Goal: Task Accomplishment & Management: Complete application form

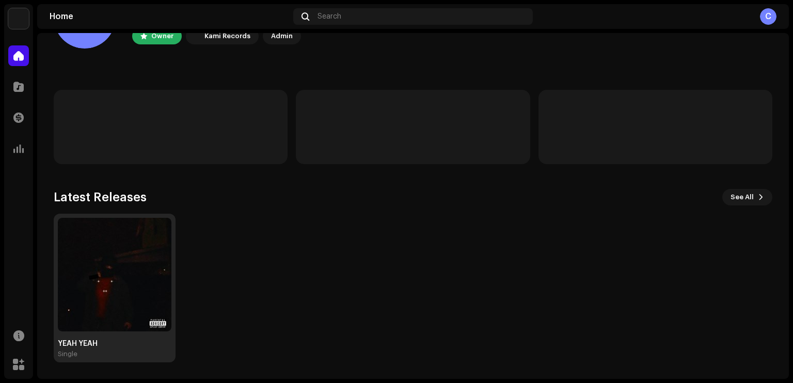
click at [119, 270] on img at bounding box center [115, 275] width 114 height 114
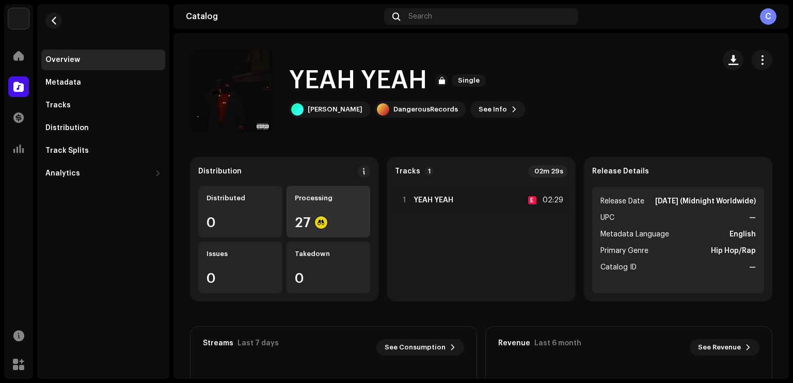
click at [309, 202] on div "Processing 27" at bounding box center [329, 212] width 84 height 52
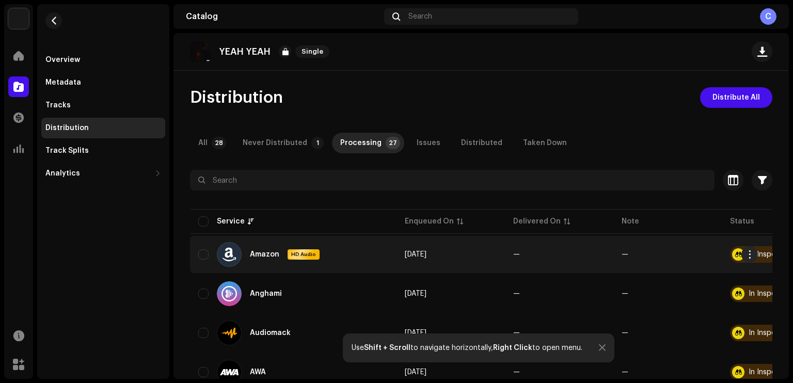
click at [760, 256] on div "In Inspection" at bounding box center [771, 254] width 44 height 7
click at [750, 253] on span "button" at bounding box center [750, 254] width 8 height 8
click at [623, 96] on div "Distribution Distribute All" at bounding box center [481, 97] width 582 height 21
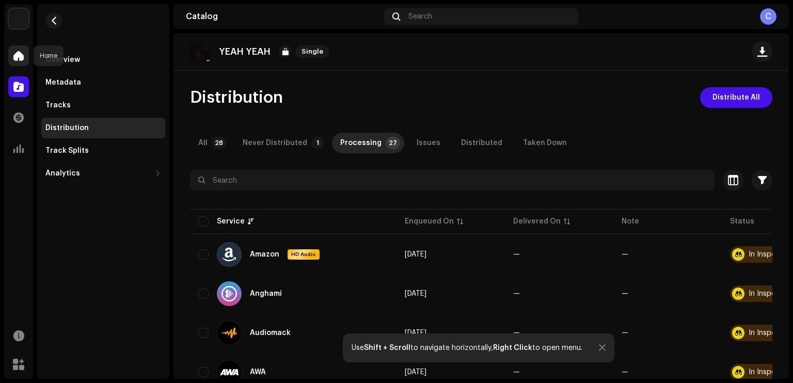
click at [25, 61] on div at bounding box center [18, 55] width 21 height 21
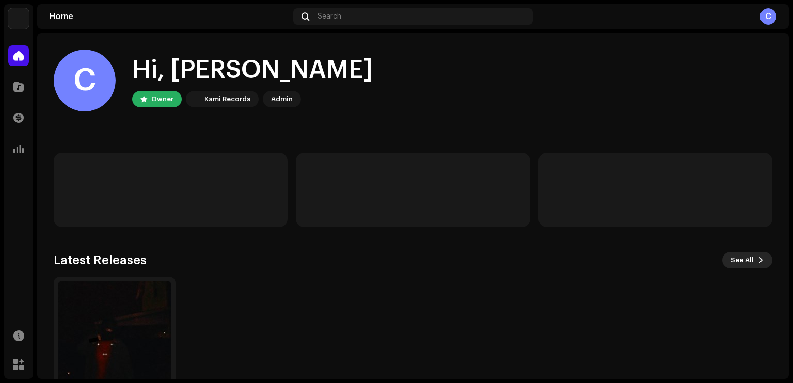
click at [741, 259] on span "See All" at bounding box center [742, 260] width 23 height 21
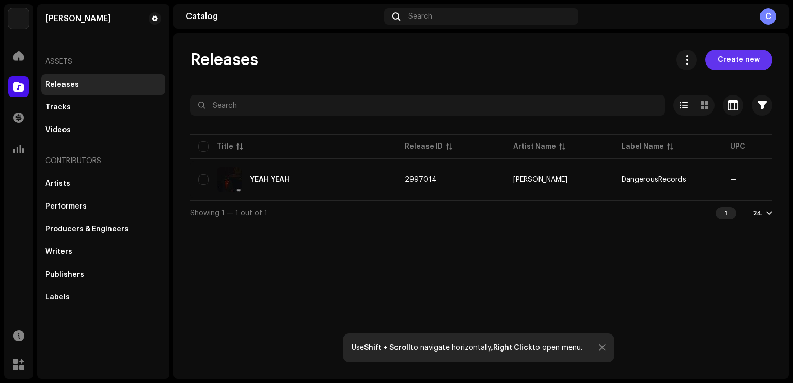
click at [728, 66] on span "Create new" at bounding box center [739, 60] width 42 height 21
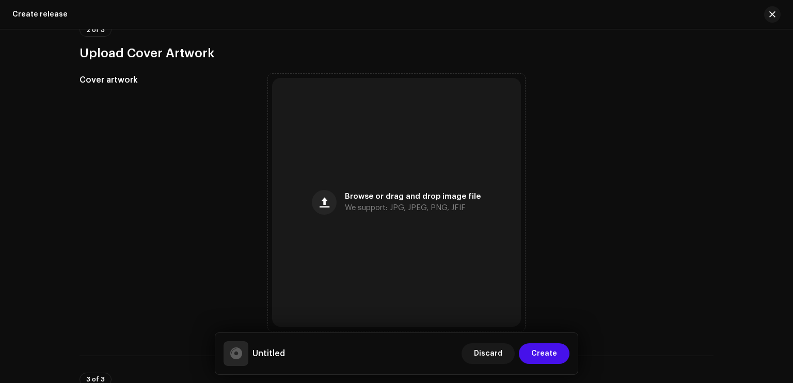
scroll to position [285, 0]
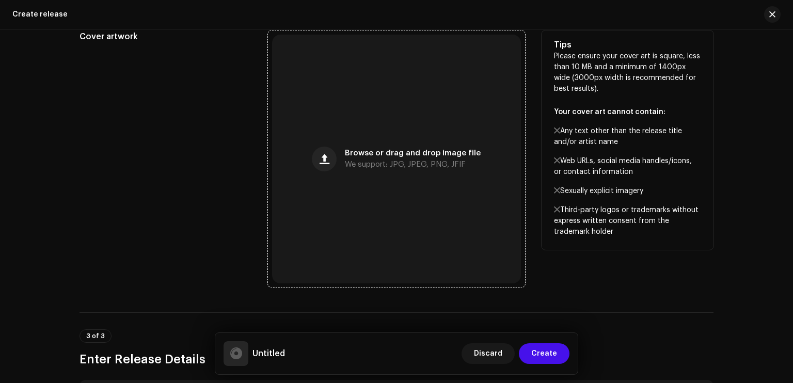
click at [366, 156] on span "Browse or drag and drop image file" at bounding box center [413, 153] width 136 height 7
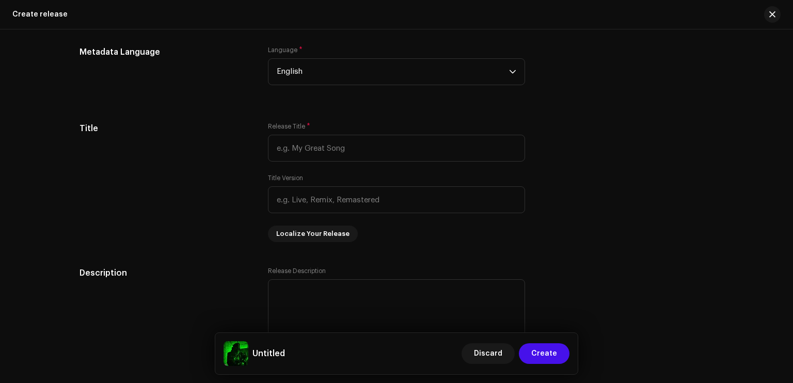
scroll to position [768, 0]
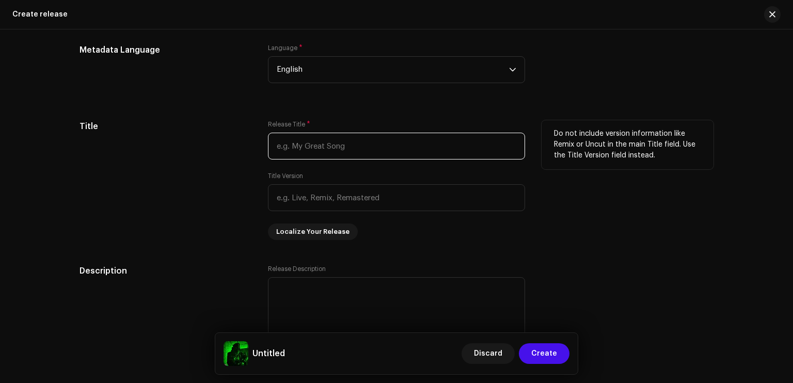
click at [375, 145] on input "text" at bounding box center [396, 146] width 257 height 27
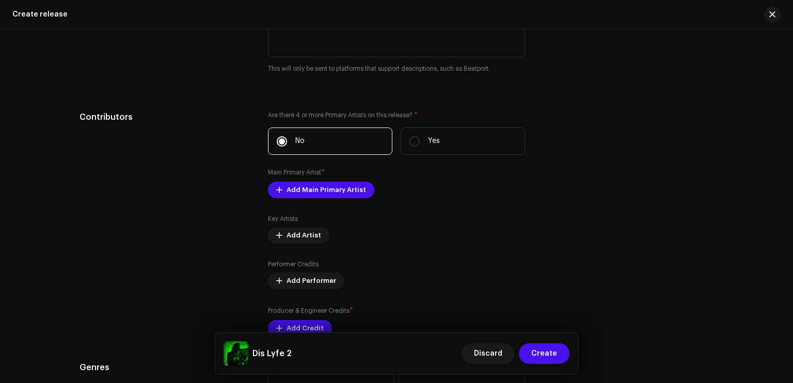
scroll to position [1072, 0]
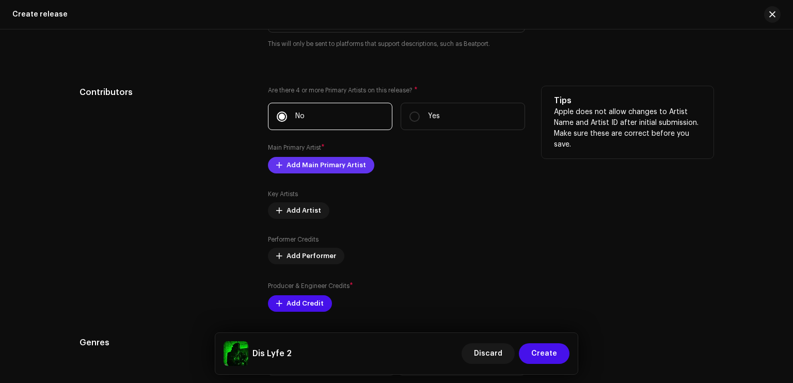
type input "Dis Lyfe 2"
click at [346, 169] on span "Add Main Primary Artist" at bounding box center [327, 165] width 80 height 21
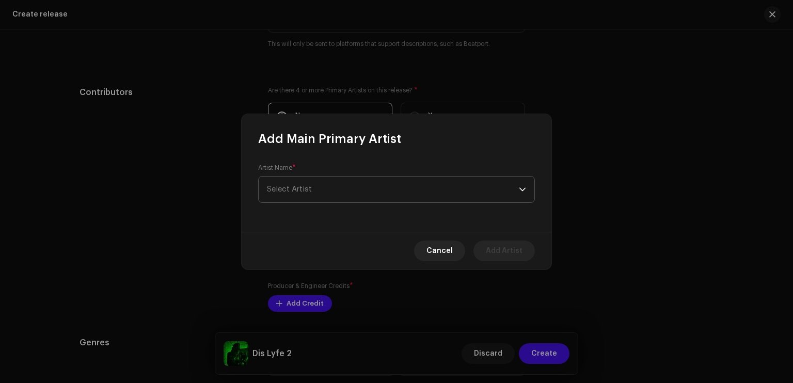
click at [351, 186] on span "Select Artist" at bounding box center [393, 190] width 252 height 26
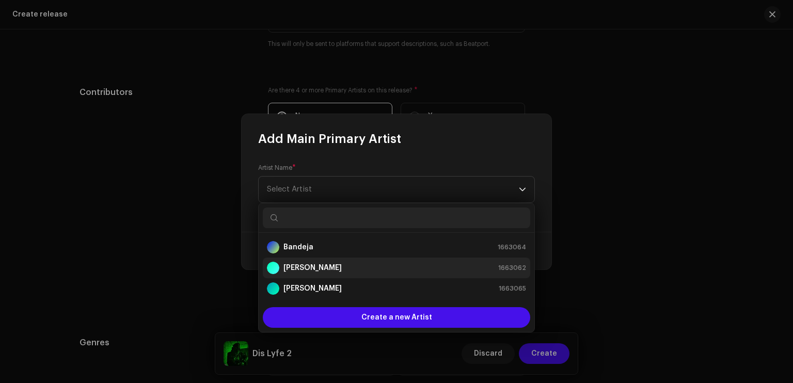
click at [324, 265] on div "[PERSON_NAME] 1663062" at bounding box center [396, 268] width 259 height 12
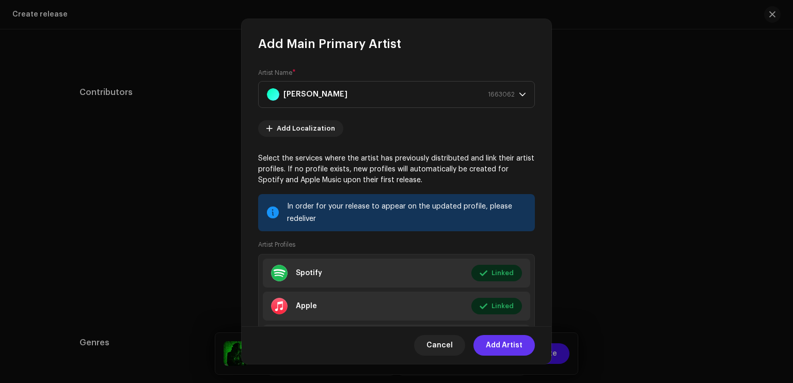
click at [515, 340] on span "Add Artist" at bounding box center [504, 345] width 37 height 21
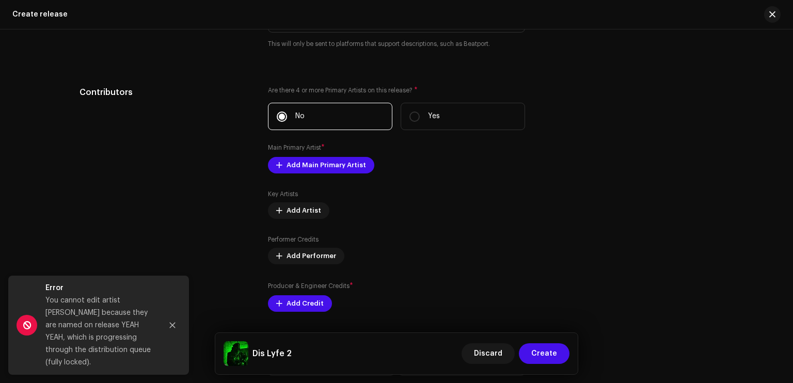
click at [109, 321] on div "You cannot edit artist [PERSON_NAME] because they are named on release YEAH YEA…" at bounding box center [99, 331] width 108 height 74
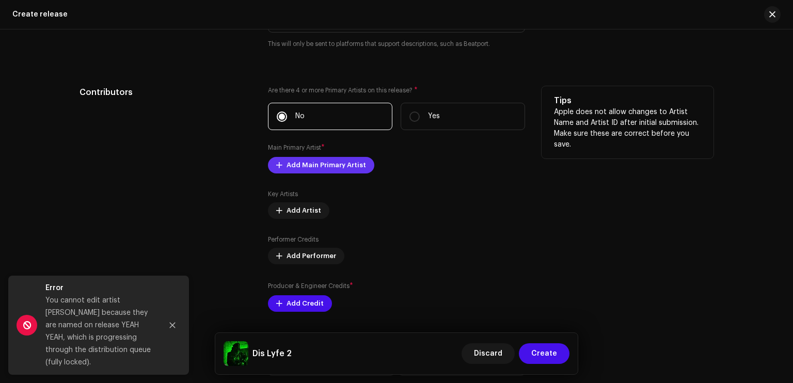
click at [310, 170] on span "Add Main Primary Artist" at bounding box center [327, 165] width 80 height 21
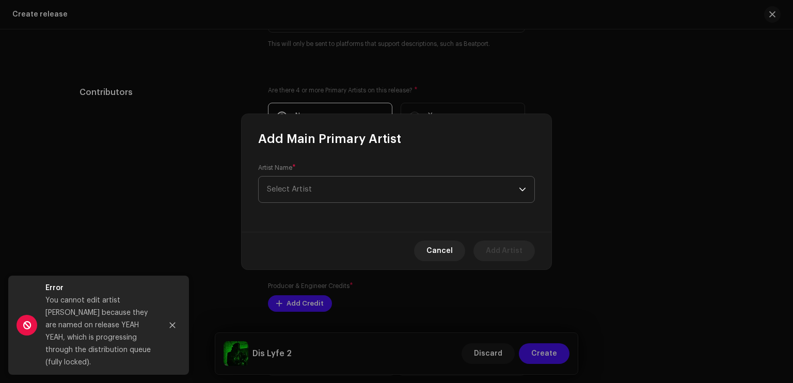
click at [314, 191] on span "Select Artist" at bounding box center [393, 190] width 252 height 26
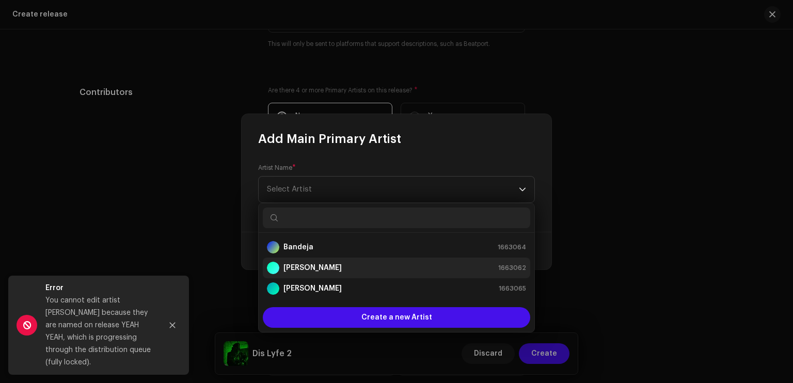
click at [313, 266] on strong "[PERSON_NAME]" at bounding box center [312, 268] width 58 height 10
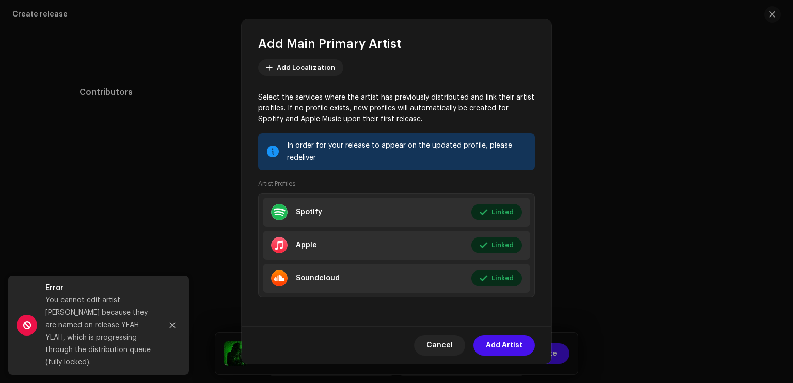
scroll to position [0, 0]
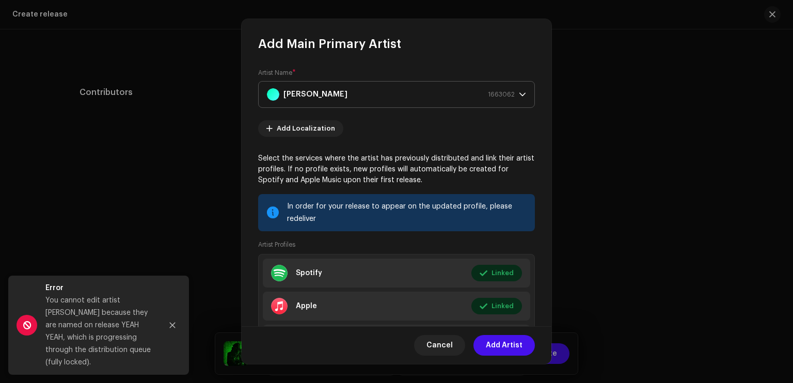
click at [522, 91] on p-select "[PERSON_NAME] 1663062" at bounding box center [396, 94] width 277 height 27
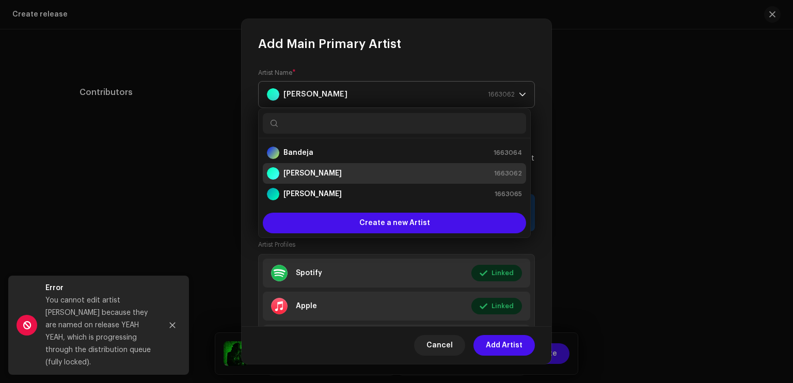
click at [522, 91] on p-select "[PERSON_NAME] 1663062" at bounding box center [396, 94] width 277 height 27
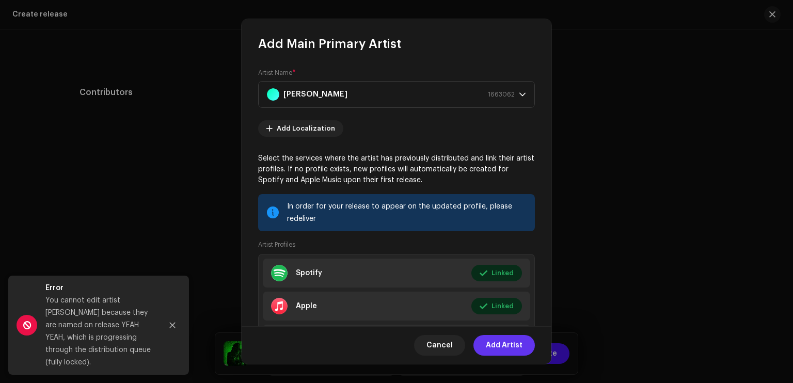
click at [508, 342] on span "Add Artist" at bounding box center [504, 345] width 37 height 21
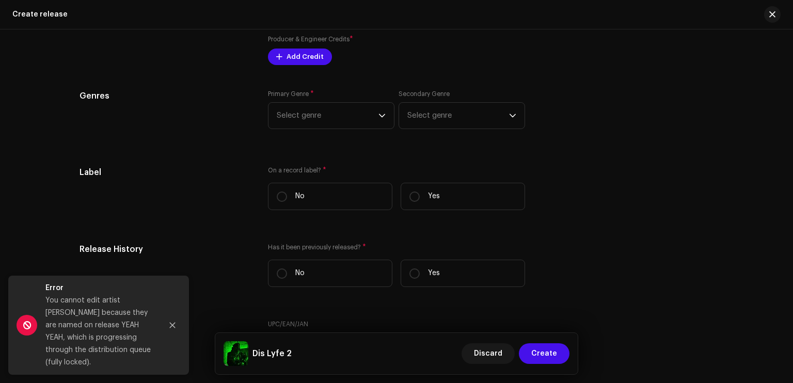
scroll to position [1323, 0]
click at [324, 109] on span "Select genre" at bounding box center [328, 112] width 102 height 26
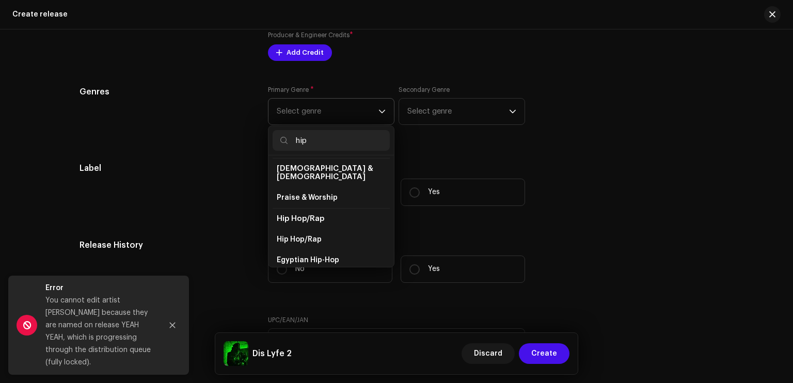
scroll to position [50, 0]
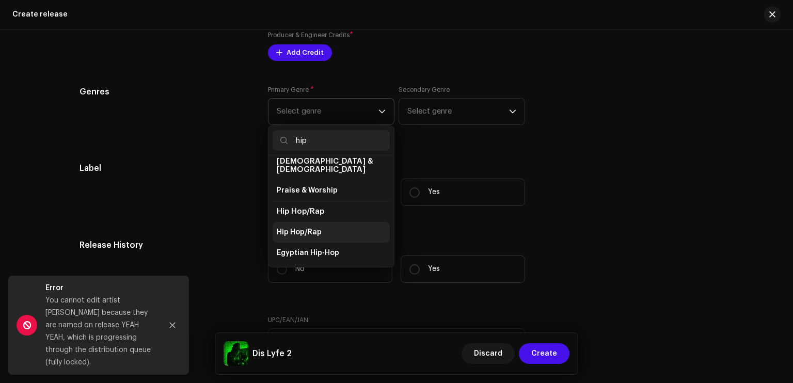
type input "hip"
click at [315, 229] on span "Hip Hop/Rap" at bounding box center [299, 232] width 45 height 10
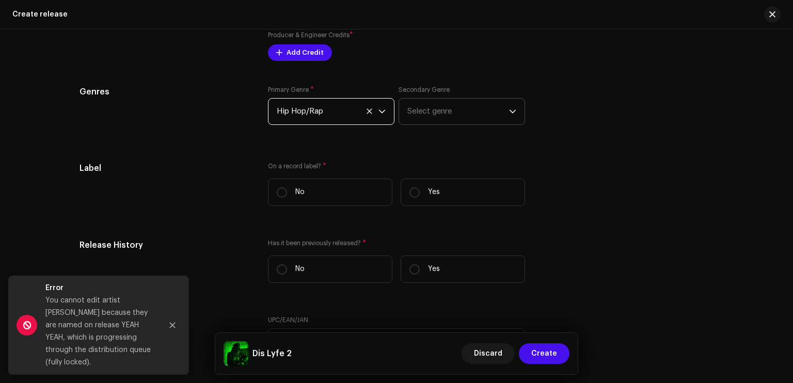
click at [425, 114] on span "Select genre" at bounding box center [458, 112] width 102 height 26
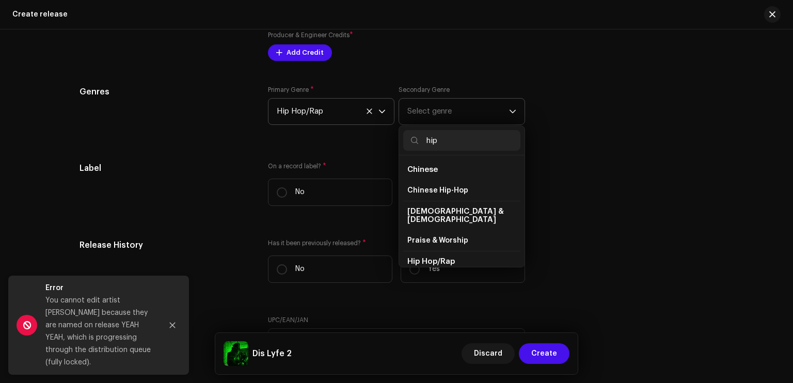
scroll to position [62, 0]
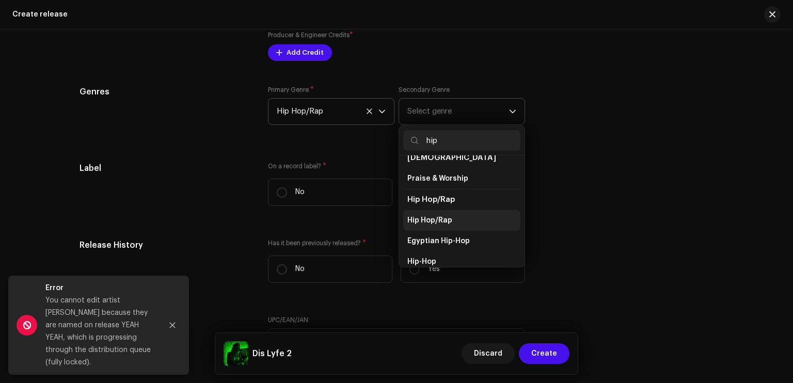
type input "hip"
click at [456, 210] on li "Hip Hop/Rap" at bounding box center [461, 220] width 117 height 21
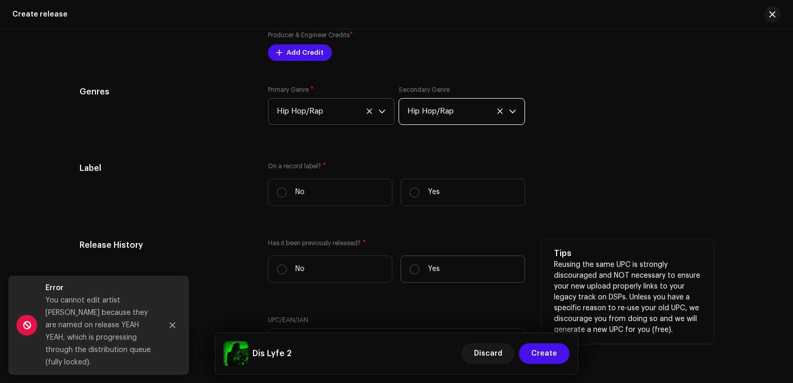
click at [419, 275] on label "Yes" at bounding box center [463, 269] width 124 height 27
click at [419, 275] on input "Yes" at bounding box center [414, 269] width 10 height 10
radio input "true"
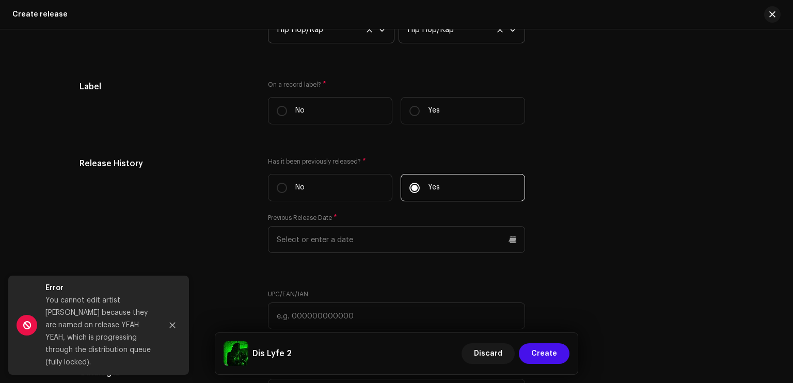
scroll to position [1416, 0]
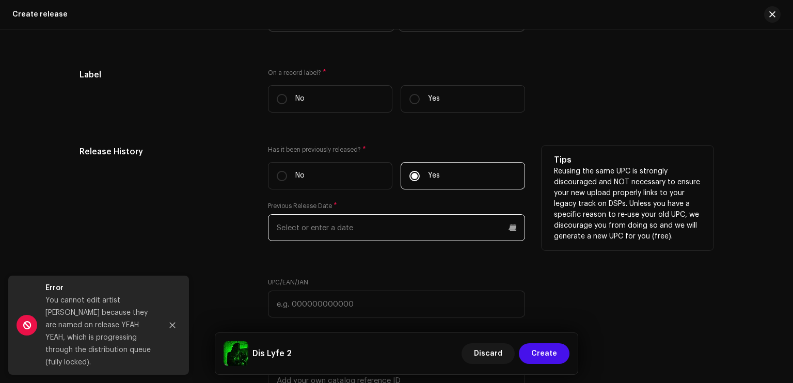
click at [314, 233] on input "text" at bounding box center [396, 227] width 257 height 27
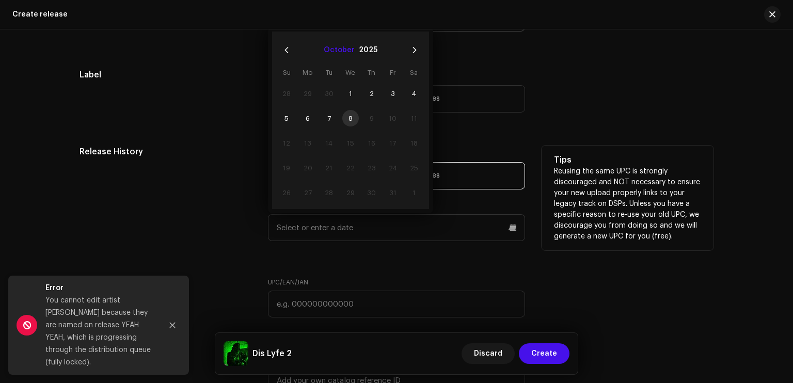
click at [329, 55] on button "October" at bounding box center [339, 50] width 31 height 17
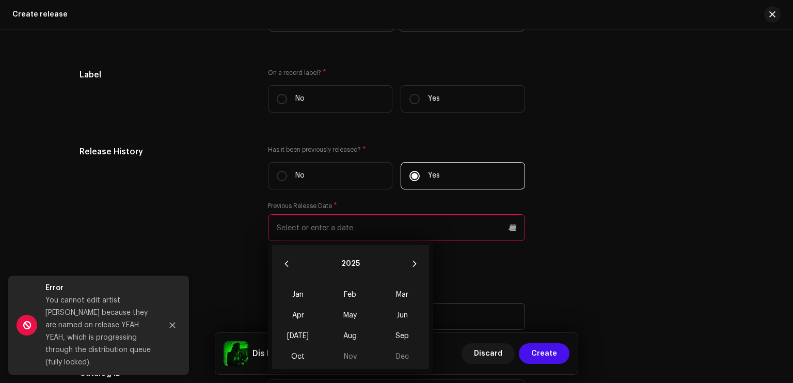
click at [406, 312] on span "Jun" at bounding box center [403, 315] width 44 height 17
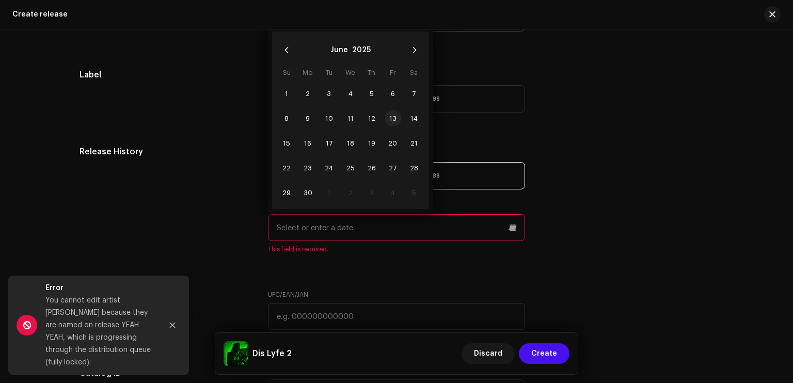
click at [388, 118] on span "13" at bounding box center [393, 118] width 17 height 17
type input "06/13/2025"
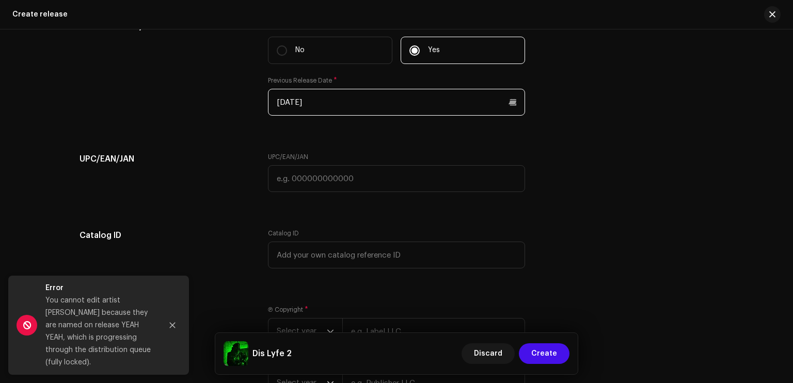
scroll to position [1546, 0]
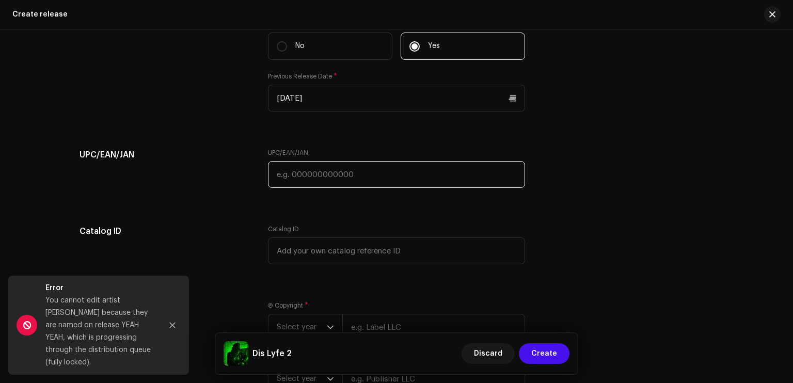
click at [328, 180] on input "text" at bounding box center [396, 174] width 257 height 27
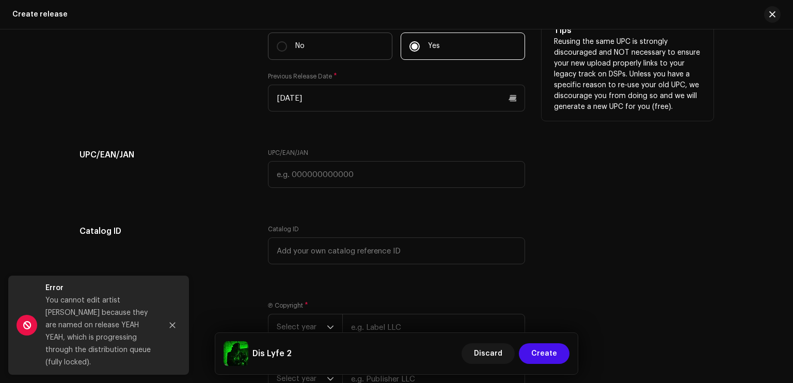
click at [320, 48] on label "No" at bounding box center [330, 46] width 124 height 27
click at [287, 48] on input "No" at bounding box center [282, 46] width 10 height 10
radio input "true"
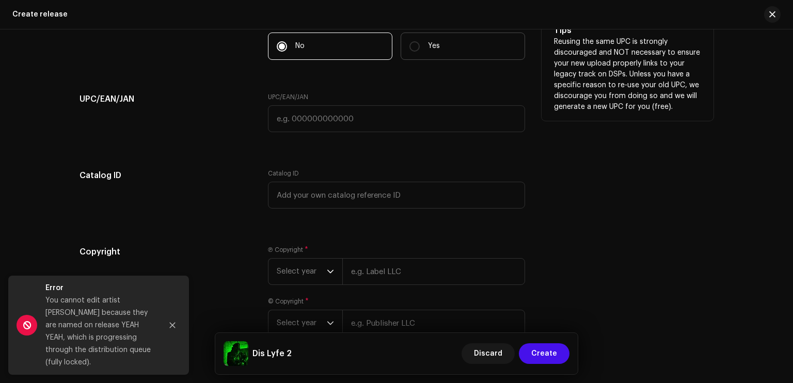
click at [441, 50] on label "Yes" at bounding box center [463, 46] width 124 height 27
click at [420, 50] on input "Yes" at bounding box center [414, 46] width 10 height 10
radio input "true"
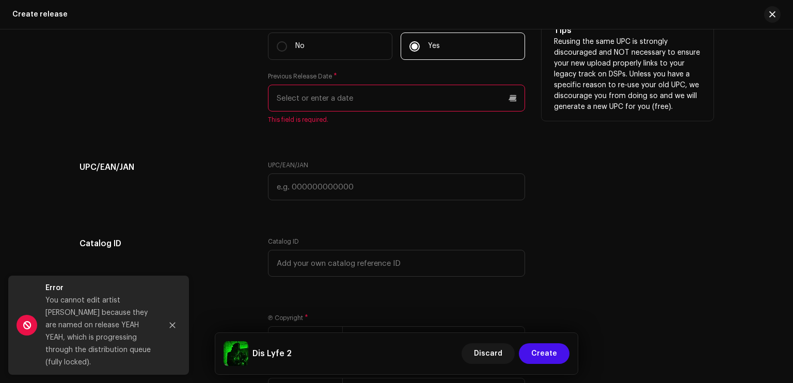
click at [359, 99] on input "text" at bounding box center [396, 98] width 257 height 27
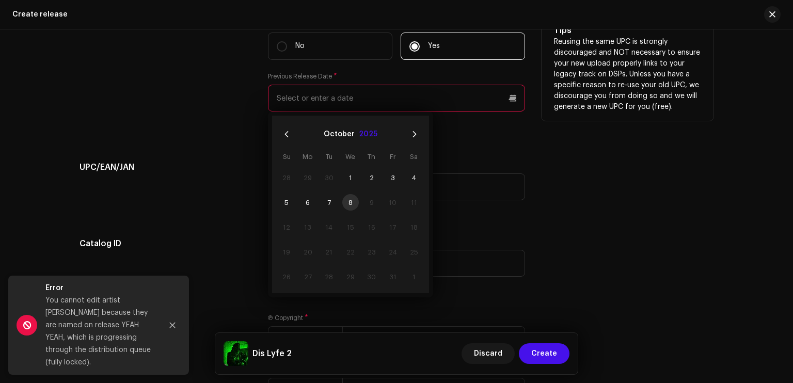
click at [360, 139] on button "2025" at bounding box center [368, 134] width 19 height 17
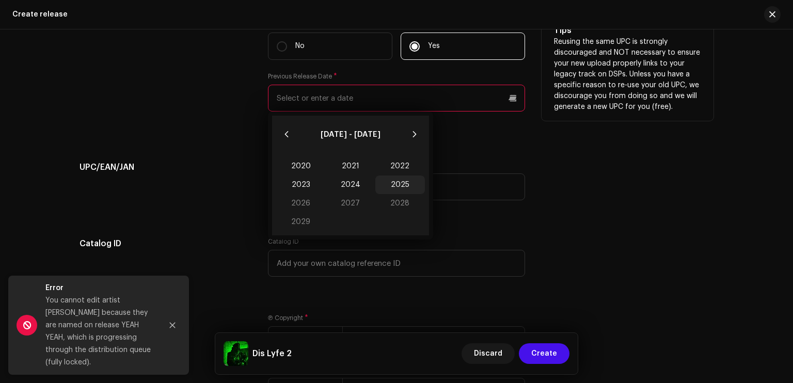
click at [399, 188] on span "2025" at bounding box center [400, 185] width 50 height 19
click at [395, 186] on span "Jun" at bounding box center [403, 186] width 44 height 17
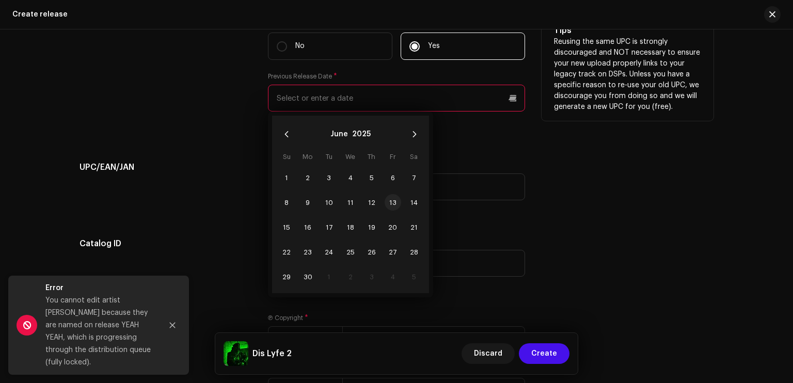
click at [396, 206] on span "13" at bounding box center [393, 202] width 17 height 17
type input "06/13/2025"
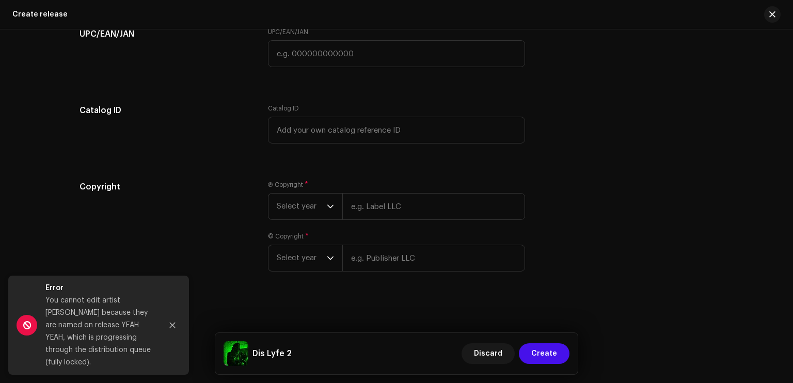
scroll to position [1671, 0]
click at [305, 203] on span "Select year" at bounding box center [302, 207] width 50 height 26
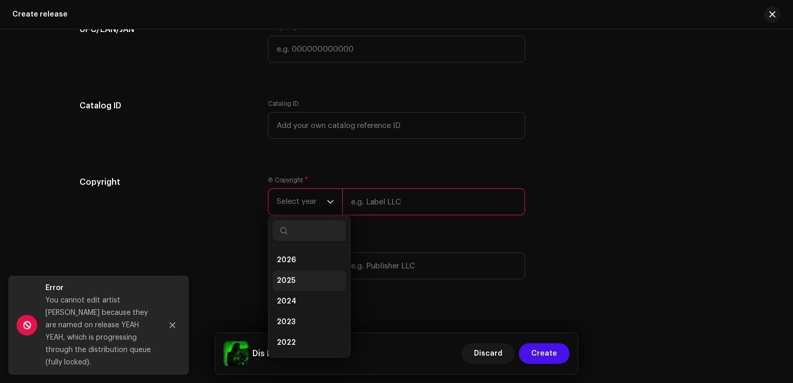
click at [306, 279] on li "2025" at bounding box center [309, 281] width 73 height 21
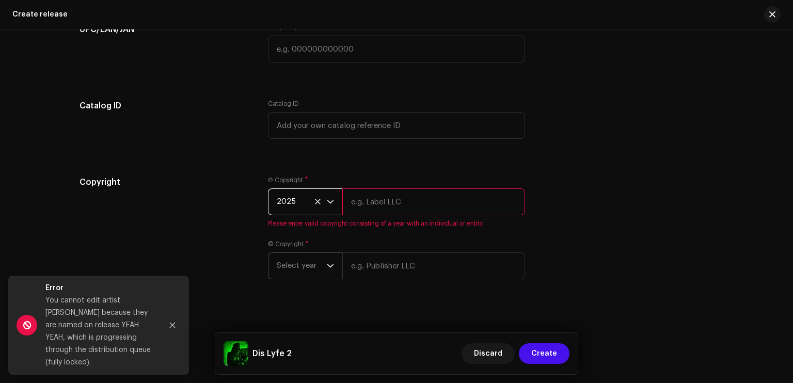
click at [309, 272] on span "Select year" at bounding box center [302, 266] width 50 height 26
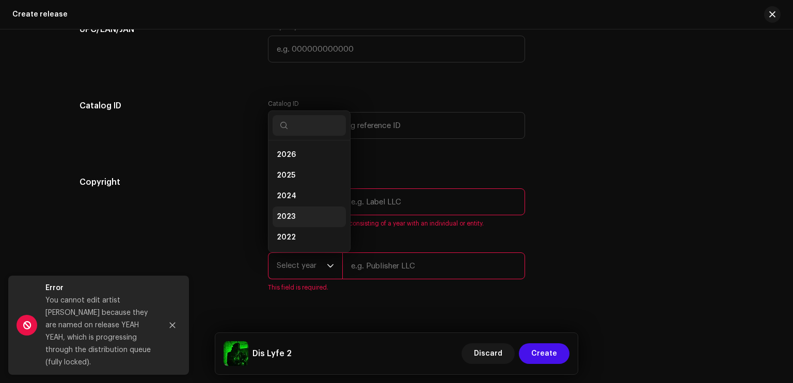
scroll to position [17, 0]
click at [305, 162] on li "2025" at bounding box center [309, 159] width 73 height 21
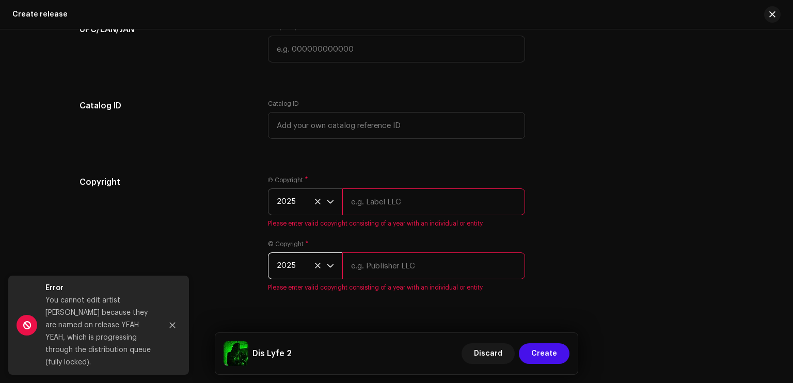
click at [368, 211] on input "text" at bounding box center [433, 201] width 183 height 27
type input "Sleezy Entertainment & High School Kids Field Records"
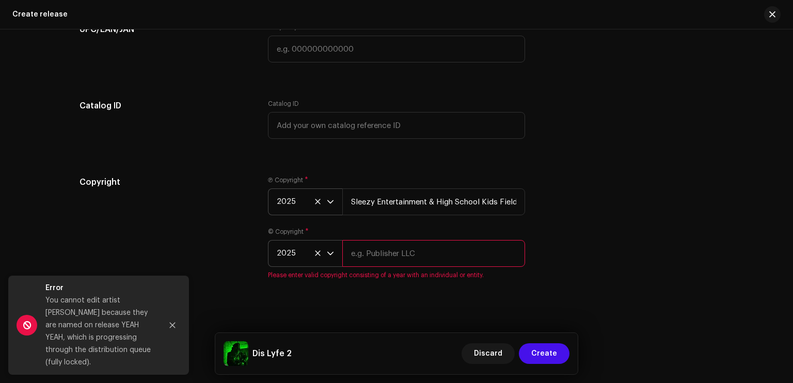
click at [403, 267] on input "text" at bounding box center [433, 253] width 183 height 27
type input "Sleezy Entertainment & High School Kids Field Records"
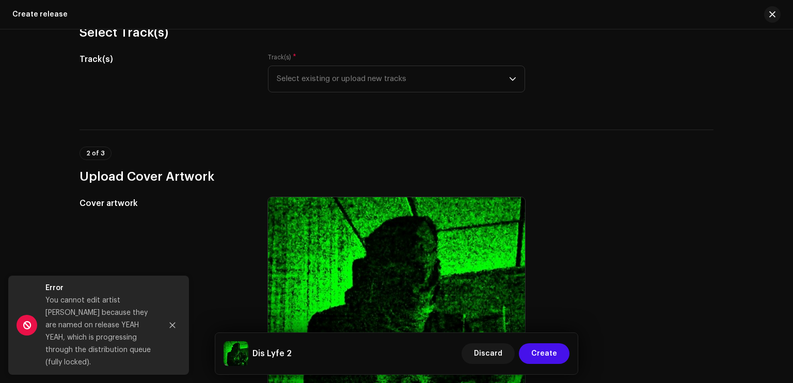
scroll to position [0, 0]
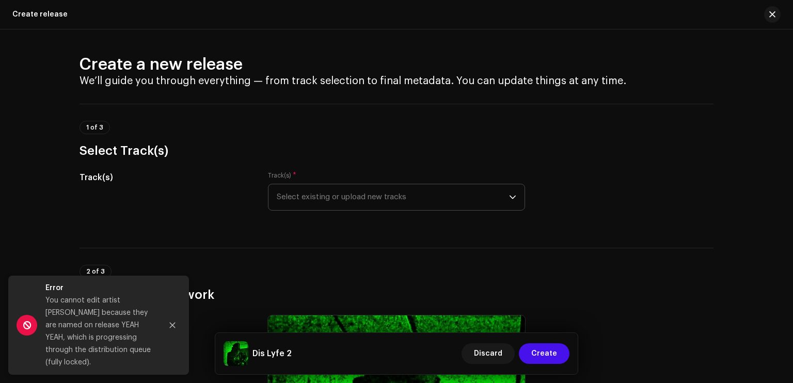
click at [374, 188] on span "Select existing or upload new tracks" at bounding box center [393, 197] width 232 height 26
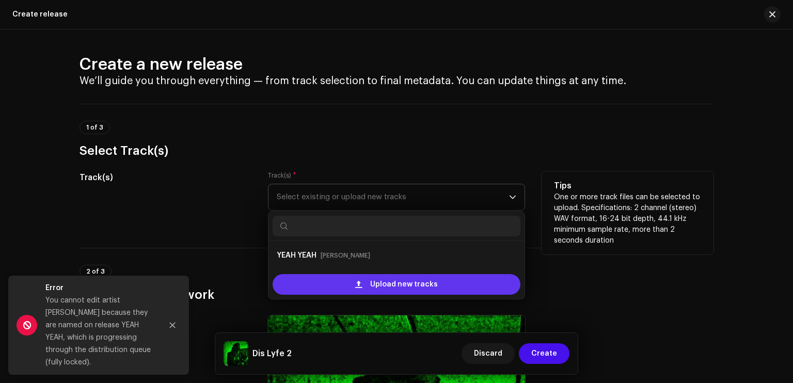
click at [361, 291] on div "Upload new tracks" at bounding box center [397, 284] width 248 height 21
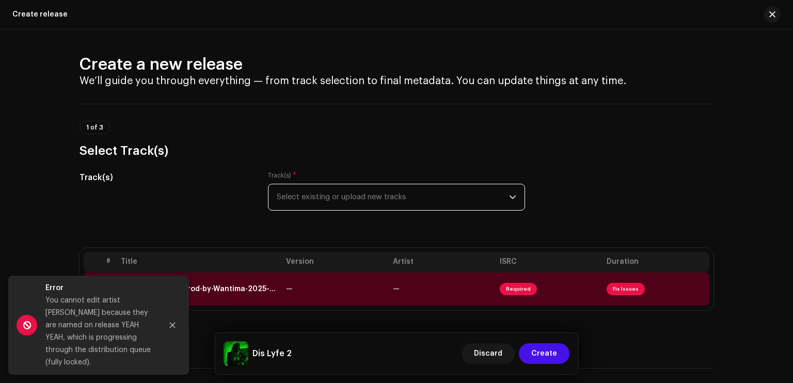
click at [410, 204] on span "Select existing or upload new tracks" at bounding box center [393, 197] width 232 height 26
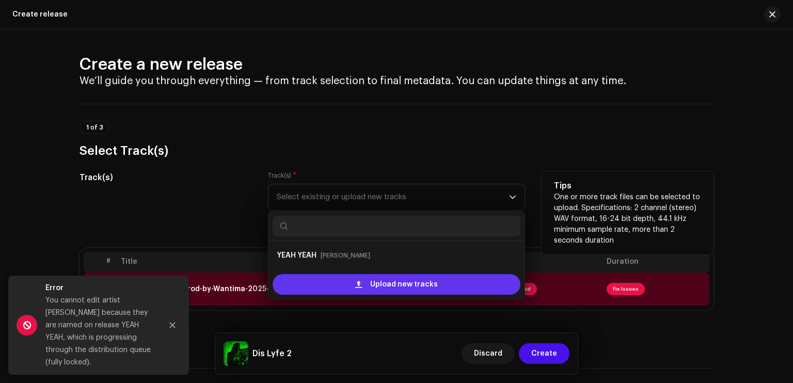
click at [399, 279] on span "Upload new tracks" at bounding box center [404, 284] width 68 height 21
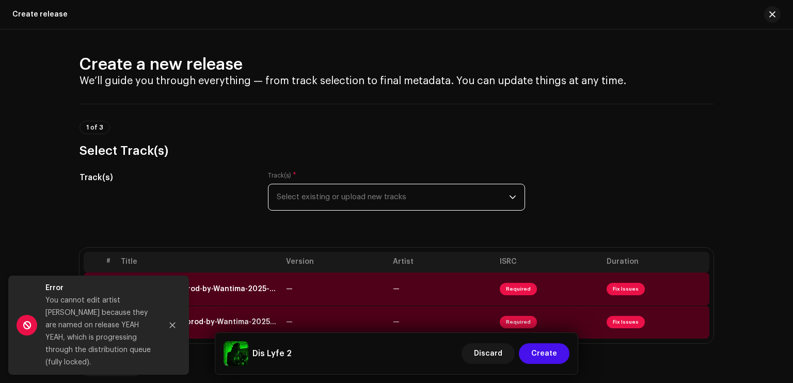
scroll to position [120, 0]
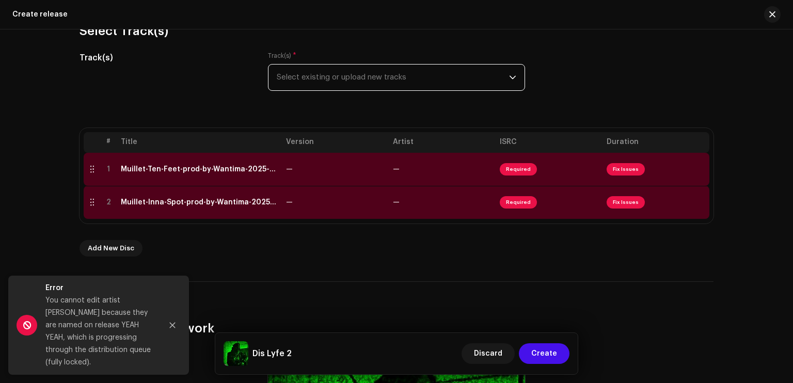
click at [502, 76] on span "Select existing or upload new tracks" at bounding box center [393, 78] width 232 height 26
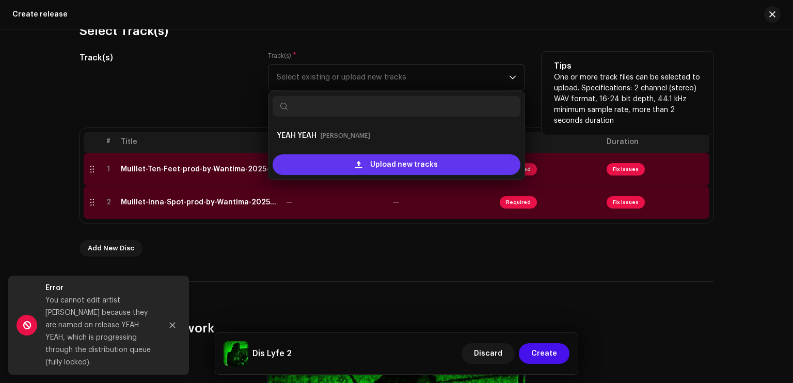
click at [402, 164] on span "Upload new tracks" at bounding box center [404, 164] width 68 height 21
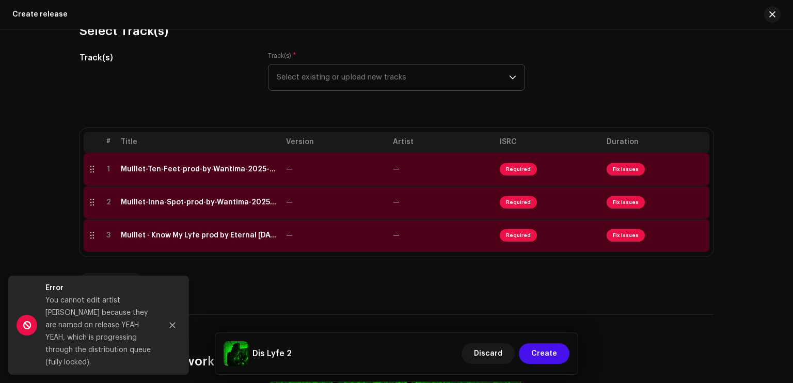
click at [509, 71] on div "dropdown trigger" at bounding box center [512, 78] width 7 height 26
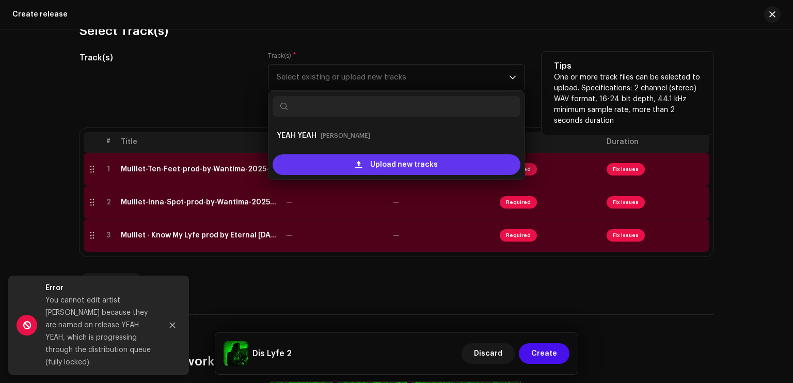
click at [393, 166] on span "Upload new tracks" at bounding box center [404, 164] width 68 height 21
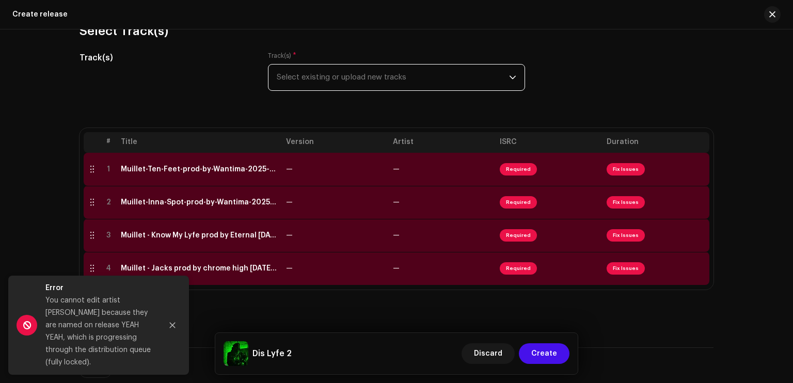
click at [432, 69] on span "Select existing or upload new tracks" at bounding box center [393, 78] width 232 height 26
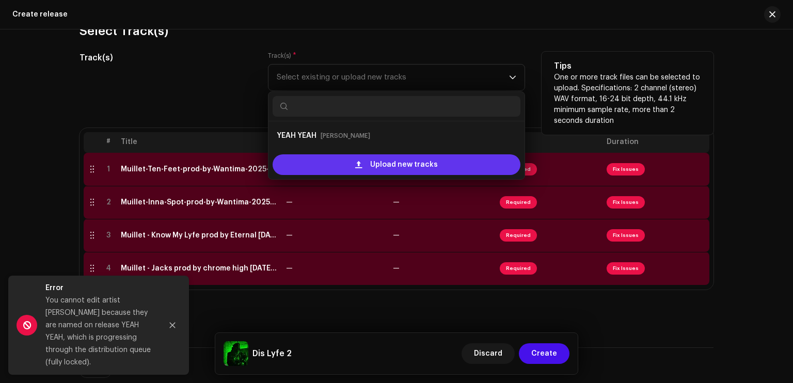
click at [408, 162] on span "Upload new tracks" at bounding box center [404, 164] width 68 height 21
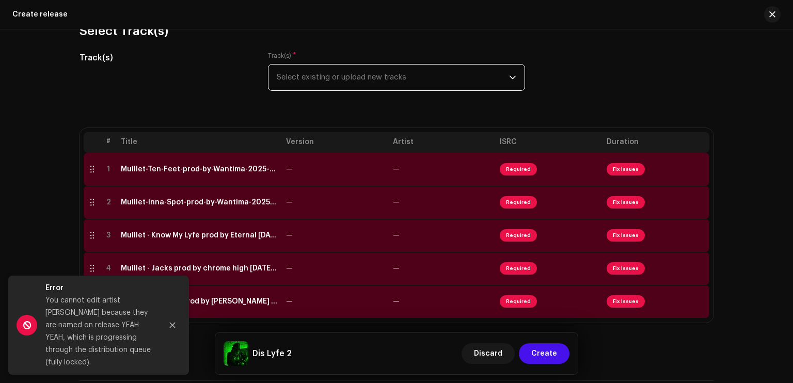
click at [397, 81] on span "Select existing or upload new tracks" at bounding box center [393, 78] width 232 height 26
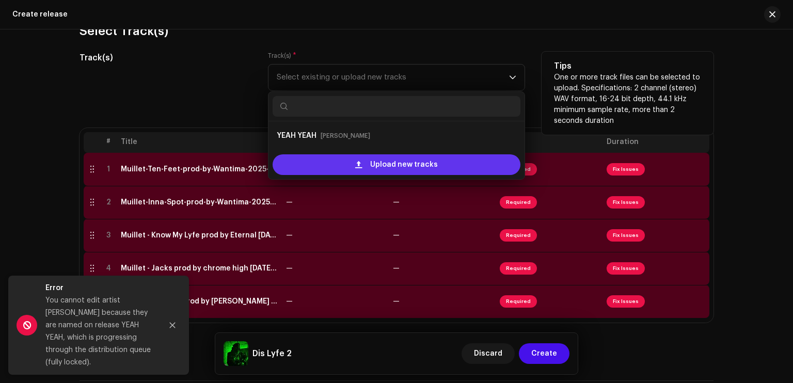
click at [376, 164] on span "Upload new tracks" at bounding box center [404, 164] width 68 height 21
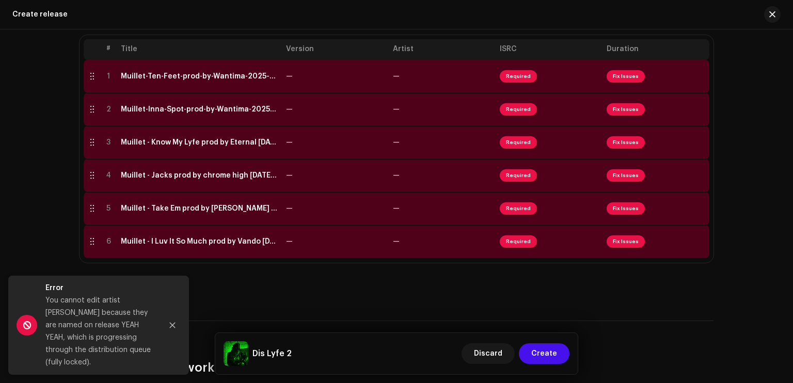
scroll to position [114, 0]
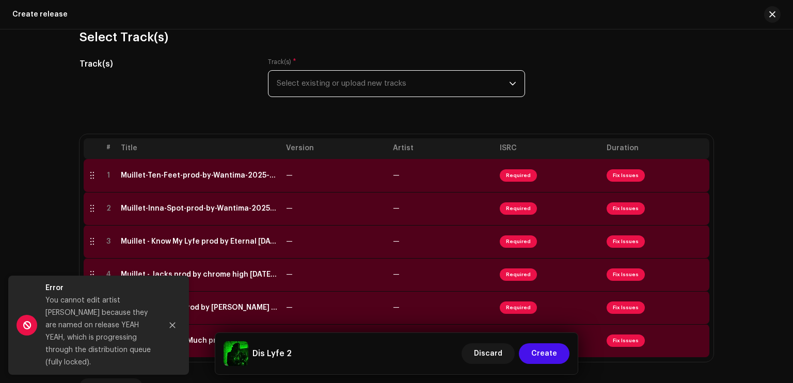
click at [516, 86] on p-select "Select existing or upload new tracks" at bounding box center [396, 83] width 257 height 27
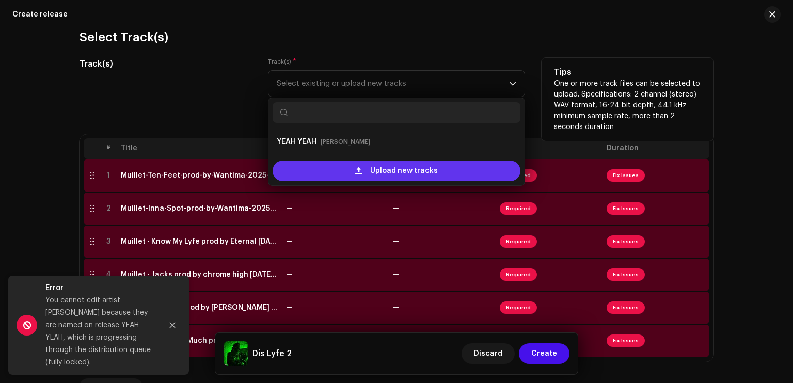
click at [403, 173] on span "Upload new tracks" at bounding box center [404, 171] width 68 height 21
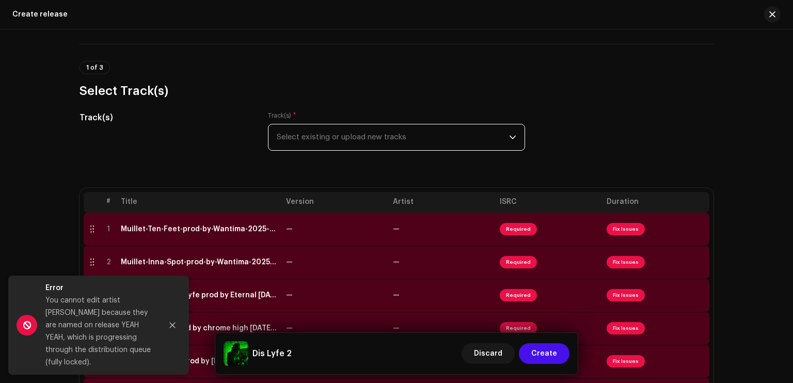
scroll to position [30, 0]
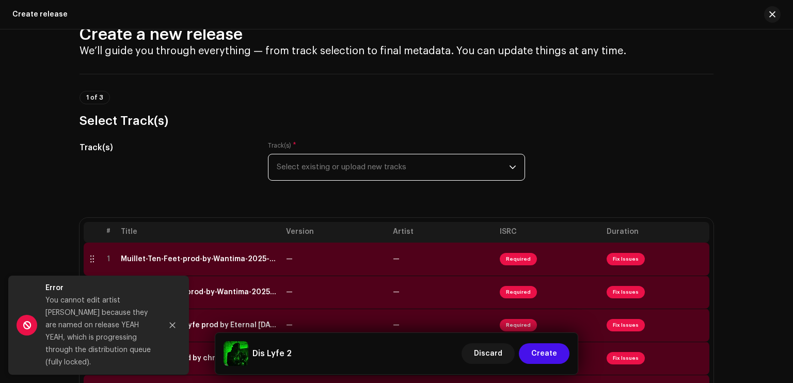
click at [412, 172] on span "Select existing or upload new tracks" at bounding box center [393, 167] width 232 height 26
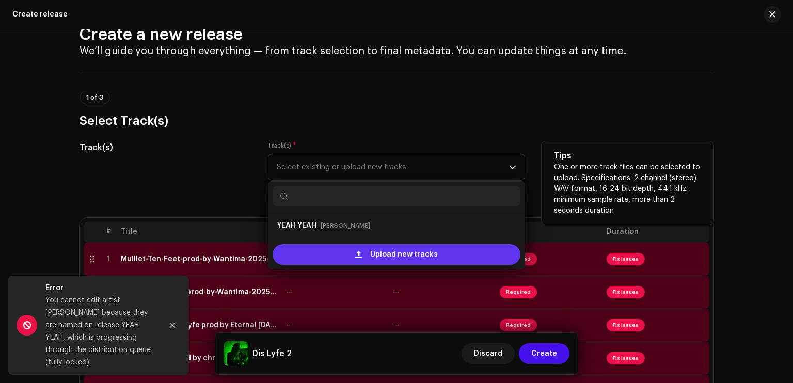
click at [349, 258] on div "Upload new tracks" at bounding box center [397, 254] width 248 height 21
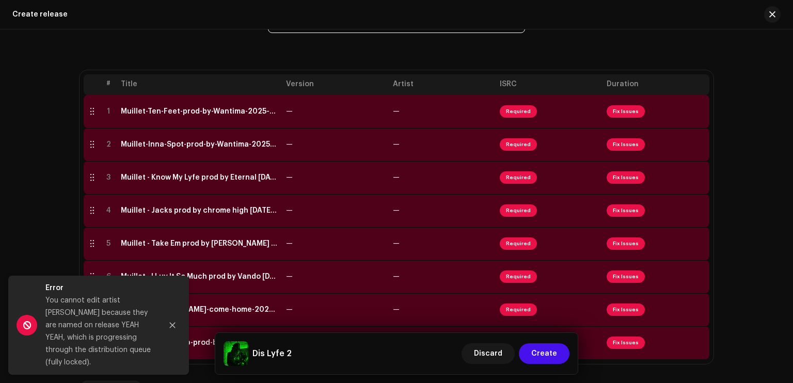
scroll to position [125, 0]
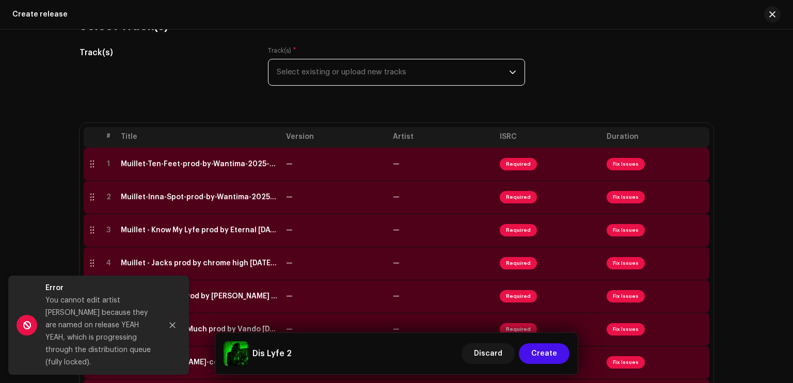
click at [384, 71] on span "Select existing or upload new tracks" at bounding box center [393, 72] width 232 height 26
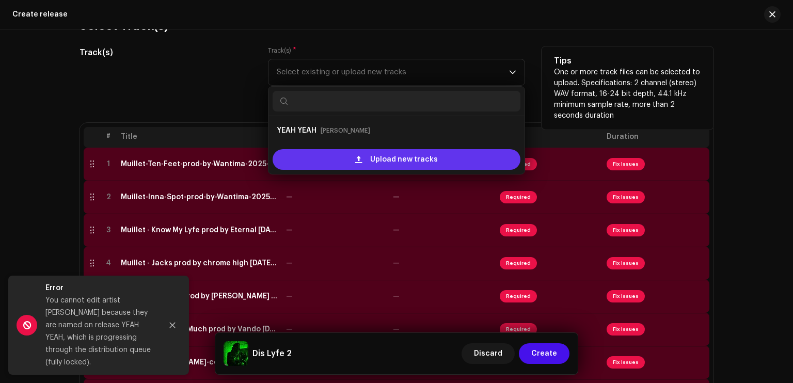
click at [372, 161] on span "Upload new tracks" at bounding box center [404, 159] width 68 height 21
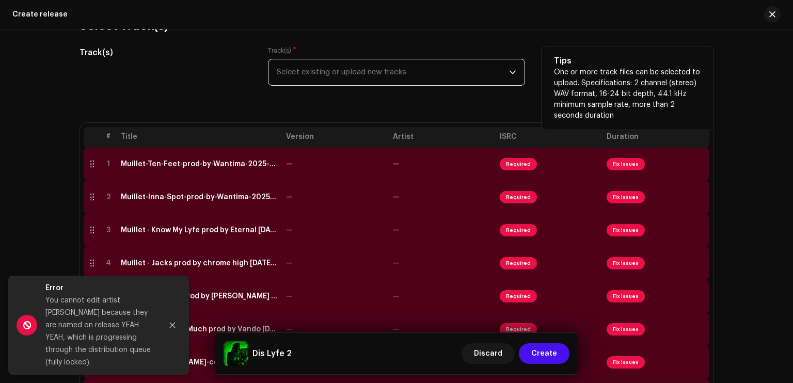
click at [383, 75] on span "Select existing or upload new tracks" at bounding box center [393, 72] width 232 height 26
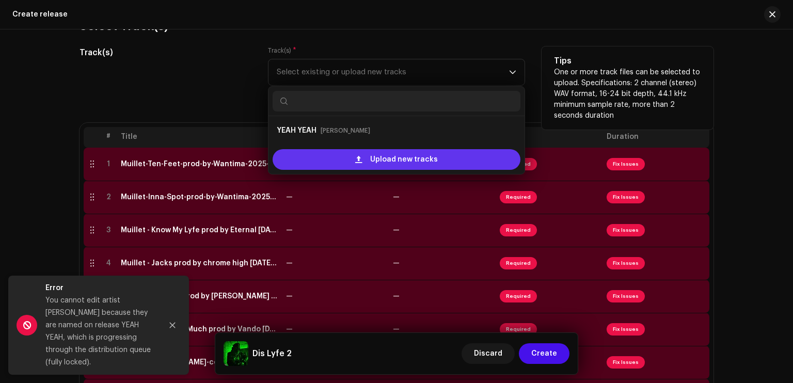
click at [358, 166] on div "Upload new tracks" at bounding box center [397, 159] width 248 height 21
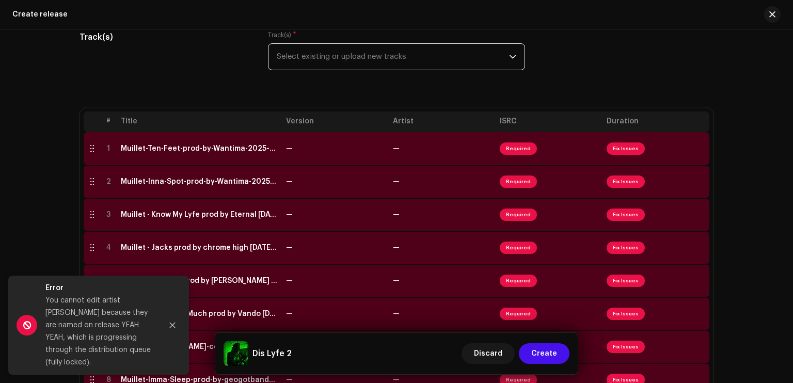
scroll to position [121, 0]
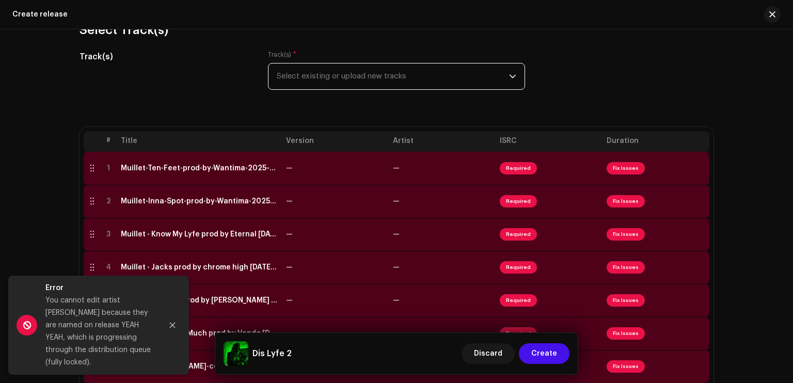
click at [434, 69] on span "Select existing or upload new tracks" at bounding box center [393, 77] width 232 height 26
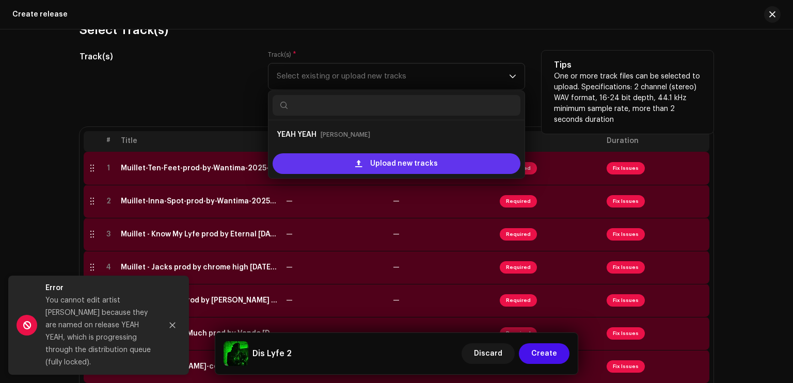
click at [347, 168] on div "Upload new tracks" at bounding box center [397, 163] width 248 height 21
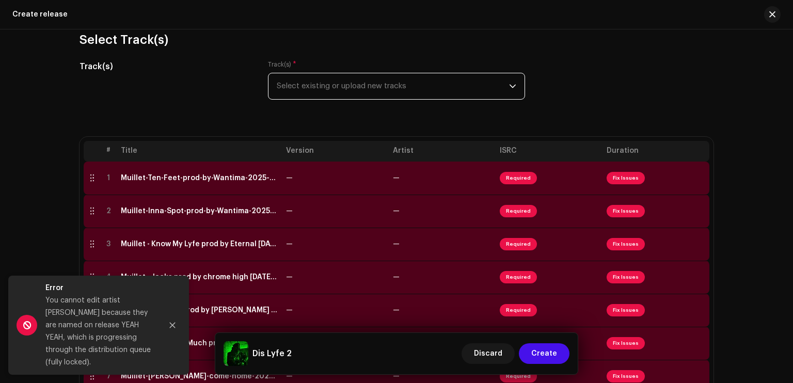
scroll to position [71, 0]
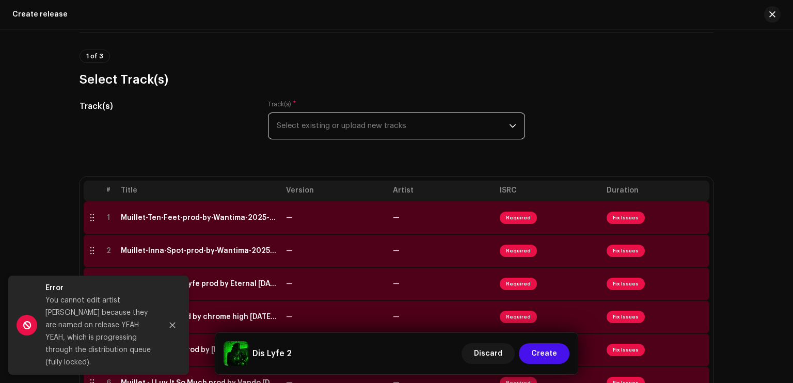
click at [382, 117] on span "Select existing or upload new tracks" at bounding box center [393, 126] width 232 height 26
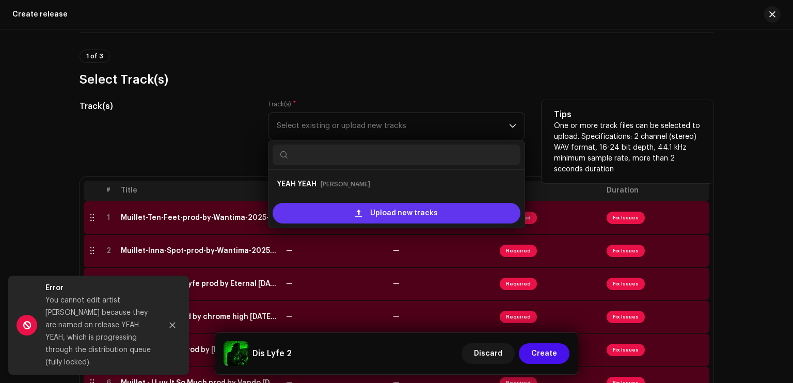
click at [376, 209] on span "Upload new tracks" at bounding box center [404, 213] width 68 height 21
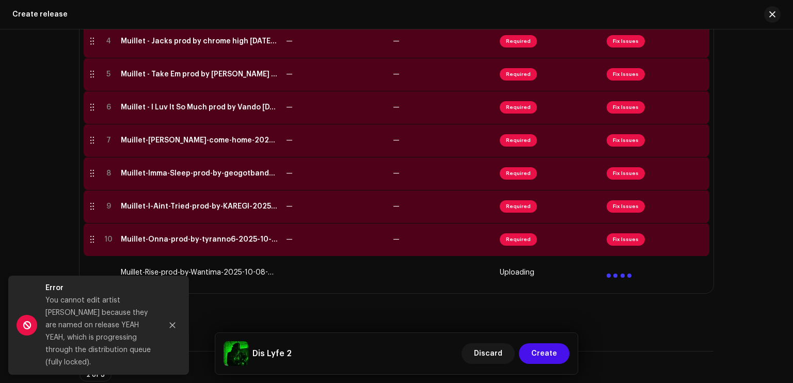
scroll to position [405, 0]
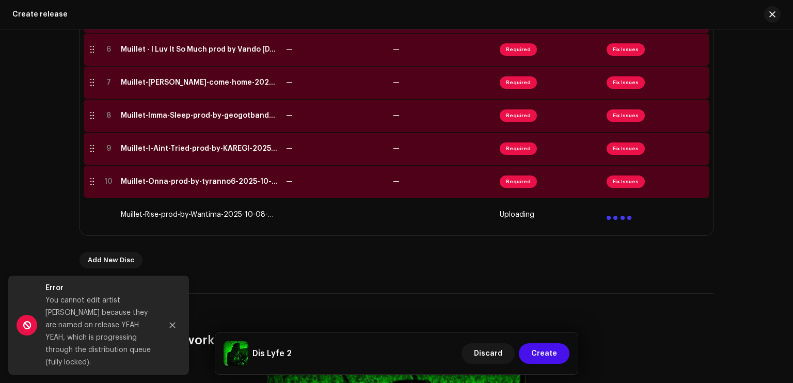
click at [318, 264] on div "Add New Disc" at bounding box center [397, 260] width 634 height 17
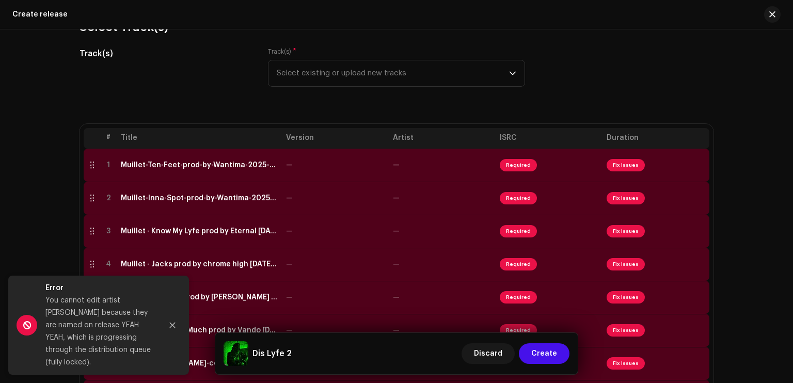
scroll to position [14, 0]
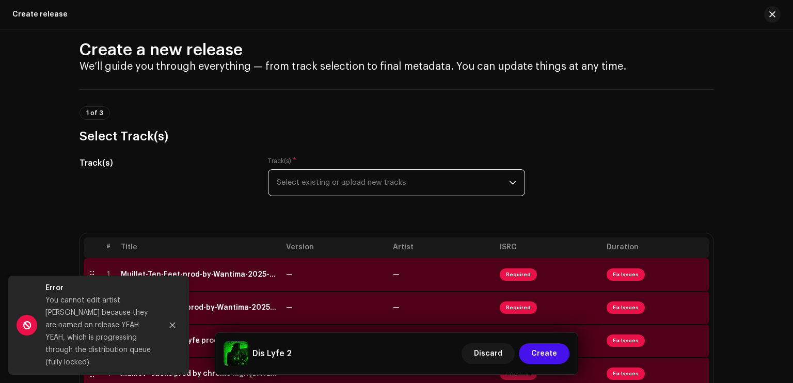
click at [402, 184] on span "Select existing or upload new tracks" at bounding box center [393, 183] width 232 height 26
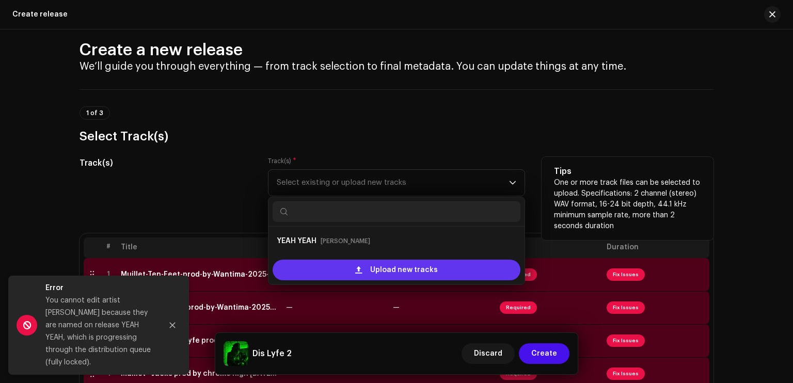
click at [396, 268] on span "Upload new tracks" at bounding box center [404, 270] width 68 height 21
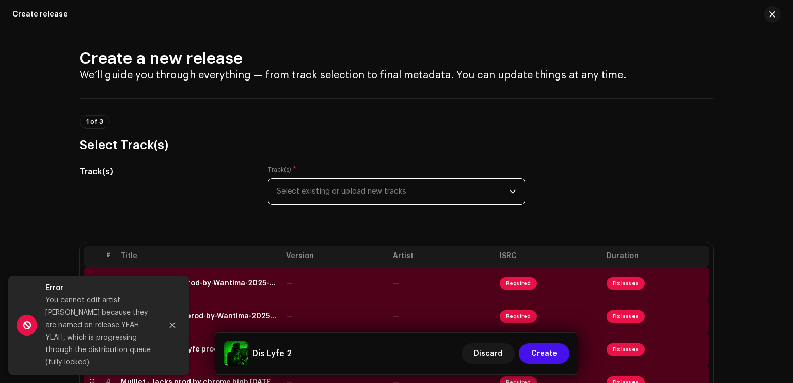
scroll to position [0, 0]
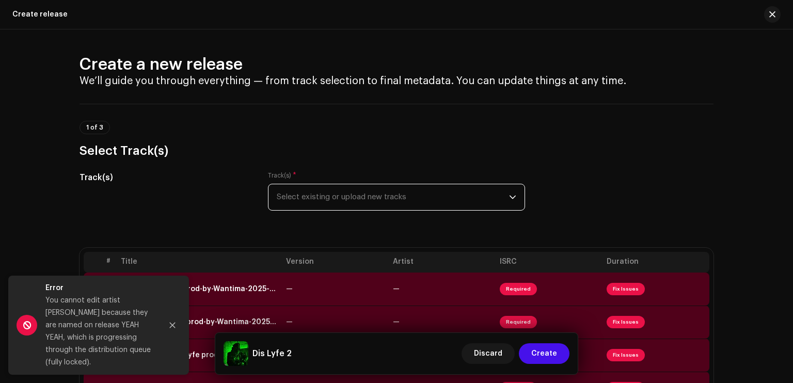
click at [438, 186] on span "Select existing or upload new tracks" at bounding box center [393, 197] width 232 height 26
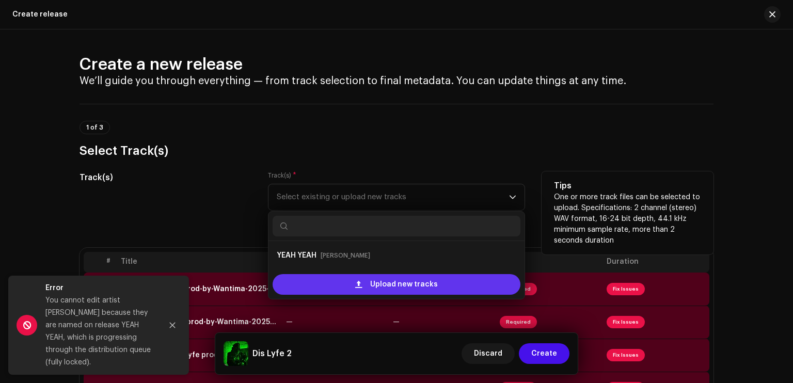
click at [406, 279] on span "Upload new tracks" at bounding box center [404, 284] width 68 height 21
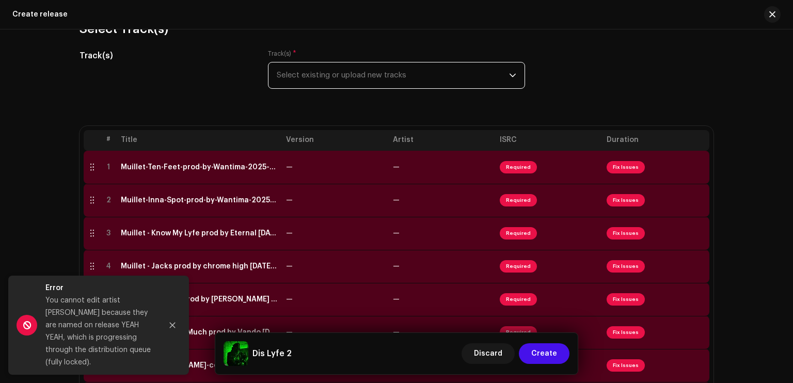
scroll to position [39, 0]
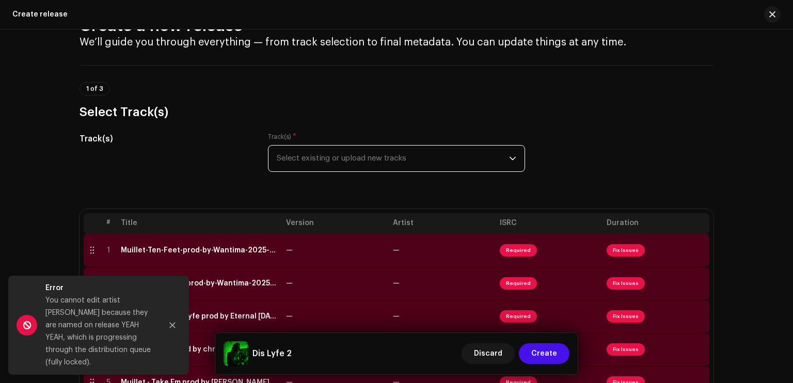
click at [377, 171] on span "Select existing or upload new tracks" at bounding box center [393, 159] width 232 height 26
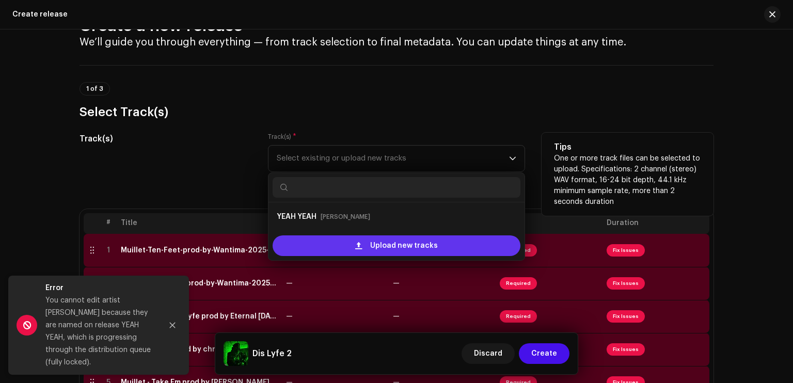
click at [360, 244] on span at bounding box center [358, 246] width 7 height 8
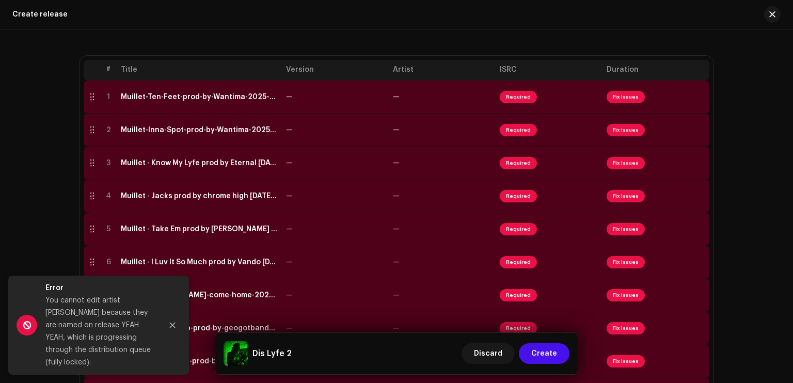
scroll to position [150, 0]
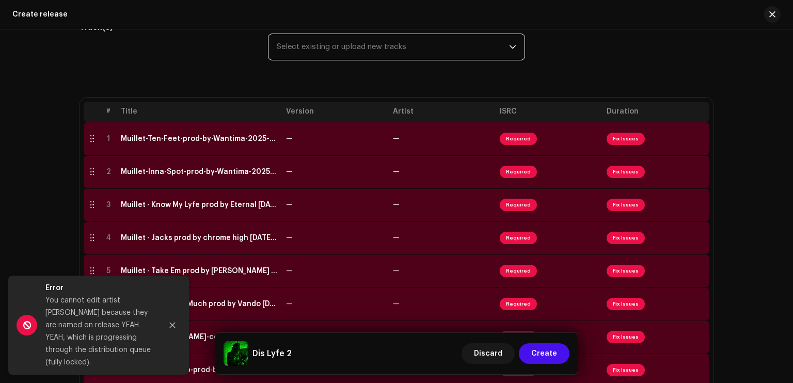
click at [460, 48] on span "Select existing or upload new tracks" at bounding box center [393, 47] width 232 height 26
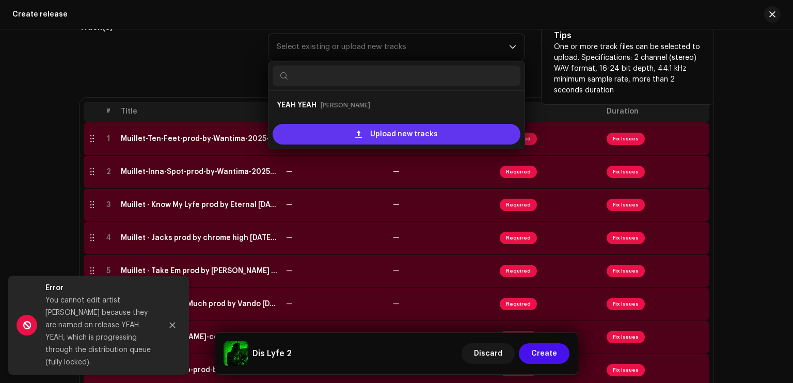
click at [428, 134] on span "Upload new tracks" at bounding box center [404, 134] width 68 height 21
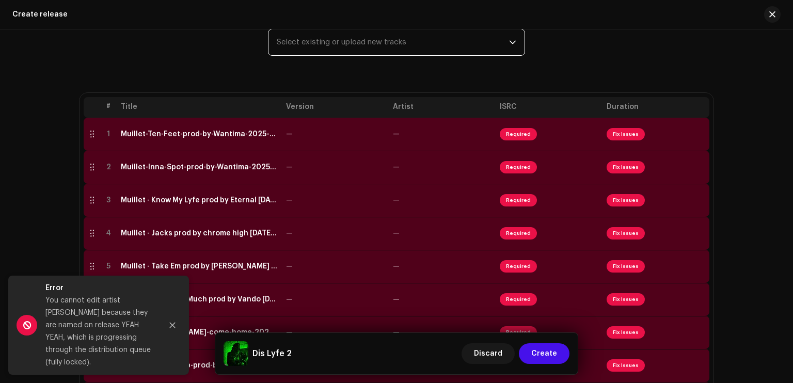
scroll to position [85, 0]
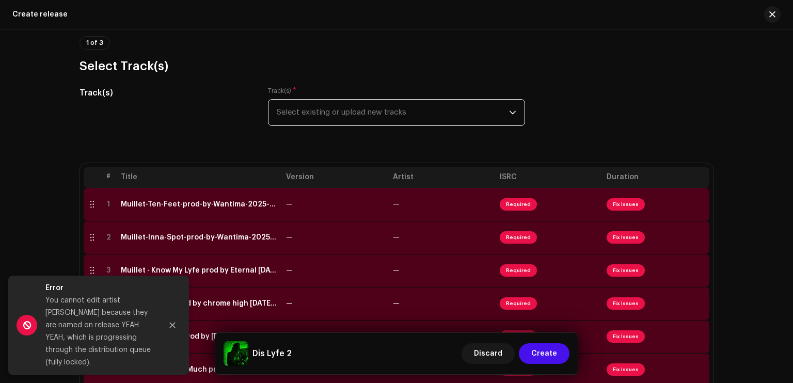
click at [375, 113] on span "Select existing or upload new tracks" at bounding box center [393, 113] width 232 height 26
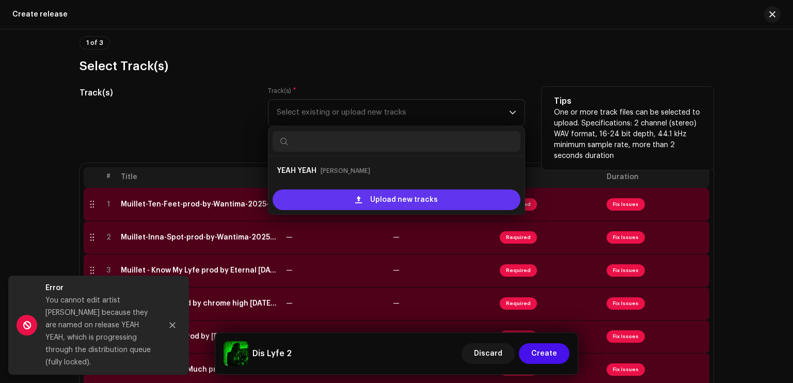
click at [375, 197] on span "Upload new tracks" at bounding box center [404, 199] width 68 height 21
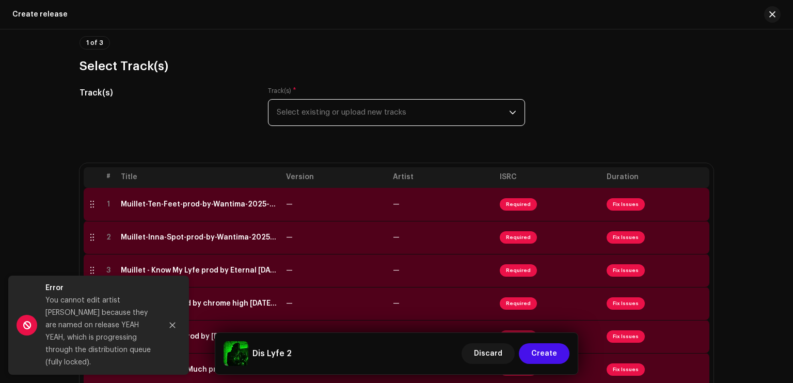
click at [399, 106] on span "Select existing or upload new tracks" at bounding box center [393, 113] width 232 height 26
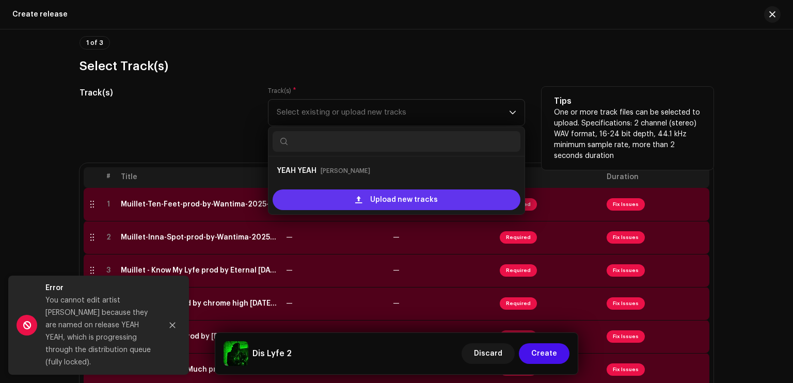
click at [360, 207] on div "Upload new tracks" at bounding box center [397, 199] width 248 height 21
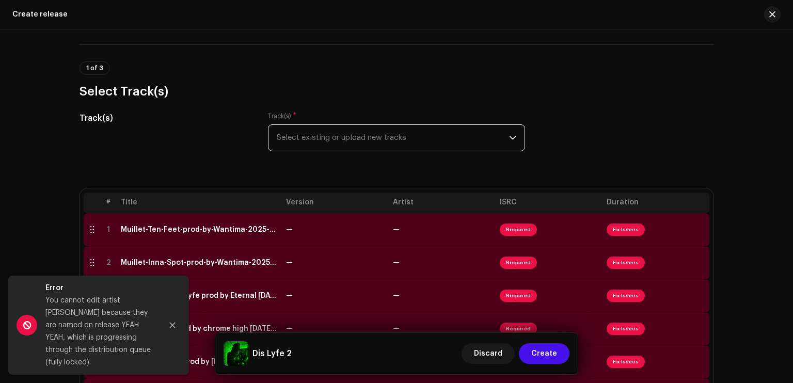
scroll to position [31, 0]
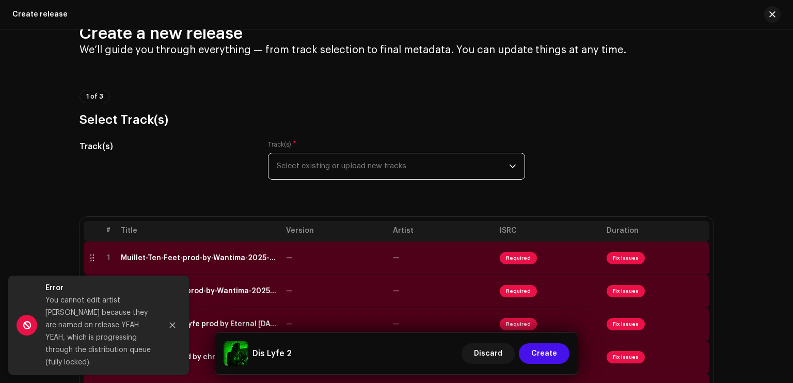
click at [405, 146] on div "Track(s) * Select existing or upload new tracks" at bounding box center [396, 159] width 257 height 39
click at [404, 153] on span "Select existing or upload new tracks" at bounding box center [393, 166] width 232 height 26
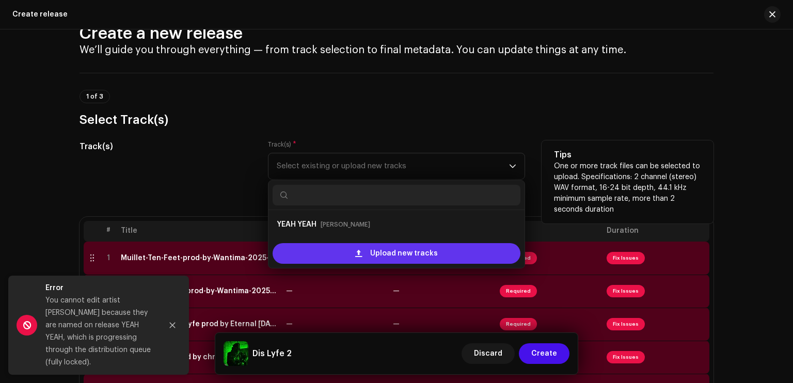
click at [371, 246] on span "Upload new tracks" at bounding box center [404, 253] width 68 height 21
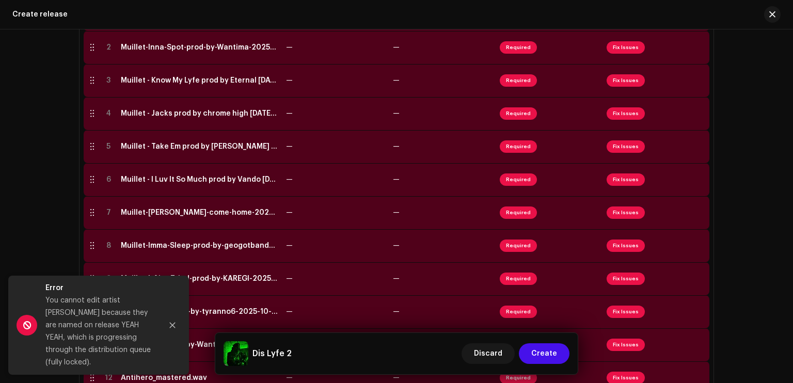
scroll to position [54, 0]
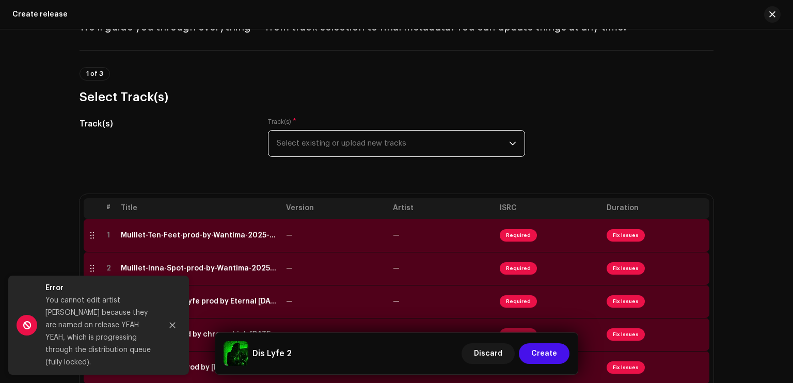
click at [356, 152] on span "Select existing or upload new tracks" at bounding box center [393, 144] width 232 height 26
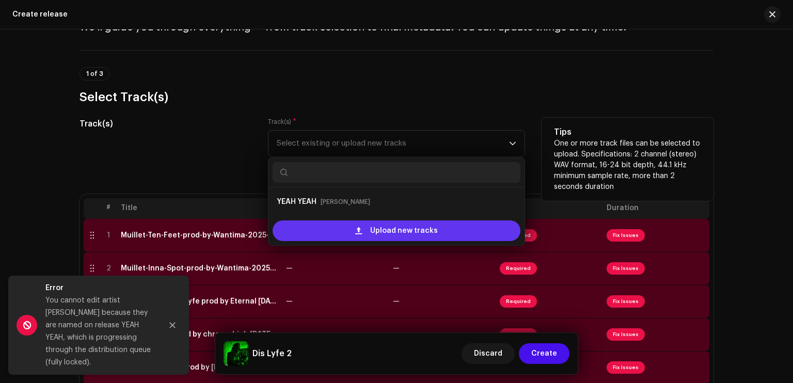
click at [347, 228] on div "Upload new tracks" at bounding box center [397, 230] width 248 height 21
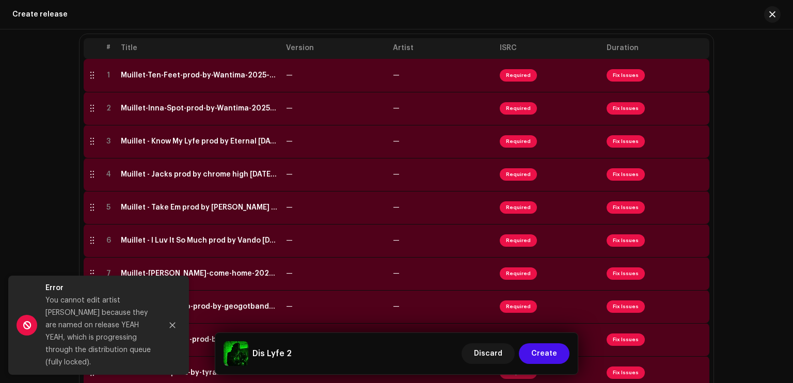
scroll to position [115, 0]
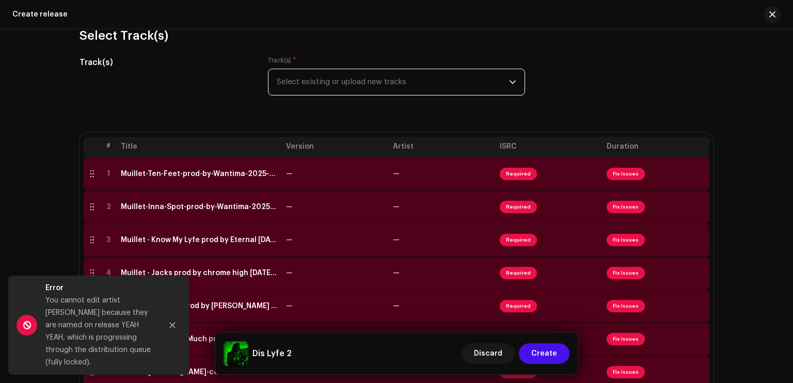
click at [461, 75] on span "Select existing or upload new tracks" at bounding box center [393, 82] width 232 height 26
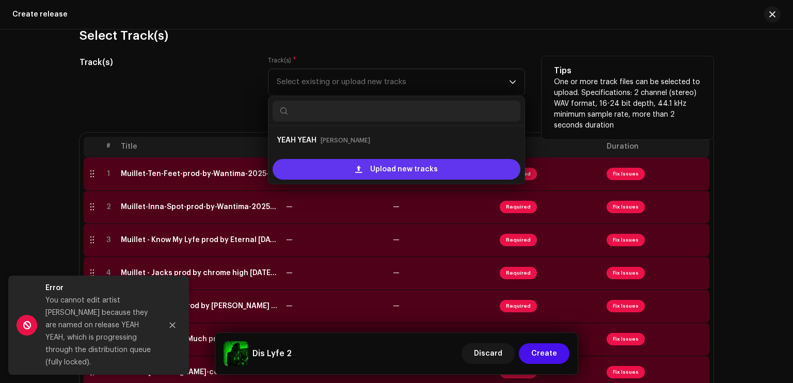
click at [399, 176] on span "Upload new tracks" at bounding box center [404, 169] width 68 height 21
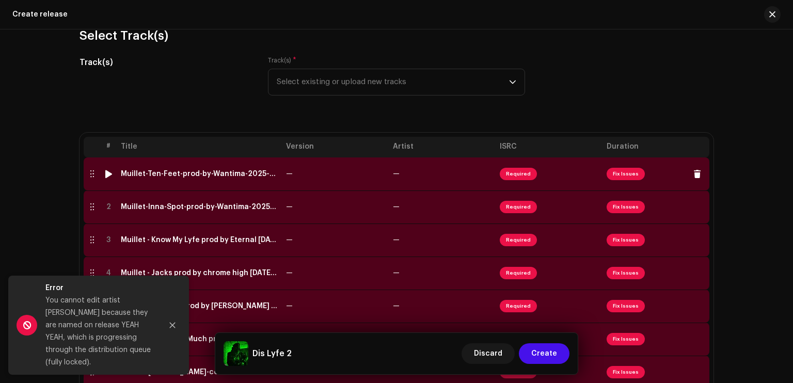
click at [520, 168] on span "Required" at bounding box center [518, 174] width 37 height 12
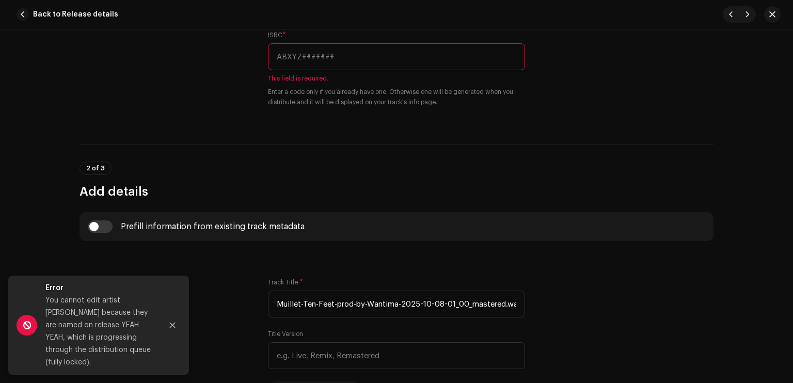
scroll to position [214, 0]
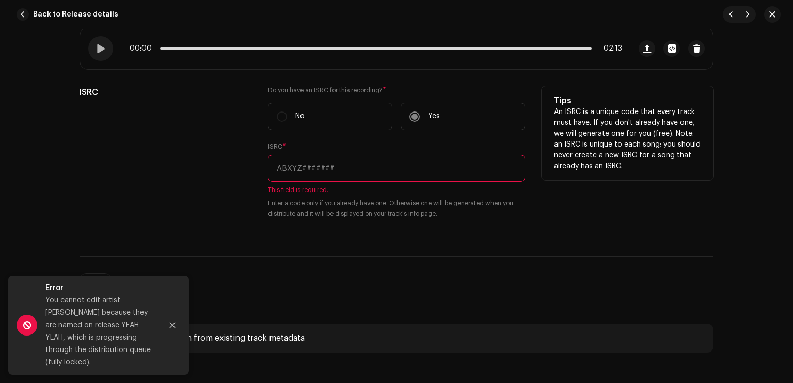
click at [280, 115] on label "No" at bounding box center [330, 116] width 124 height 27
click at [420, 112] on label "Yes" at bounding box center [463, 116] width 124 height 27
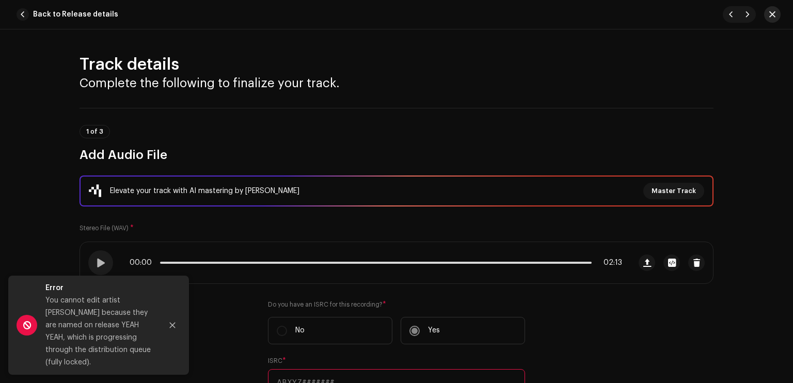
click at [774, 16] on span "button" at bounding box center [772, 14] width 6 height 8
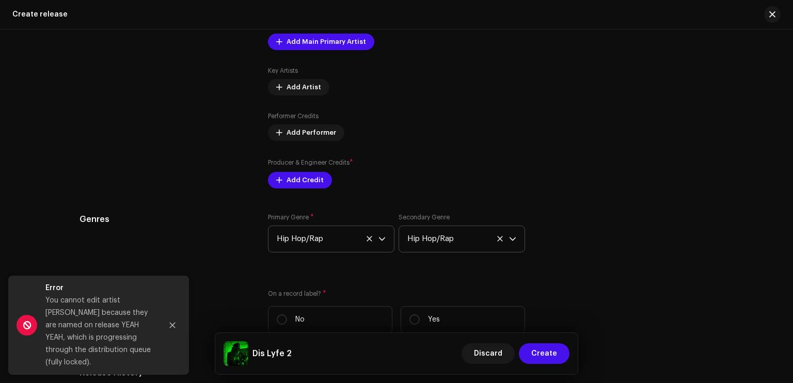
scroll to position [2225, 0]
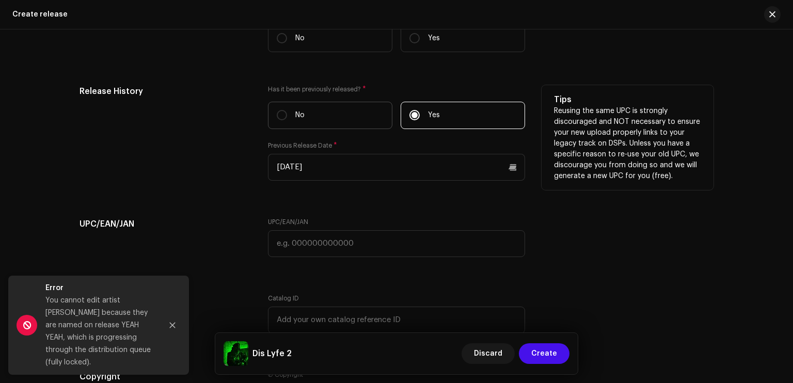
click at [353, 127] on label "No" at bounding box center [330, 115] width 124 height 27
click at [287, 120] on input "No" at bounding box center [282, 115] width 10 height 10
radio input "true"
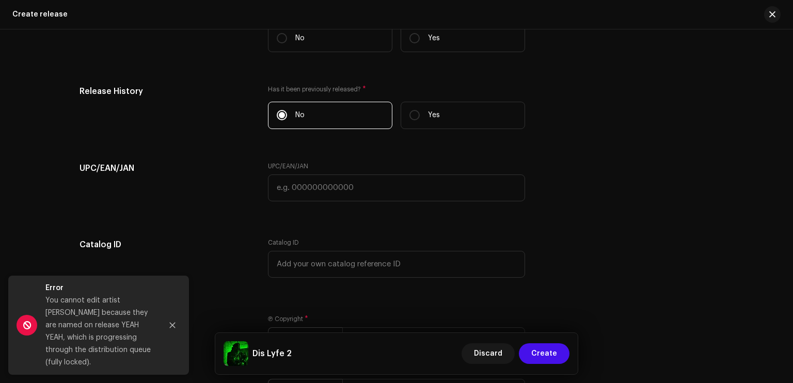
click at [409, 186] on input "text" at bounding box center [396, 188] width 257 height 27
click at [558, 180] on div "UPC/EAN/JAN UPC/EAN/JAN" at bounding box center [397, 188] width 634 height 52
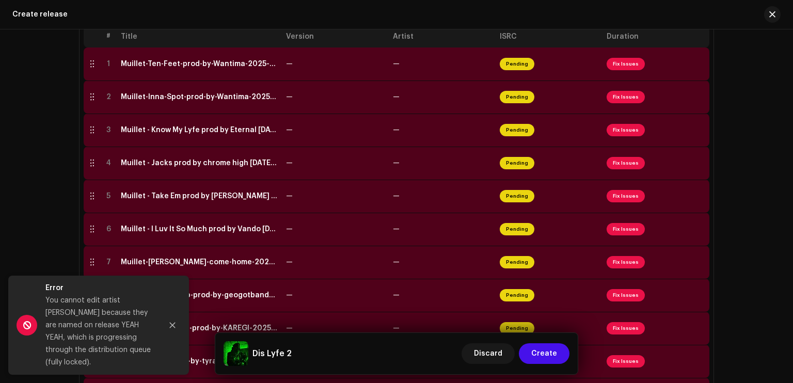
scroll to position [161, 0]
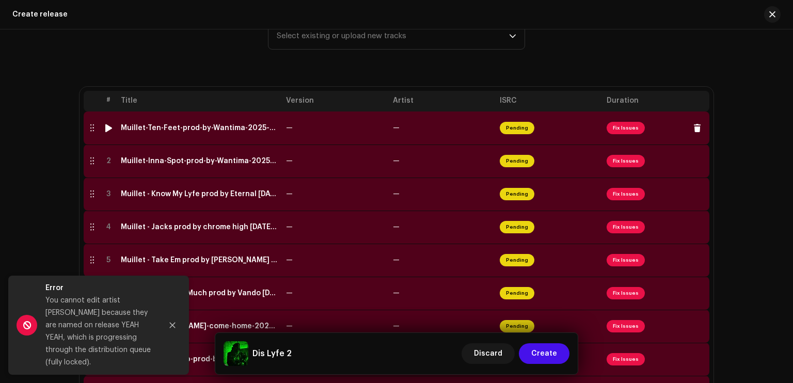
click at [482, 124] on td "—" at bounding box center [442, 128] width 107 height 33
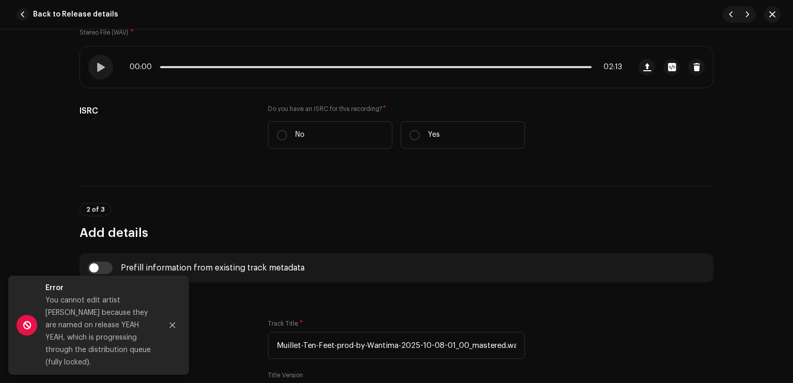
scroll to position [263, 0]
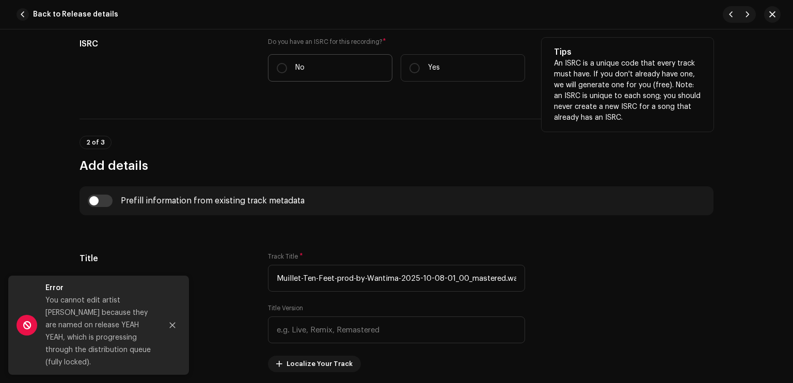
click at [338, 62] on label "No" at bounding box center [330, 67] width 124 height 27
click at [287, 63] on input "No" at bounding box center [282, 68] width 10 height 10
radio input "true"
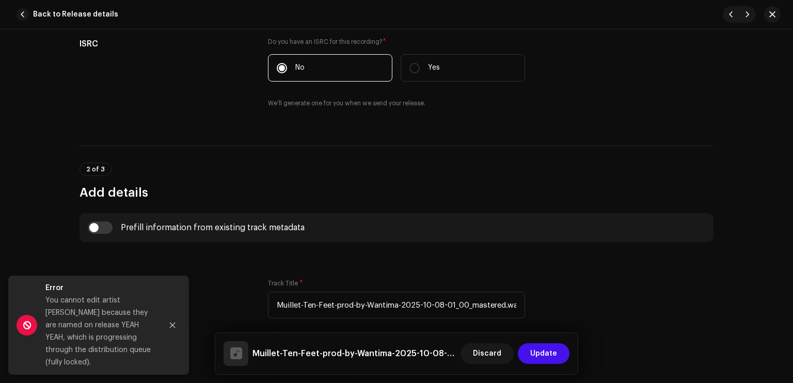
drag, startPoint x: 787, startPoint y: 101, endPoint x: 786, endPoint y: 127, distance: 25.9
click at [786, 127] on div "Track details Complete the following to finalize your track. 1 of 3 Add Audio F…" at bounding box center [396, 206] width 793 height 354
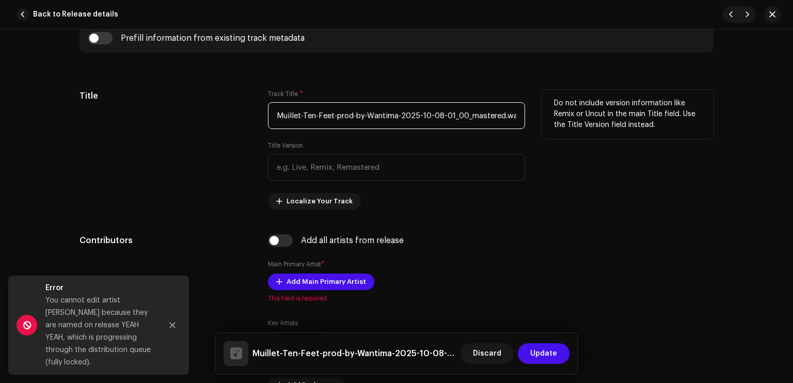
click at [382, 117] on input "Muillet-Ten-Feet-prod-by-Wantima-2025-10-08-01_00_mastered.wav" at bounding box center [396, 115] width 257 height 27
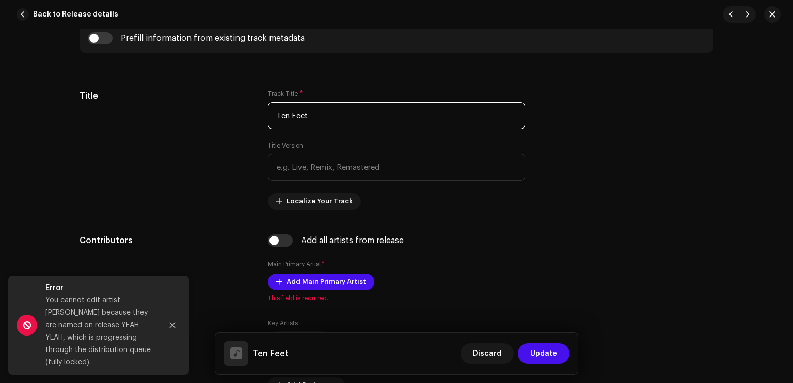
scroll to position [562, 0]
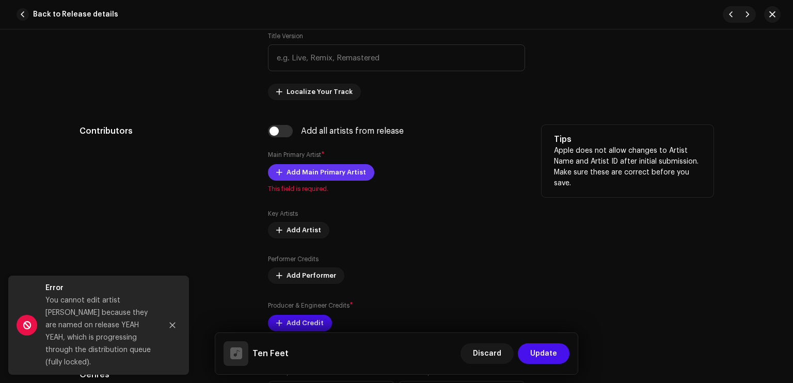
type input "Ten Feet"
click at [328, 172] on span "Add Main Primary Artist" at bounding box center [327, 172] width 80 height 21
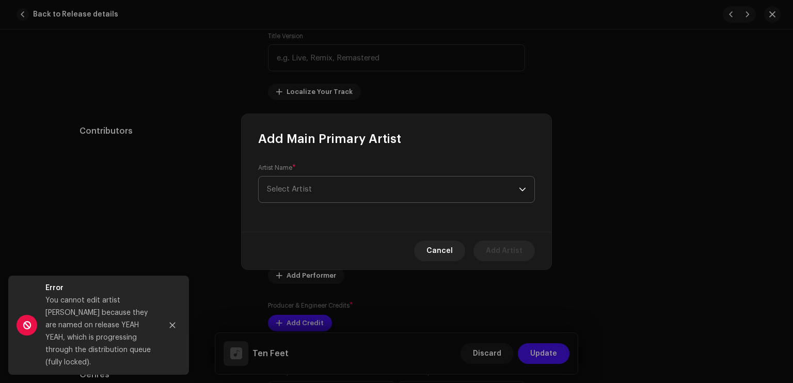
click at [337, 186] on span "Select Artist" at bounding box center [393, 190] width 252 height 26
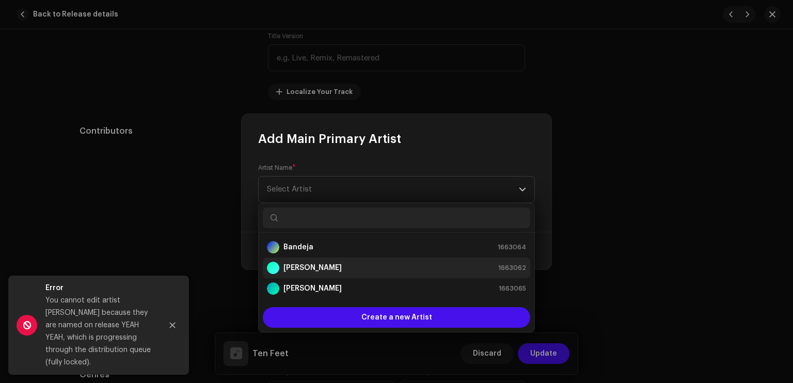
click at [319, 263] on div "[PERSON_NAME] 1663062" at bounding box center [396, 268] width 259 height 12
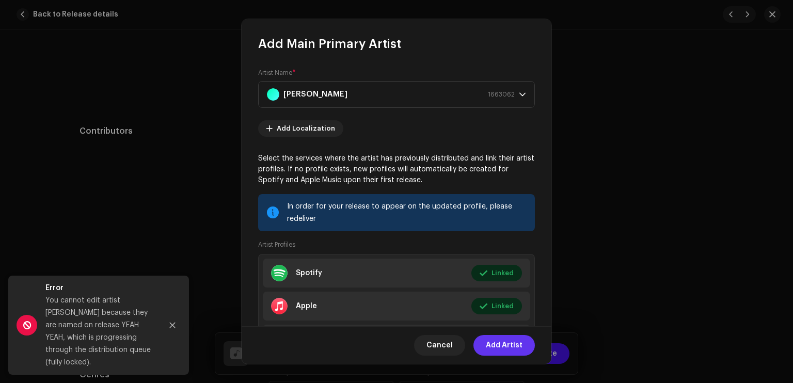
click at [497, 340] on span "Add Artist" at bounding box center [504, 345] width 37 height 21
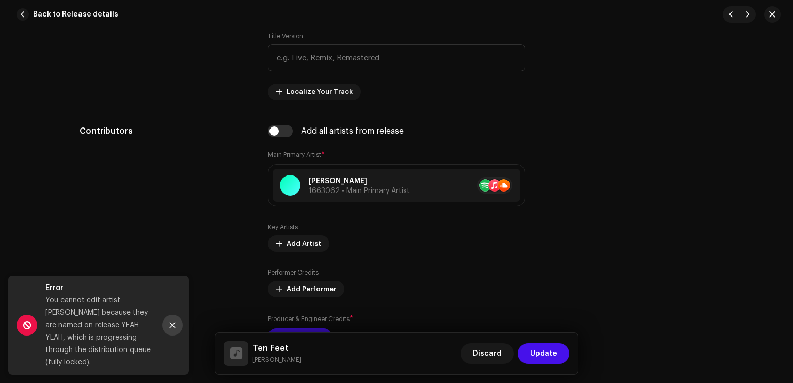
click at [164, 324] on button "Close" at bounding box center [172, 325] width 21 height 21
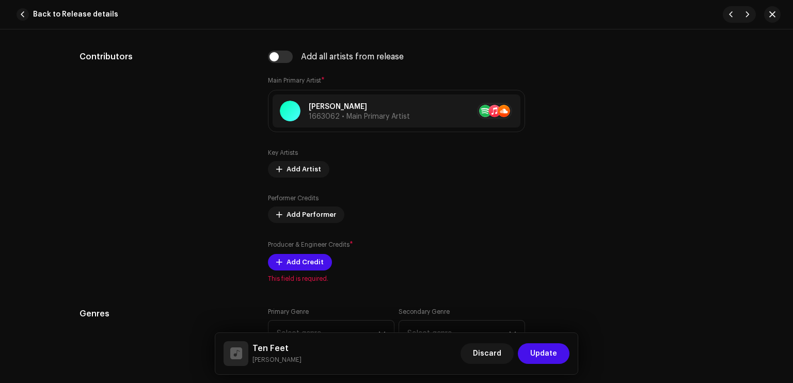
scroll to position [667, 0]
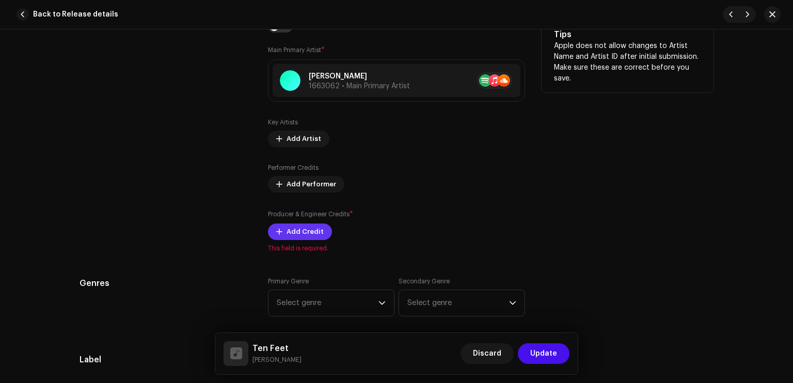
click at [297, 236] on span "Add Credit" at bounding box center [305, 232] width 37 height 21
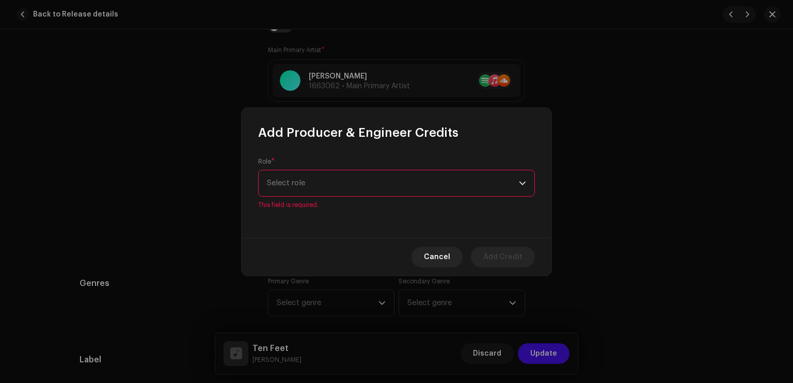
click at [314, 173] on div "Role * Select role This field is required." at bounding box center [396, 183] width 277 height 52
click at [318, 178] on span "Select role" at bounding box center [393, 183] width 252 height 26
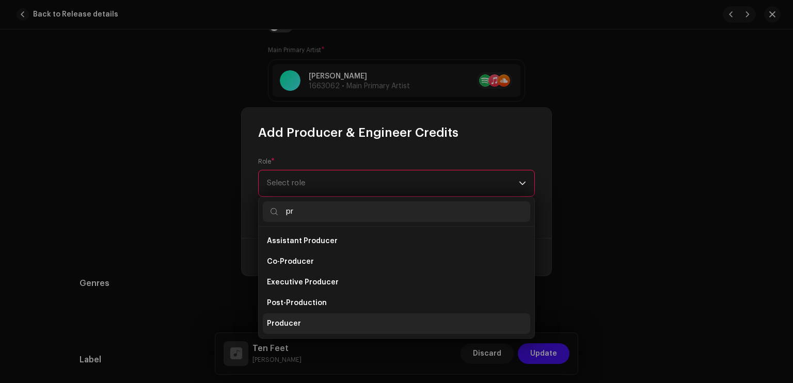
type input "pr"
click at [300, 317] on li "Producer" at bounding box center [396, 323] width 267 height 21
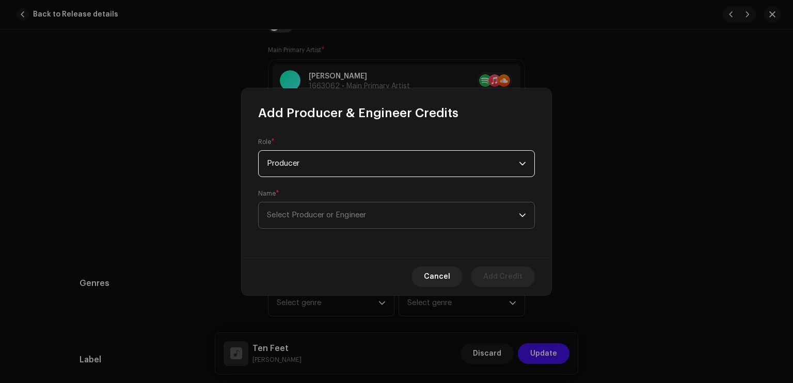
click at [321, 215] on span "Select Producer or Engineer" at bounding box center [316, 215] width 99 height 8
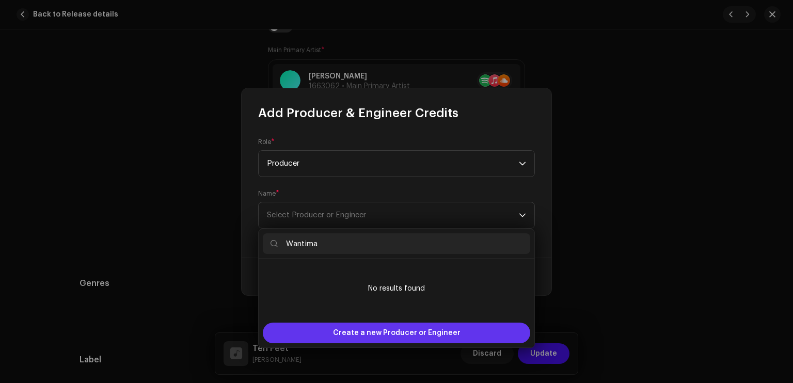
type input "Wantima"
click at [385, 330] on span "Create a new Producer or Engineer" at bounding box center [397, 333] width 128 height 21
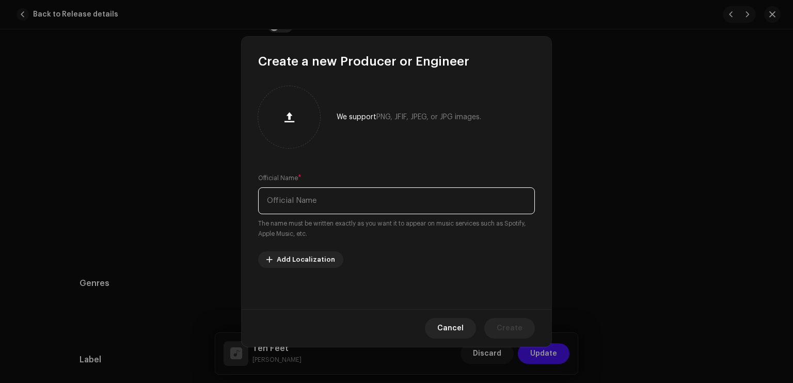
click at [322, 208] on input "text" at bounding box center [396, 200] width 277 height 27
type input "Wantima"
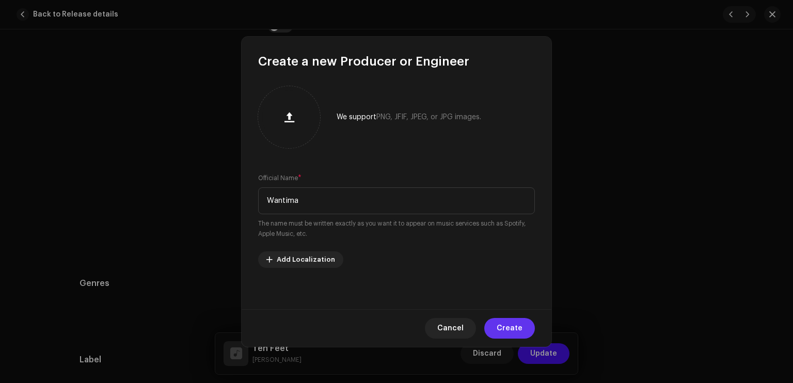
click at [508, 327] on span "Create" at bounding box center [510, 328] width 26 height 21
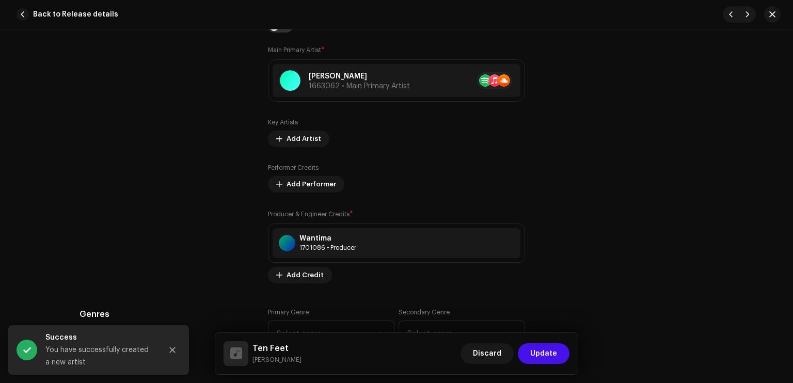
scroll to position [730, 0]
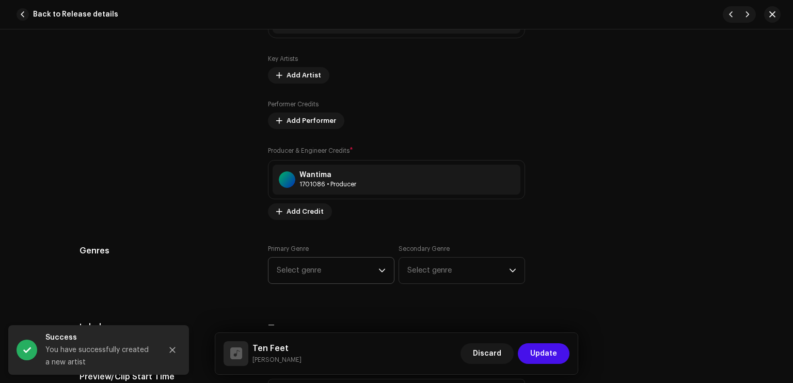
click at [315, 260] on span "Select genre" at bounding box center [328, 271] width 102 height 26
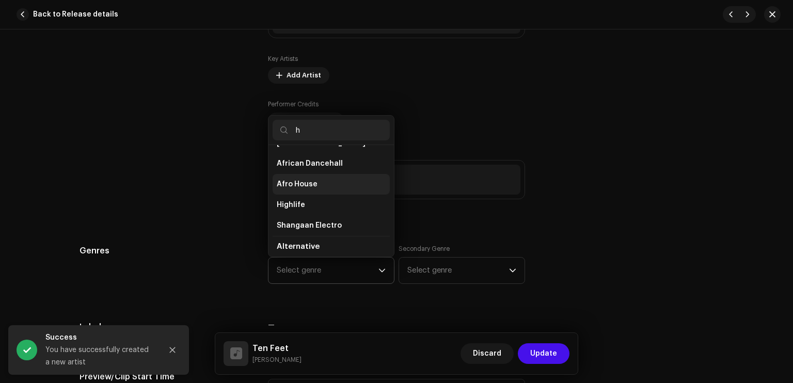
scroll to position [0, 0]
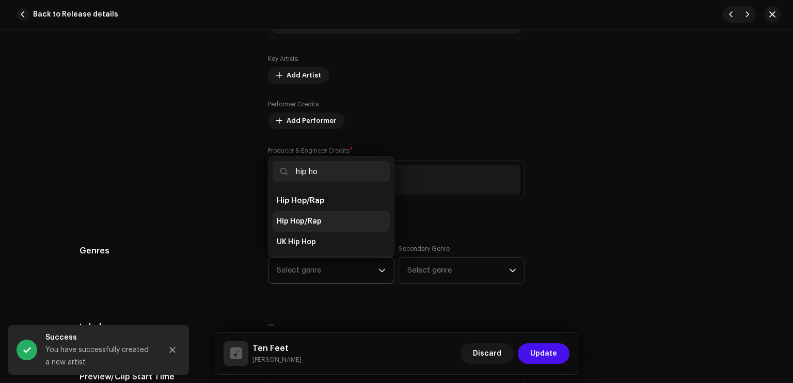
type input "hip ho"
click at [331, 221] on li "Hip Hop/Rap" at bounding box center [331, 221] width 117 height 21
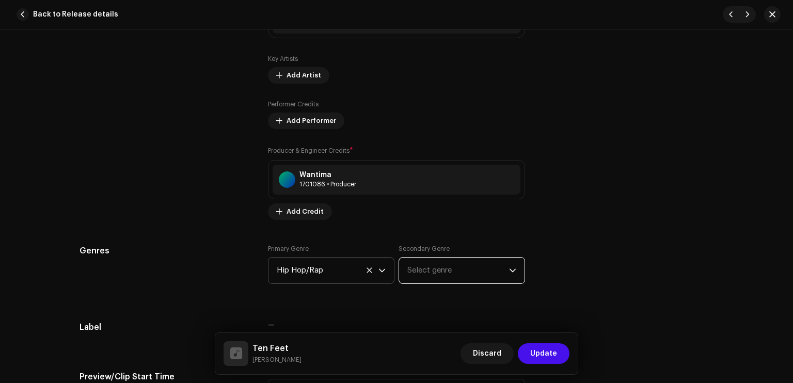
click at [409, 269] on span "Select genre" at bounding box center [458, 271] width 102 height 26
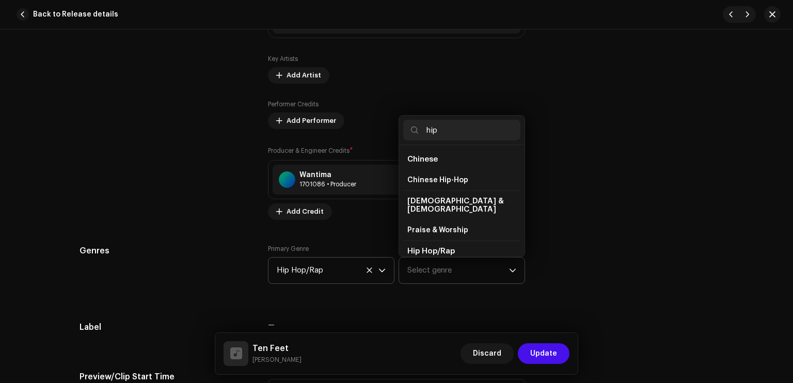
scroll to position [17, 0]
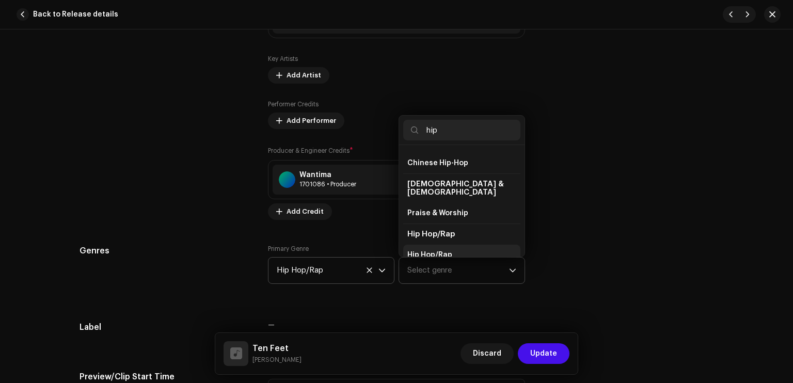
type input "hip"
click at [441, 245] on li "Hip Hop/Rap" at bounding box center [461, 255] width 117 height 21
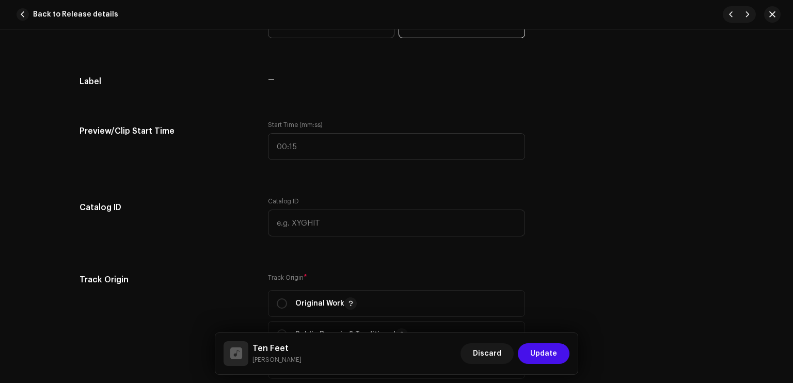
scroll to position [1073, 0]
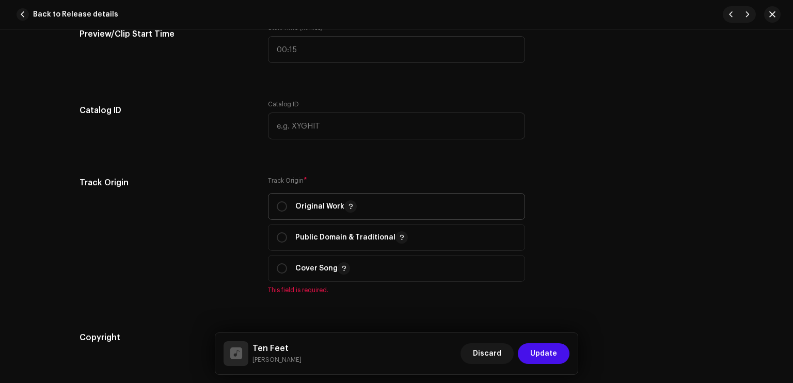
click at [329, 210] on p "Original Work" at bounding box center [325, 206] width 61 height 12
radio input "true"
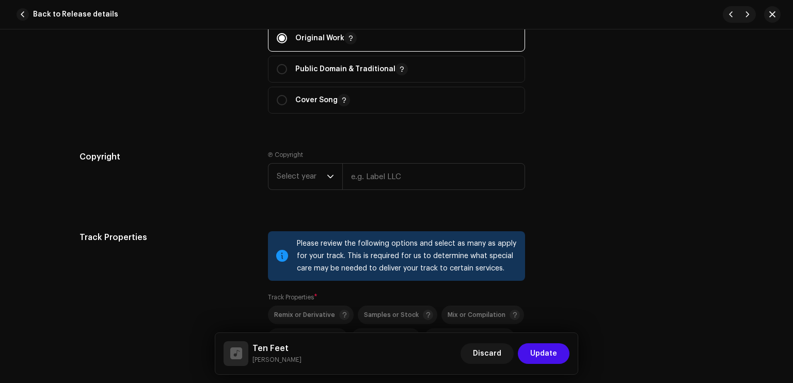
scroll to position [1343, 0]
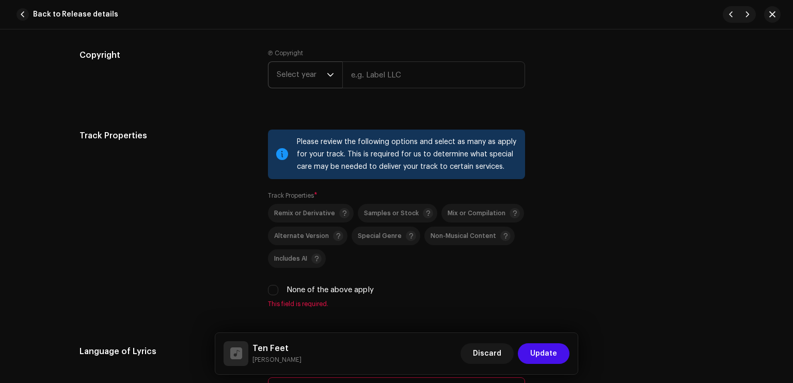
click at [313, 79] on span "Select year" at bounding box center [302, 75] width 50 height 26
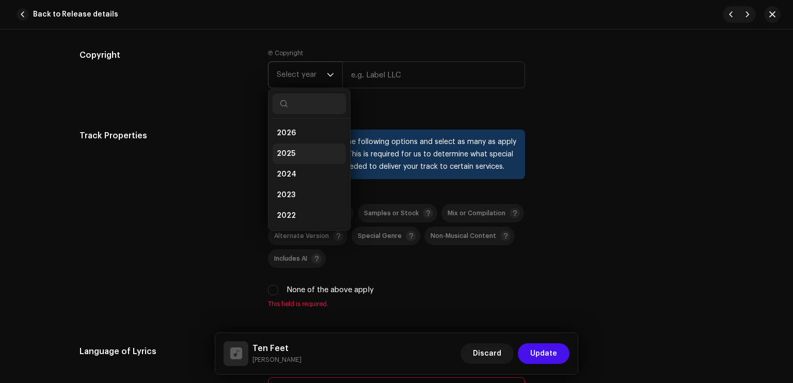
click at [314, 151] on li "2025" at bounding box center [309, 154] width 73 height 21
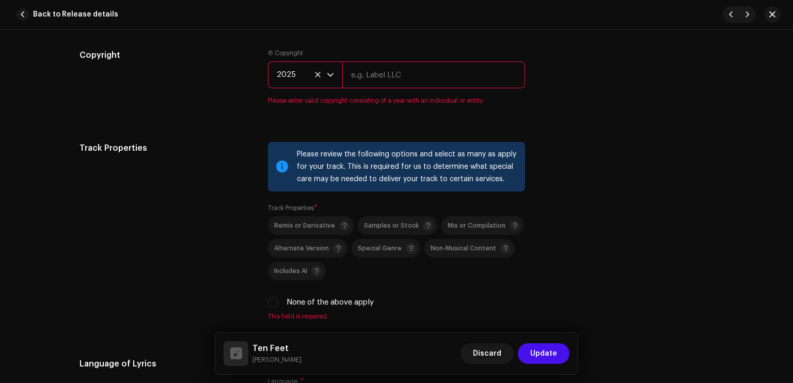
click at [394, 72] on input "text" at bounding box center [433, 74] width 183 height 27
type input "Sleezy Entertainment & High School Kids Field Records"
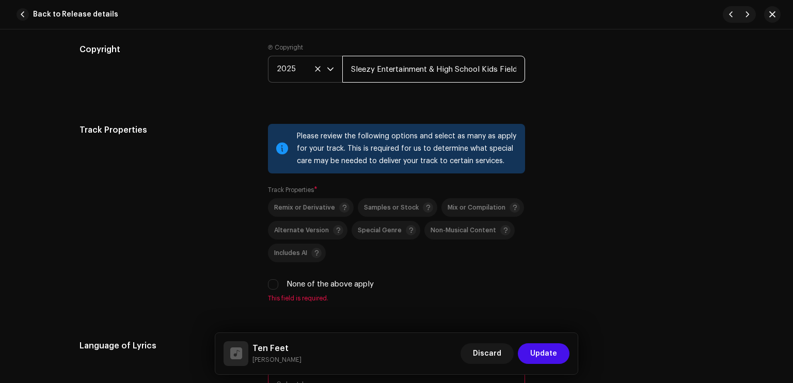
scroll to position [1434, 0]
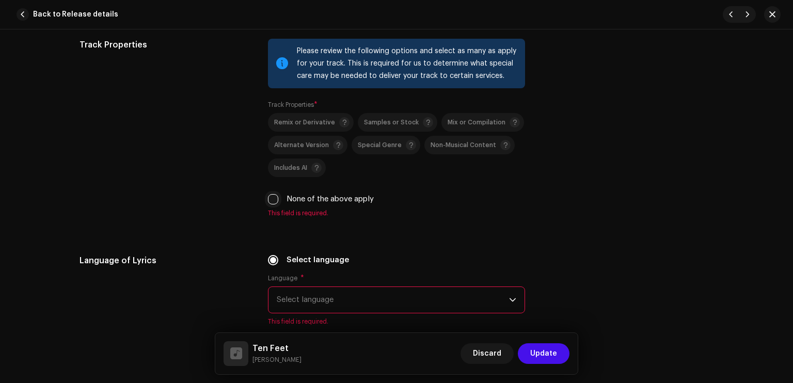
click at [275, 198] on input "None of the above apply" at bounding box center [273, 199] width 10 height 10
checkbox input "true"
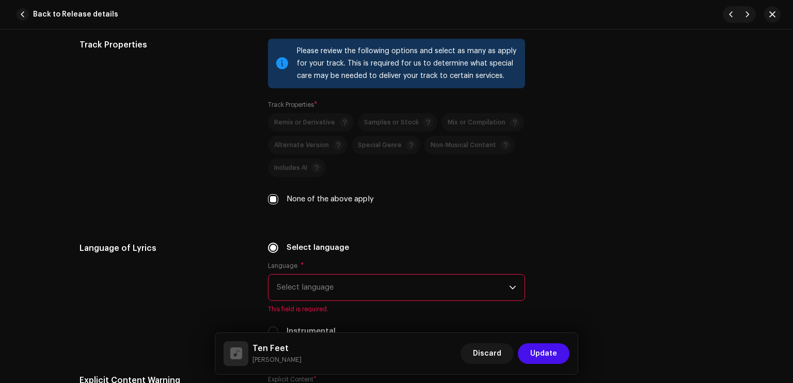
click at [348, 283] on span "Select language" at bounding box center [393, 288] width 232 height 26
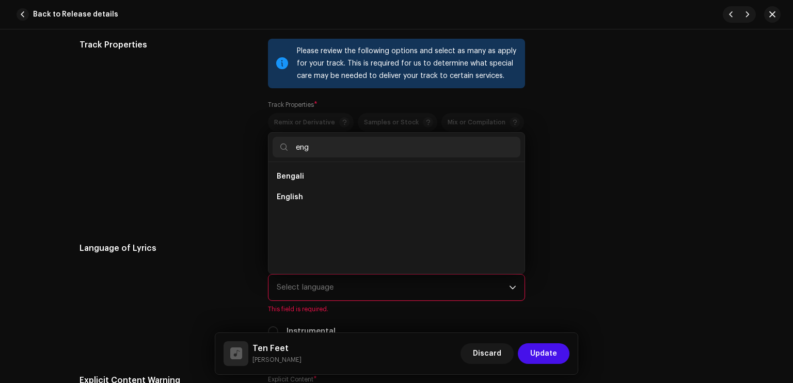
scroll to position [0, 0]
type input "eng"
click at [299, 194] on span "English" at bounding box center [290, 197] width 26 height 10
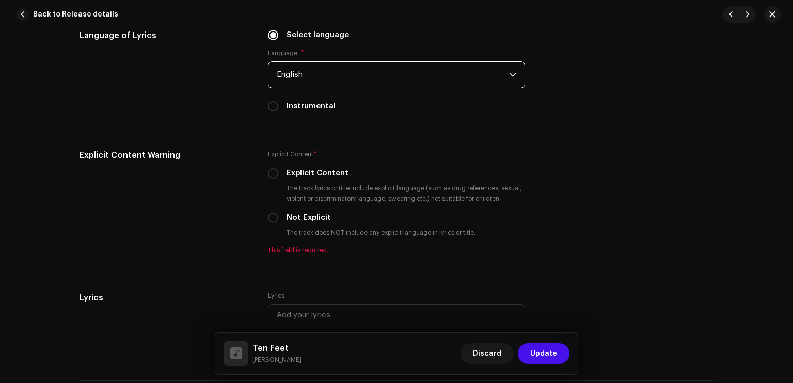
scroll to position [1679, 0]
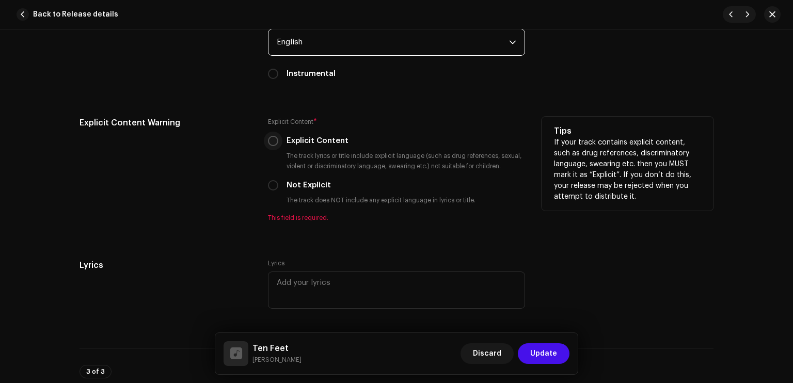
click at [275, 140] on p-radiobutton at bounding box center [273, 141] width 10 height 10
click at [276, 146] on p-radiobutton at bounding box center [273, 141] width 10 height 10
click at [262, 140] on div "Explicit Content Warning Explicit Content * Explicit Content The track lyrics o…" at bounding box center [397, 176] width 634 height 118
click at [268, 141] on input "Explicit Content" at bounding box center [273, 141] width 10 height 10
radio input "true"
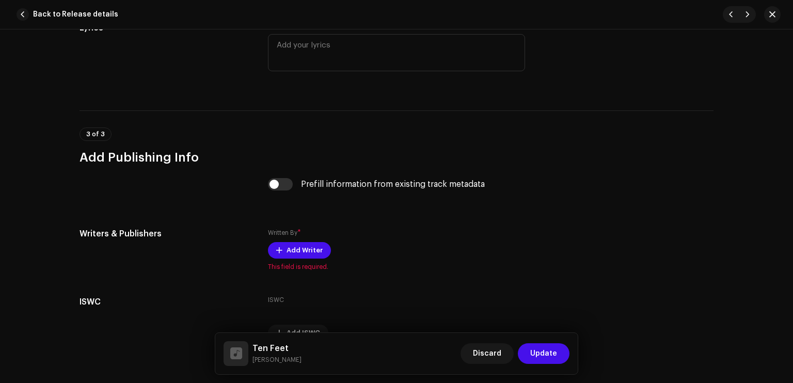
scroll to position [1964, 0]
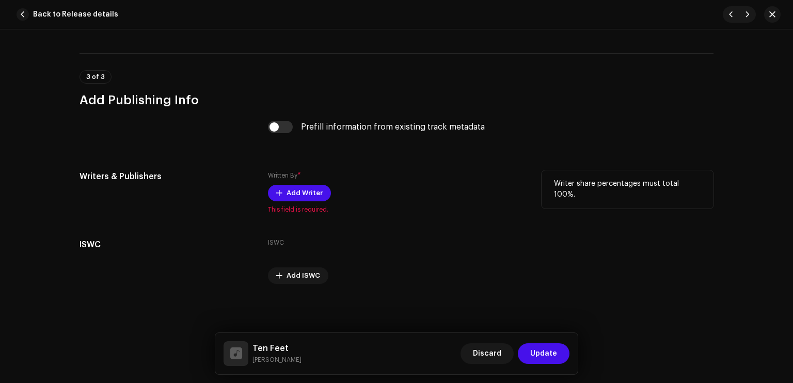
click at [286, 180] on div "Written By * Add Writer This field is required." at bounding box center [396, 191] width 257 height 43
click at [289, 187] on span "Add Writer" at bounding box center [305, 193] width 36 height 21
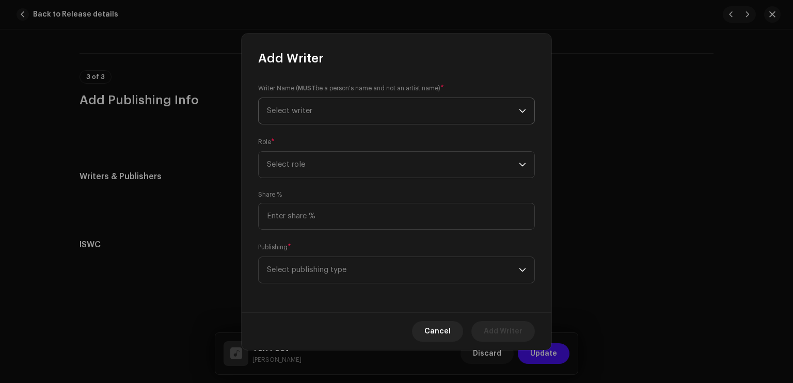
click at [352, 119] on span "Select writer" at bounding box center [393, 111] width 252 height 26
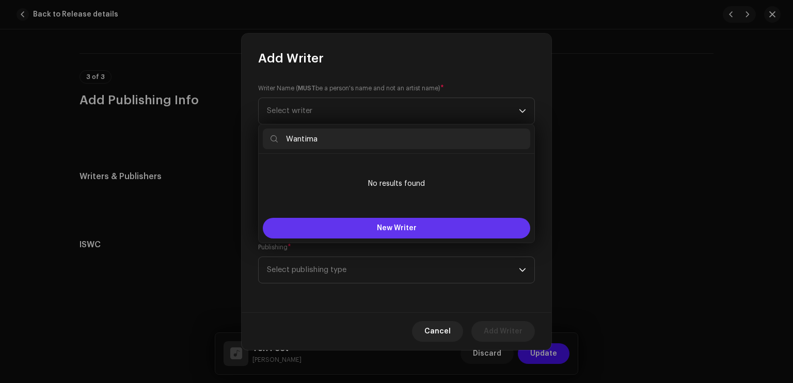
type input "Wantima"
click at [380, 220] on button "New Writer" at bounding box center [396, 228] width 267 height 21
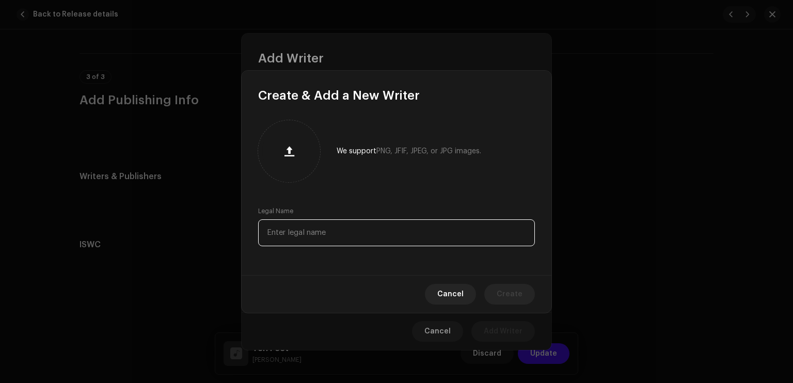
click at [371, 228] on input "text" at bounding box center [396, 232] width 277 height 27
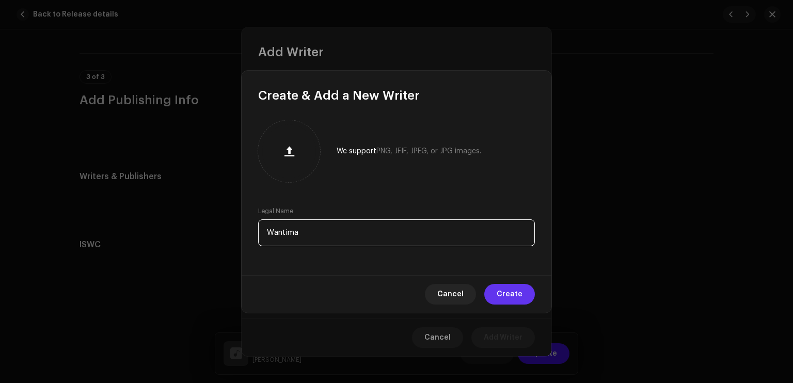
type input "Wantima"
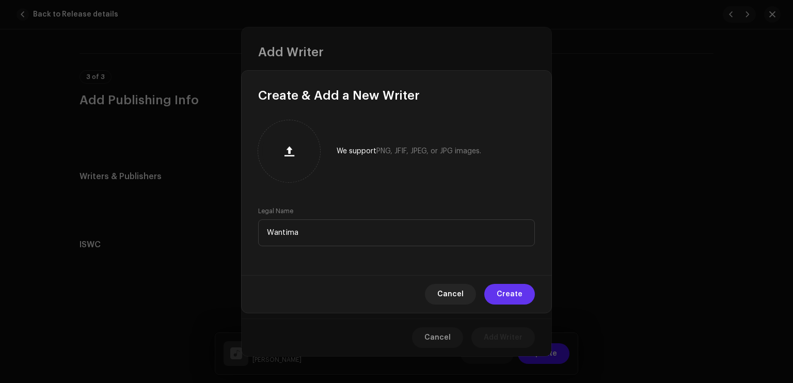
click at [506, 299] on span "Create" at bounding box center [510, 294] width 26 height 21
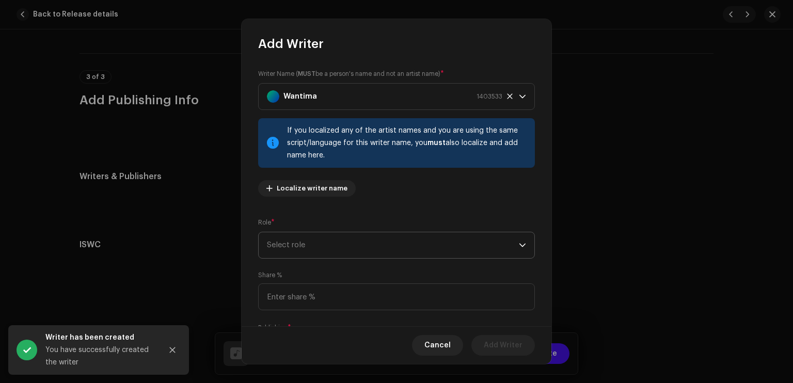
click at [370, 240] on span "Select role" at bounding box center [393, 245] width 252 height 26
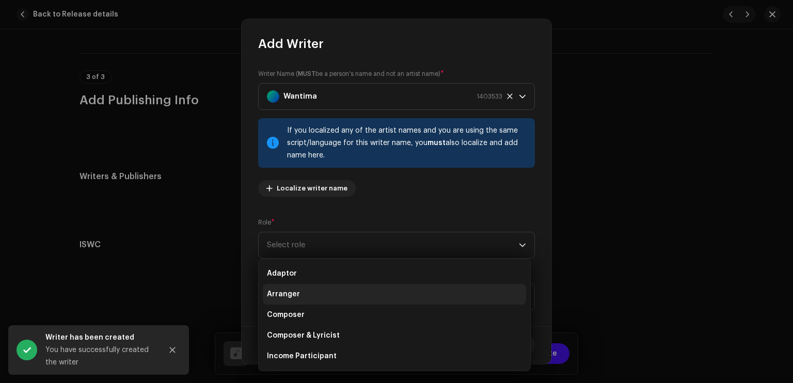
click at [332, 292] on li "Arranger" at bounding box center [394, 294] width 263 height 21
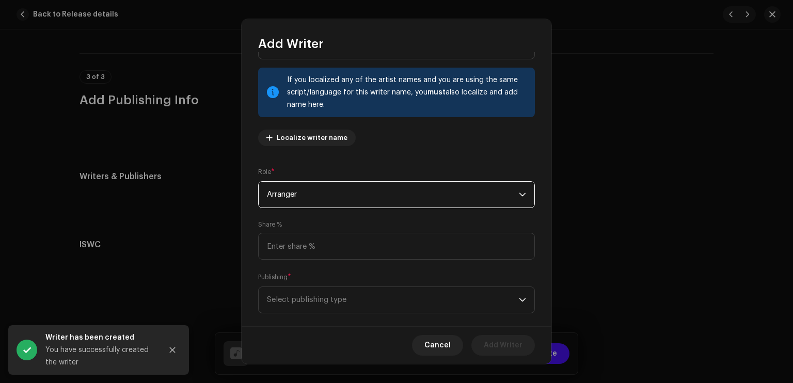
scroll to position [67, 0]
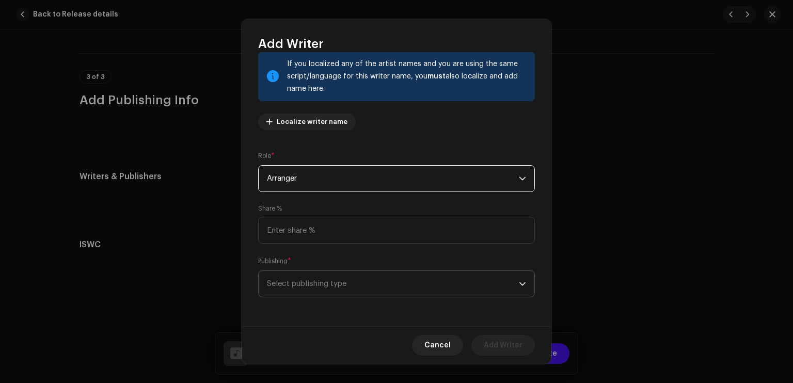
click at [326, 287] on span "Select publishing type" at bounding box center [393, 284] width 252 height 26
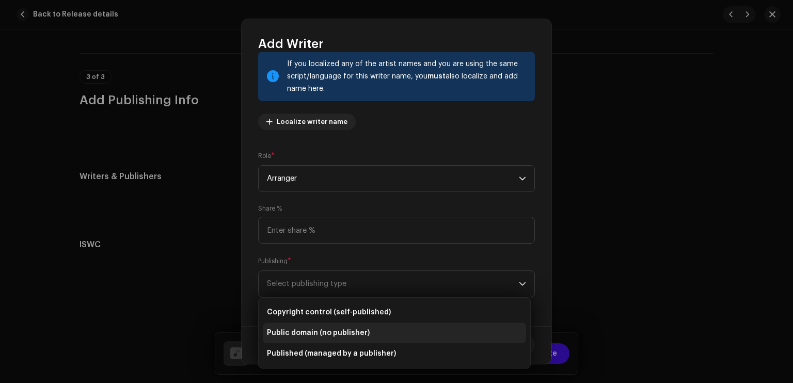
click at [317, 327] on li "Public domain (no publisher)" at bounding box center [394, 333] width 263 height 21
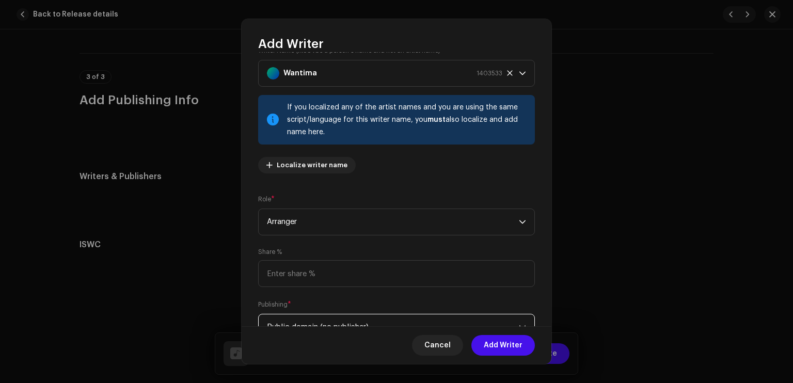
scroll to position [0, 0]
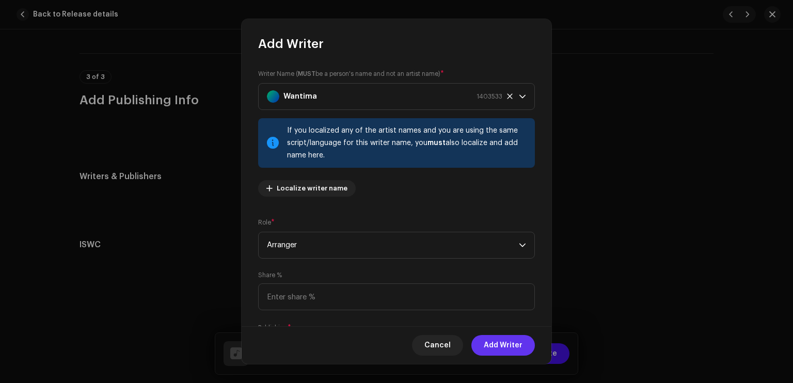
click at [514, 342] on span "Add Writer" at bounding box center [503, 345] width 39 height 21
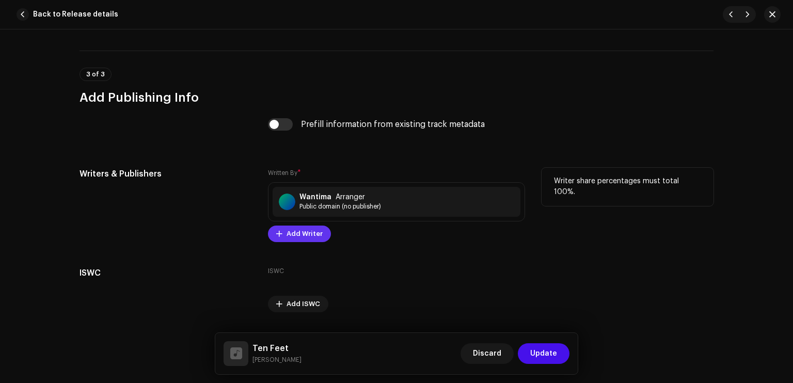
click at [282, 237] on button "Add Writer" at bounding box center [299, 234] width 63 height 17
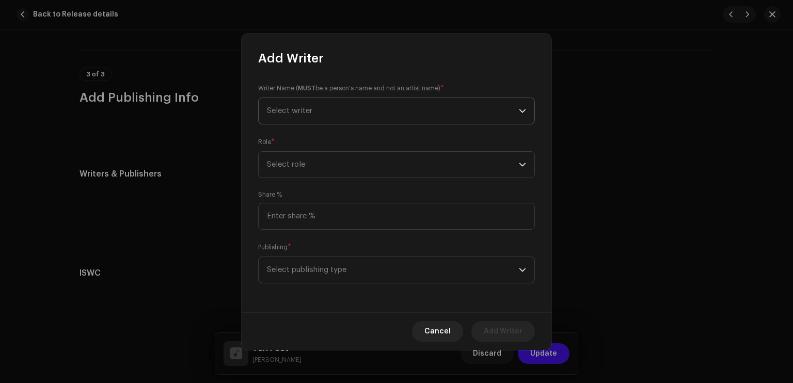
click at [339, 114] on span "Select writer" at bounding box center [393, 111] width 252 height 26
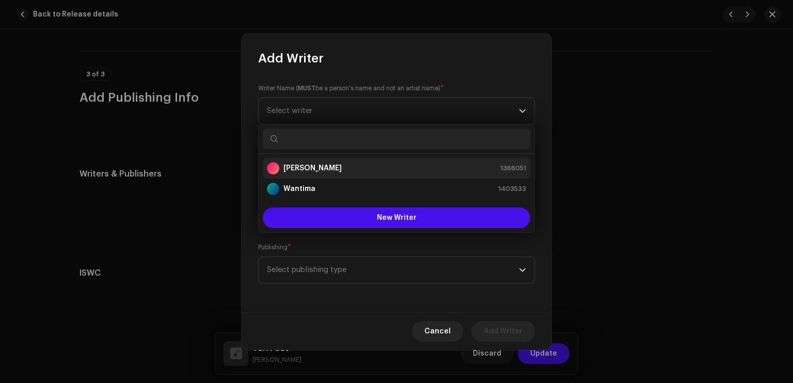
click at [335, 162] on div "[PERSON_NAME]" at bounding box center [304, 168] width 75 height 12
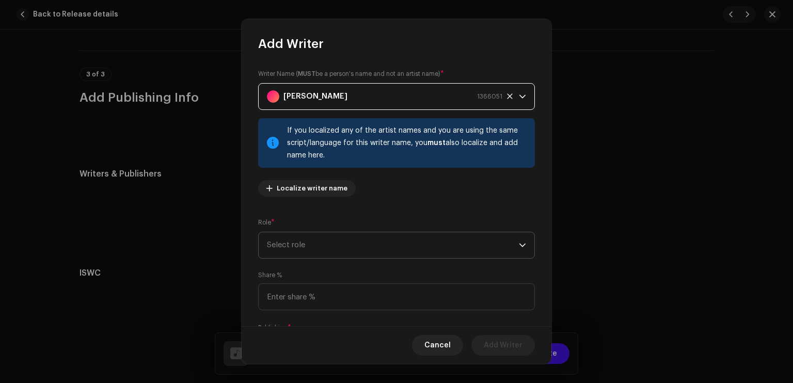
click at [315, 245] on span "Select role" at bounding box center [393, 245] width 252 height 26
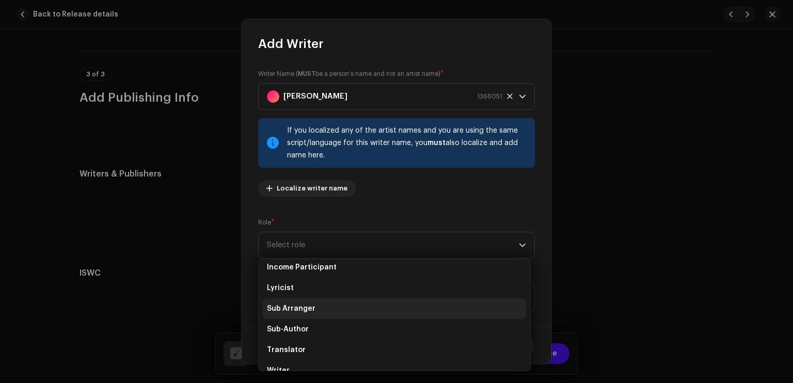
scroll to position [103, 0]
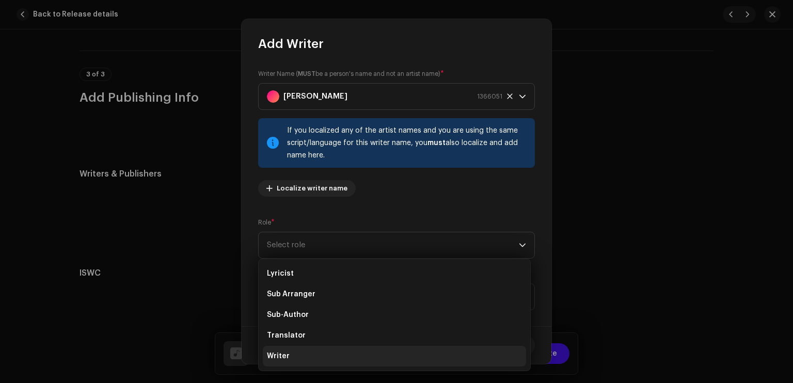
click at [297, 358] on li "Writer" at bounding box center [394, 356] width 263 height 21
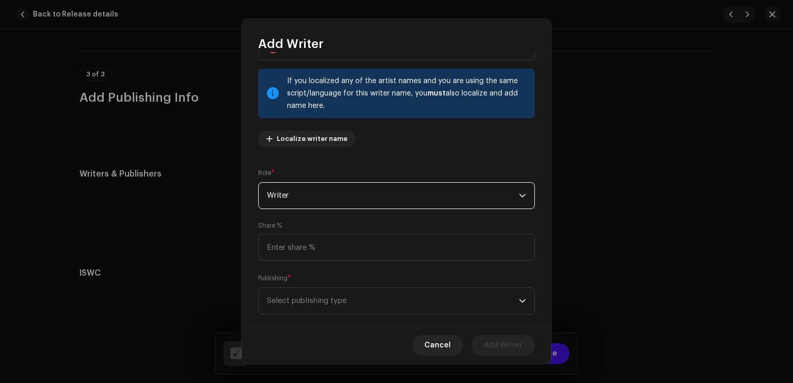
scroll to position [67, 0]
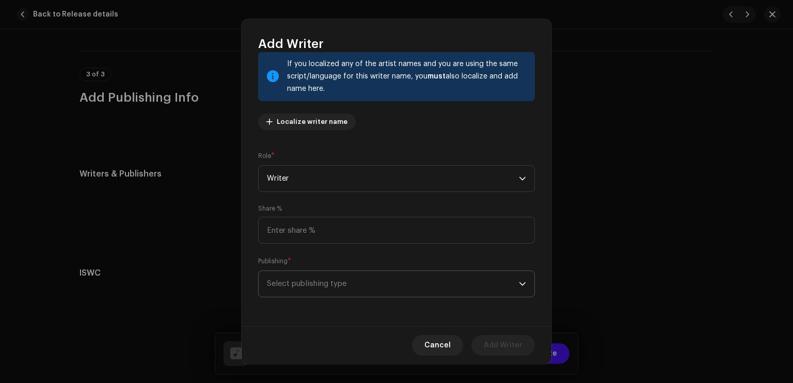
click at [318, 275] on span "Select publishing type" at bounding box center [393, 284] width 252 height 26
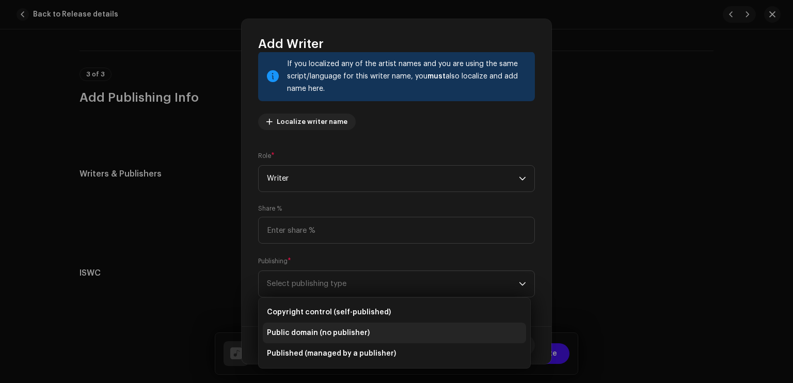
click at [337, 331] on span "Public domain (no publisher)" at bounding box center [318, 333] width 103 height 10
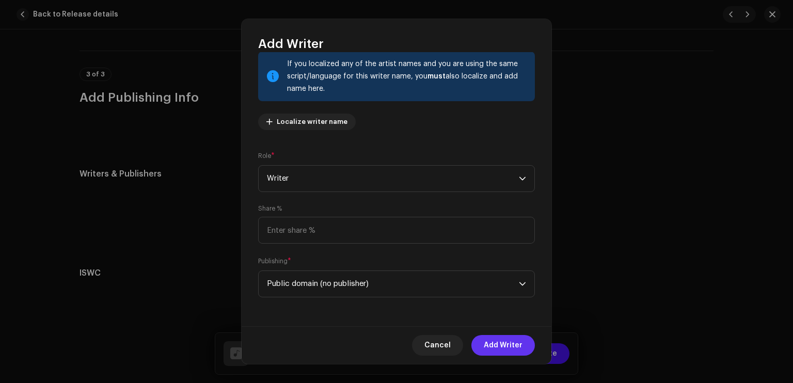
click at [526, 342] on button "Add Writer" at bounding box center [503, 345] width 64 height 21
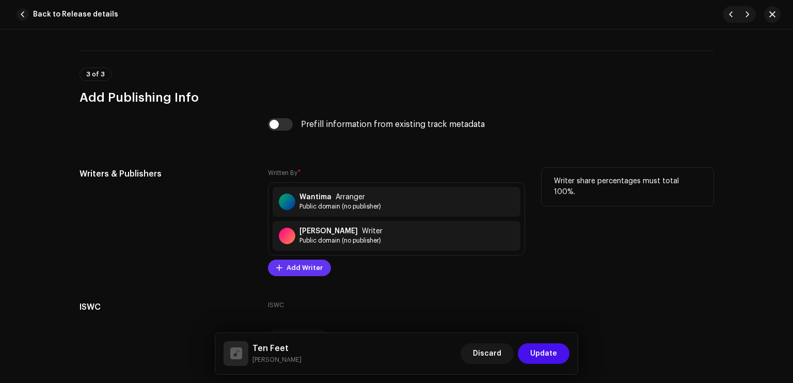
click at [312, 262] on span "Add Writer" at bounding box center [305, 268] width 36 height 21
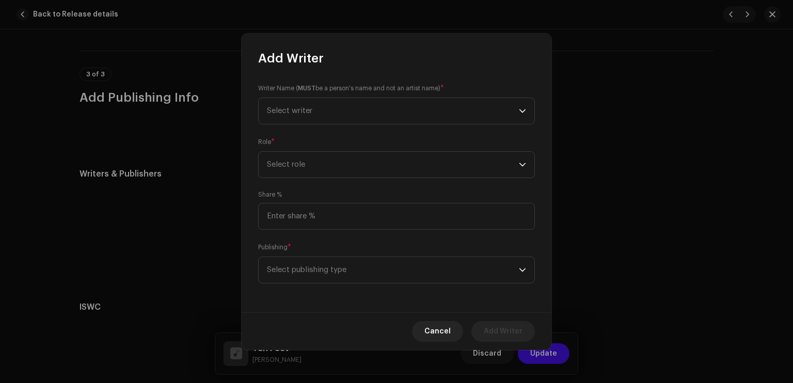
click at [326, 90] on small "Writer Name ( MUST be a person's name and not an artist name)" at bounding box center [349, 88] width 182 height 10
click at [328, 104] on span "Select writer" at bounding box center [393, 111] width 252 height 26
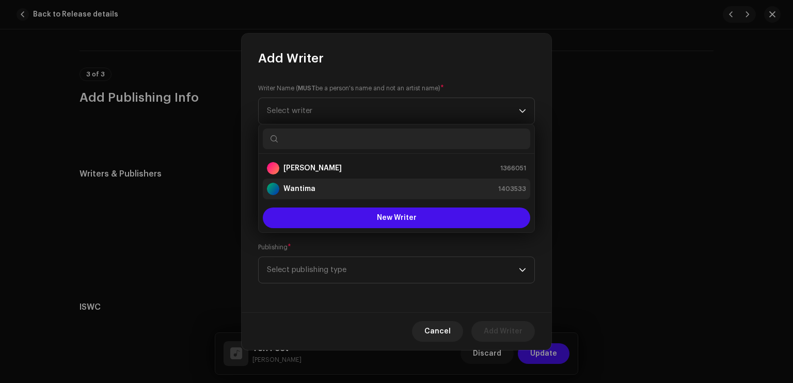
click at [313, 186] on strong "Wantima" at bounding box center [299, 189] width 32 height 10
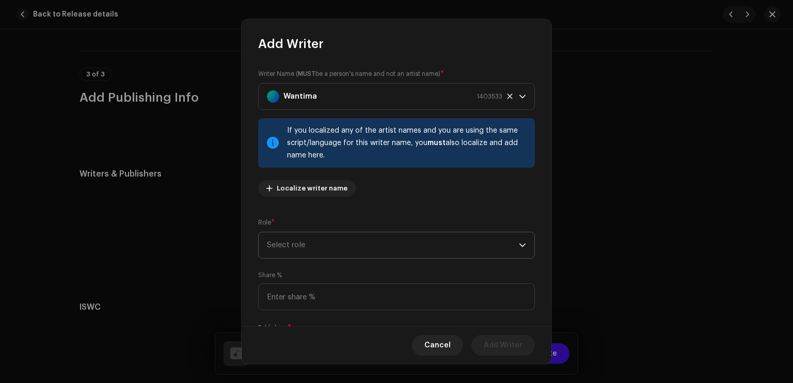
click at [323, 250] on span "Select role" at bounding box center [393, 245] width 252 height 26
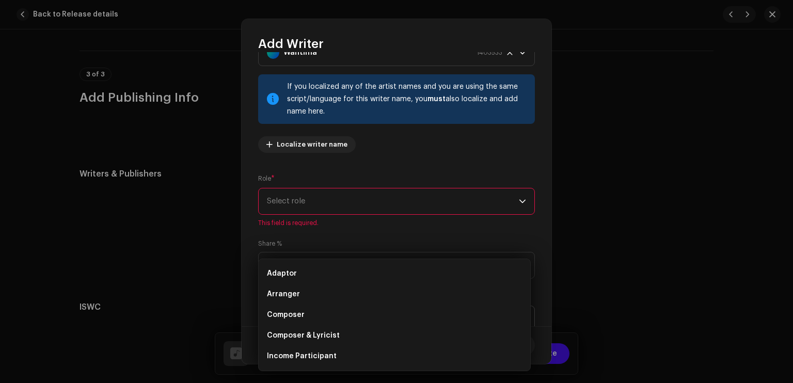
scroll to position [79, 0]
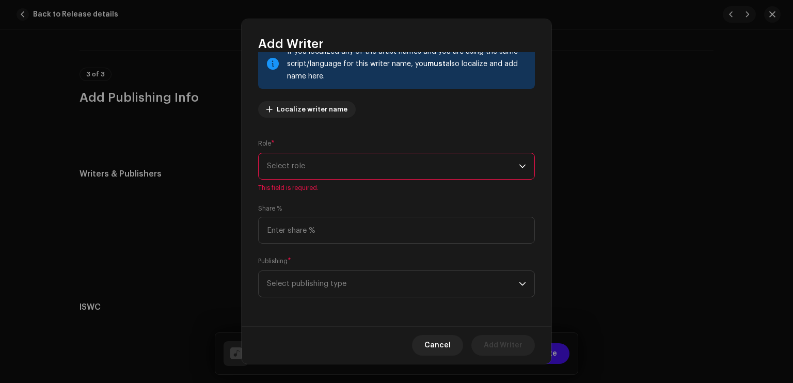
click at [320, 149] on div "Role * Select role This field is required." at bounding box center [396, 165] width 277 height 54
click at [320, 166] on span "Select role" at bounding box center [393, 166] width 252 height 26
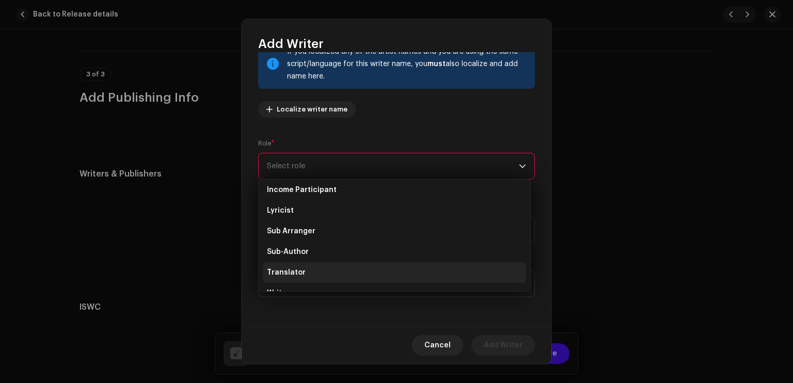
scroll to position [103, 0]
click at [311, 276] on li "Writer" at bounding box center [394, 276] width 263 height 21
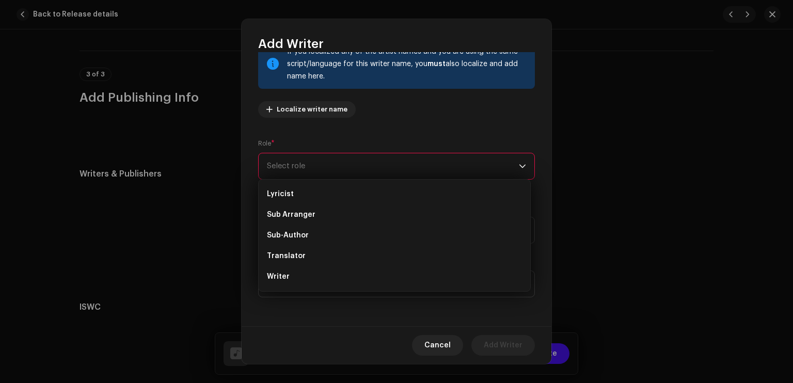
scroll to position [67, 0]
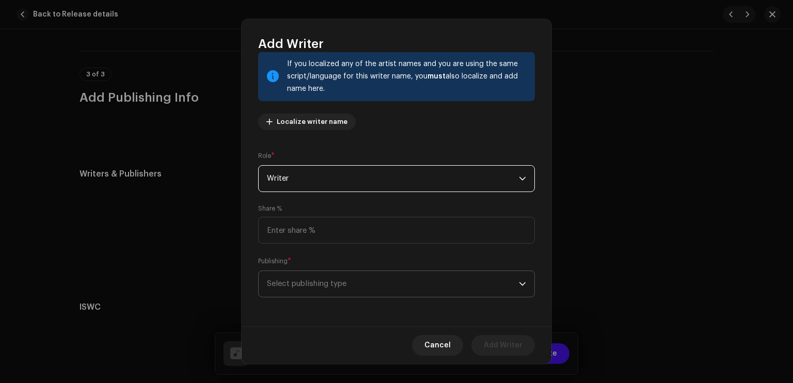
click at [308, 280] on span "Select publishing type" at bounding box center [393, 284] width 252 height 26
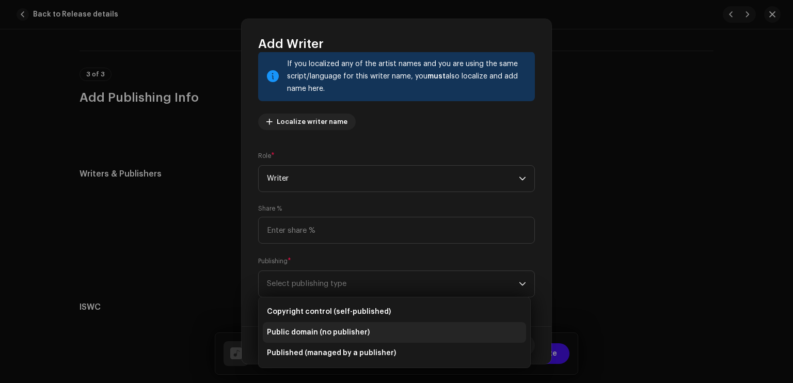
click at [325, 332] on span "Public domain (no publisher)" at bounding box center [318, 332] width 103 height 10
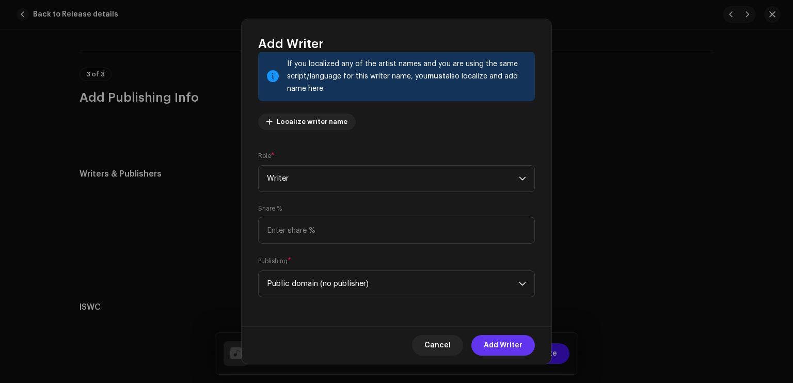
click at [506, 342] on span "Add Writer" at bounding box center [503, 345] width 39 height 21
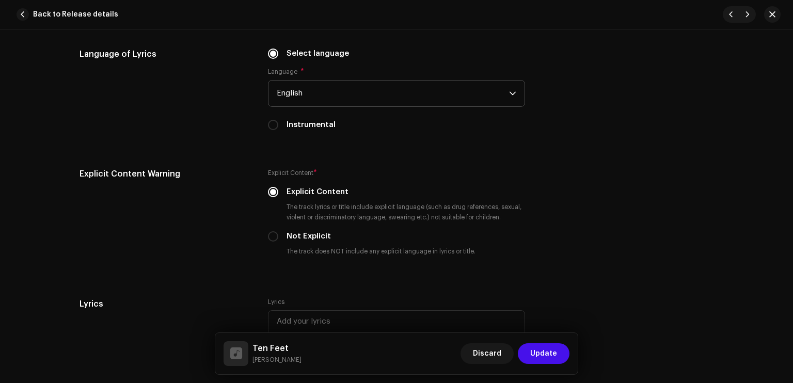
scroll to position [1586, 0]
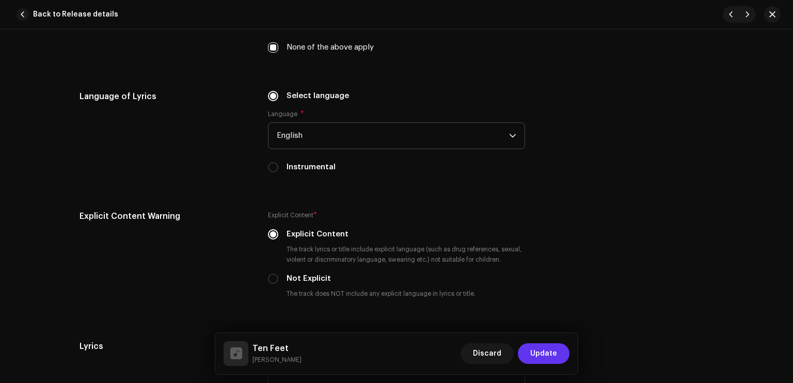
click at [545, 350] on span "Update" at bounding box center [543, 353] width 27 height 21
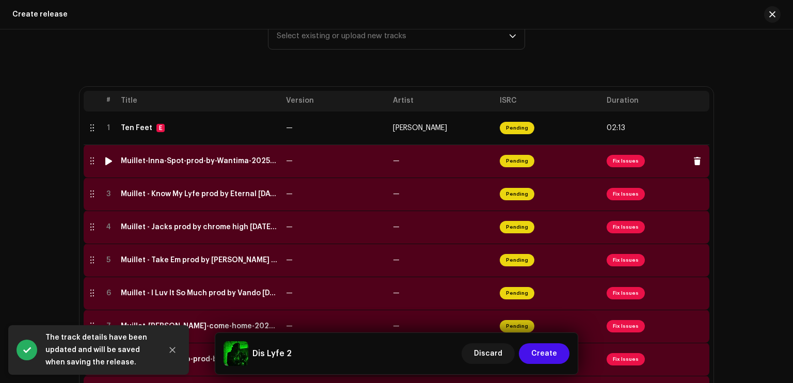
click at [450, 152] on td "—" at bounding box center [442, 161] width 107 height 33
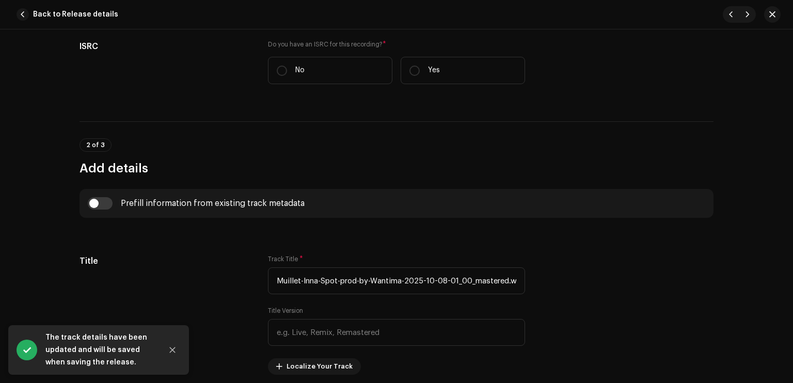
scroll to position [268, 0]
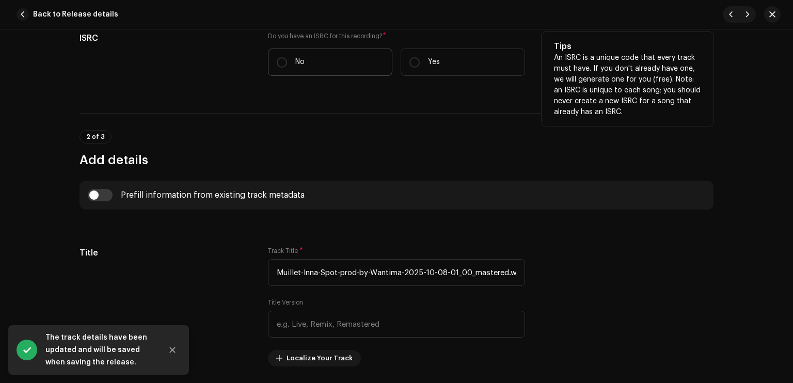
click at [304, 60] on label "No" at bounding box center [330, 62] width 124 height 27
click at [287, 60] on input "No" at bounding box center [282, 62] width 10 height 10
radio input "true"
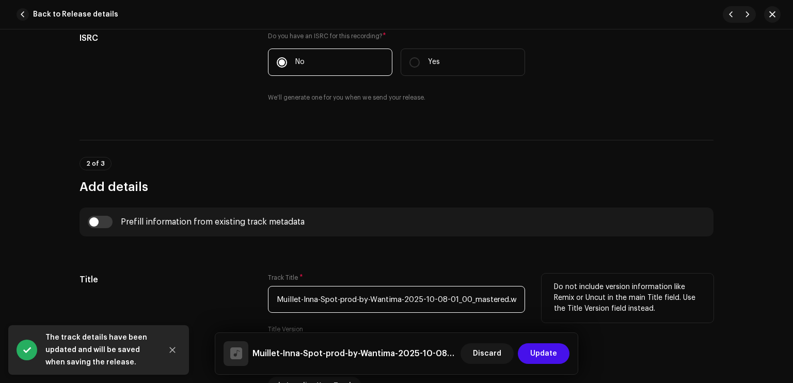
click at [365, 294] on input "Muillet-Inna-Spot-prod-by-Wantima-2025-10-08-01_00_mastered.wav" at bounding box center [396, 299] width 257 height 27
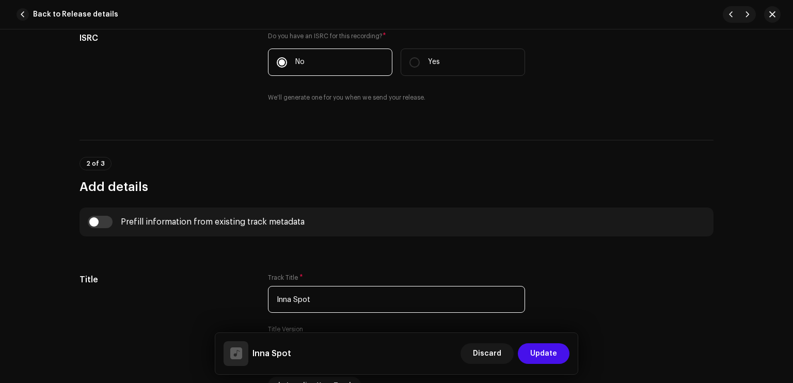
type input "Inna Spot"
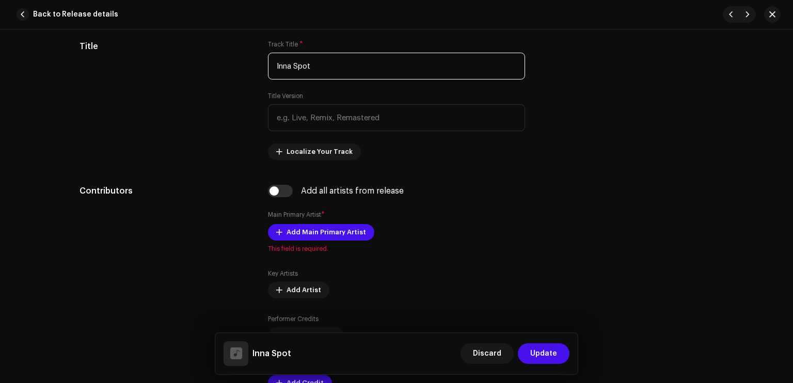
scroll to position [564, 0]
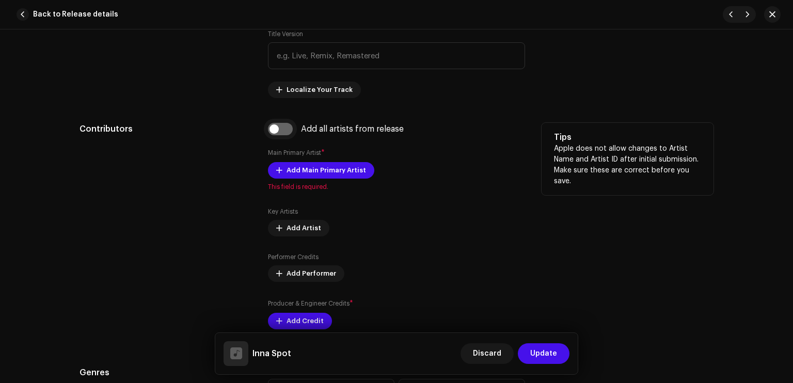
click at [276, 134] on input "checkbox" at bounding box center [280, 129] width 25 height 12
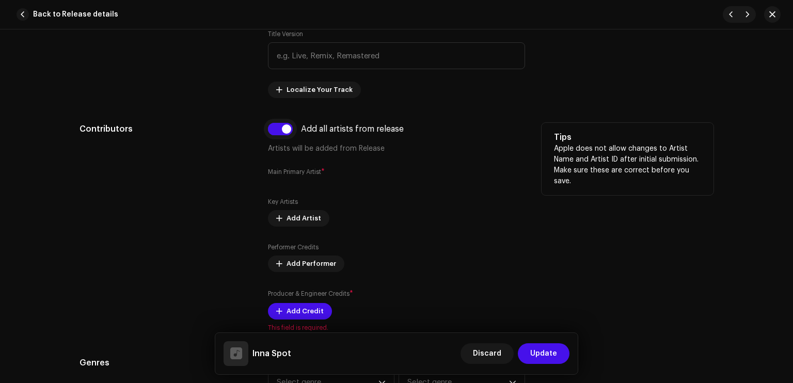
click at [276, 134] on input "checkbox" at bounding box center [280, 129] width 25 height 12
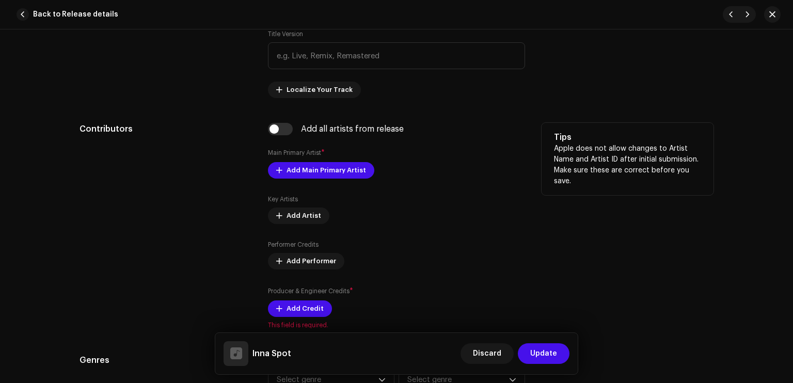
click at [279, 135] on div "Add all artists from release Main Primary Artist * Add Main Primary Artist Key …" at bounding box center [396, 226] width 257 height 207
click at [281, 127] on input "checkbox" at bounding box center [280, 129] width 25 height 12
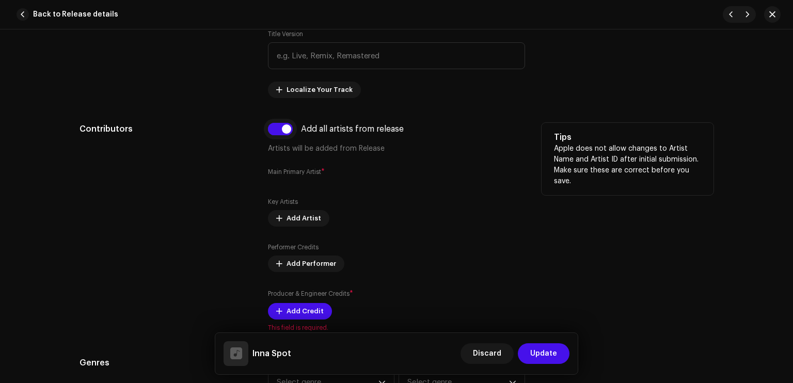
click at [281, 127] on input "checkbox" at bounding box center [280, 129] width 25 height 12
checkbox input "false"
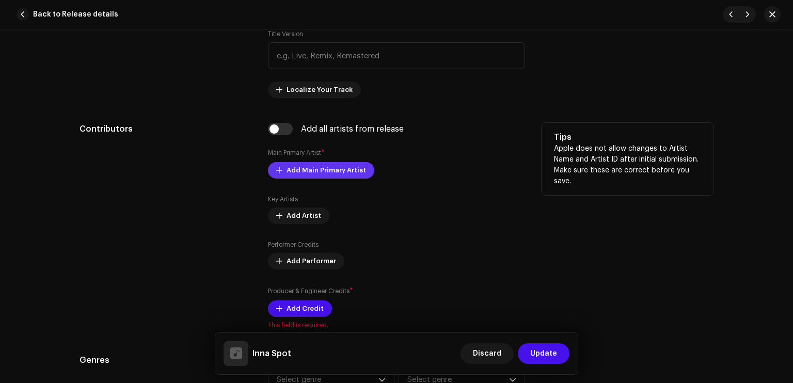
click at [295, 164] on span "Add Main Primary Artist" at bounding box center [327, 170] width 80 height 21
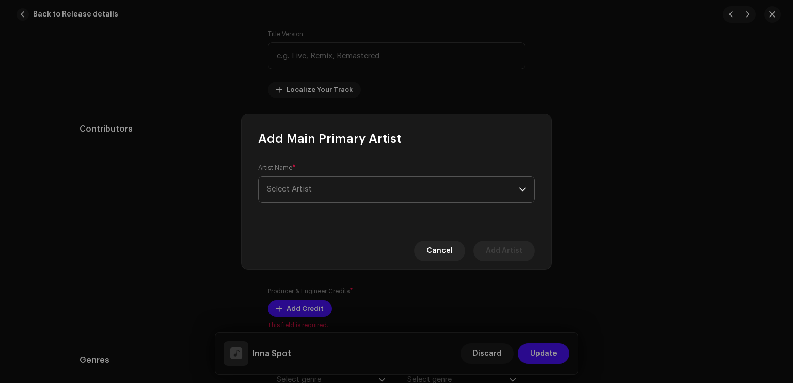
drag, startPoint x: 321, startPoint y: 193, endPoint x: 301, endPoint y: 191, distance: 19.7
click at [301, 191] on span "Select Artist" at bounding box center [289, 189] width 45 height 8
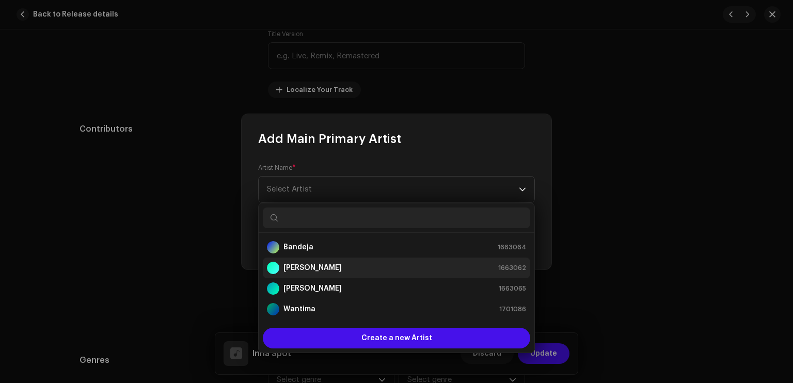
click at [315, 267] on strong "[PERSON_NAME]" at bounding box center [312, 268] width 58 height 10
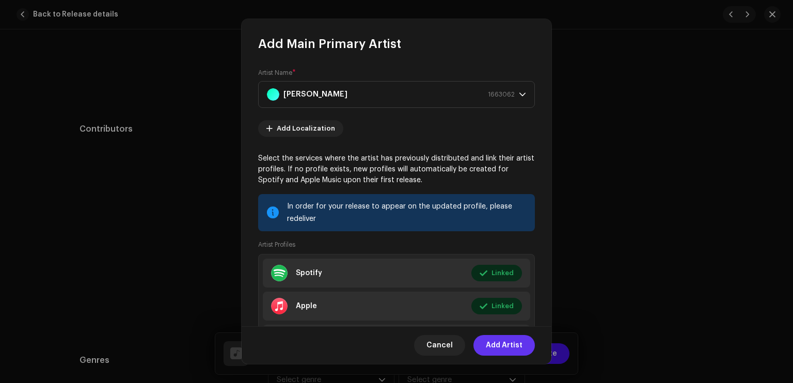
click at [501, 343] on span "Add Artist" at bounding box center [504, 345] width 37 height 21
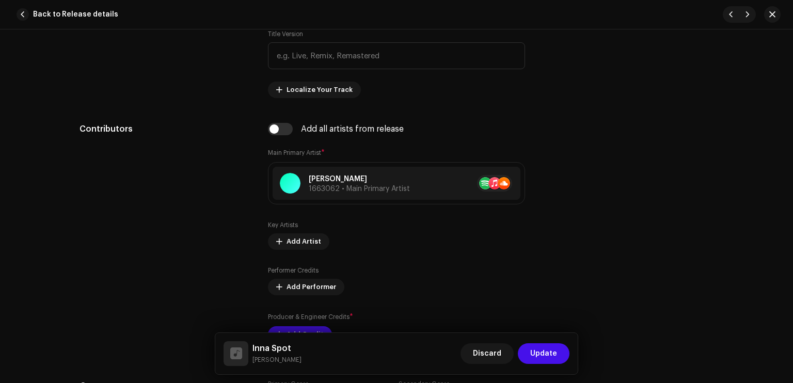
click at [314, 333] on p-card "Inna Spot Lil Muillet Discard Update" at bounding box center [396, 354] width 363 height 42
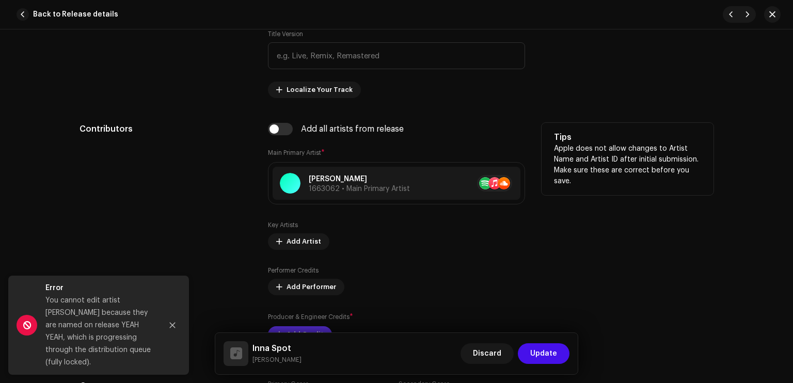
click at [313, 329] on span "Add Credit" at bounding box center [305, 334] width 37 height 21
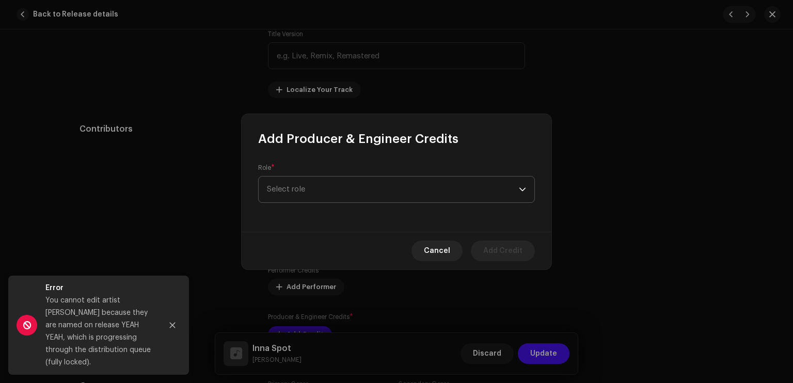
click at [330, 192] on span "Select role" at bounding box center [393, 190] width 252 height 26
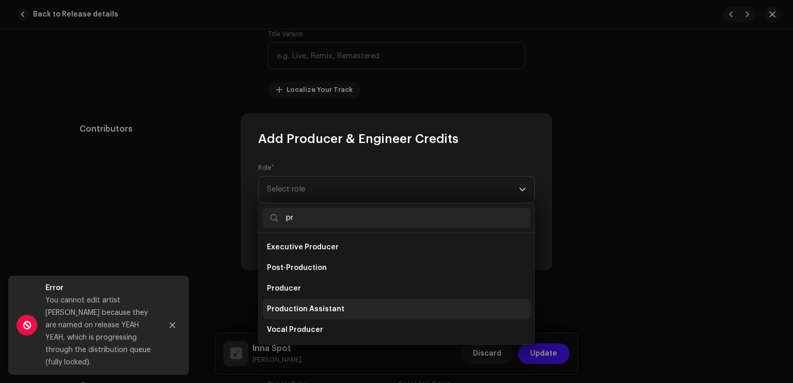
scroll to position [41, 0]
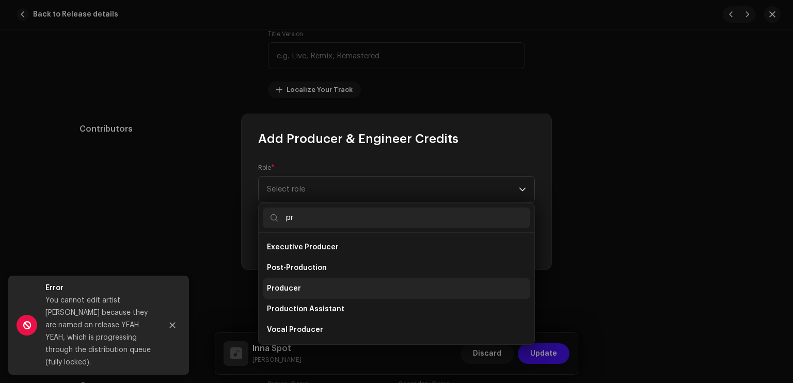
type input "pr"
click at [316, 288] on li "Producer" at bounding box center [396, 288] width 267 height 21
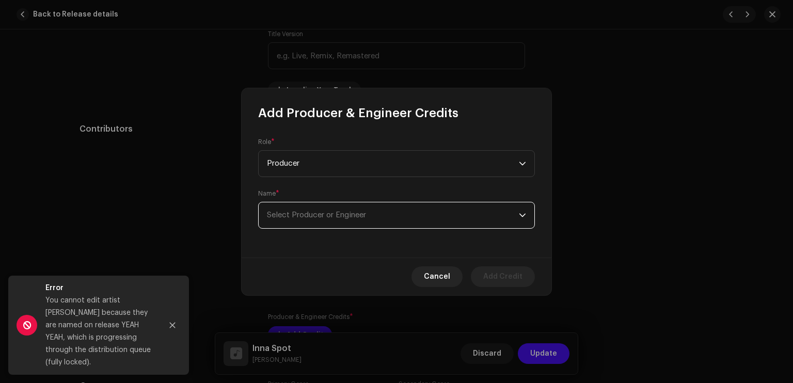
click at [335, 226] on span "Select Producer or Engineer" at bounding box center [393, 215] width 252 height 26
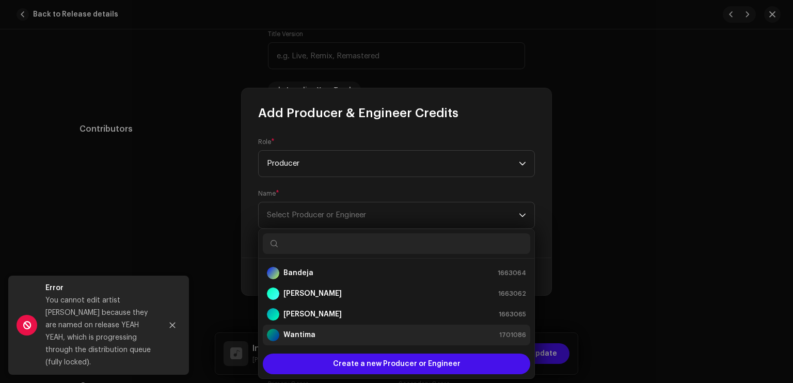
click at [305, 338] on strong "Wantima" at bounding box center [299, 335] width 32 height 10
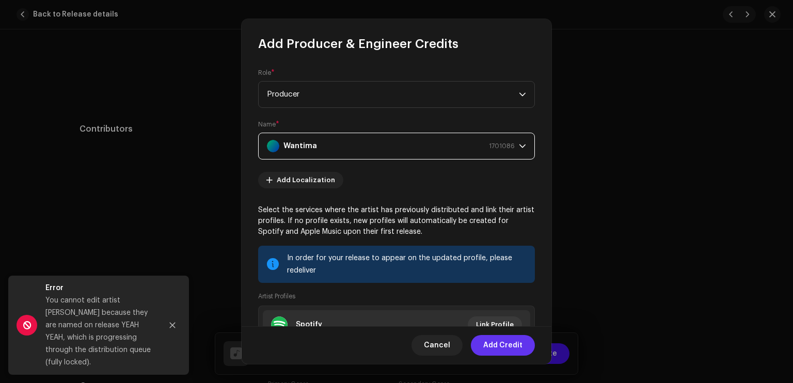
click at [489, 344] on span "Add Credit" at bounding box center [502, 345] width 39 height 21
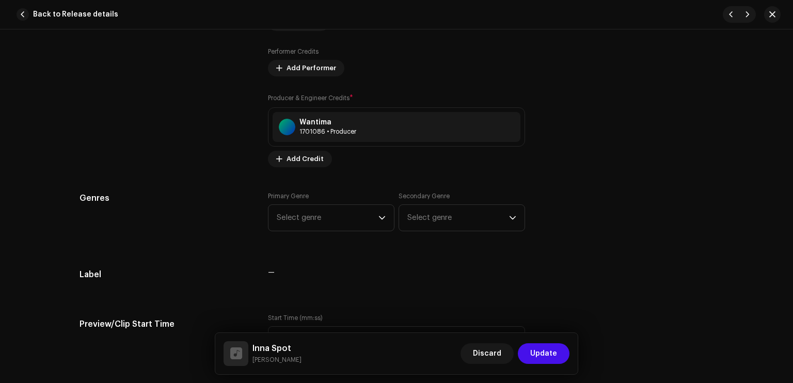
scroll to position [849, 0]
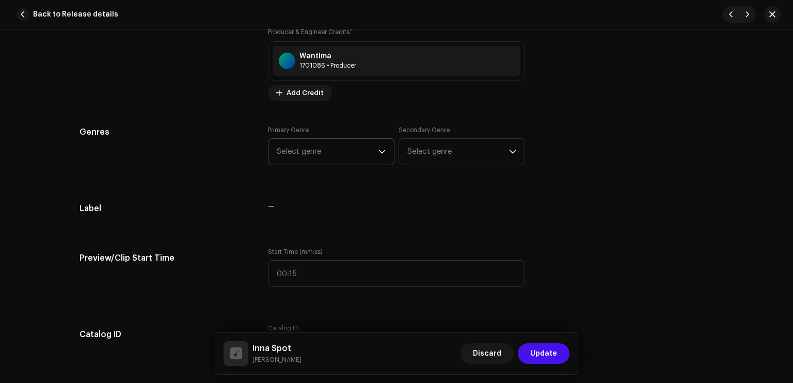
click at [328, 149] on span "Select genre" at bounding box center [328, 152] width 102 height 26
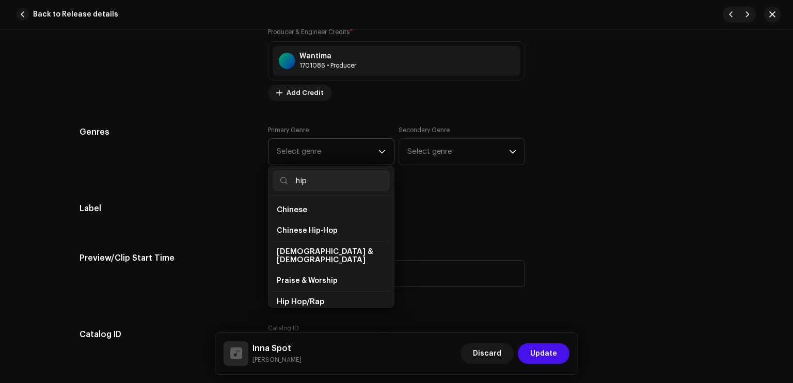
scroll to position [41, 0]
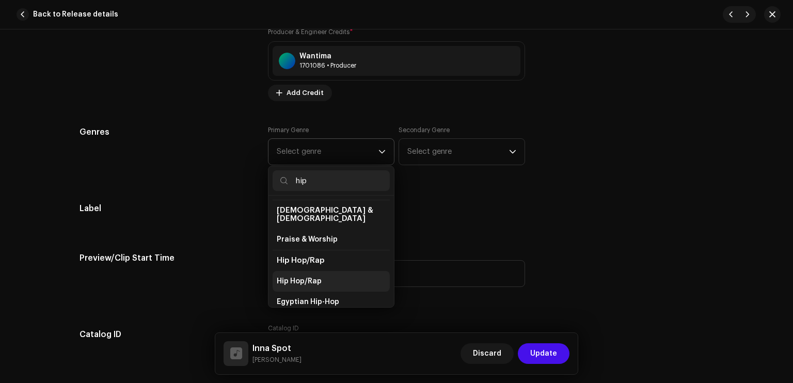
type input "hip"
click at [315, 276] on span "Hip Hop/Rap" at bounding box center [299, 281] width 45 height 10
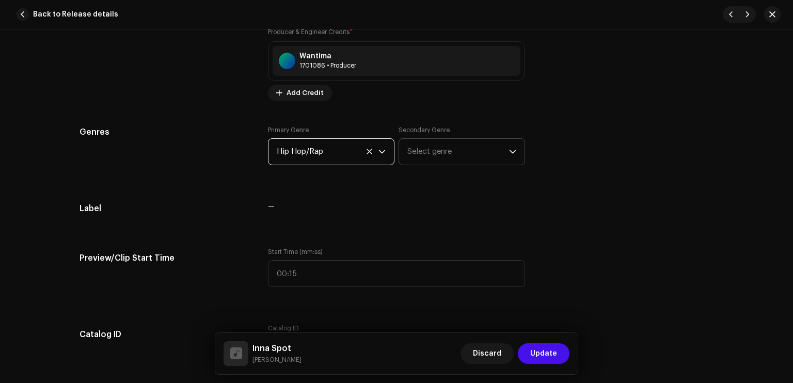
click at [432, 153] on span "Select genre" at bounding box center [458, 152] width 102 height 26
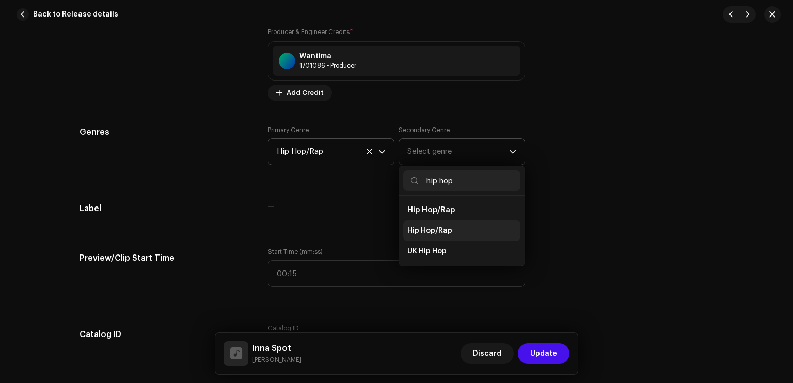
type input "hip hop"
click at [425, 228] on span "Hip Hop/Rap" at bounding box center [429, 231] width 45 height 10
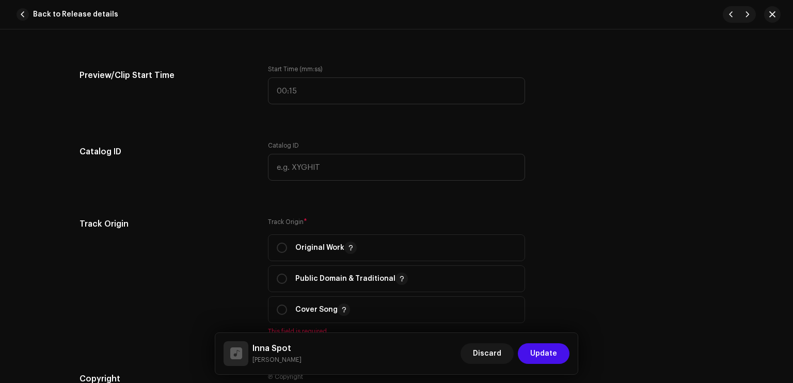
scroll to position [1062, 0]
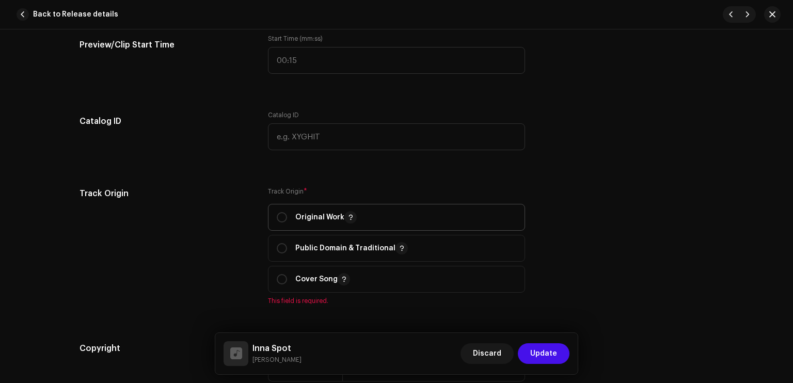
click at [306, 221] on p "Original Work" at bounding box center [325, 217] width 61 height 12
radio input "true"
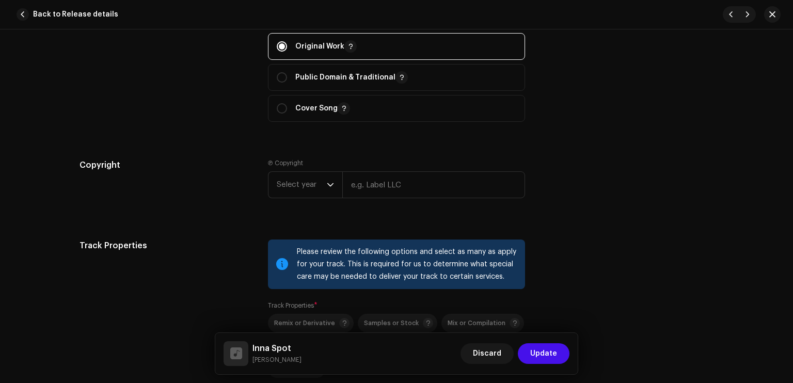
scroll to position [1255, 0]
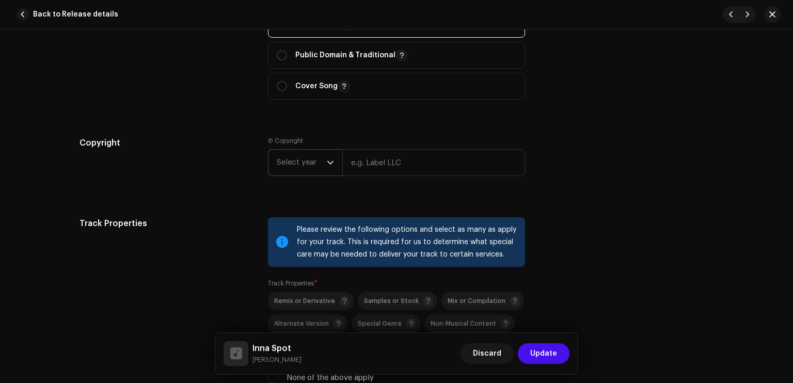
click at [315, 163] on span "Select year" at bounding box center [302, 163] width 50 height 26
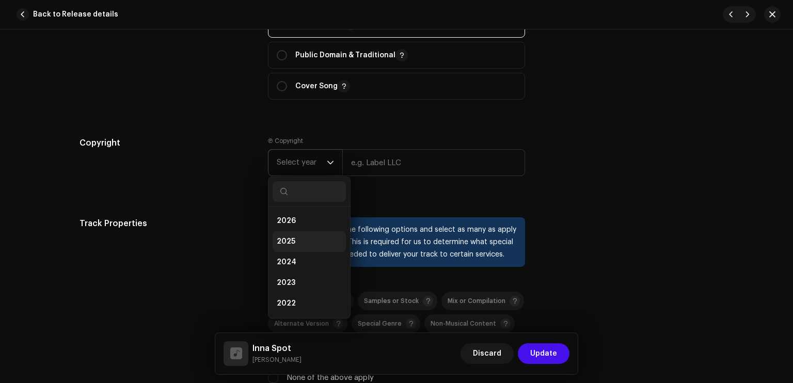
click at [306, 238] on li "2025" at bounding box center [309, 241] width 73 height 21
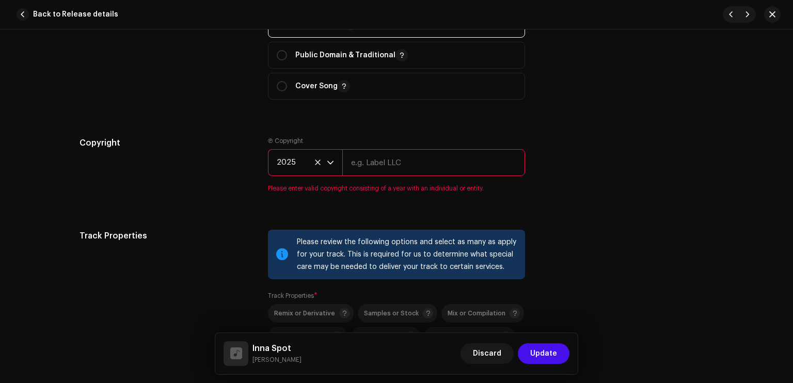
click at [372, 167] on input "text" at bounding box center [433, 162] width 183 height 27
type input "Sleezy Entertainment & High School Kids Field Records"
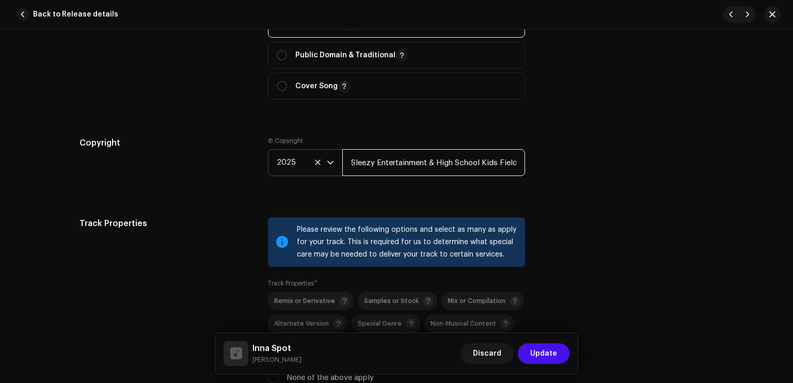
scroll to position [1423, 0]
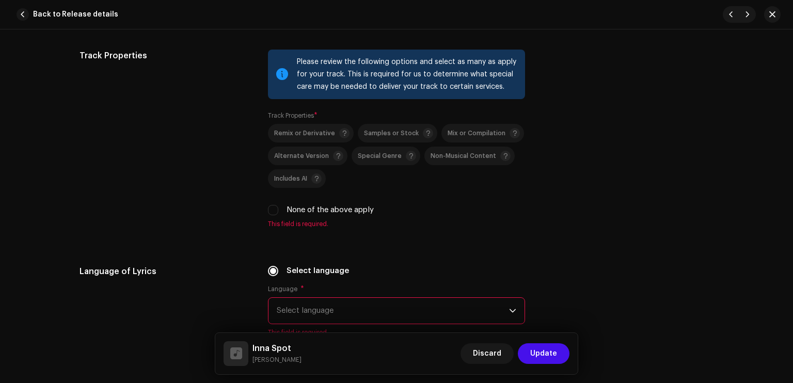
click at [343, 212] on label "None of the above apply" at bounding box center [330, 209] width 87 height 11
click at [278, 212] on input "None of the above apply" at bounding box center [273, 210] width 10 height 10
checkbox input "true"
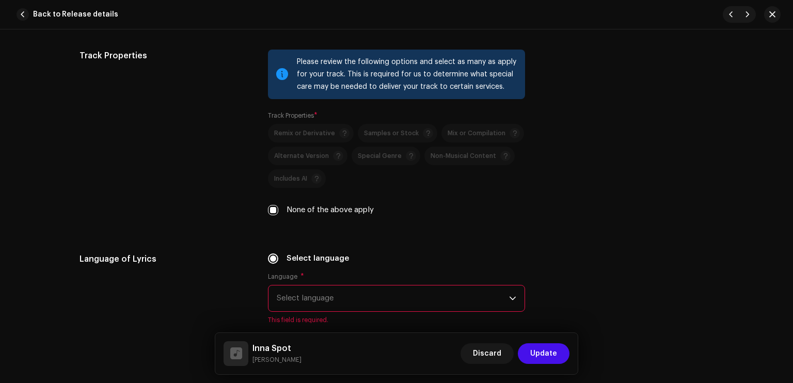
click at [366, 304] on span "Select language" at bounding box center [393, 299] width 232 height 26
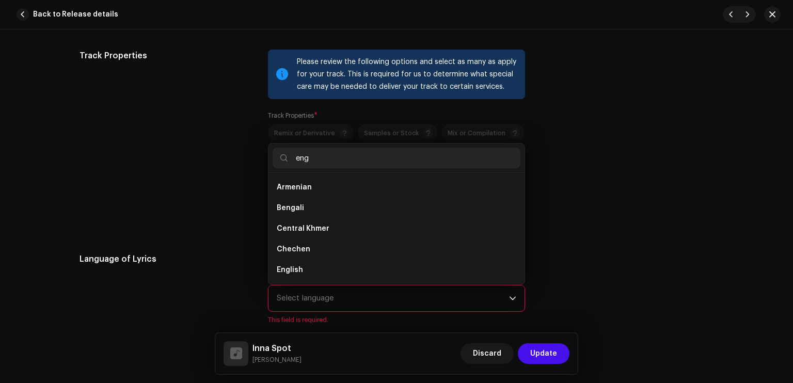
scroll to position [0, 0]
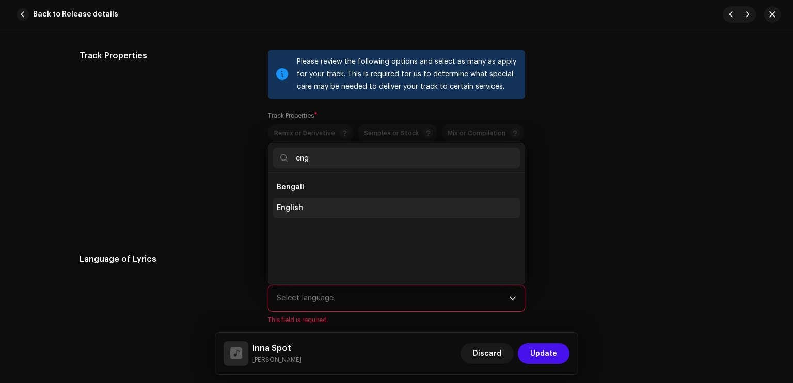
type input "eng"
click at [319, 213] on li "English" at bounding box center [397, 208] width 248 height 21
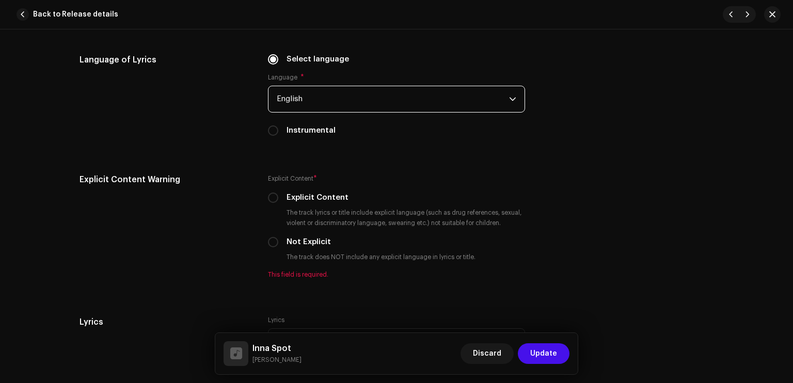
scroll to position [1666, 0]
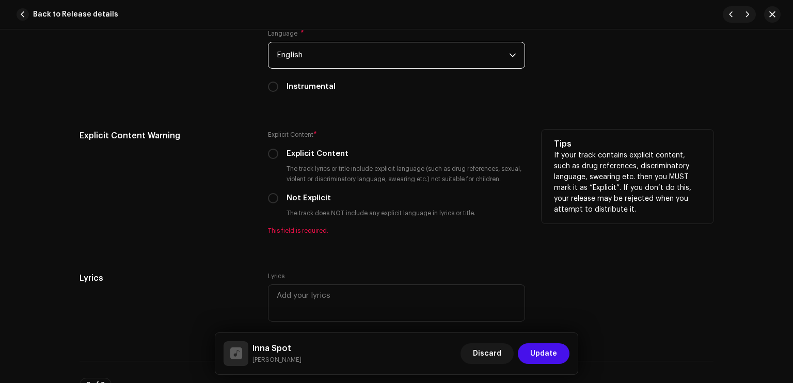
click at [296, 153] on label "Explicit Content" at bounding box center [318, 153] width 62 height 11
click at [278, 153] on input "Explicit Content" at bounding box center [273, 154] width 10 height 10
radio input "true"
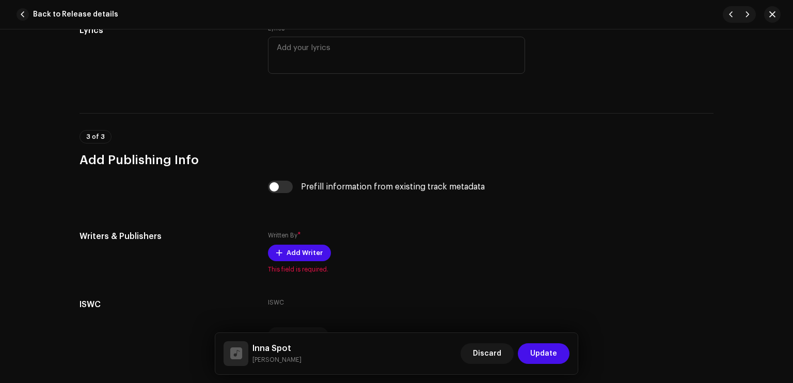
scroll to position [1934, 0]
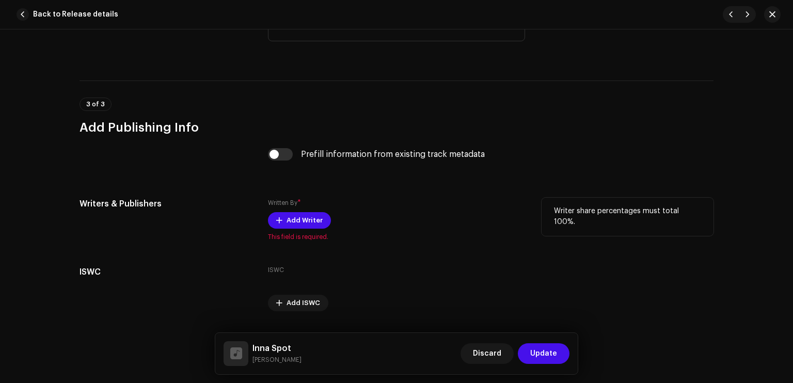
click at [302, 213] on div "Written By * Add Writer This field is required." at bounding box center [396, 219] width 257 height 43
click at [276, 165] on div "Prefill information from existing track metadata" at bounding box center [396, 160] width 257 height 25
click at [276, 159] on input "checkbox" at bounding box center [280, 154] width 25 height 12
checkbox input "true"
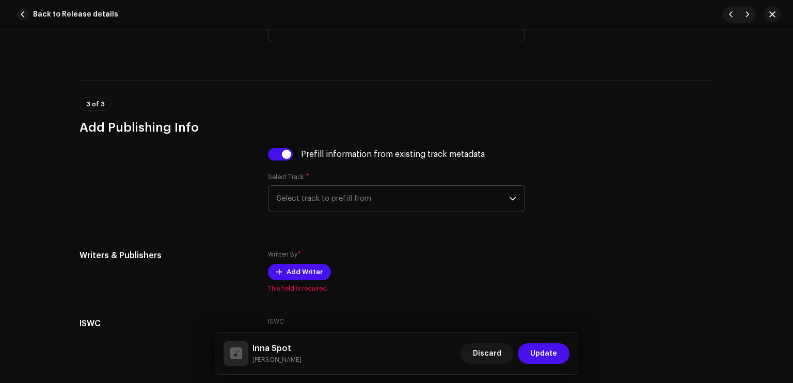
click at [321, 202] on span "Select track to prefill from" at bounding box center [393, 199] width 232 height 26
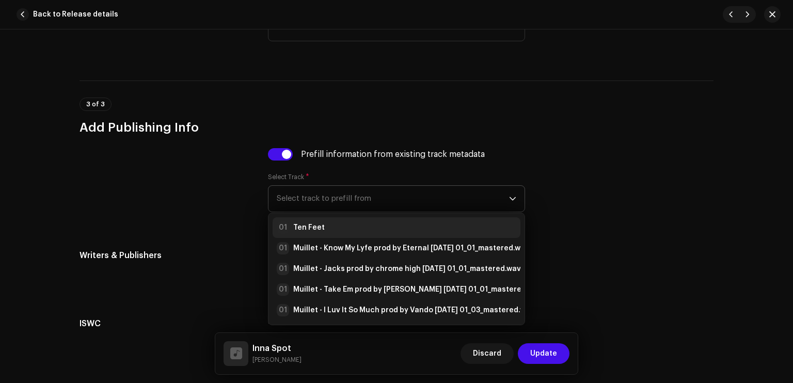
click at [312, 229] on strong "Ten Feet" at bounding box center [308, 228] width 31 height 10
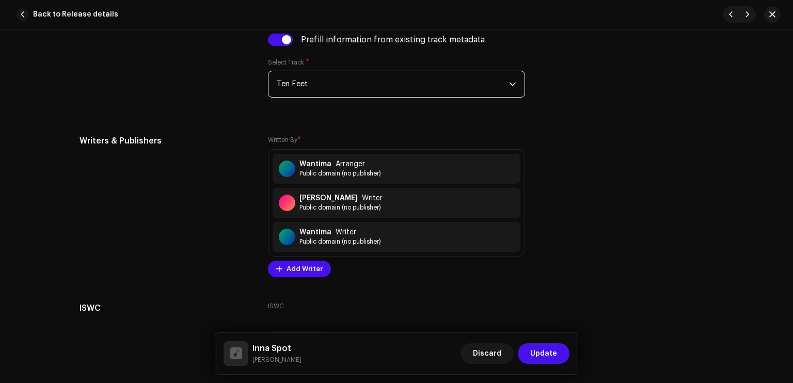
scroll to position [2043, 0]
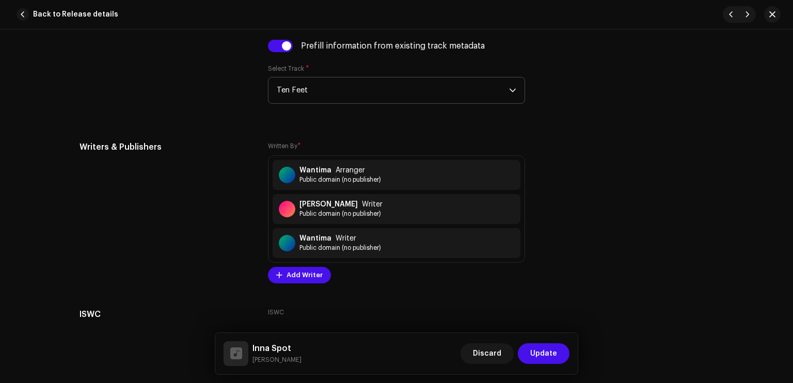
drag, startPoint x: 786, startPoint y: 338, endPoint x: 786, endPoint y: 348, distance: 9.8
click at [786, 348] on div "Track details Complete the following to finalize your track. 1 of 3 Add Audio F…" at bounding box center [396, 206] width 793 height 354
click at [550, 351] on span "Update" at bounding box center [543, 353] width 27 height 21
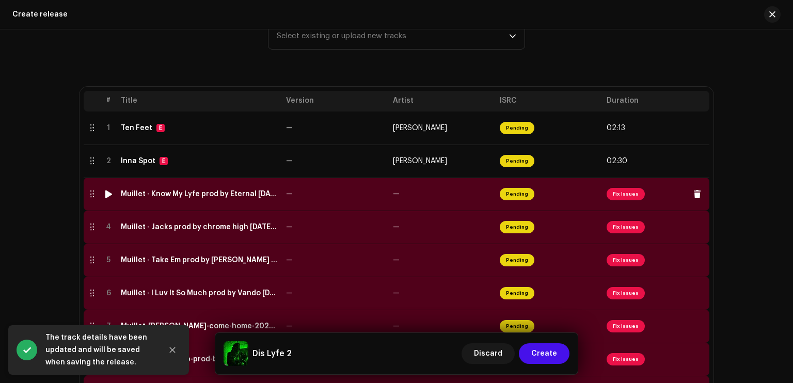
click at [516, 187] on td "Pending" at bounding box center [549, 194] width 107 height 33
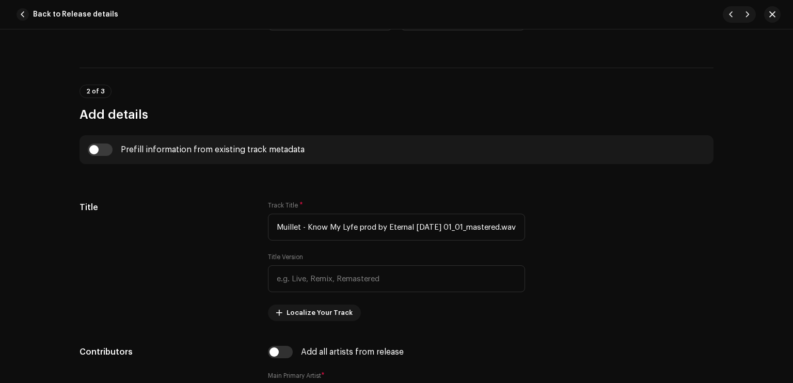
scroll to position [174, 0]
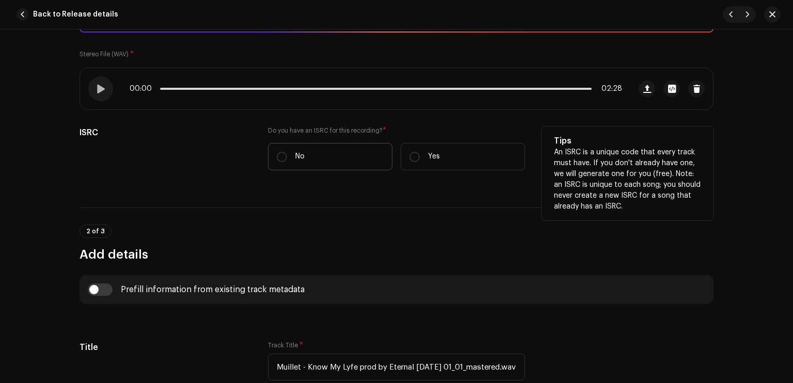
click at [330, 155] on label "No" at bounding box center [330, 156] width 124 height 27
click at [287, 155] on input "No" at bounding box center [282, 157] width 10 height 10
radio input "true"
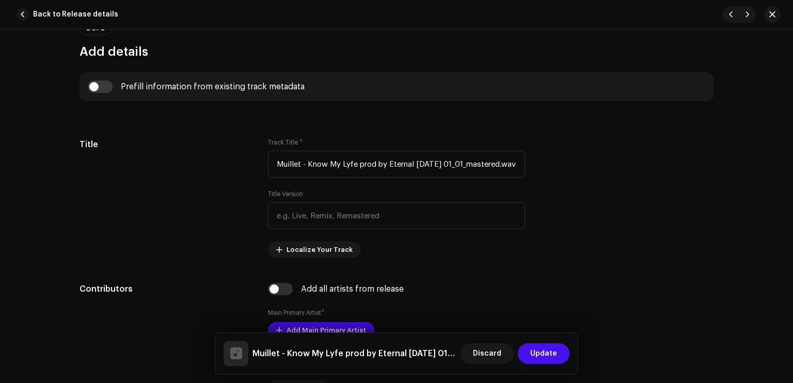
scroll to position [491, 0]
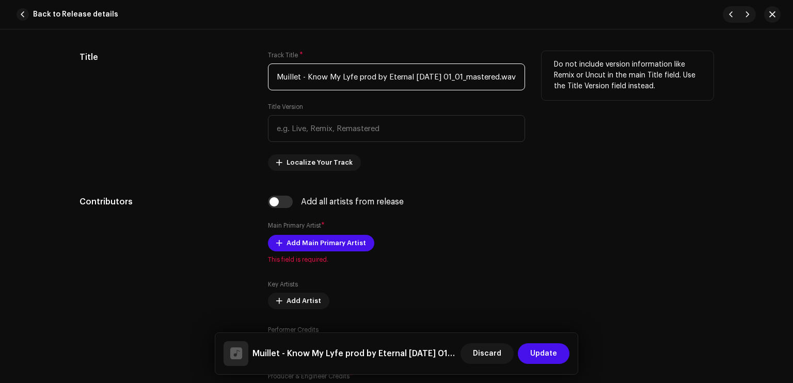
click at [342, 72] on input "Muillet - Know My Lyfe prod by Eternal 2025-10-08 01_01_mastered.wav" at bounding box center [396, 77] width 257 height 27
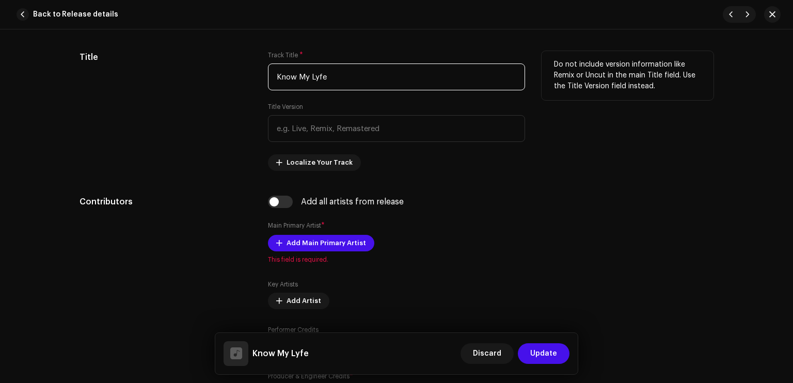
type input "Know My Lyfe"
click at [597, 131] on div "Do not include version information like Remix or Uncut in the main Title field.…" at bounding box center [628, 111] width 172 height 120
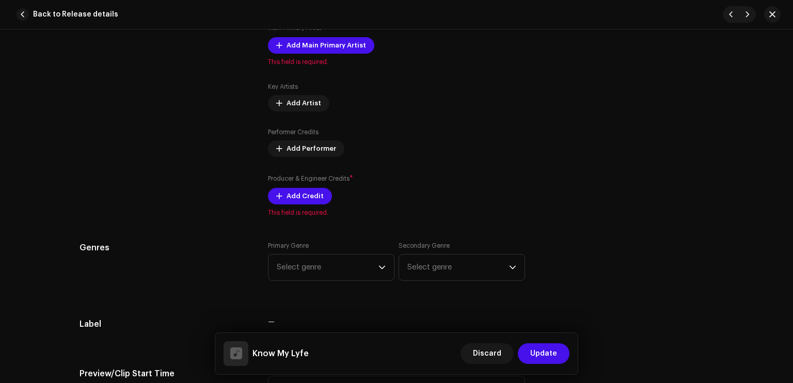
scroll to position [629, 0]
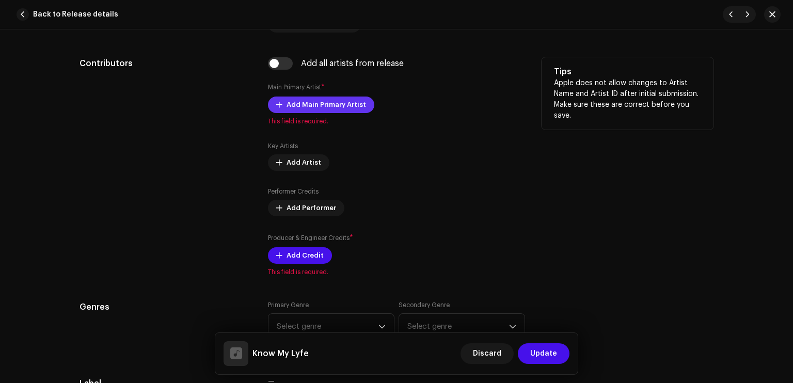
click at [311, 102] on span "Add Main Primary Artist" at bounding box center [327, 104] width 80 height 21
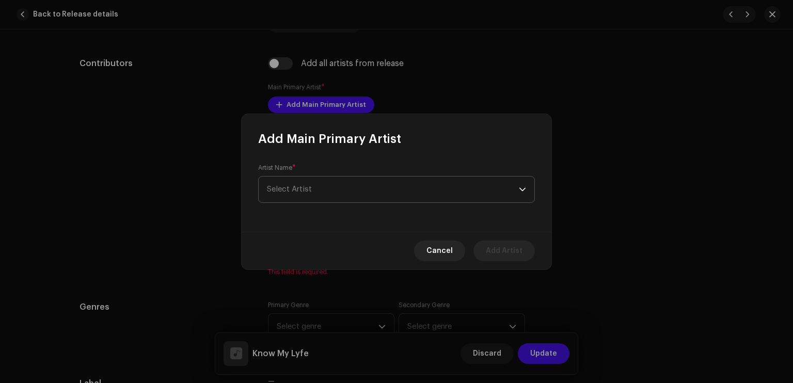
click at [340, 193] on span "Select Artist" at bounding box center [393, 190] width 252 height 26
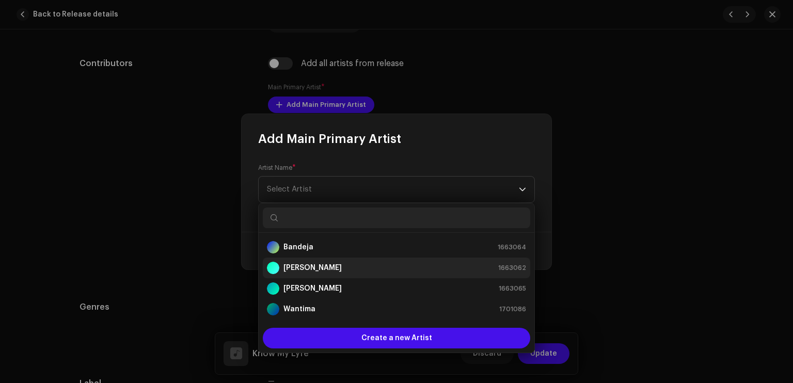
click at [337, 267] on div "[PERSON_NAME] 1663062" at bounding box center [396, 268] width 259 height 12
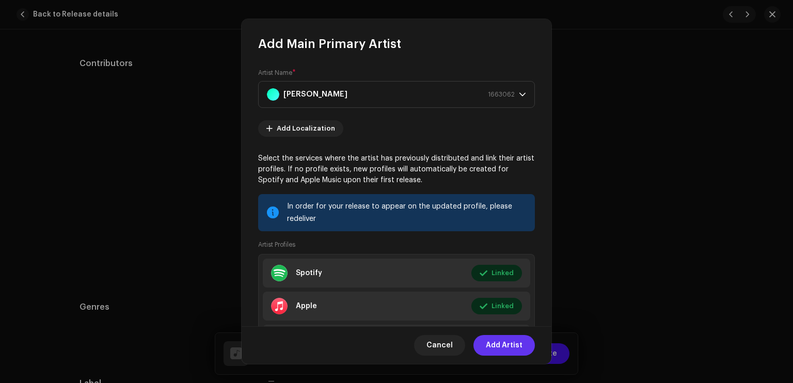
click at [513, 347] on span "Add Artist" at bounding box center [504, 345] width 37 height 21
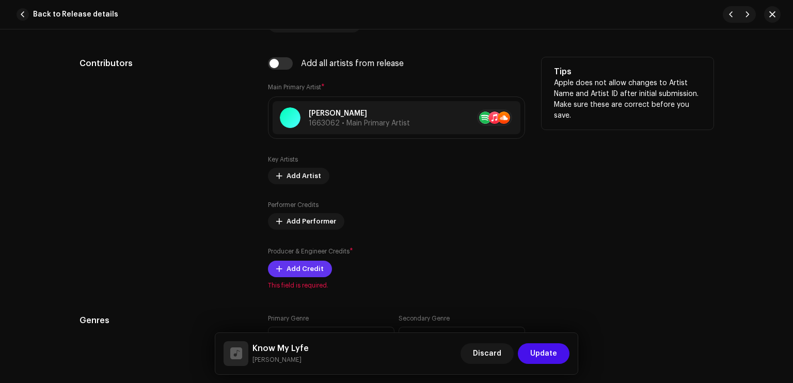
click at [305, 275] on span "Add Credit" at bounding box center [305, 269] width 37 height 21
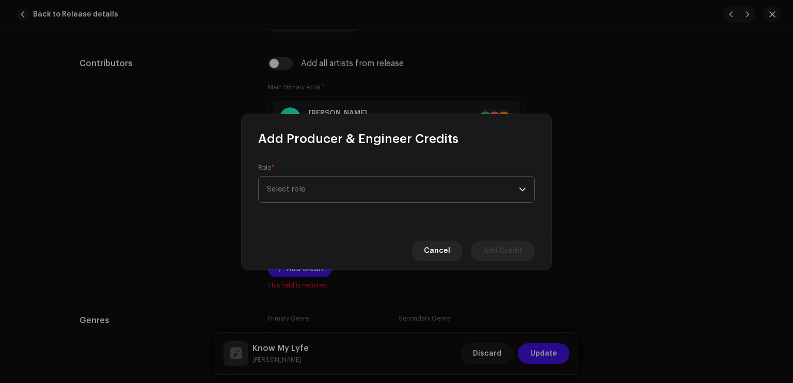
click at [333, 200] on span "Select role" at bounding box center [393, 190] width 252 height 26
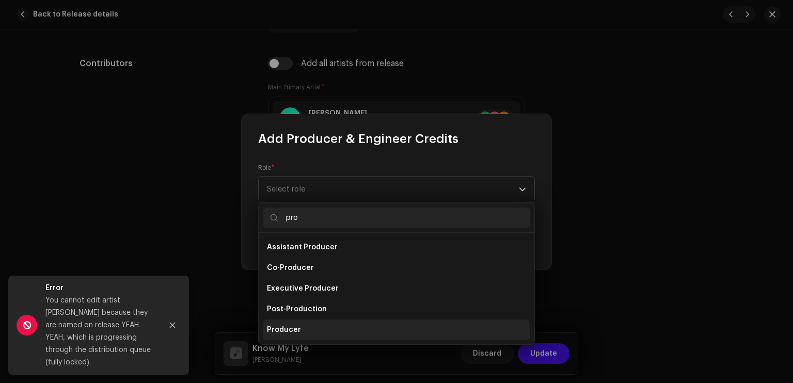
type input "pro"
click at [309, 323] on li "Producer" at bounding box center [396, 330] width 267 height 21
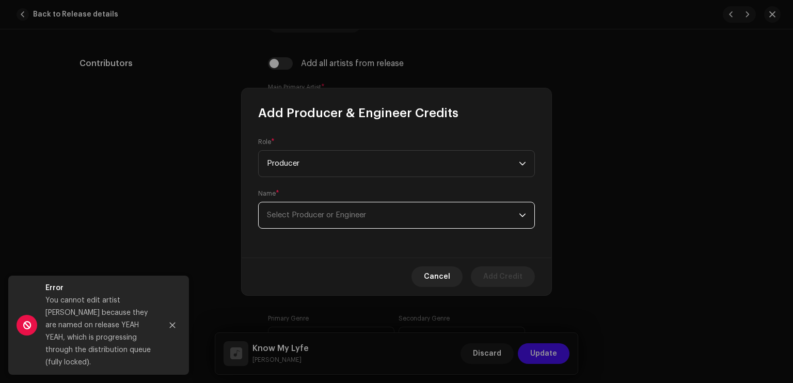
click at [338, 223] on span "Select Producer or Engineer" at bounding box center [393, 215] width 252 height 26
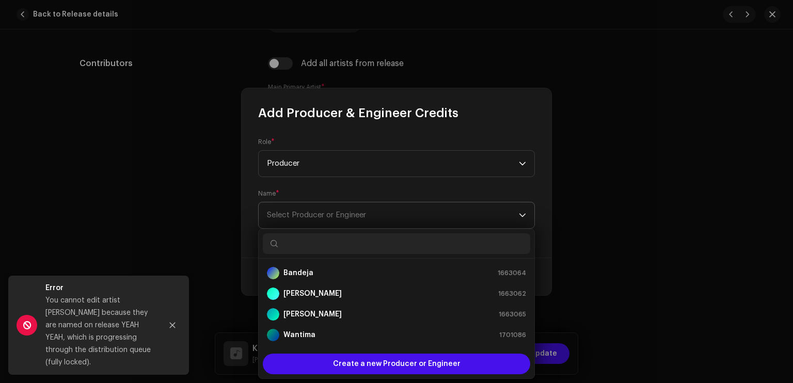
type input "e"
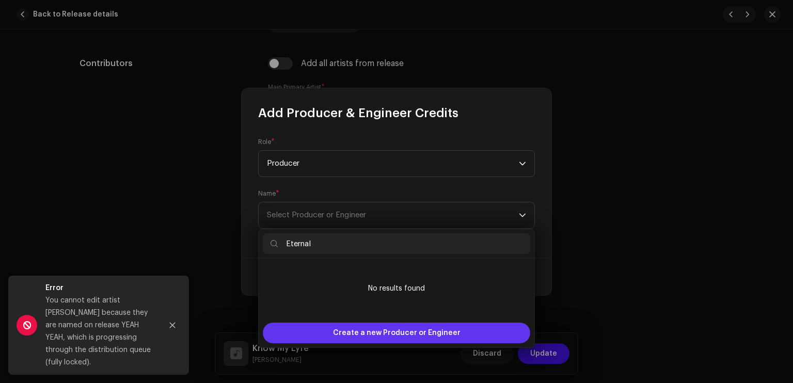
type input "Eternal"
click at [370, 333] on span "Create a new Producer or Engineer" at bounding box center [397, 333] width 128 height 21
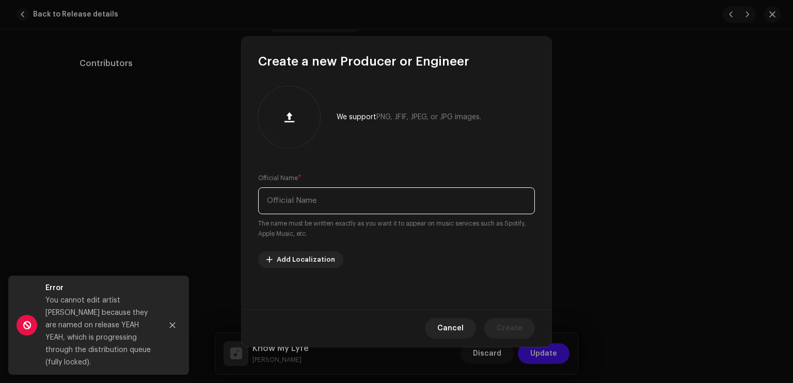
click at [334, 206] on input "text" at bounding box center [396, 200] width 277 height 27
type input "Eternal"
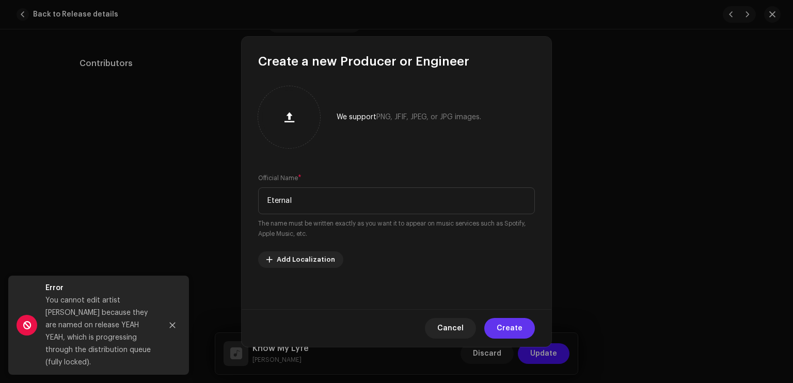
click at [514, 322] on span "Create" at bounding box center [510, 328] width 26 height 21
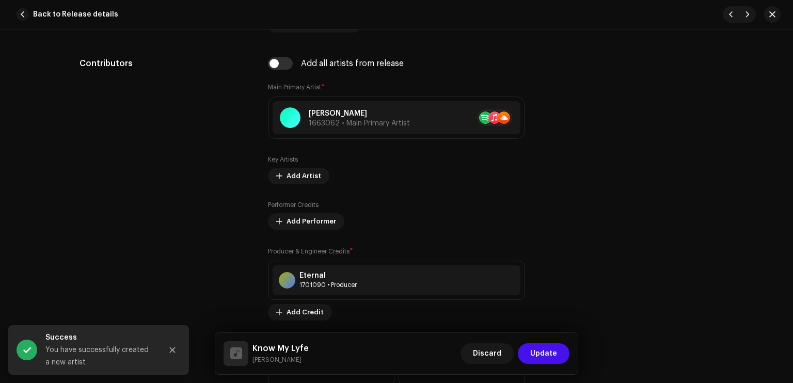
scroll to position [893, 0]
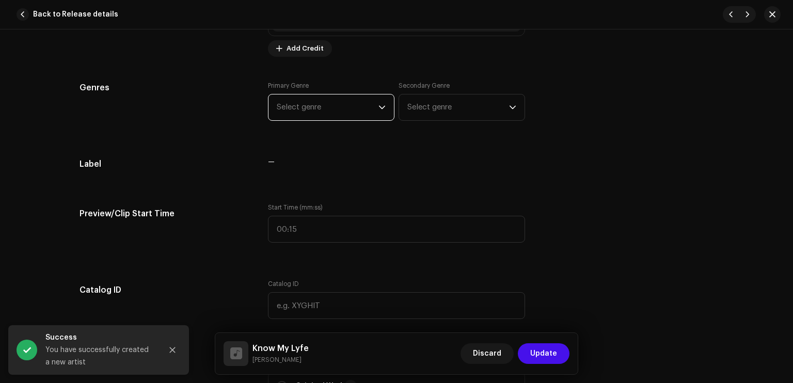
click at [321, 104] on span "Select genre" at bounding box center [328, 107] width 102 height 26
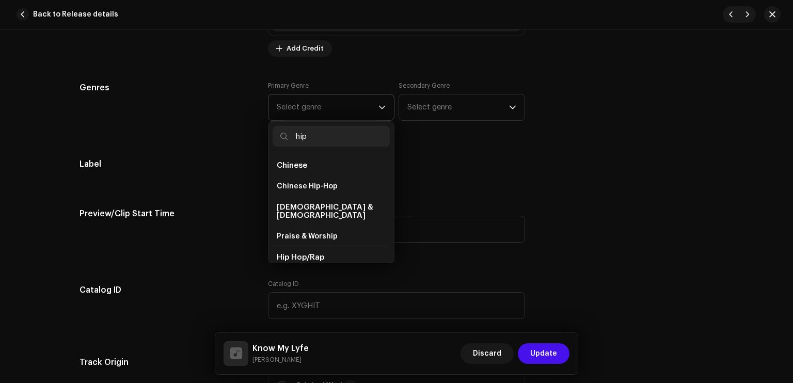
scroll to position [44, 0]
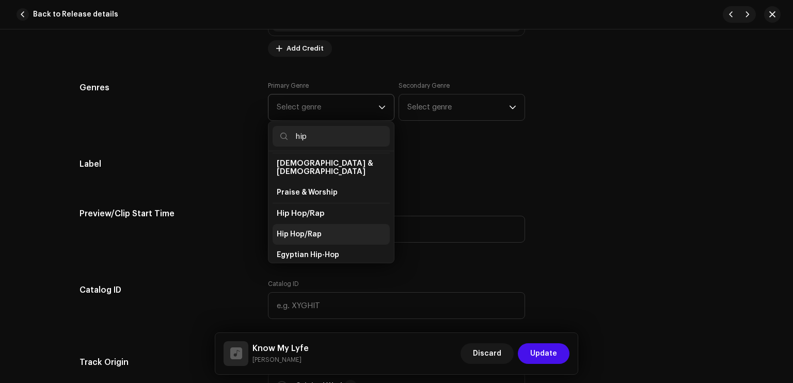
type input "hip"
click at [327, 224] on li "Hip Hop/Rap" at bounding box center [331, 234] width 117 height 21
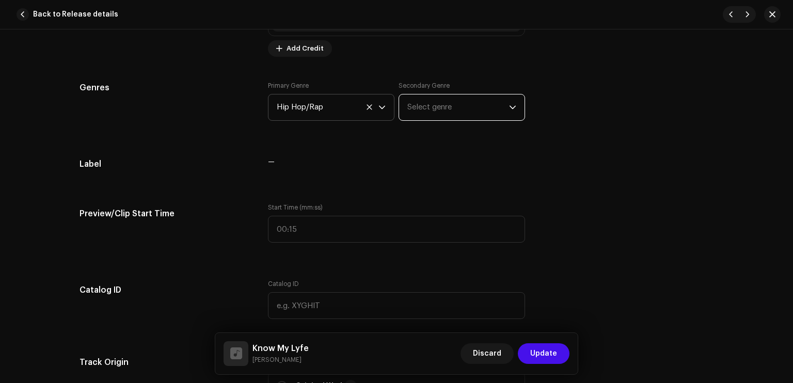
click at [407, 119] on span "Select genre" at bounding box center [458, 107] width 102 height 26
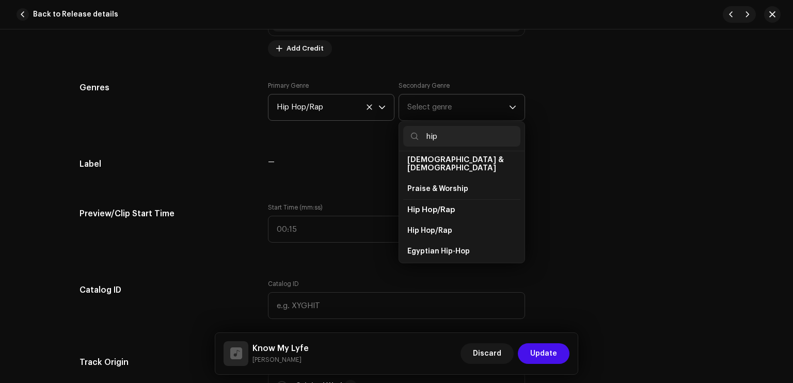
scroll to position [70, 0]
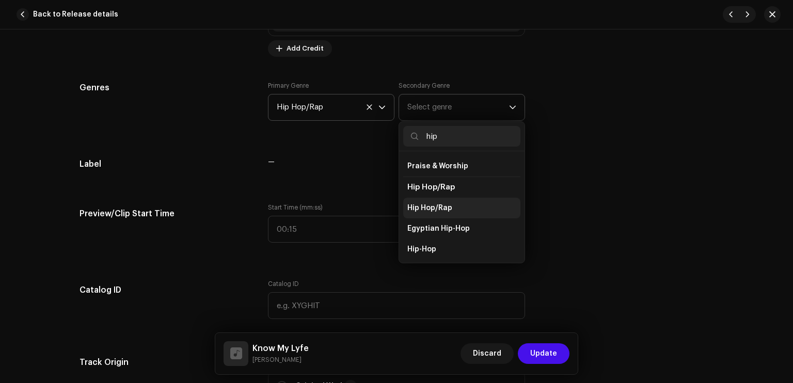
type input "hip"
click at [440, 198] on li "Hip Hop/Rap" at bounding box center [461, 208] width 117 height 21
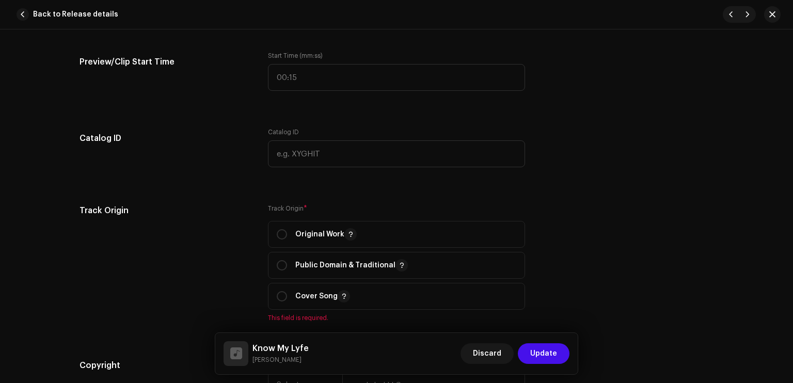
scroll to position [1150, 0]
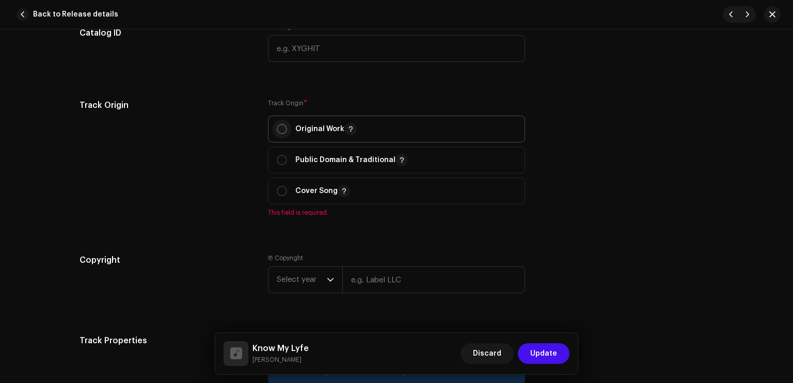
click at [281, 132] on input "radio" at bounding box center [282, 129] width 10 height 10
radio input "true"
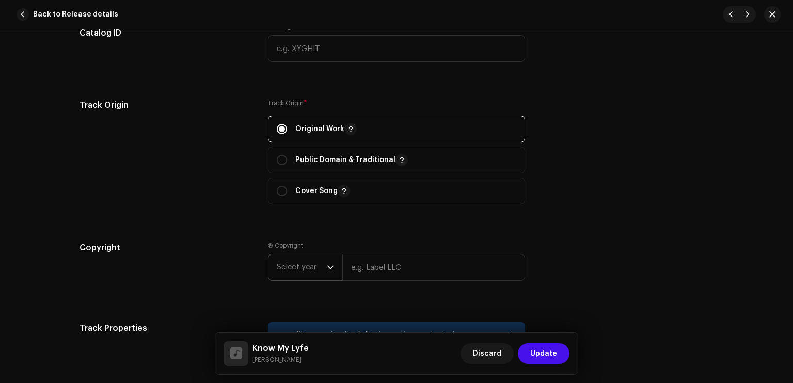
click at [315, 263] on span "Select year" at bounding box center [302, 268] width 50 height 26
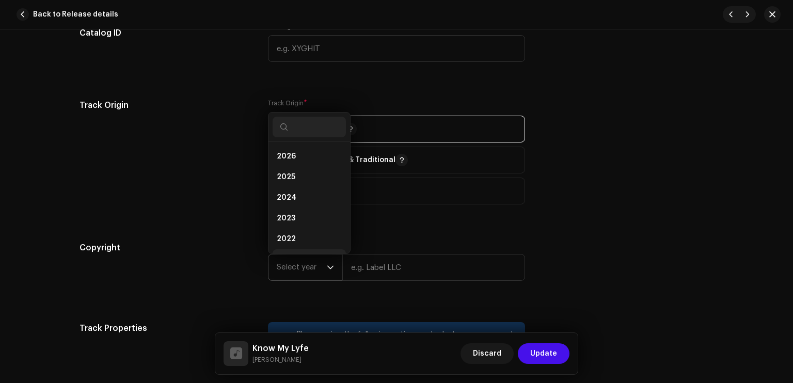
scroll to position [17, 0]
click at [297, 157] on li "2025" at bounding box center [309, 160] width 73 height 21
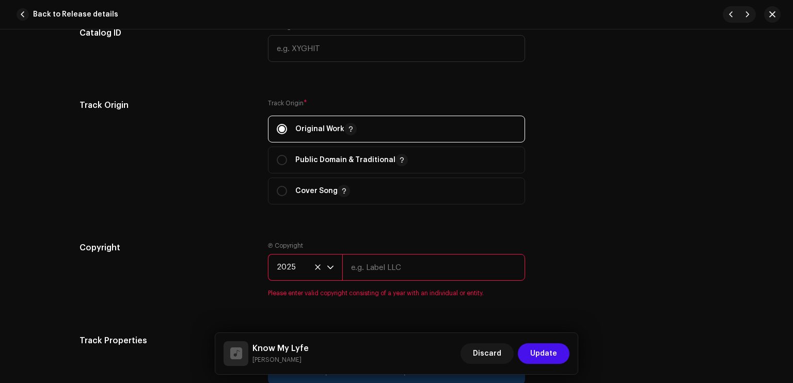
click at [376, 259] on input "text" at bounding box center [433, 267] width 183 height 27
type input "Sleezy Entertainment & High School Kids Field Records"
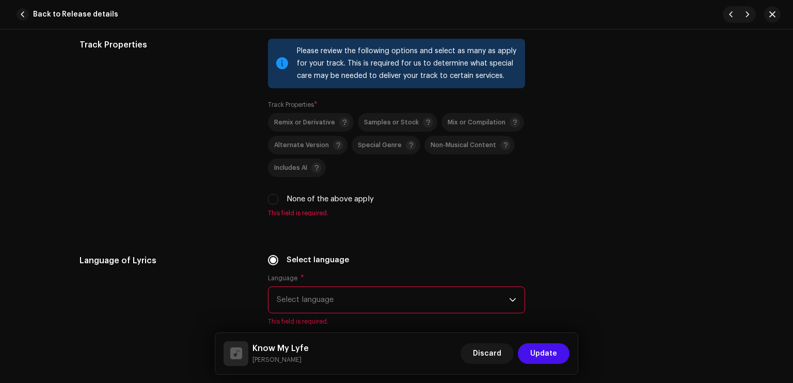
scroll to position [1437, 0]
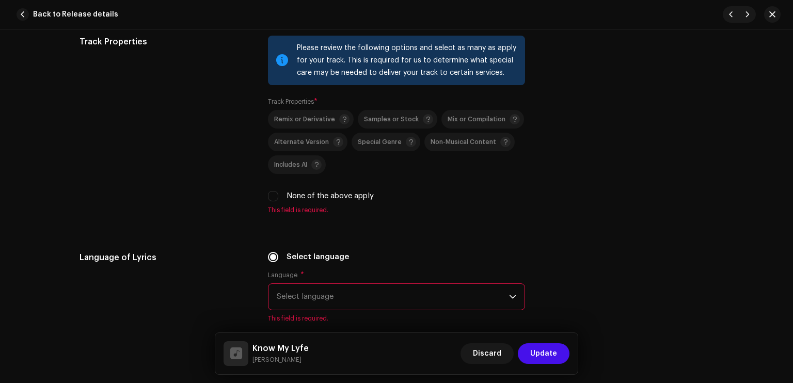
click at [330, 200] on label "None of the above apply" at bounding box center [330, 196] width 87 height 11
click at [278, 200] on input "None of the above apply" at bounding box center [273, 196] width 10 height 10
checkbox input "true"
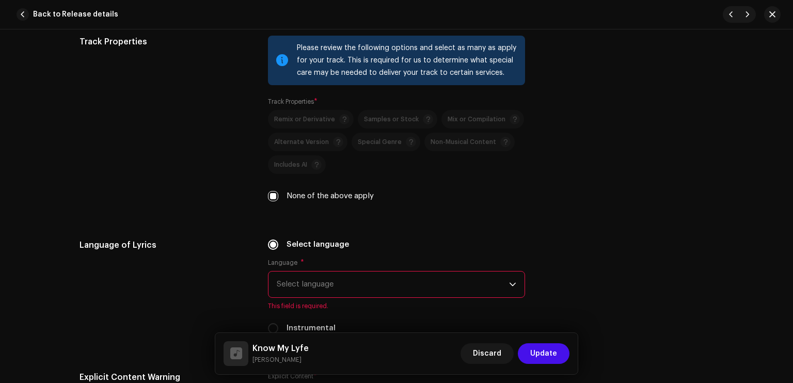
click at [355, 290] on span "Select language" at bounding box center [393, 285] width 232 height 26
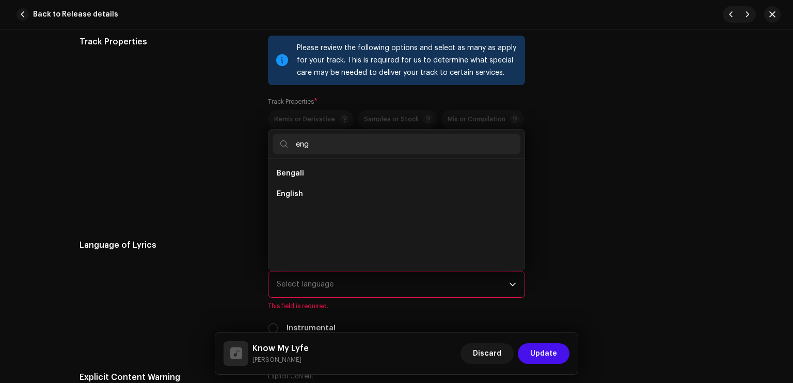
scroll to position [0, 0]
type input "eng"
click at [292, 191] on span "English" at bounding box center [290, 194] width 26 height 10
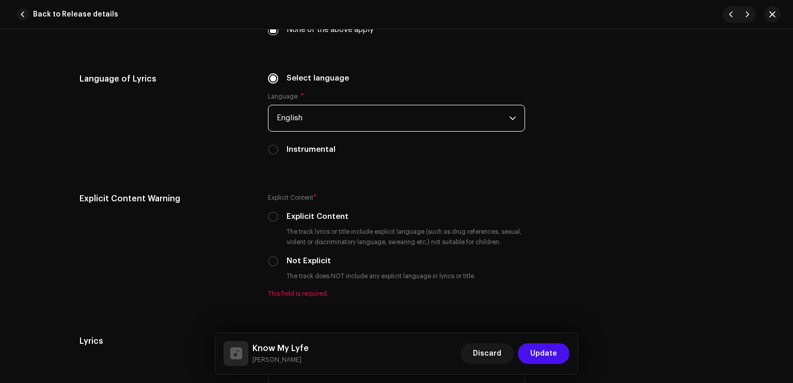
scroll to position [1669, 0]
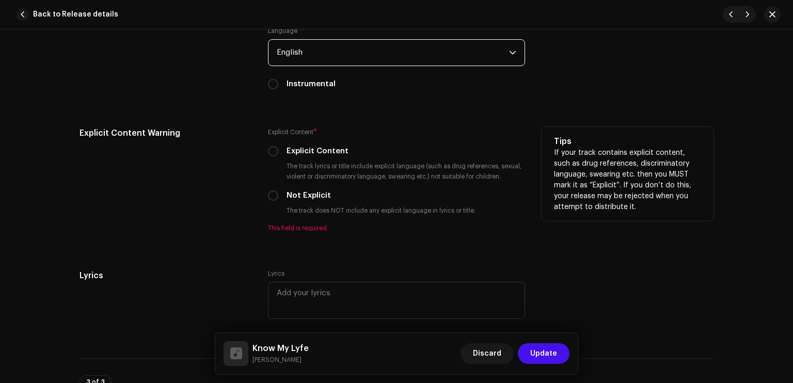
click at [336, 156] on label "Explicit Content" at bounding box center [318, 151] width 62 height 11
click at [278, 156] on input "Explicit Content" at bounding box center [273, 151] width 10 height 10
radio input "true"
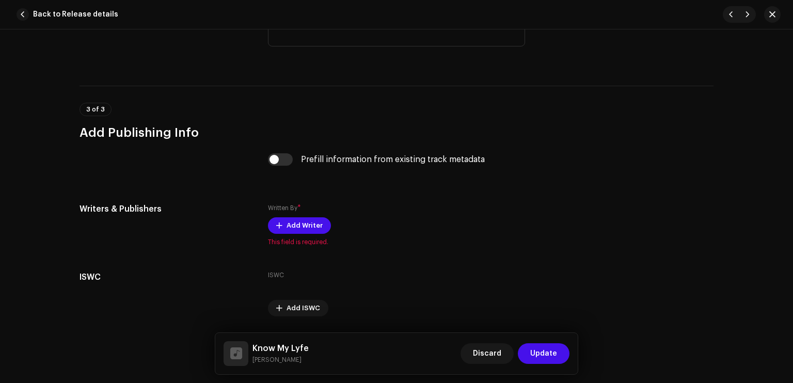
scroll to position [1964, 0]
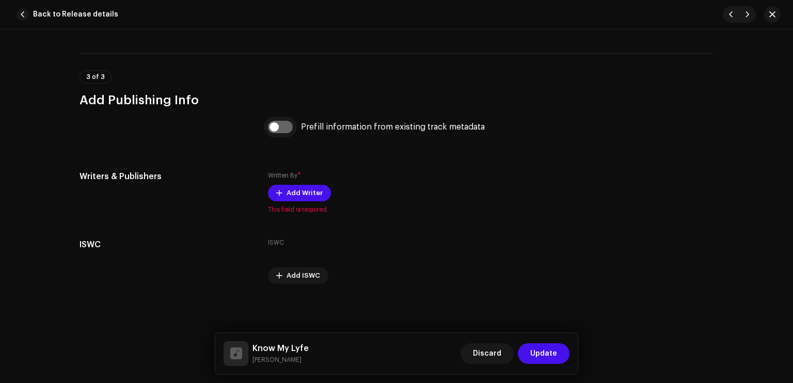
click at [279, 124] on input "checkbox" at bounding box center [280, 127] width 25 height 12
checkbox input "true"
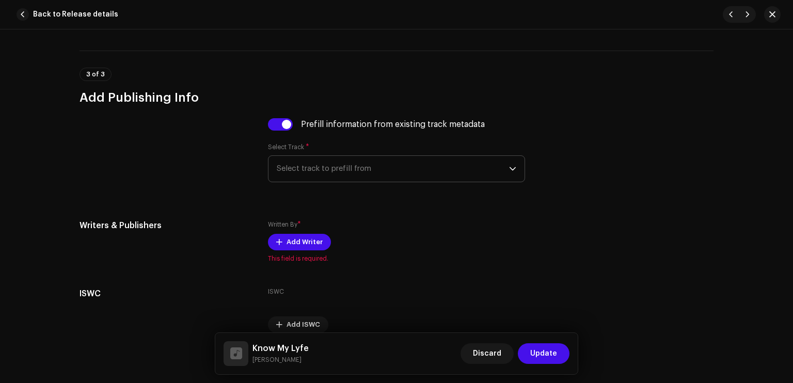
click at [324, 170] on span "Select track to prefill from" at bounding box center [393, 169] width 232 height 26
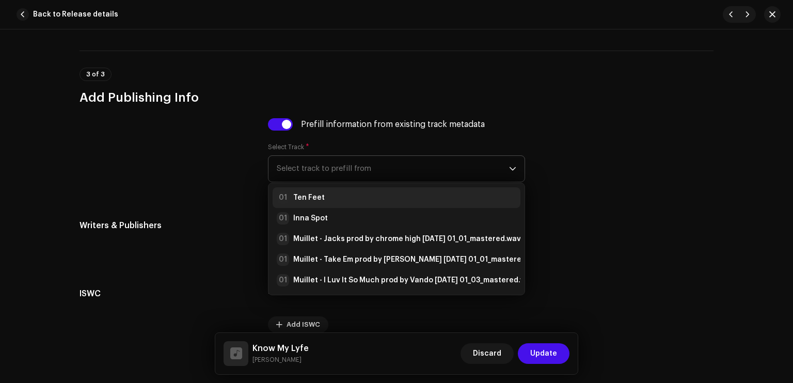
click at [331, 208] on li "01 Ten Feet" at bounding box center [397, 197] width 248 height 21
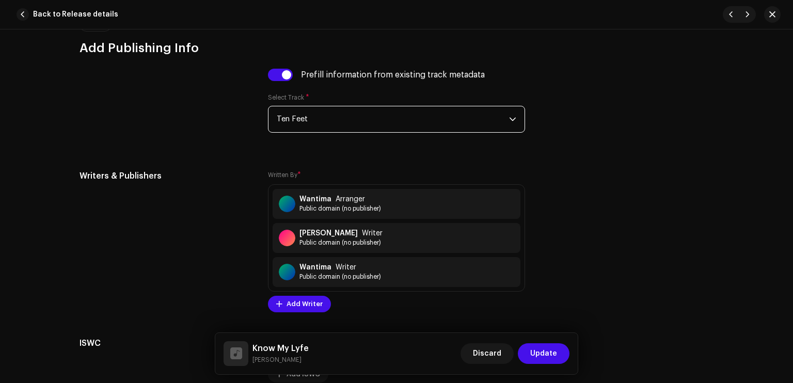
scroll to position [2025, 0]
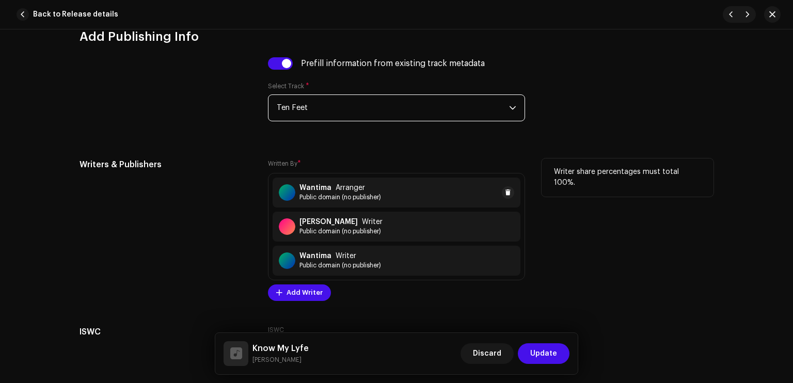
click at [373, 189] on div "Wantima Arranger" at bounding box center [340, 188] width 82 height 8
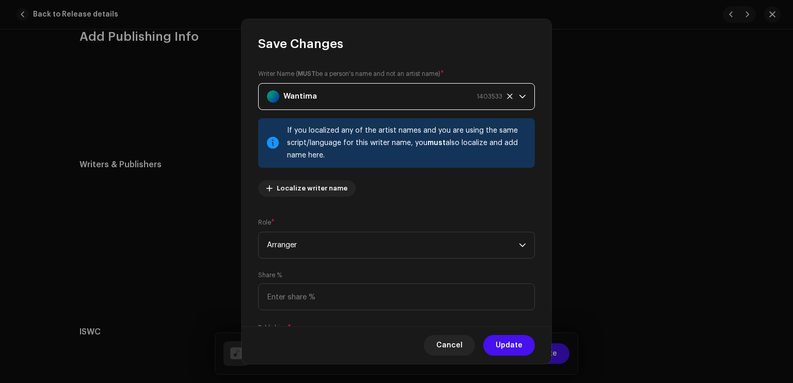
click at [375, 94] on div "Wantima 1403533" at bounding box center [384, 97] width 235 height 26
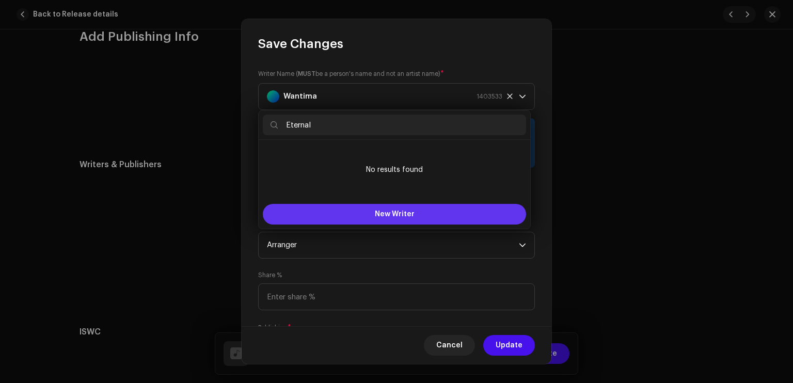
type input "Eternal"
click at [376, 208] on button "New Writer" at bounding box center [394, 214] width 263 height 21
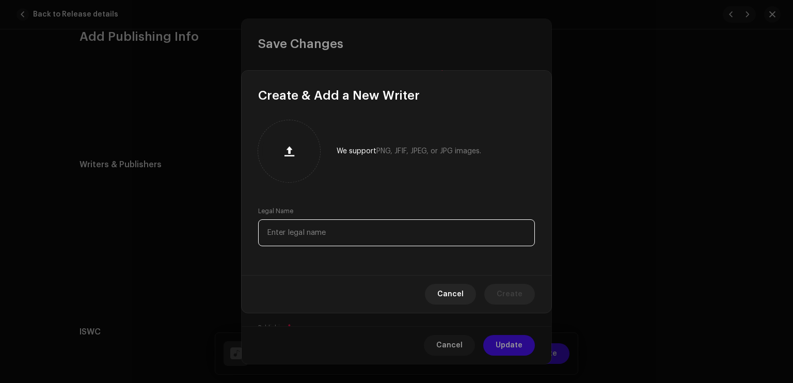
click at [359, 232] on input "text" at bounding box center [396, 232] width 277 height 27
type input "Eternal"
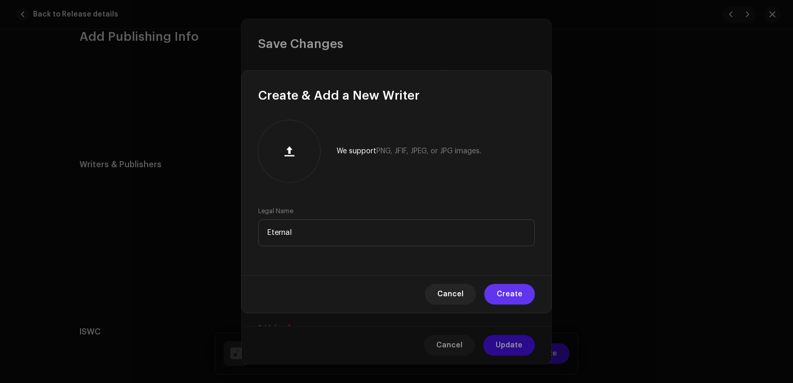
click at [534, 295] on button "Create" at bounding box center [509, 294] width 51 height 21
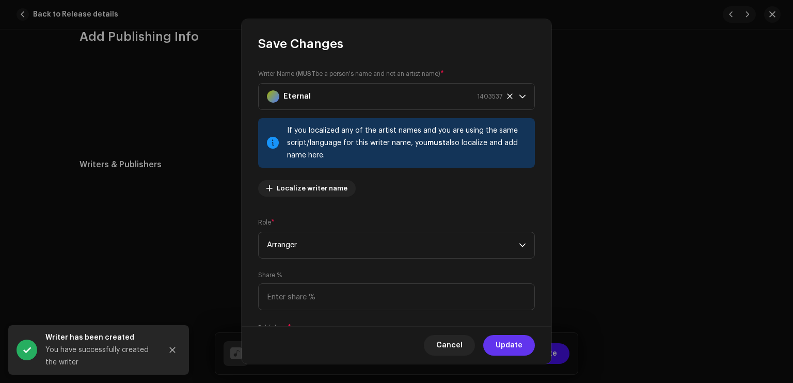
click at [510, 349] on span "Update" at bounding box center [509, 345] width 27 height 21
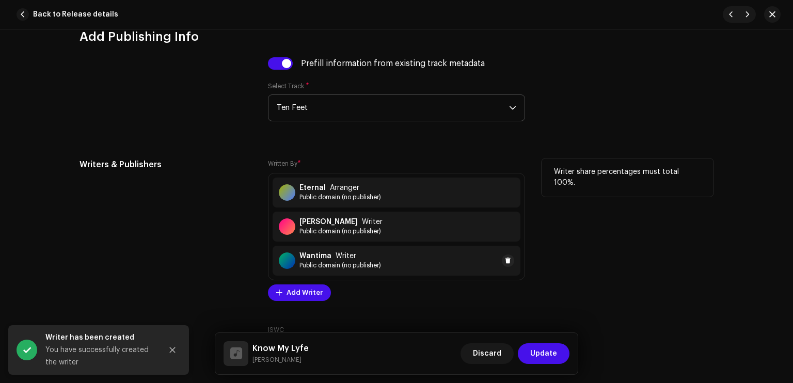
click at [380, 258] on div "Wantima Writer Public domain (no publisher)" at bounding box center [397, 261] width 248 height 30
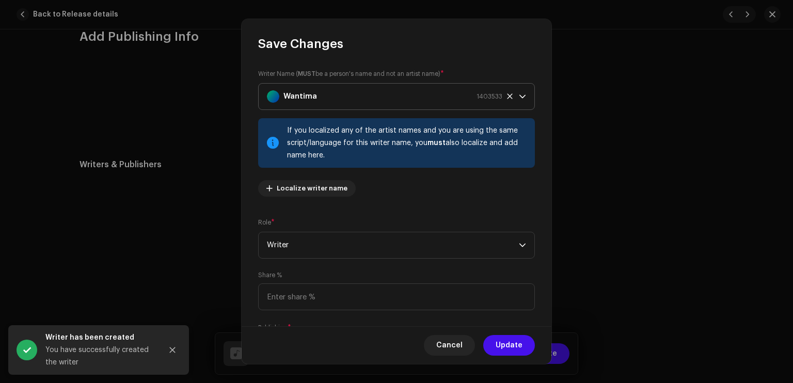
click at [359, 104] on div "Wantima 1403533" at bounding box center [384, 97] width 235 height 26
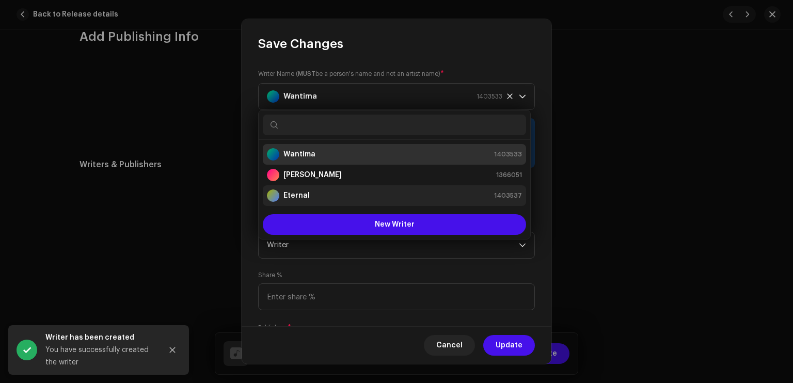
click at [317, 190] on div "Eternal 1403537" at bounding box center [394, 195] width 255 height 12
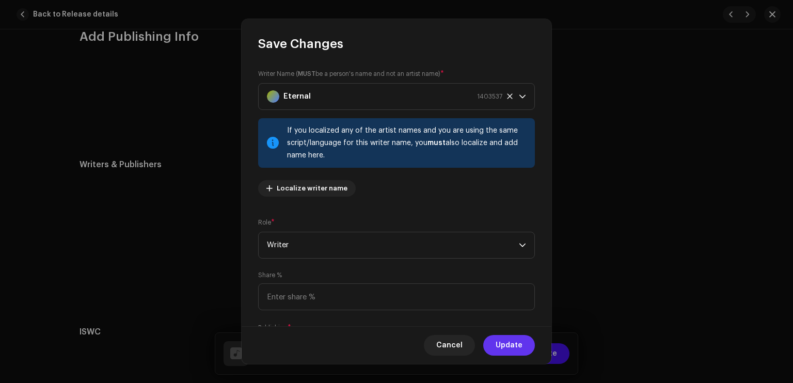
click at [520, 345] on span "Update" at bounding box center [509, 345] width 27 height 21
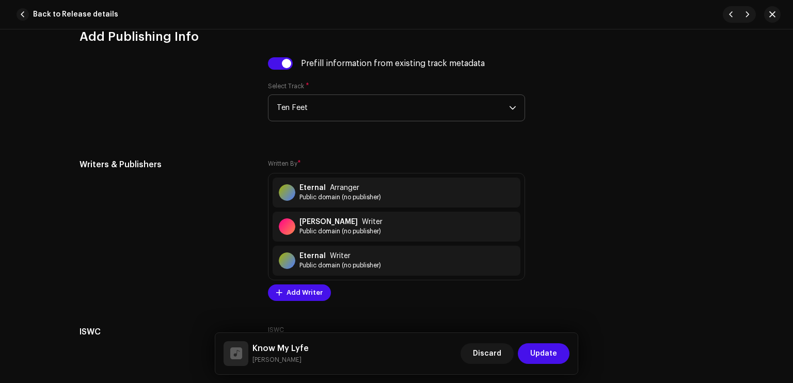
scroll to position [2115, 0]
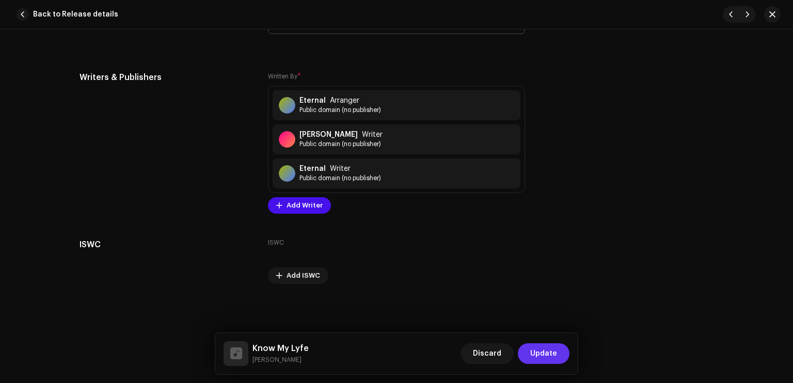
click at [553, 354] on span "Update" at bounding box center [543, 353] width 27 height 21
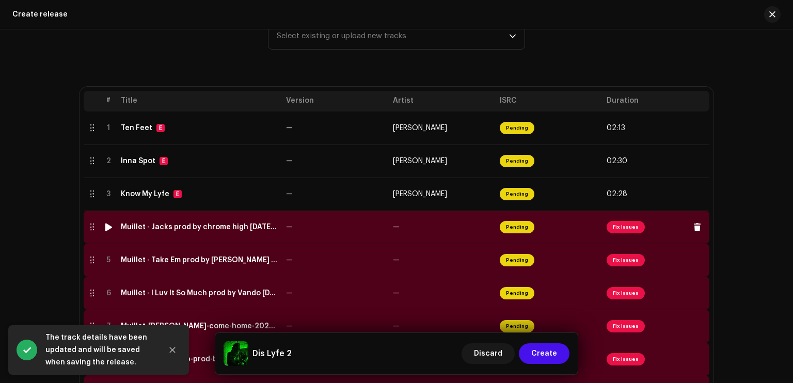
click at [518, 226] on span "Pending" at bounding box center [517, 227] width 35 height 12
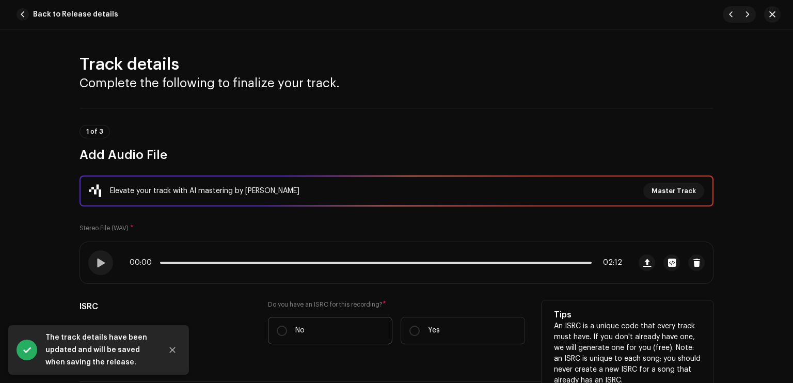
click at [334, 329] on label "No" at bounding box center [330, 330] width 124 height 27
click at [287, 329] on input "No" at bounding box center [282, 331] width 10 height 10
radio input "true"
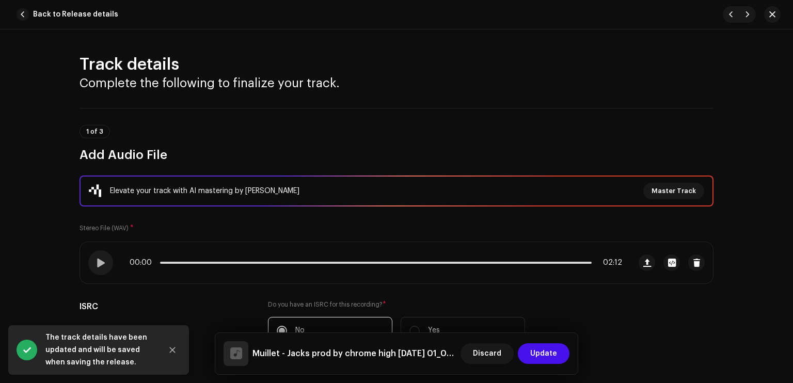
click at [789, 51] on div "Track details Complete the following to finalize your track. 1 of 3 Add Audio F…" at bounding box center [396, 206] width 793 height 354
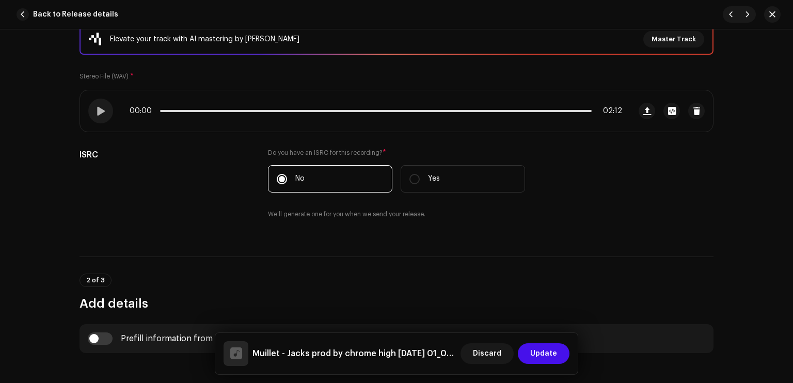
scroll to position [428, 0]
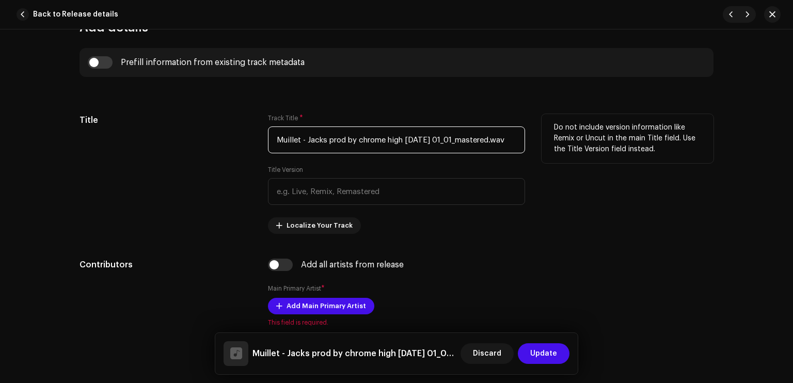
click at [345, 152] on input "Muillet - Jacks prod by chrome high 2025-10-08 01_01_mastered.wav" at bounding box center [396, 140] width 257 height 27
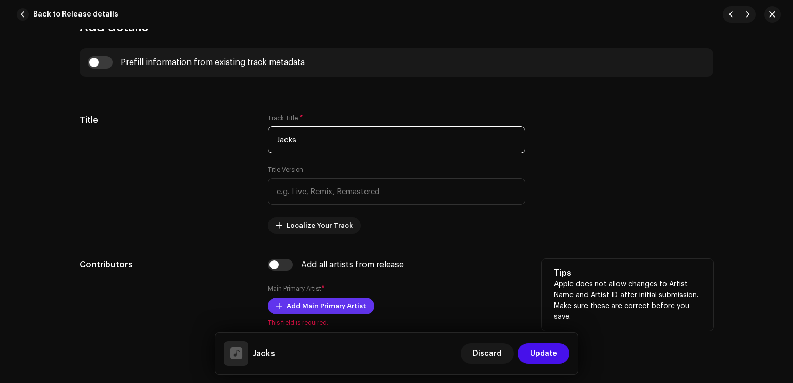
type input "Jacks"
click at [337, 302] on span "Add Main Primary Artist" at bounding box center [327, 306] width 80 height 21
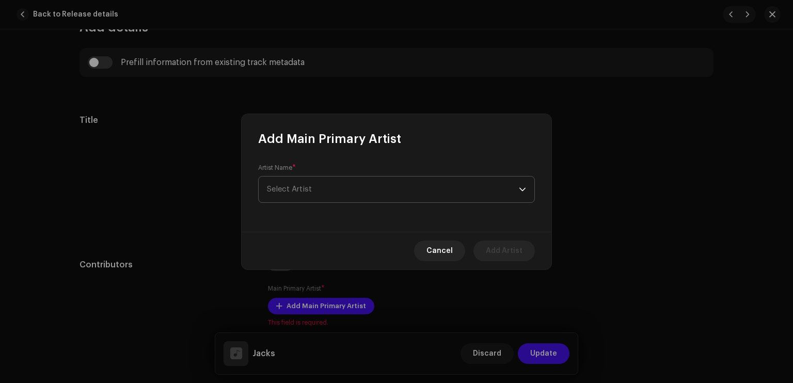
click at [336, 189] on span "Select Artist" at bounding box center [393, 190] width 252 height 26
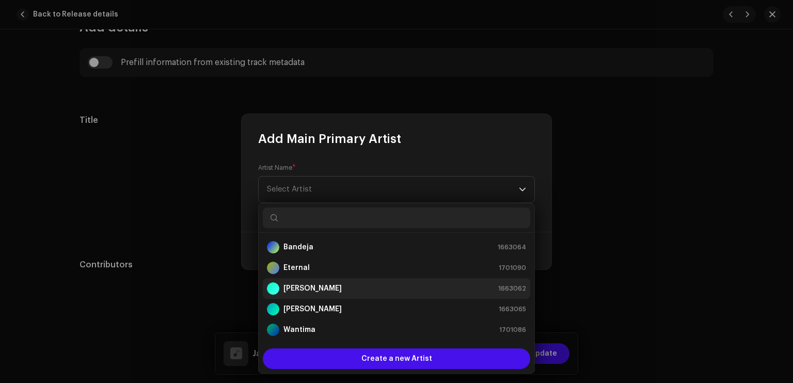
click at [311, 288] on strong "[PERSON_NAME]" at bounding box center [312, 288] width 58 height 10
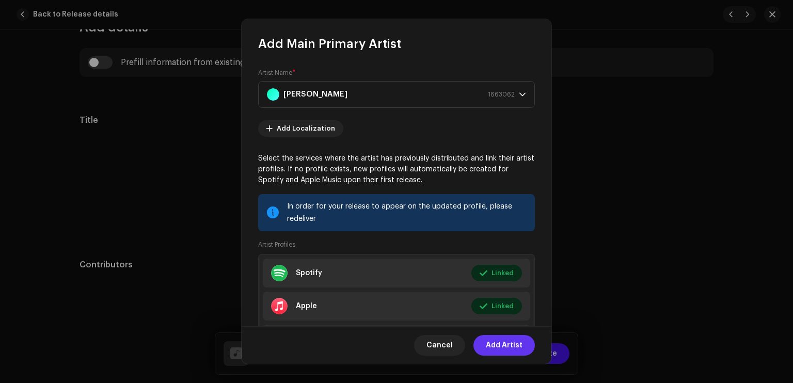
click at [504, 345] on span "Add Artist" at bounding box center [504, 345] width 37 height 21
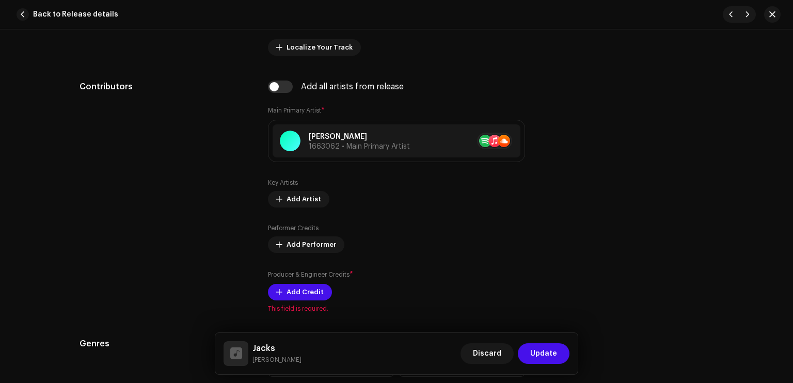
scroll to position [631, 0]
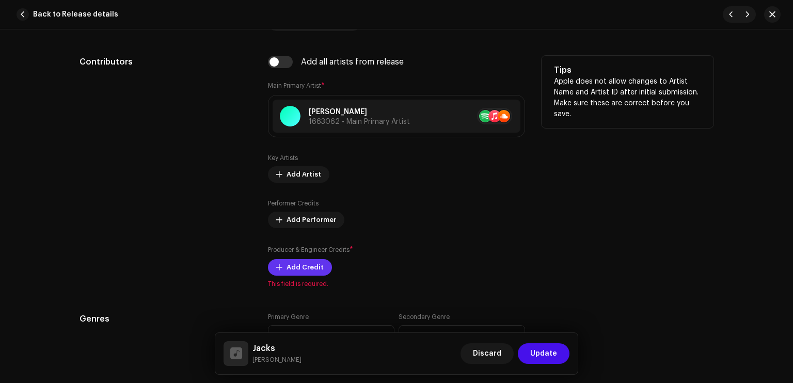
click at [297, 267] on span "Add Credit" at bounding box center [305, 267] width 37 height 21
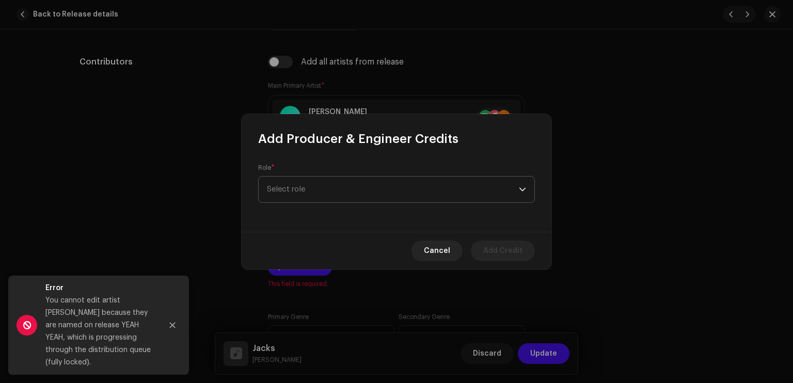
click at [307, 184] on span "Select role" at bounding box center [393, 190] width 252 height 26
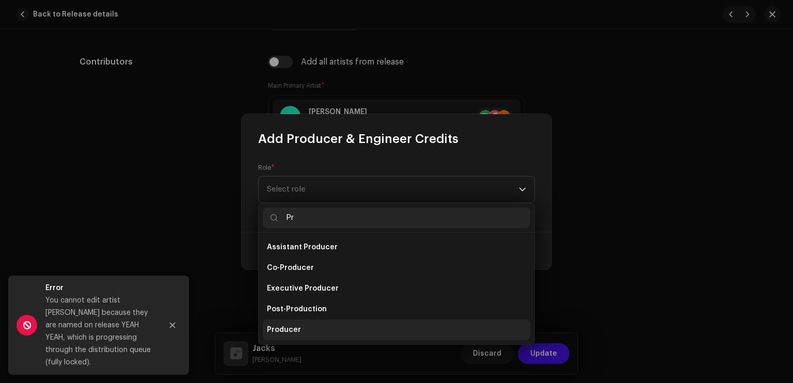
type input "Pr"
click at [314, 320] on li "Producer" at bounding box center [396, 330] width 267 height 21
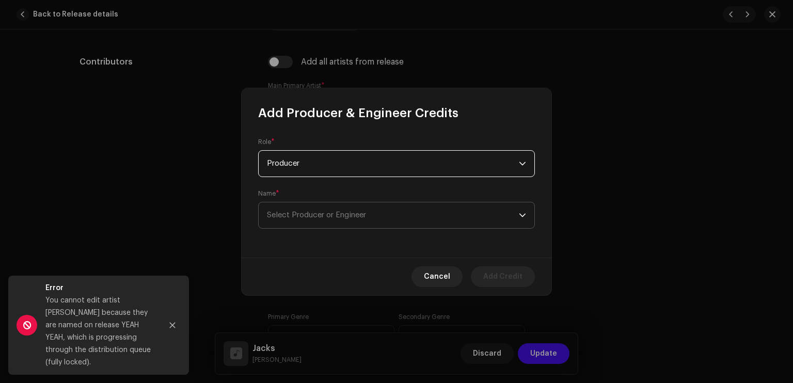
click at [330, 217] on span "Select Producer or Engineer" at bounding box center [316, 215] width 99 height 8
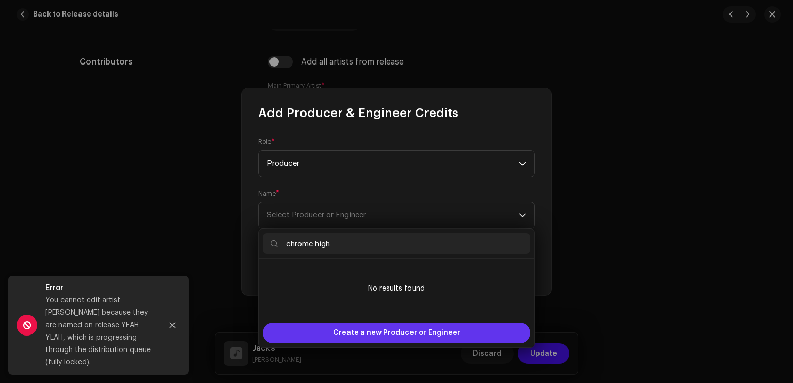
type input "chrome high"
click at [382, 329] on span "Create a new Producer or Engineer" at bounding box center [397, 333] width 128 height 21
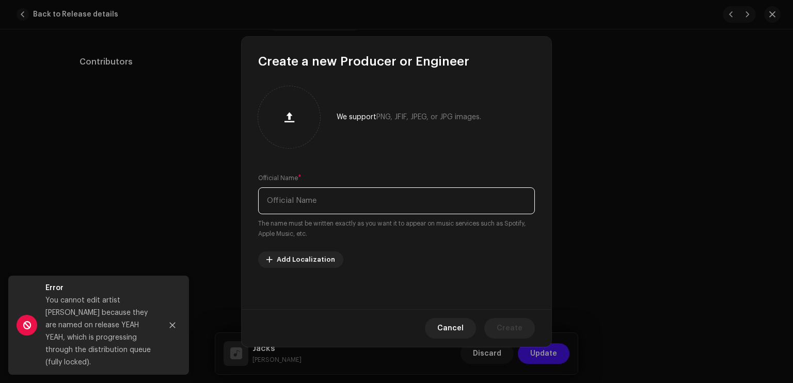
click at [334, 209] on input "text" at bounding box center [396, 200] width 277 height 27
type input "chrome high"
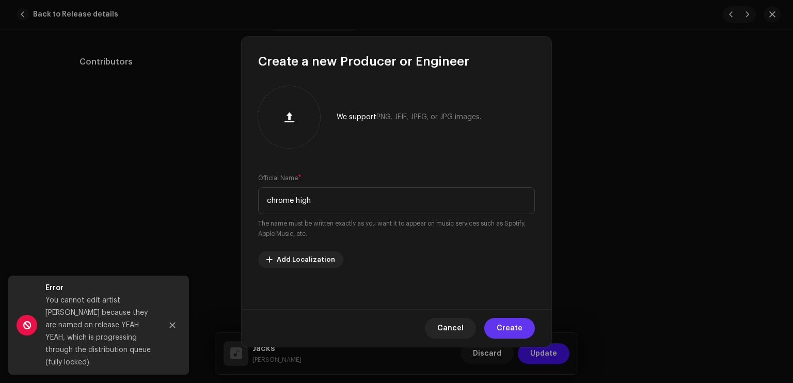
click at [520, 325] on span "Create" at bounding box center [510, 328] width 26 height 21
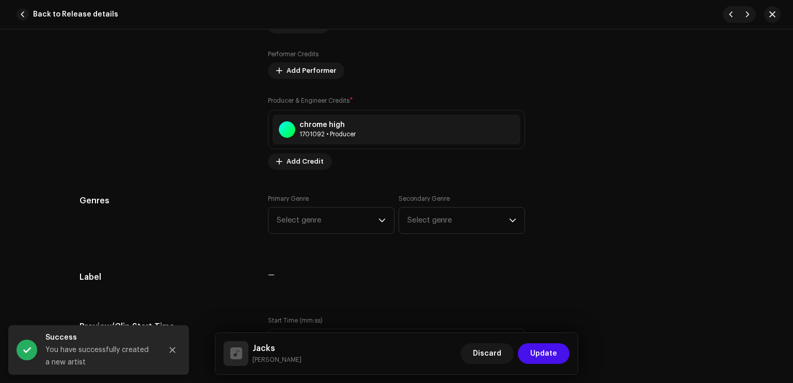
scroll to position [882, 0]
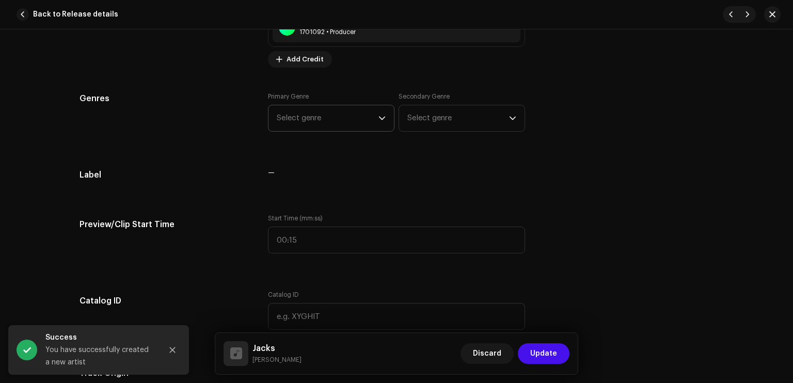
click at [320, 113] on span "Select genre" at bounding box center [328, 118] width 102 height 26
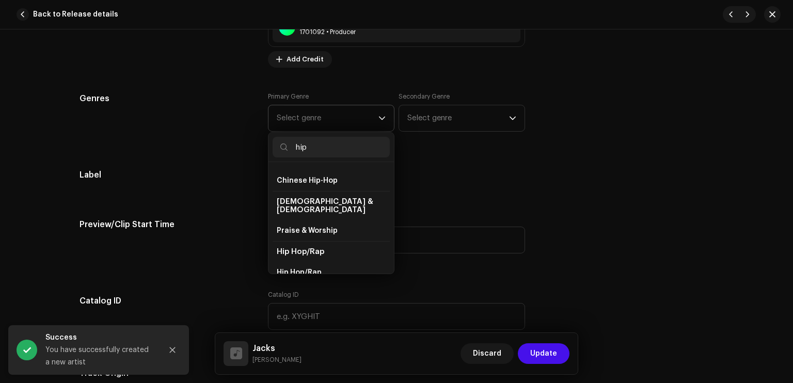
scroll to position [40, 0]
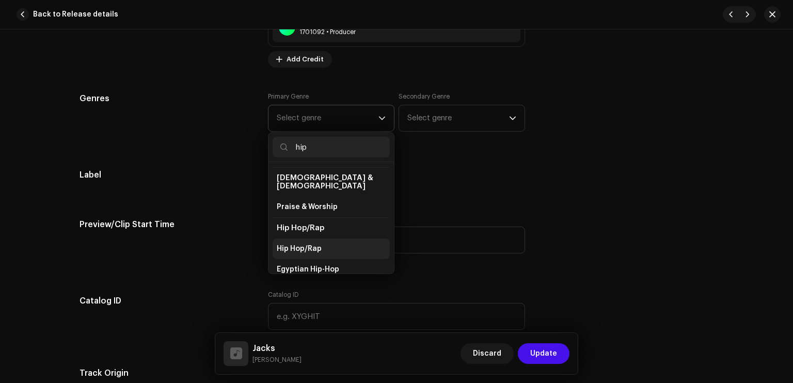
type input "hip"
click at [299, 244] on span "Hip Hop/Rap" at bounding box center [299, 249] width 45 height 10
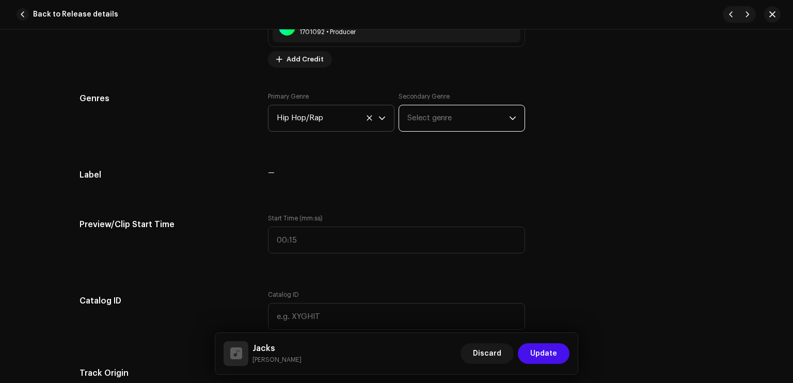
click at [414, 116] on span "Select genre" at bounding box center [458, 118] width 102 height 26
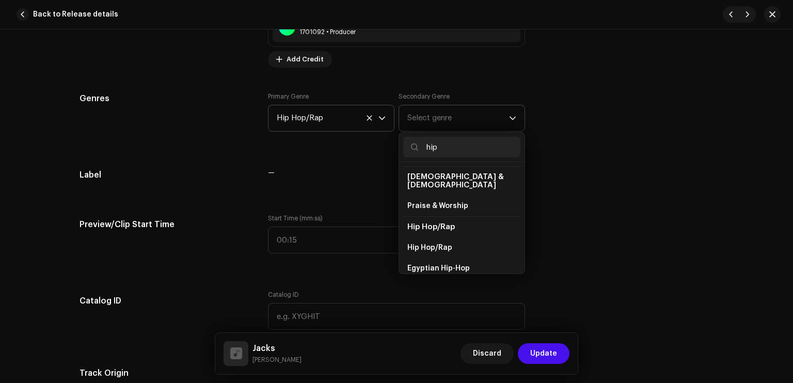
scroll to position [49, 0]
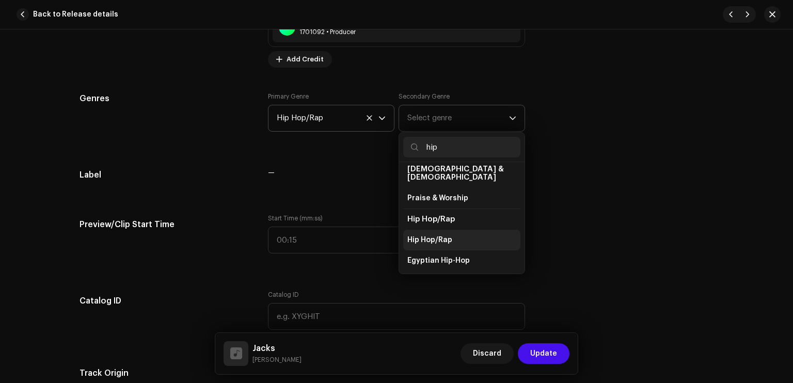
type input "hip"
click at [455, 230] on li "Hip Hop/Rap" at bounding box center [461, 240] width 117 height 21
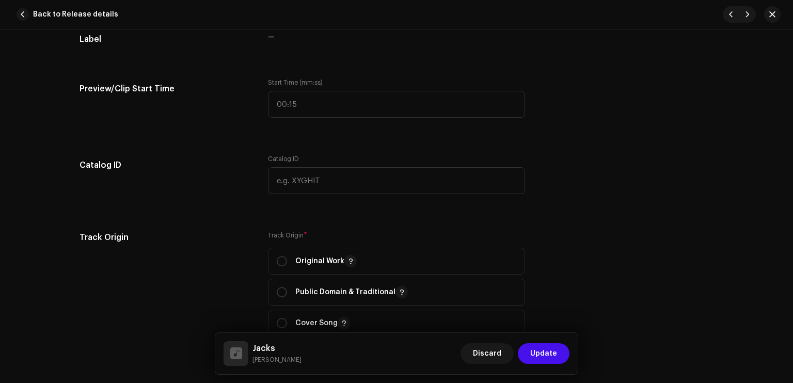
scroll to position [1084, 0]
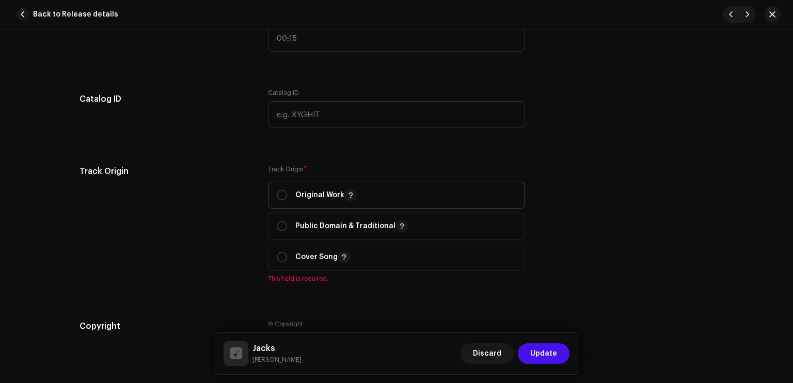
click at [321, 195] on p "Original Work" at bounding box center [325, 195] width 61 height 12
radio input "true"
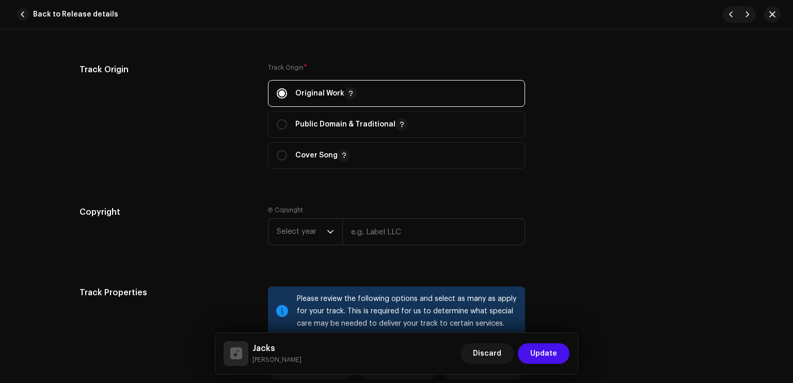
scroll to position [1219, 0]
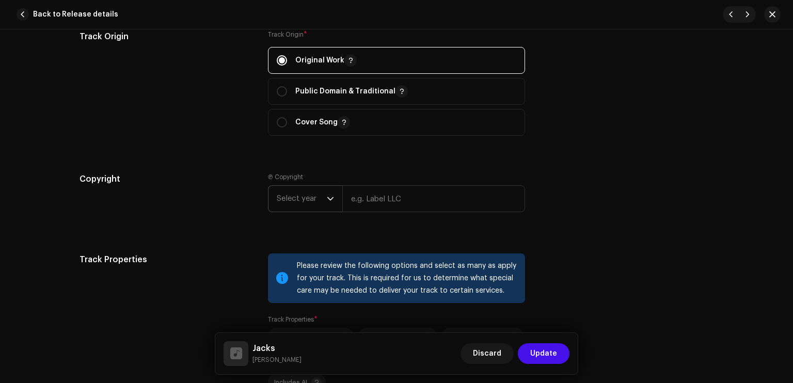
click at [305, 199] on span "Select year" at bounding box center [302, 199] width 50 height 26
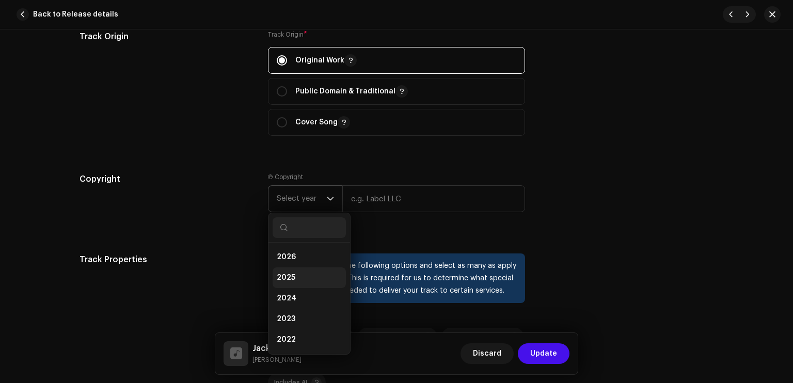
click at [302, 272] on li "2025" at bounding box center [309, 277] width 73 height 21
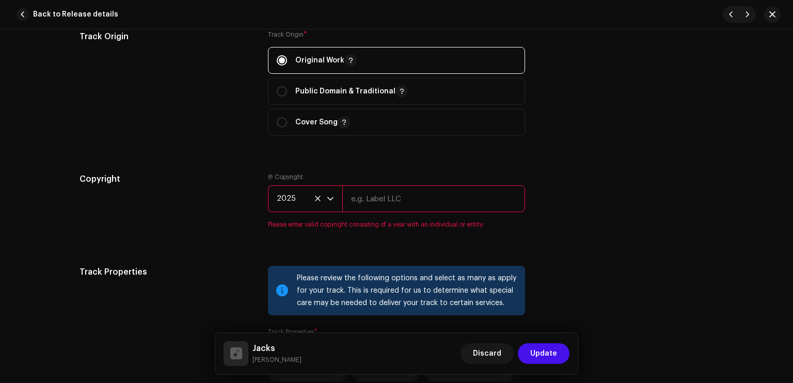
click at [397, 195] on input "text" at bounding box center [433, 198] width 183 height 27
type input "Sleezy Entertainment & High School Kids Field Records"
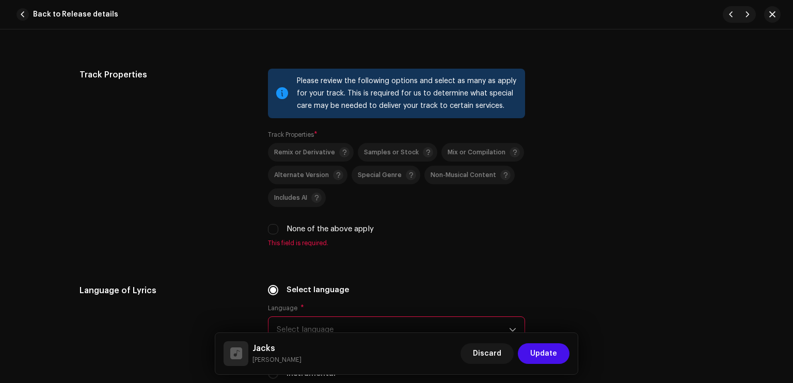
scroll to position [1456, 0]
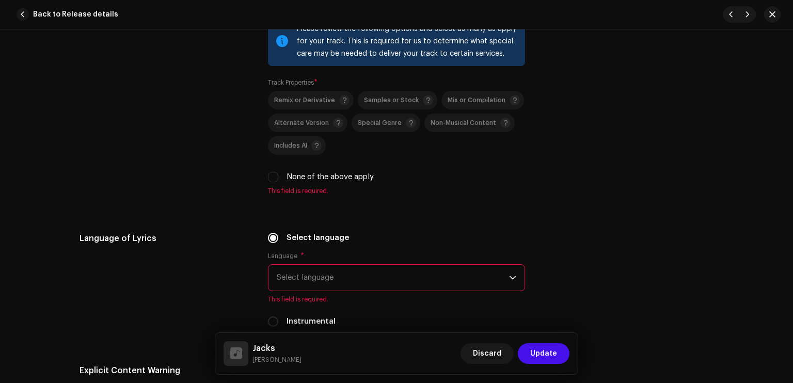
click at [324, 176] on label "None of the above apply" at bounding box center [330, 176] width 87 height 11
click at [278, 176] on input "None of the above apply" at bounding box center [273, 177] width 10 height 10
checkbox input "true"
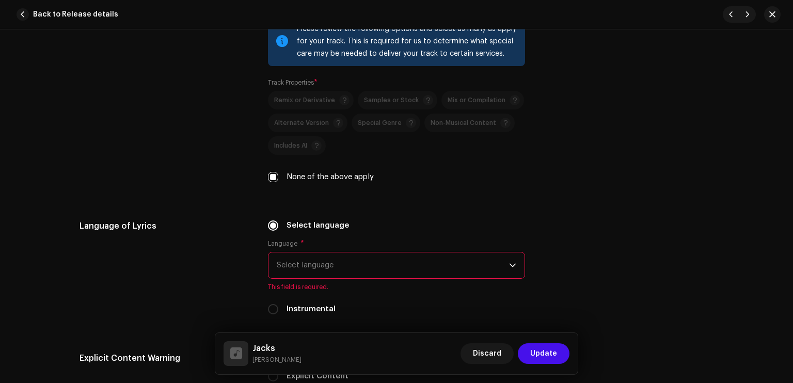
click at [337, 259] on div "Language * Select language This field is required." at bounding box center [396, 266] width 257 height 52
click at [335, 260] on span "Select language" at bounding box center [393, 265] width 232 height 26
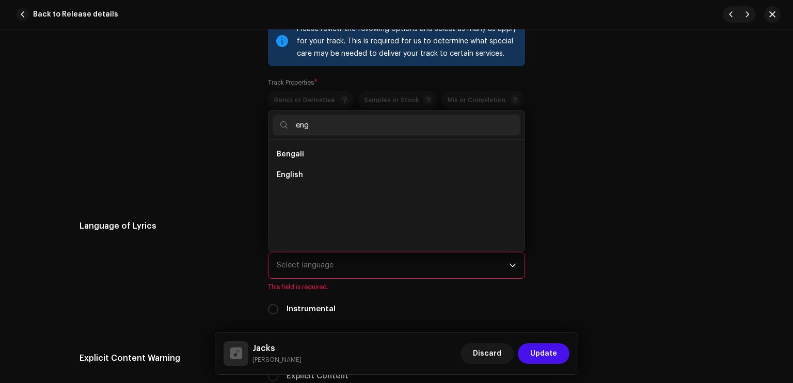
scroll to position [0, 0]
type input "eng"
click at [315, 179] on li "English" at bounding box center [397, 175] width 248 height 21
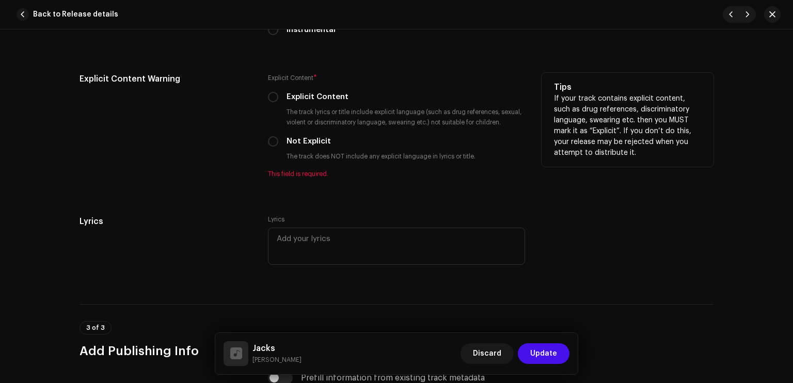
scroll to position [1712, 0]
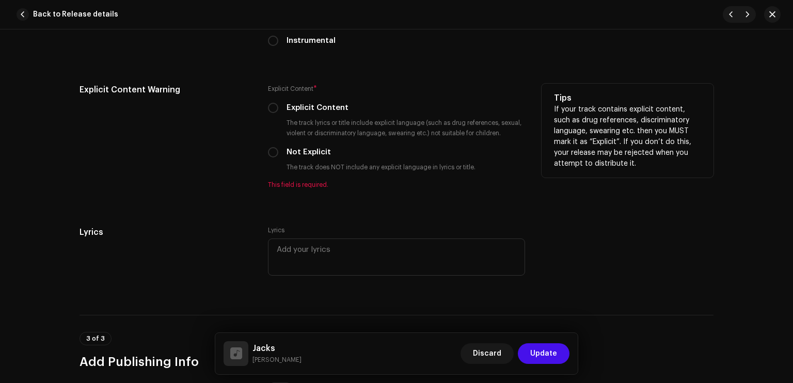
click at [337, 109] on label "Explicit Content" at bounding box center [318, 107] width 62 height 11
click at [278, 109] on input "Explicit Content" at bounding box center [273, 108] width 10 height 10
radio input "true"
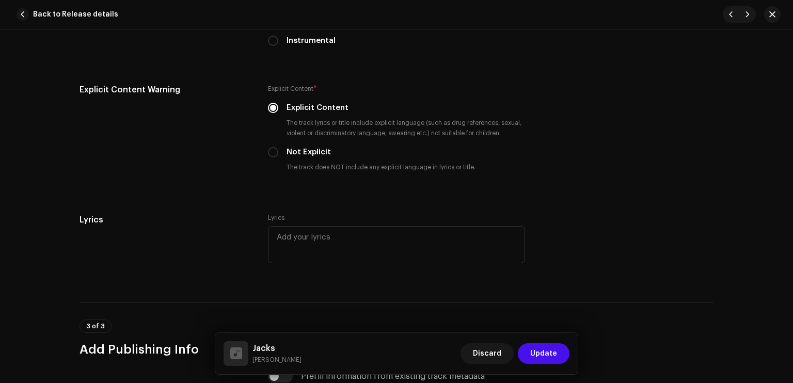
scroll to position [1964, 0]
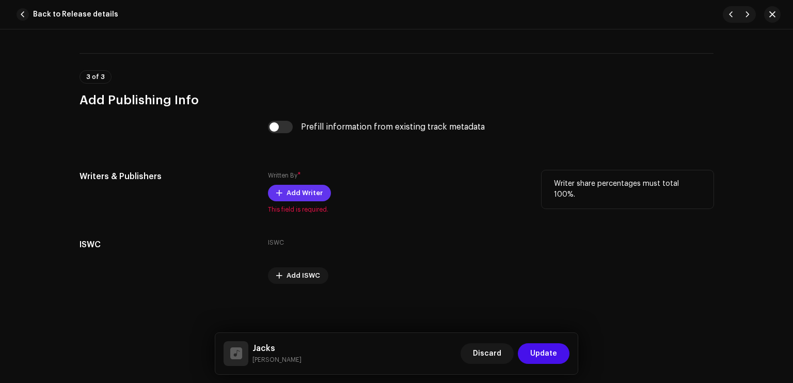
click at [318, 185] on span "Add Writer" at bounding box center [305, 193] width 36 height 21
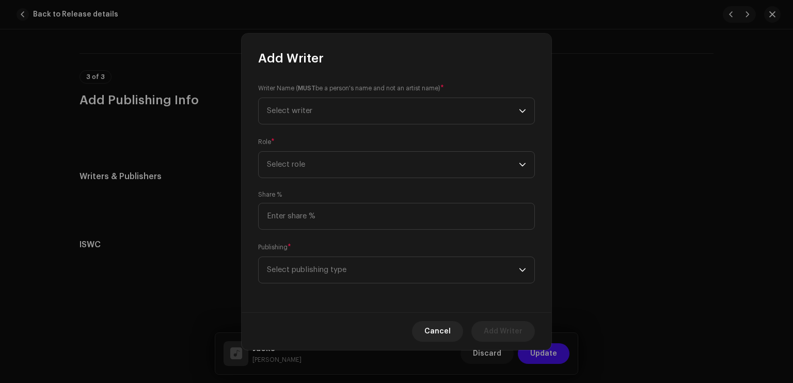
click at [232, 144] on div "Add Writer Writer Name ( MUST be a person's name and not an artist name) * Sele…" at bounding box center [396, 191] width 793 height 383
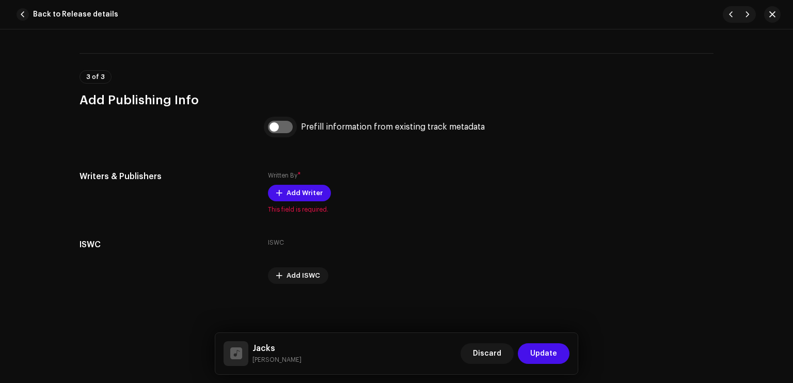
click at [289, 129] on input "checkbox" at bounding box center [280, 127] width 25 height 12
checkbox input "true"
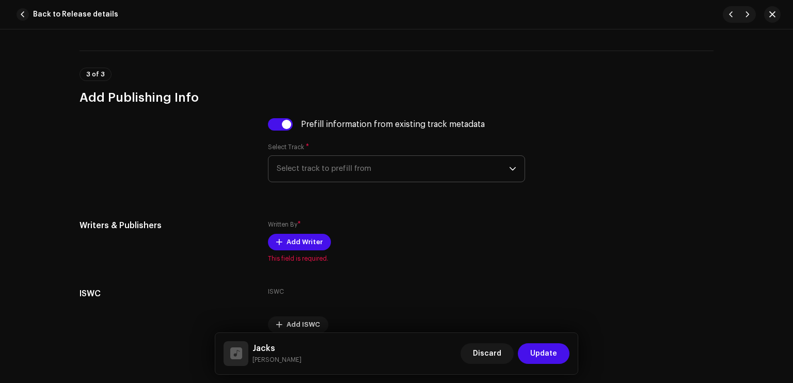
click at [335, 164] on span "Select track to prefill from" at bounding box center [393, 169] width 232 height 26
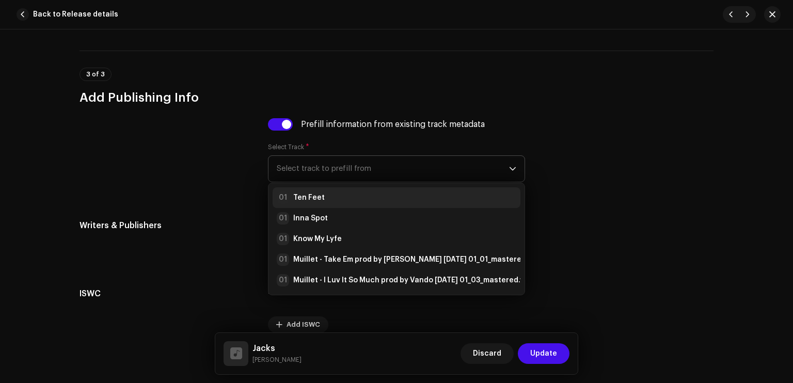
click at [328, 197] on div "01 Ten Feet" at bounding box center [397, 198] width 240 height 12
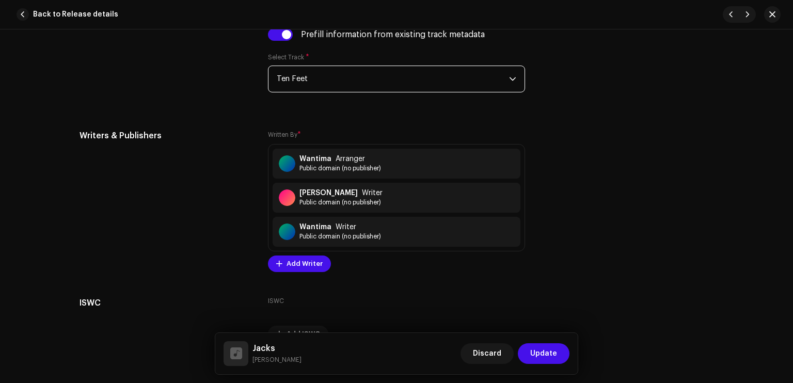
scroll to position [2045, 0]
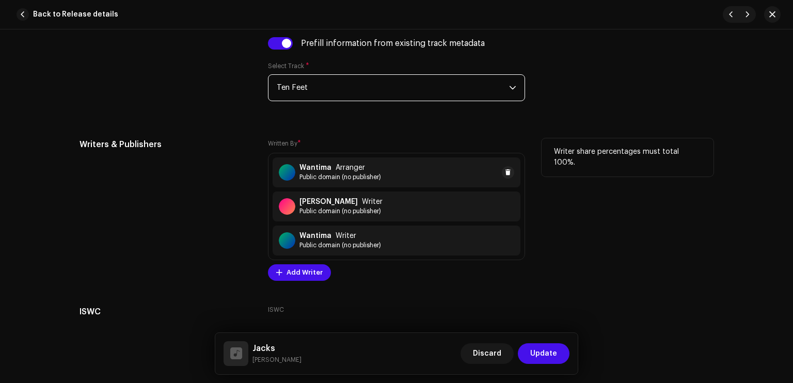
click at [343, 160] on div "Wantima Arranger Public domain (no publisher)" at bounding box center [397, 172] width 248 height 30
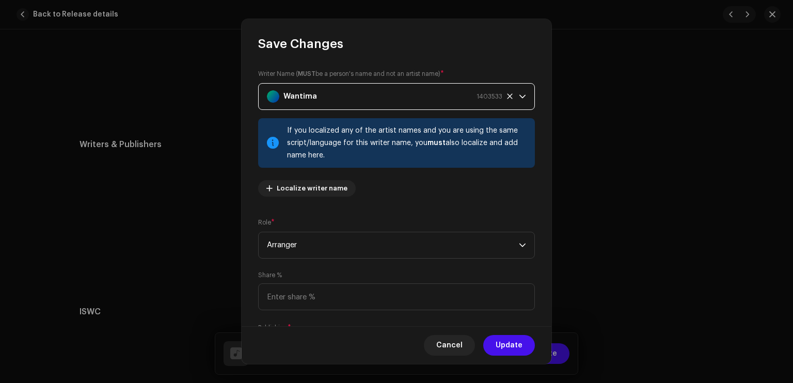
click at [333, 84] on div "Wantima 1403533" at bounding box center [384, 97] width 235 height 26
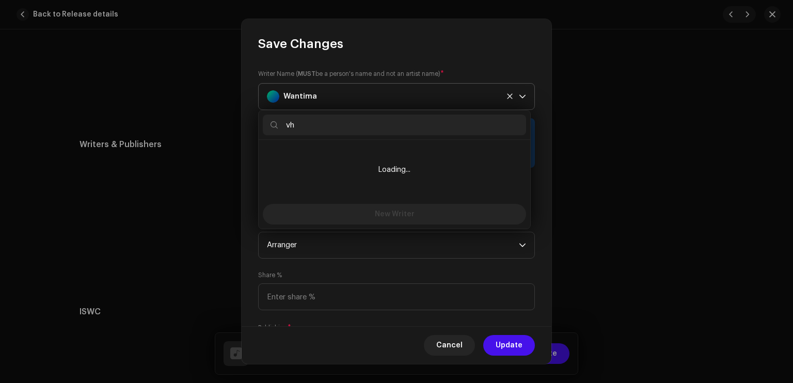
type input "v"
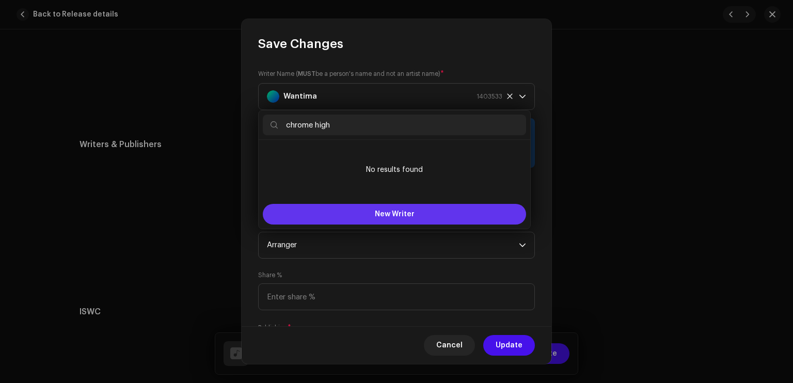
type input "chrome high"
click at [402, 208] on button "New Writer" at bounding box center [394, 214] width 263 height 21
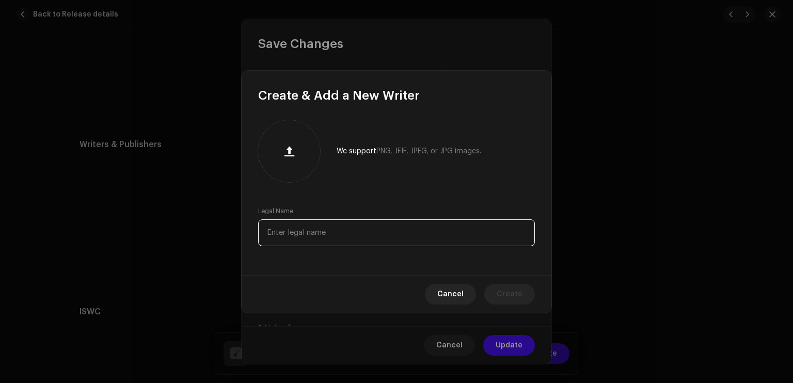
click at [325, 228] on input "text" at bounding box center [396, 232] width 277 height 27
type input "chrome high"
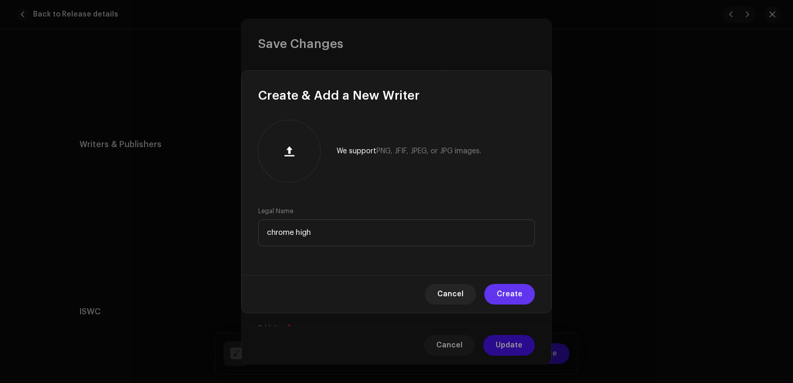
click at [506, 299] on span "Create" at bounding box center [510, 294] width 26 height 21
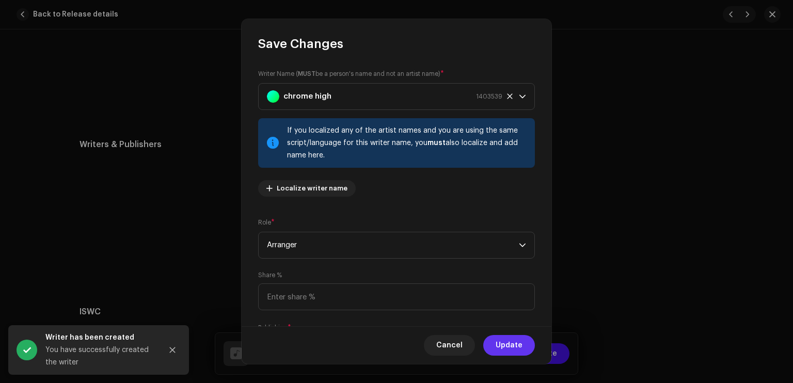
click at [516, 345] on span "Update" at bounding box center [509, 345] width 27 height 21
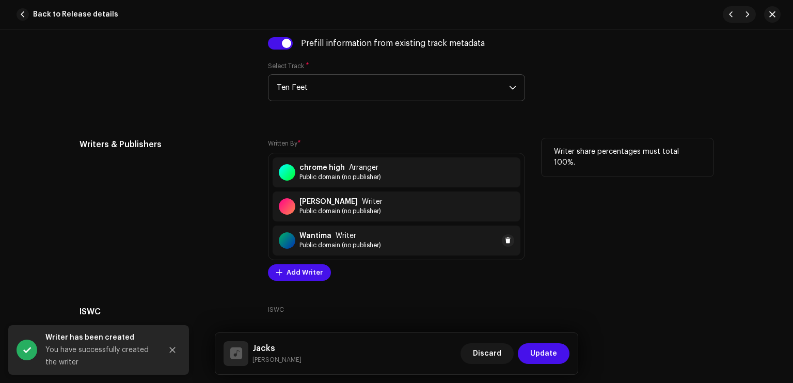
click at [349, 243] on span "Public domain (no publisher)" at bounding box center [340, 245] width 82 height 8
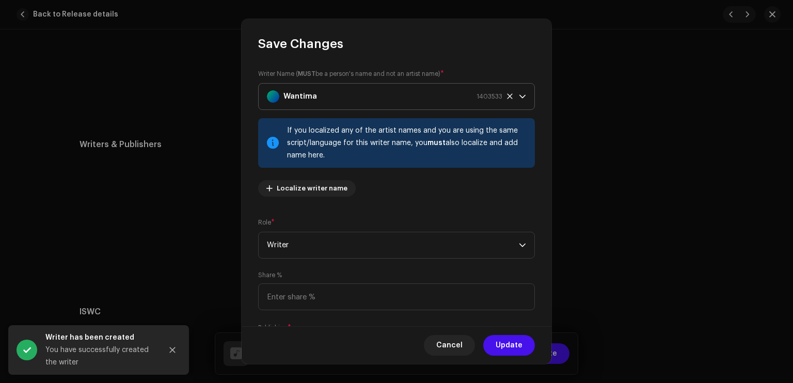
click at [420, 87] on div "Wantima 1403533" at bounding box center [384, 97] width 235 height 26
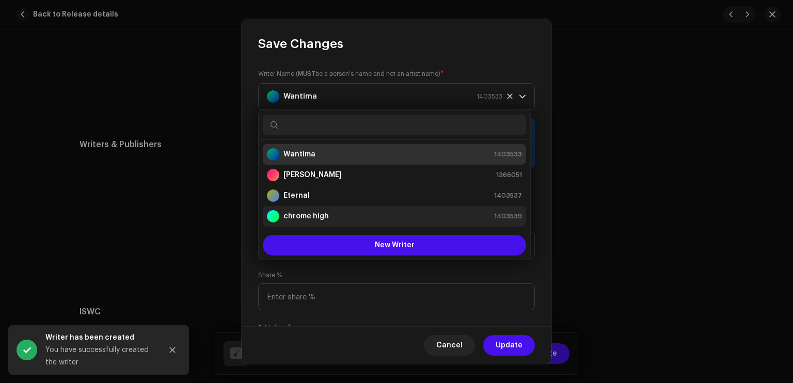
click at [351, 212] on div "chrome high 1403539" at bounding box center [394, 216] width 255 height 12
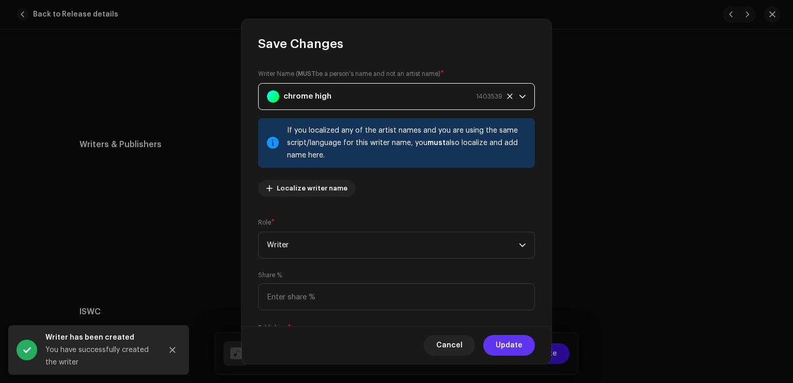
click at [524, 345] on button "Update" at bounding box center [509, 345] width 52 height 21
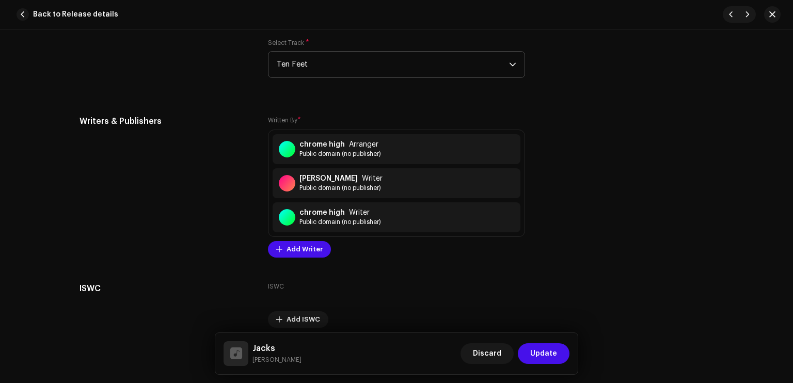
scroll to position [2089, 0]
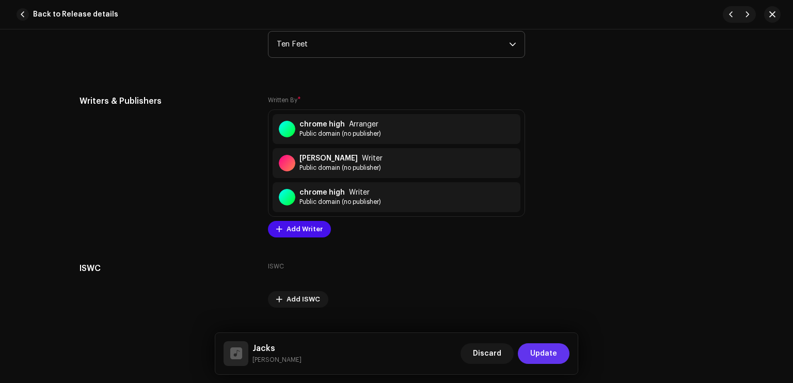
click at [547, 356] on span "Update" at bounding box center [543, 353] width 27 height 21
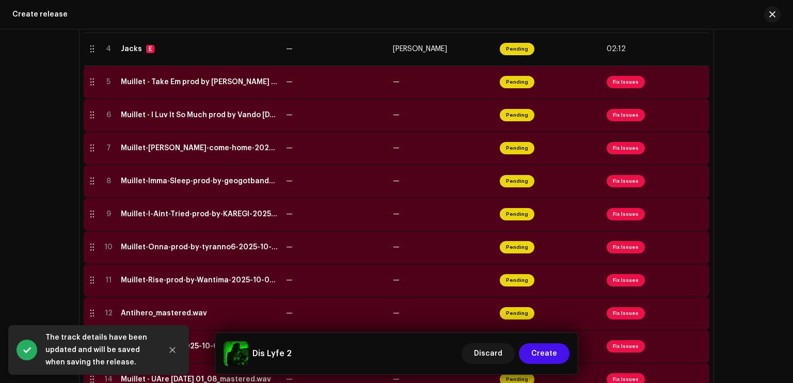
scroll to position [292, 0]
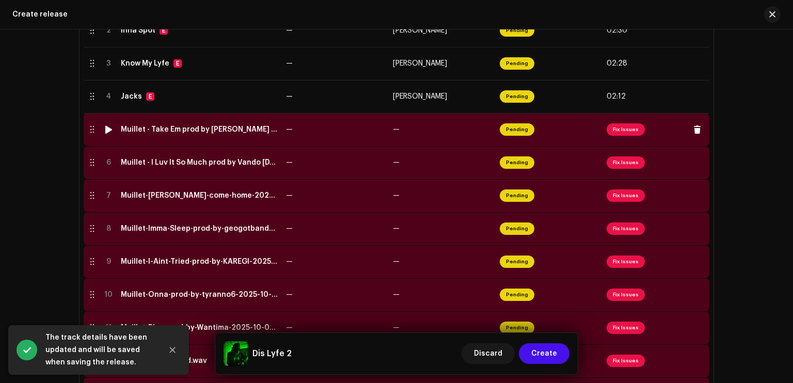
click at [508, 129] on span "Pending" at bounding box center [517, 129] width 35 height 12
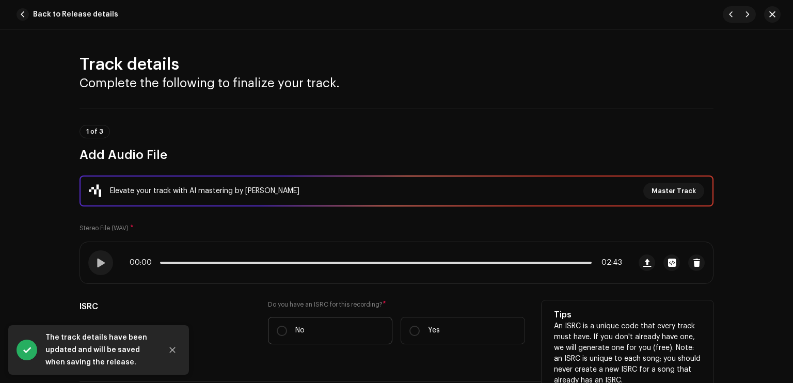
drag, startPoint x: 361, startPoint y: 327, endPoint x: 376, endPoint y: 320, distance: 16.6
click at [362, 327] on label "No" at bounding box center [330, 330] width 124 height 27
click at [287, 327] on input "No" at bounding box center [282, 331] width 10 height 10
radio input "true"
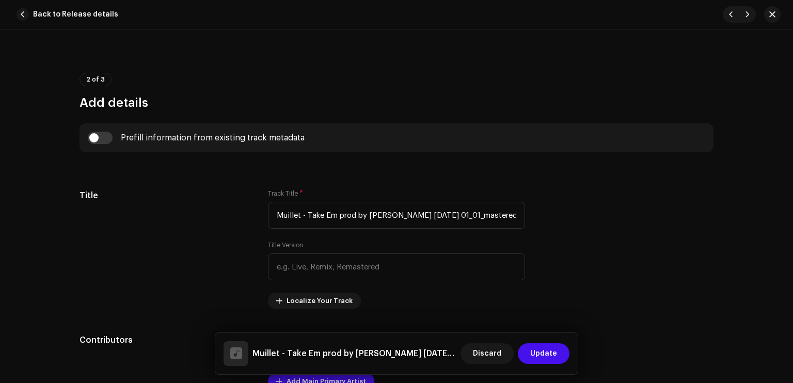
scroll to position [372, 0]
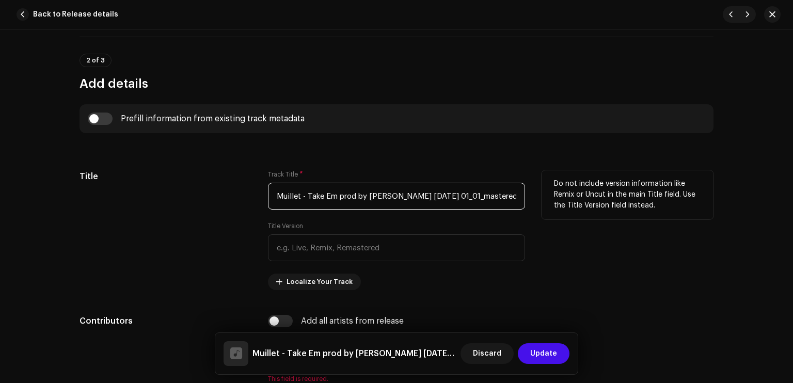
click at [353, 186] on input "Muillet - Take Em prod by KAREGI 2025-10-08 01_01_mastered.wav" at bounding box center [396, 196] width 257 height 27
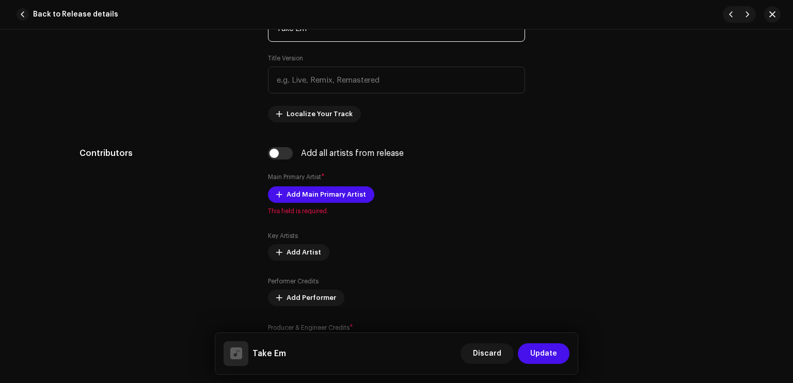
scroll to position [543, 0]
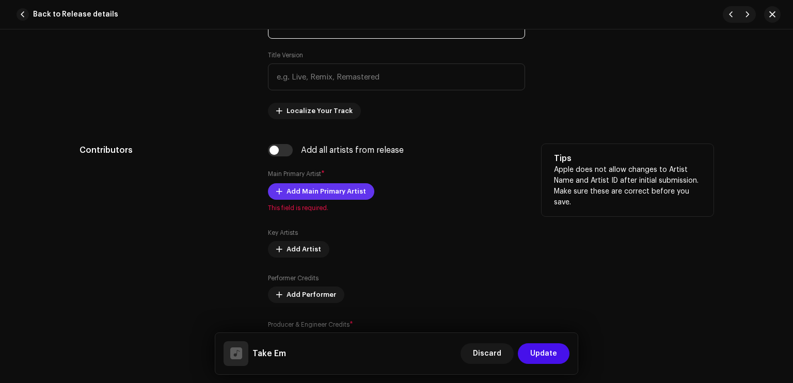
type input "Take Em"
click at [305, 193] on span "Add Main Primary Artist" at bounding box center [327, 191] width 80 height 21
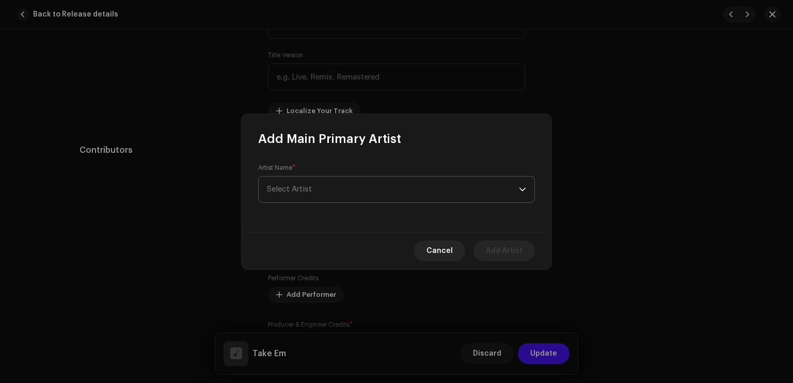
click at [306, 189] on span "Select Artist" at bounding box center [289, 189] width 45 height 8
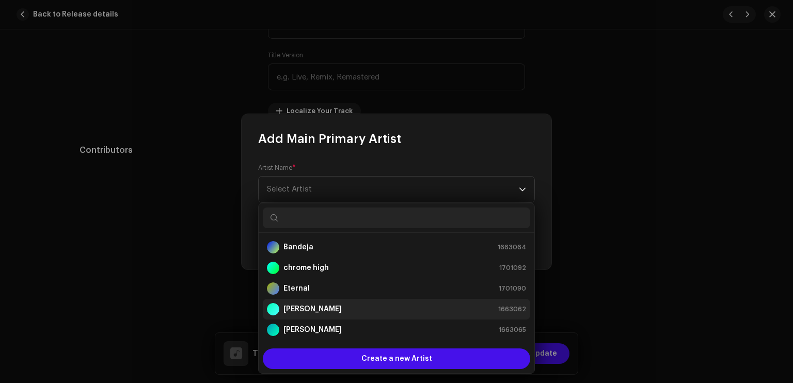
click at [308, 305] on strong "[PERSON_NAME]" at bounding box center [312, 309] width 58 height 10
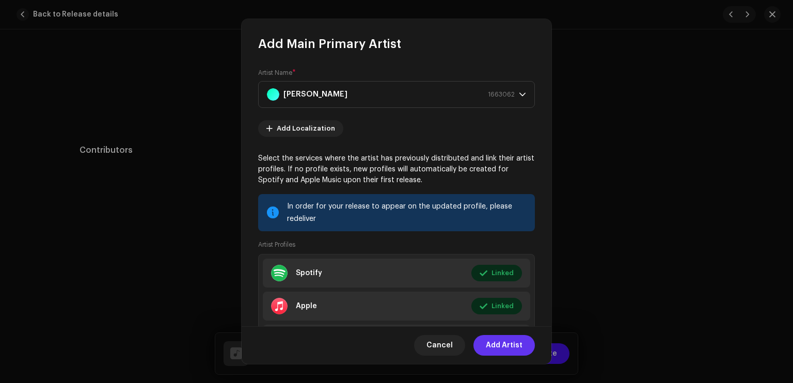
click at [503, 345] on span "Add Artist" at bounding box center [504, 345] width 37 height 21
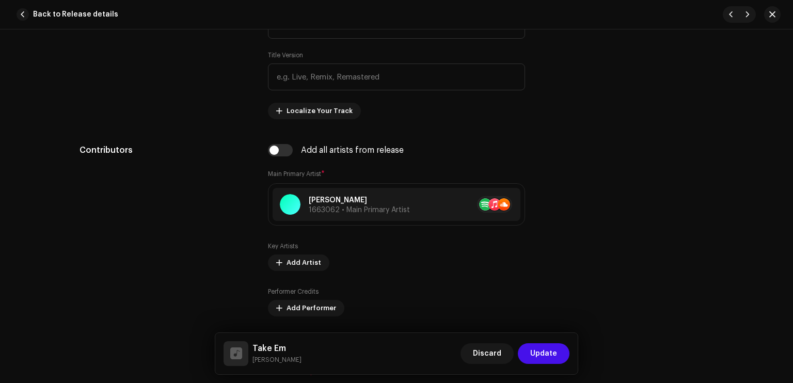
scroll to position [672, 0]
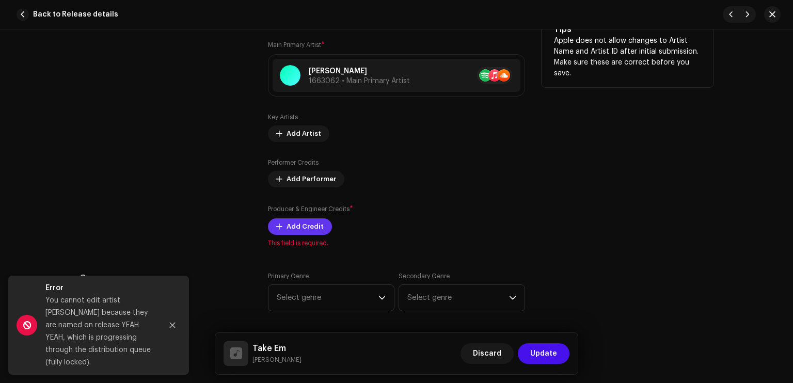
click at [287, 223] on span "Add Credit" at bounding box center [305, 226] width 37 height 21
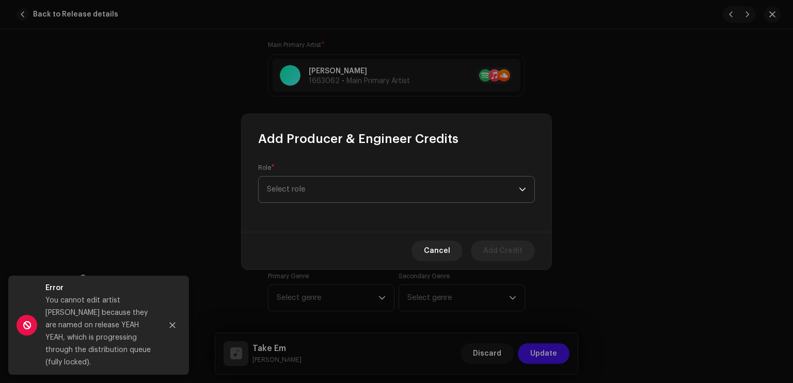
click at [306, 190] on span "Select role" at bounding box center [393, 190] width 252 height 26
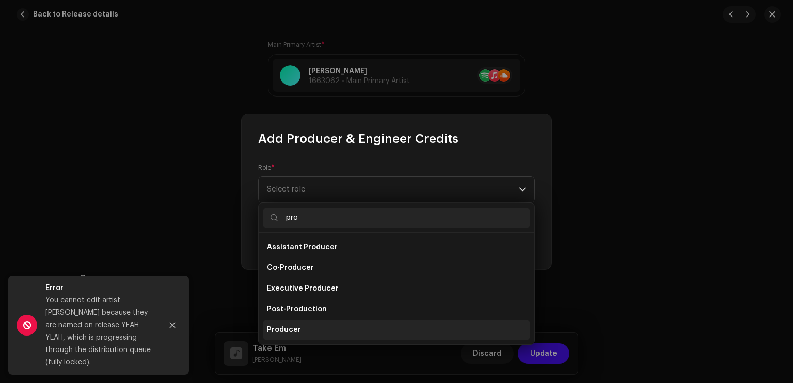
type input "pro"
click at [300, 323] on li "Producer" at bounding box center [396, 330] width 267 height 21
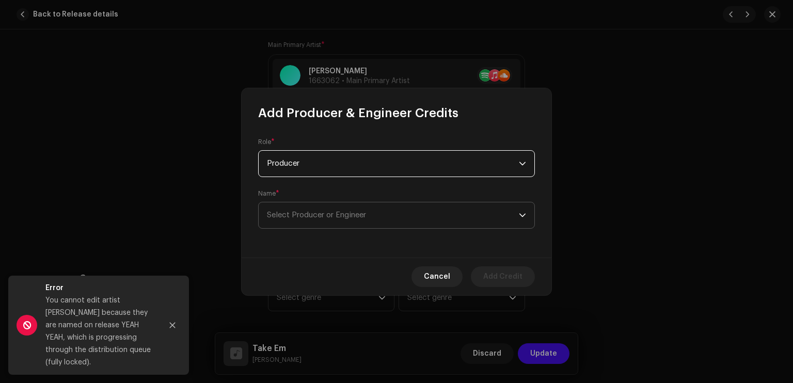
click at [330, 223] on span "Select Producer or Engineer" at bounding box center [393, 215] width 252 height 26
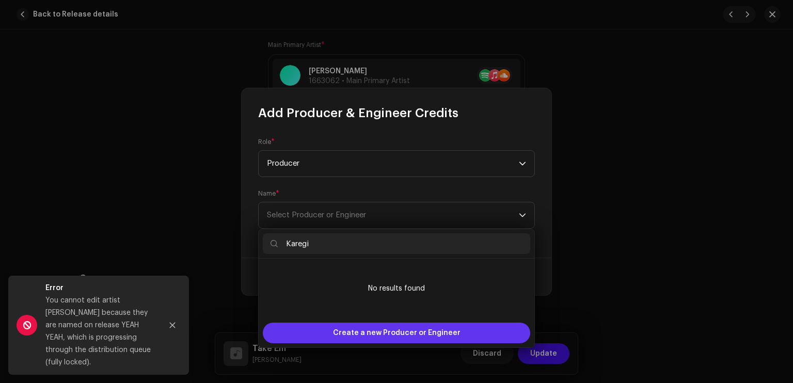
type input "Karegi"
click at [355, 324] on span "Create a new Producer or Engineer" at bounding box center [397, 333] width 128 height 21
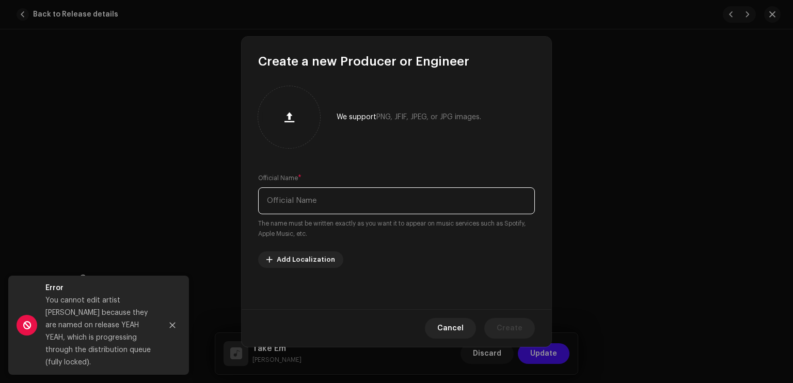
click at [328, 212] on input "text" at bounding box center [396, 200] width 277 height 27
type input "Karegi"
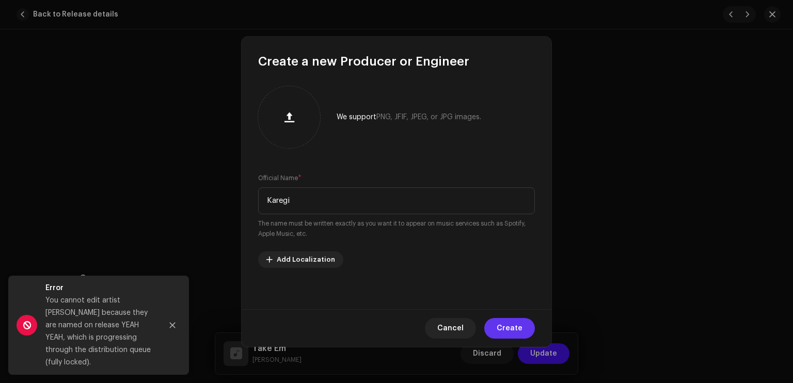
click at [505, 327] on span "Create" at bounding box center [510, 328] width 26 height 21
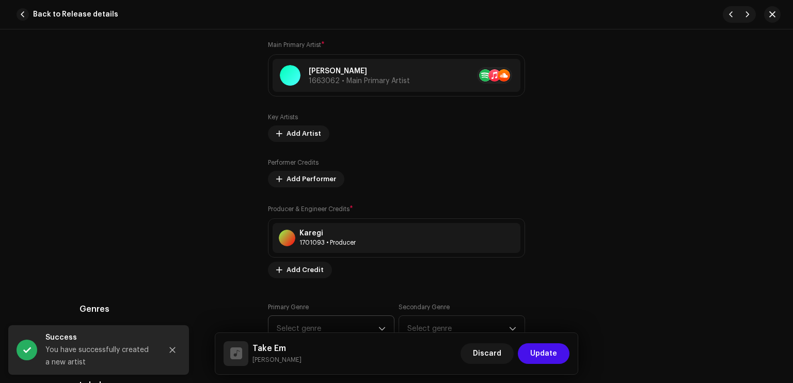
click at [337, 328] on span "Select genre" at bounding box center [328, 329] width 102 height 26
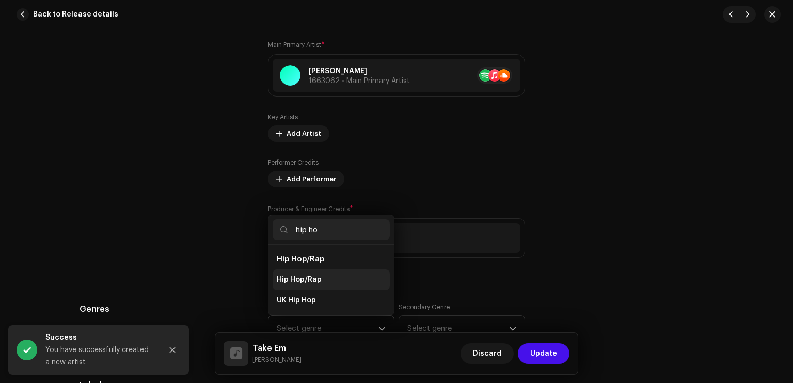
type input "hip ho"
click at [343, 281] on li "Hip Hop/Rap" at bounding box center [331, 280] width 117 height 21
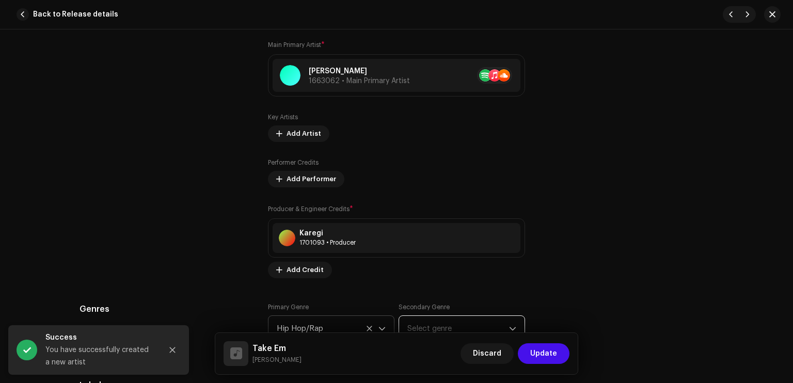
click at [417, 331] on span "Select genre" at bounding box center [458, 329] width 102 height 26
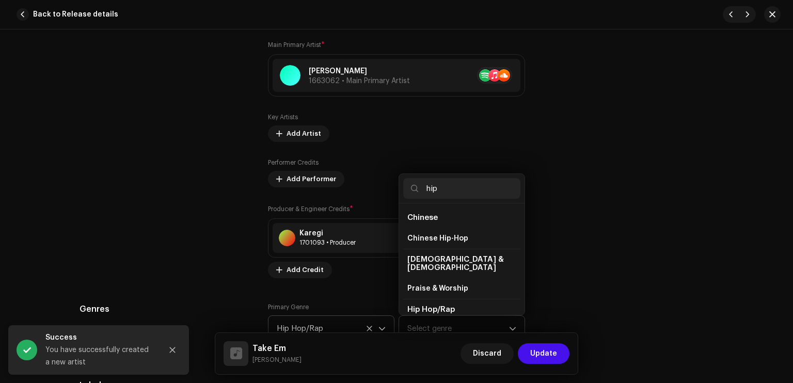
scroll to position [17, 0]
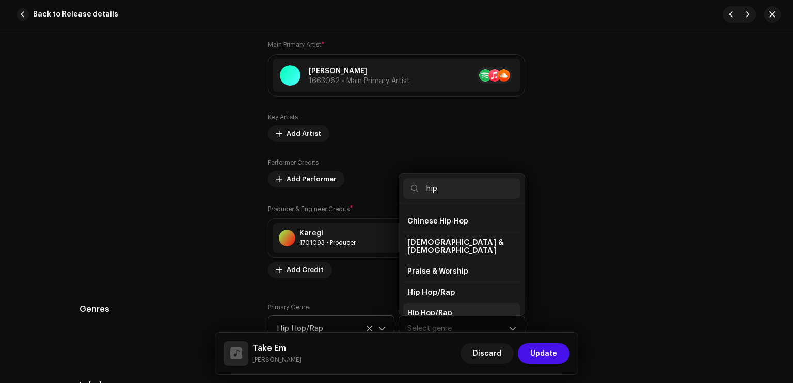
type input "hip"
click at [435, 308] on span "Hip Hop/Rap" at bounding box center [429, 313] width 45 height 10
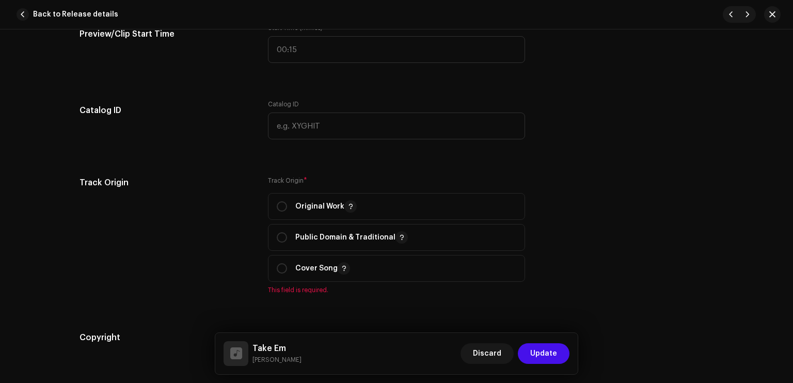
scroll to position [1081, 0]
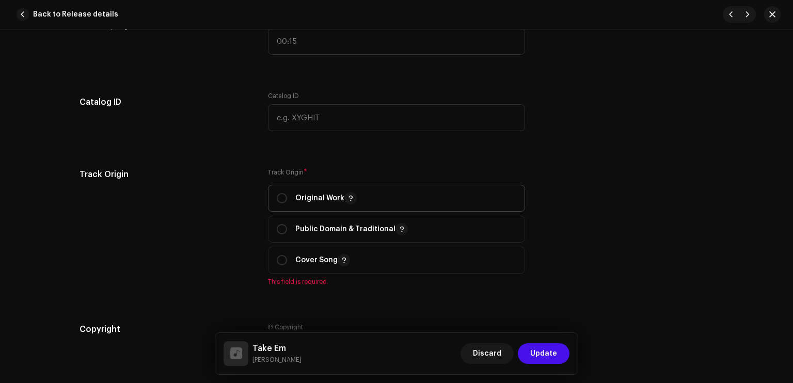
click at [337, 205] on span "Original Work" at bounding box center [397, 198] width 240 height 26
radio input "true"
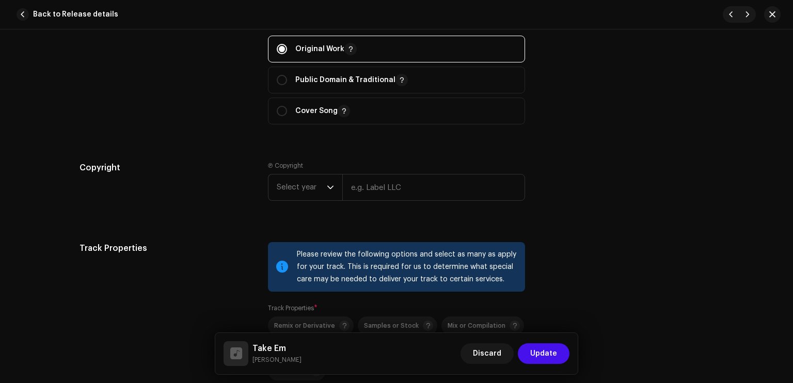
scroll to position [1241, 0]
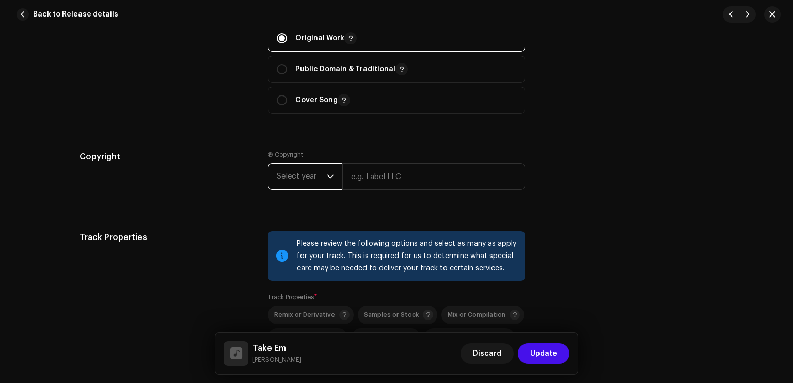
click at [278, 172] on span "Select year" at bounding box center [302, 177] width 50 height 26
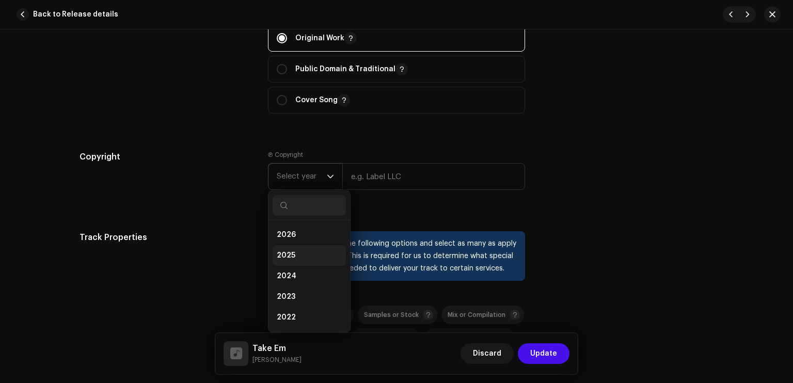
click at [299, 246] on li "2025" at bounding box center [309, 255] width 73 height 21
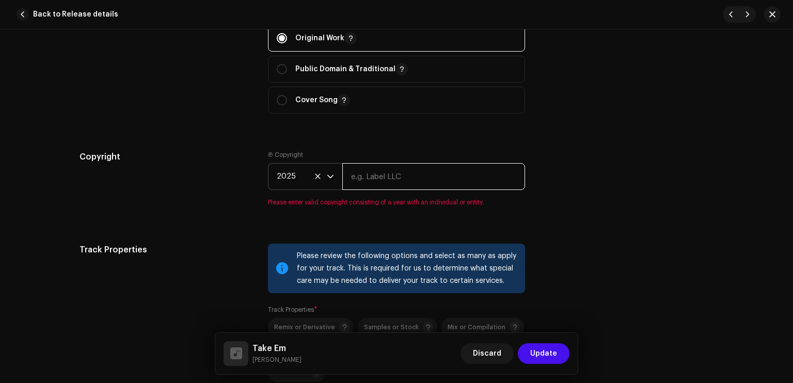
click at [376, 178] on input "text" at bounding box center [433, 176] width 183 height 27
type input "Sleezy Entertainment & High School Kids Field Records"
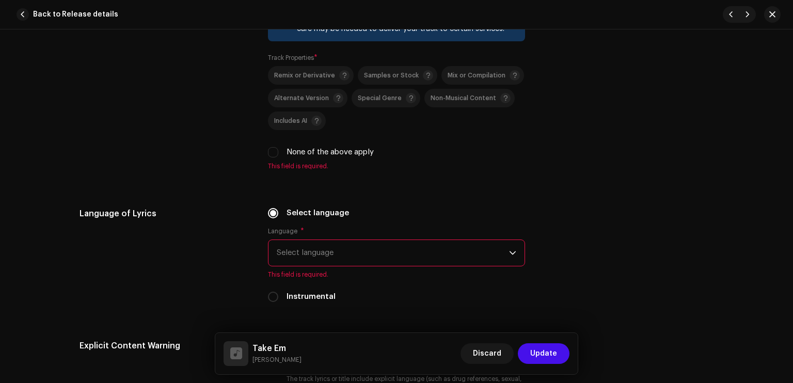
scroll to position [1489, 0]
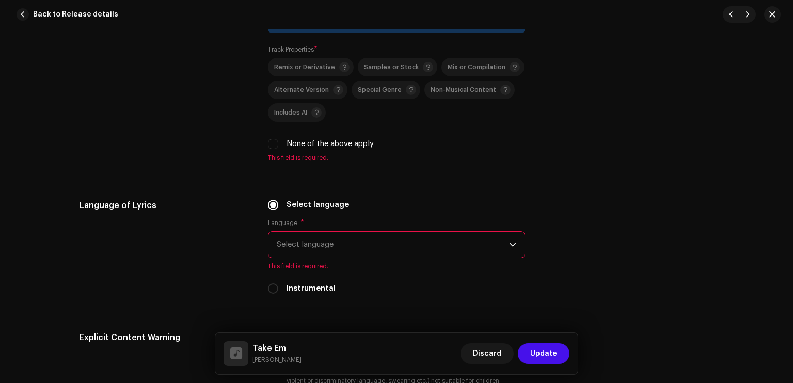
click at [327, 147] on label "None of the above apply" at bounding box center [330, 143] width 87 height 11
click at [278, 147] on input "None of the above apply" at bounding box center [273, 144] width 10 height 10
checkbox input "true"
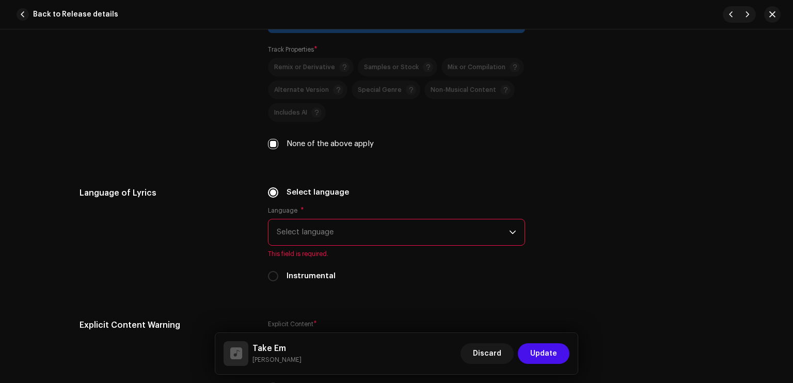
click at [344, 237] on span "Select language" at bounding box center [393, 232] width 232 height 26
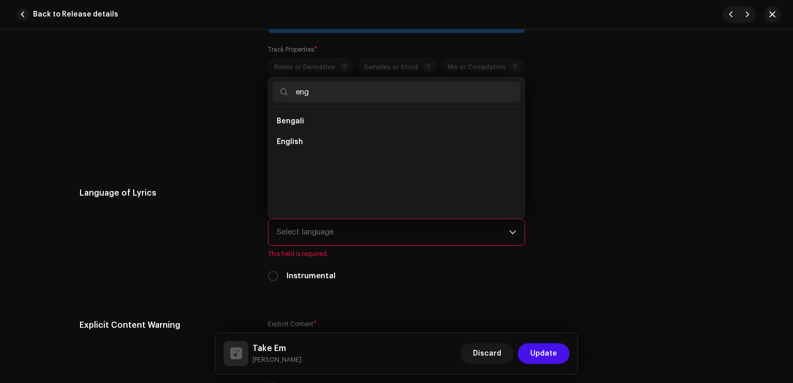
scroll to position [0, 0]
type input "eng"
click at [315, 135] on li "English" at bounding box center [397, 142] width 248 height 21
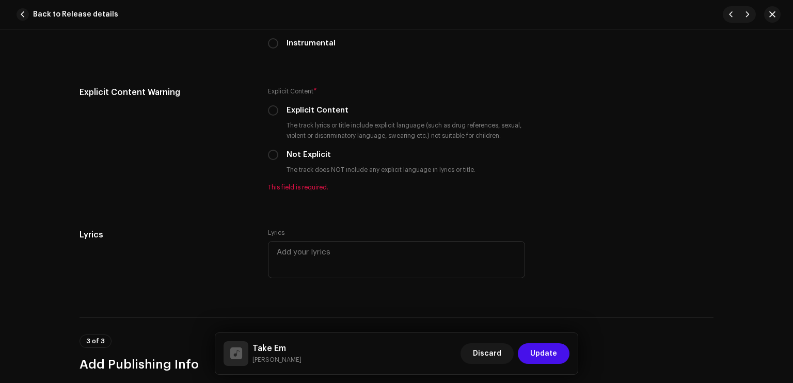
scroll to position [1723, 0]
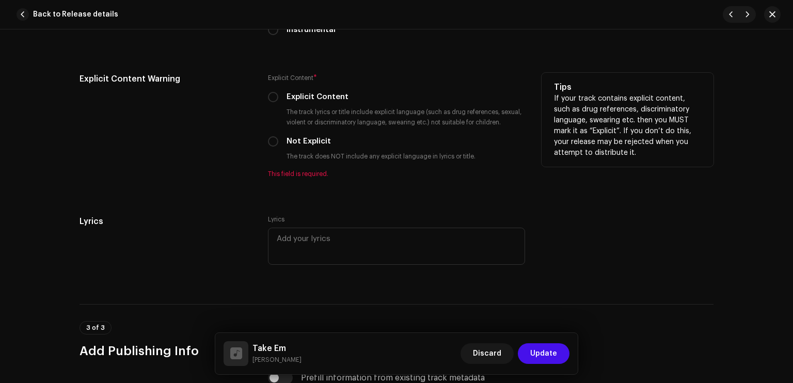
click at [319, 107] on div "Explicit Content * Explicit Content The track lyrics or title include explicit …" at bounding box center [396, 125] width 257 height 105
click at [316, 96] on label "Explicit Content" at bounding box center [318, 96] width 62 height 11
click at [278, 96] on input "Explicit Content" at bounding box center [273, 97] width 10 height 10
radio input "true"
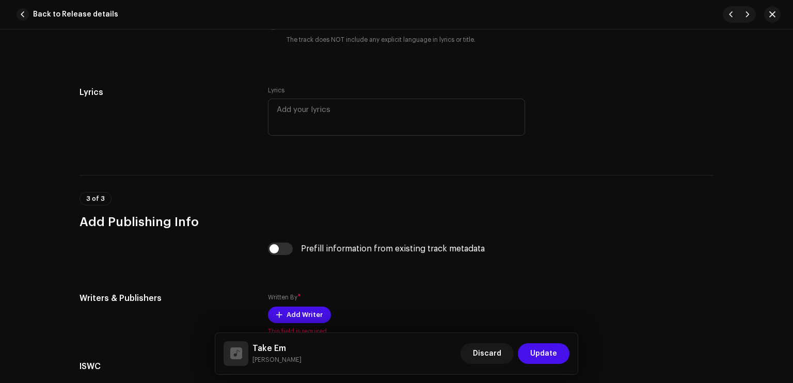
scroll to position [1964, 0]
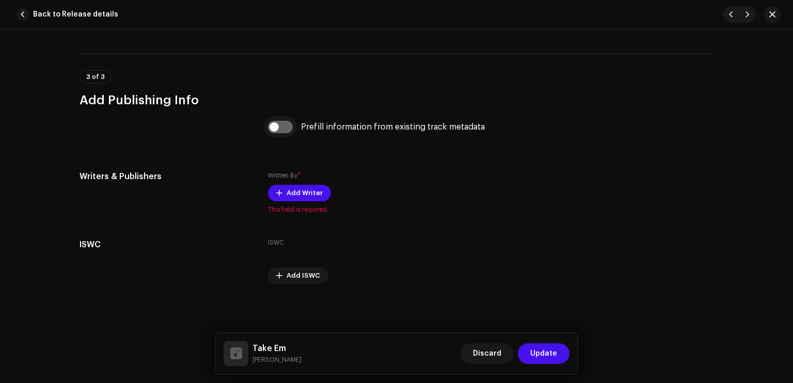
click at [283, 122] on input "checkbox" at bounding box center [280, 127] width 25 height 12
checkbox input "true"
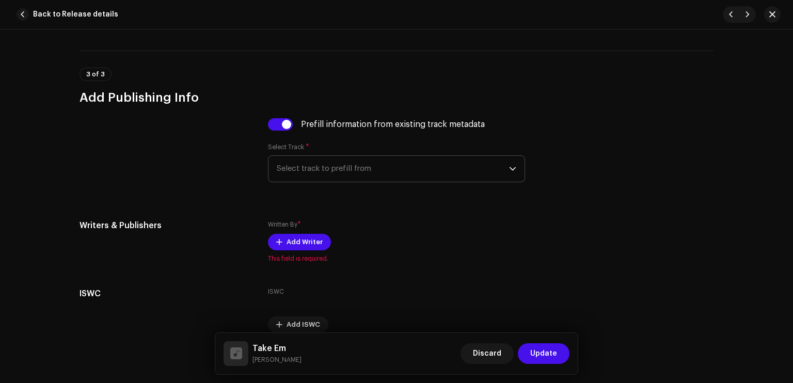
click at [303, 162] on span "Select track to prefill from" at bounding box center [393, 169] width 232 height 26
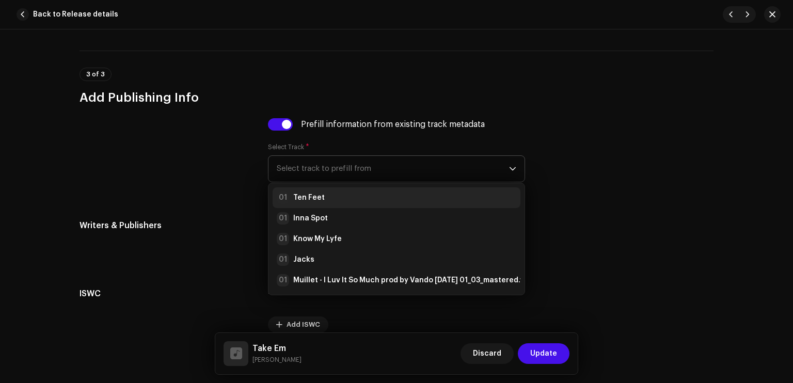
click at [298, 199] on strong "Ten Feet" at bounding box center [308, 198] width 31 height 10
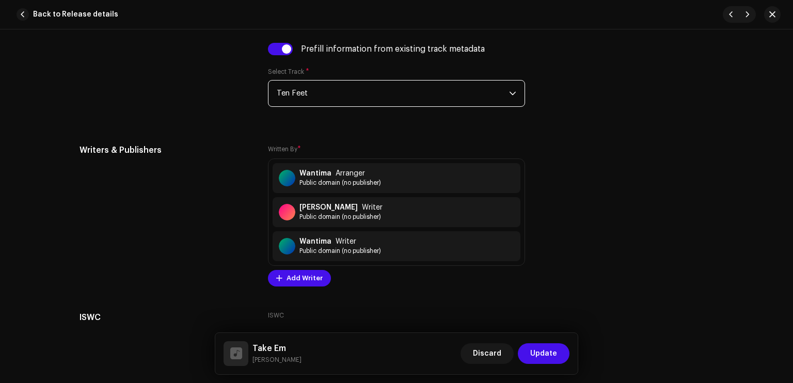
scroll to position [2086, 0]
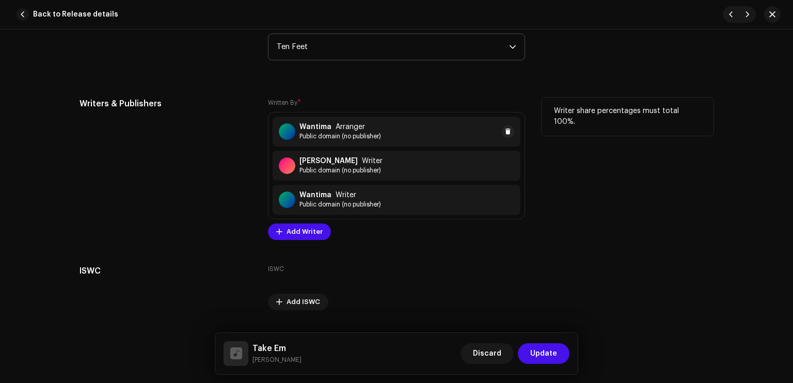
click at [370, 131] on div "Wantima Arranger" at bounding box center [340, 127] width 82 height 8
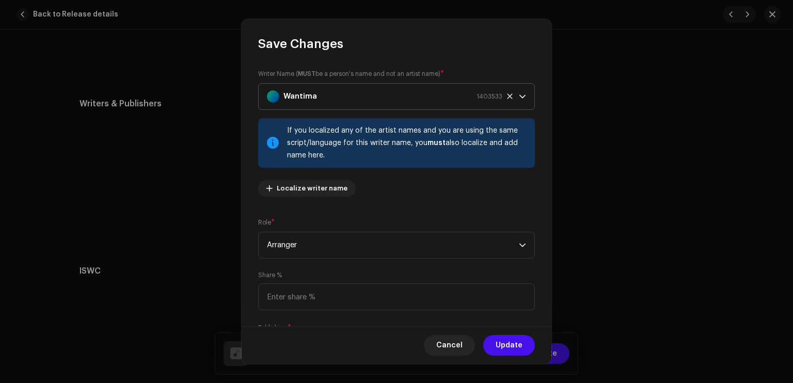
click at [374, 102] on div "Wantima 1403533" at bounding box center [384, 97] width 235 height 26
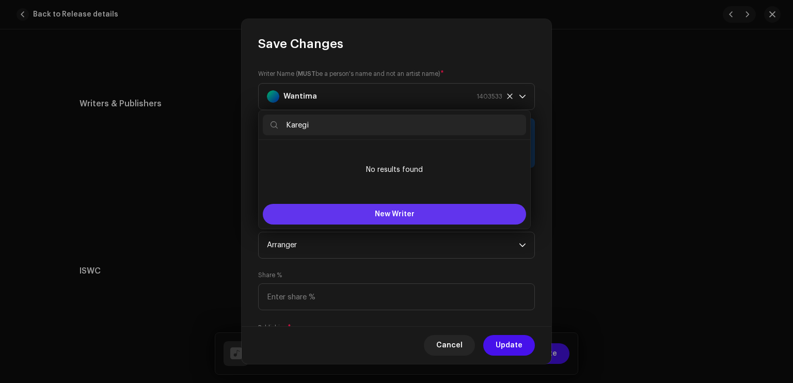
type input "Karegi"
click at [409, 209] on button "New Writer" at bounding box center [394, 214] width 263 height 21
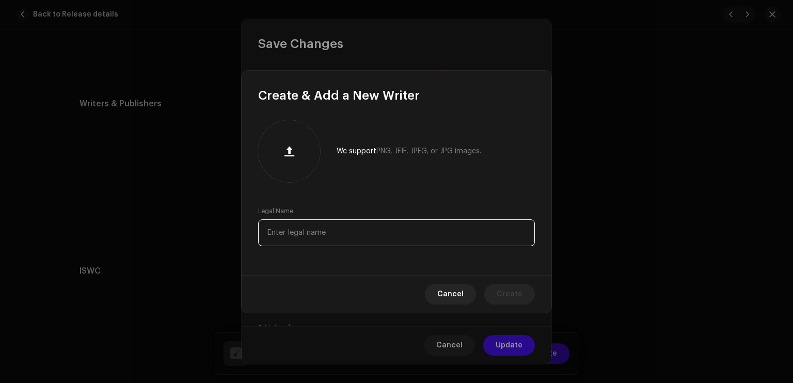
click at [340, 226] on input "text" at bounding box center [396, 232] width 277 height 27
type input "Karegi"
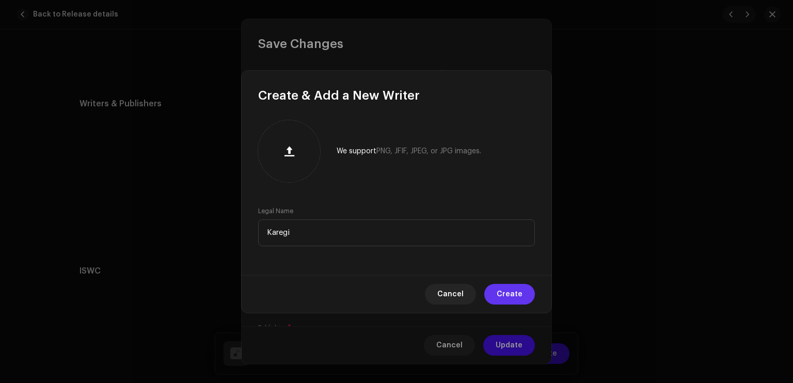
click at [505, 291] on span "Create" at bounding box center [510, 294] width 26 height 21
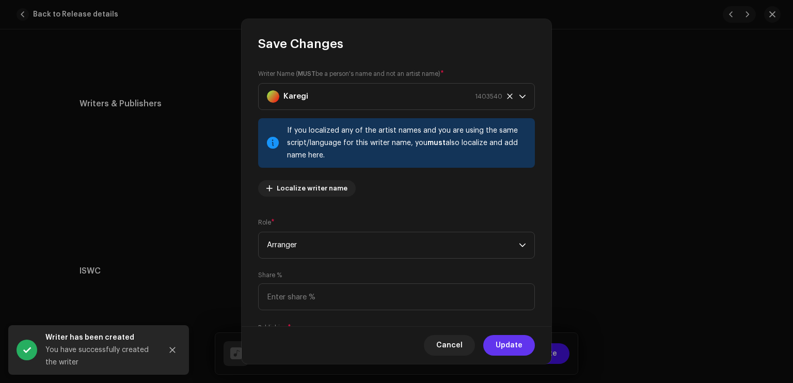
click at [506, 342] on span "Update" at bounding box center [509, 345] width 27 height 21
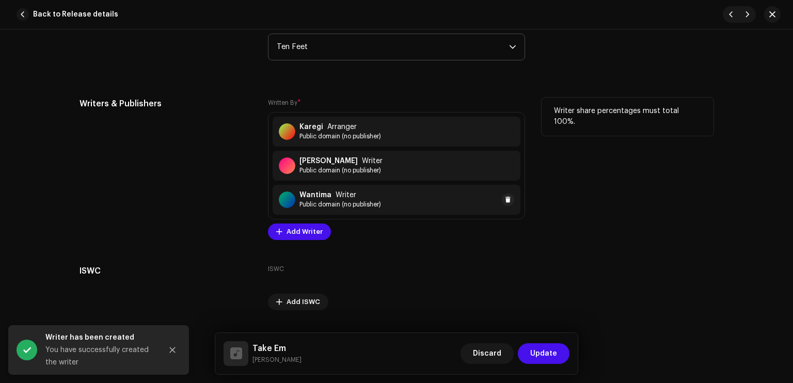
click at [336, 196] on span "Writer" at bounding box center [346, 195] width 21 height 8
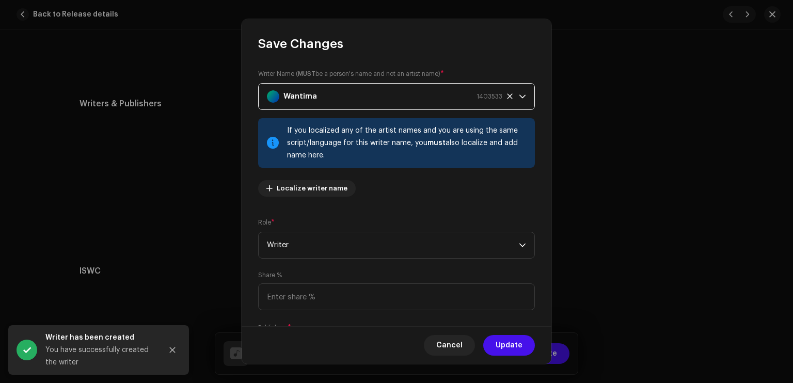
click at [355, 92] on div "Wantima 1403533" at bounding box center [384, 97] width 235 height 26
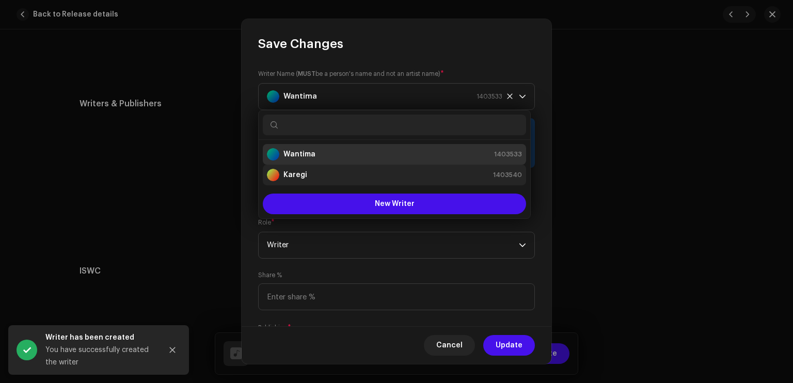
click at [317, 170] on div "Karegi 1403540" at bounding box center [394, 175] width 255 height 12
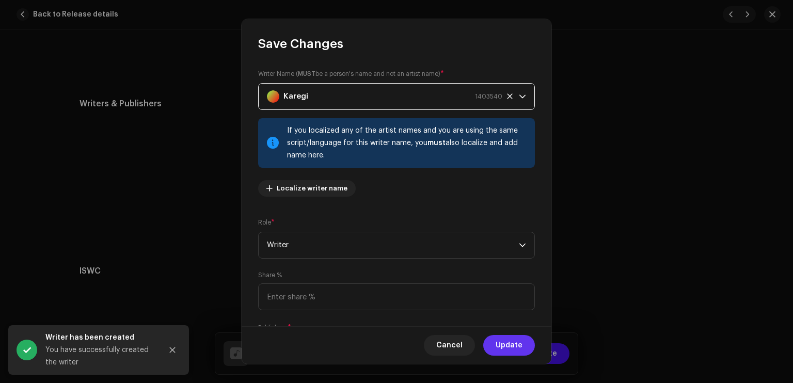
click at [507, 342] on span "Update" at bounding box center [509, 345] width 27 height 21
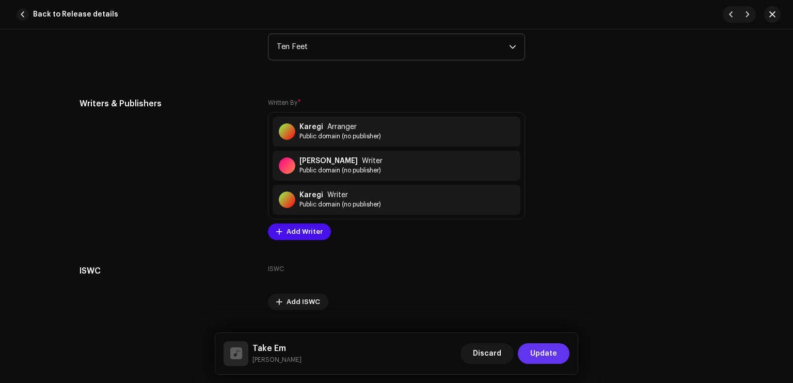
click at [540, 348] on span "Update" at bounding box center [543, 353] width 27 height 21
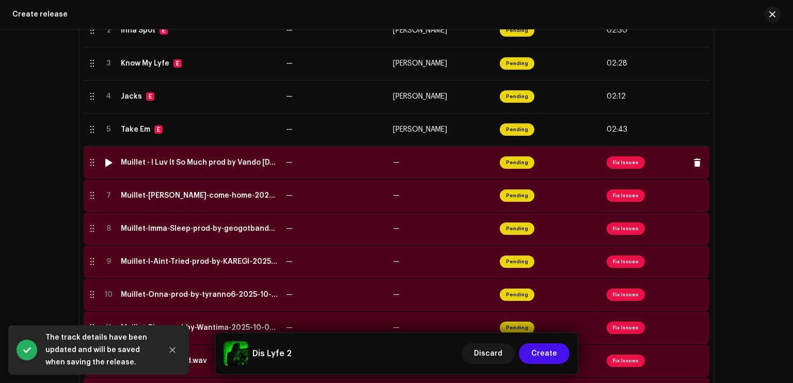
click at [411, 160] on td "—" at bounding box center [442, 162] width 107 height 33
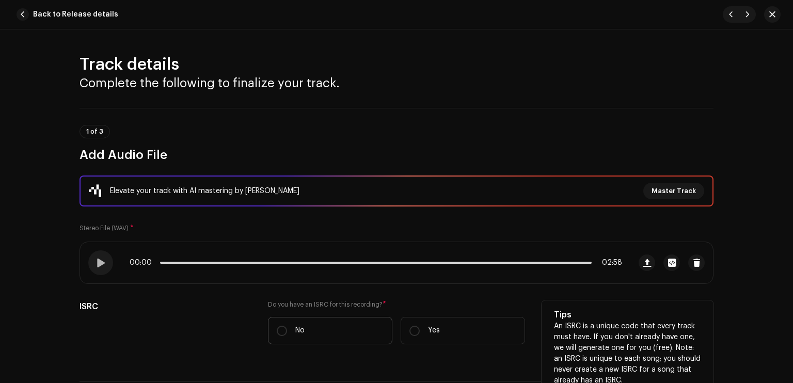
click at [373, 323] on label "No" at bounding box center [330, 330] width 124 height 27
click at [287, 326] on input "No" at bounding box center [282, 331] width 10 height 10
radio input "true"
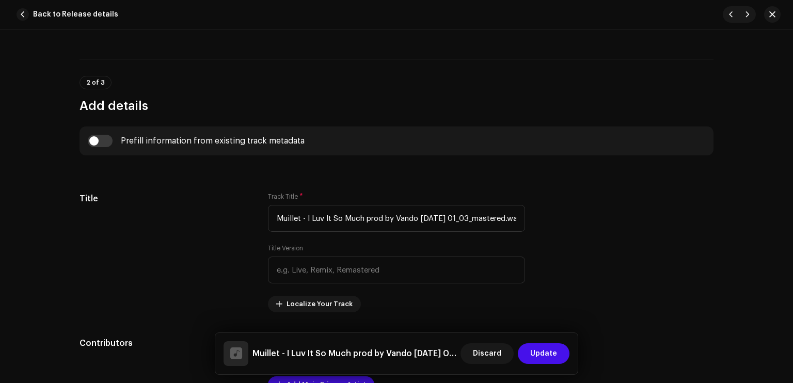
scroll to position [439, 0]
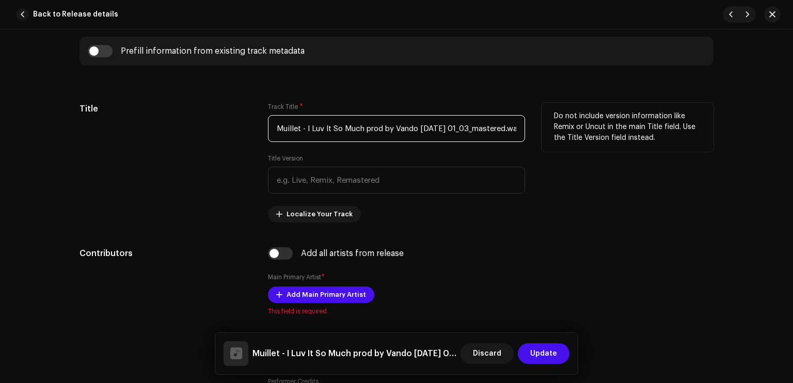
click at [442, 120] on input "Muillet - I Luv It So Much prod by Vando 2025-10-08 01_03_mastered.wav" at bounding box center [396, 128] width 257 height 27
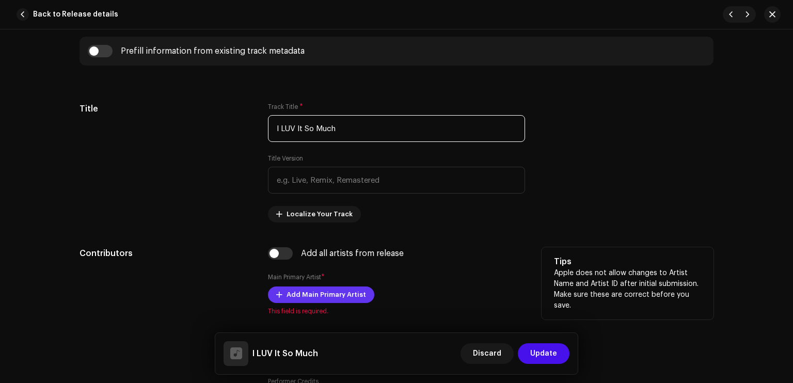
type input "I LUV It So Much"
click at [326, 290] on span "Add Main Primary Artist" at bounding box center [327, 295] width 80 height 21
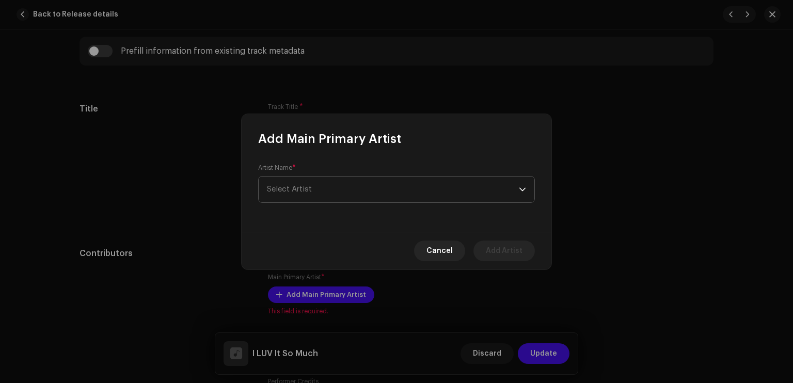
click at [313, 191] on span "Select Artist" at bounding box center [393, 190] width 252 height 26
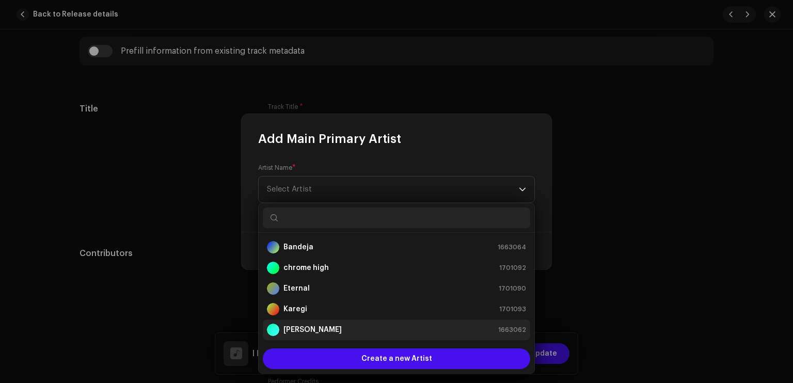
click at [314, 335] on div "[PERSON_NAME]" at bounding box center [304, 330] width 75 height 12
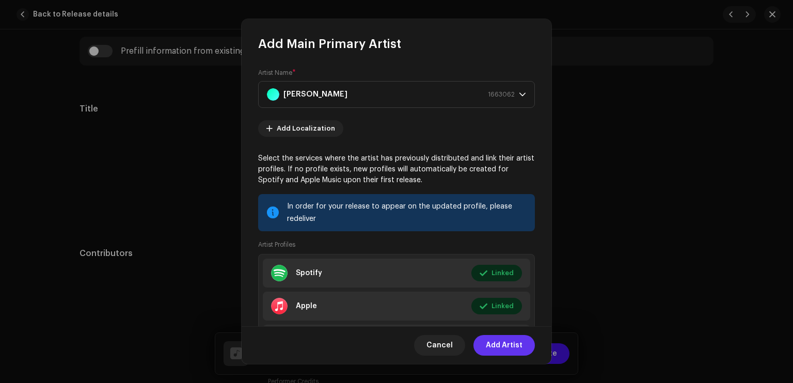
click at [518, 347] on span "Add Artist" at bounding box center [504, 345] width 37 height 21
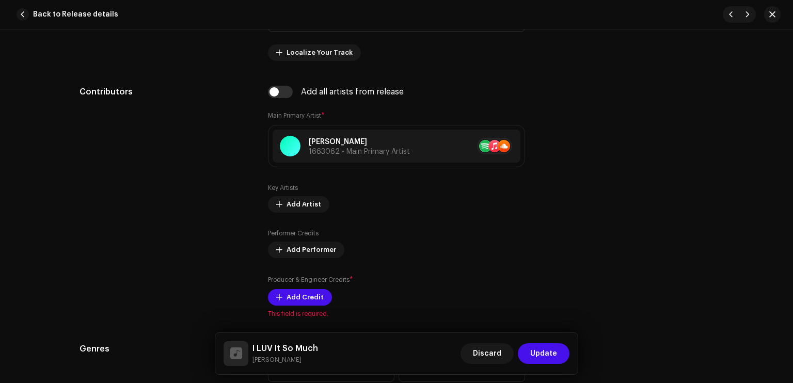
scroll to position [625, 0]
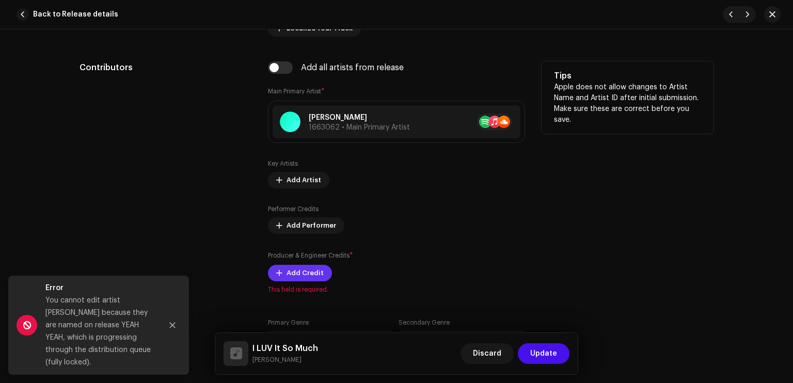
click at [304, 278] on span "Add Credit" at bounding box center [305, 273] width 37 height 21
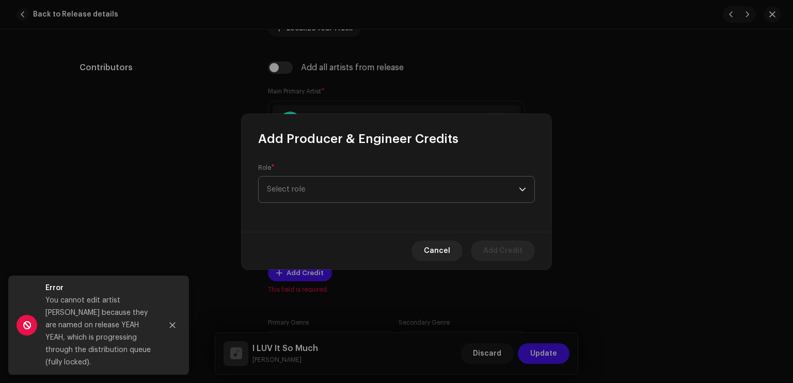
click at [318, 186] on span "Select role" at bounding box center [393, 190] width 252 height 26
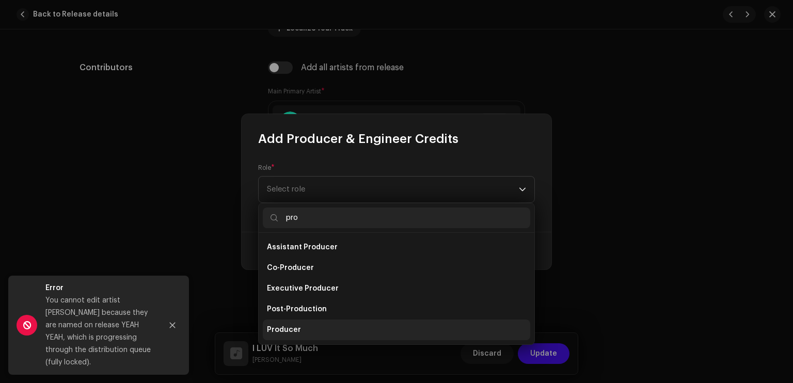
type input "pro"
click at [312, 331] on li "Producer" at bounding box center [396, 330] width 267 height 21
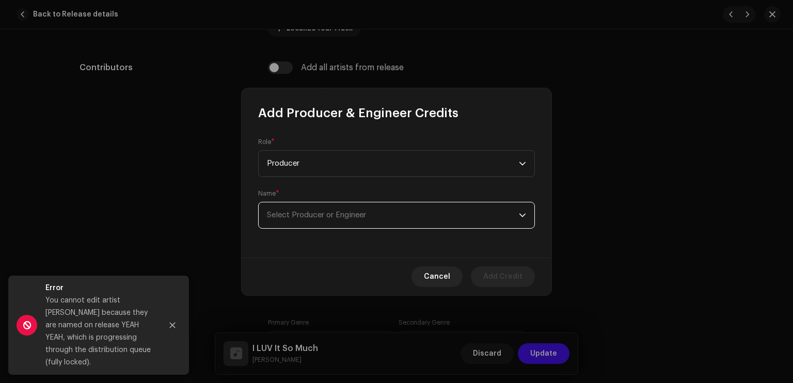
click at [293, 217] on span "Select Producer or Engineer" at bounding box center [316, 215] width 99 height 8
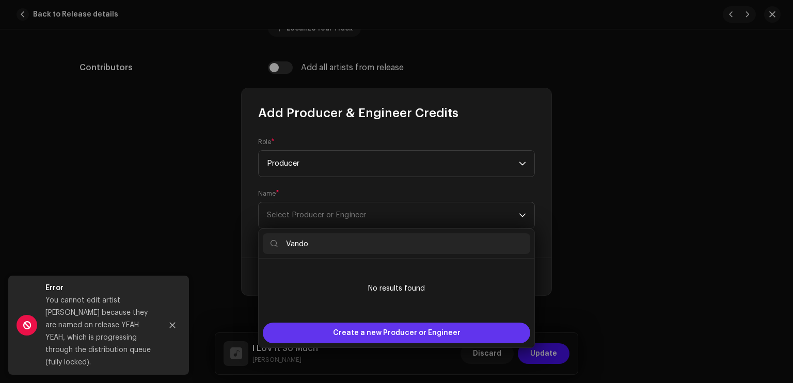
type input "Vando"
click at [384, 331] on span "Create a new Producer or Engineer" at bounding box center [397, 333] width 128 height 21
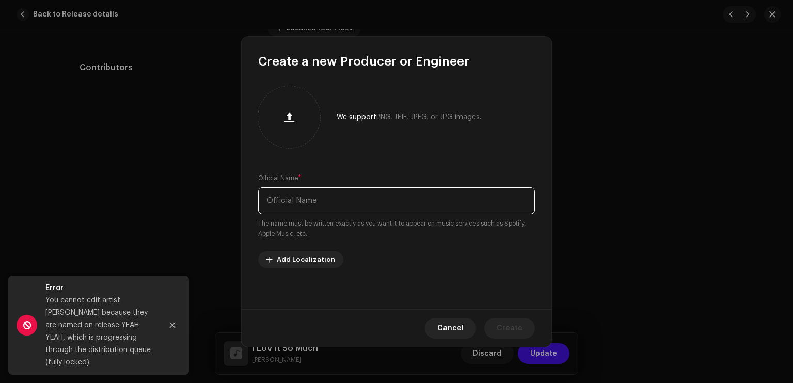
click at [325, 197] on input "text" at bounding box center [396, 200] width 277 height 27
type input "Vando"
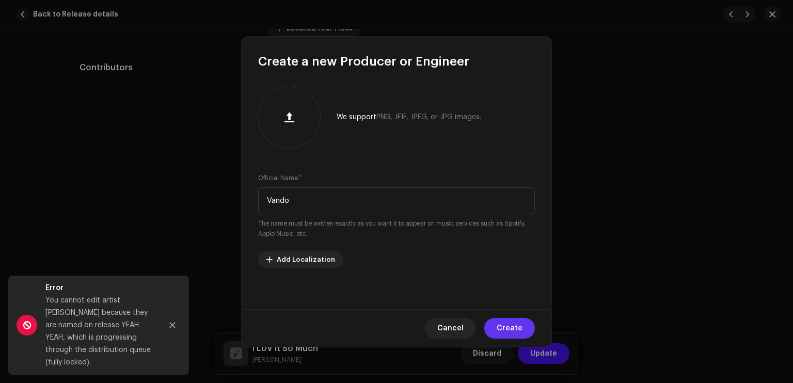
click at [518, 323] on span "Create" at bounding box center [510, 328] width 26 height 21
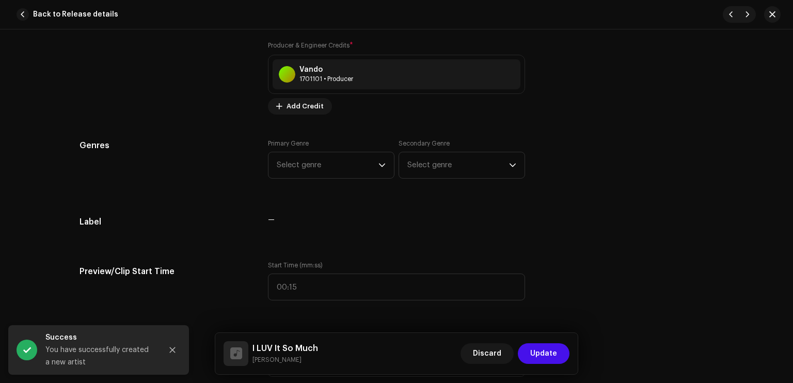
scroll to position [874, 0]
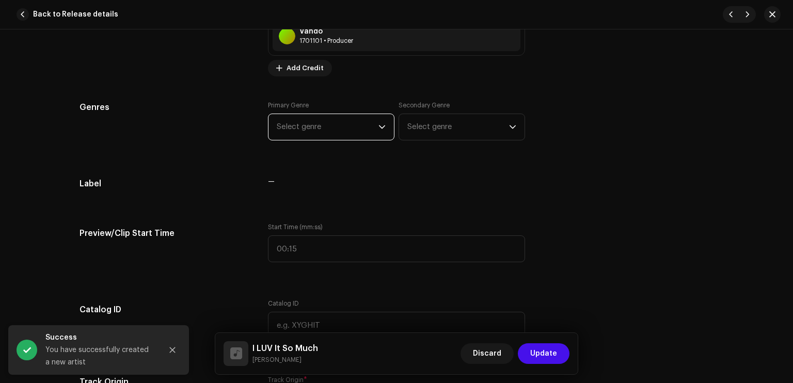
click at [317, 124] on span "Select genre" at bounding box center [328, 127] width 102 height 26
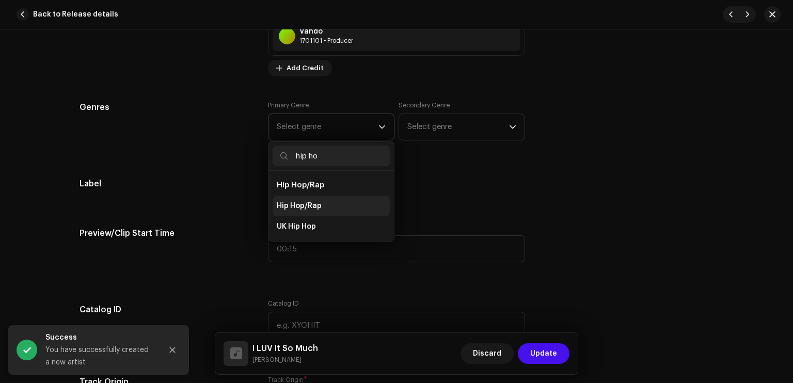
type input "hip ho"
click at [322, 202] on li "Hip Hop/Rap" at bounding box center [331, 206] width 117 height 21
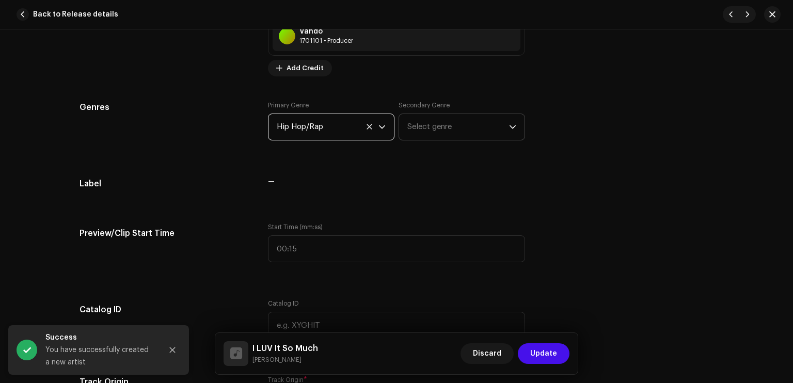
click at [421, 125] on span "Select genre" at bounding box center [458, 127] width 102 height 26
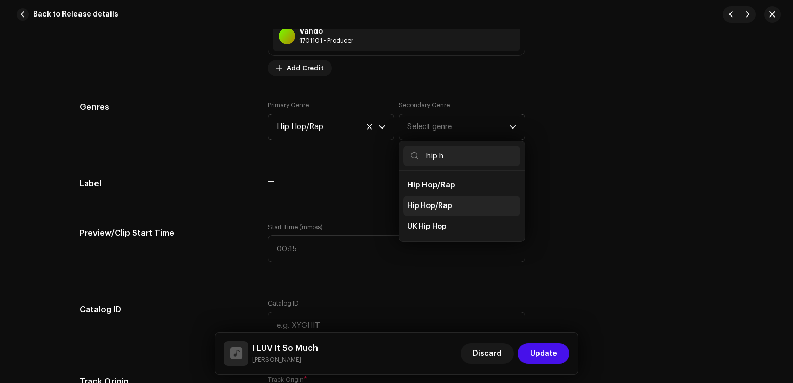
type input "hip h"
click at [425, 209] on span "Hip Hop/Rap" at bounding box center [429, 206] width 45 height 10
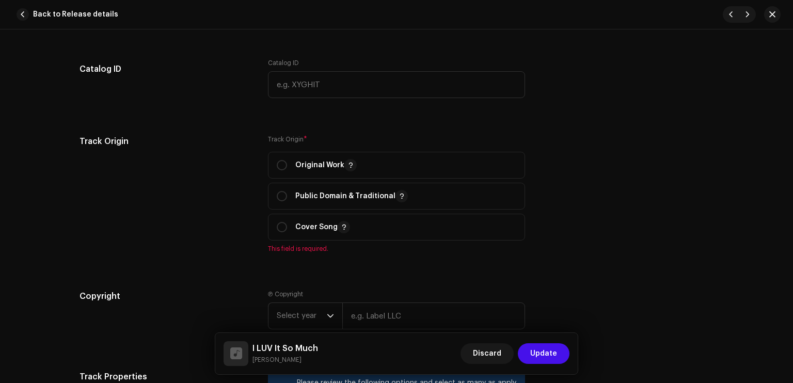
scroll to position [1142, 0]
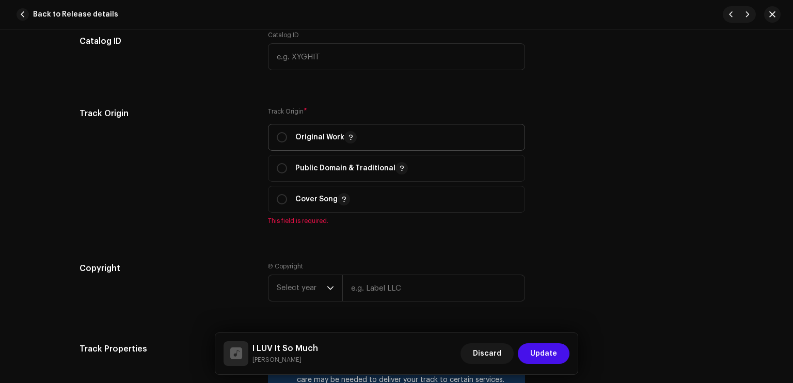
click at [288, 138] on div "Original Work" at bounding box center [317, 137] width 80 height 12
radio input "true"
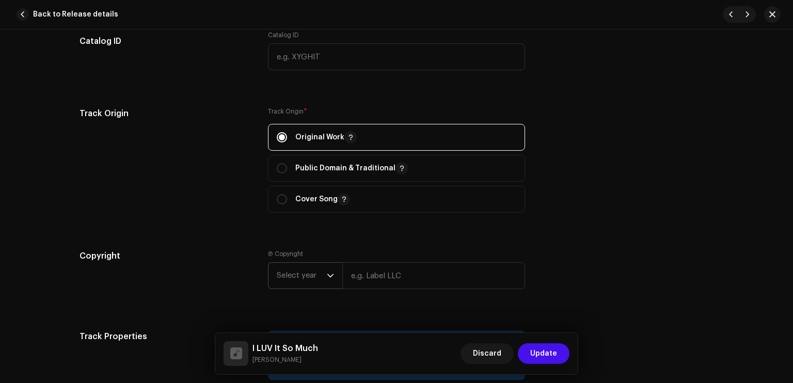
click at [321, 274] on span "Select year" at bounding box center [302, 276] width 50 height 26
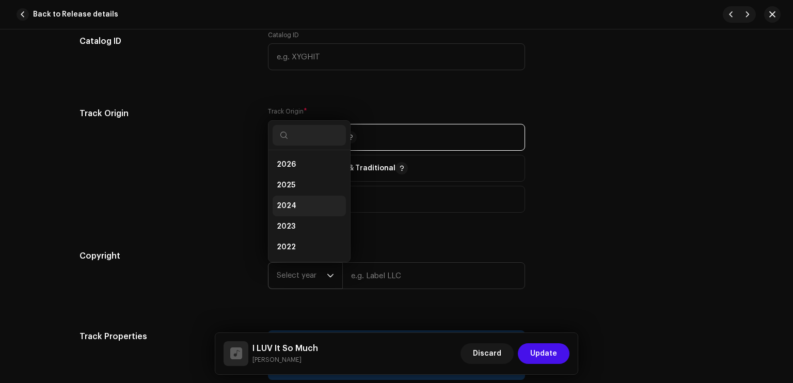
scroll to position [17, 0]
click at [299, 167] on li "2025" at bounding box center [309, 169] width 73 height 21
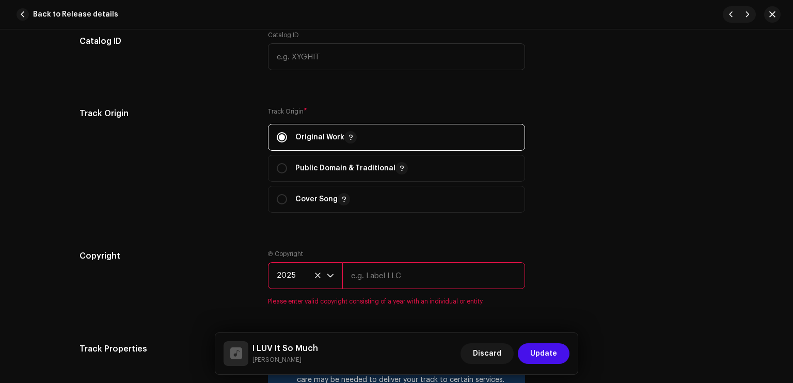
click at [363, 273] on input "text" at bounding box center [433, 275] width 183 height 27
type input "Sleezy Entertainment & High School Kids Field Records"
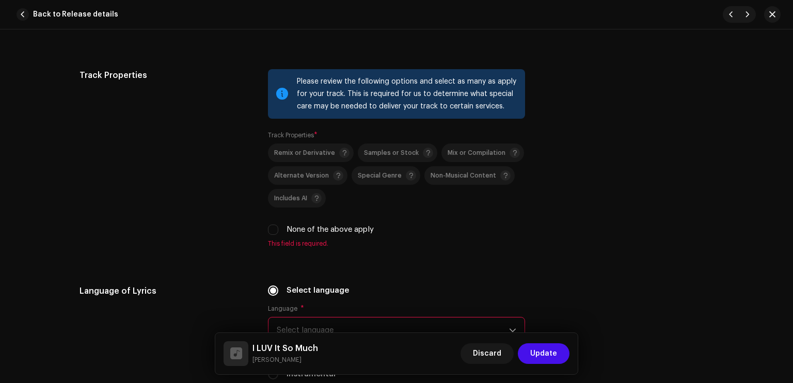
scroll to position [1431, 0]
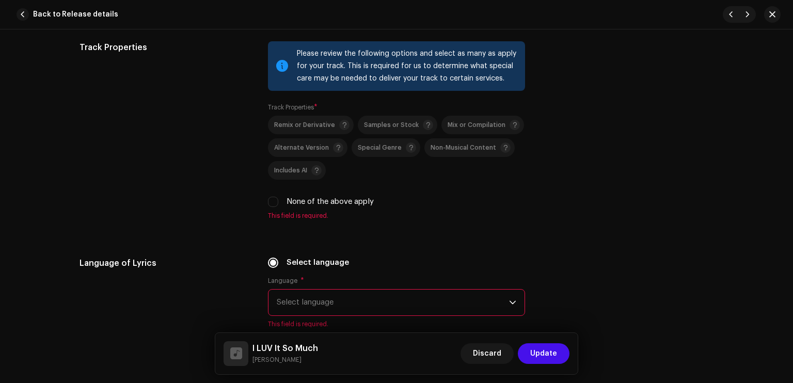
click at [330, 199] on label "None of the above apply" at bounding box center [330, 201] width 87 height 11
click at [278, 199] on input "None of the above apply" at bounding box center [273, 202] width 10 height 10
checkbox input "true"
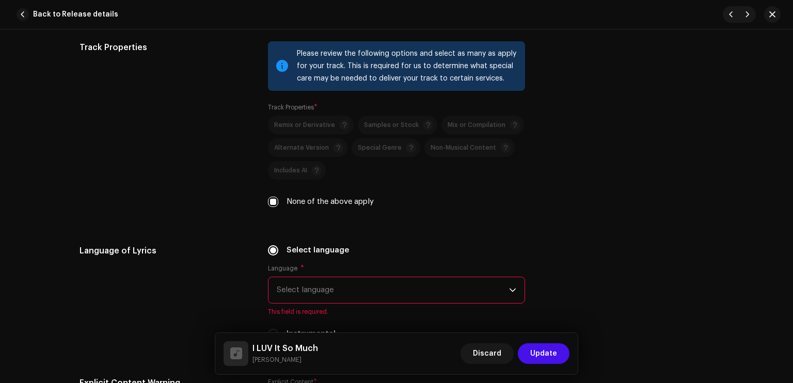
click at [342, 287] on span "Select language" at bounding box center [393, 290] width 232 height 26
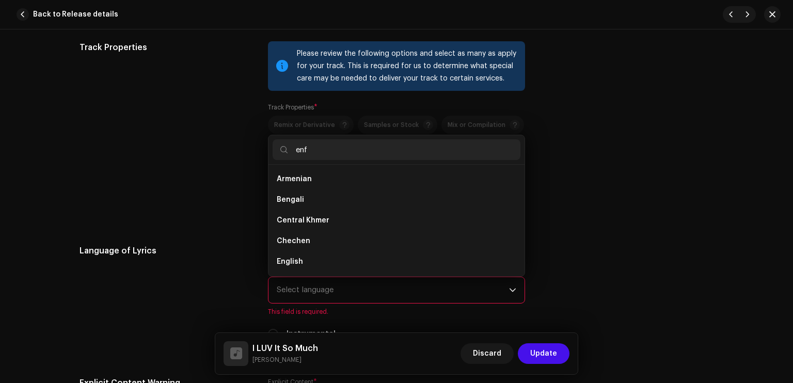
scroll to position [0, 0]
type input "en"
click at [324, 258] on li "English" at bounding box center [397, 261] width 248 height 21
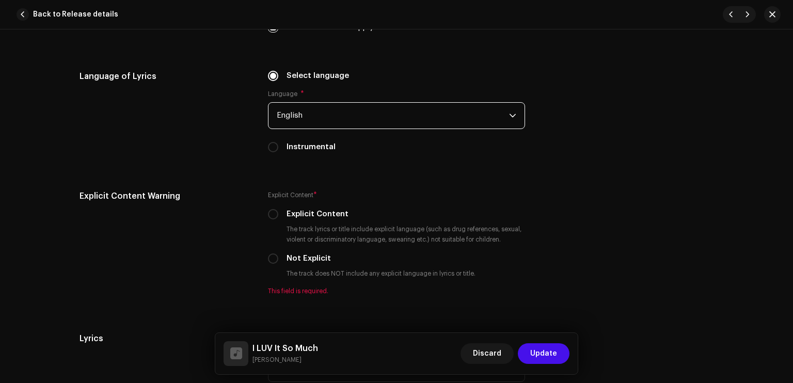
scroll to position [1720, 0]
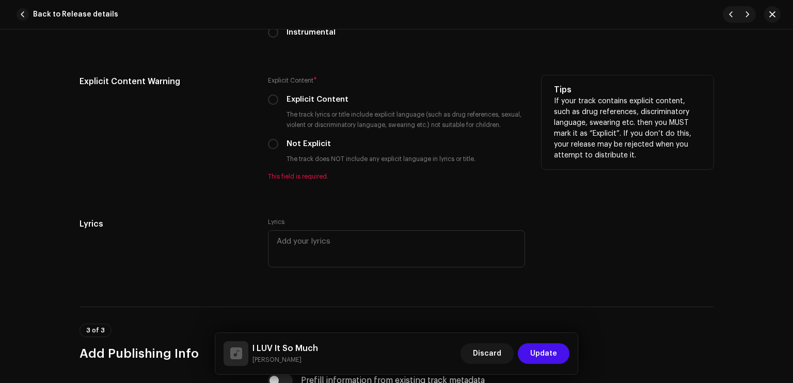
click at [333, 105] on label "Explicit Content" at bounding box center [318, 99] width 62 height 11
click at [278, 105] on input "Explicit Content" at bounding box center [273, 99] width 10 height 10
radio input "true"
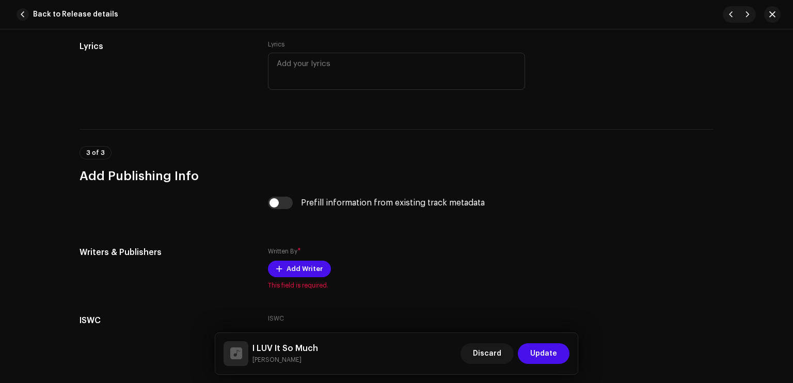
scroll to position [1964, 0]
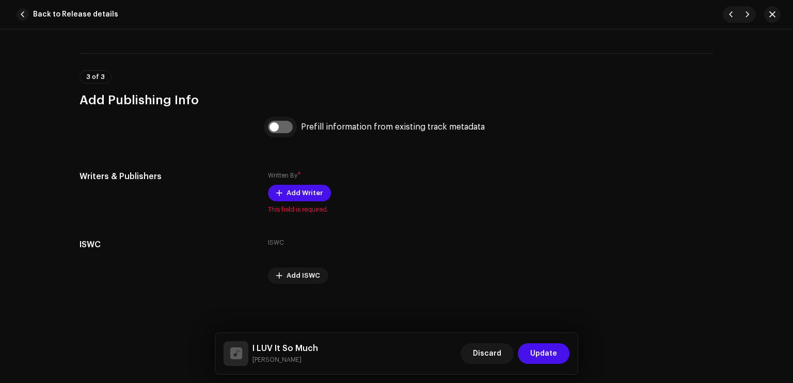
click at [282, 129] on input "checkbox" at bounding box center [280, 127] width 25 height 12
checkbox input "true"
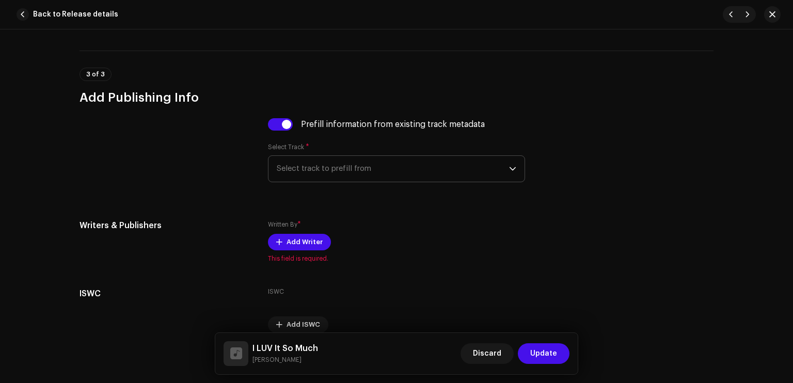
click at [299, 167] on span "Select track to prefill from" at bounding box center [393, 169] width 232 height 26
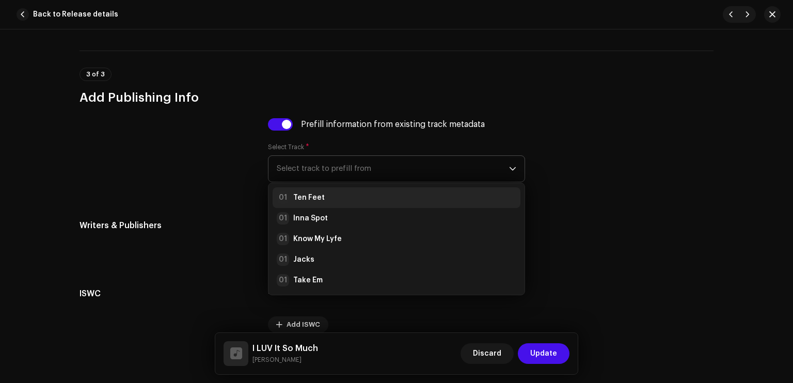
click at [318, 197] on strong "Ten Feet" at bounding box center [308, 198] width 31 height 10
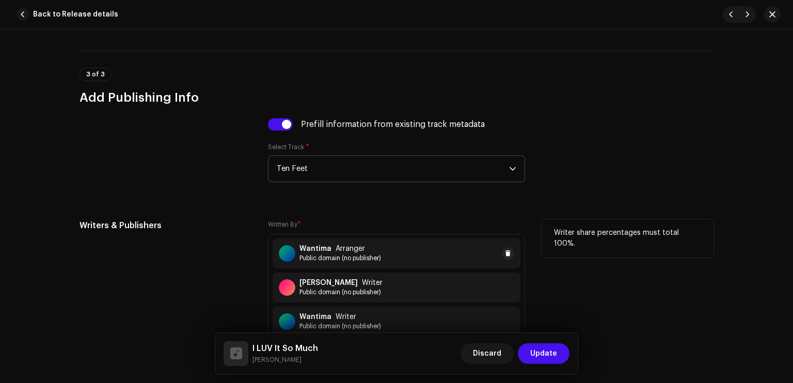
click at [351, 261] on span "Public domain (no publisher)" at bounding box center [340, 258] width 82 height 8
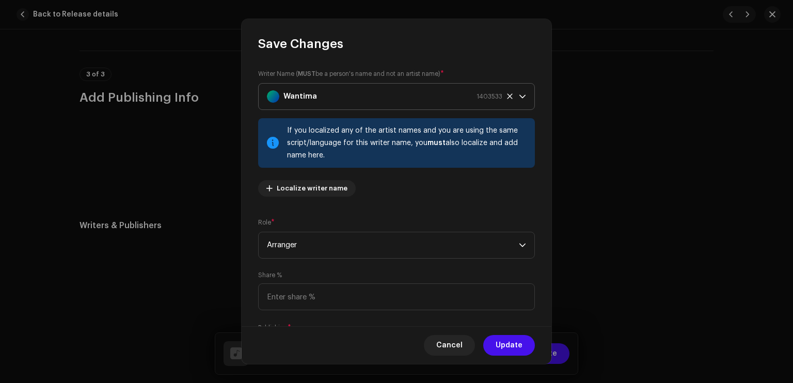
click at [303, 88] on strong "Wantima" at bounding box center [300, 97] width 34 height 26
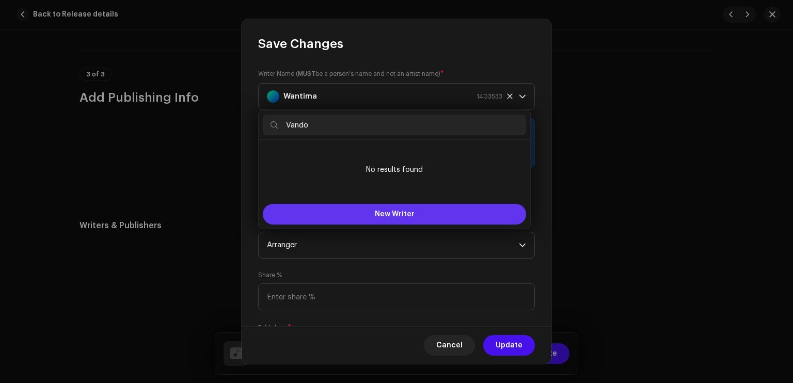
type input "Vando"
click at [367, 212] on button "New Writer" at bounding box center [394, 214] width 263 height 21
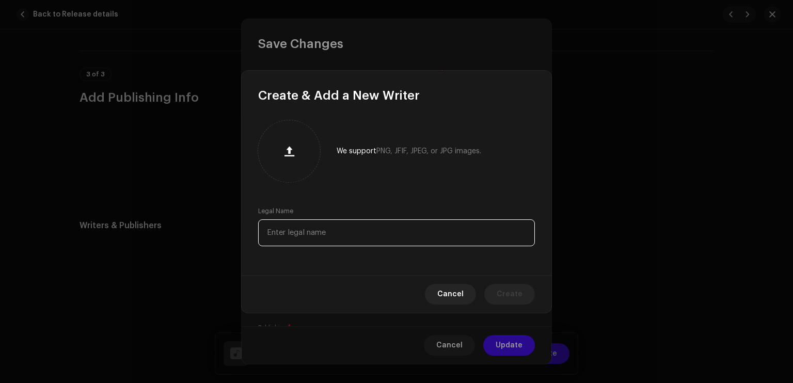
click at [330, 229] on input "text" at bounding box center [396, 232] width 277 height 27
type input "Vando"
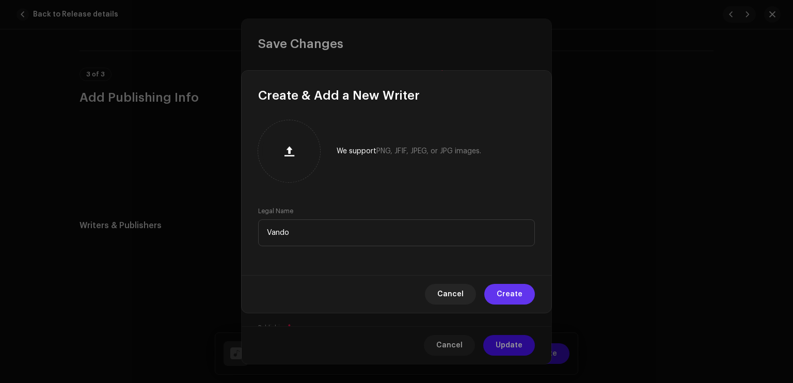
click at [503, 288] on span "Create" at bounding box center [510, 294] width 26 height 21
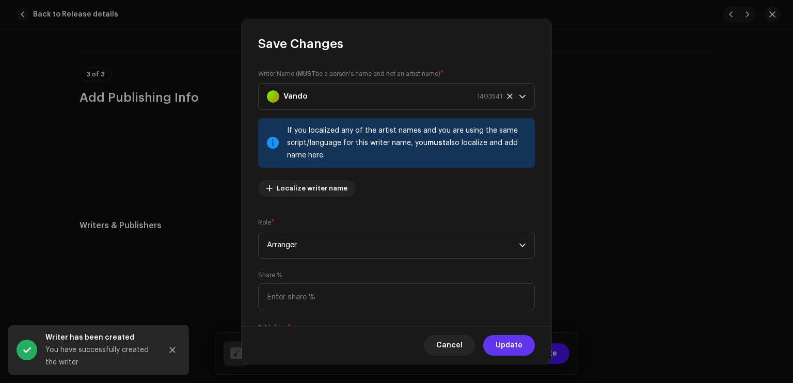
click at [508, 339] on span "Update" at bounding box center [509, 345] width 27 height 21
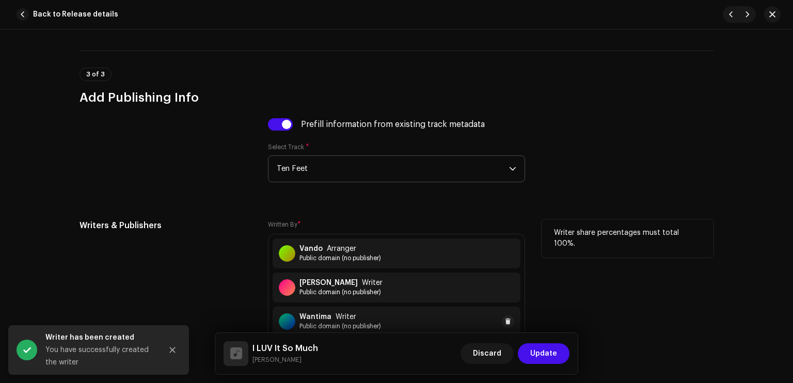
click at [393, 319] on div "Wantima Writer Public domain (no publisher)" at bounding box center [397, 322] width 248 height 30
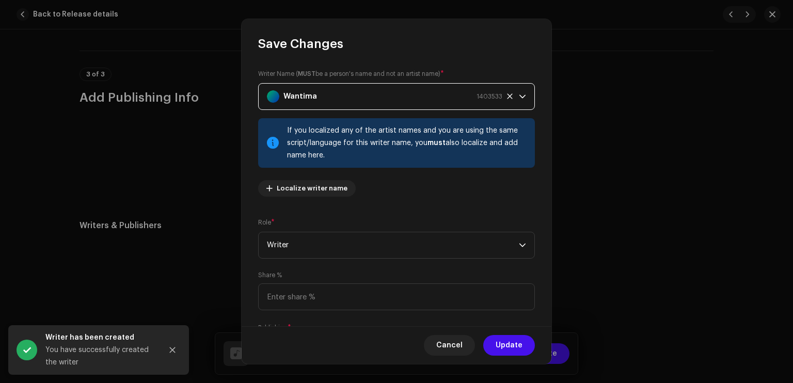
click at [359, 104] on div "Wantima 1403533" at bounding box center [384, 97] width 235 height 26
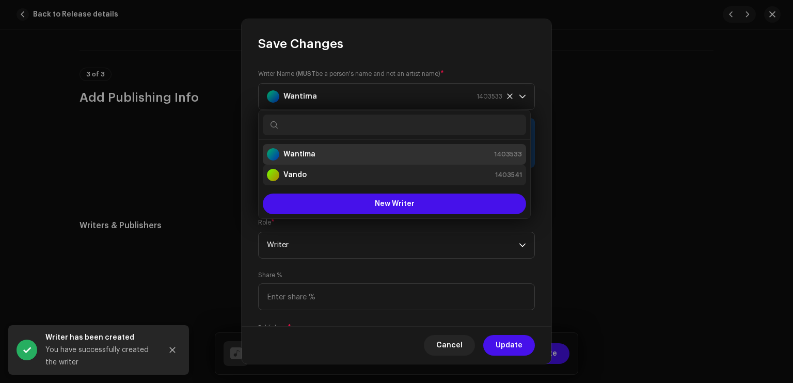
click at [341, 170] on div "Vando 1403541" at bounding box center [394, 175] width 255 height 12
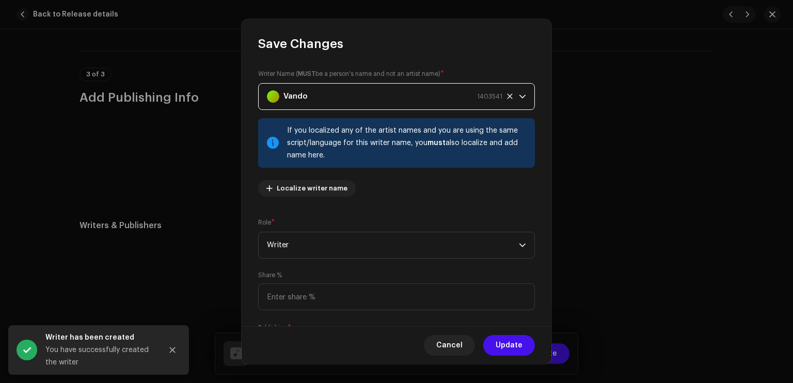
click at [526, 337] on button "Update" at bounding box center [509, 345] width 52 height 21
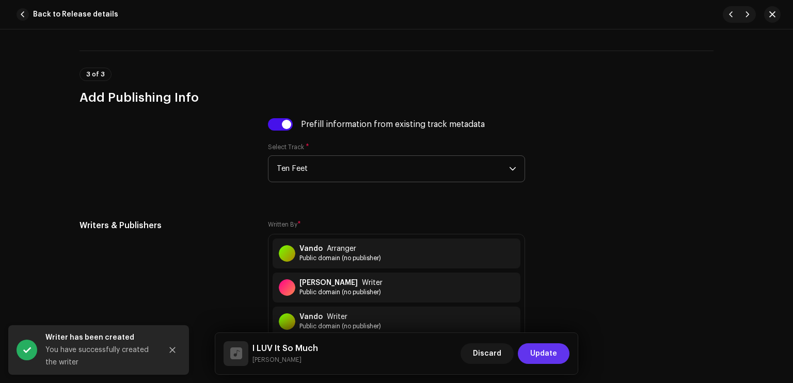
click at [557, 349] on button "Update" at bounding box center [544, 353] width 52 height 21
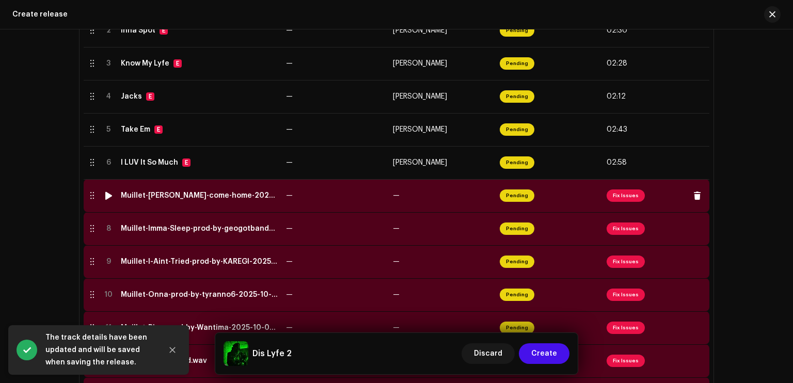
click at [521, 201] on span "Pending" at bounding box center [517, 195] width 35 height 12
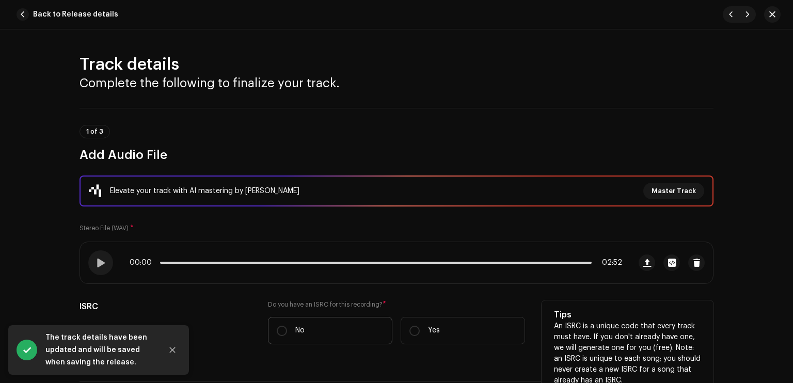
click at [357, 321] on label "No" at bounding box center [330, 330] width 124 height 27
click at [287, 326] on input "No" at bounding box center [282, 331] width 10 height 10
radio input "true"
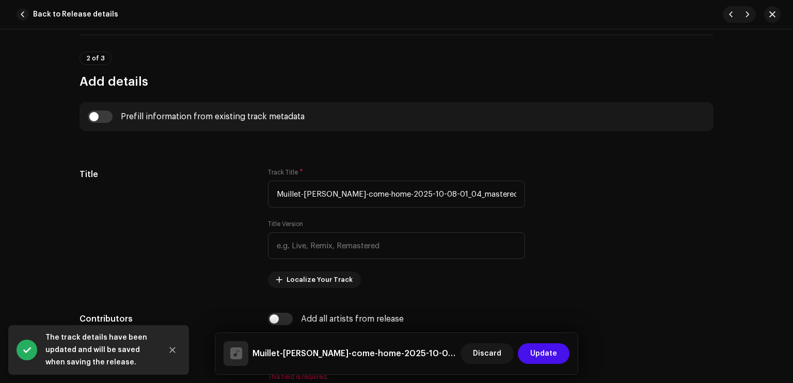
scroll to position [401, 0]
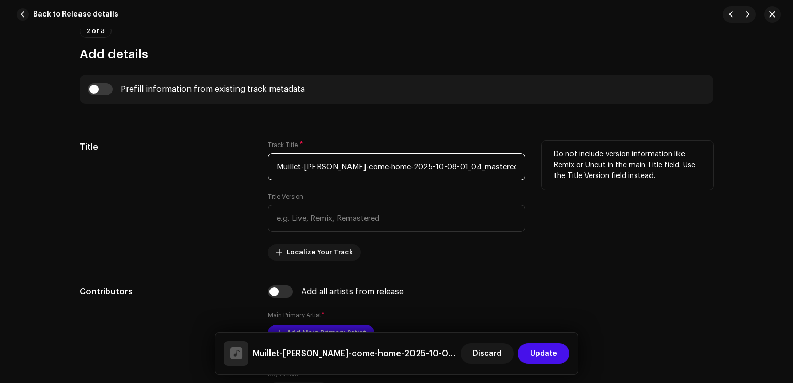
click at [359, 170] on input "Muillet-Kant-come-home-2025-10-08-01_04_mastered.wav" at bounding box center [396, 166] width 257 height 27
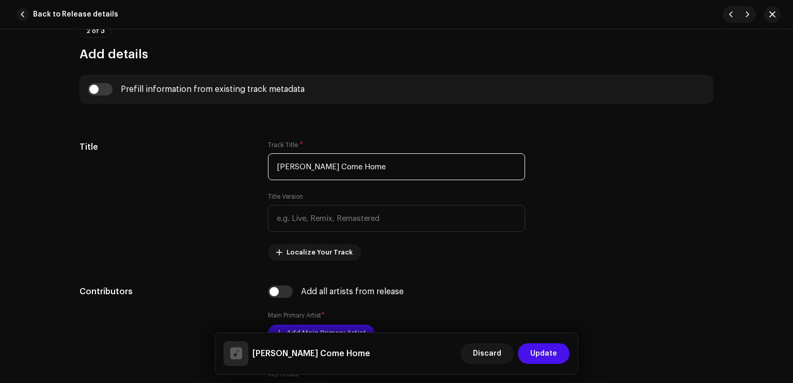
type input "[PERSON_NAME] Come Home"
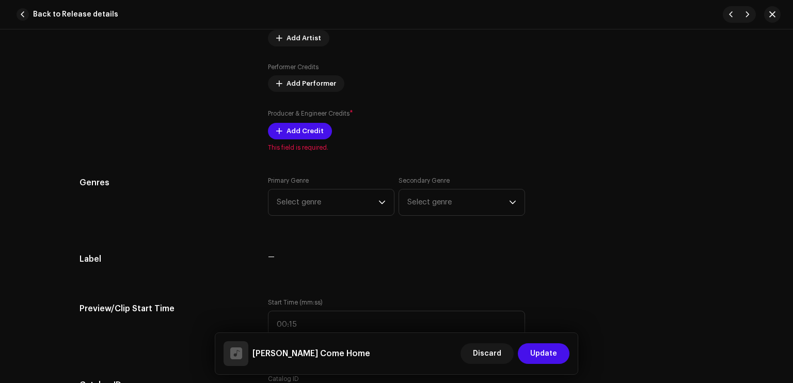
scroll to position [654, 0]
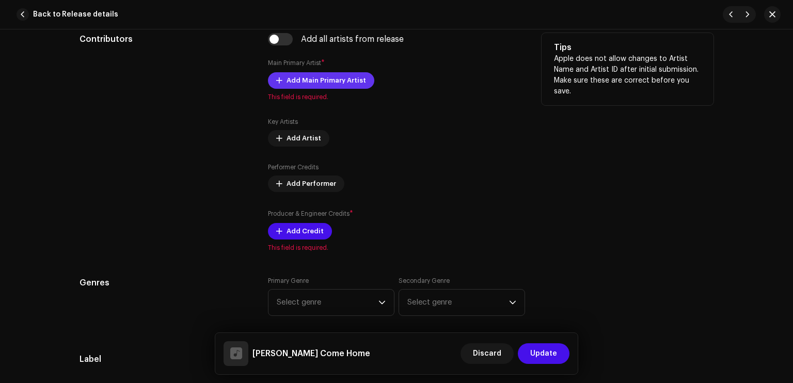
click at [310, 80] on span "Add Main Primary Artist" at bounding box center [327, 80] width 80 height 21
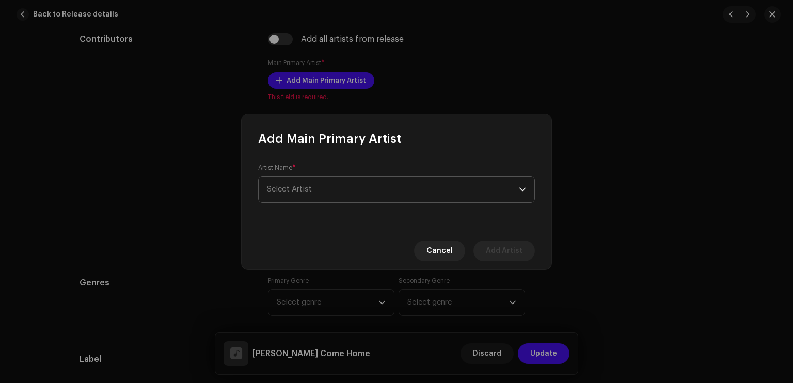
click at [337, 185] on span "Select Artist" at bounding box center [393, 190] width 252 height 26
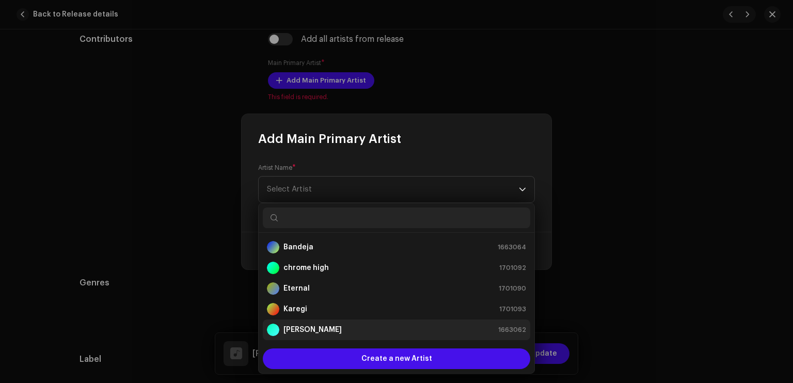
click at [319, 328] on div "[PERSON_NAME] 1663062" at bounding box center [396, 330] width 259 height 12
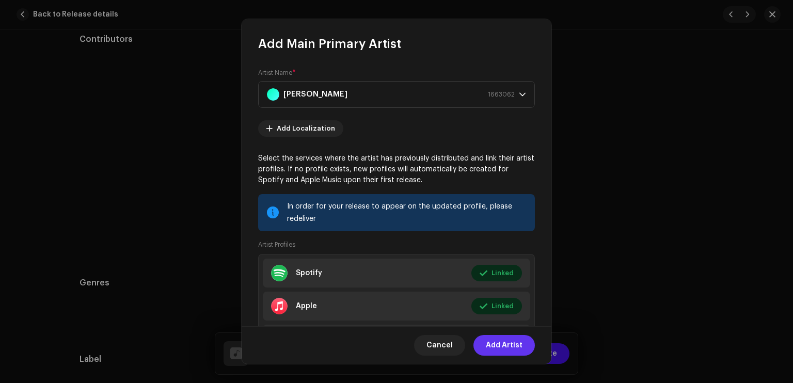
click at [494, 343] on span "Add Artist" at bounding box center [504, 345] width 37 height 21
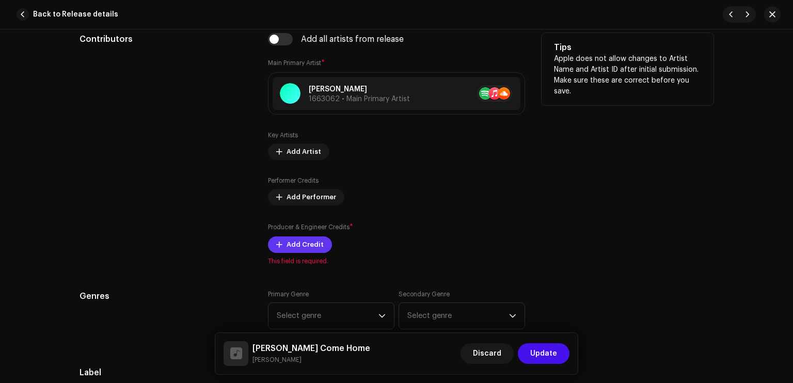
click at [310, 243] on span "Add Credit" at bounding box center [305, 244] width 37 height 21
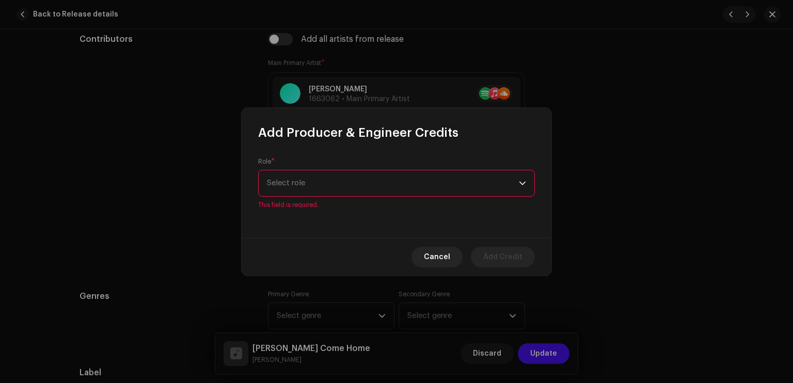
click at [357, 173] on div "Role * Select role This field is required." at bounding box center [396, 183] width 277 height 52
click at [351, 192] on span "Select role" at bounding box center [393, 183] width 252 height 26
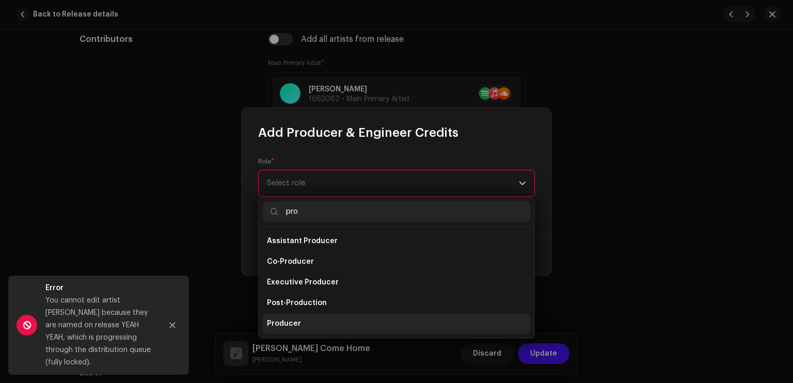
type input "pro"
click at [315, 317] on li "Producer" at bounding box center [396, 323] width 267 height 21
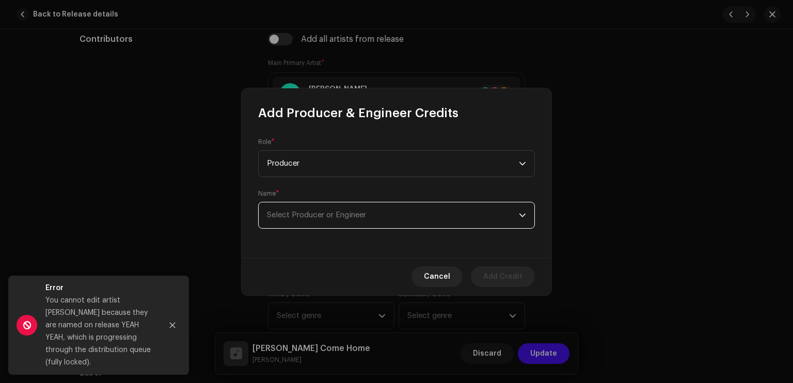
click at [366, 208] on span "Select Producer or Engineer" at bounding box center [393, 215] width 252 height 26
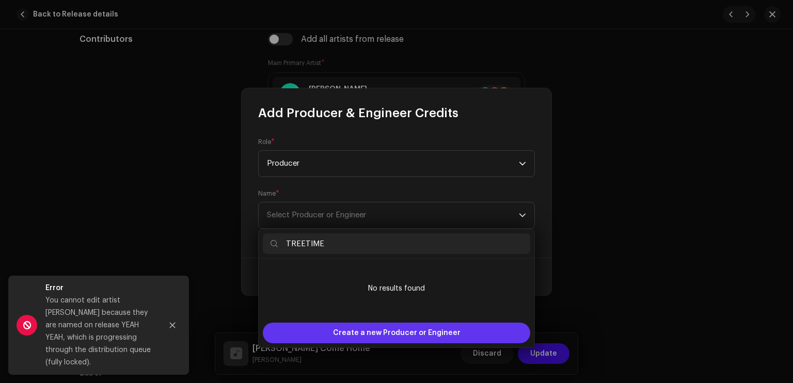
type input "TREETIME"
click at [407, 332] on span "Create a new Producer or Engineer" at bounding box center [397, 333] width 128 height 21
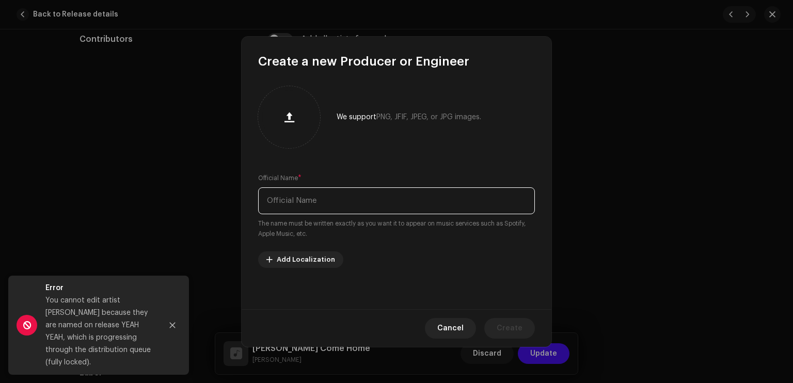
click at [333, 201] on input "text" at bounding box center [396, 200] width 277 height 27
type input "TREETIME"
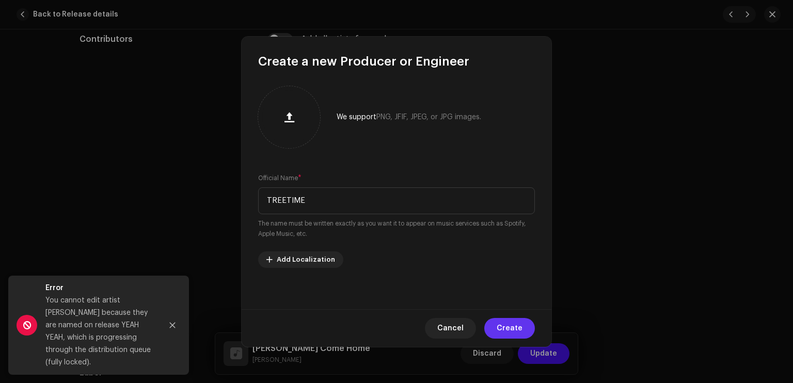
click at [498, 330] on button "Create" at bounding box center [509, 328] width 51 height 21
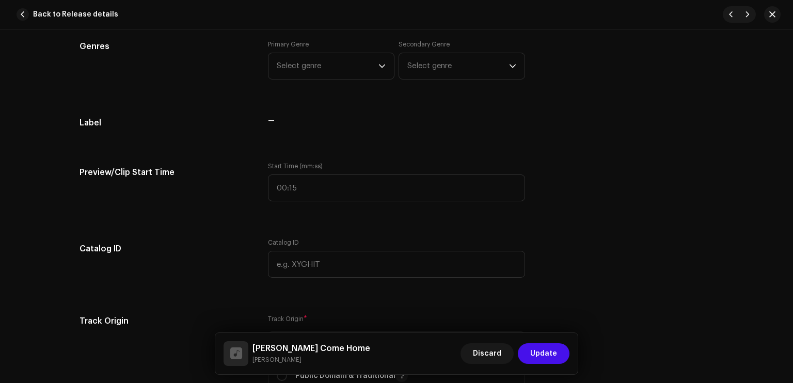
scroll to position [938, 0]
click at [305, 77] on div "Primary Genre Select genre Secondary Genre Select genre" at bounding box center [396, 63] width 257 height 52
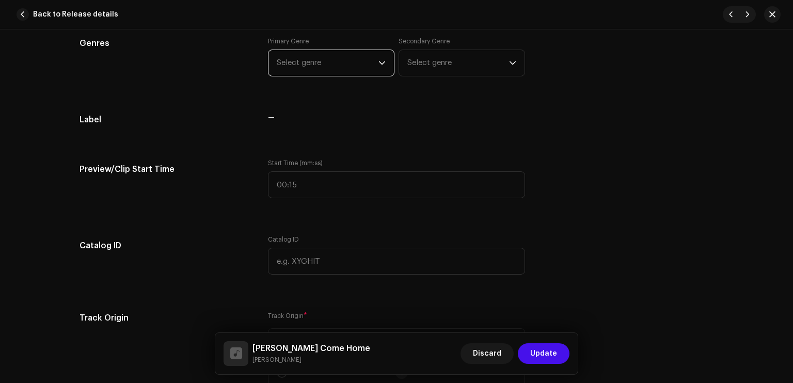
click at [306, 73] on span "Select genre" at bounding box center [328, 63] width 102 height 26
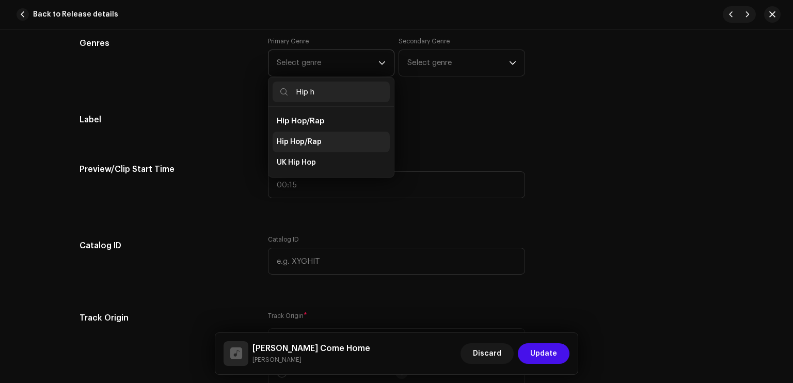
type input "Hip h"
click at [301, 143] on span "Hip Hop/Rap" at bounding box center [299, 142] width 45 height 10
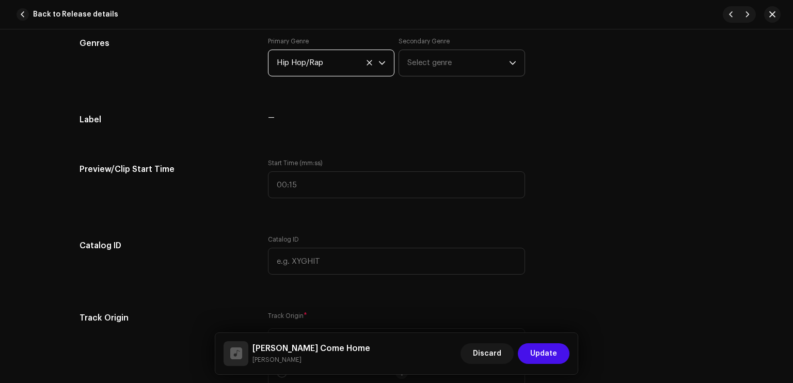
click at [421, 75] on span "Select genre" at bounding box center [458, 63] width 102 height 26
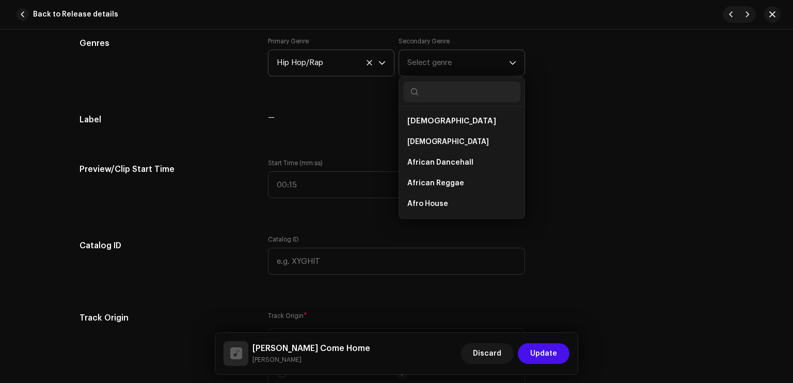
type input "g"
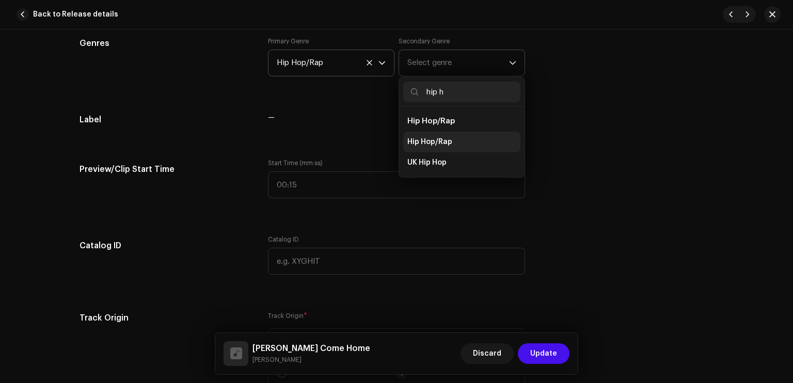
type input "hip h"
click at [433, 140] on span "Hip Hop/Rap" at bounding box center [429, 142] width 45 height 10
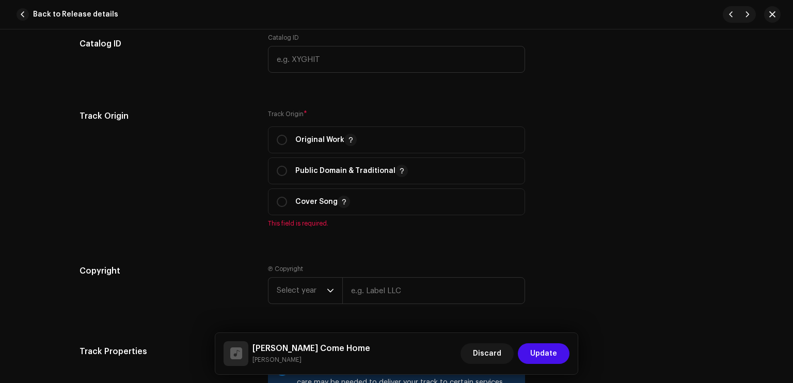
scroll to position [1178, 0]
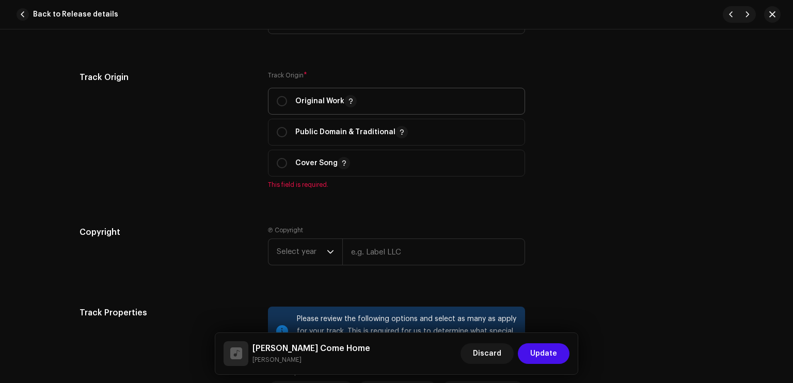
click at [329, 93] on span "Original Work" at bounding box center [397, 101] width 240 height 26
radio input "true"
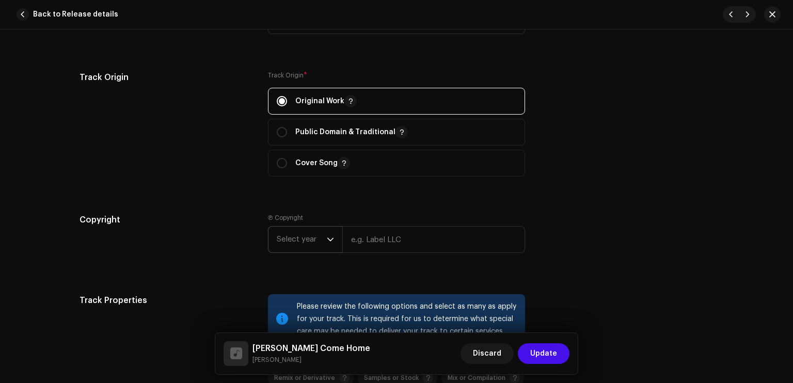
click at [327, 240] on icon "dropdown trigger" at bounding box center [330, 239] width 7 height 7
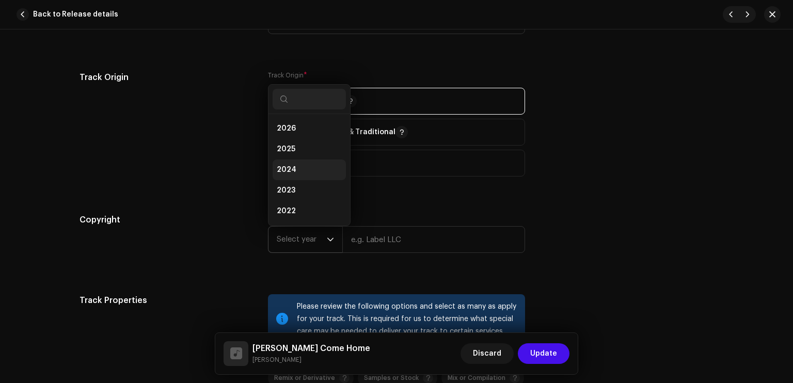
scroll to position [17, 0]
click at [293, 132] on li "2025" at bounding box center [309, 132] width 73 height 21
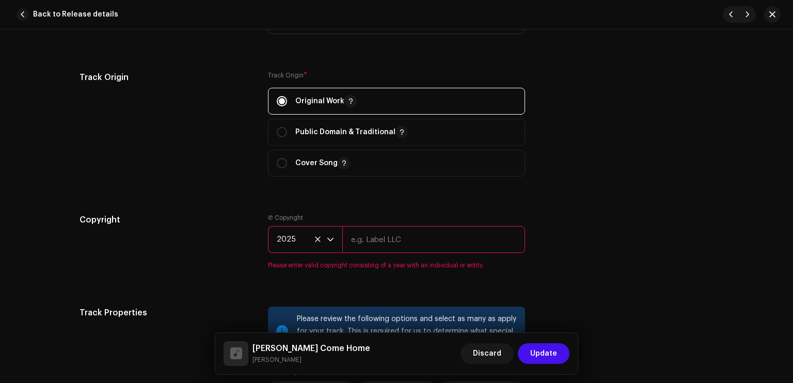
drag, startPoint x: 372, startPoint y: 240, endPoint x: 386, endPoint y: 217, distance: 26.2
click at [372, 240] on input "text" at bounding box center [433, 239] width 183 height 27
type input "Sleezy Entertainment & High School Kids Field Records"
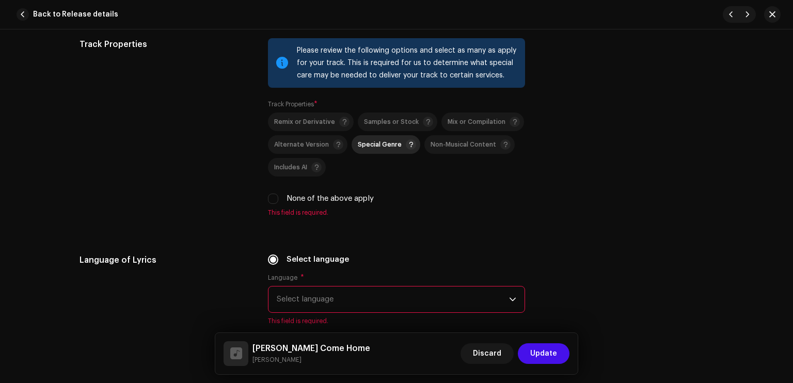
scroll to position [1426, 0]
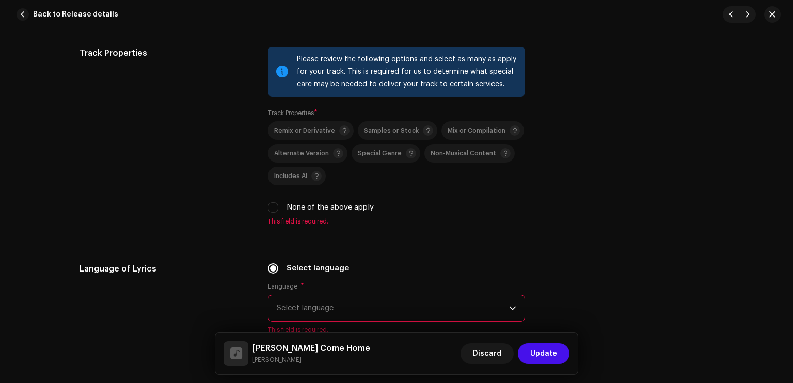
click at [302, 213] on label "None of the above apply" at bounding box center [330, 207] width 87 height 11
click at [278, 213] on input "None of the above apply" at bounding box center [273, 207] width 10 height 10
checkbox input "true"
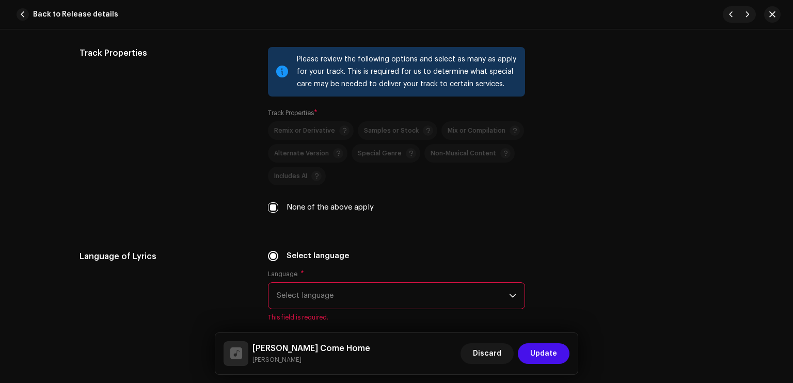
click at [341, 293] on span "Select language" at bounding box center [393, 296] width 232 height 26
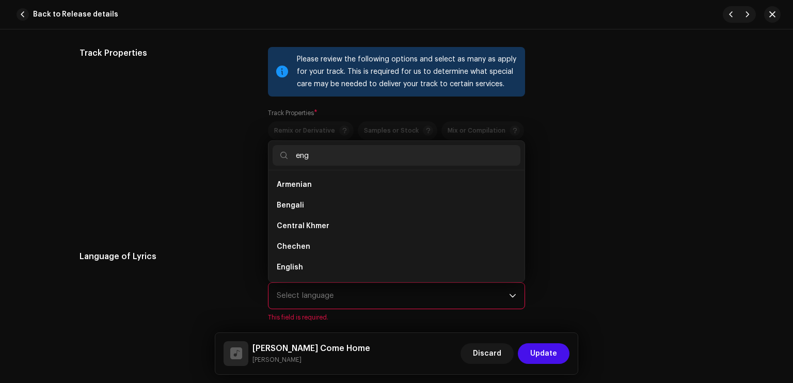
scroll to position [0, 0]
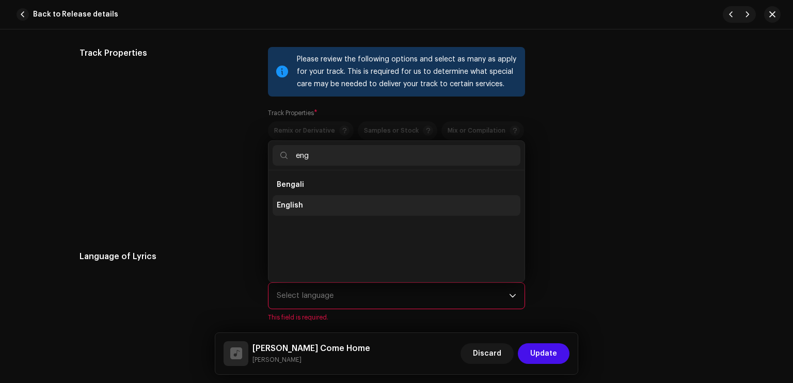
type input "eng"
click at [328, 209] on li "English" at bounding box center [397, 205] width 248 height 21
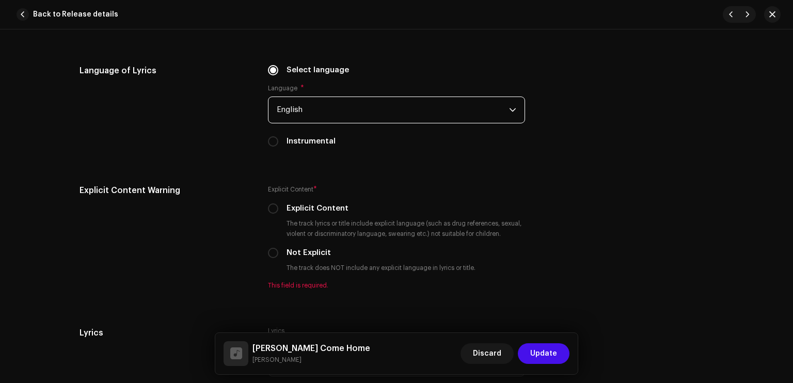
scroll to position [1650, 0]
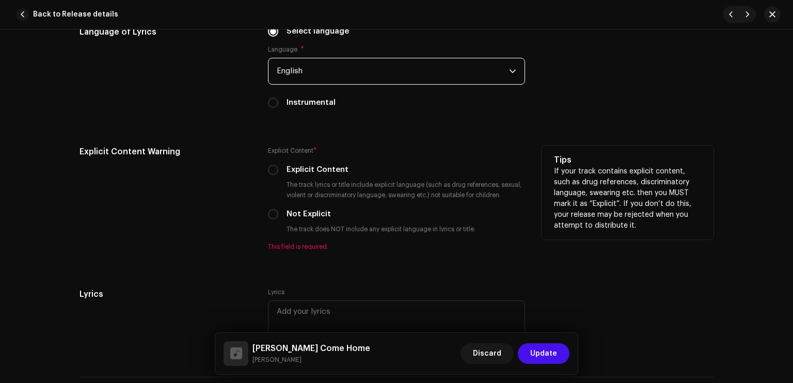
click at [292, 175] on label "Explicit Content" at bounding box center [318, 169] width 62 height 11
click at [278, 175] on input "Explicit Content" at bounding box center [273, 170] width 10 height 10
radio input "true"
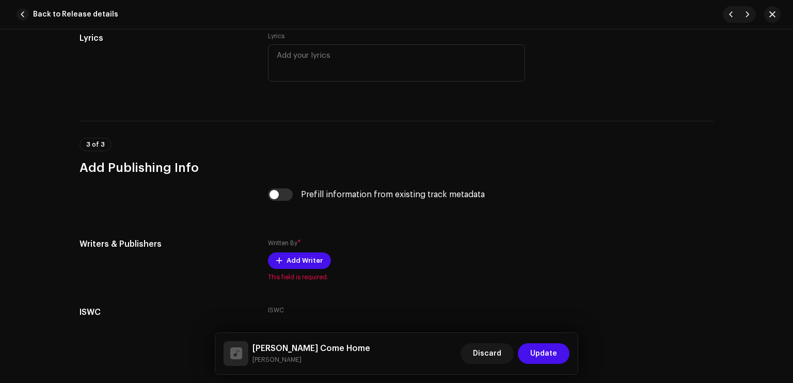
scroll to position [1964, 0]
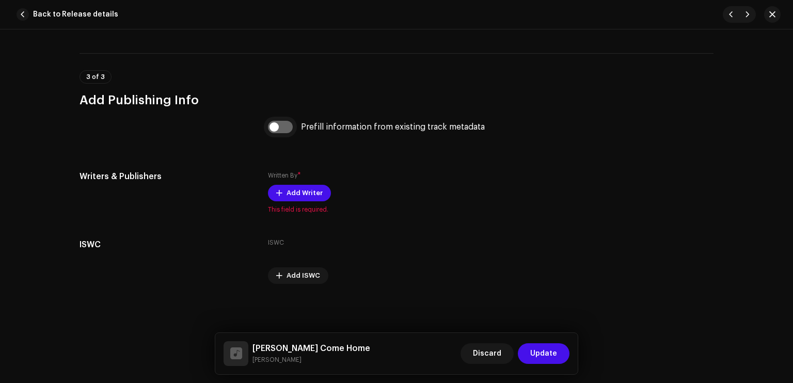
click at [268, 122] on input "checkbox" at bounding box center [280, 127] width 25 height 12
checkbox input "true"
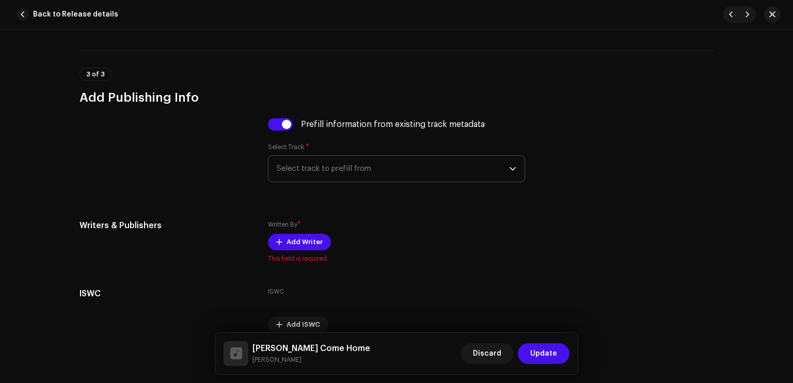
click at [299, 163] on span "Select track to prefill from" at bounding box center [393, 169] width 232 height 26
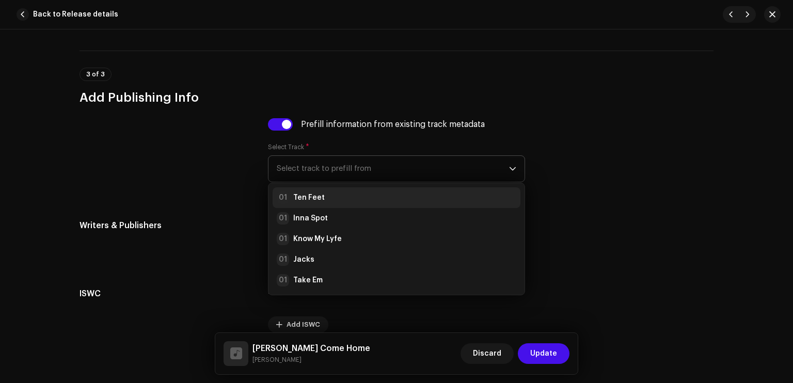
click at [318, 195] on strong "Ten Feet" at bounding box center [308, 198] width 31 height 10
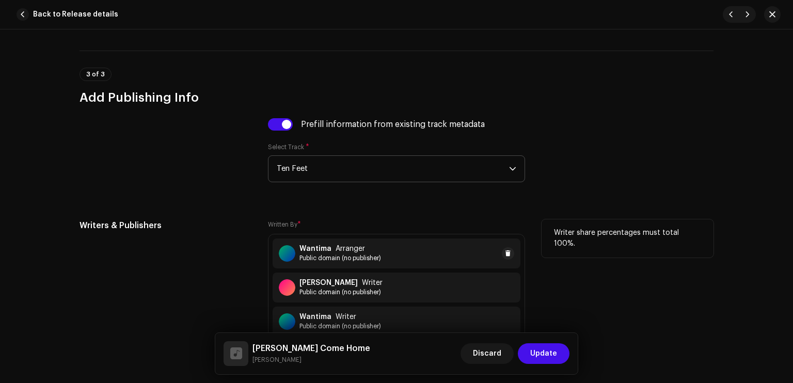
click at [342, 258] on span "Public domain (no publisher)" at bounding box center [340, 258] width 82 height 8
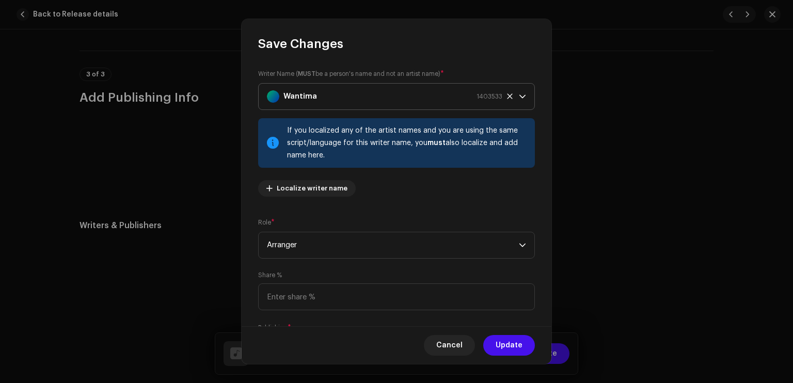
click at [315, 99] on strong "Wantima" at bounding box center [300, 97] width 34 height 26
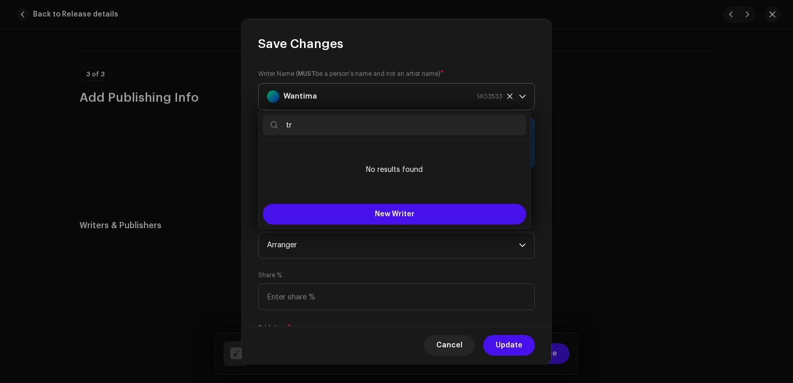
type input "t"
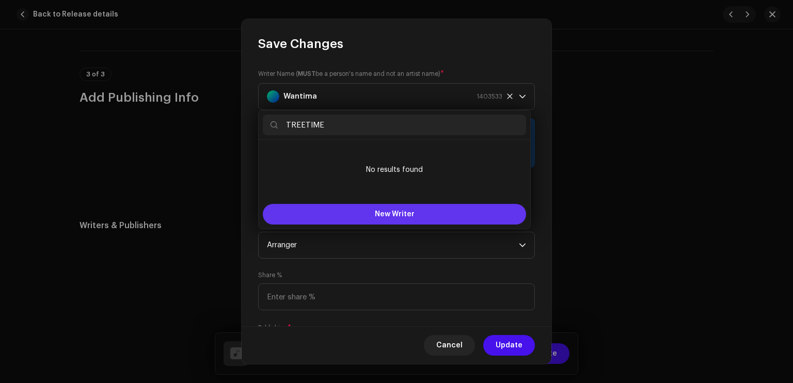
type input "TREETIME"
click at [380, 217] on button "New Writer" at bounding box center [394, 214] width 263 height 21
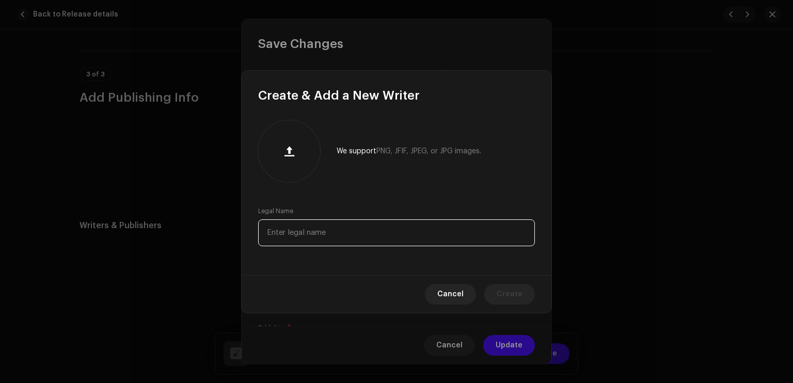
type input "T"
click at [317, 232] on input "T" at bounding box center [396, 232] width 277 height 27
type input "TREETIME"
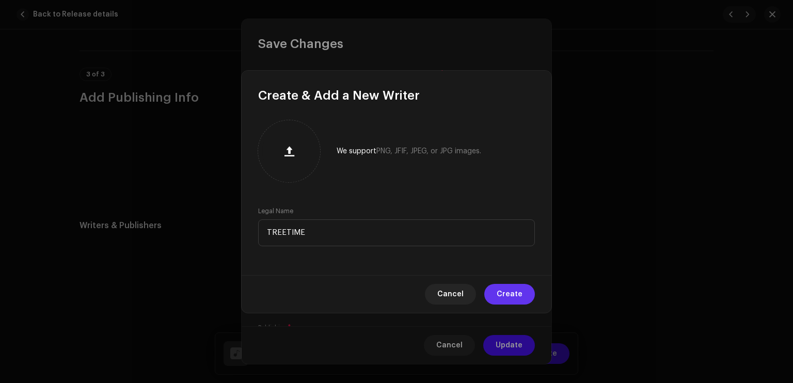
click at [503, 288] on span "Create" at bounding box center [510, 294] width 26 height 21
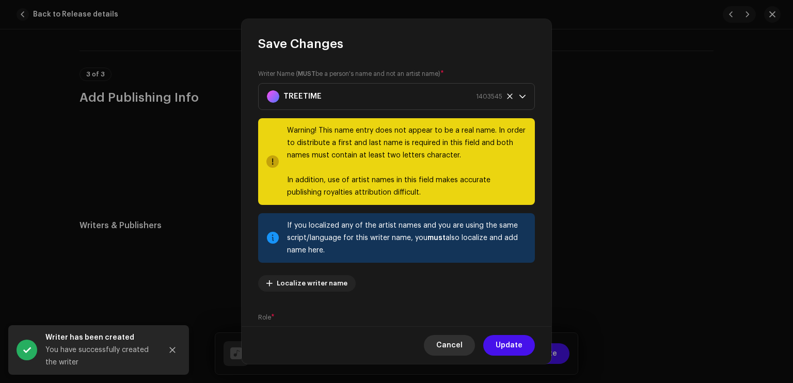
click at [465, 342] on button "Cancel" at bounding box center [449, 345] width 51 height 21
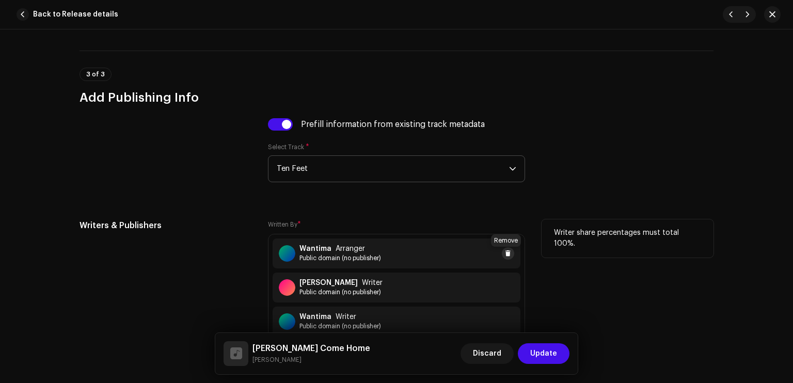
click at [505, 252] on span at bounding box center [508, 253] width 6 height 8
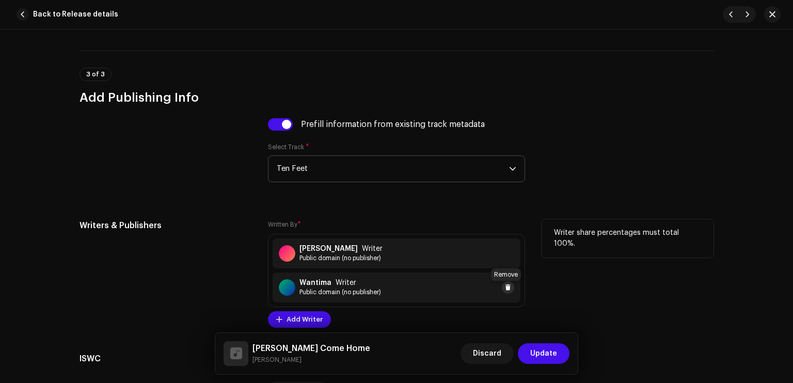
click at [506, 289] on span at bounding box center [508, 287] width 6 height 8
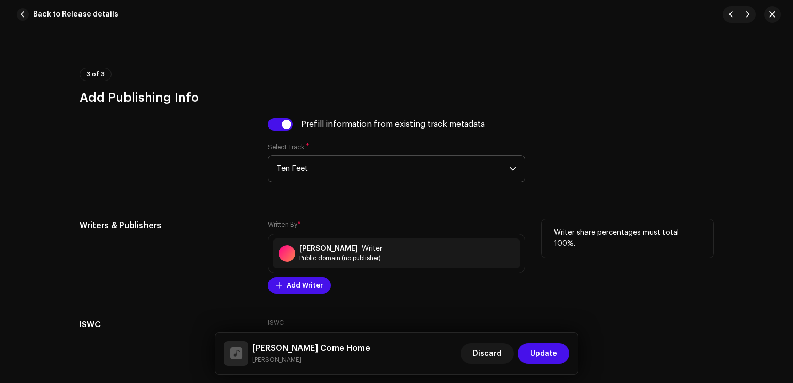
scroll to position [2047, 0]
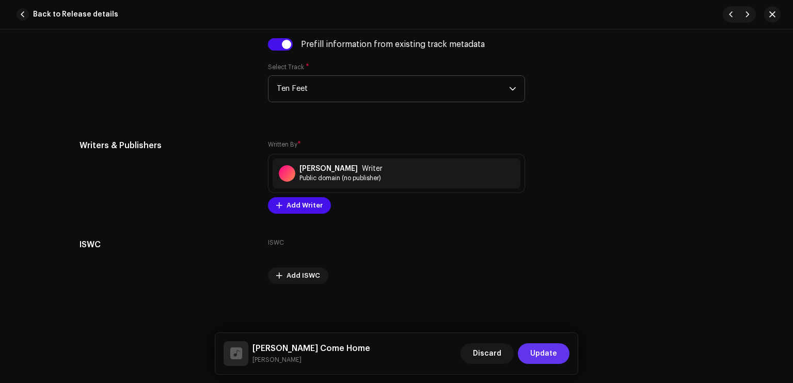
click at [550, 358] on span "Update" at bounding box center [543, 353] width 27 height 21
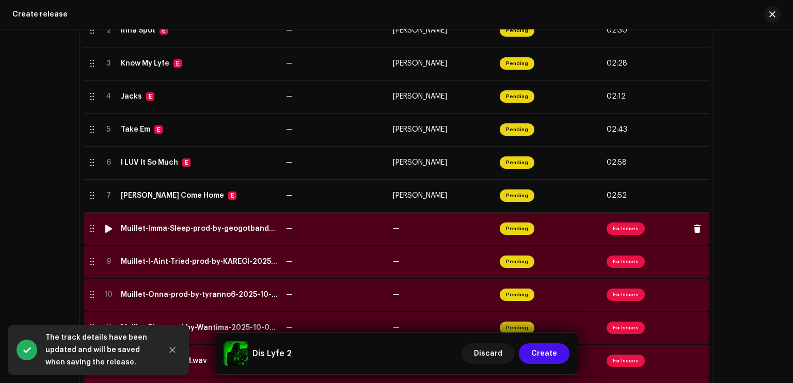
click at [519, 234] on span "Pending" at bounding box center [517, 229] width 35 height 12
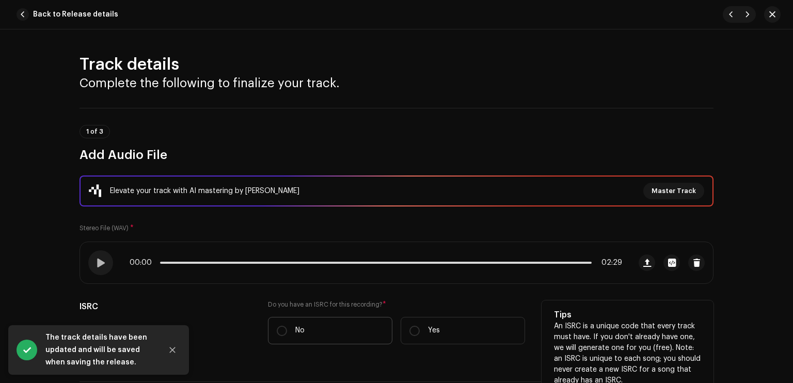
click at [366, 319] on label "No" at bounding box center [330, 330] width 124 height 27
click at [287, 326] on input "No" at bounding box center [282, 331] width 10 height 10
radio input "true"
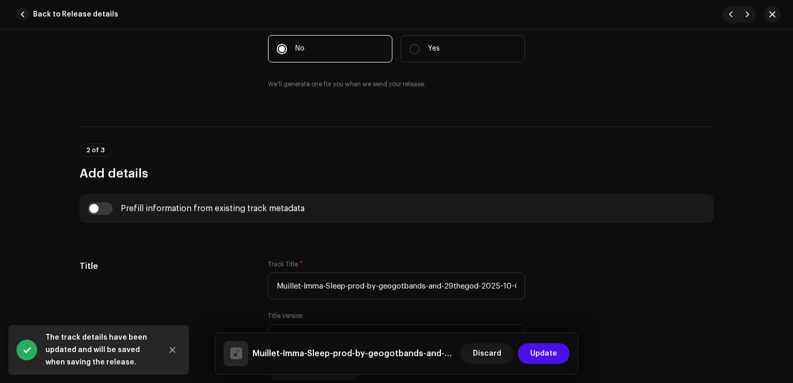
scroll to position [290, 0]
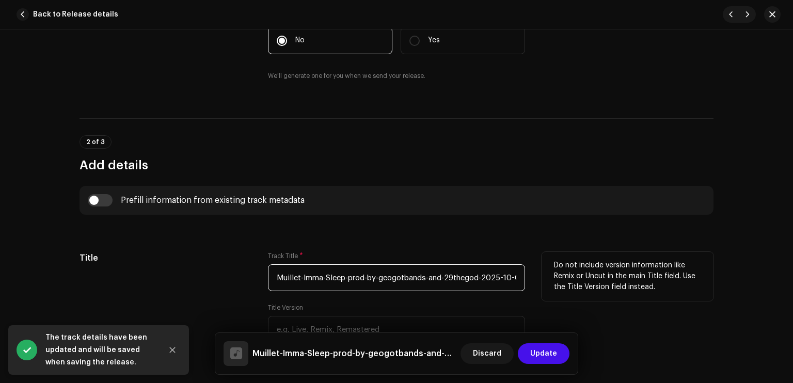
click at [391, 265] on input "Muillet-Imma-Sleep-prod-by-geogotbands-and-29thegod-2025-10-08-01_04_mastered.w…" at bounding box center [396, 277] width 257 height 27
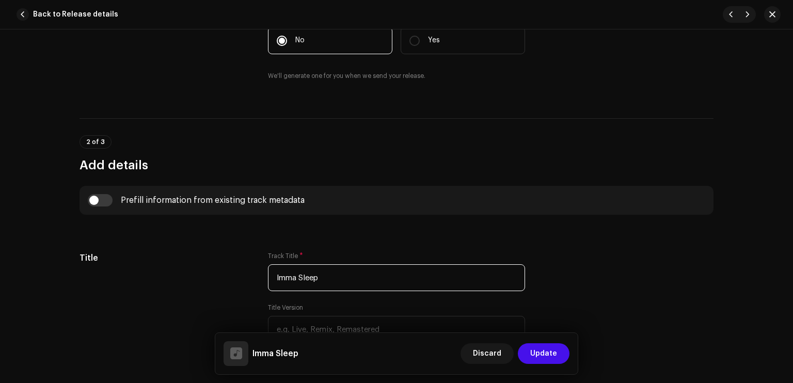
type input "Imma Sleep"
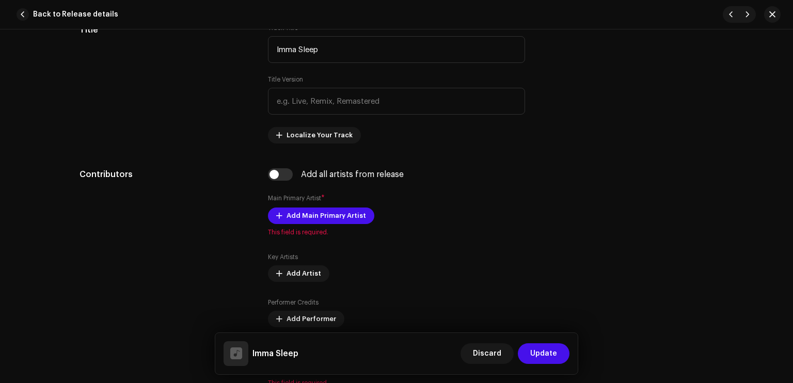
scroll to position [580, 0]
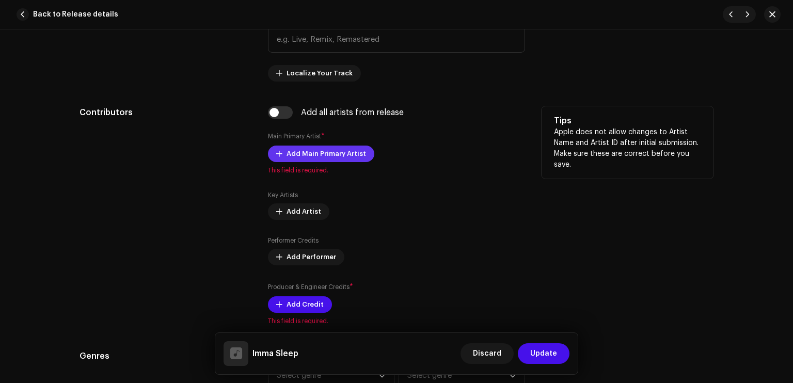
click at [302, 151] on span "Add Main Primary Artist" at bounding box center [327, 154] width 80 height 21
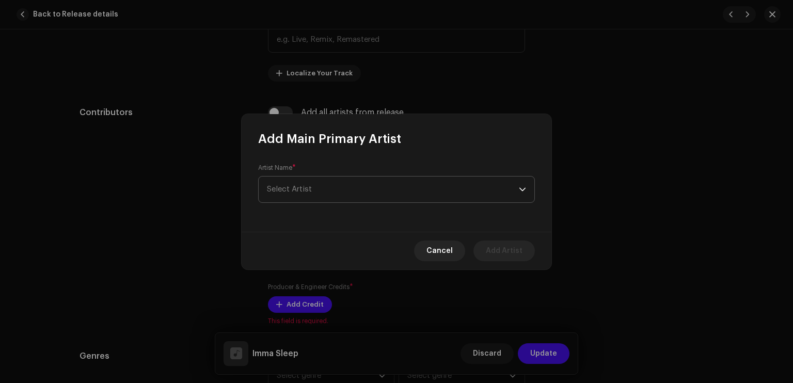
click at [323, 197] on span "Select Artist" at bounding box center [393, 190] width 252 height 26
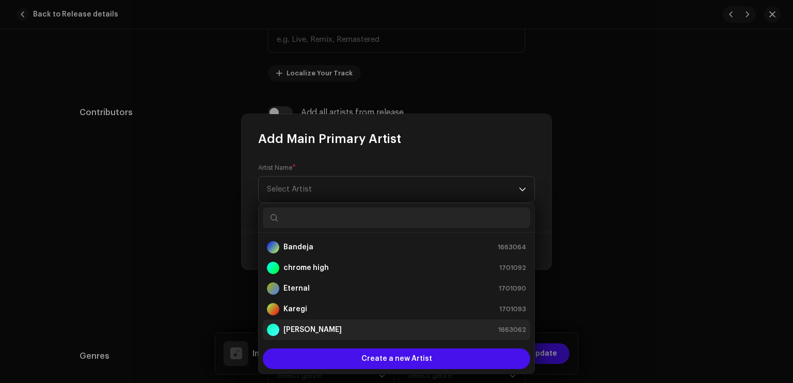
click at [341, 329] on div "[PERSON_NAME] 1663062" at bounding box center [396, 330] width 259 height 12
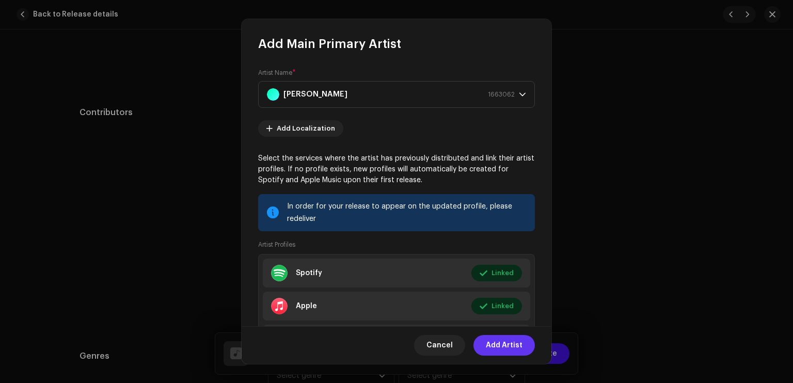
click at [497, 346] on span "Add Artist" at bounding box center [504, 345] width 37 height 21
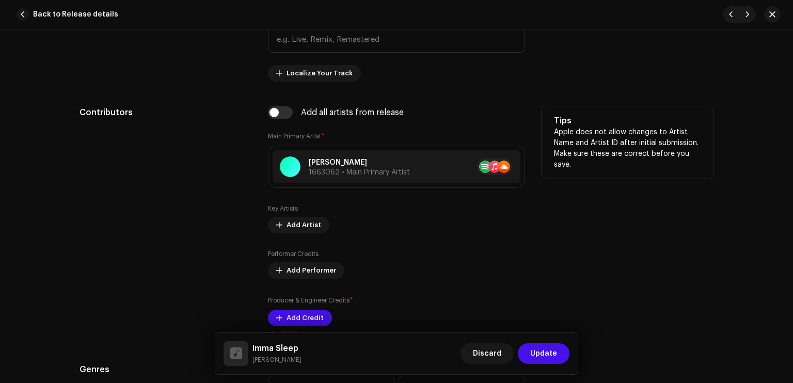
click at [308, 307] on div "Producer & Engineer Credits * Add Credit" at bounding box center [396, 310] width 257 height 31
click at [312, 314] on span "Add Credit" at bounding box center [305, 318] width 37 height 21
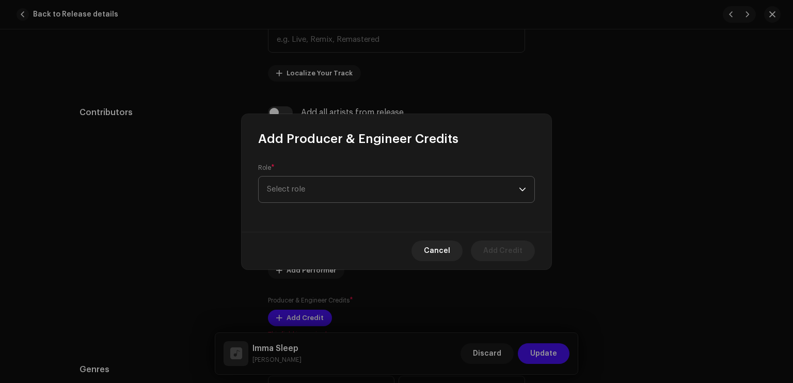
click at [342, 191] on span "Select role" at bounding box center [393, 190] width 252 height 26
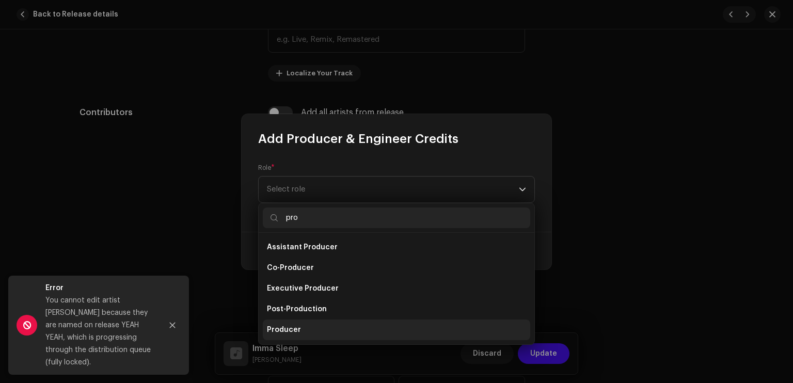
type input "pro"
click at [335, 327] on li "Producer" at bounding box center [396, 330] width 267 height 21
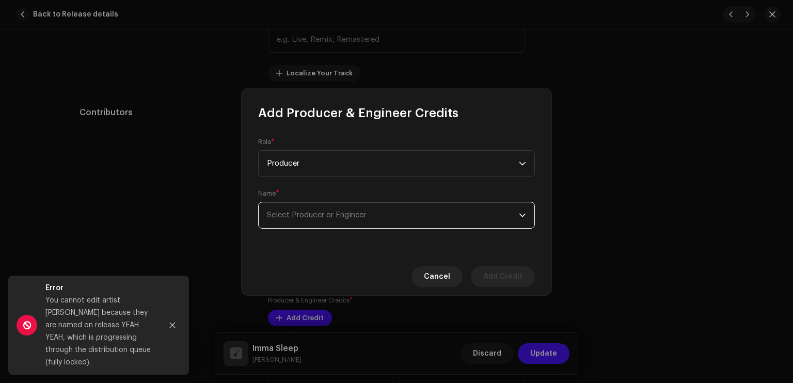
click at [357, 209] on span "Select Producer or Engineer" at bounding box center [393, 215] width 252 height 26
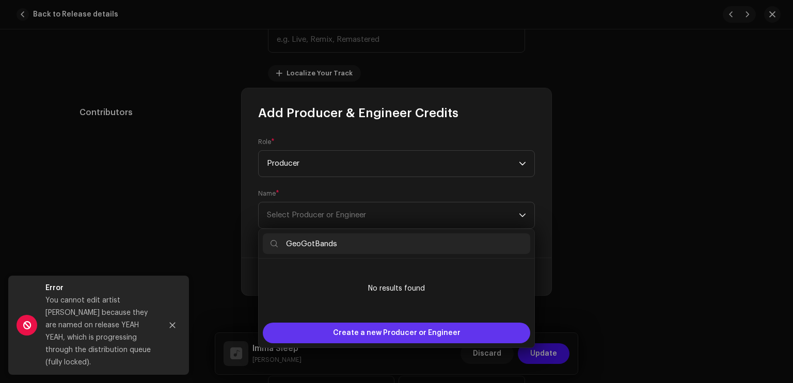
type input "GeoGotBands"
click at [412, 332] on span "Create a new Producer or Engineer" at bounding box center [397, 333] width 128 height 21
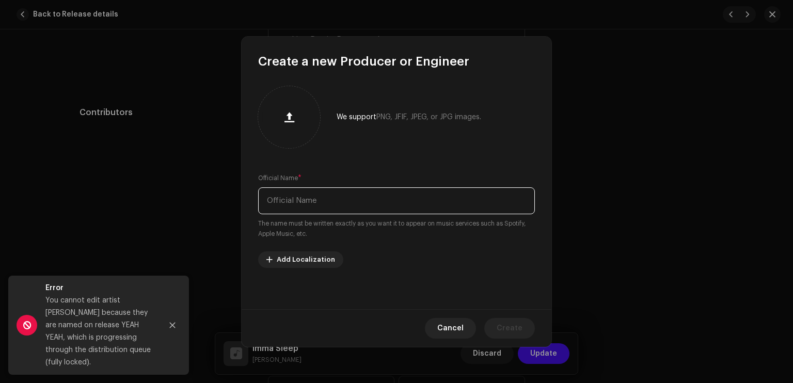
click at [356, 197] on input "text" at bounding box center [396, 200] width 277 height 27
type input "GeoGotBands"
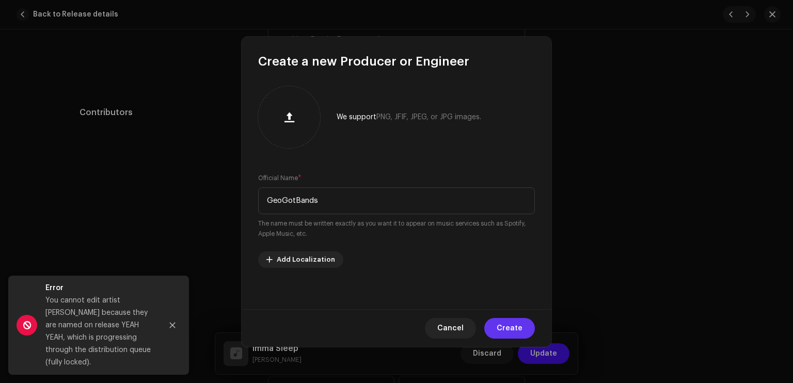
click at [515, 325] on span "Create" at bounding box center [510, 328] width 26 height 21
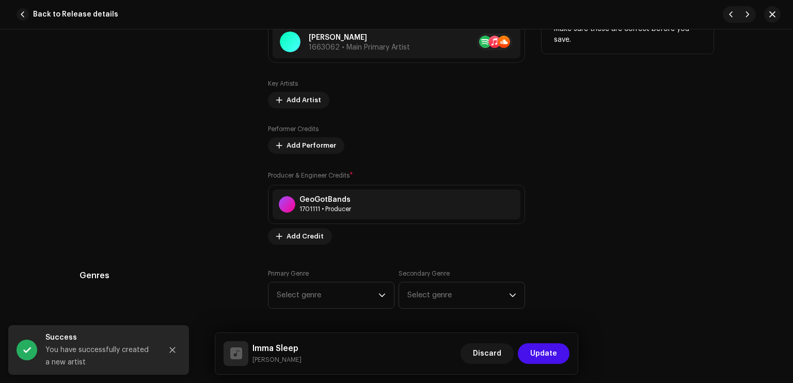
scroll to position [710, 0]
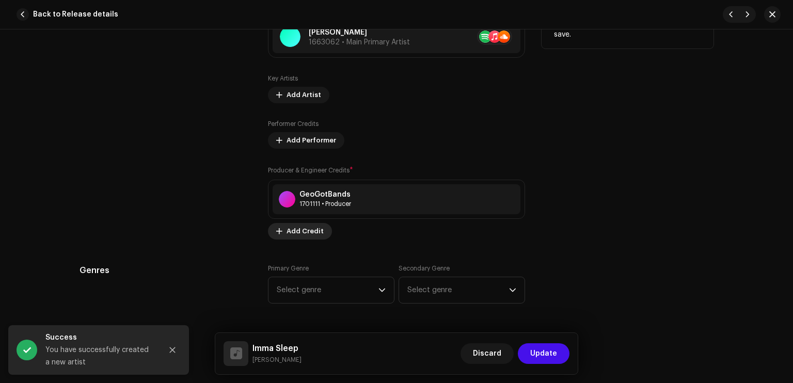
click at [317, 226] on span "Add Credit" at bounding box center [305, 231] width 37 height 21
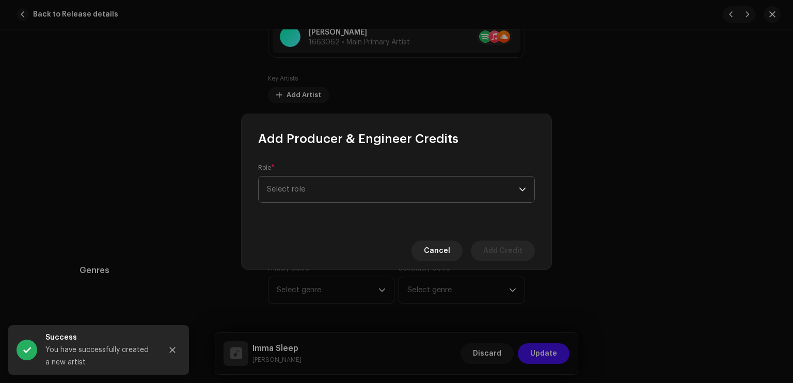
click at [324, 187] on span "Select role" at bounding box center [393, 190] width 252 height 26
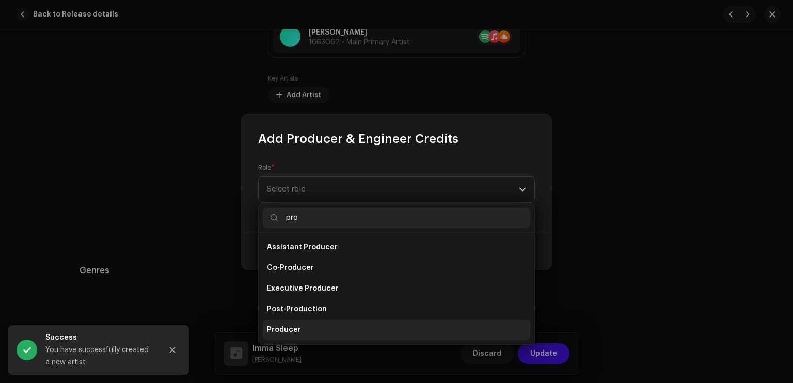
type input "pro"
click at [339, 331] on li "Producer" at bounding box center [396, 330] width 267 height 21
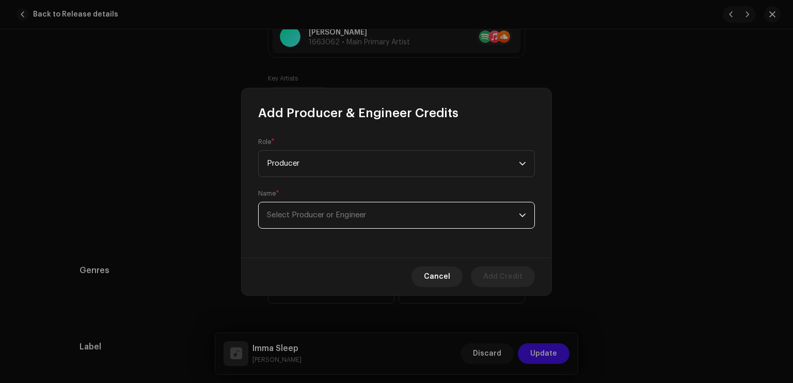
click at [339, 217] on span "Select Producer or Engineer" at bounding box center [316, 215] width 99 height 8
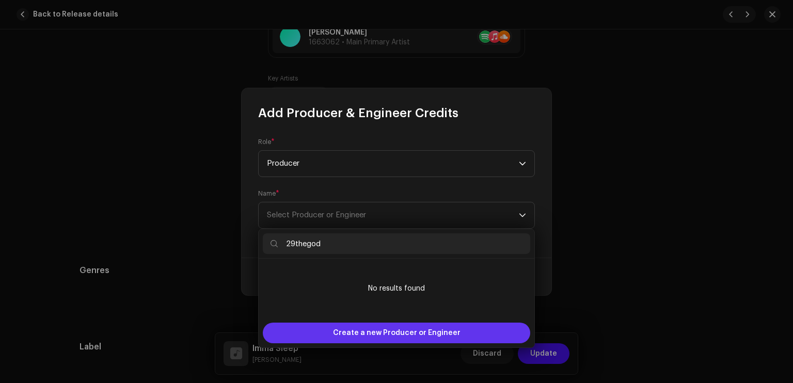
type input "29thegod"
click at [389, 329] on span "Create a new Producer or Engineer" at bounding box center [397, 333] width 128 height 21
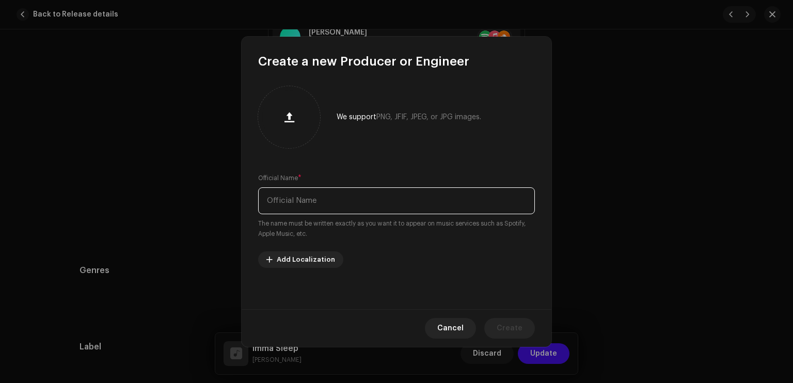
click at [362, 200] on input "text" at bounding box center [396, 200] width 277 height 27
type input "29thegod"
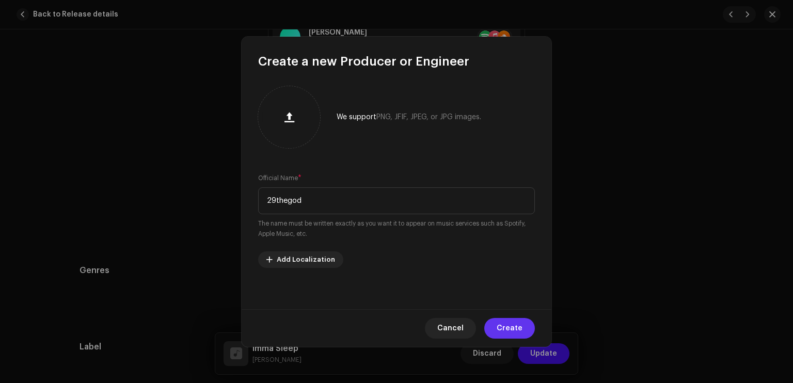
click at [517, 324] on span "Create" at bounding box center [510, 328] width 26 height 21
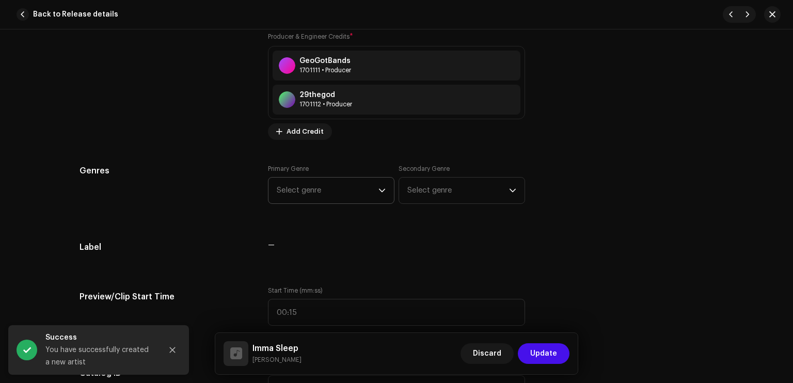
scroll to position [870, 0]
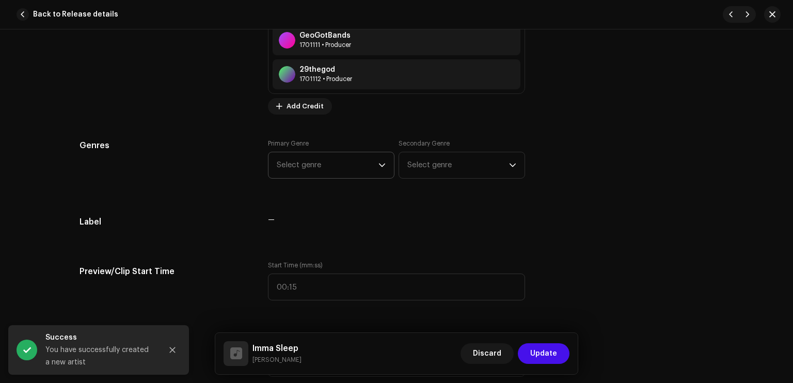
click at [303, 162] on span "Select genre" at bounding box center [328, 165] width 102 height 26
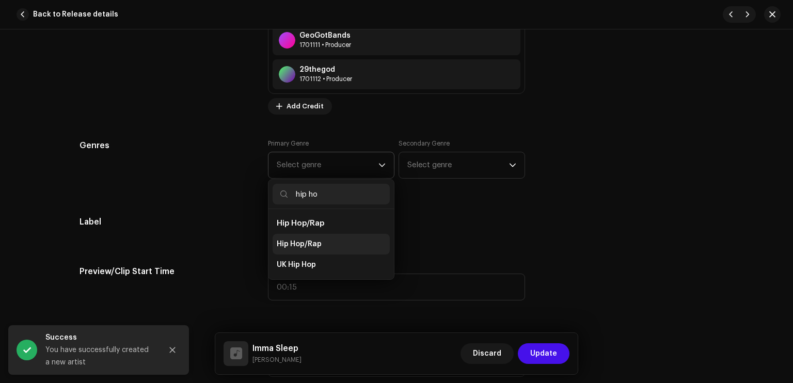
type input "hip ho"
click at [330, 243] on li "Hip Hop/Rap" at bounding box center [331, 244] width 117 height 21
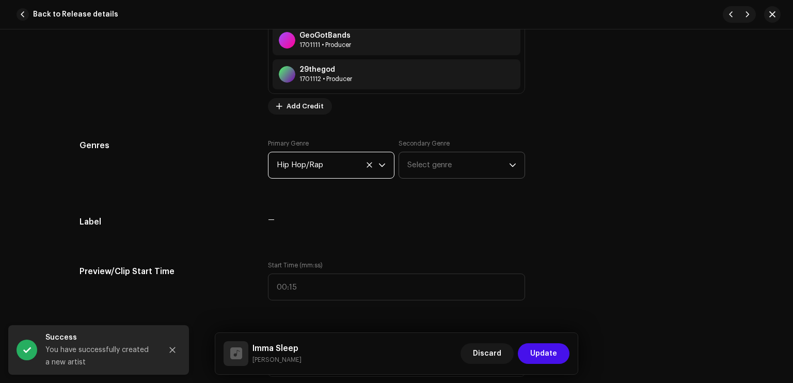
click at [422, 172] on span "Select genre" at bounding box center [458, 165] width 102 height 26
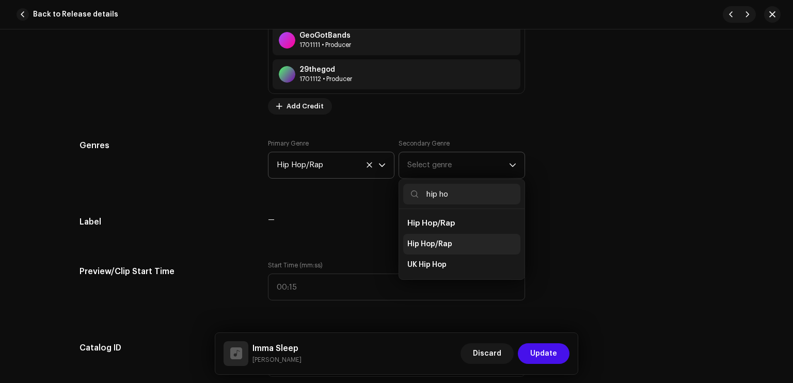
type input "hip ho"
click at [425, 240] on span "Hip Hop/Rap" at bounding box center [429, 244] width 45 height 10
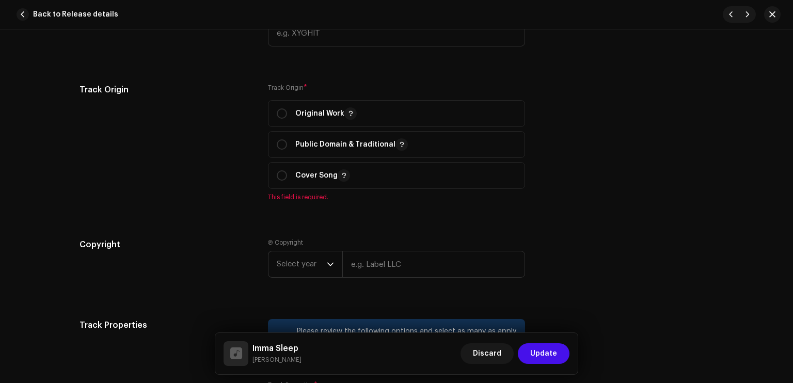
scroll to position [1212, 0]
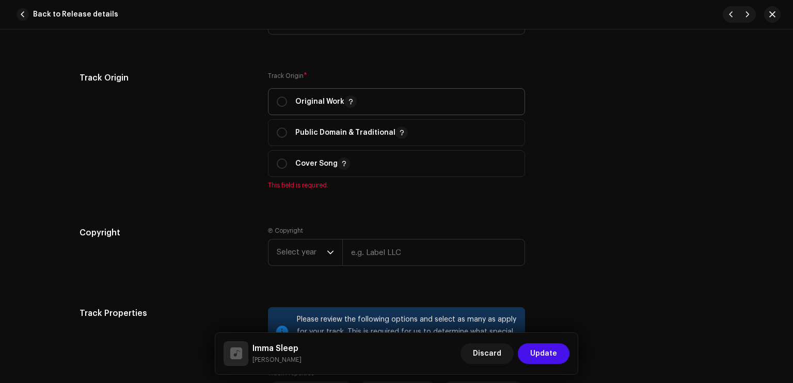
click at [333, 93] on span "Original Work" at bounding box center [397, 102] width 240 height 26
radio input "true"
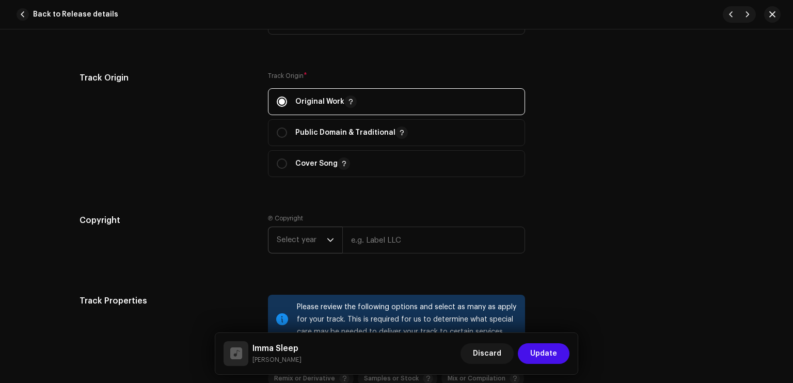
click at [321, 243] on span "Select year" at bounding box center [302, 240] width 50 height 26
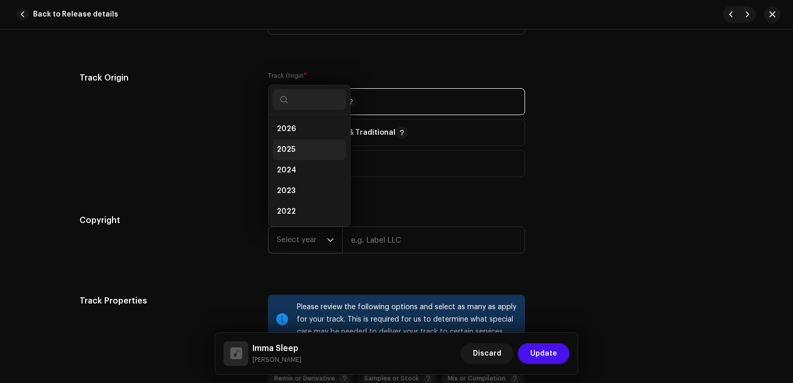
scroll to position [17, 0]
drag, startPoint x: 290, startPoint y: 136, endPoint x: 304, endPoint y: 159, distance: 26.7
click at [291, 135] on span "2025" at bounding box center [286, 133] width 19 height 10
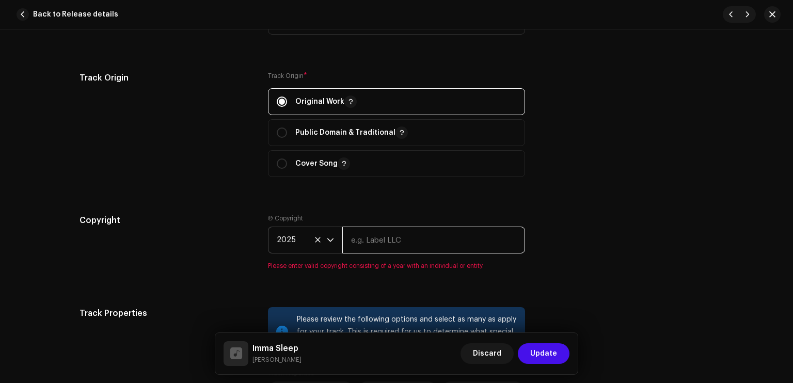
click at [392, 241] on input "text" at bounding box center [433, 240] width 183 height 27
type input "Sleezy Entertainment & High School Kids Field Records"
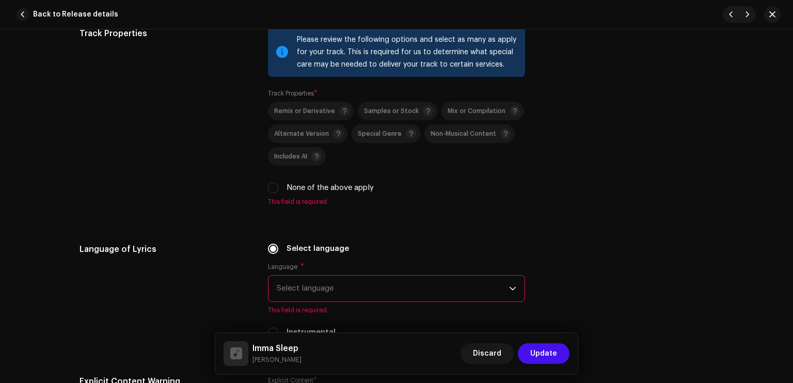
scroll to position [1482, 0]
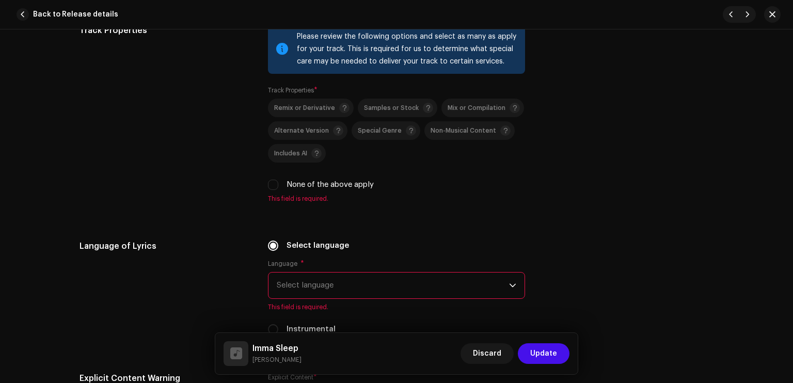
click at [314, 185] on label "None of the above apply" at bounding box center [330, 184] width 87 height 11
click at [278, 185] on input "None of the above apply" at bounding box center [273, 185] width 10 height 10
checkbox input "true"
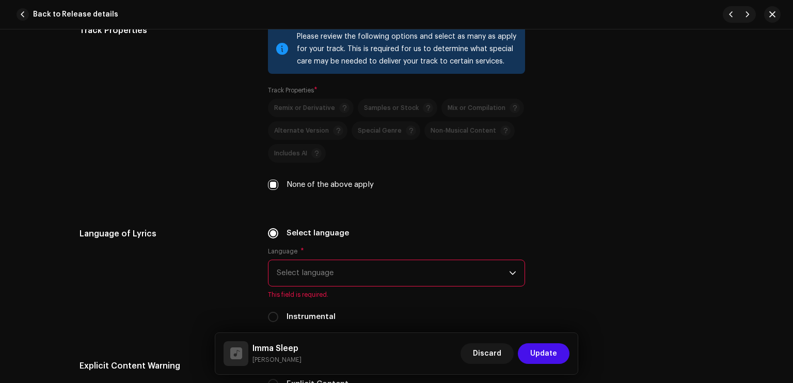
click at [320, 269] on span "Select language" at bounding box center [393, 273] width 232 height 26
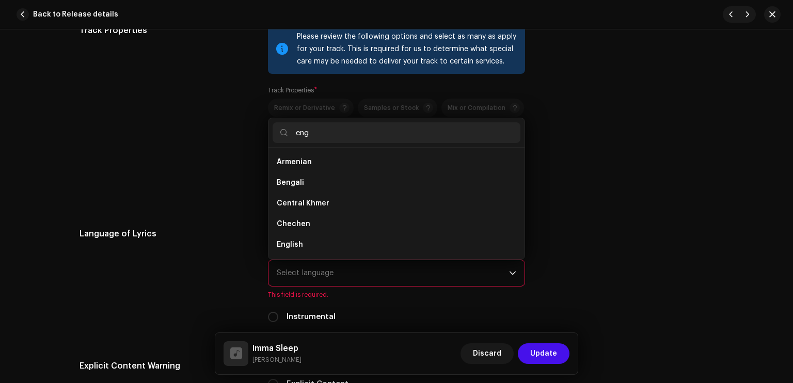
scroll to position [0, 0]
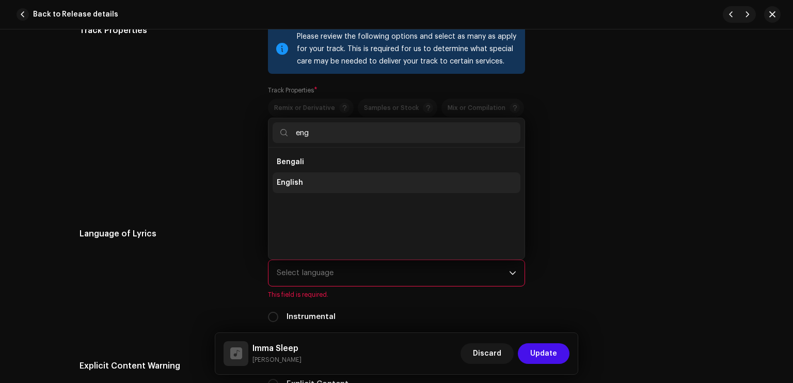
type input "eng"
click at [311, 187] on li "English" at bounding box center [397, 182] width 248 height 21
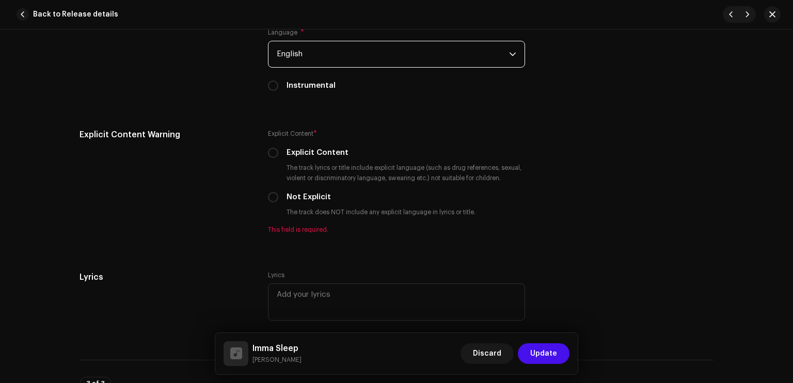
scroll to position [1709, 0]
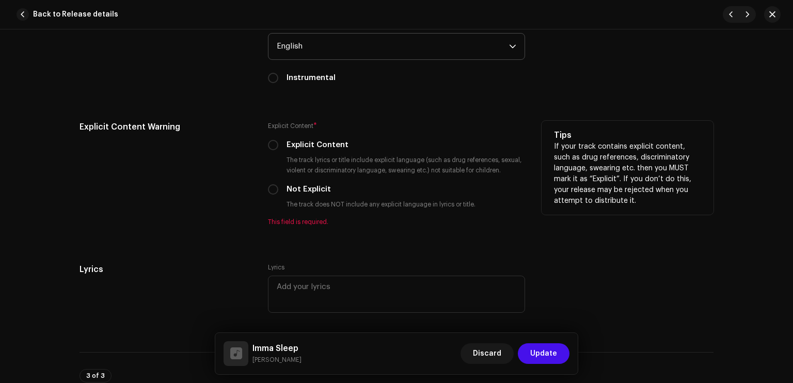
click at [302, 145] on label "Explicit Content" at bounding box center [318, 144] width 62 height 11
click at [278, 145] on input "Explicit Content" at bounding box center [273, 145] width 10 height 10
radio input "true"
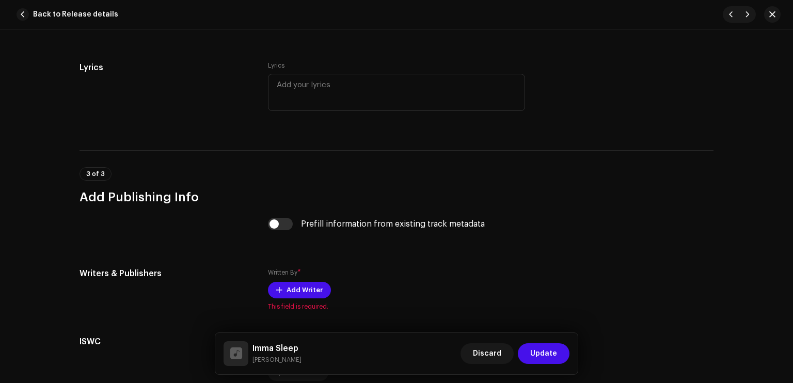
scroll to position [1998, 0]
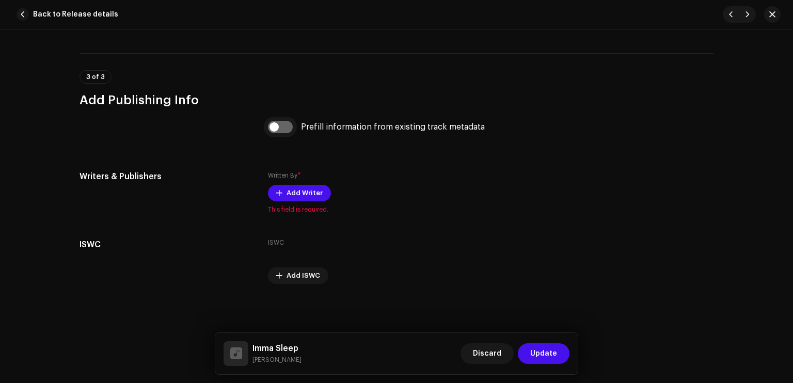
click at [280, 127] on input "checkbox" at bounding box center [280, 127] width 25 height 12
checkbox input "true"
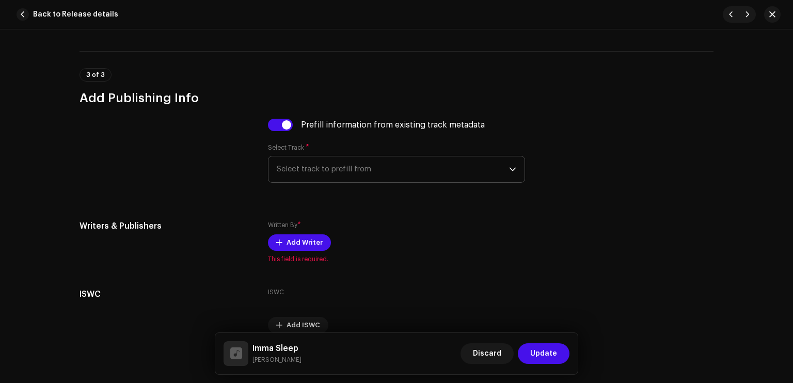
click at [319, 171] on span "Select track to prefill from" at bounding box center [393, 169] width 232 height 26
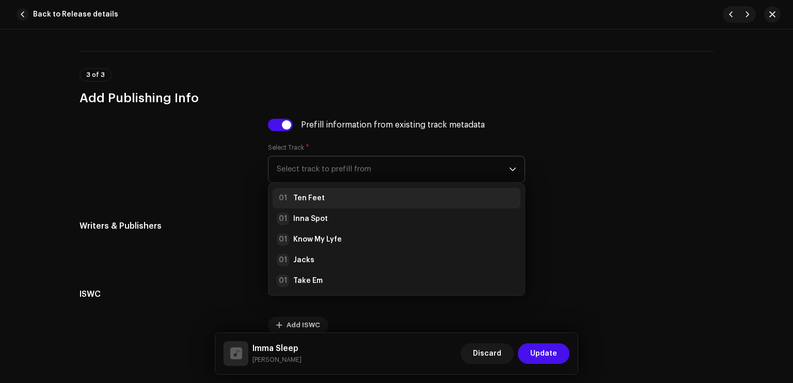
click at [319, 203] on strong "Ten Feet" at bounding box center [308, 198] width 31 height 10
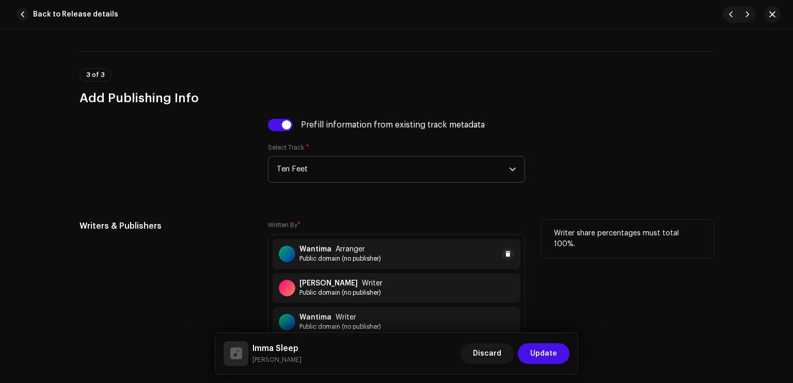
click at [349, 251] on span "Arranger" at bounding box center [350, 249] width 29 height 8
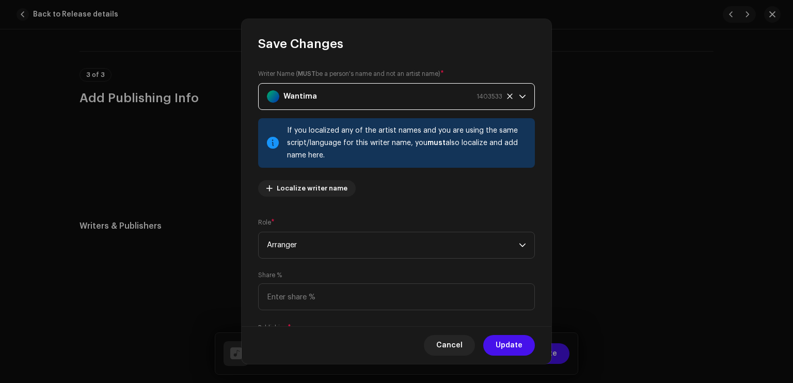
click at [365, 85] on div "Wantima 1403533" at bounding box center [384, 97] width 235 height 26
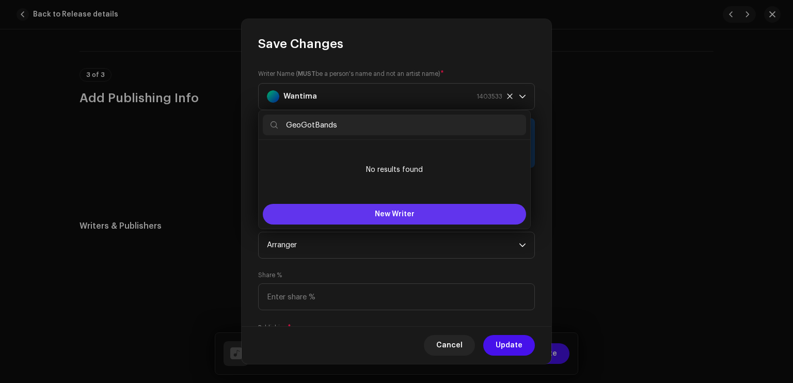
type input "GeoGotBands"
click at [392, 214] on span "New Writer" at bounding box center [395, 214] width 40 height 7
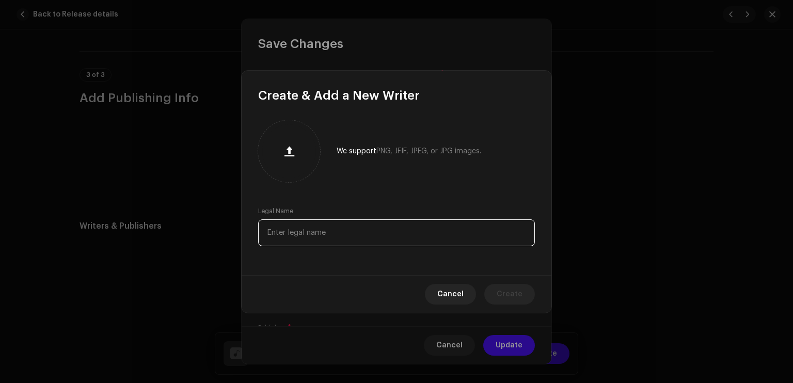
click at [339, 233] on input "text" at bounding box center [396, 232] width 277 height 27
type input "GeoGotBands"
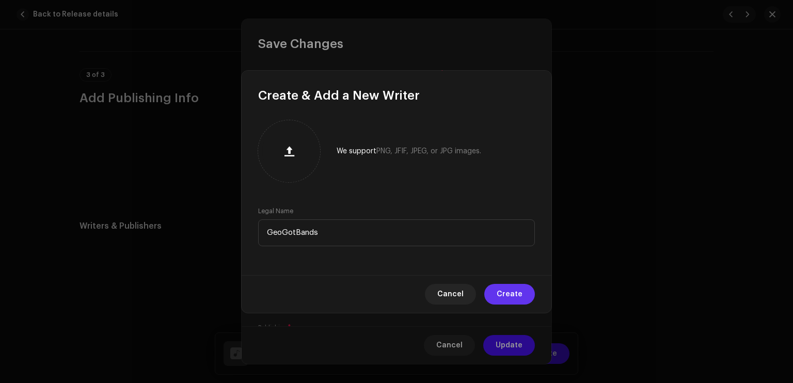
click at [505, 288] on span "Create" at bounding box center [510, 294] width 26 height 21
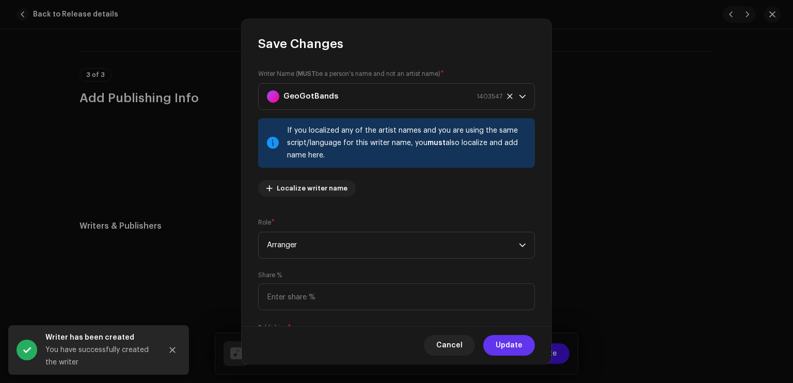
click at [521, 342] on span "Update" at bounding box center [509, 345] width 27 height 21
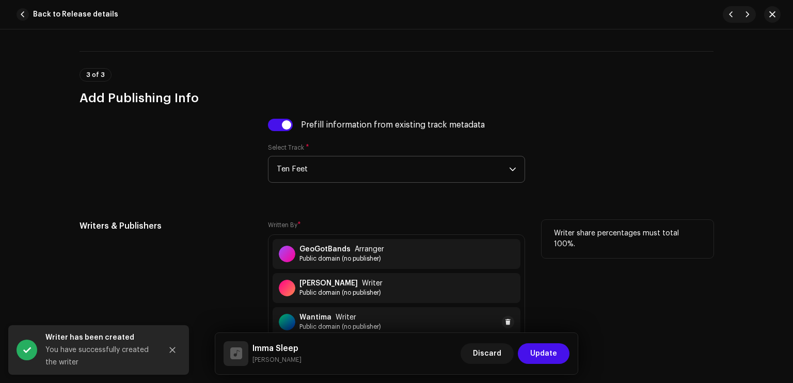
click at [378, 313] on div "Wantima Writer Public domain (no publisher)" at bounding box center [397, 322] width 248 height 30
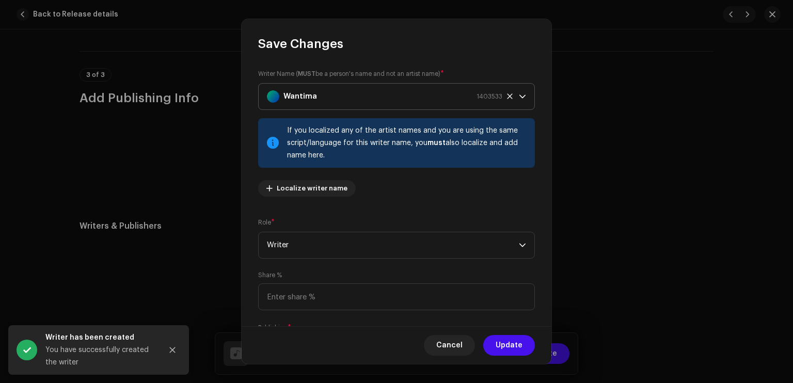
click at [335, 98] on div "Wantima 1403533" at bounding box center [384, 97] width 235 height 26
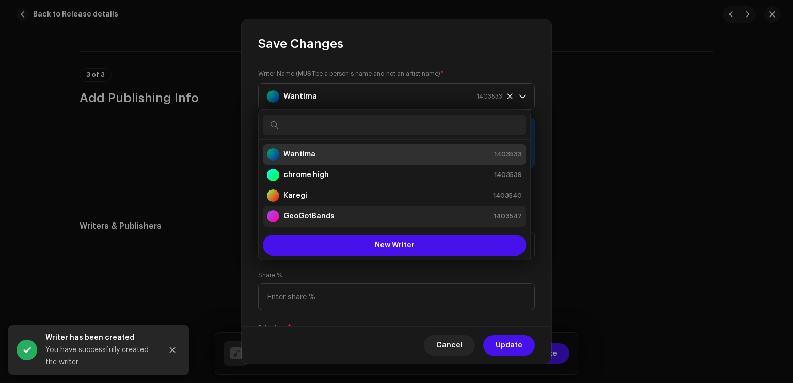
click at [319, 215] on strong "GeoGotBands" at bounding box center [308, 216] width 51 height 10
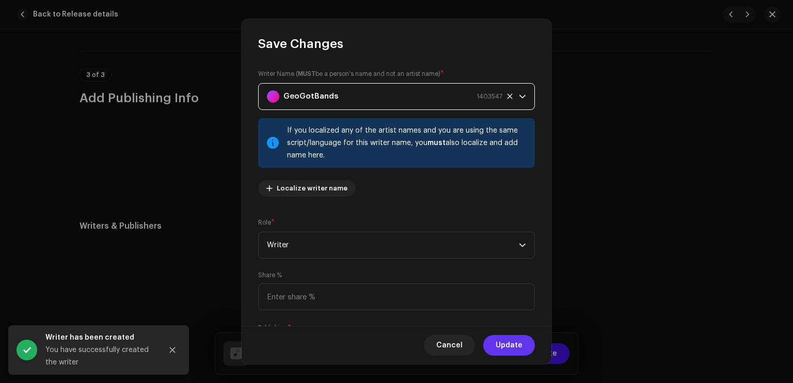
click at [515, 340] on span "Update" at bounding box center [509, 345] width 27 height 21
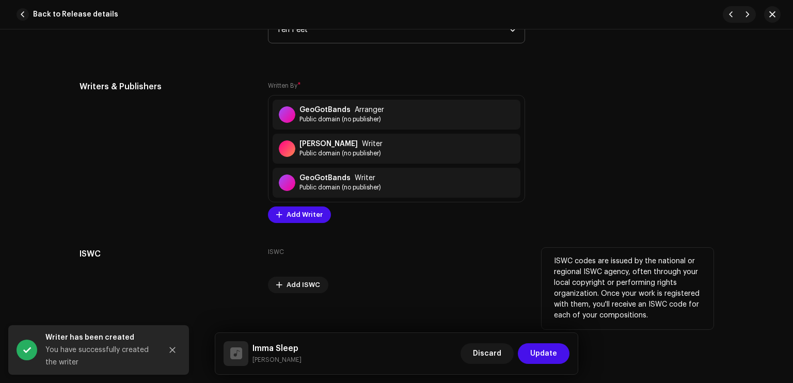
scroll to position [2149, 0]
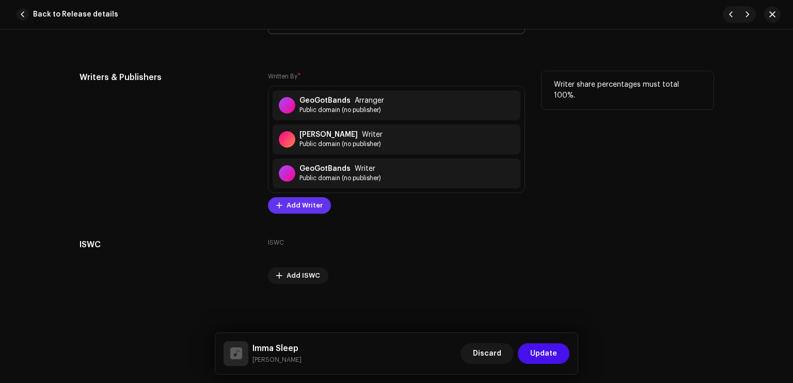
click at [318, 201] on span "Add Writer" at bounding box center [305, 205] width 36 height 21
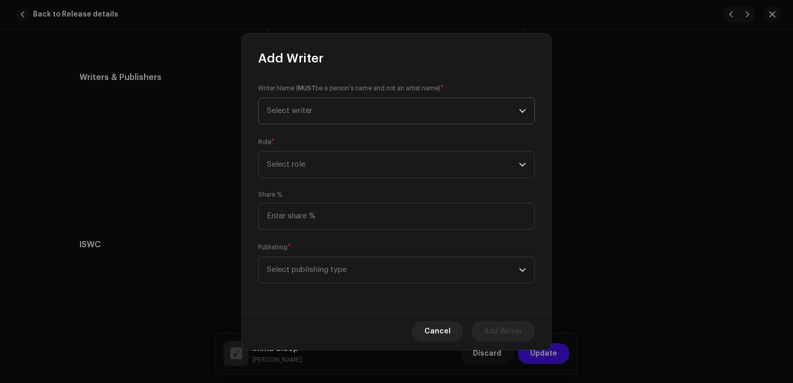
click at [329, 112] on span "Select writer" at bounding box center [393, 111] width 252 height 26
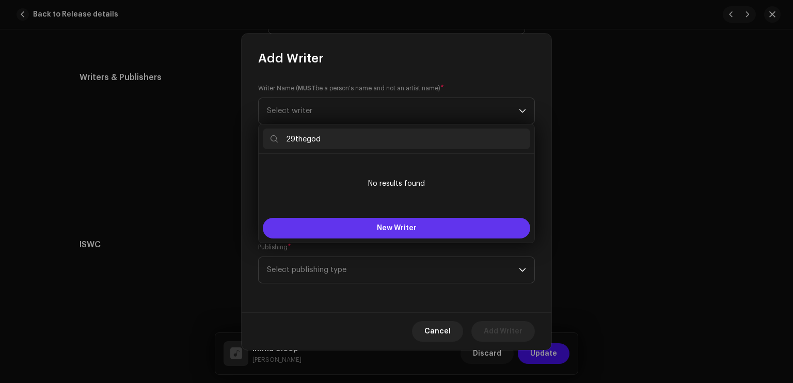
type input "29thegod"
click at [441, 236] on button "New Writer" at bounding box center [396, 228] width 267 height 21
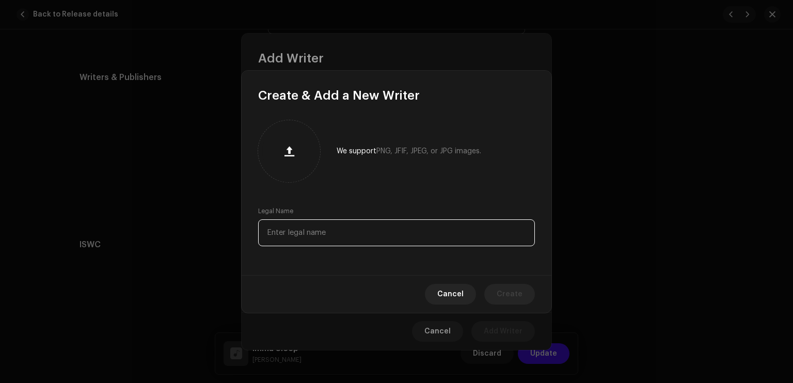
click at [335, 244] on input "text" at bounding box center [396, 232] width 277 height 27
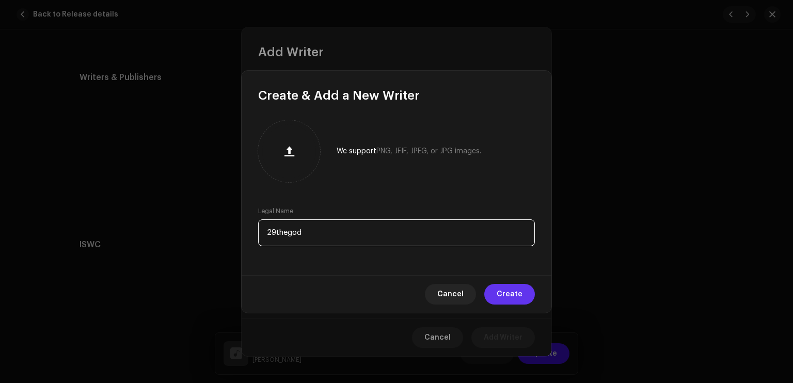
type input "29thegod"
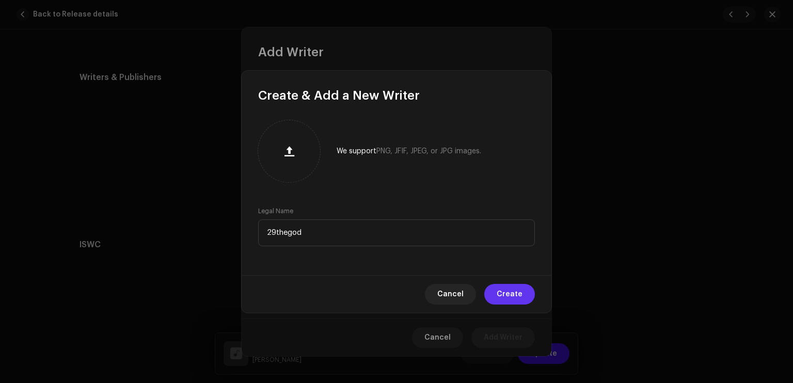
click at [496, 291] on button "Create" at bounding box center [509, 294] width 51 height 21
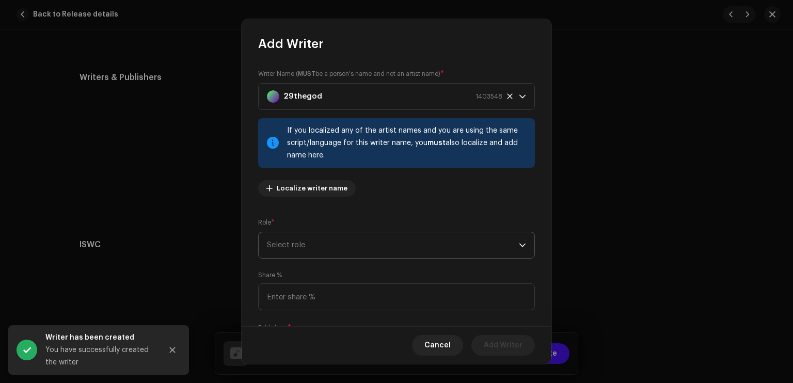
click at [314, 243] on span "Select role" at bounding box center [393, 245] width 252 height 26
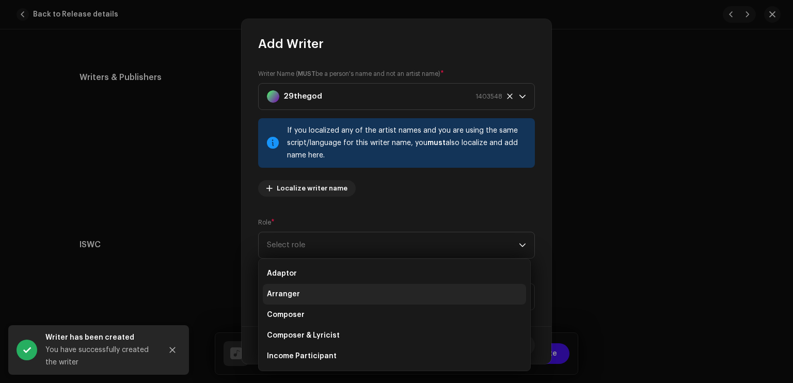
click at [305, 288] on li "Arranger" at bounding box center [394, 294] width 263 height 21
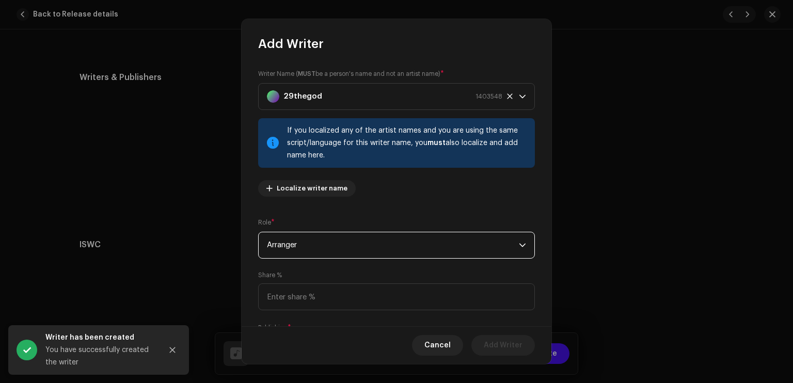
scroll to position [67, 0]
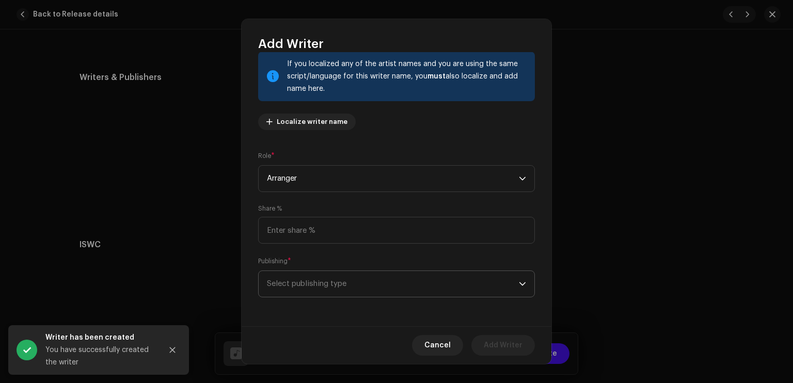
click at [318, 289] on span "Select publishing type" at bounding box center [393, 284] width 252 height 26
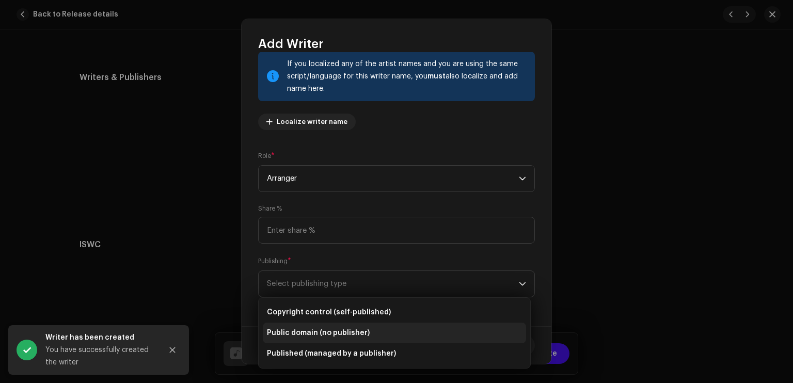
click at [331, 331] on span "Public domain (no publisher)" at bounding box center [318, 333] width 103 height 10
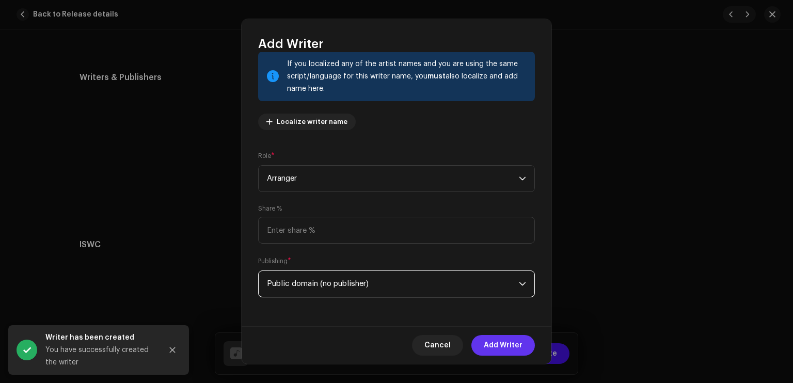
click at [515, 346] on span "Add Writer" at bounding box center [503, 345] width 39 height 21
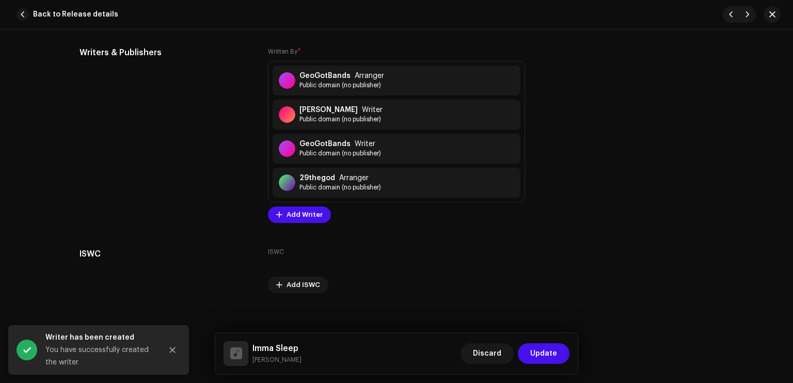
scroll to position [2183, 0]
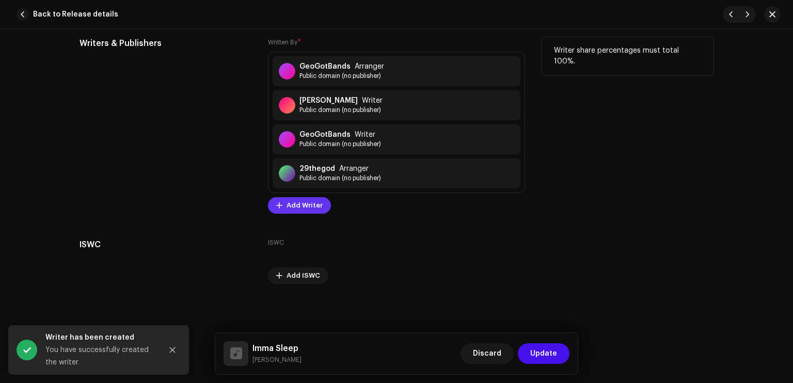
click at [307, 200] on span "Add Writer" at bounding box center [305, 205] width 36 height 21
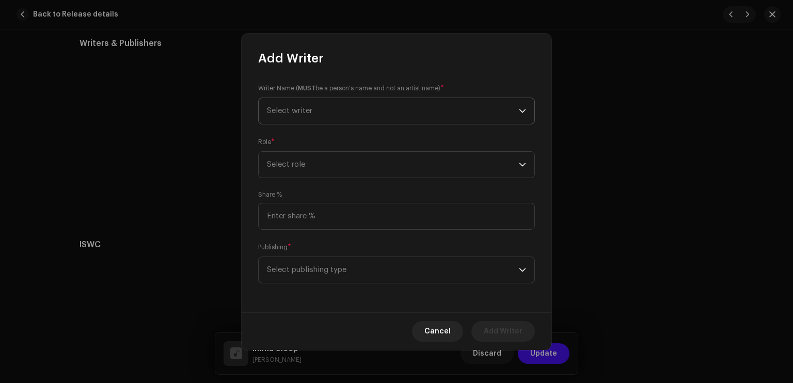
click at [322, 109] on span "Select writer" at bounding box center [393, 111] width 252 height 26
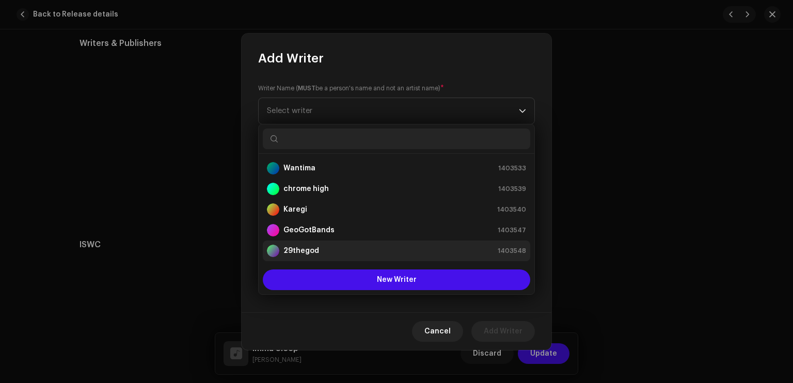
click at [313, 246] on strong "29thegod" at bounding box center [301, 251] width 36 height 10
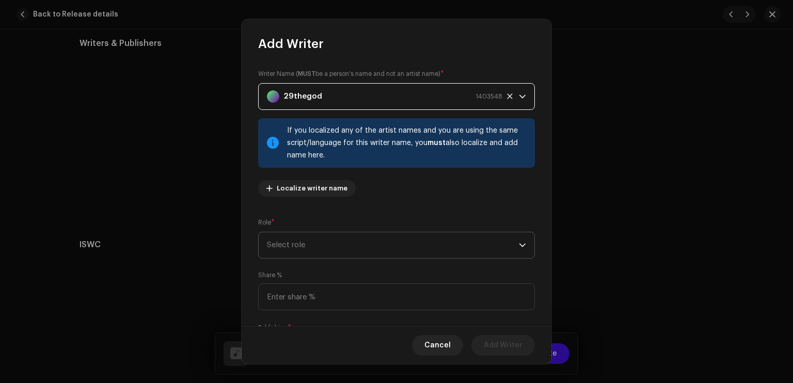
click at [311, 244] on span "Select role" at bounding box center [393, 245] width 252 height 26
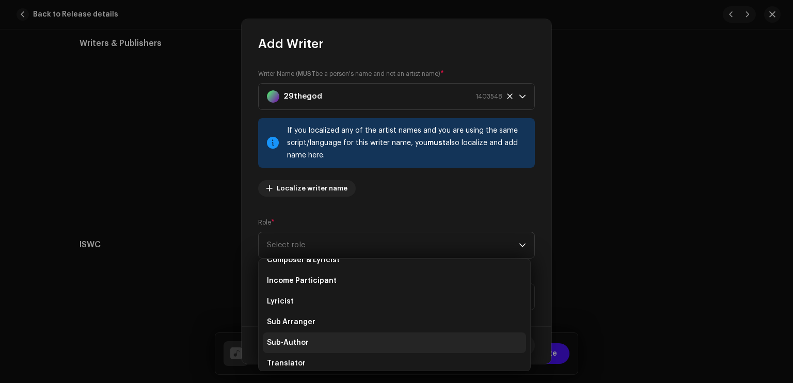
scroll to position [103, 0]
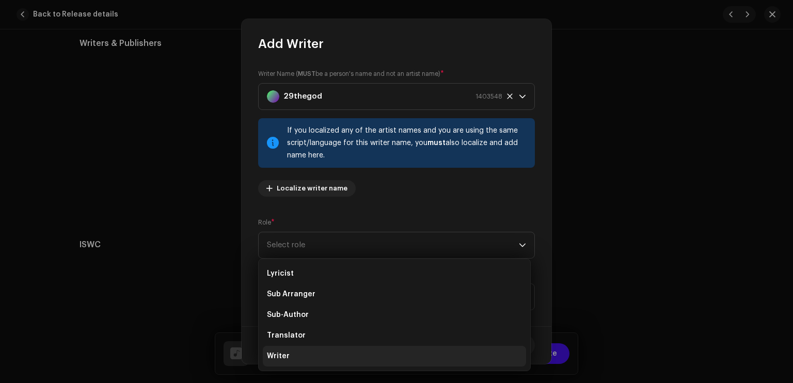
click at [299, 347] on li "Writer" at bounding box center [394, 356] width 263 height 21
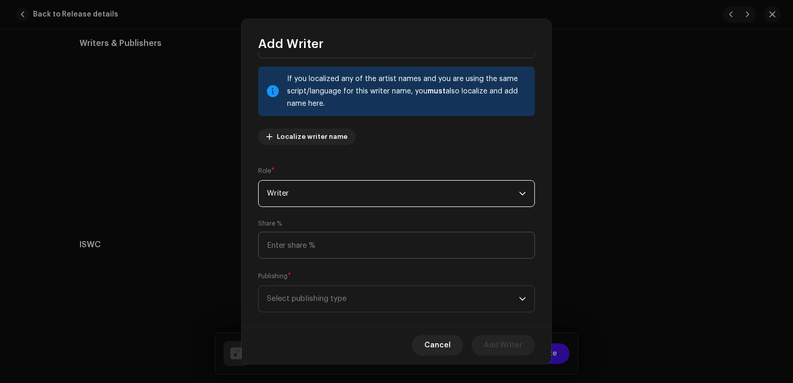
scroll to position [67, 0]
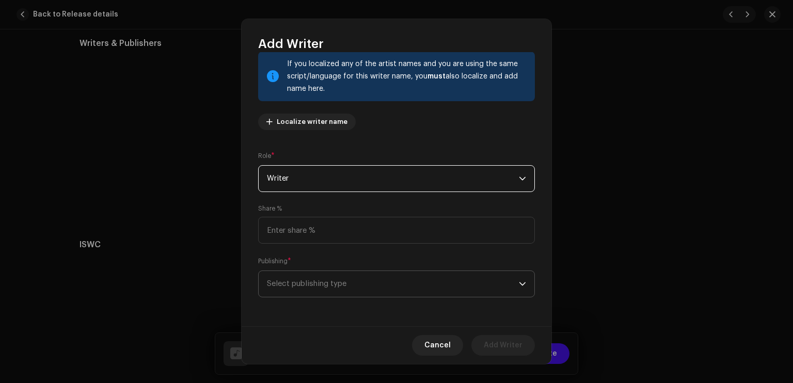
click at [315, 290] on span "Select publishing type" at bounding box center [393, 284] width 252 height 26
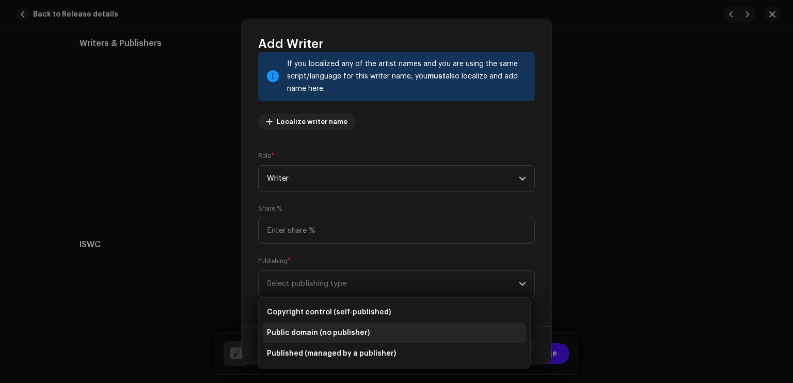
click at [330, 337] on span "Public domain (no publisher)" at bounding box center [318, 333] width 103 height 10
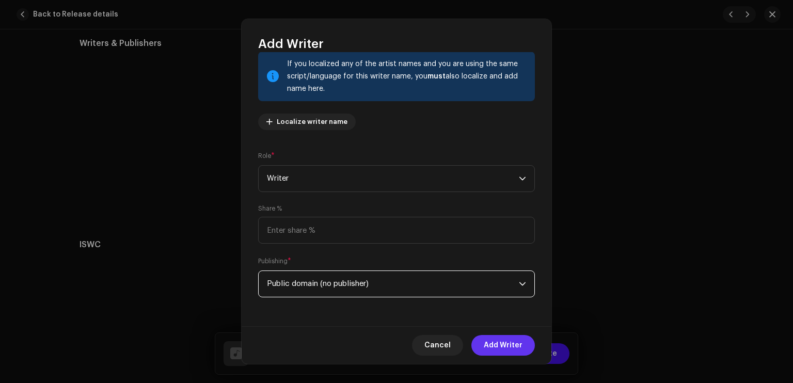
click at [506, 347] on span "Add Writer" at bounding box center [503, 345] width 39 height 21
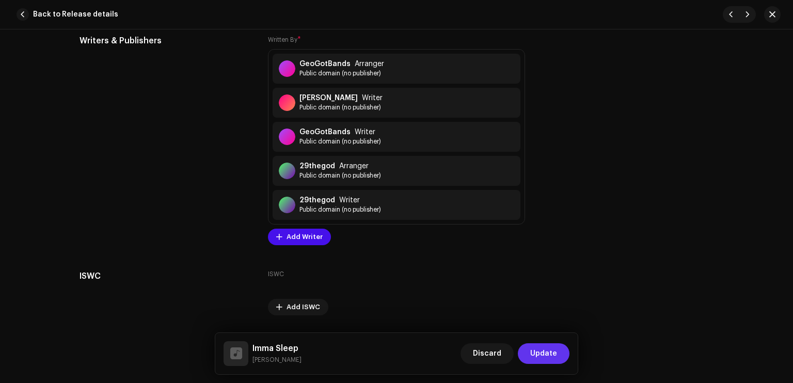
click at [538, 350] on span "Update" at bounding box center [543, 353] width 27 height 21
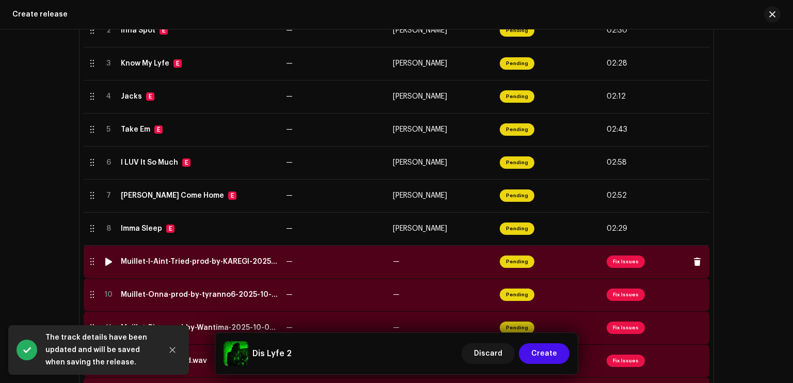
click at [513, 265] on span "Pending" at bounding box center [517, 262] width 35 height 12
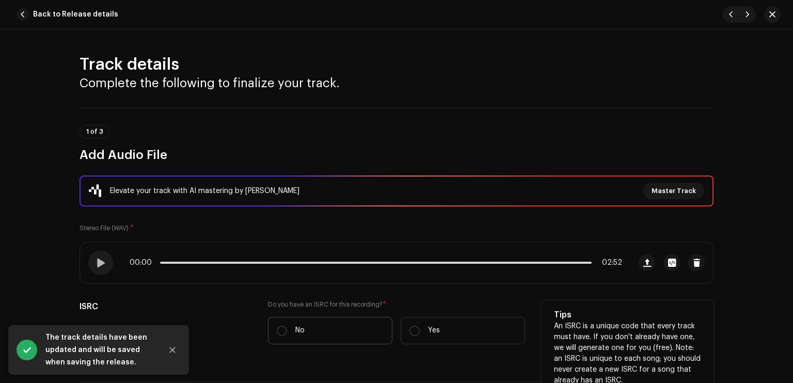
click at [345, 325] on label "No" at bounding box center [330, 330] width 124 height 27
click at [287, 326] on input "No" at bounding box center [282, 331] width 10 height 10
radio input "true"
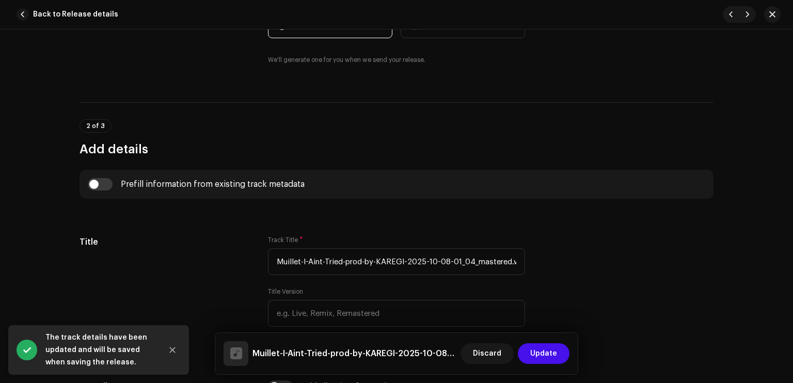
scroll to position [382, 0]
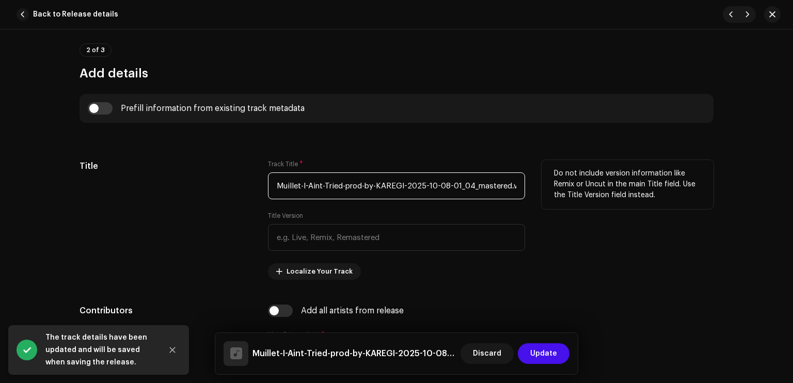
click at [405, 177] on input "Muillet-I-Aint-Tried-prod-by-KAREGI-2025-10-08-01_04_mastered.wav" at bounding box center [396, 185] width 257 height 27
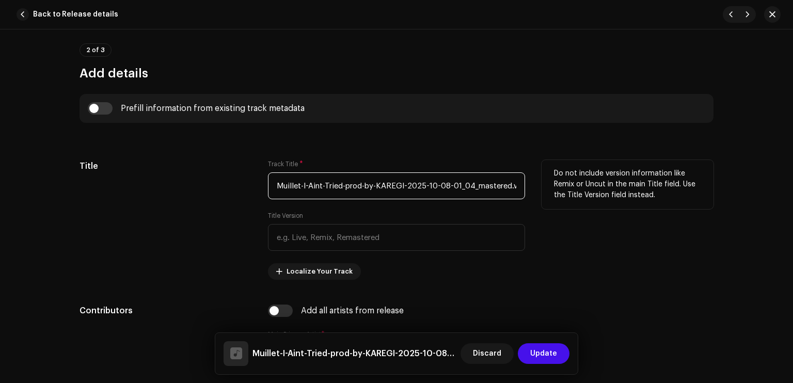
click at [405, 177] on input "Muillet-I-Aint-Tried-prod-by-KAREGI-2025-10-08-01_04_mastered.wav" at bounding box center [396, 185] width 257 height 27
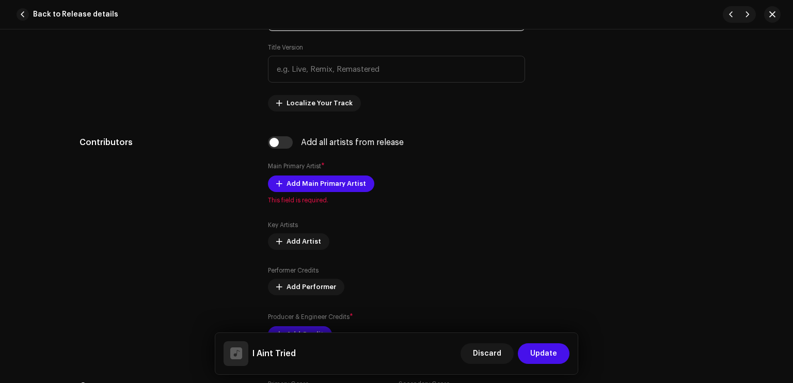
scroll to position [575, 0]
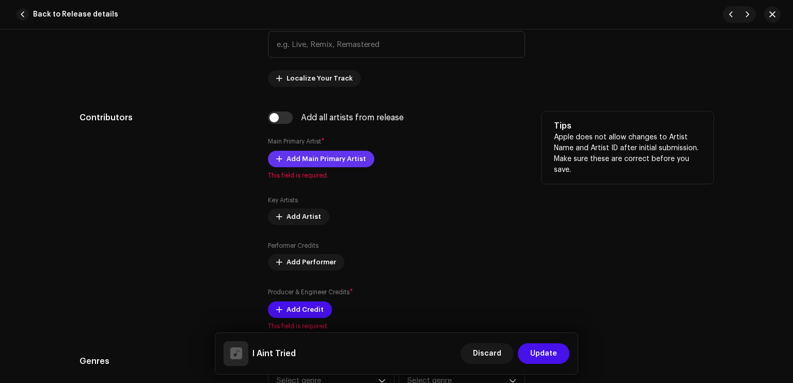
type input "I Aint Tried"
click at [292, 154] on span "Add Main Primary Artist" at bounding box center [327, 159] width 80 height 21
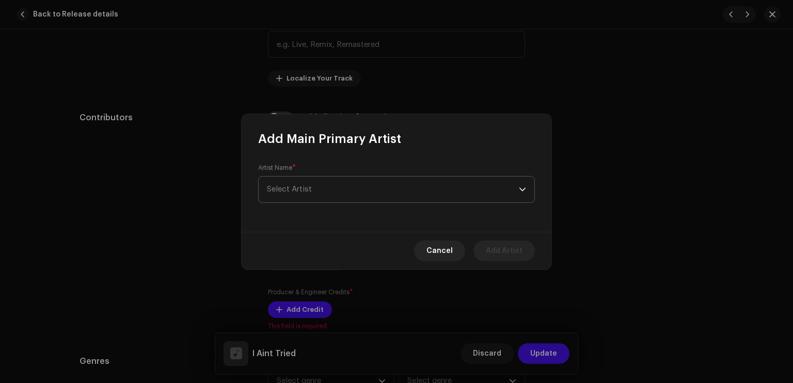
click at [308, 184] on span "Select Artist" at bounding box center [393, 190] width 252 height 26
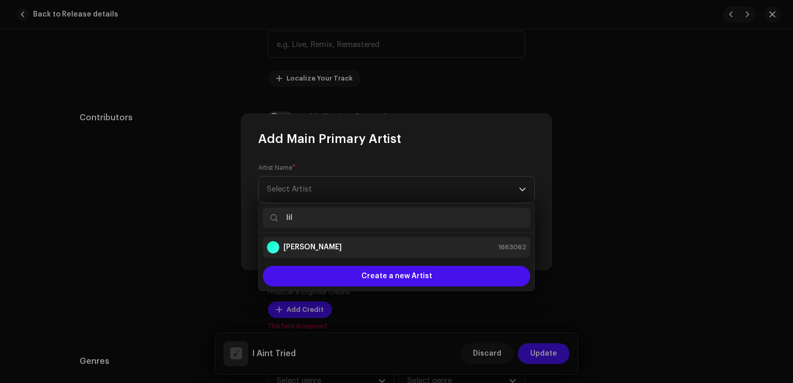
type input "lil"
click at [325, 247] on div "[PERSON_NAME] 1663062" at bounding box center [396, 247] width 259 height 12
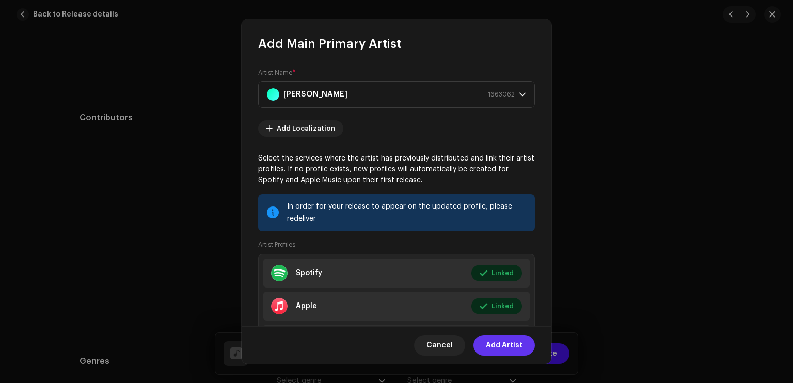
click at [509, 343] on span "Add Artist" at bounding box center [504, 345] width 37 height 21
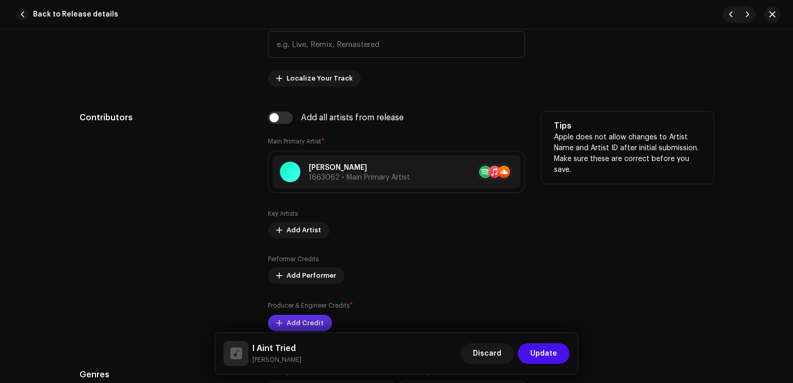
click at [311, 324] on span "Add Credit" at bounding box center [305, 323] width 37 height 21
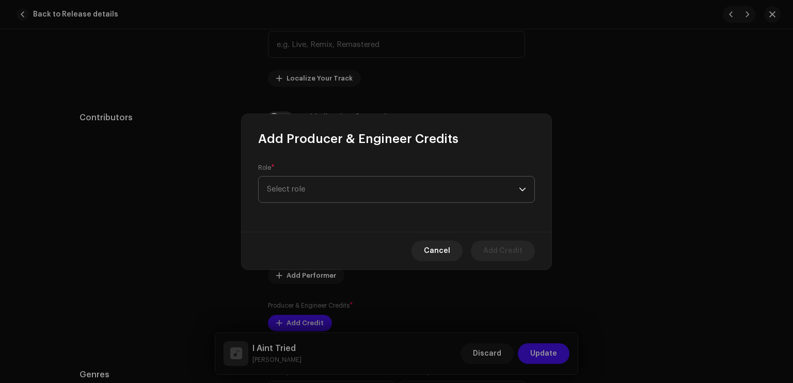
click at [304, 186] on span "Select role" at bounding box center [393, 190] width 252 height 26
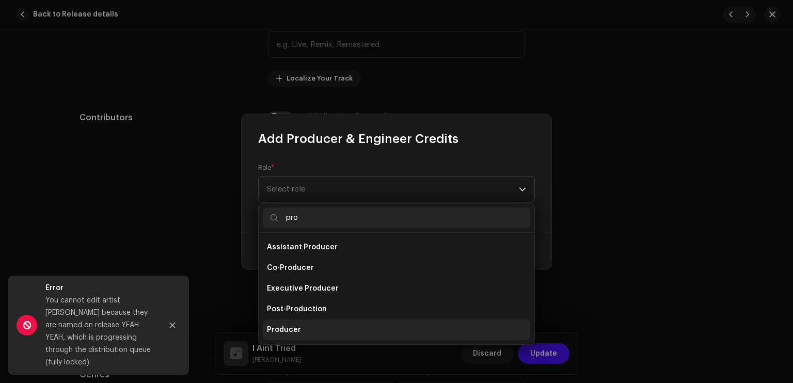
type input "pro"
click at [302, 324] on li "Producer" at bounding box center [396, 330] width 267 height 21
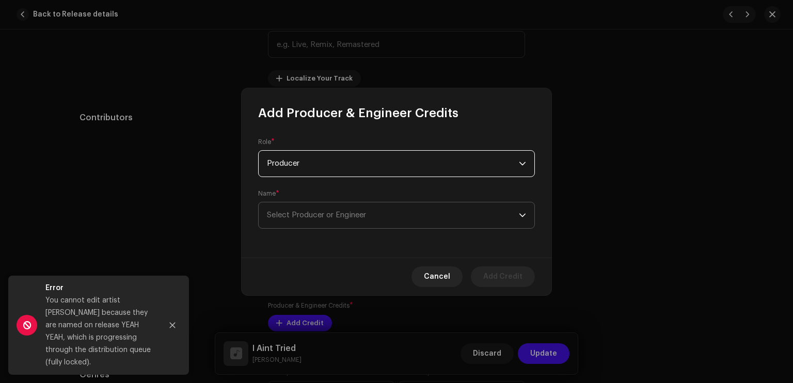
click at [322, 203] on span "Select Producer or Engineer" at bounding box center [393, 215] width 252 height 26
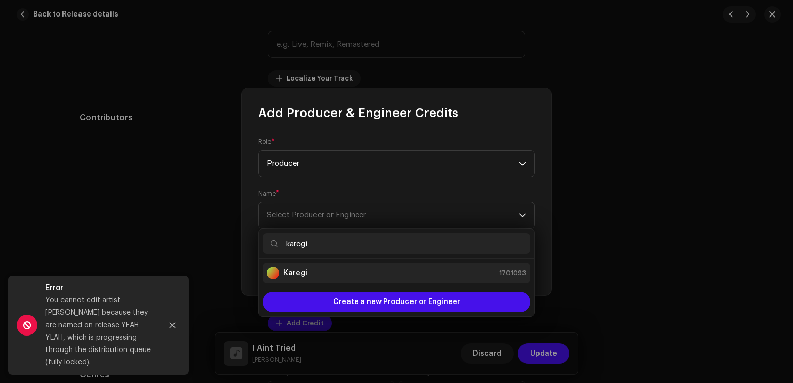
type input "karegi"
click at [335, 276] on div "Karegi 1701093" at bounding box center [396, 273] width 259 height 12
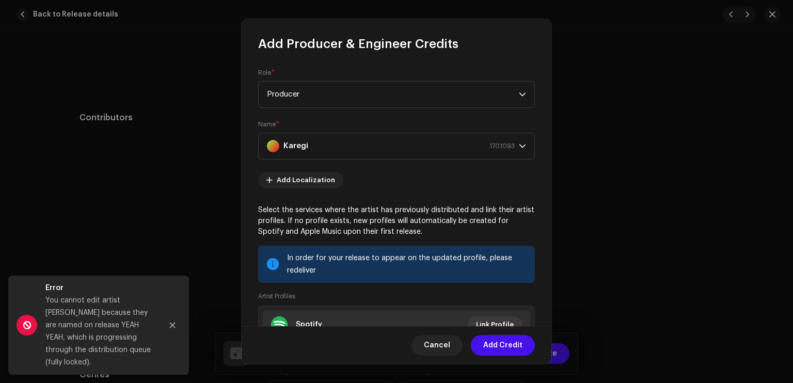
click at [469, 210] on p "Select the services where the artist has previously distributed and link their …" at bounding box center [396, 221] width 277 height 33
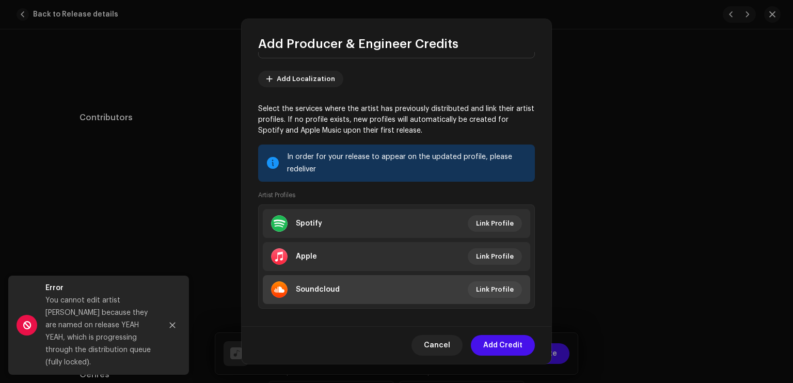
scroll to position [113, 0]
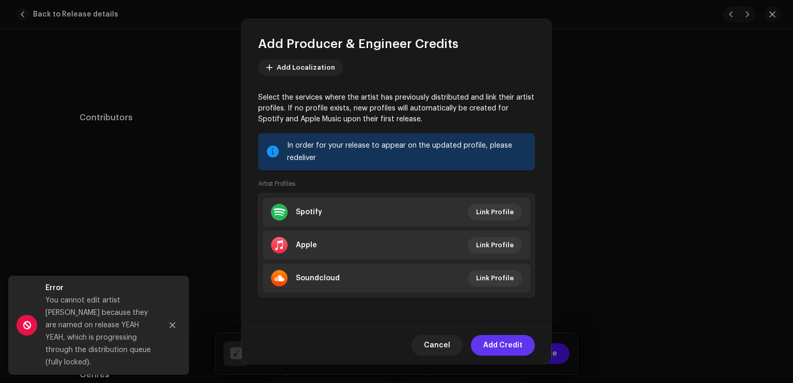
click at [498, 343] on span "Add Credit" at bounding box center [502, 345] width 39 height 21
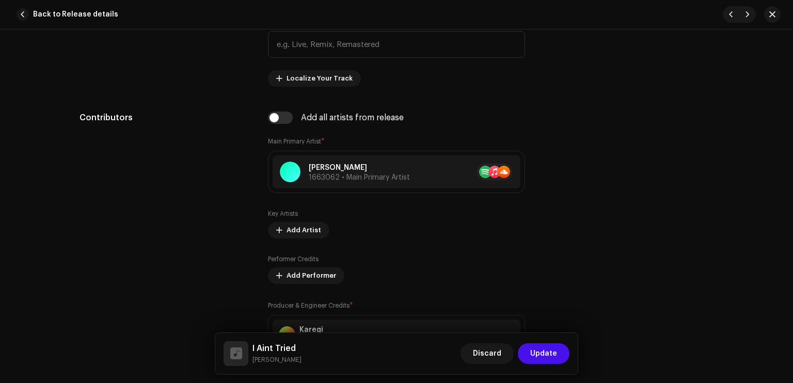
scroll to position [841, 0]
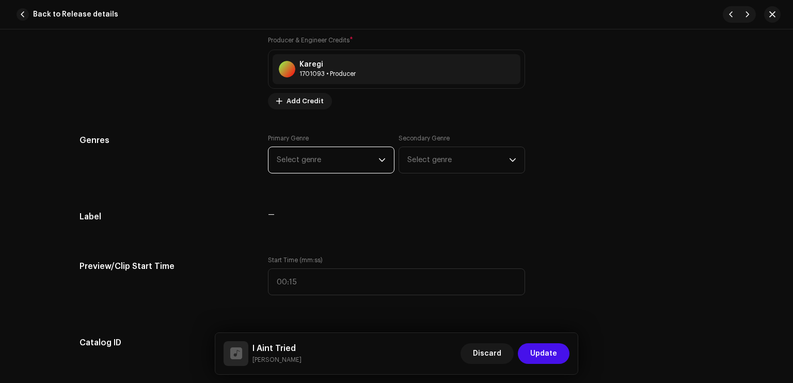
click at [339, 157] on span "Select genre" at bounding box center [328, 160] width 102 height 26
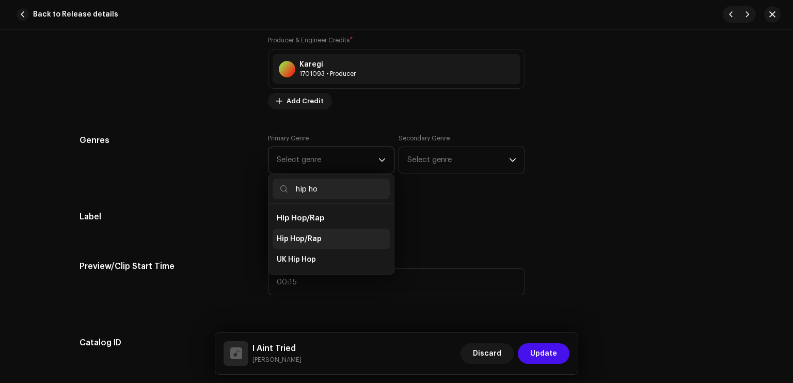
type input "hip ho"
click at [341, 234] on li "Hip Hop/Rap" at bounding box center [331, 239] width 117 height 21
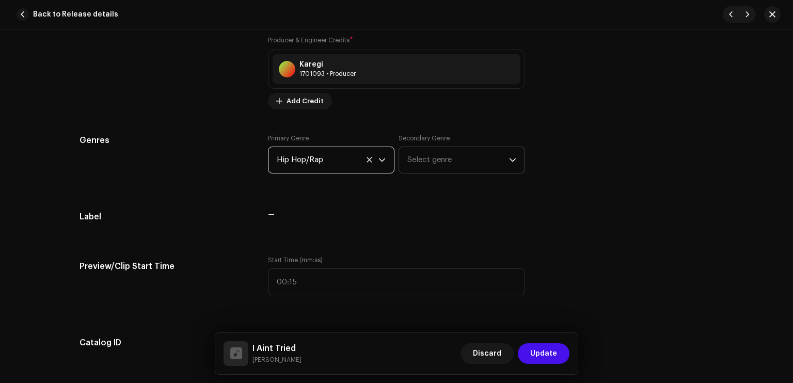
click at [437, 160] on span "Select genre" at bounding box center [458, 160] width 102 height 26
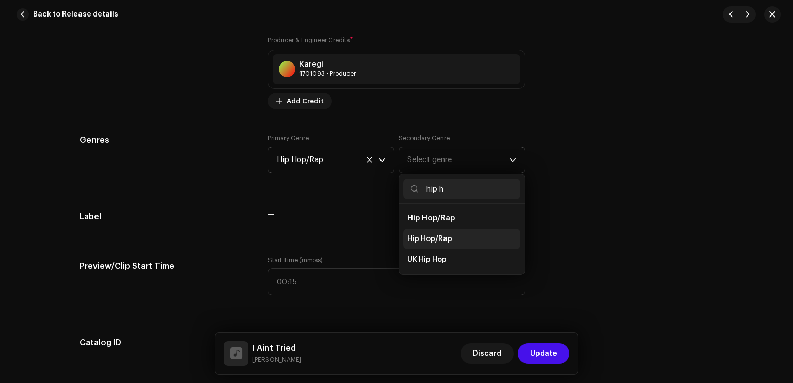
type input "hip h"
click at [441, 238] on span "Hip Hop/Rap" at bounding box center [429, 239] width 45 height 10
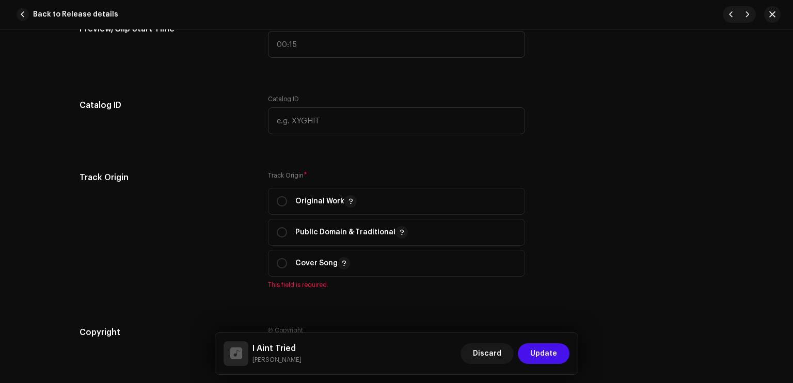
scroll to position [1093, 0]
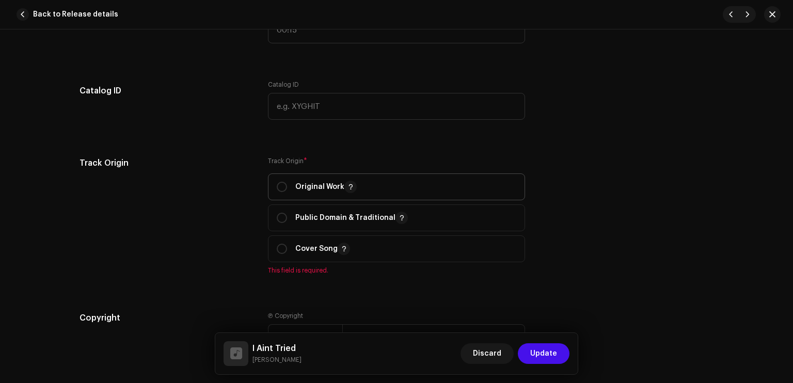
click at [289, 191] on div "Original Work" at bounding box center [317, 187] width 80 height 12
radio input "true"
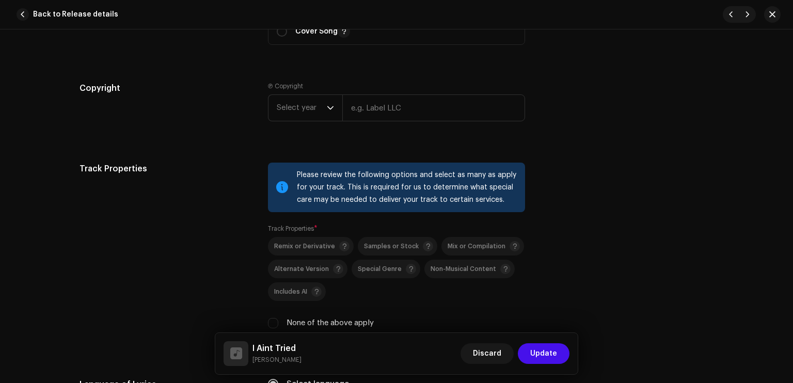
scroll to position [1316, 0]
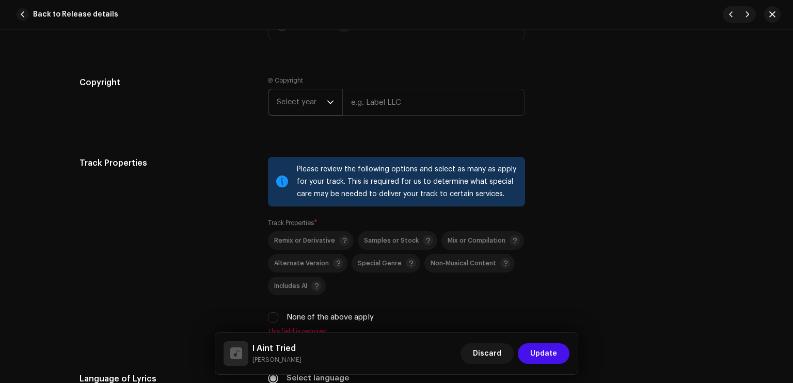
click at [277, 104] on span "Select year" at bounding box center [302, 102] width 50 height 26
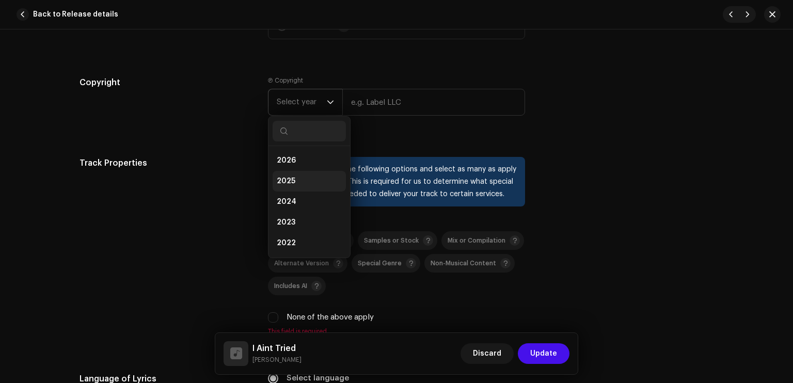
click at [295, 178] on li "2025" at bounding box center [309, 181] width 73 height 21
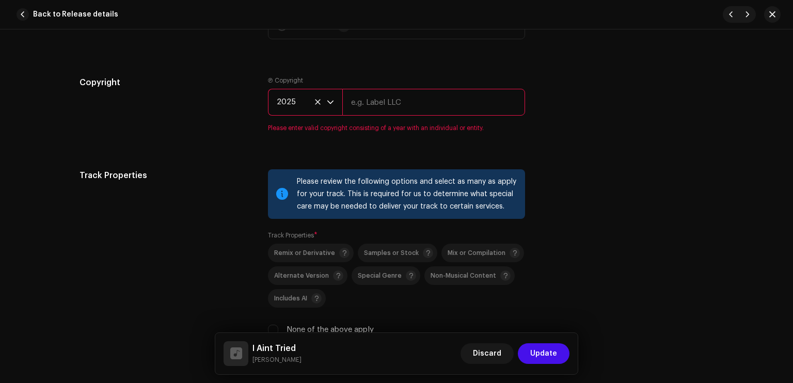
click at [383, 94] on input "text" at bounding box center [433, 102] width 183 height 27
type input "Sleezy Entertainment & High School Kids Field Records"
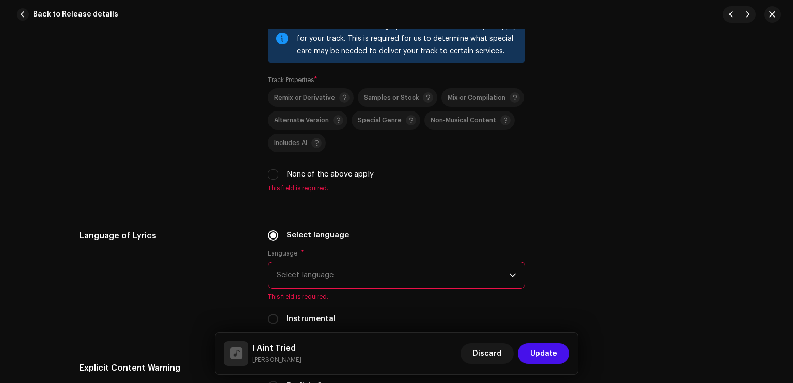
scroll to position [1462, 0]
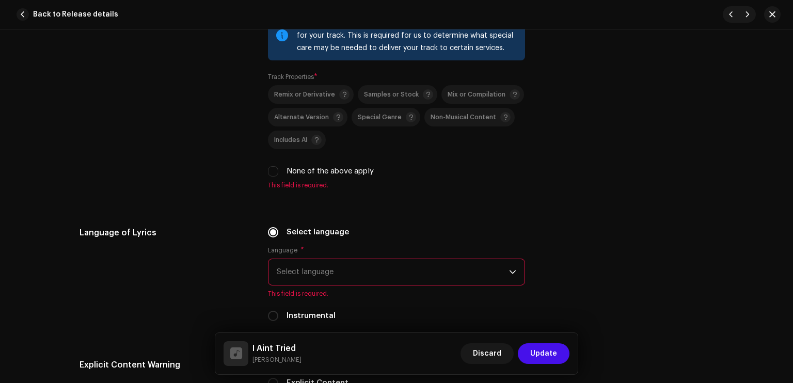
click at [331, 174] on label "None of the above apply" at bounding box center [330, 171] width 87 height 11
click at [278, 174] on input "None of the above apply" at bounding box center [273, 171] width 10 height 10
checkbox input "true"
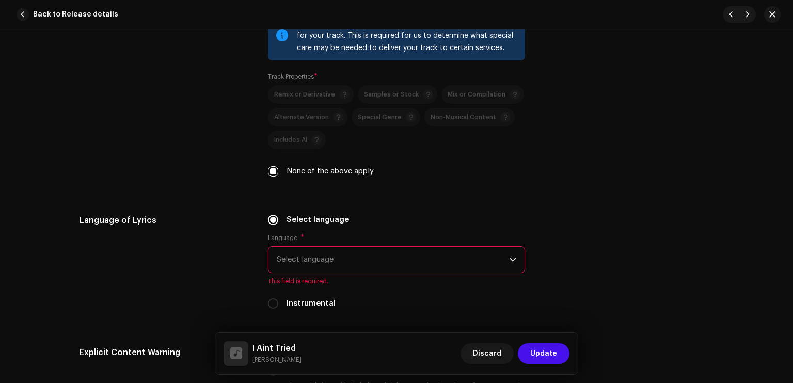
click at [340, 269] on span "Select language" at bounding box center [393, 260] width 232 height 26
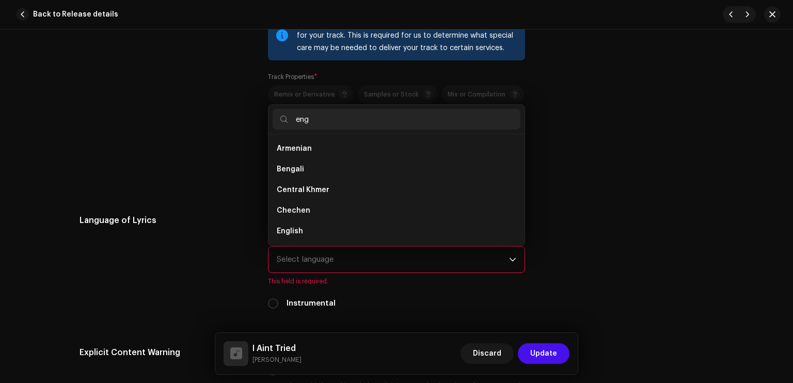
scroll to position [0, 0]
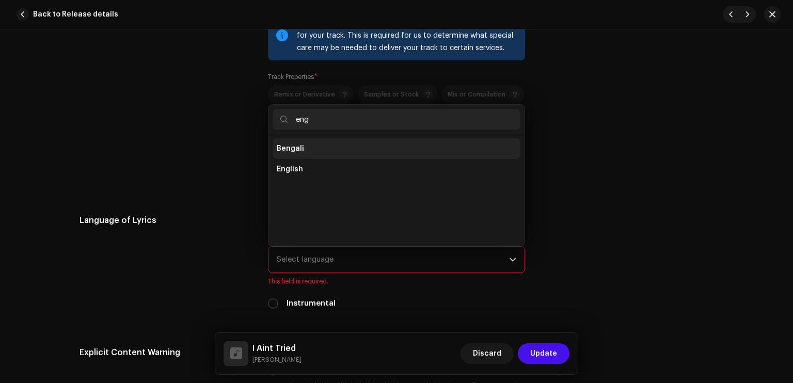
type input "eng"
click at [311, 159] on li "Bengali" at bounding box center [397, 148] width 248 height 21
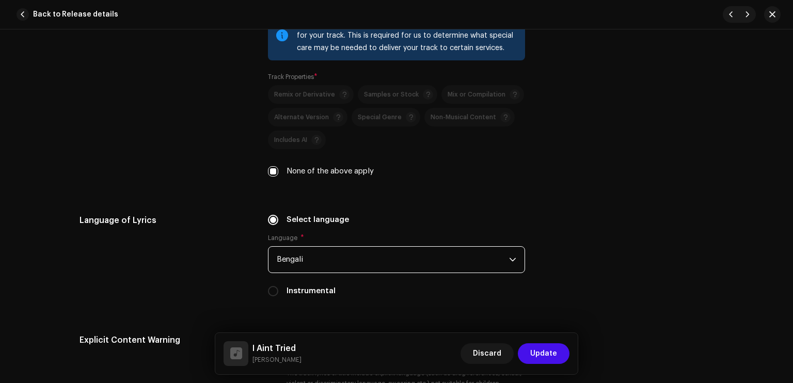
click at [323, 270] on span "Bengali" at bounding box center [393, 260] width 232 height 26
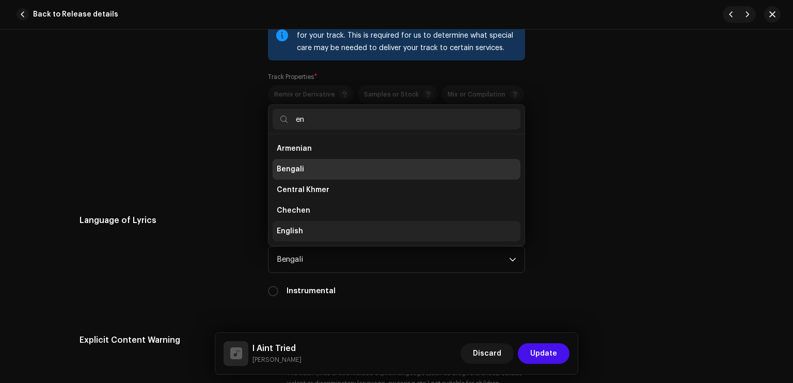
type input "en"
click at [297, 229] on span "English" at bounding box center [290, 231] width 26 height 10
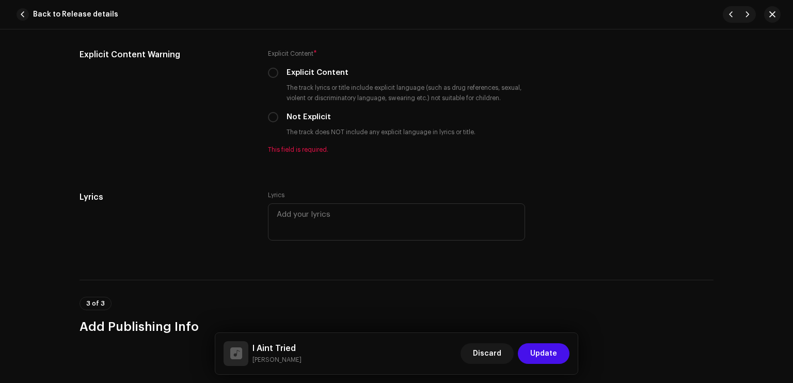
scroll to position [1769, 0]
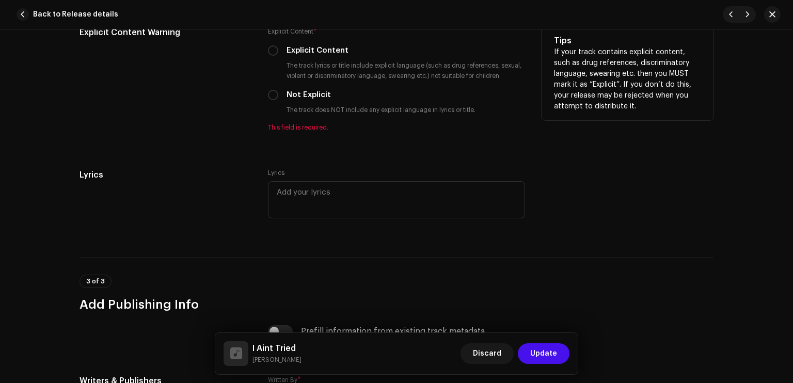
click at [312, 53] on label "Explicit Content" at bounding box center [318, 50] width 62 height 11
click at [278, 53] on input "Explicit Content" at bounding box center [273, 50] width 10 height 10
radio input "true"
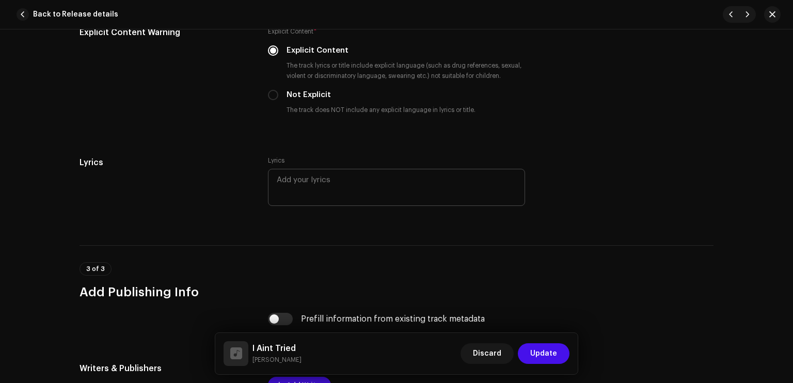
scroll to position [1964, 0]
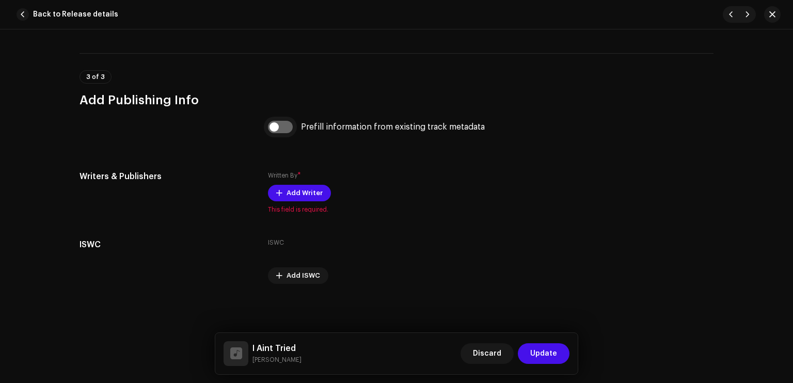
click at [283, 125] on input "checkbox" at bounding box center [280, 127] width 25 height 12
checkbox input "true"
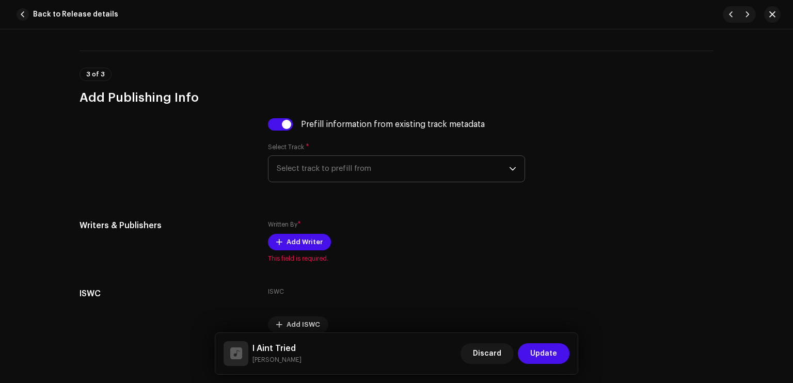
click at [310, 164] on span "Select track to prefill from" at bounding box center [393, 169] width 232 height 26
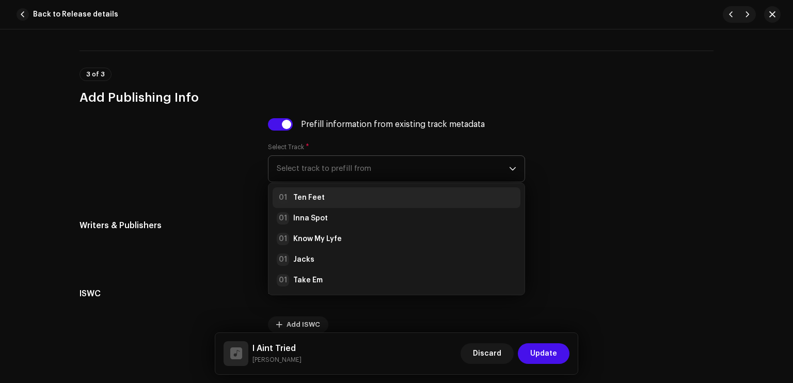
click at [318, 198] on strong "Ten Feet" at bounding box center [308, 198] width 31 height 10
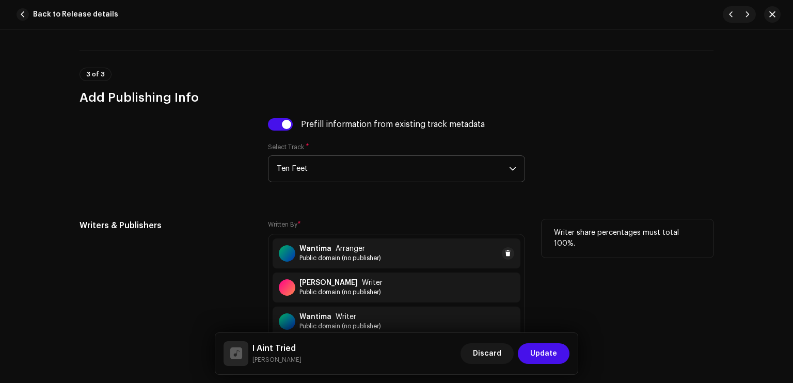
click at [364, 252] on div "Wantima Arranger" at bounding box center [340, 249] width 82 height 8
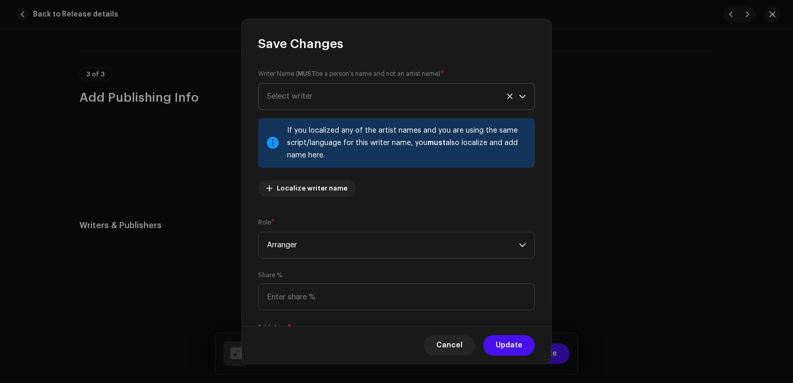
click at [330, 96] on span "Select writer" at bounding box center [393, 97] width 252 height 26
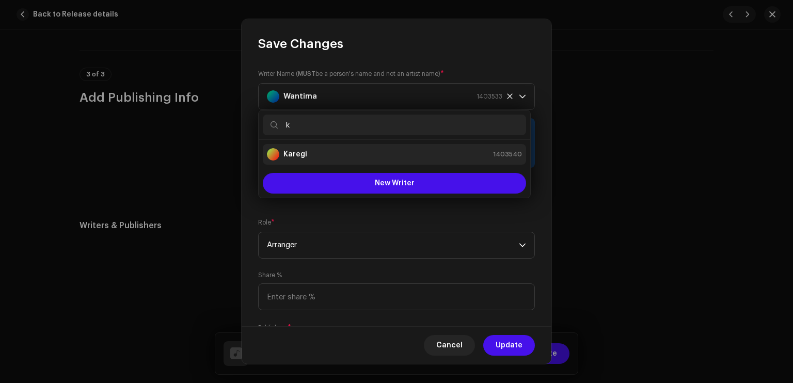
type input "k"
click at [322, 151] on div "Karegi 1403540" at bounding box center [394, 154] width 255 height 12
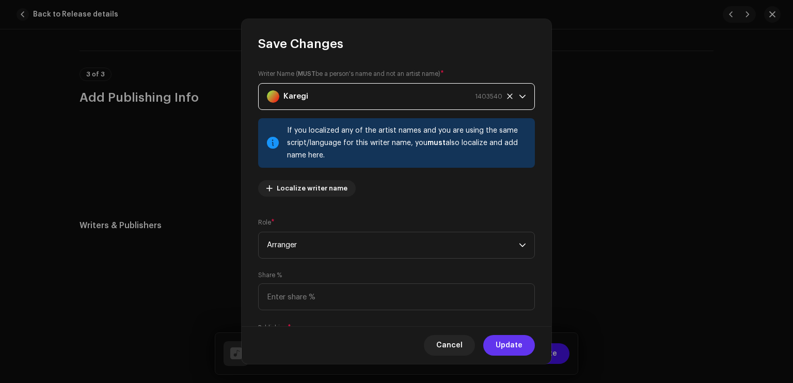
click at [506, 342] on span "Update" at bounding box center [509, 345] width 27 height 21
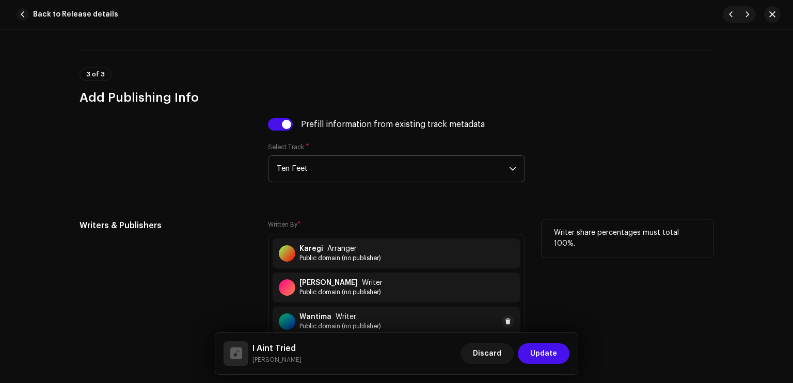
click at [362, 315] on div "Wantima Writer" at bounding box center [340, 317] width 82 height 8
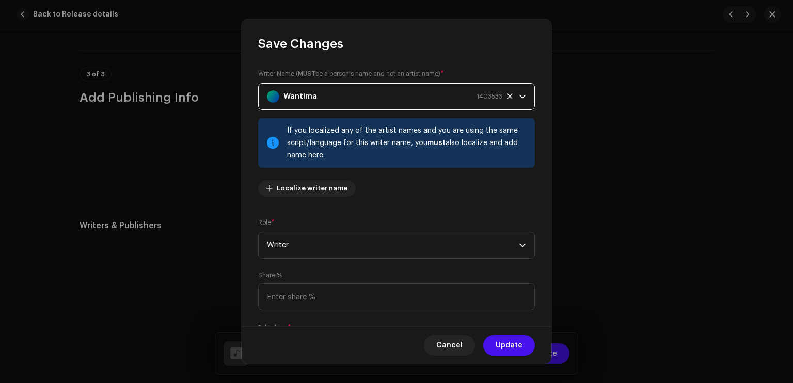
click at [374, 104] on div "Wantima 1403533" at bounding box center [384, 97] width 235 height 26
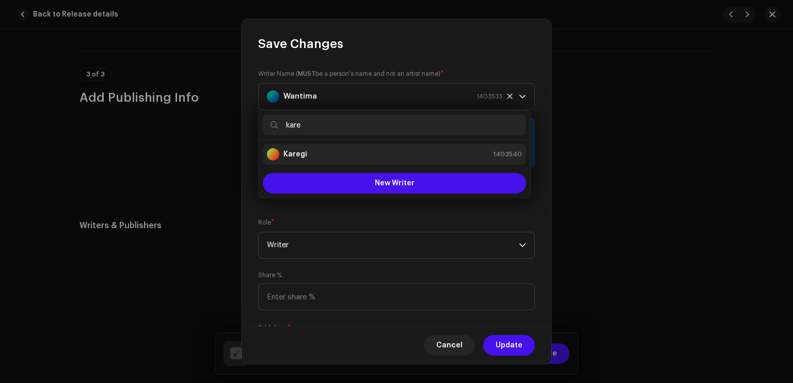
click at [355, 155] on div "Karegi 1403540" at bounding box center [394, 154] width 255 height 12
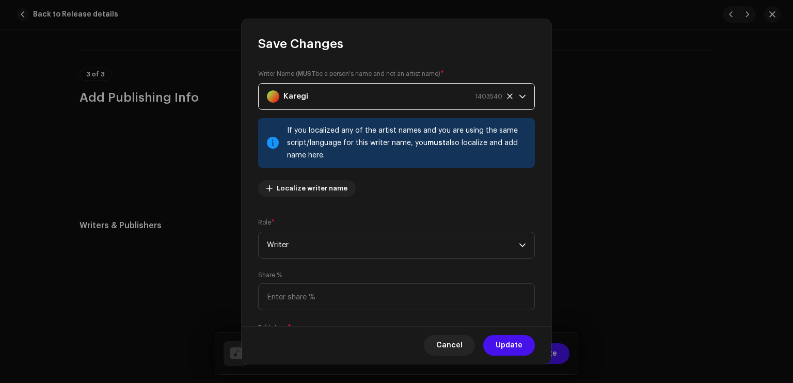
scroll to position [67, 0]
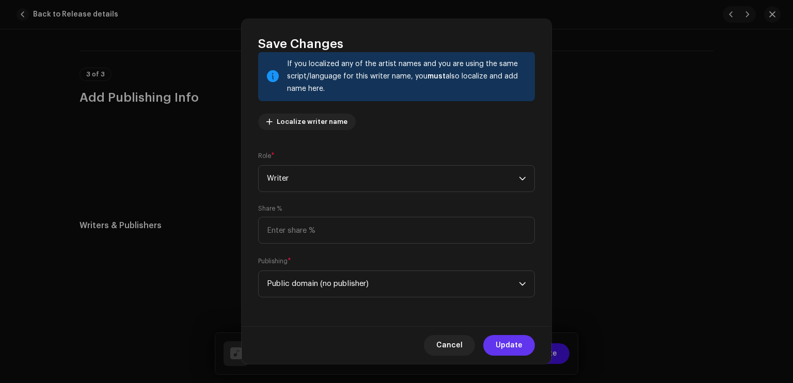
click at [499, 349] on span "Update" at bounding box center [509, 345] width 27 height 21
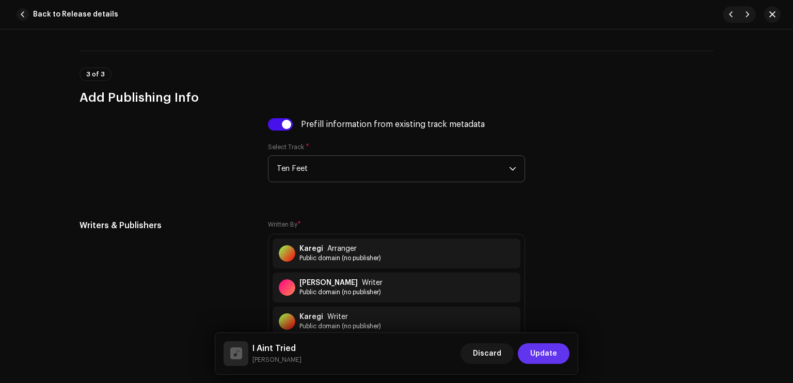
click at [563, 345] on button "Update" at bounding box center [544, 353] width 52 height 21
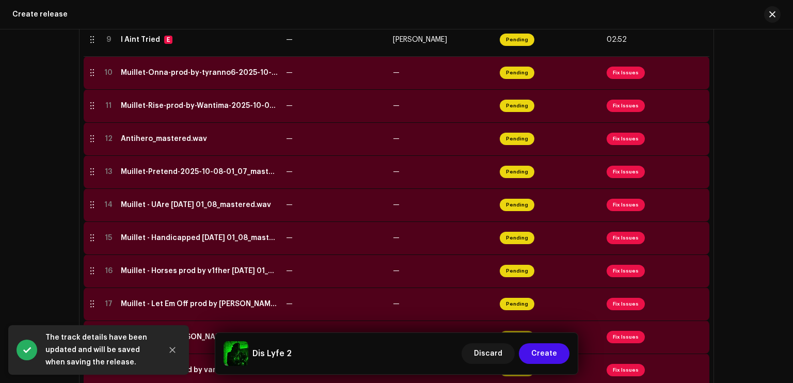
scroll to position [498, 0]
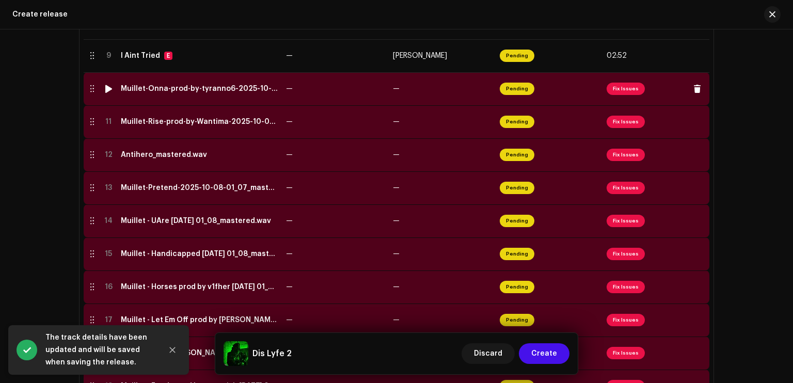
click at [510, 93] on span "Pending" at bounding box center [517, 89] width 35 height 12
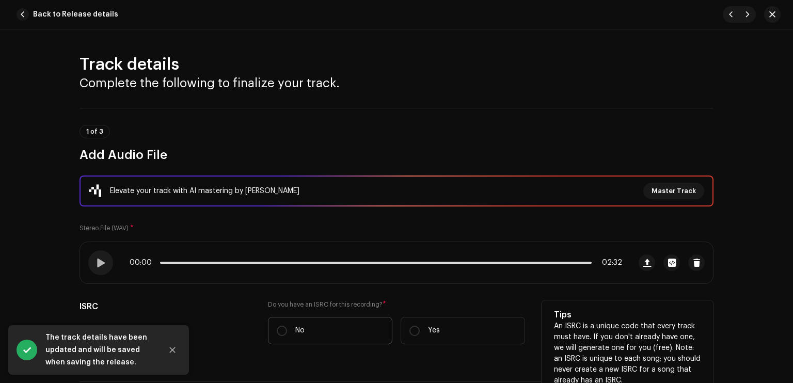
click at [309, 330] on label "No" at bounding box center [330, 330] width 124 height 27
click at [287, 330] on input "No" at bounding box center [282, 331] width 10 height 10
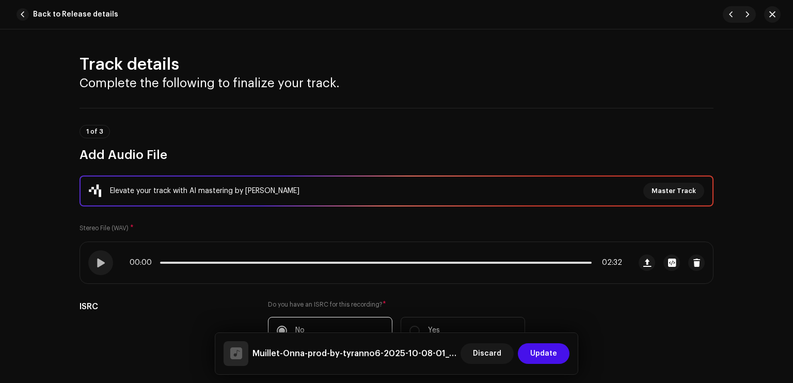
scroll to position [271, 0]
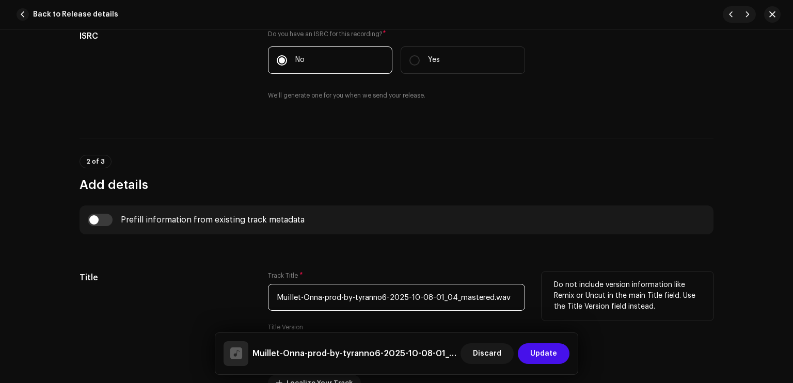
click at [452, 298] on input "Muillet-Onna-prod-by-tyranno6-2025-10-08-01_04_mastered.wav" at bounding box center [396, 297] width 257 height 27
click at [366, 298] on input "Muillet-Onna-prod-by-tyranno6-2025-10-08-01_04_mastered.wav" at bounding box center [396, 297] width 257 height 27
drag, startPoint x: 354, startPoint y: 295, endPoint x: 386, endPoint y: 302, distance: 32.8
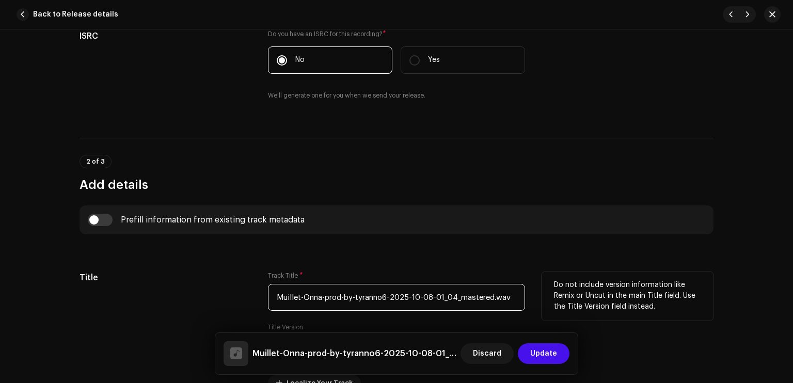
click at [386, 302] on input "Muillet-Onna-prod-by-tyranno6-2025-10-08-01_04_mastered.wav" at bounding box center [396, 297] width 257 height 27
click at [402, 294] on input "Muillet-Onna-prod-by-tyranno6-2025-10-08-01_04_mastered.wav" at bounding box center [396, 297] width 257 height 27
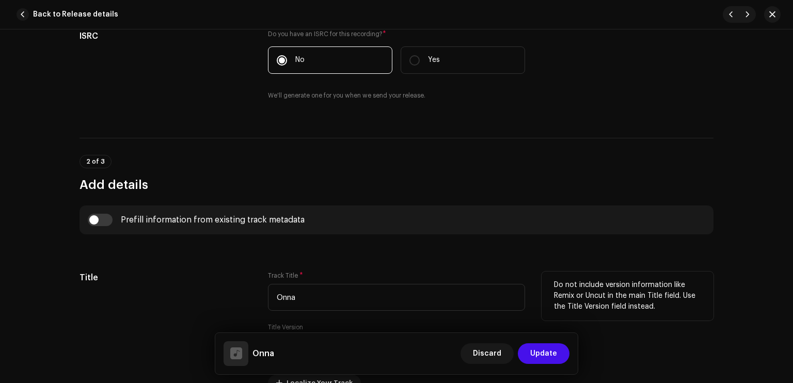
click at [441, 279] on div "Track Title * Onna" at bounding box center [396, 291] width 257 height 39
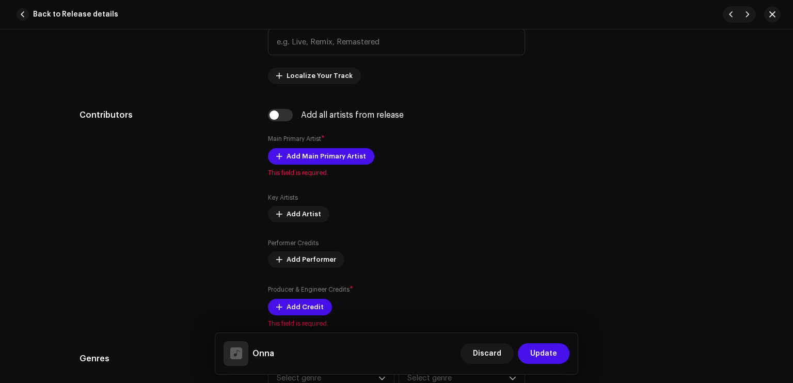
scroll to position [640, 0]
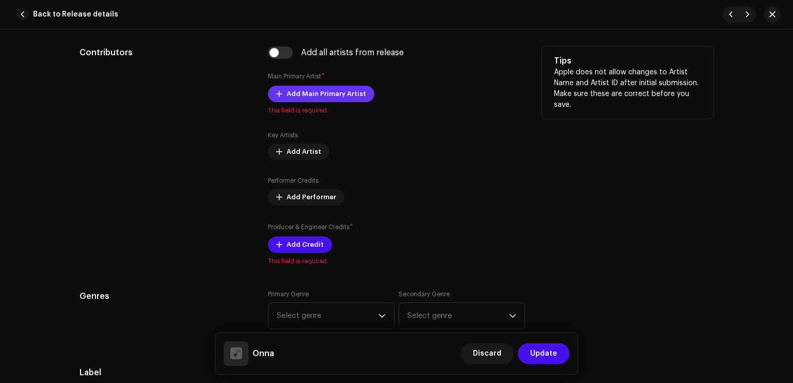
click at [305, 97] on span "Add Main Primary Artist" at bounding box center [327, 94] width 80 height 21
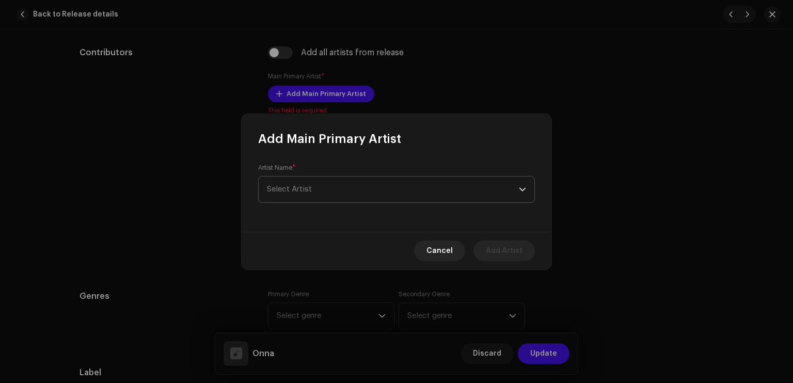
click at [326, 197] on span "Select Artist" at bounding box center [393, 190] width 252 height 26
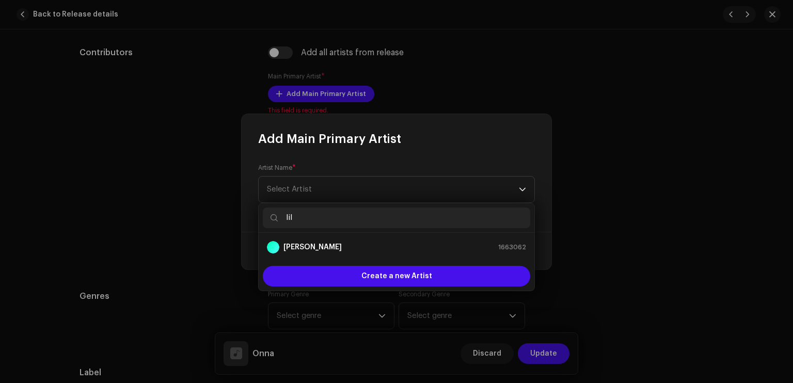
click at [400, 245] on div "[PERSON_NAME] 1663062" at bounding box center [396, 247] width 259 height 12
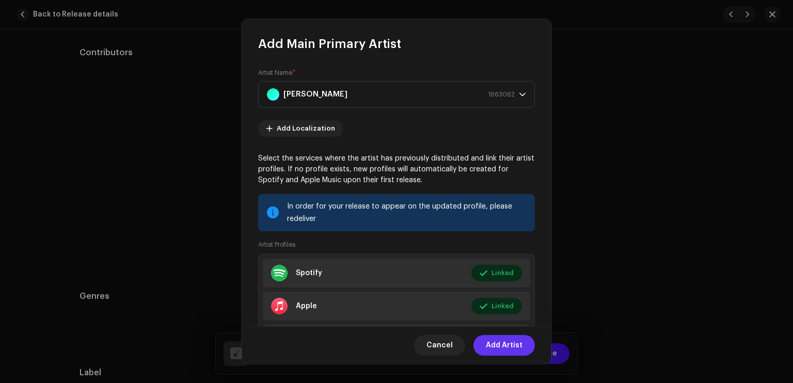
click at [494, 347] on span "Add Artist" at bounding box center [504, 345] width 37 height 21
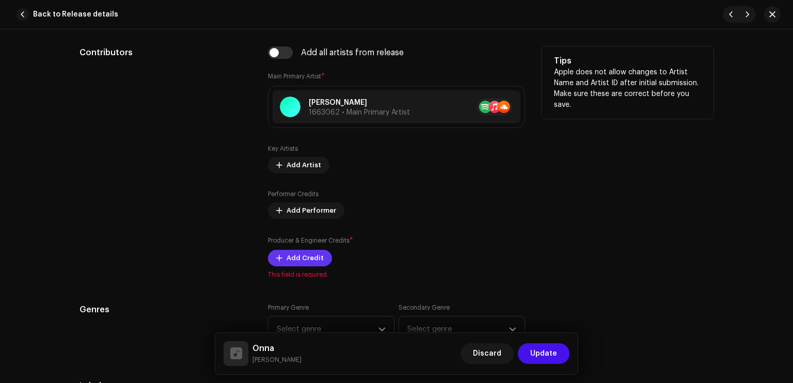
click at [310, 265] on span "Add Credit" at bounding box center [305, 258] width 37 height 21
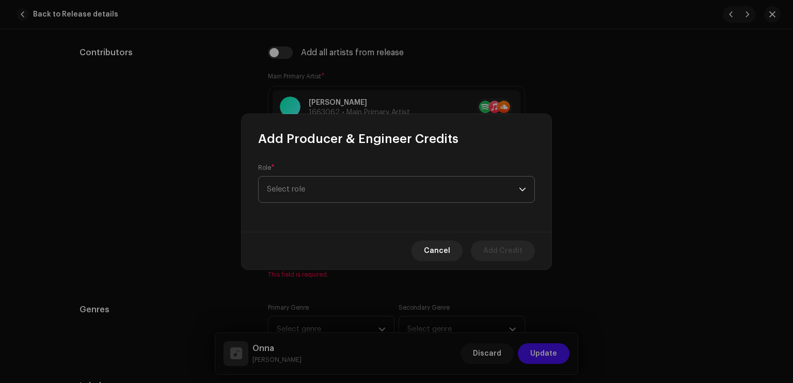
click at [343, 193] on span "Select role" at bounding box center [393, 190] width 252 height 26
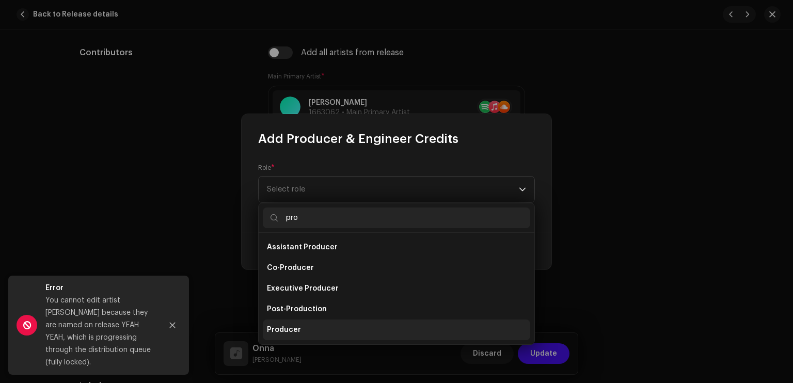
click at [316, 325] on li "Producer" at bounding box center [396, 330] width 267 height 21
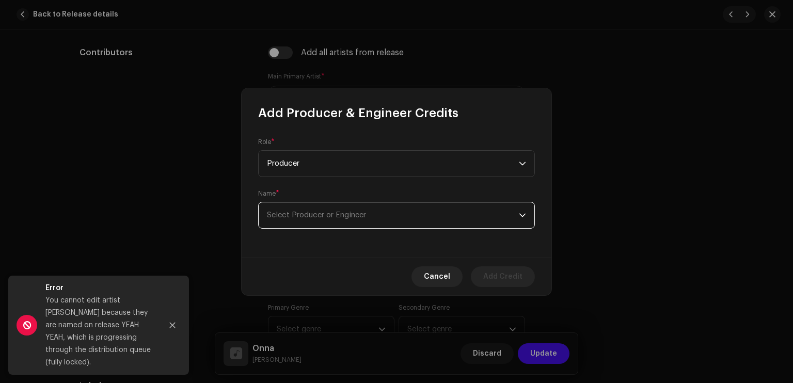
click at [345, 216] on span "Select Producer or Engineer" at bounding box center [316, 215] width 99 height 8
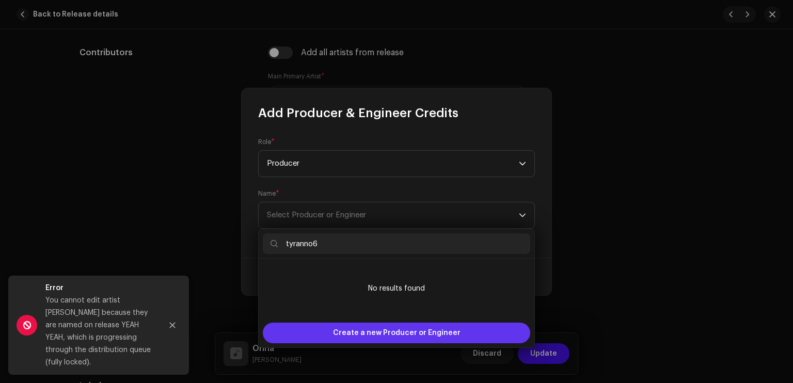
click at [357, 328] on span "Create a new Producer or Engineer" at bounding box center [397, 333] width 128 height 21
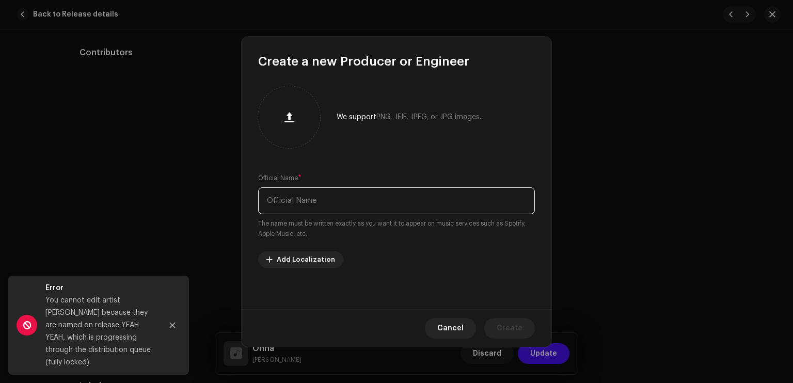
click at [341, 208] on input "text" at bounding box center [396, 200] width 277 height 27
paste input "tyranno6"
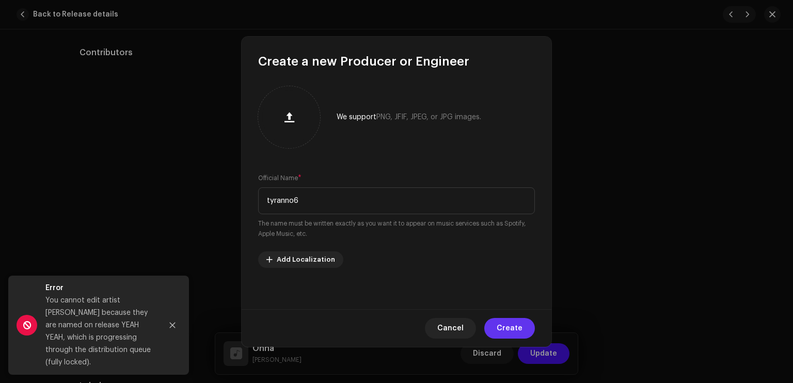
click at [500, 321] on span "Create" at bounding box center [510, 328] width 26 height 21
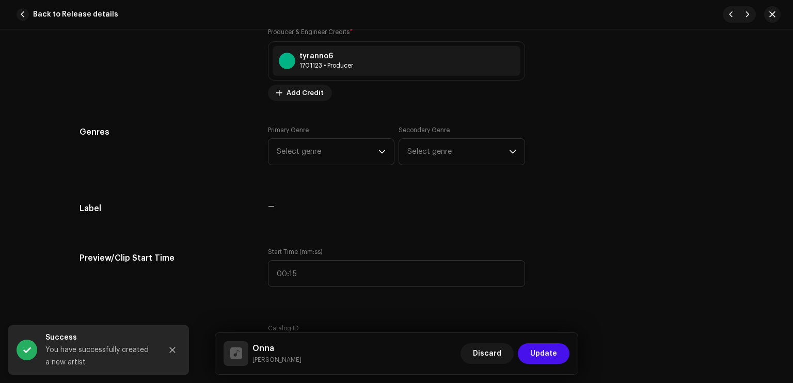
scroll to position [865, 0]
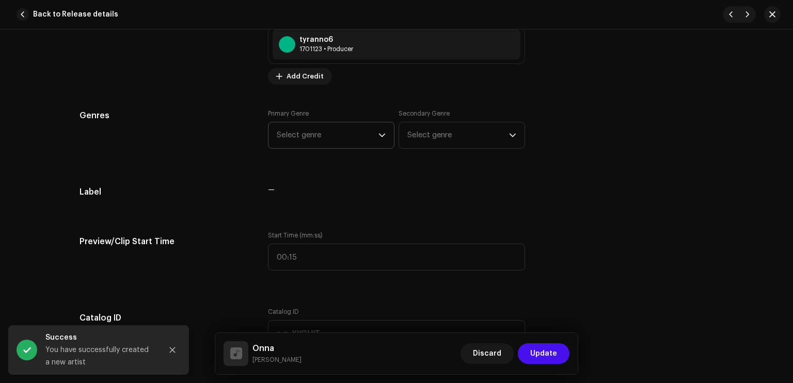
click at [310, 135] on span "Select genre" at bounding box center [328, 135] width 102 height 26
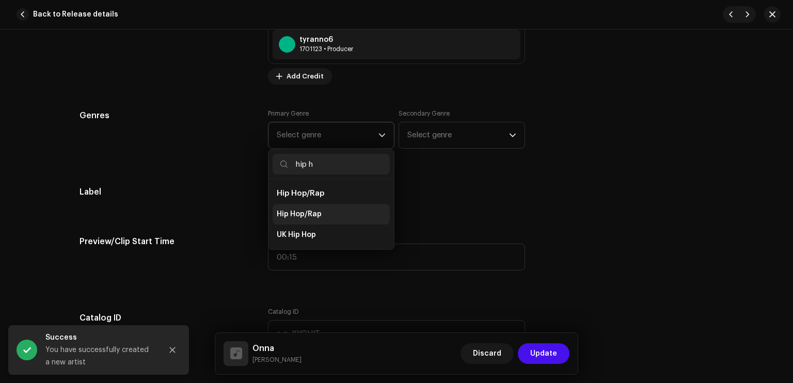
click at [311, 212] on span "Hip Hop/Rap" at bounding box center [299, 214] width 45 height 10
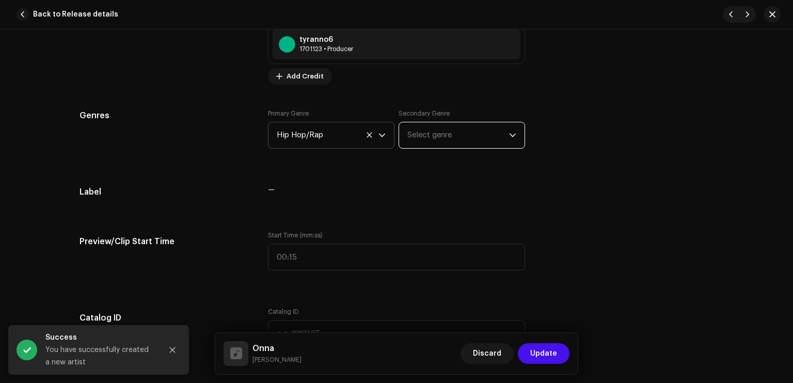
click at [447, 135] on span "Select genre" at bounding box center [458, 135] width 102 height 26
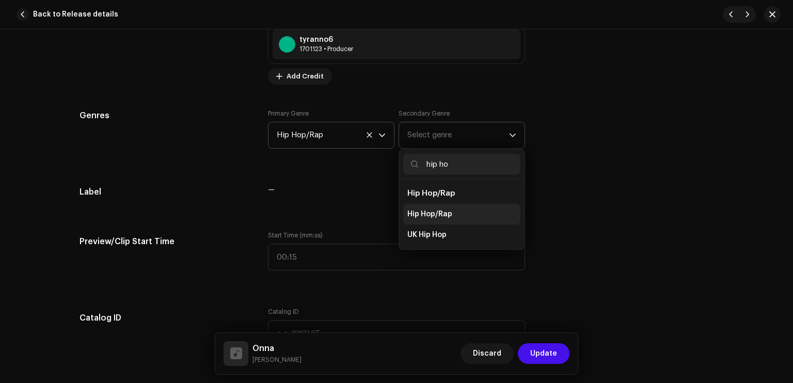
click at [435, 211] on span "Hip Hop/Rap" at bounding box center [429, 214] width 45 height 10
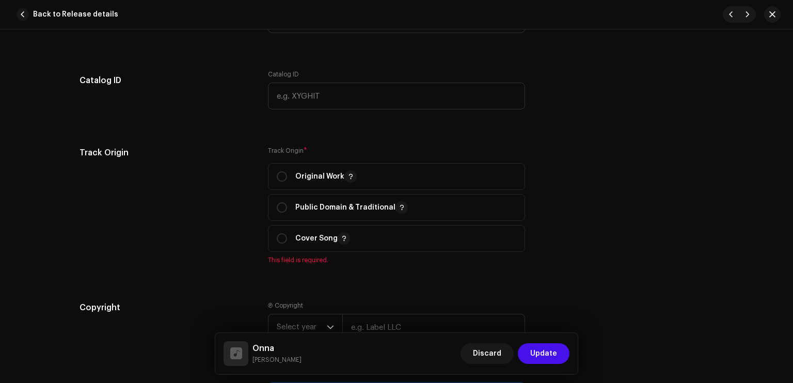
scroll to position [1134, 0]
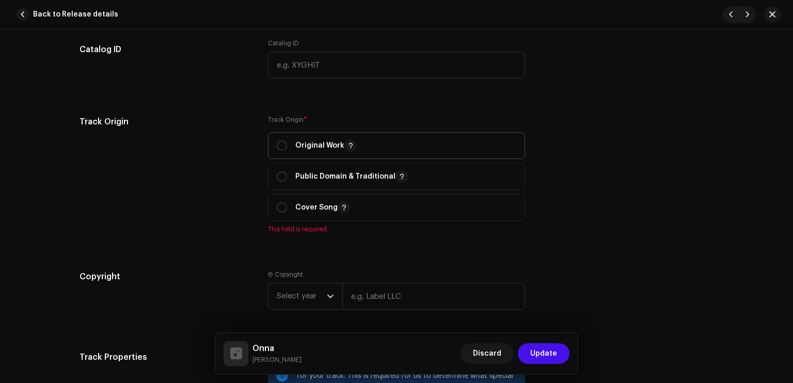
click at [321, 150] on p "Original Work" at bounding box center [325, 145] width 61 height 12
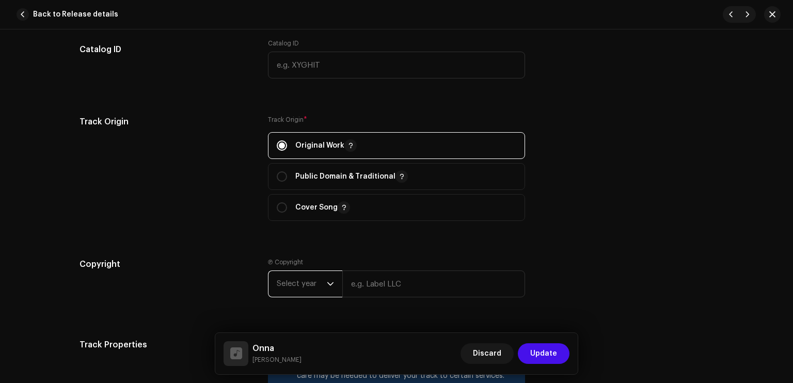
click at [316, 290] on span "Select year" at bounding box center [302, 284] width 50 height 26
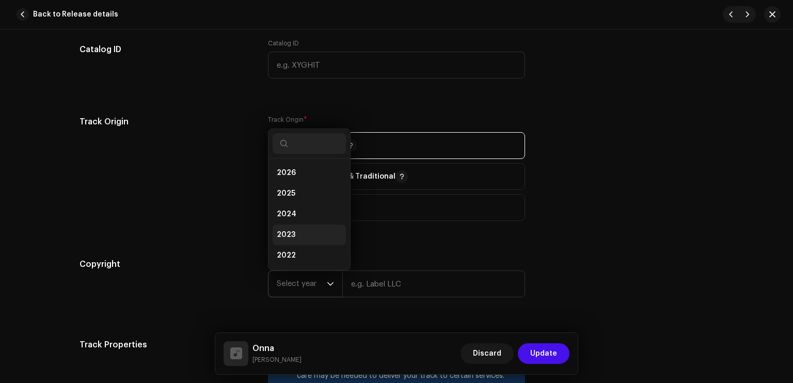
scroll to position [17, 0]
click at [297, 173] on li "2025" at bounding box center [309, 177] width 73 height 21
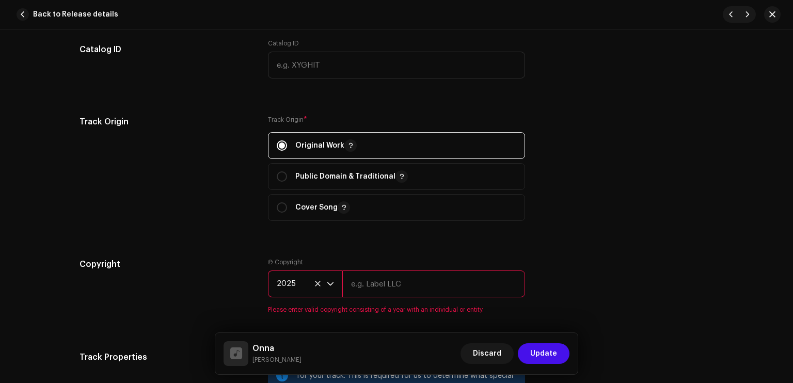
drag, startPoint x: 376, startPoint y: 289, endPoint x: 379, endPoint y: 277, distance: 12.3
click at [376, 289] on input "text" at bounding box center [433, 284] width 183 height 27
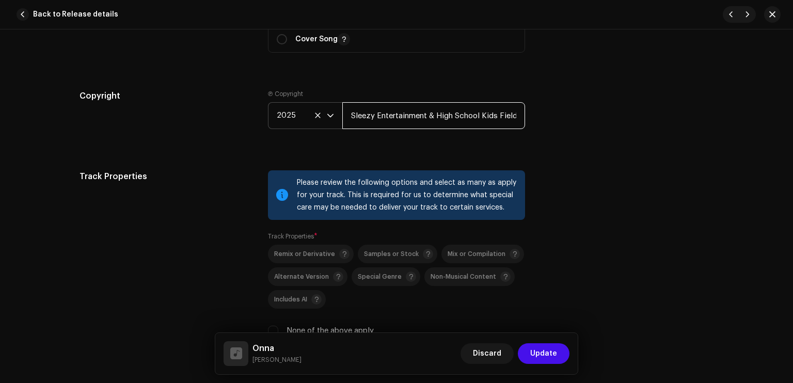
scroll to position [1340, 0]
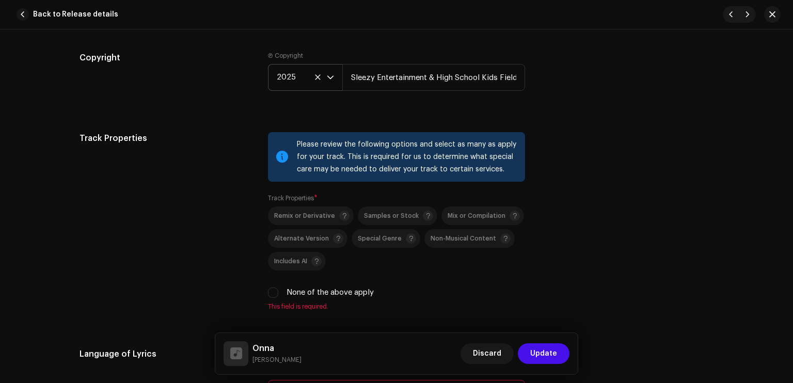
click at [298, 298] on label "None of the above apply" at bounding box center [330, 292] width 87 height 11
click at [278, 298] on input "None of the above apply" at bounding box center [273, 293] width 10 height 10
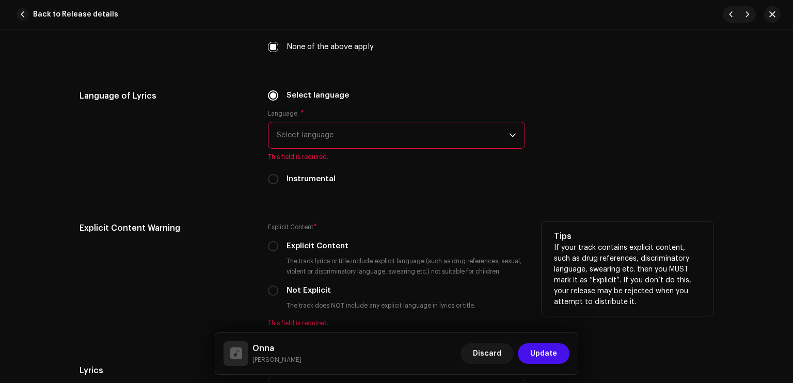
scroll to position [1589, 0]
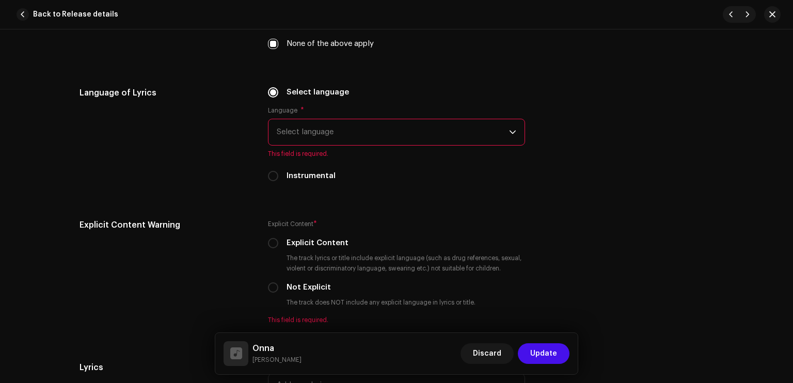
click at [325, 130] on span "Select language" at bounding box center [393, 132] width 232 height 26
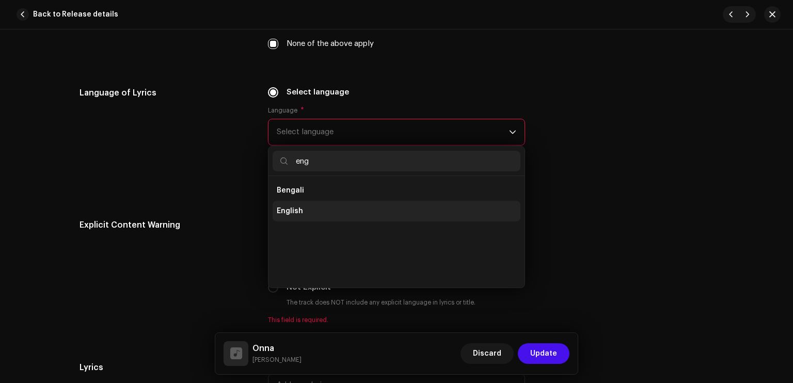
scroll to position [0, 0]
click at [302, 214] on li "English" at bounding box center [397, 211] width 248 height 21
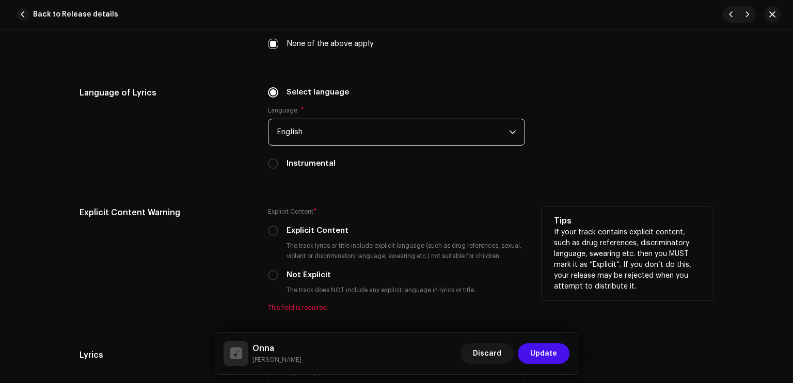
click at [321, 229] on label "Explicit Content" at bounding box center [318, 230] width 62 height 11
click at [278, 229] on input "Explicit Content" at bounding box center [273, 231] width 10 height 10
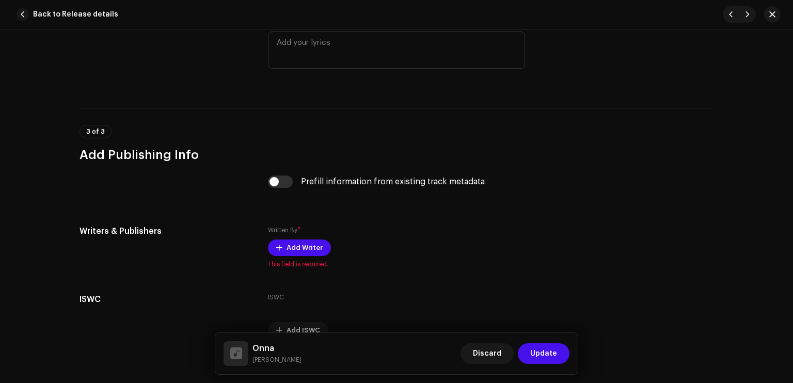
scroll to position [1964, 0]
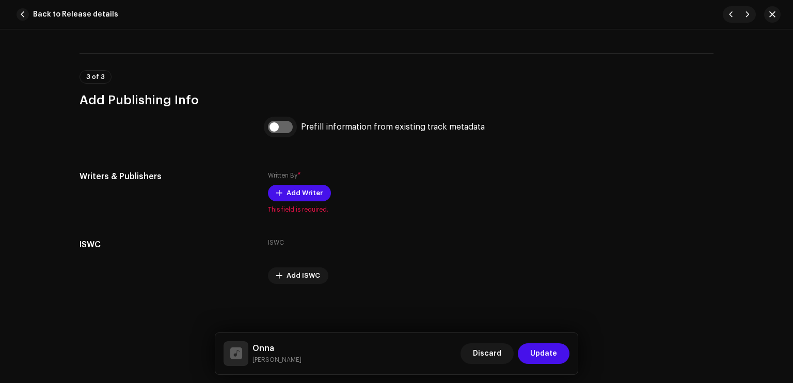
click at [281, 127] on input "checkbox" at bounding box center [280, 127] width 25 height 12
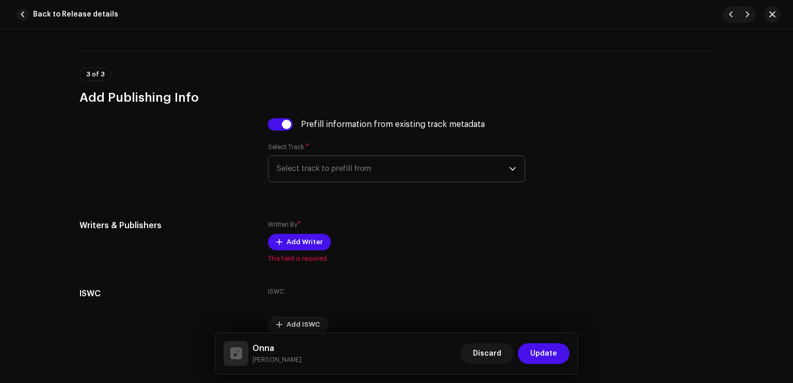
click at [309, 167] on span "Select track to prefill from" at bounding box center [393, 169] width 232 height 26
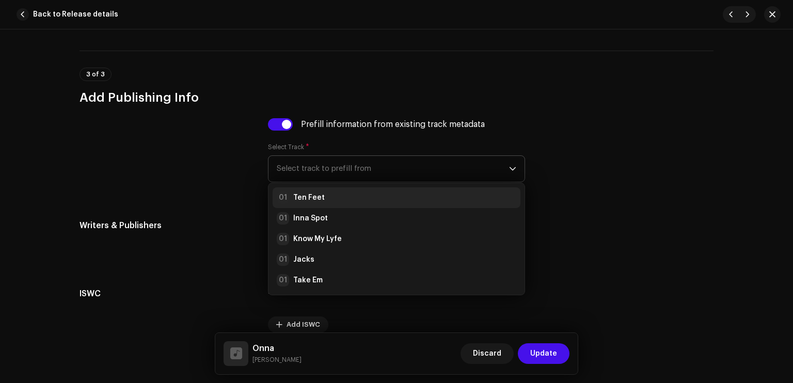
click at [308, 192] on li "01 Ten Feet" at bounding box center [397, 197] width 248 height 21
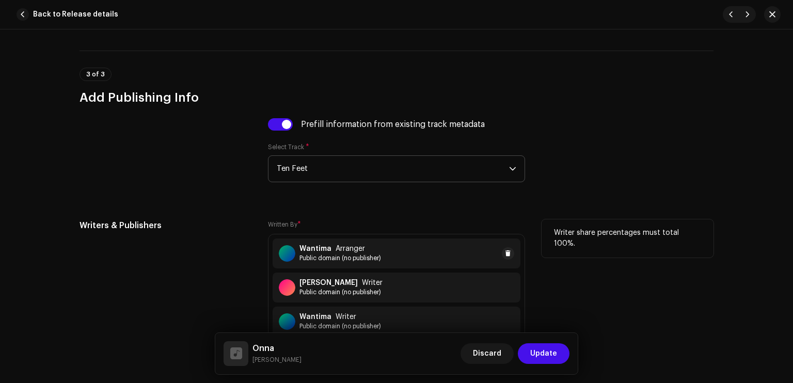
click at [324, 253] on strong "Wantima" at bounding box center [315, 249] width 32 height 8
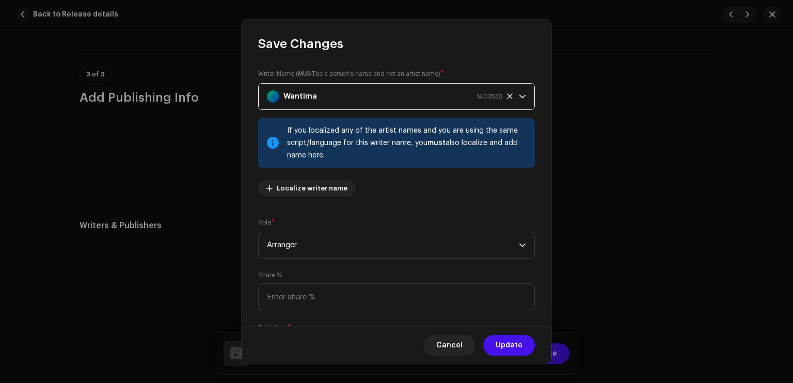
click at [346, 99] on div "Wantima 1403533" at bounding box center [384, 97] width 235 height 26
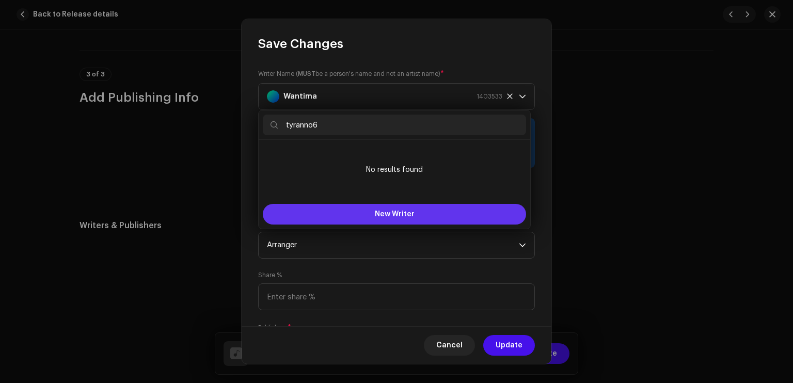
click at [369, 207] on button "New Writer" at bounding box center [394, 214] width 263 height 21
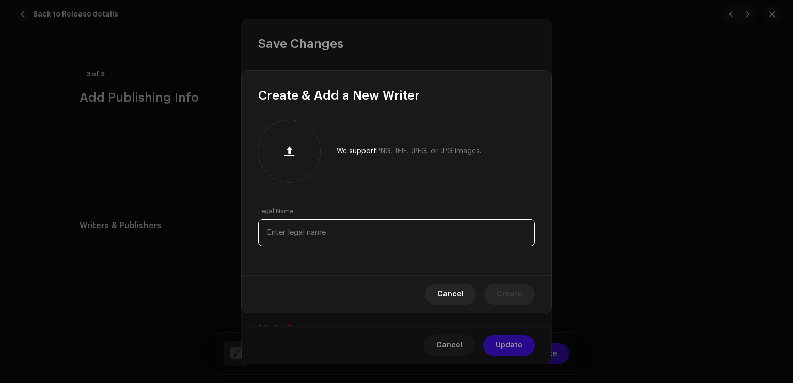
click at [342, 227] on input "text" at bounding box center [396, 232] width 277 height 27
paste input "tyranno6"
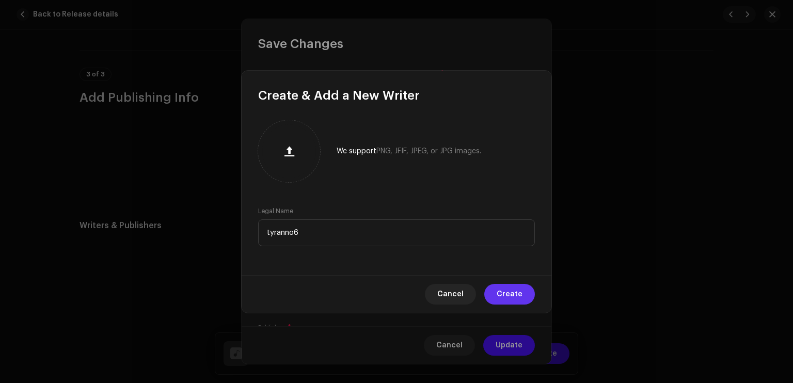
click at [503, 292] on span "Create" at bounding box center [510, 294] width 26 height 21
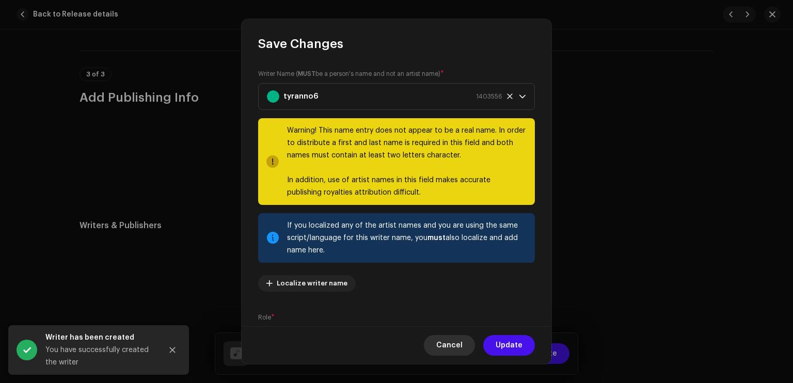
click at [448, 340] on span "Cancel" at bounding box center [449, 345] width 26 height 21
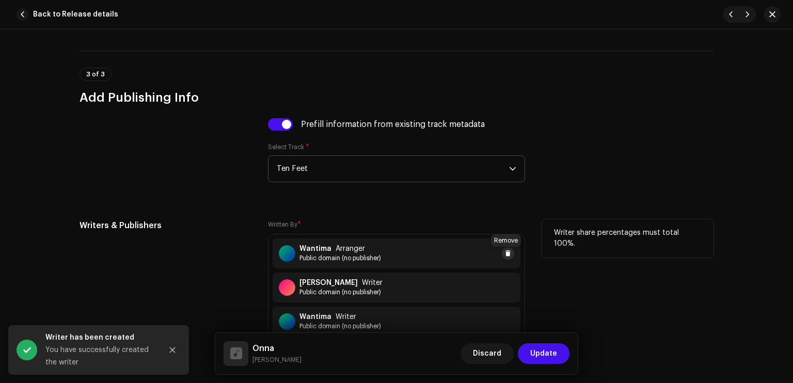
click at [508, 255] on span at bounding box center [508, 253] width 6 height 8
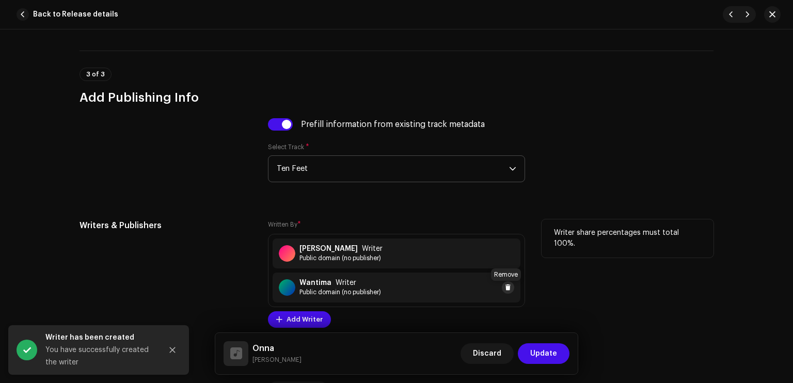
click at [507, 288] on span at bounding box center [508, 287] width 6 height 8
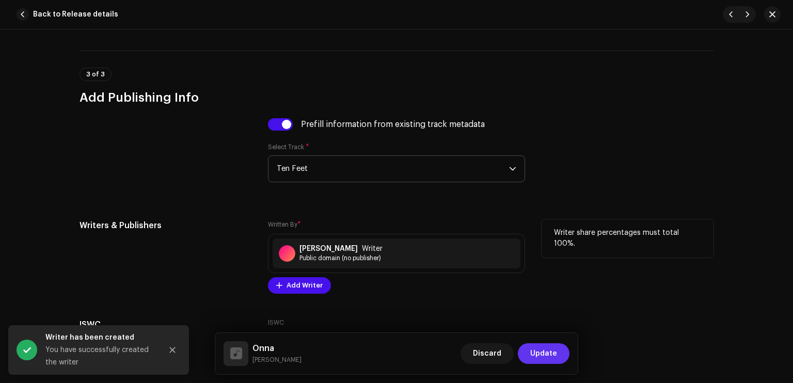
click at [535, 349] on span "Update" at bounding box center [543, 353] width 27 height 21
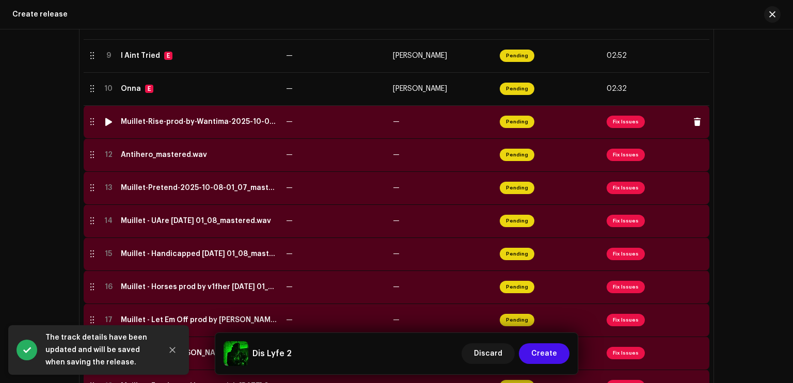
click at [521, 124] on span "Pending" at bounding box center [517, 122] width 35 height 12
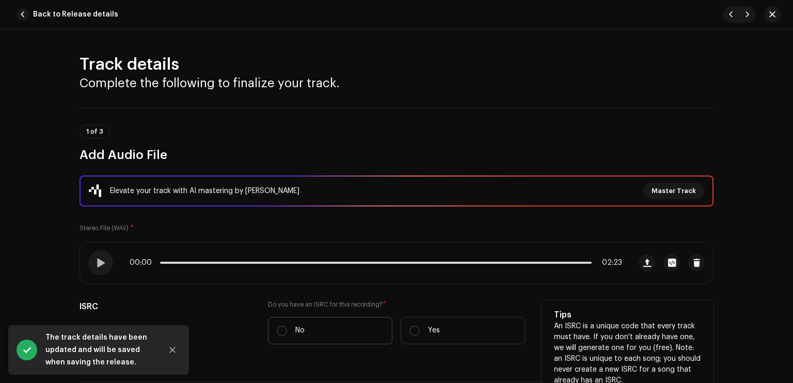
click at [340, 327] on label "No" at bounding box center [330, 330] width 124 height 27
click at [287, 327] on input "No" at bounding box center [282, 331] width 10 height 10
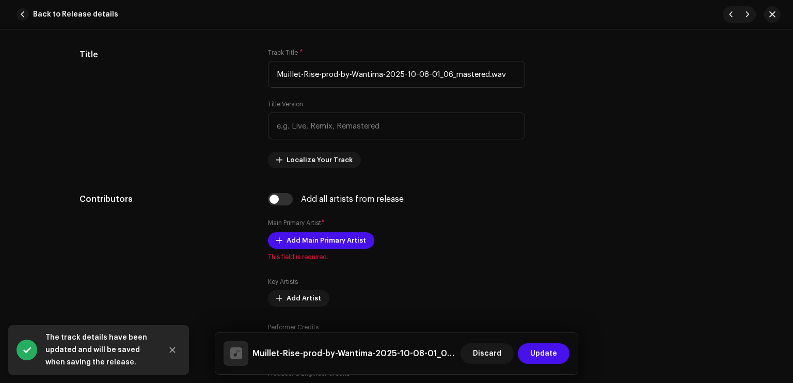
scroll to position [504, 0]
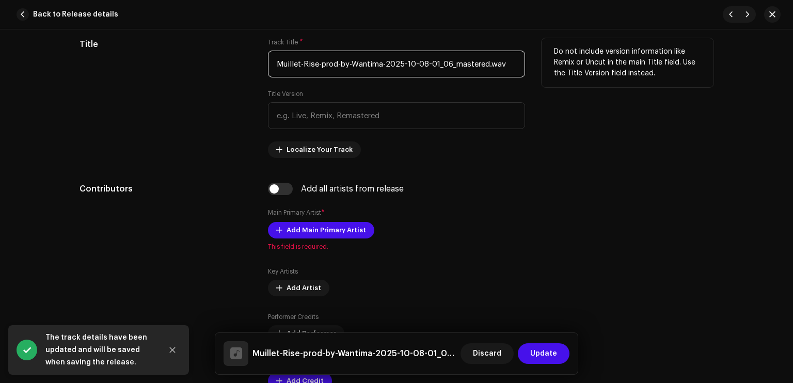
click at [395, 72] on input "Muillet-Rise-prod-by-Wantima-2025-10-08-01_06_mastered.wav" at bounding box center [396, 64] width 257 height 27
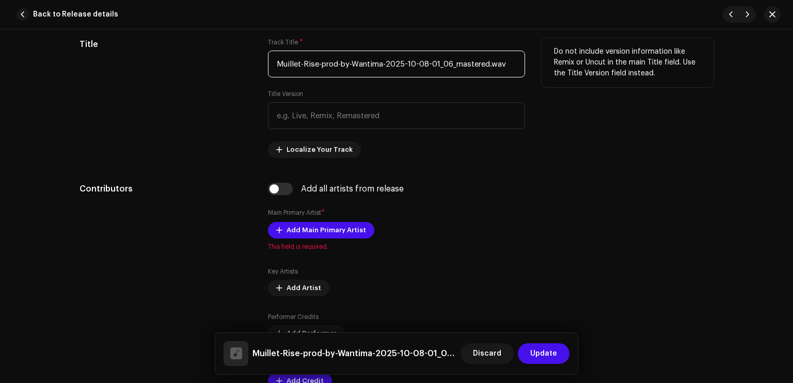
click at [395, 72] on input "Muillet-Rise-prod-by-Wantima-2025-10-08-01_06_mastered.wav" at bounding box center [396, 64] width 257 height 27
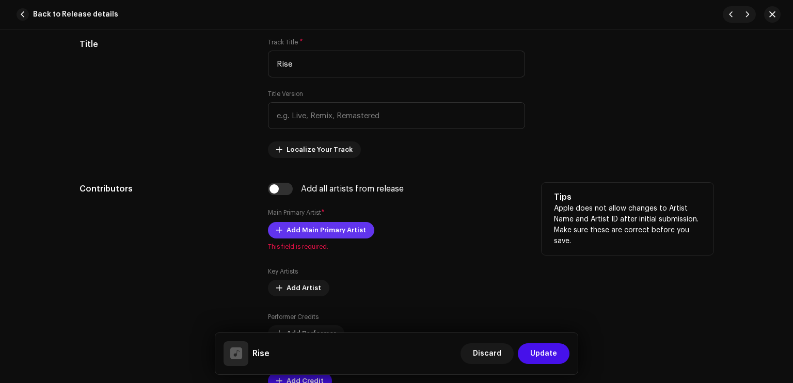
click at [355, 229] on span "Add Main Primary Artist" at bounding box center [327, 230] width 80 height 21
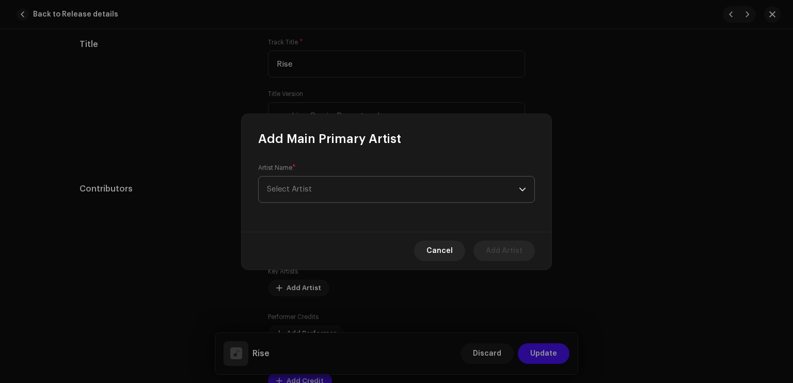
click at [331, 184] on span "Select Artist" at bounding box center [393, 190] width 252 height 26
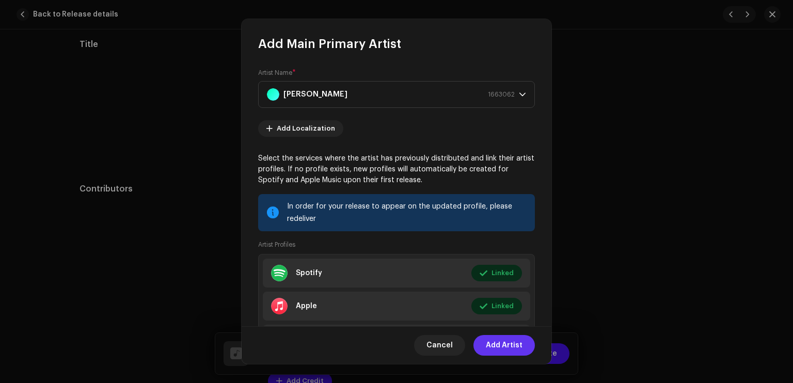
click at [510, 346] on span "Add Artist" at bounding box center [504, 345] width 37 height 21
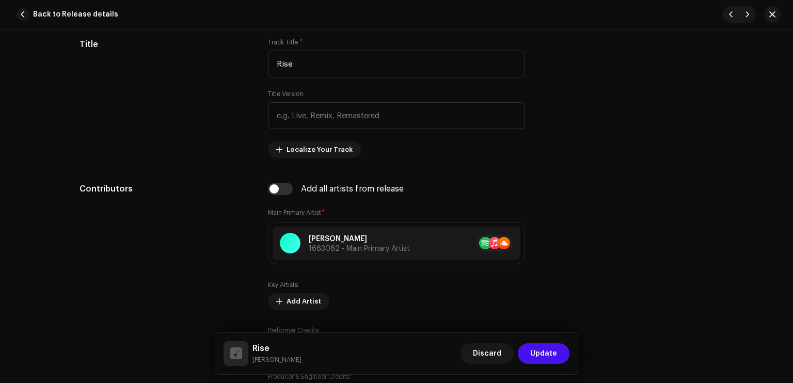
scroll to position [622, 0]
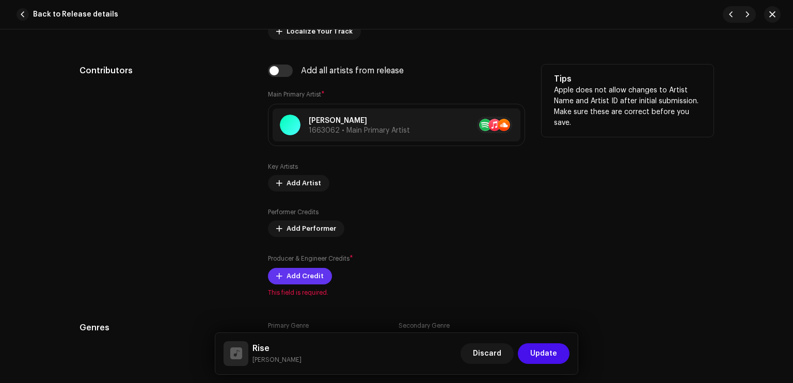
click at [315, 269] on span "Add Credit" at bounding box center [305, 276] width 37 height 21
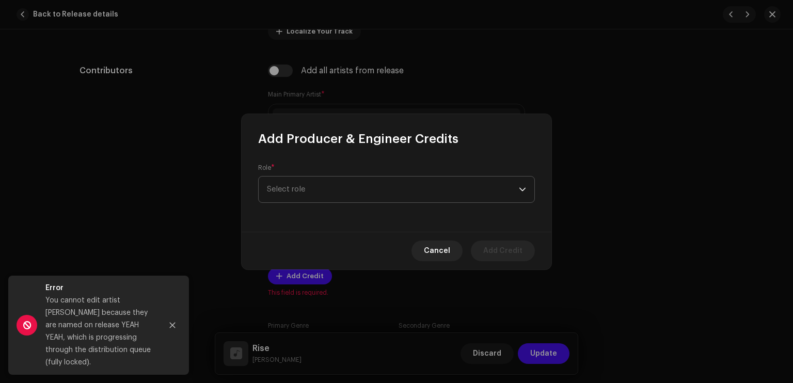
click at [337, 192] on span "Select role" at bounding box center [393, 190] width 252 height 26
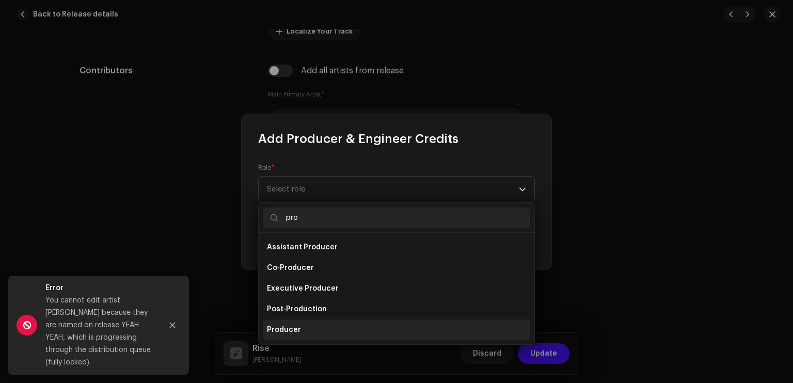
click at [324, 324] on li "Producer" at bounding box center [396, 330] width 267 height 21
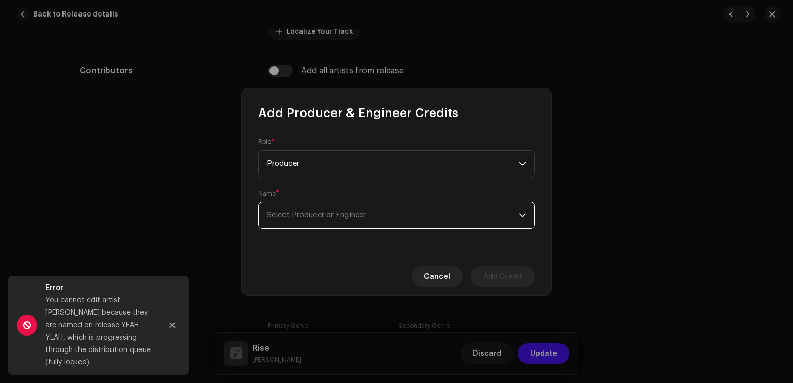
click at [324, 209] on span "Select Producer or Engineer" at bounding box center [393, 215] width 252 height 26
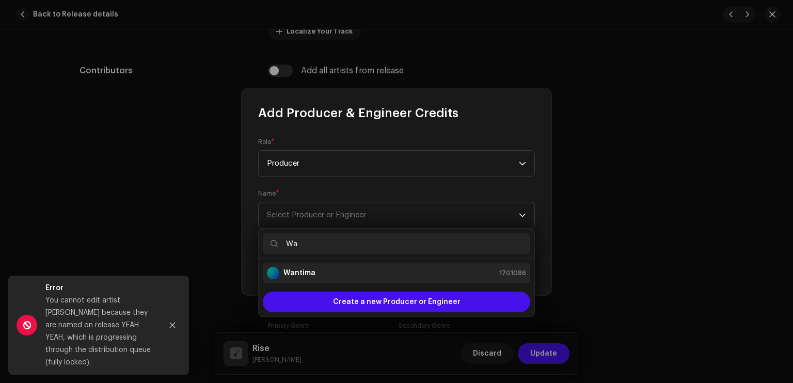
click at [317, 269] on div "Wantima 1701086" at bounding box center [396, 273] width 259 height 12
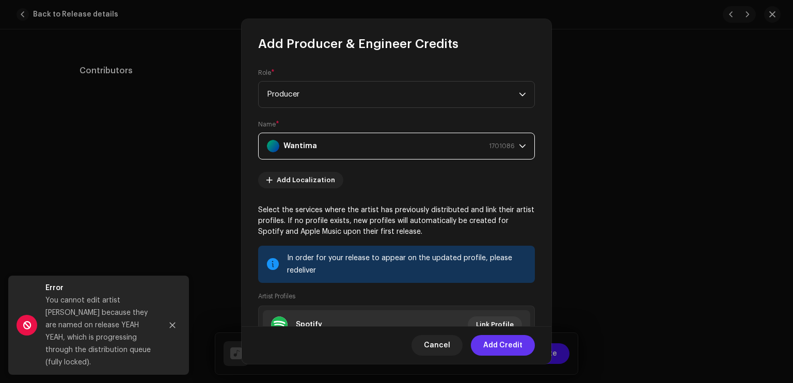
click at [504, 342] on span "Add Credit" at bounding box center [502, 345] width 39 height 21
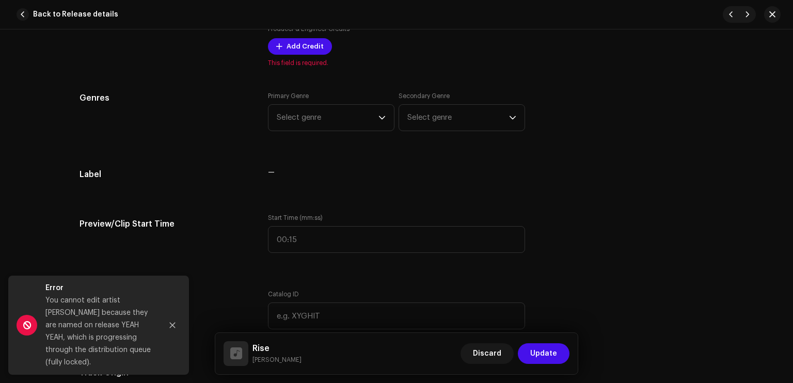
scroll to position [888, 0]
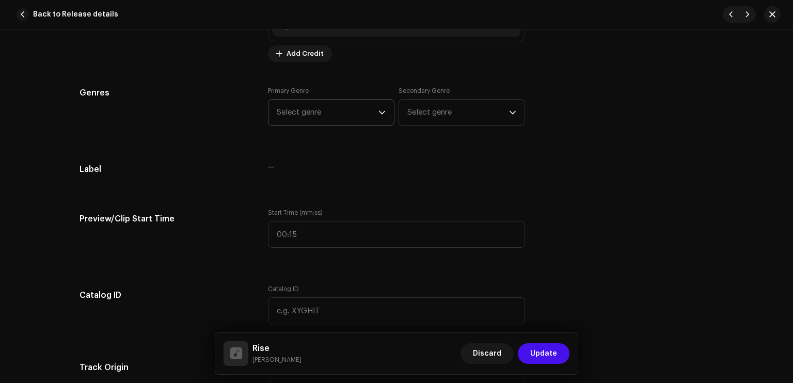
click at [327, 107] on span "Select genre" at bounding box center [328, 113] width 102 height 26
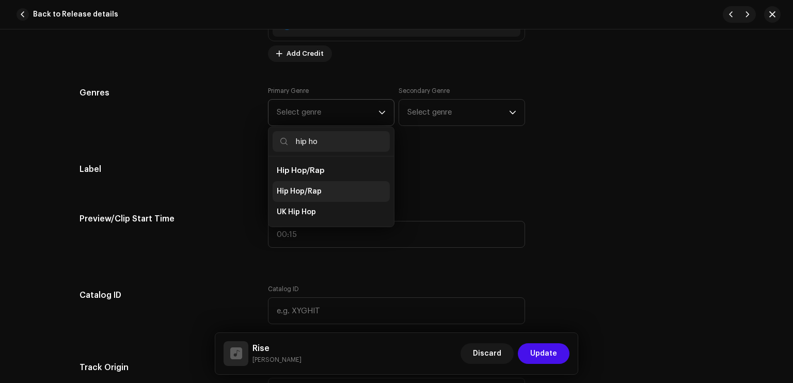
click at [322, 186] on li "Hip Hop/Rap" at bounding box center [331, 191] width 117 height 21
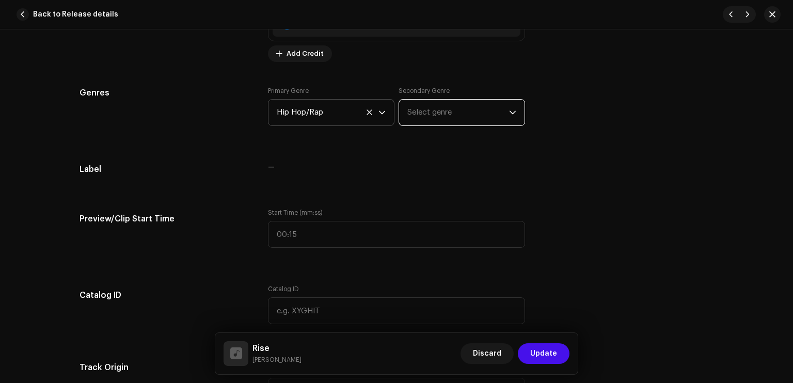
click at [417, 119] on span "Select genre" at bounding box center [458, 113] width 102 height 26
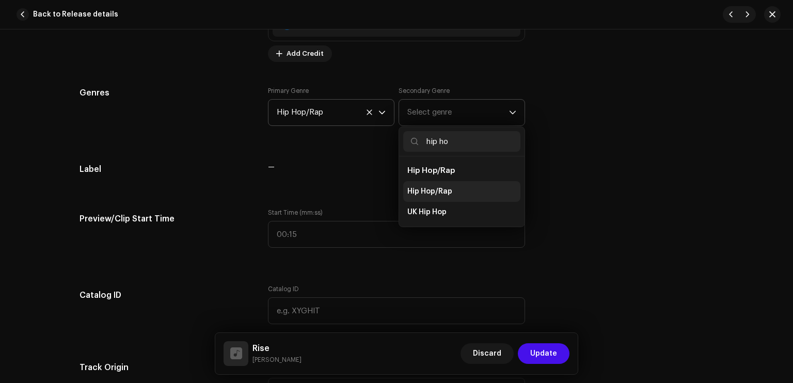
click at [434, 188] on span "Hip Hop/Rap" at bounding box center [429, 191] width 45 height 10
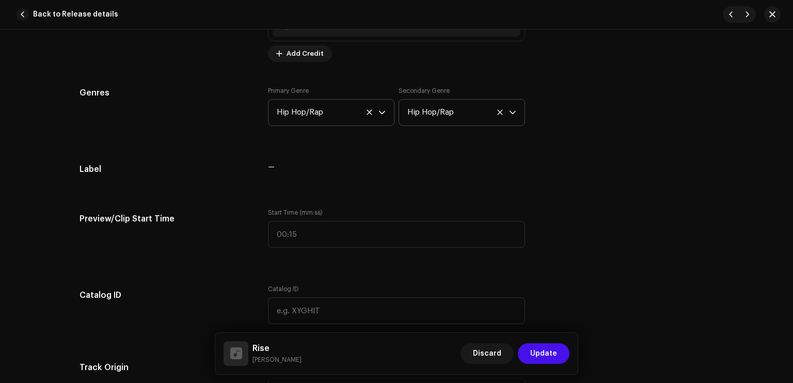
click at [577, 115] on div "Genres Primary Genre Hip Hop/Rap Secondary Genre Hip Hop/Rap" at bounding box center [397, 113] width 634 height 52
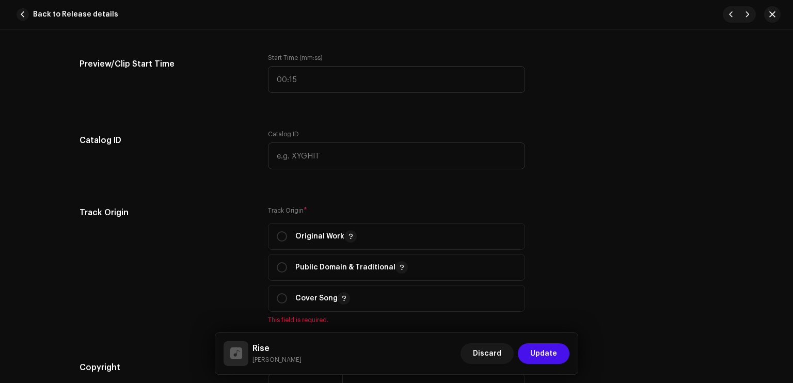
scroll to position [1098, 0]
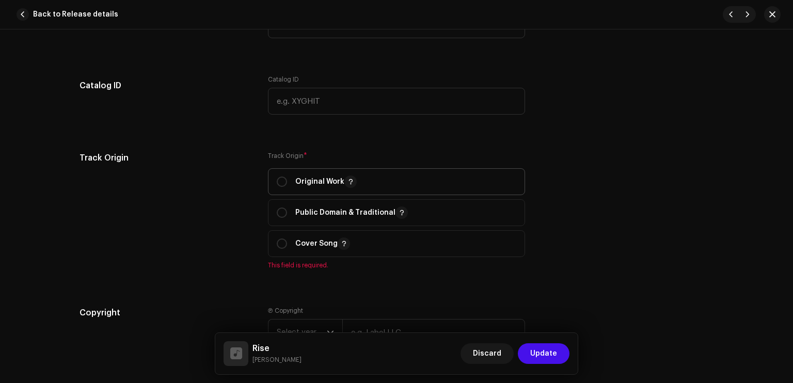
click at [329, 181] on p "Original Work" at bounding box center [325, 182] width 61 height 12
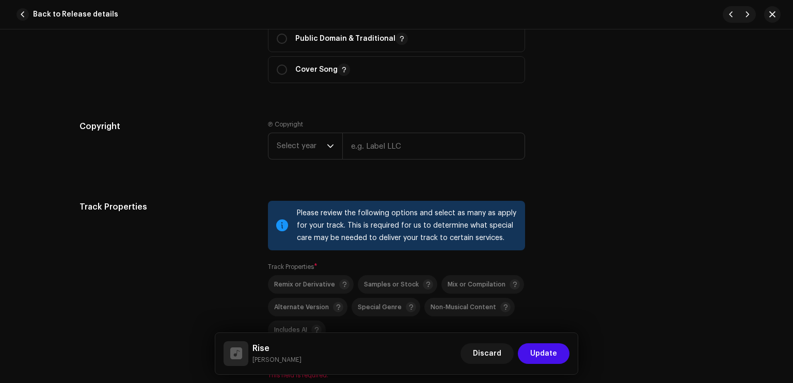
scroll to position [1293, 0]
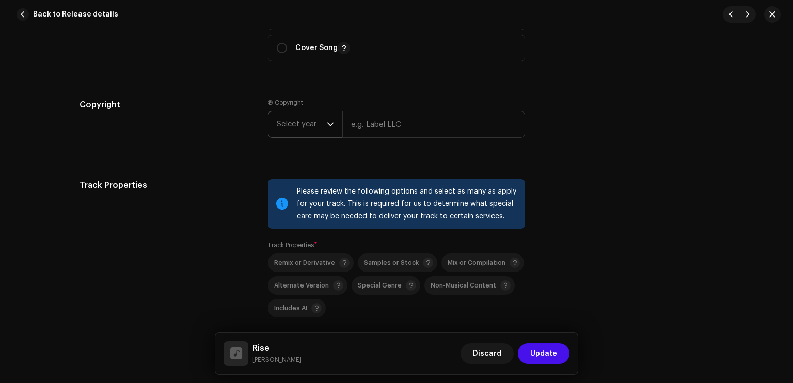
click at [294, 123] on span "Select year" at bounding box center [302, 125] width 50 height 26
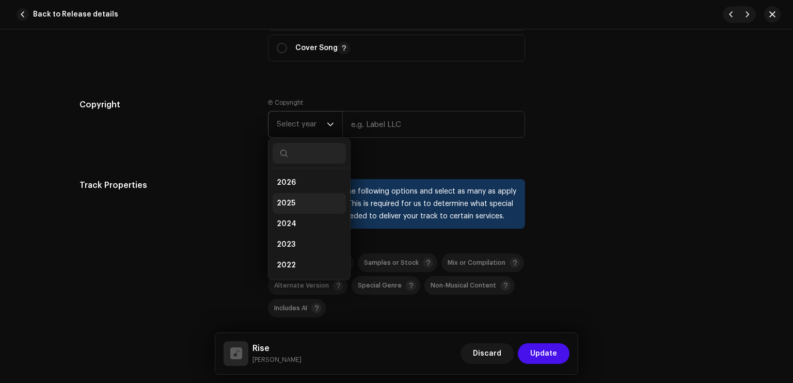
click at [296, 201] on li "2025" at bounding box center [309, 203] width 73 height 21
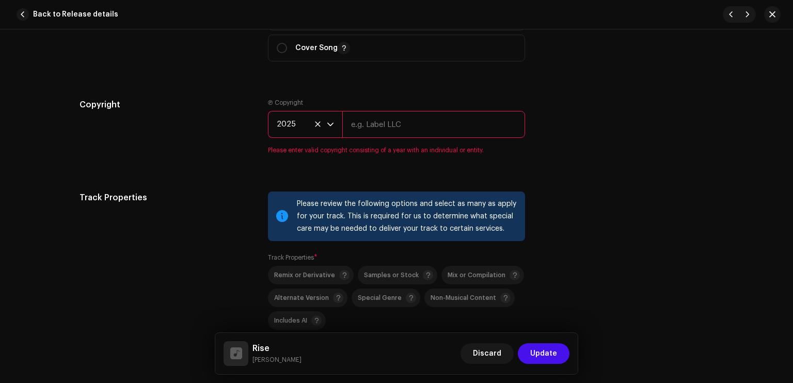
click at [377, 121] on input "text" at bounding box center [433, 124] width 183 height 27
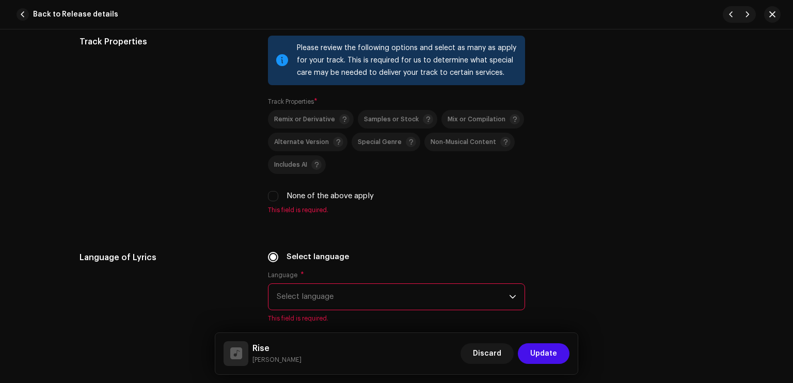
scroll to position [1445, 0]
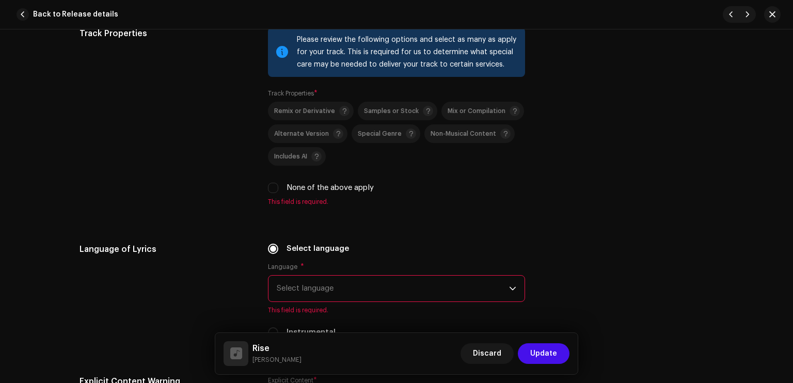
click at [355, 186] on label "None of the above apply" at bounding box center [330, 187] width 87 height 11
click at [278, 186] on input "None of the above apply" at bounding box center [273, 188] width 10 height 10
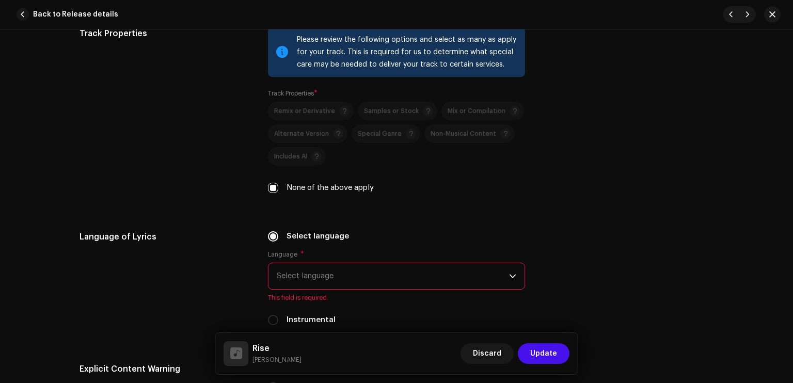
click at [350, 269] on span "Select language" at bounding box center [393, 276] width 232 height 26
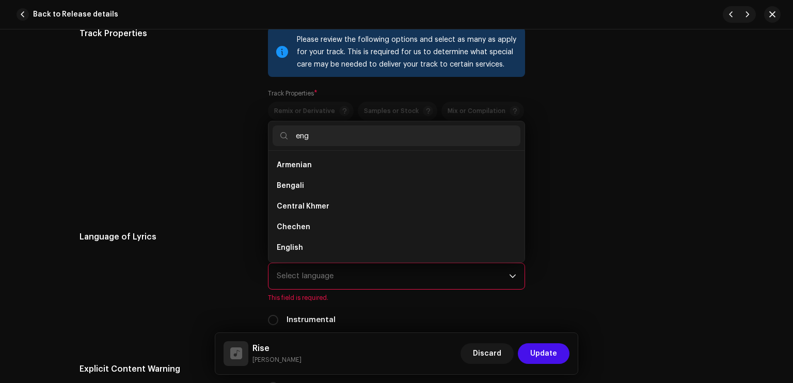
scroll to position [0, 0]
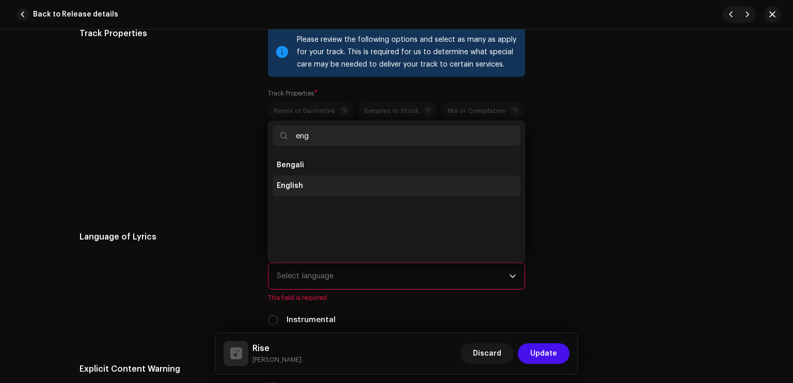
click at [298, 190] on span "English" at bounding box center [290, 186] width 26 height 10
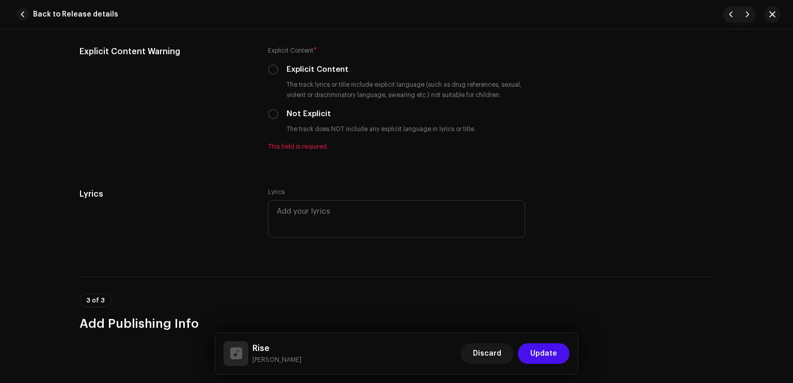
scroll to position [1783, 0]
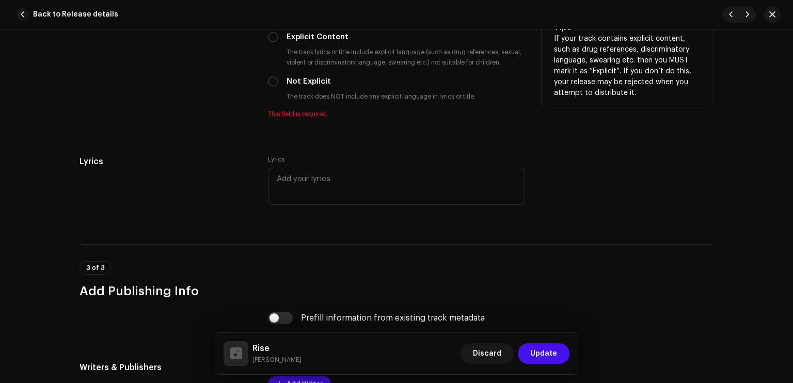
click at [322, 52] on small "The track lyrics or title include explicit language (such as drug references, s…" at bounding box center [405, 57] width 241 height 21
click at [322, 34] on label "Explicit Content" at bounding box center [318, 36] width 62 height 11
click at [278, 34] on input "Explicit Content" at bounding box center [273, 37] width 10 height 10
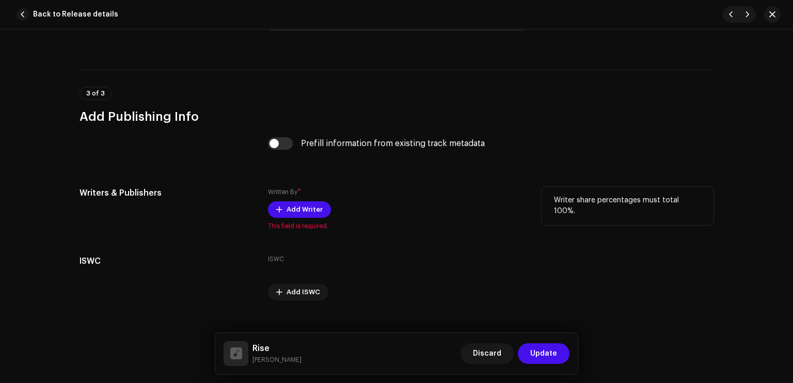
scroll to position [1964, 0]
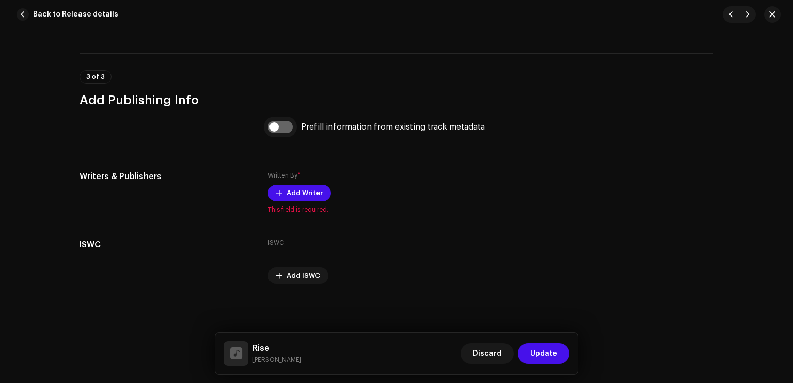
click at [276, 126] on input "checkbox" at bounding box center [280, 127] width 25 height 12
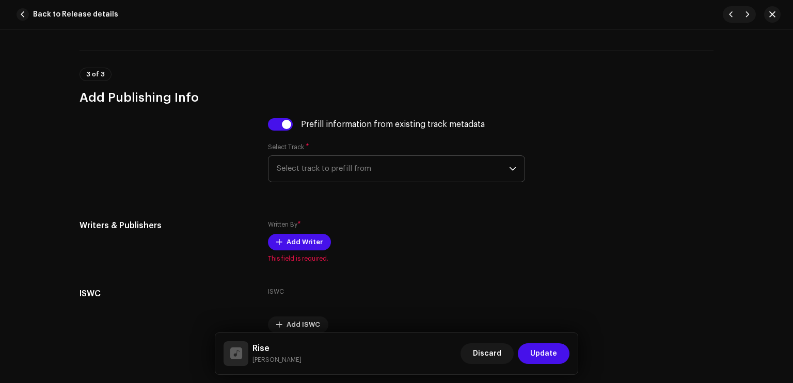
click at [290, 175] on span "Select track to prefill from" at bounding box center [393, 169] width 232 height 26
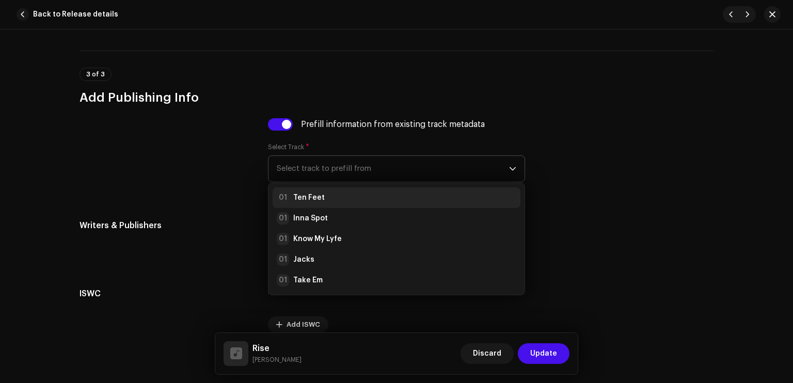
click at [300, 199] on strong "Ten Feet" at bounding box center [308, 198] width 31 height 10
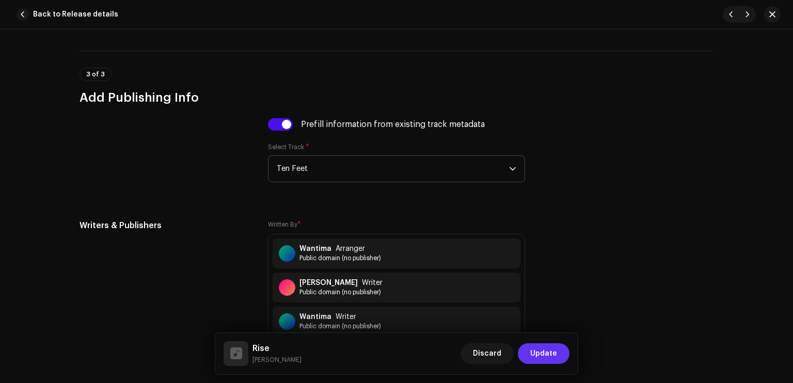
click at [539, 354] on span "Update" at bounding box center [543, 353] width 27 height 21
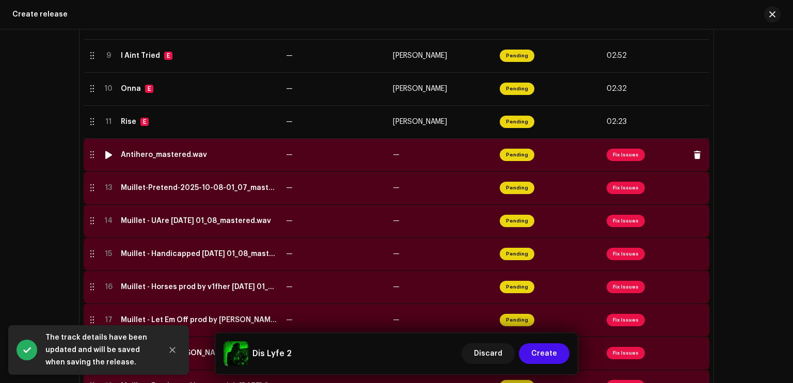
click at [518, 159] on span "Pending" at bounding box center [517, 155] width 35 height 12
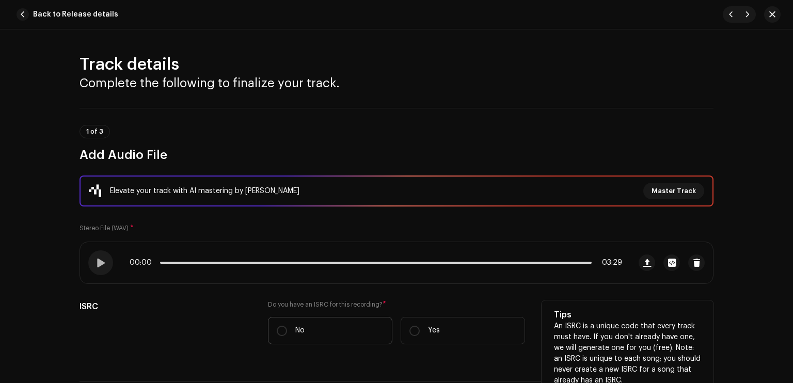
click at [358, 327] on label "No" at bounding box center [330, 330] width 124 height 27
click at [287, 327] on input "No" at bounding box center [282, 331] width 10 height 10
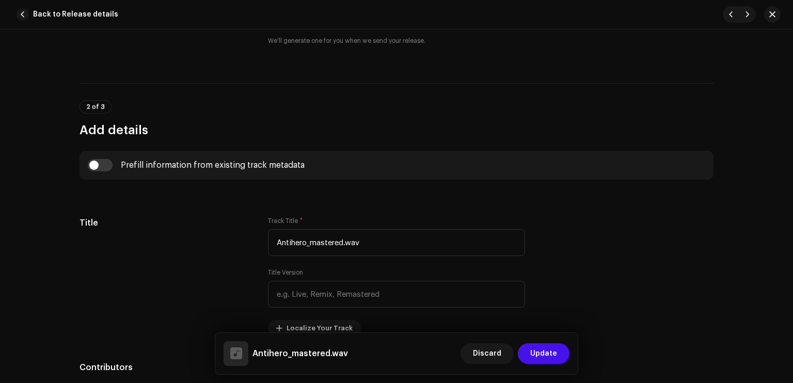
scroll to position [328, 0]
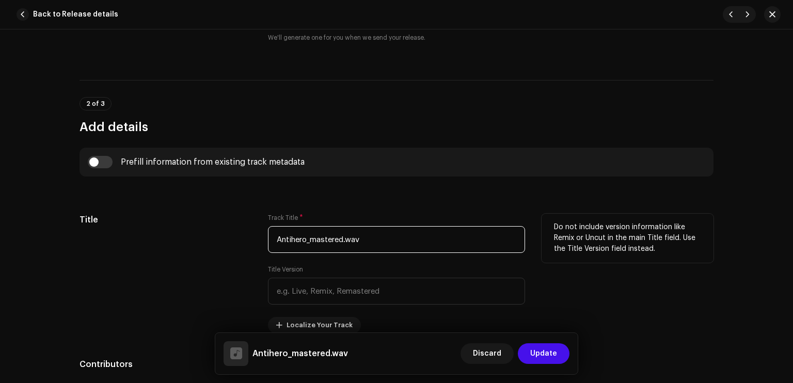
click at [307, 242] on input "Antihero_mastered.wav" at bounding box center [396, 239] width 257 height 27
drag, startPoint x: 366, startPoint y: 239, endPoint x: 306, endPoint y: 242, distance: 60.0
click at [306, 242] on input "Antihero_mastered.wav" at bounding box center [396, 239] width 257 height 27
click at [387, 271] on div "Title Version" at bounding box center [396, 284] width 257 height 39
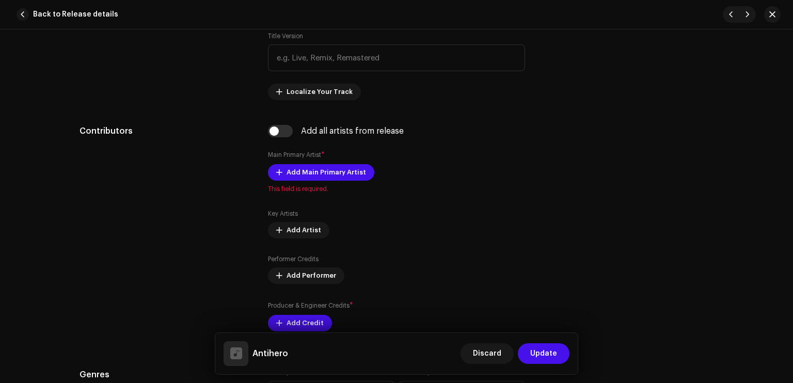
scroll to position [648, 0]
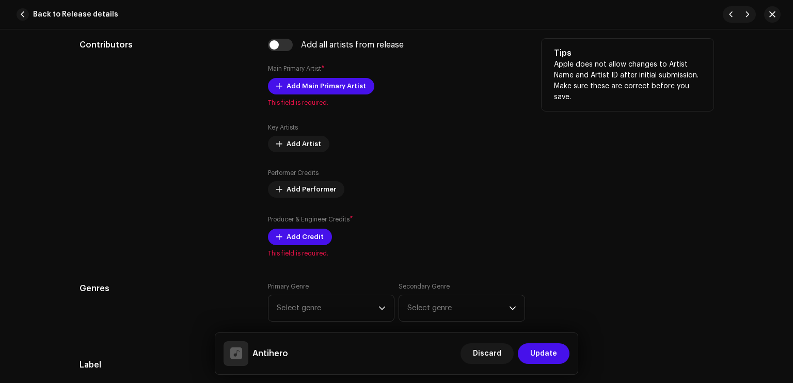
click at [332, 74] on div "Add all artists from release Main Primary Artist * Add Main Primary Artist This…" at bounding box center [396, 148] width 257 height 219
click at [341, 79] on span "Add Main Primary Artist" at bounding box center [327, 86] width 80 height 21
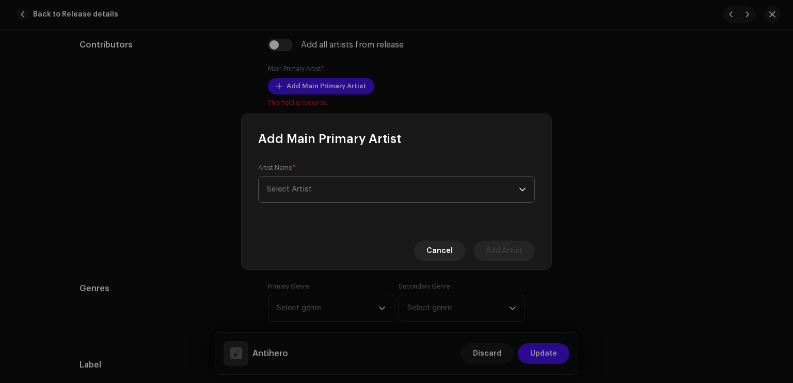
click at [314, 188] on span "Select Artist" at bounding box center [393, 190] width 252 height 26
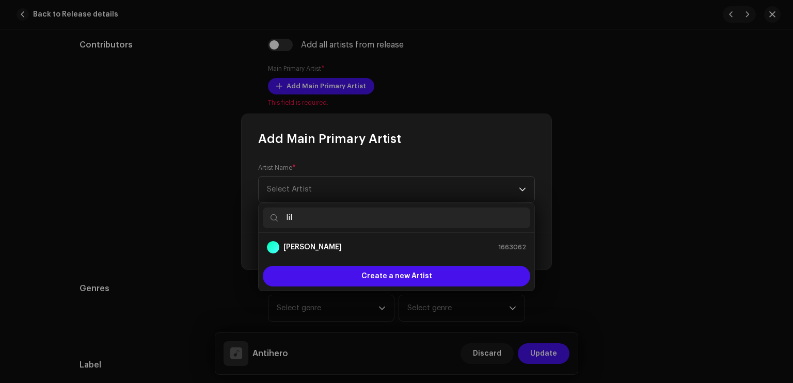
click at [318, 242] on div "[PERSON_NAME] 1663062" at bounding box center [396, 247] width 259 height 12
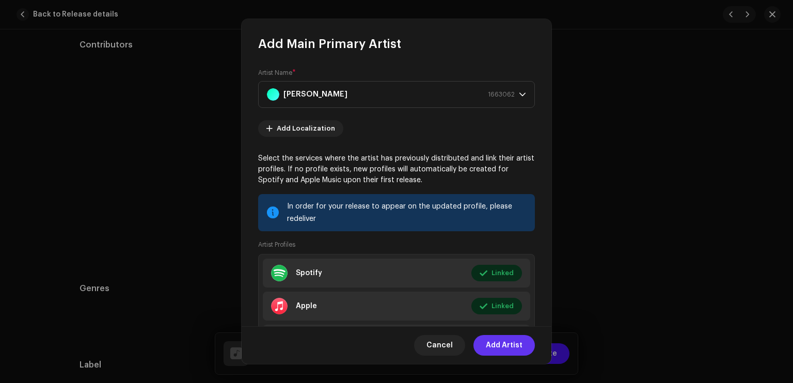
click at [510, 337] on span "Add Artist" at bounding box center [504, 345] width 37 height 21
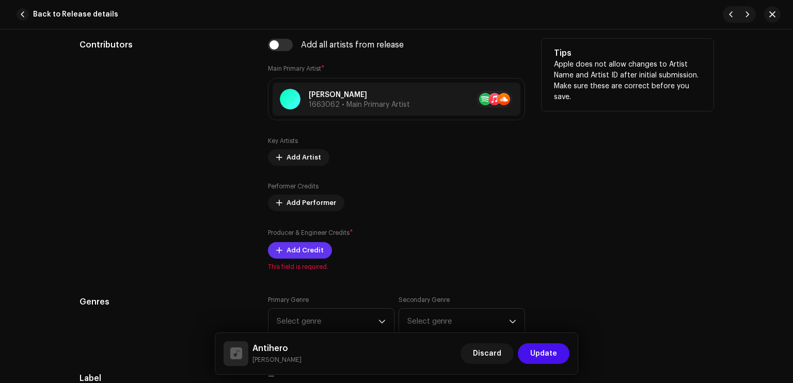
click at [306, 253] on span "Add Credit" at bounding box center [305, 250] width 37 height 21
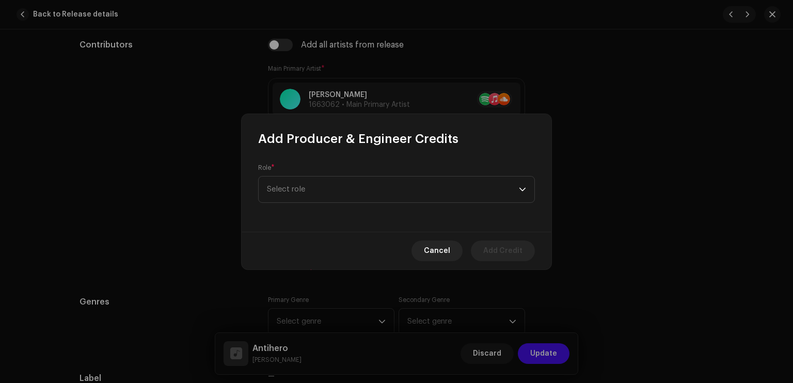
click at [345, 208] on div "Role * Select role" at bounding box center [397, 189] width 310 height 85
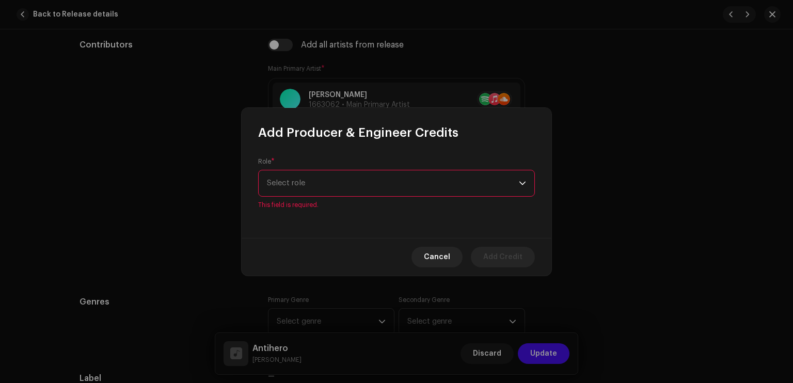
click at [342, 197] on div "Role * Select role This field is required." at bounding box center [396, 183] width 277 height 52
click at [339, 188] on span "Select role" at bounding box center [393, 183] width 252 height 26
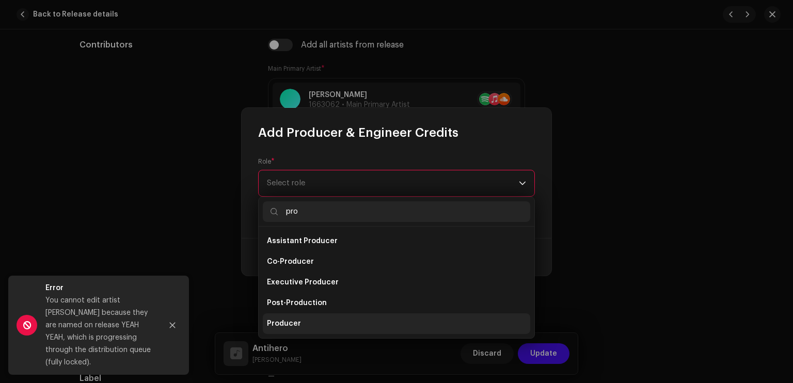
click at [306, 325] on li "Producer" at bounding box center [396, 323] width 267 height 21
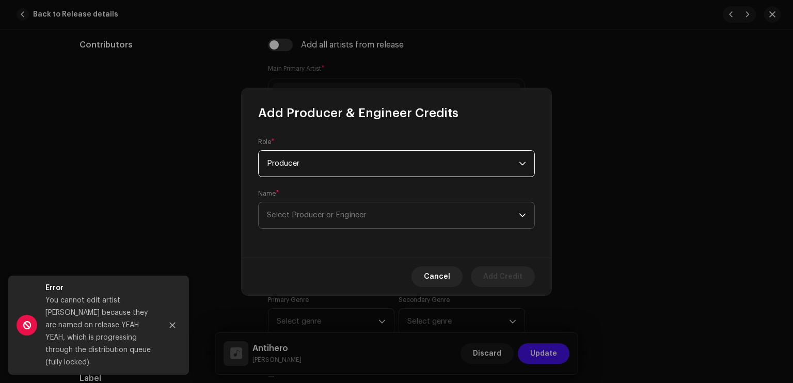
click at [327, 220] on span "Select Producer or Engineer" at bounding box center [393, 215] width 252 height 26
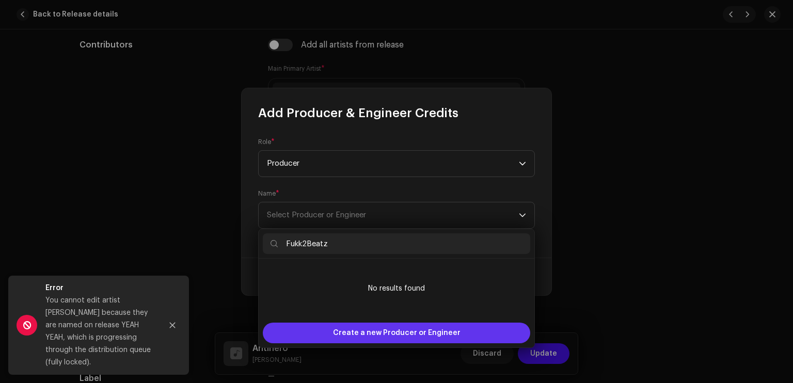
click at [402, 331] on span "Create a new Producer or Engineer" at bounding box center [397, 333] width 128 height 21
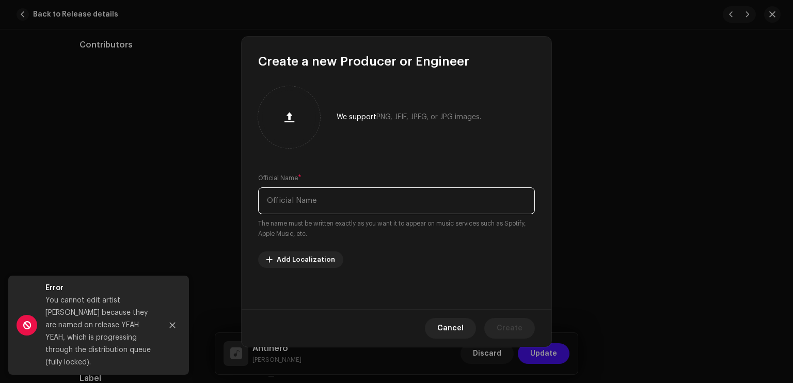
click at [380, 196] on input "text" at bounding box center [396, 200] width 277 height 27
paste input "Fukk2Beatz"
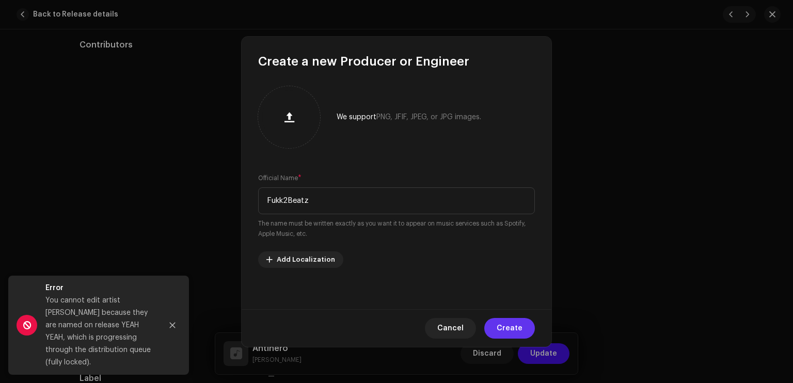
click at [525, 333] on button "Create" at bounding box center [509, 328] width 51 height 21
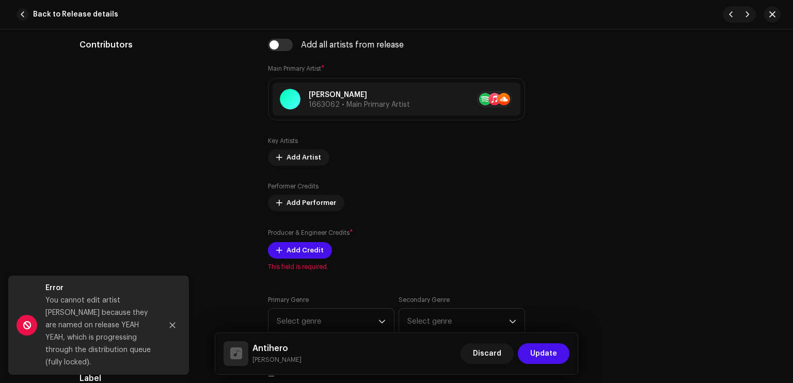
scroll to position [910, 0]
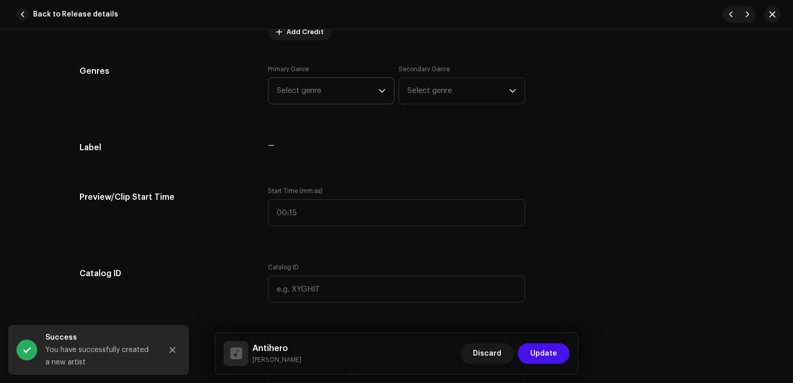
click at [349, 96] on span "Select genre" at bounding box center [328, 91] width 102 height 26
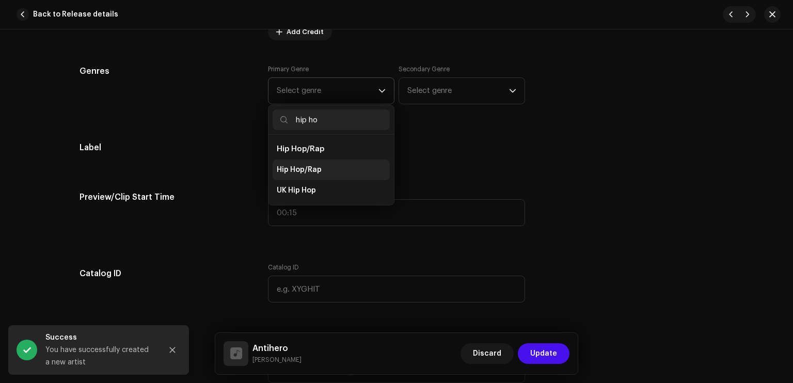
click at [335, 165] on li "Hip Hop/Rap" at bounding box center [331, 170] width 117 height 21
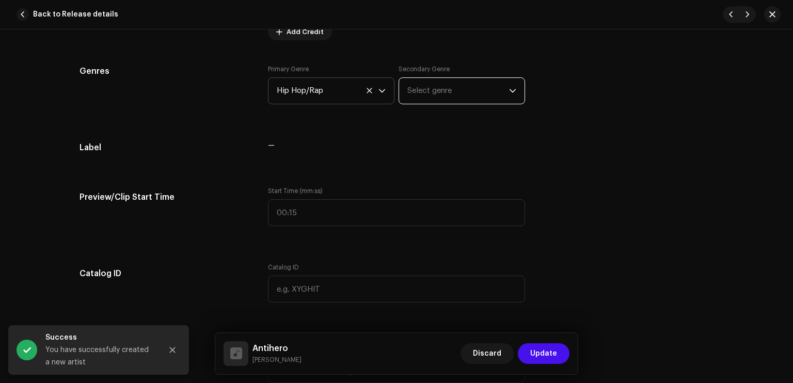
click at [442, 93] on span "Select genre" at bounding box center [458, 91] width 102 height 26
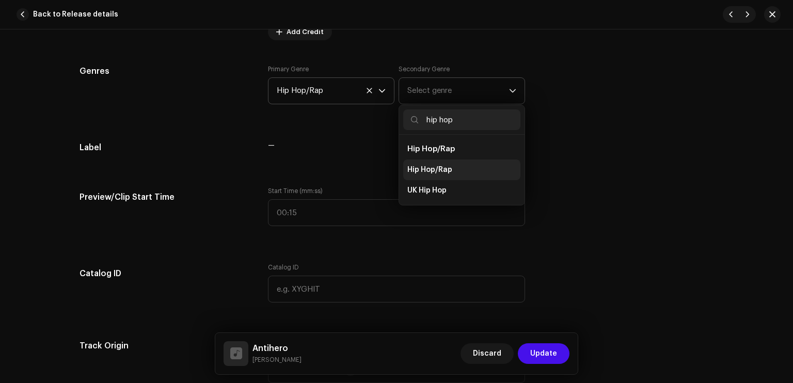
click at [436, 168] on span "Hip Hop/Rap" at bounding box center [429, 170] width 45 height 10
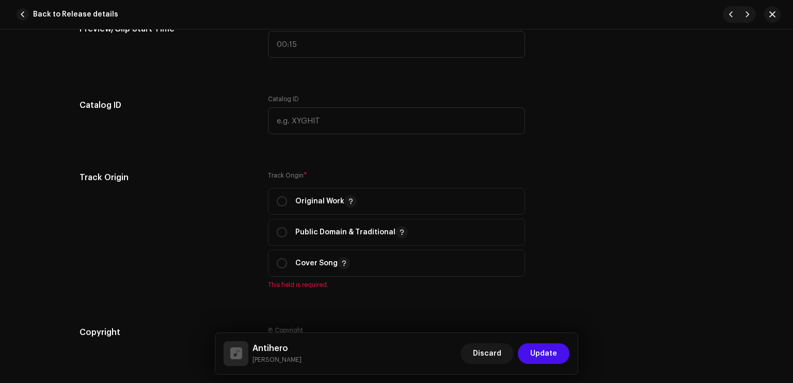
scroll to position [1093, 0]
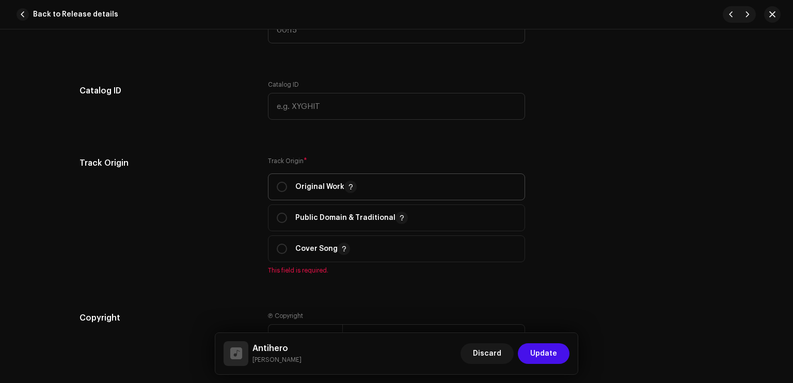
drag, startPoint x: 793, startPoint y: 179, endPoint x: 327, endPoint y: 182, distance: 465.7
click at [327, 182] on p "Original Work" at bounding box center [325, 187] width 61 height 12
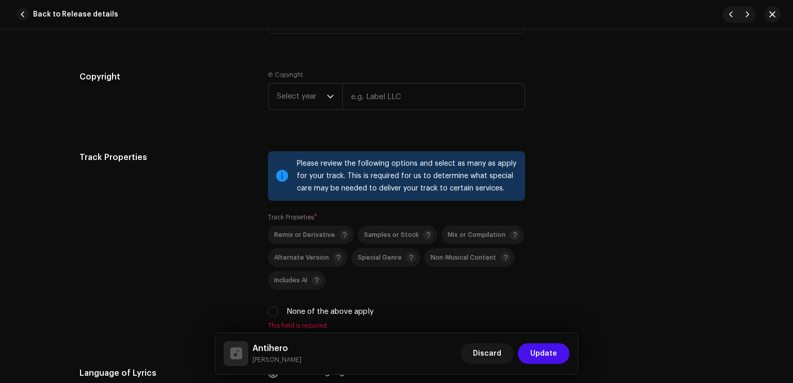
scroll to position [1349, 0]
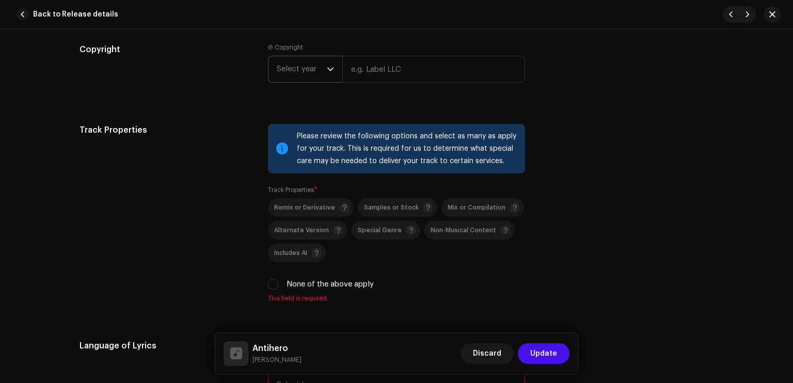
click at [314, 72] on span "Select year" at bounding box center [302, 69] width 50 height 26
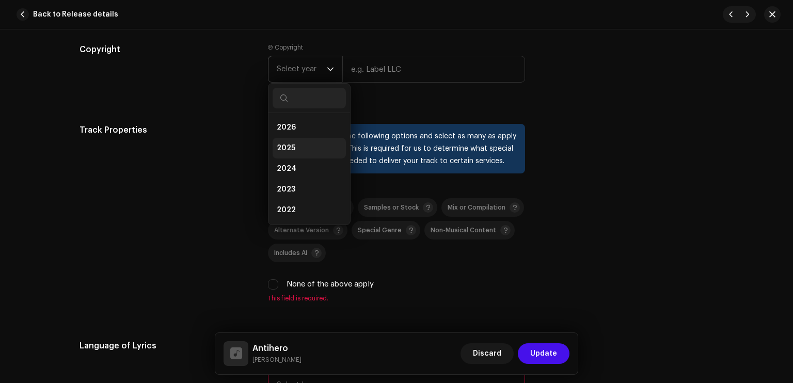
click at [308, 144] on li "2025" at bounding box center [309, 148] width 73 height 21
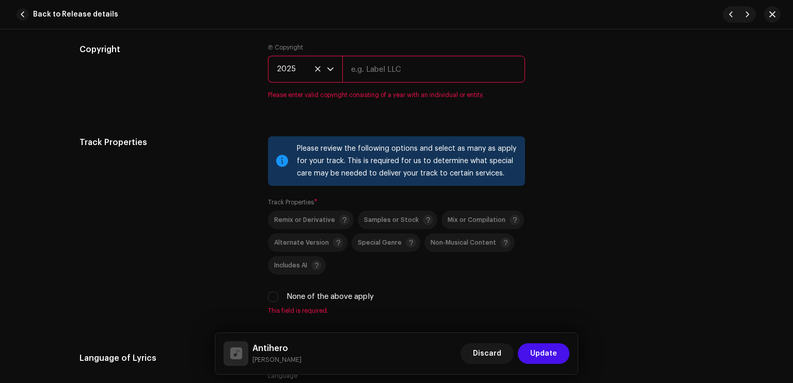
click at [362, 62] on input "text" at bounding box center [433, 69] width 183 height 27
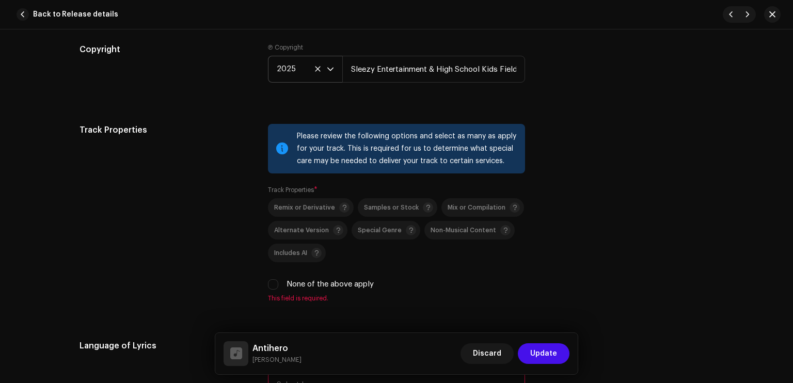
click at [298, 290] on label "None of the above apply" at bounding box center [330, 284] width 87 height 11
click at [278, 290] on input "None of the above apply" at bounding box center [273, 284] width 10 height 10
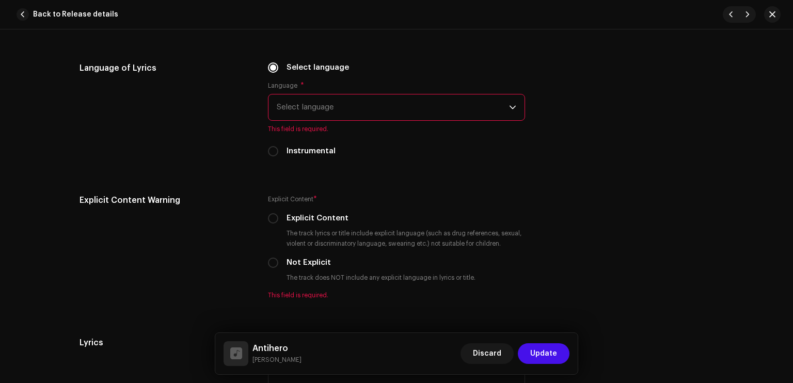
scroll to position [1611, 0]
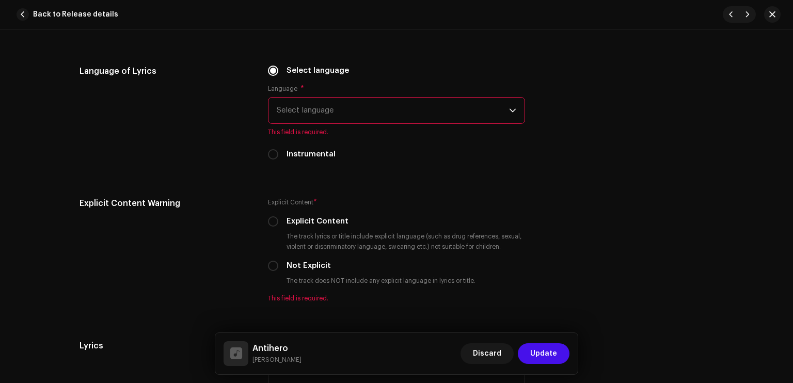
click at [370, 114] on span "Select language" at bounding box center [393, 111] width 232 height 26
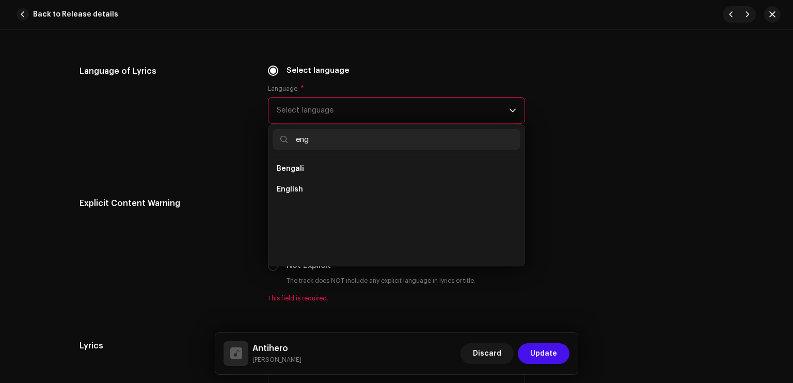
scroll to position [0, 0]
click at [309, 191] on li "English" at bounding box center [397, 189] width 248 height 21
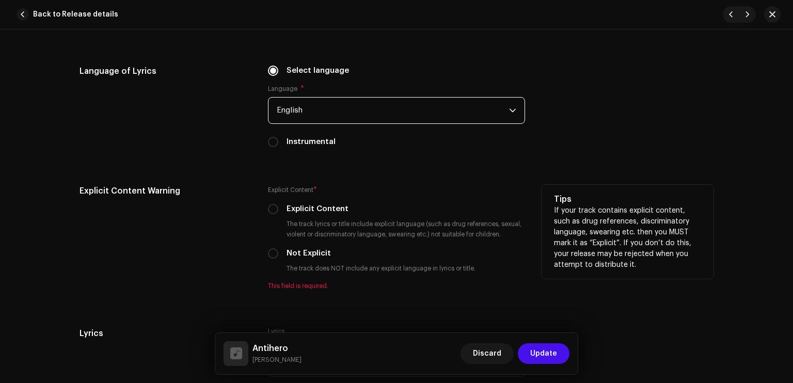
click at [310, 201] on div "Explicit Content * Explicit Content The track lyrics or title include explicit …" at bounding box center [396, 237] width 257 height 105
click at [312, 217] on div "Explicit Content * Explicit Content The track lyrics or title include explicit …" at bounding box center [396, 237] width 257 height 105
click at [306, 208] on label "Explicit Content" at bounding box center [318, 208] width 62 height 11
click at [278, 208] on input "Explicit Content" at bounding box center [273, 209] width 10 height 10
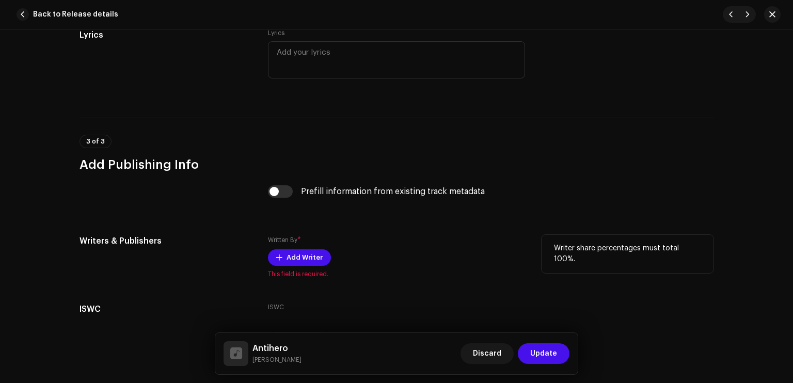
scroll to position [1964, 0]
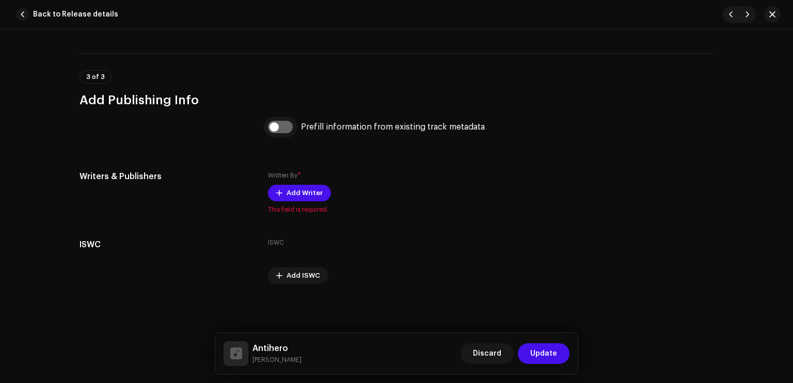
click at [281, 124] on input "checkbox" at bounding box center [280, 127] width 25 height 12
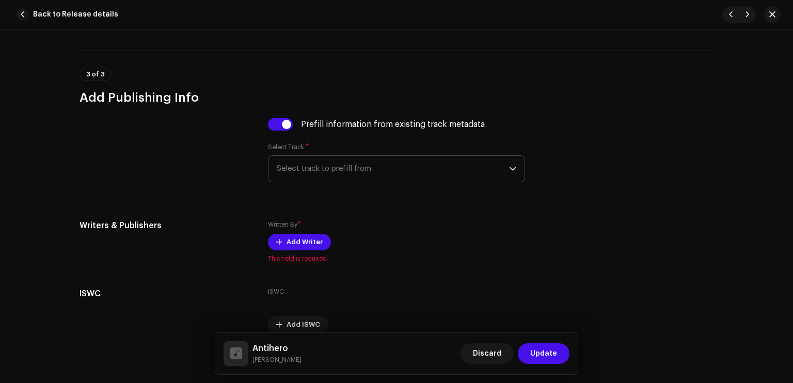
click at [298, 162] on span "Select track to prefill from" at bounding box center [393, 169] width 232 height 26
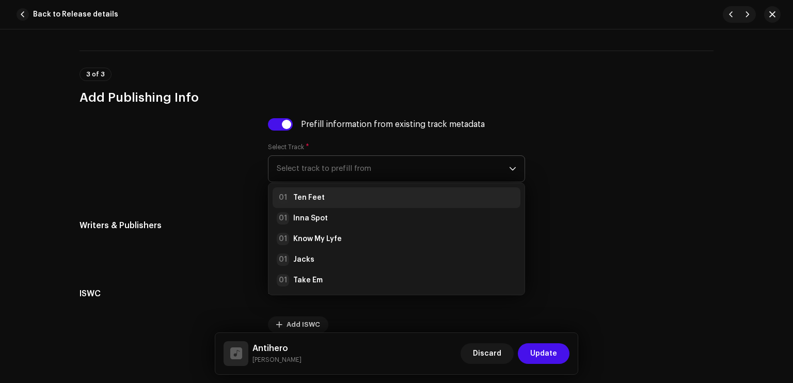
click at [309, 203] on strong "Ten Feet" at bounding box center [308, 198] width 31 height 10
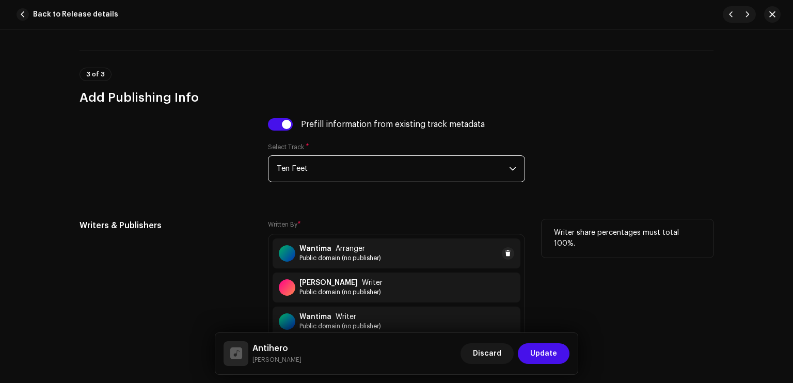
click at [322, 253] on strong "Wantima" at bounding box center [315, 249] width 32 height 8
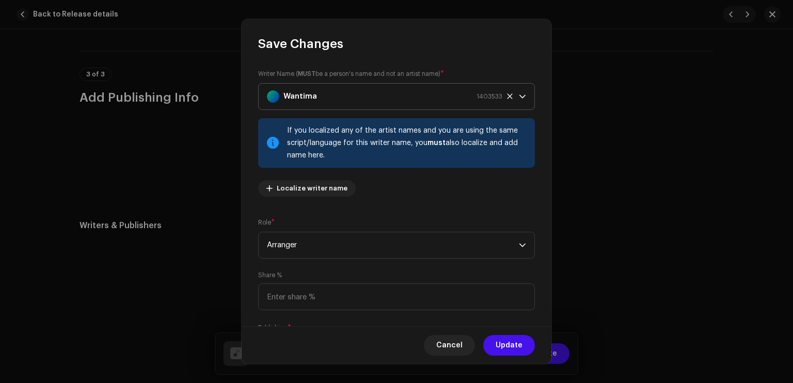
click at [314, 91] on strong "Wantima" at bounding box center [300, 97] width 34 height 26
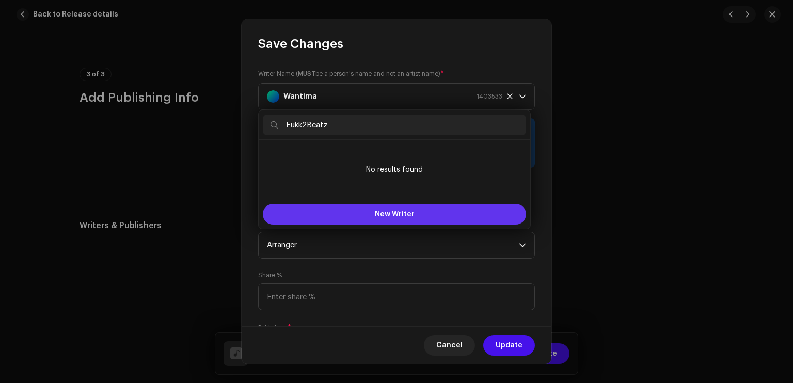
click at [363, 209] on button "New Writer" at bounding box center [394, 214] width 263 height 21
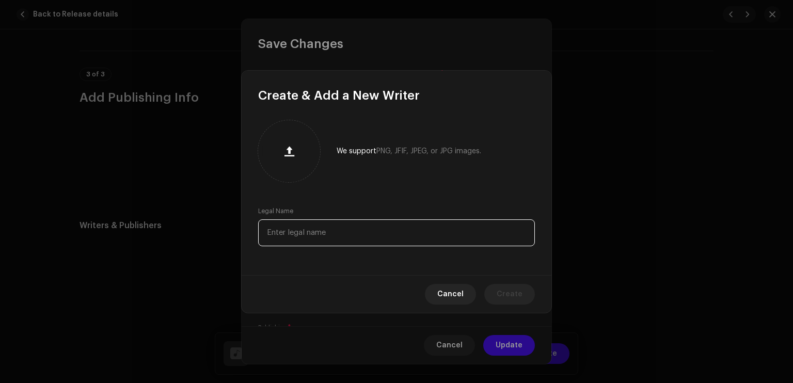
click at [325, 230] on input "text" at bounding box center [396, 232] width 277 height 27
paste input "Fukk2Beatz"
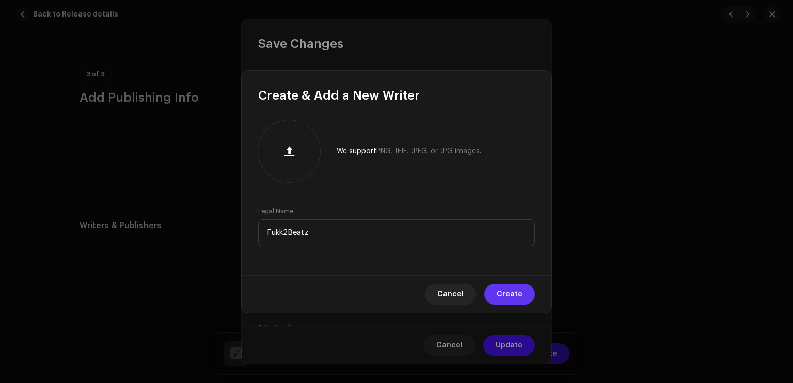
click at [496, 296] on button "Create" at bounding box center [509, 294] width 51 height 21
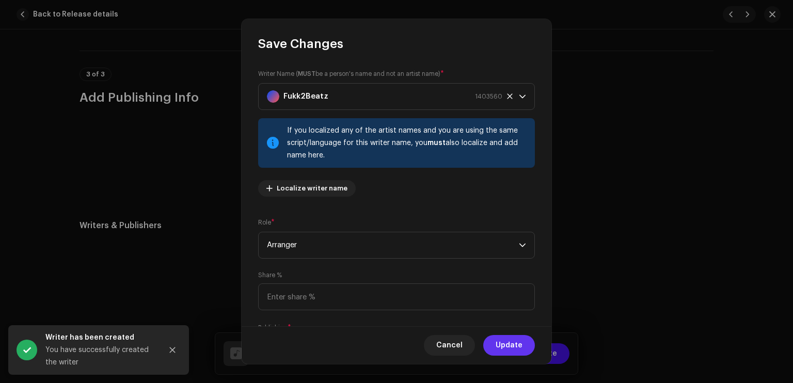
click at [496, 340] on button "Update" at bounding box center [509, 345] width 52 height 21
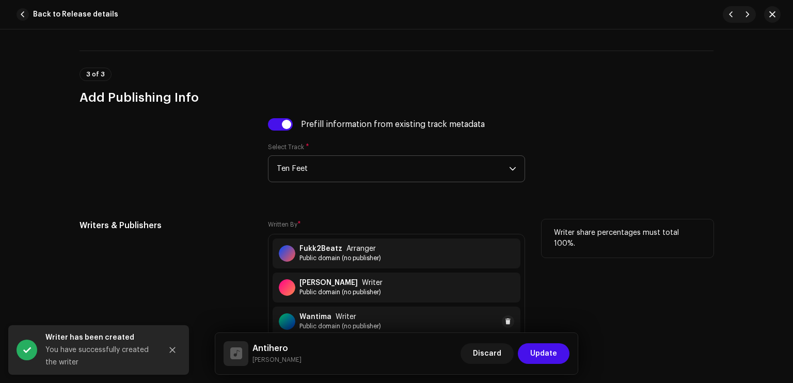
click at [359, 321] on div "Wantima Writer" at bounding box center [340, 317] width 82 height 8
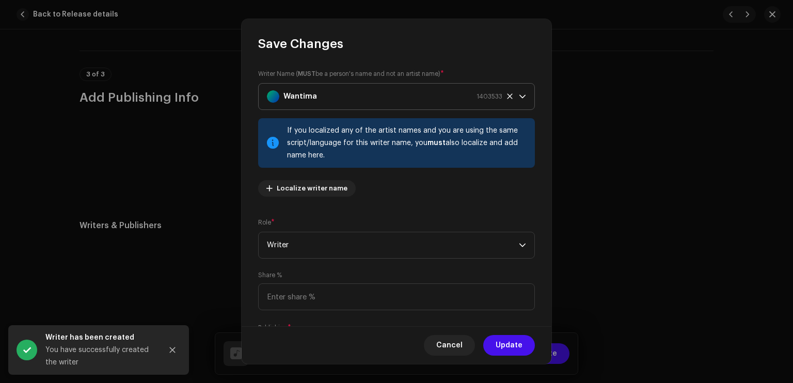
click at [318, 99] on div "Wantima 1403533" at bounding box center [384, 97] width 235 height 26
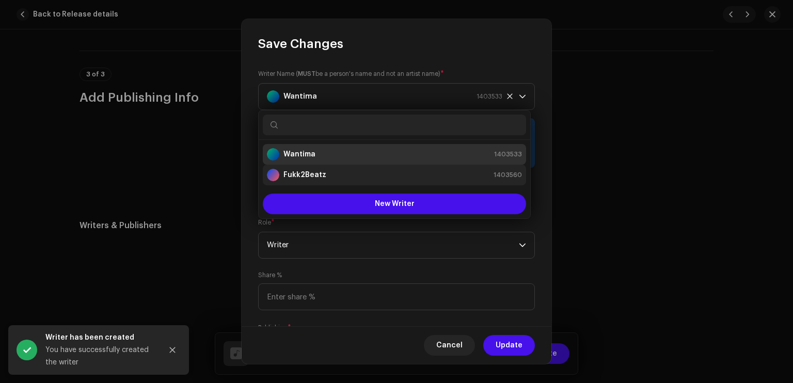
click at [320, 182] on li "Fukk2Beatz 1403560" at bounding box center [394, 175] width 263 height 21
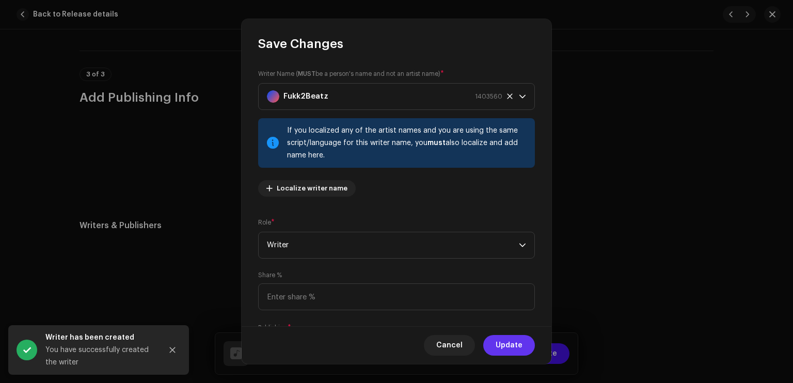
click at [524, 343] on button "Update" at bounding box center [509, 345] width 52 height 21
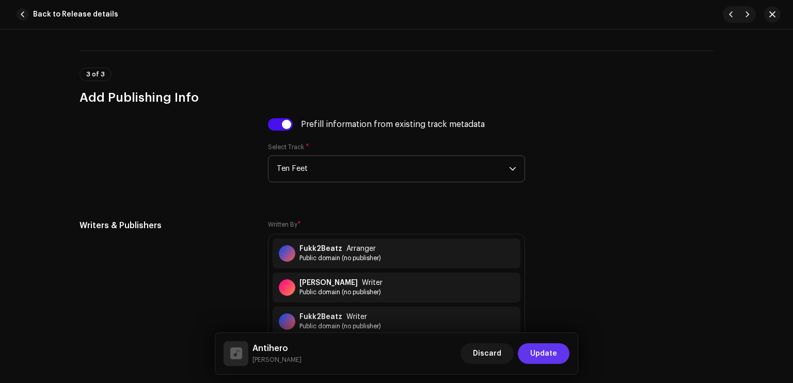
click at [548, 356] on span "Update" at bounding box center [543, 353] width 27 height 21
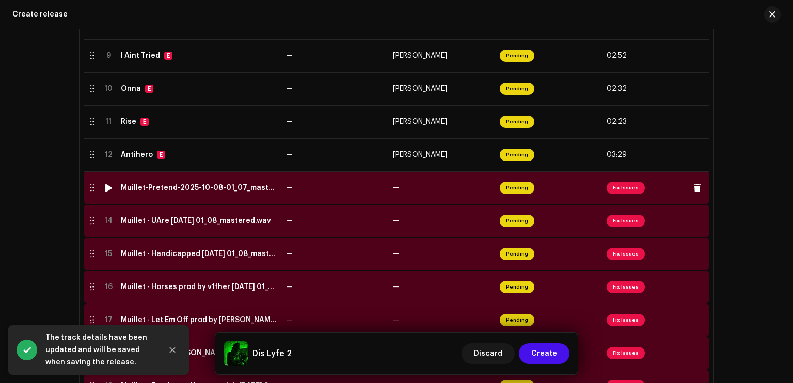
click at [397, 199] on td "—" at bounding box center [442, 187] width 107 height 33
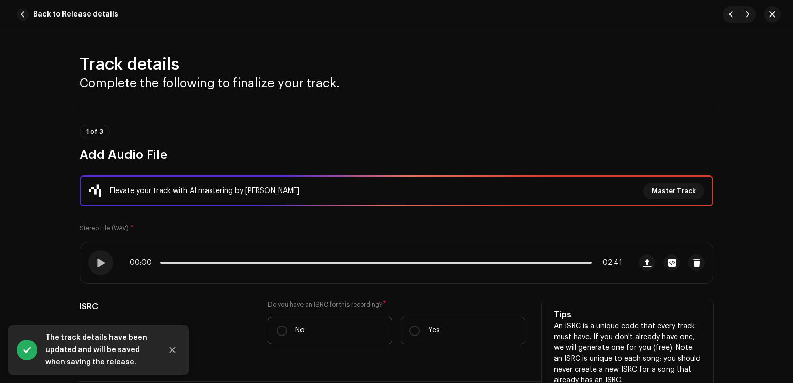
click at [349, 323] on label "No" at bounding box center [330, 330] width 124 height 27
click at [287, 326] on input "No" at bounding box center [282, 331] width 10 height 10
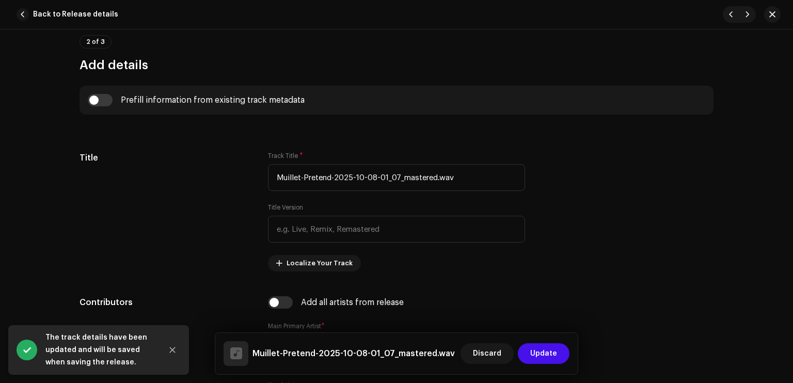
scroll to position [407, 0]
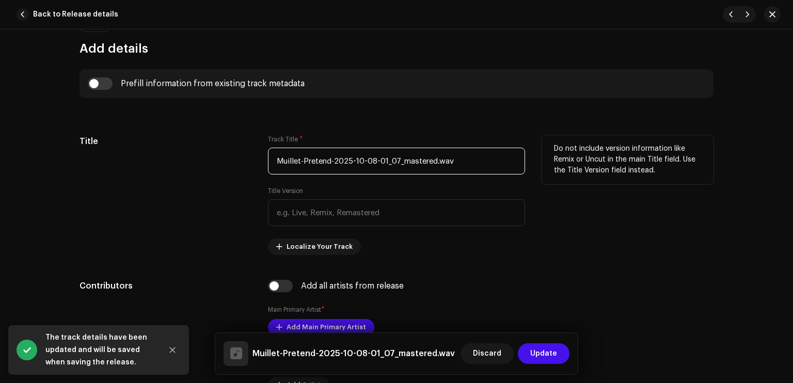
click at [433, 162] on input "Muillet-Pretend-2025-10-08-01_07_mastered.wav" at bounding box center [396, 161] width 257 height 27
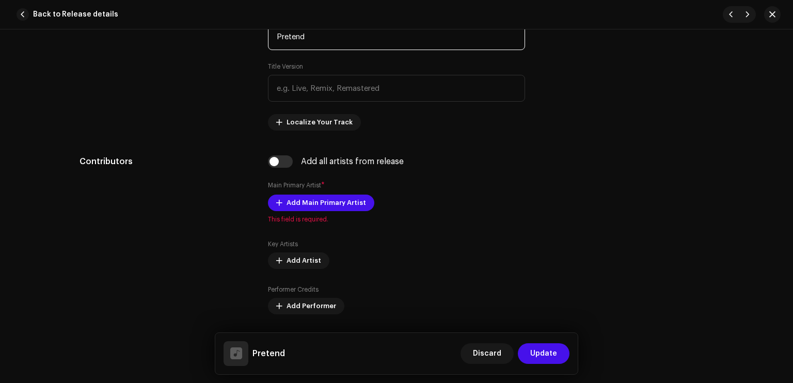
scroll to position [610, 0]
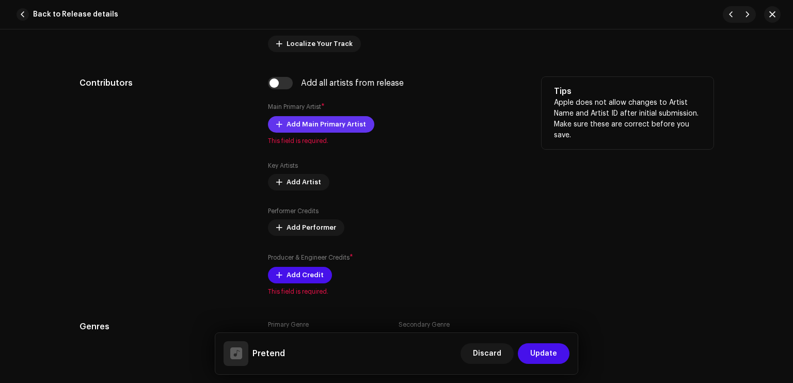
click at [326, 121] on span "Add Main Primary Artist" at bounding box center [327, 124] width 80 height 21
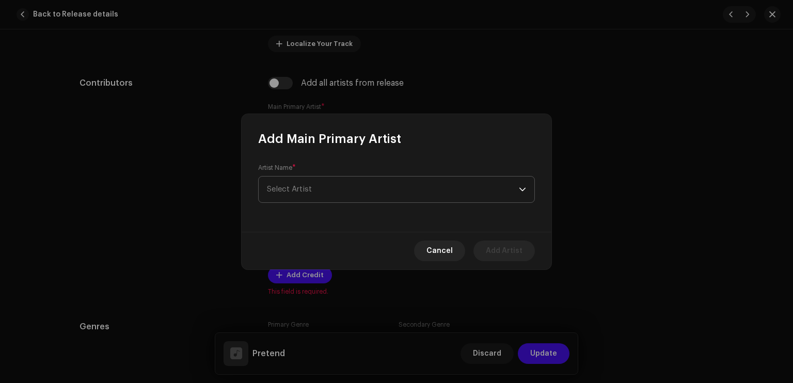
click at [321, 194] on span "Select Artist" at bounding box center [393, 190] width 252 height 26
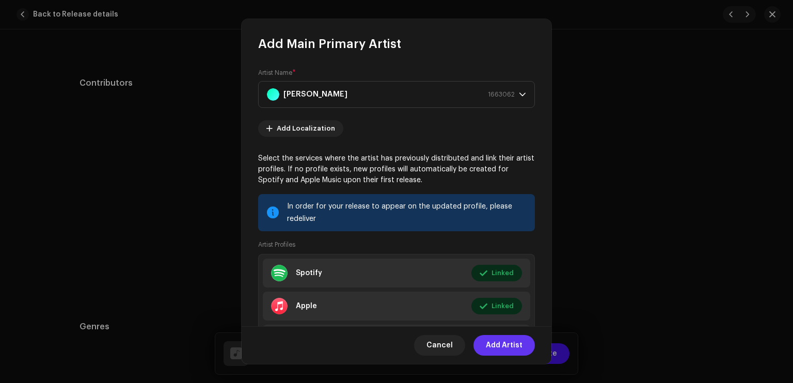
click at [521, 347] on span "Add Artist" at bounding box center [504, 345] width 37 height 21
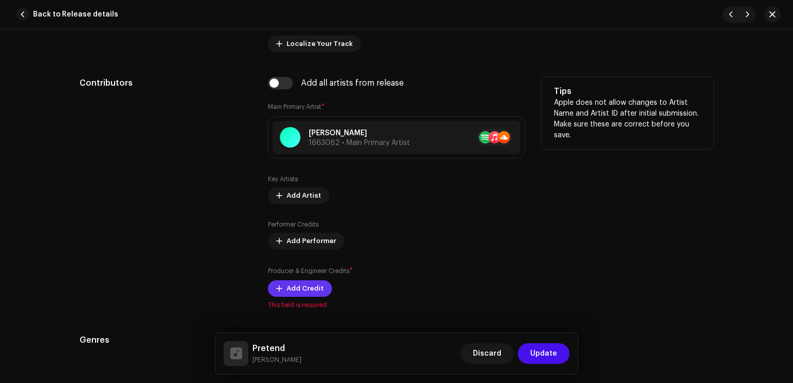
click at [318, 294] on span "Add Credit" at bounding box center [305, 288] width 37 height 21
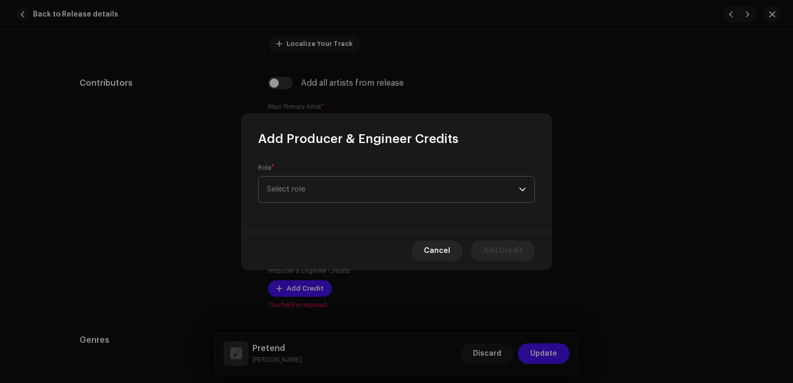
click at [317, 198] on span "Select role" at bounding box center [393, 190] width 252 height 26
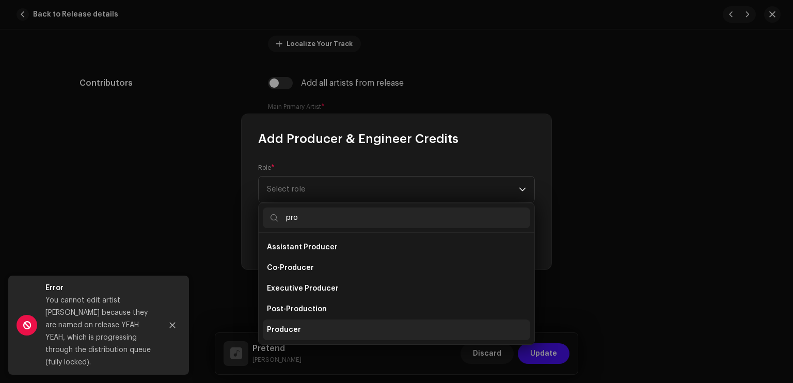
click at [307, 323] on li "Producer" at bounding box center [396, 330] width 267 height 21
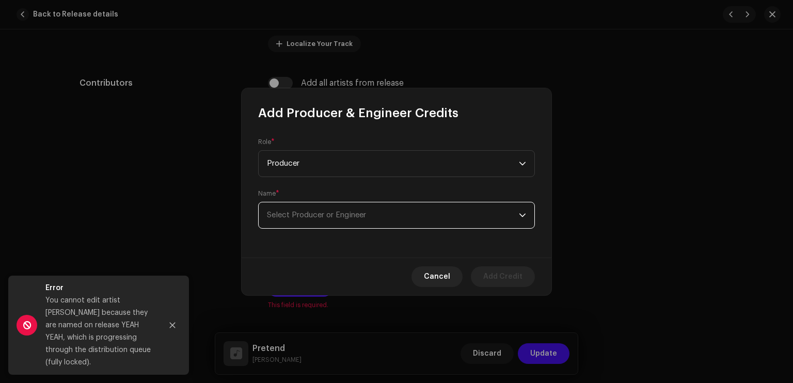
click at [310, 219] on span "Select Producer or Engineer" at bounding box center [393, 215] width 252 height 26
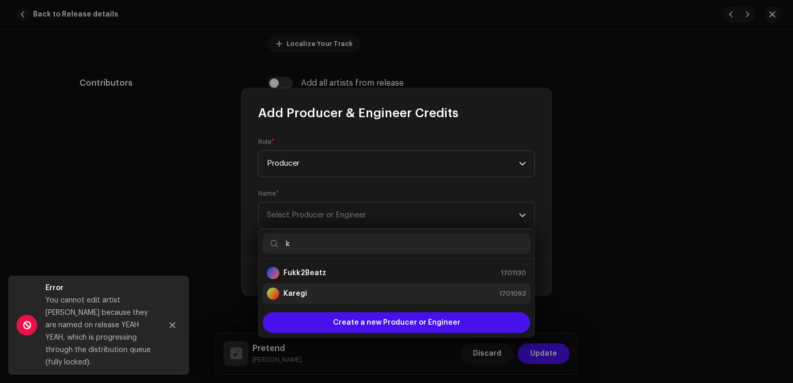
click at [317, 288] on div "Karegi 1701093" at bounding box center [396, 294] width 259 height 12
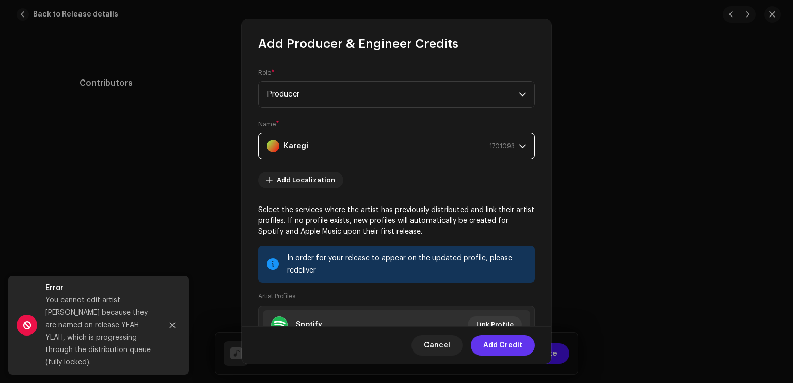
click at [504, 340] on span "Add Credit" at bounding box center [502, 345] width 39 height 21
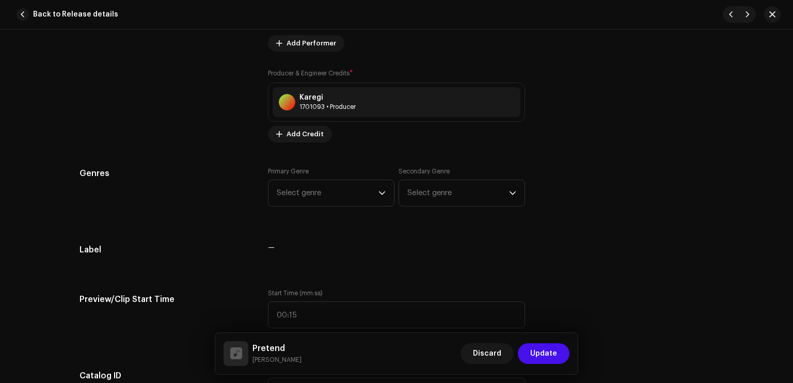
scroll to position [846, 0]
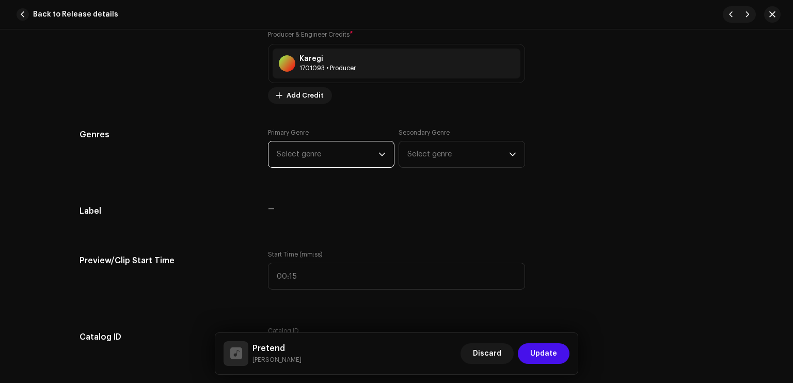
click at [334, 160] on span "Select genre" at bounding box center [328, 154] width 102 height 26
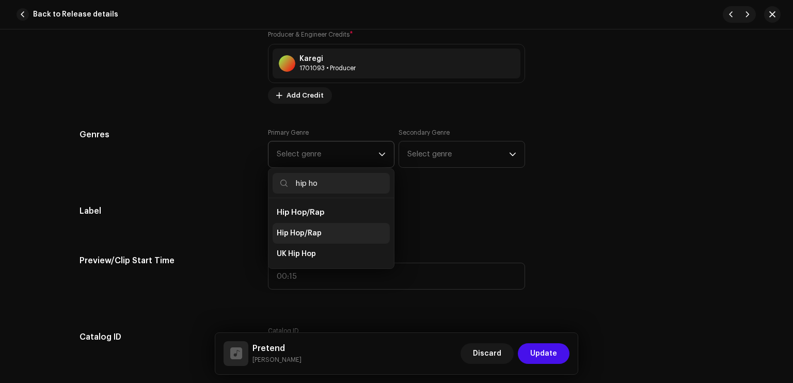
click at [320, 227] on li "Hip Hop/Rap" at bounding box center [331, 233] width 117 height 21
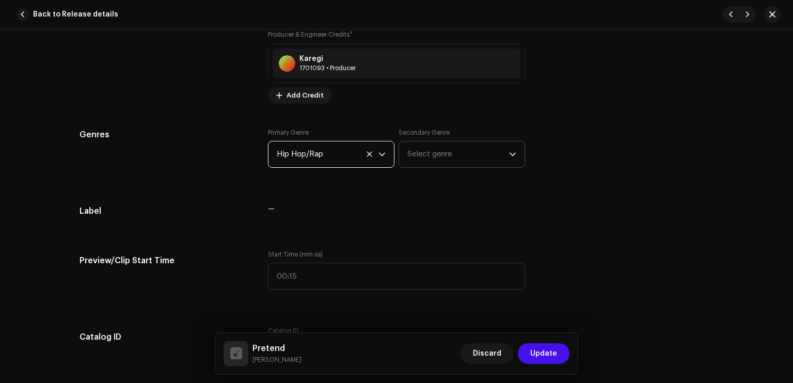
click at [419, 154] on span "Select genre" at bounding box center [458, 154] width 102 height 26
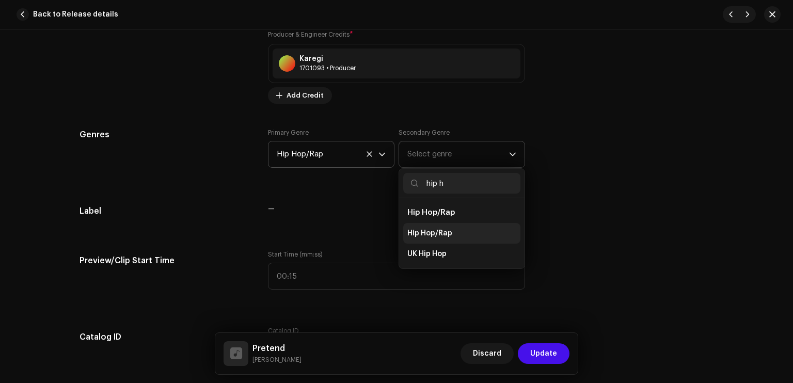
drag, startPoint x: 423, startPoint y: 230, endPoint x: 429, endPoint y: 228, distance: 5.6
click at [425, 230] on span "Hip Hop/Rap" at bounding box center [429, 233] width 45 height 10
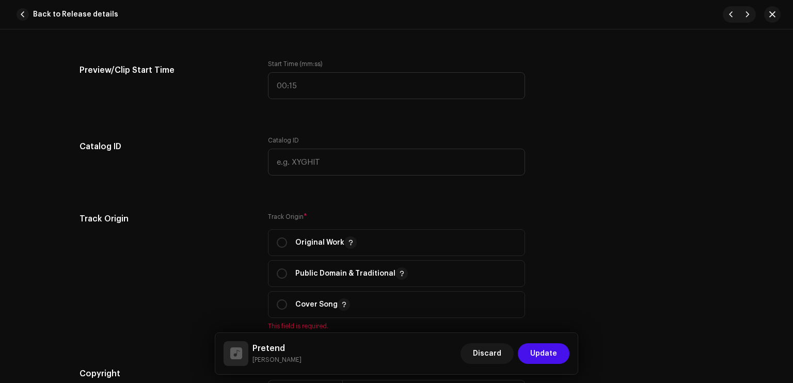
scroll to position [1109, 0]
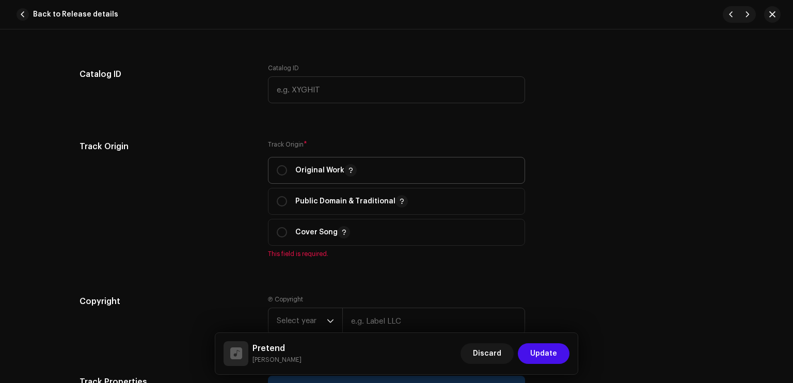
click at [337, 164] on span "Original Work" at bounding box center [397, 170] width 240 height 26
radio input "true"
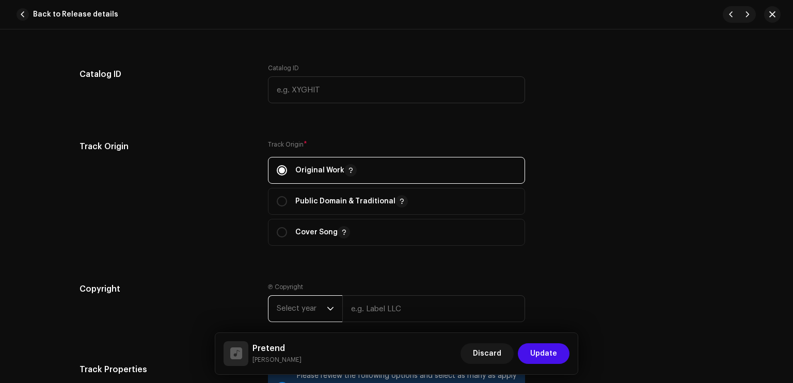
click at [306, 300] on span "Select year" at bounding box center [302, 309] width 50 height 26
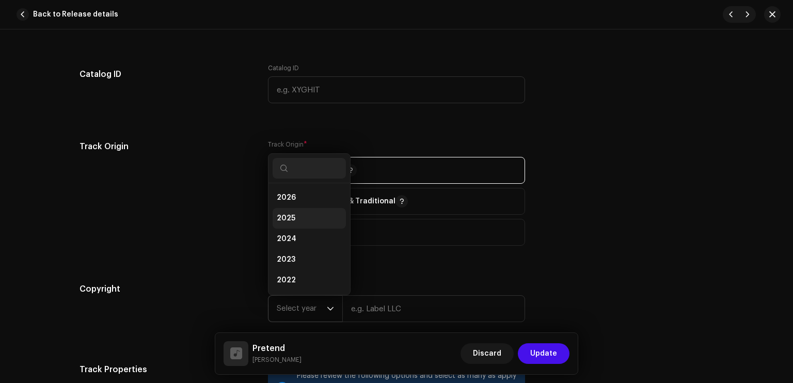
click at [312, 215] on li "2025" at bounding box center [309, 218] width 73 height 21
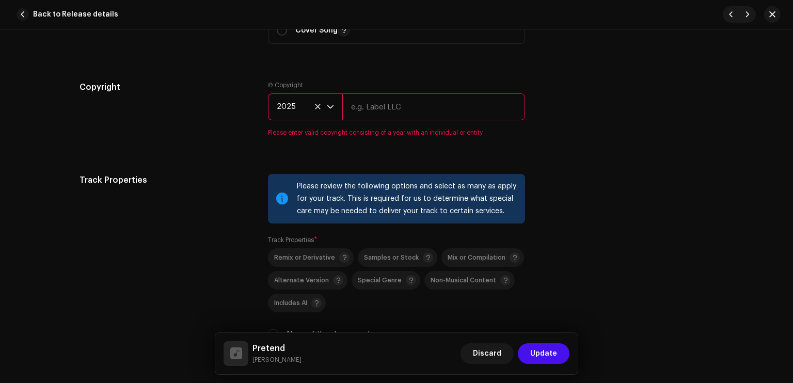
scroll to position [1305, 0]
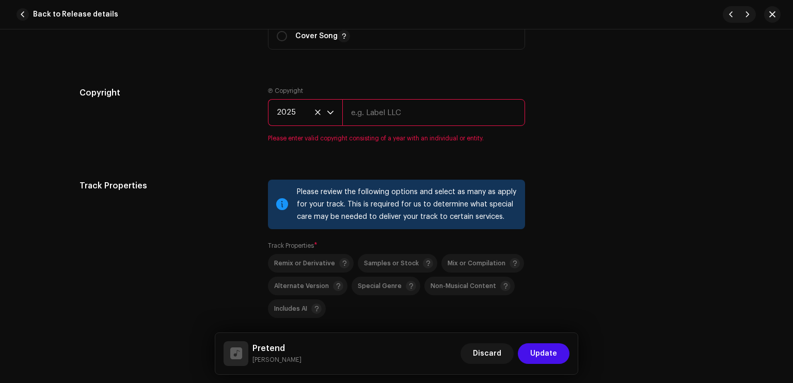
click at [361, 113] on input "text" at bounding box center [433, 112] width 183 height 27
type input "Sleezy Entertainment & High School Kids Field Records"
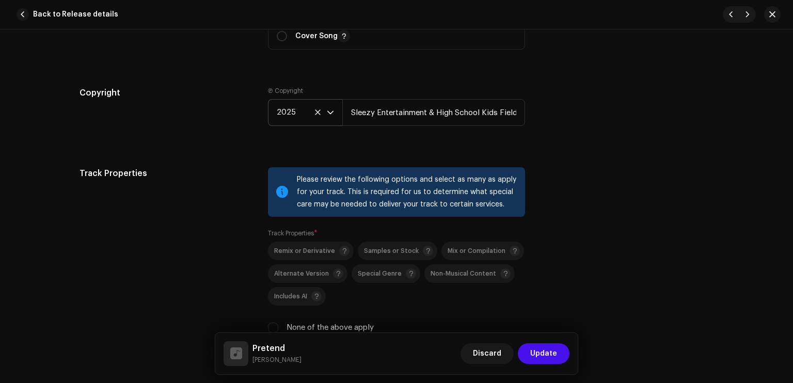
click at [304, 325] on label "None of the above apply" at bounding box center [330, 327] width 87 height 11
click at [278, 325] on input "None of the above apply" at bounding box center [273, 328] width 10 height 10
checkbox input "true"
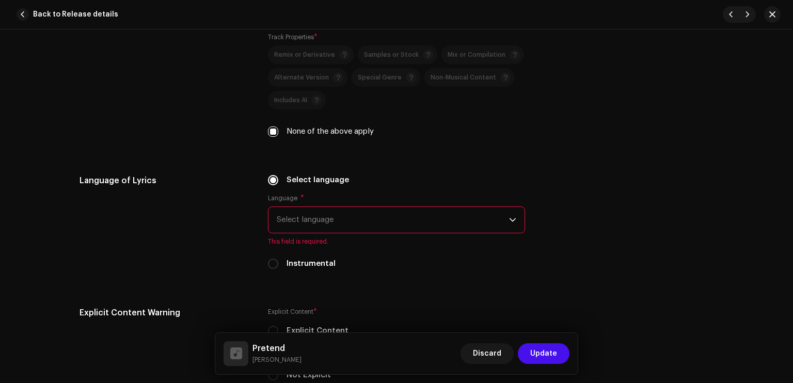
scroll to position [1513, 0]
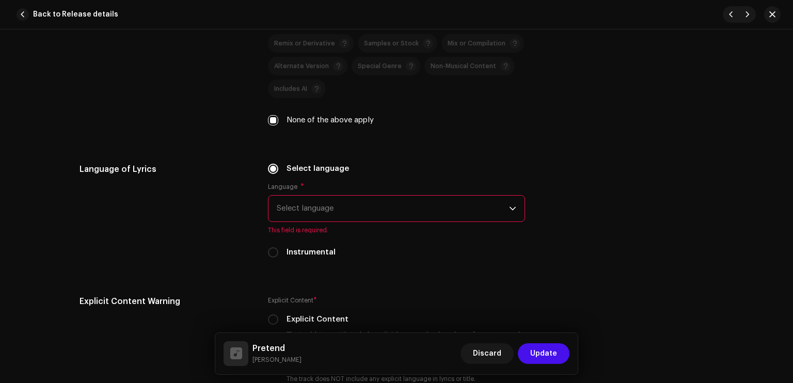
click at [339, 214] on span "Select language" at bounding box center [393, 209] width 232 height 26
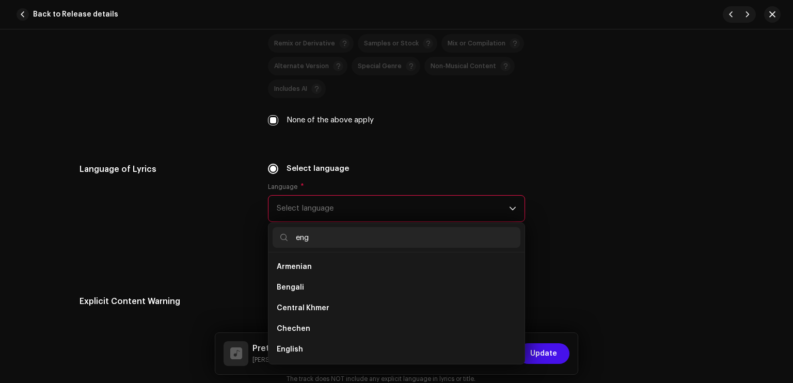
scroll to position [0, 0]
type input "eng"
click at [310, 287] on li "English" at bounding box center [397, 287] width 248 height 21
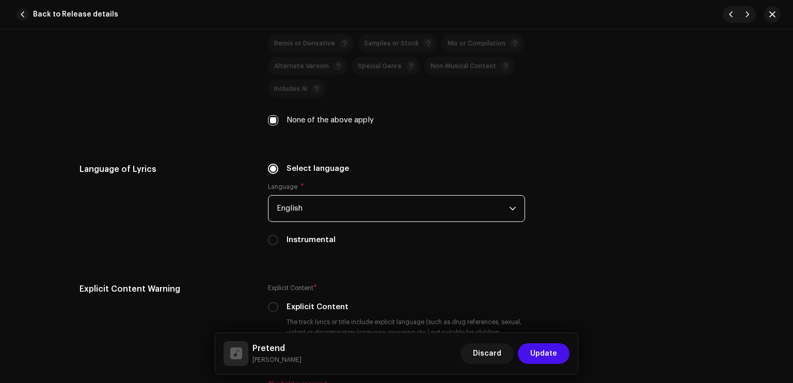
scroll to position [1685, 0]
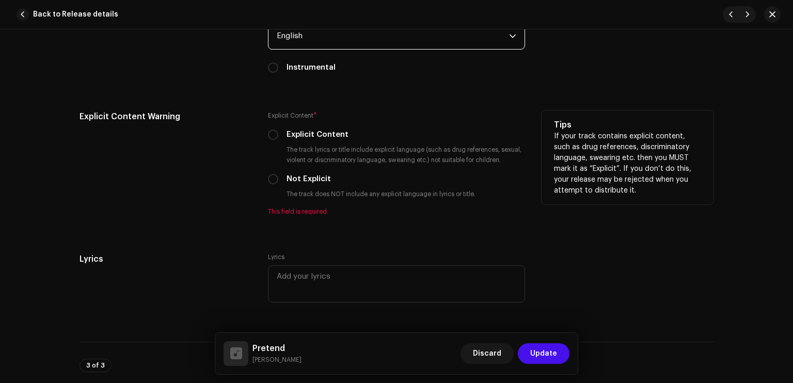
click at [325, 139] on label "Explicit Content" at bounding box center [318, 134] width 62 height 11
click at [278, 139] on input "Explicit Content" at bounding box center [273, 135] width 10 height 10
radio input "true"
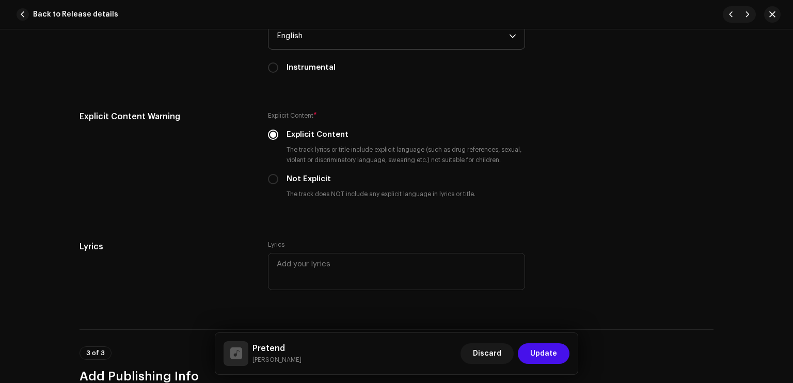
scroll to position [1964, 0]
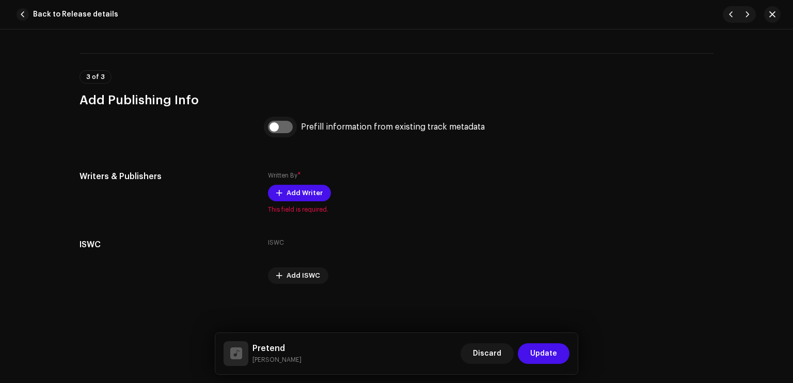
click at [279, 127] on input "checkbox" at bounding box center [280, 127] width 25 height 12
checkbox input "true"
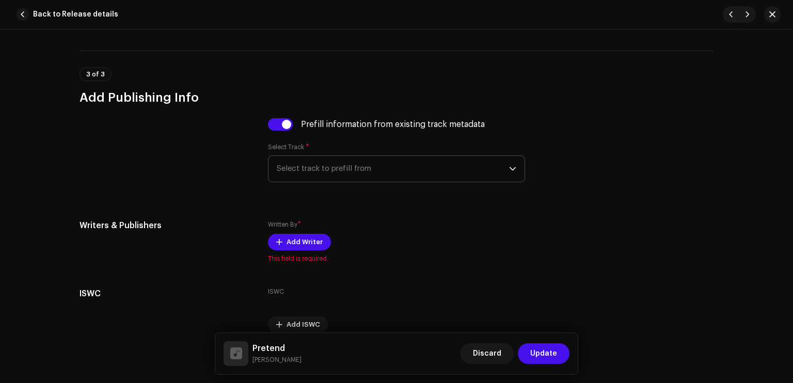
click at [286, 173] on span "Select track to prefill from" at bounding box center [393, 169] width 232 height 26
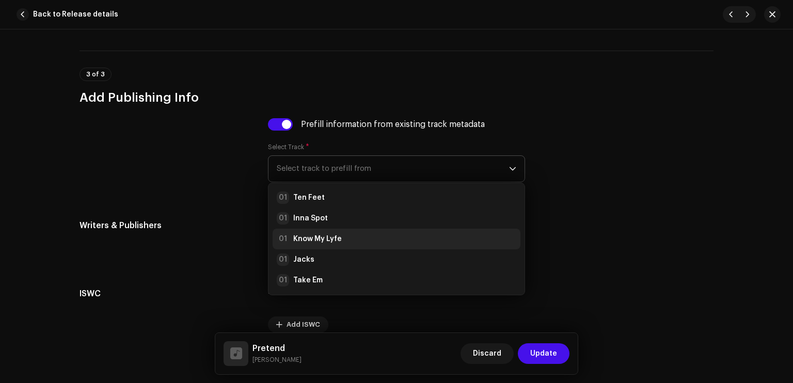
click at [317, 234] on li "01 Know My Lyfe" at bounding box center [397, 239] width 248 height 21
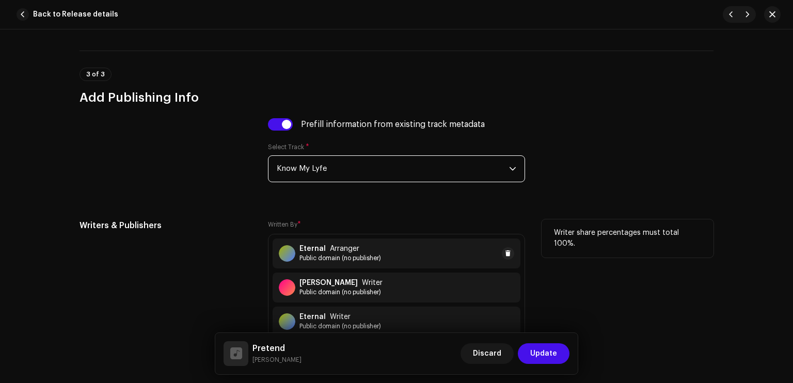
click at [319, 247] on strong "Eternal" at bounding box center [312, 249] width 26 height 8
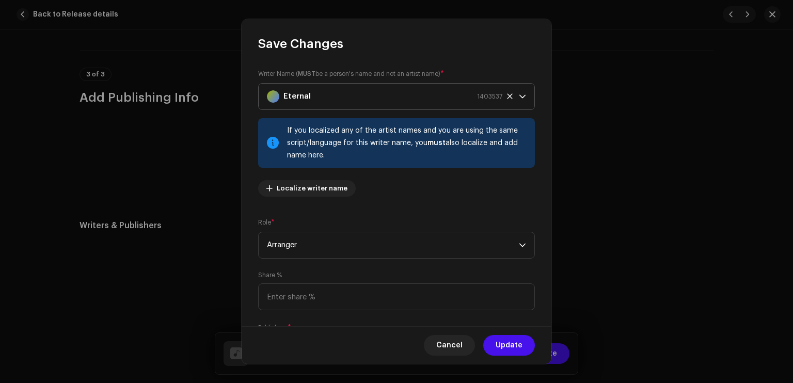
click at [355, 92] on div "Eternal 1403537" at bounding box center [384, 97] width 235 height 26
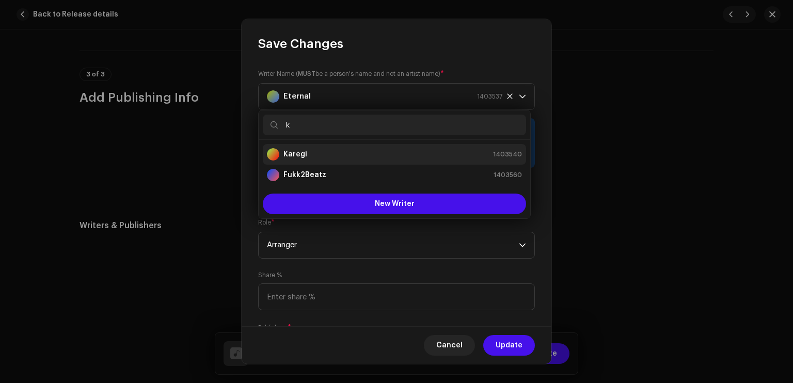
type input "k"
click at [335, 147] on li "Karegi 1403540" at bounding box center [394, 154] width 263 height 21
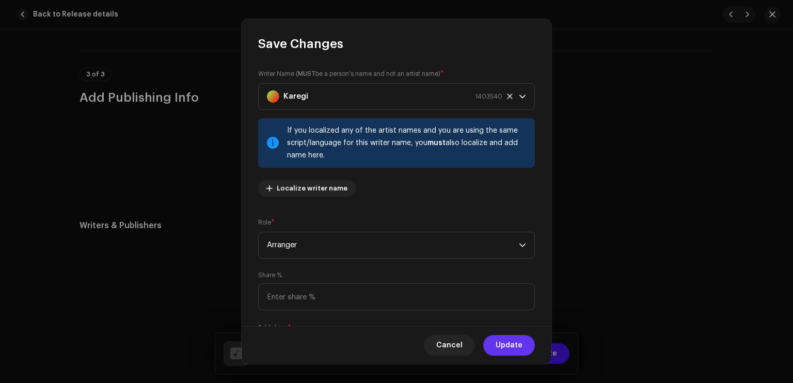
click at [514, 345] on span "Update" at bounding box center [509, 345] width 27 height 21
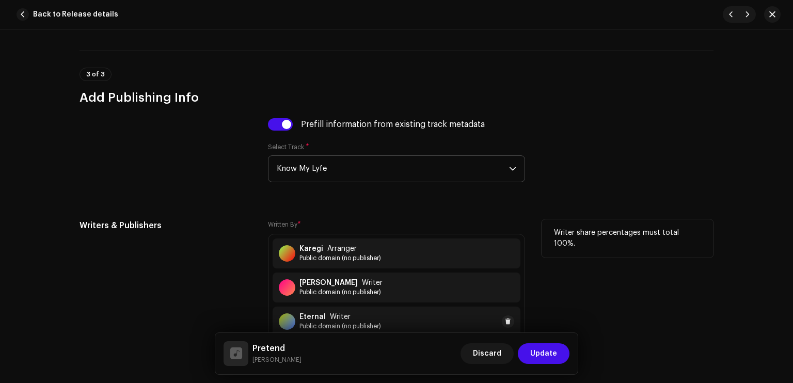
click at [335, 315] on span "Writer" at bounding box center [340, 317] width 21 height 8
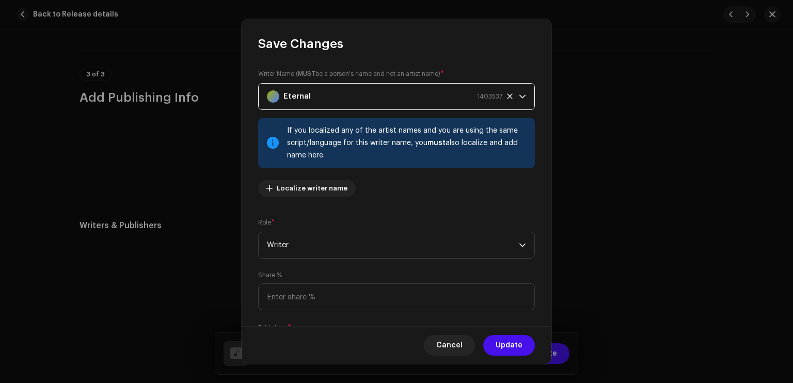
click at [368, 85] on div "Eternal 1403537" at bounding box center [384, 97] width 235 height 26
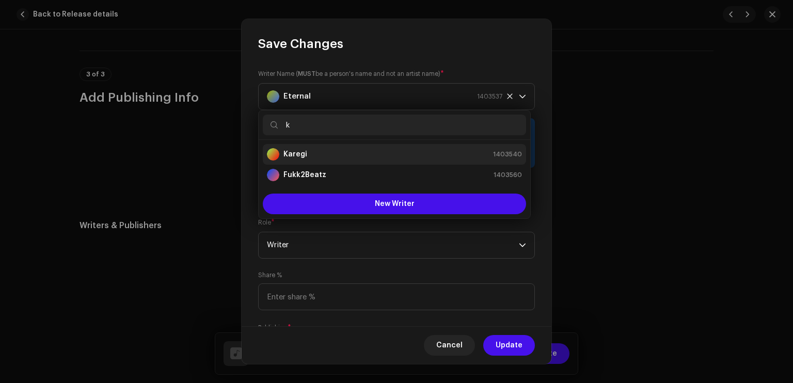
type input "k"
click at [319, 152] on div "Karegi 1403540" at bounding box center [394, 154] width 255 height 12
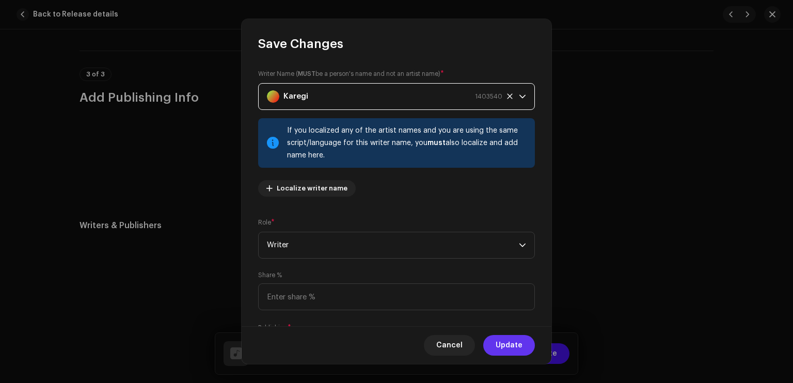
click at [524, 342] on button "Update" at bounding box center [509, 345] width 52 height 21
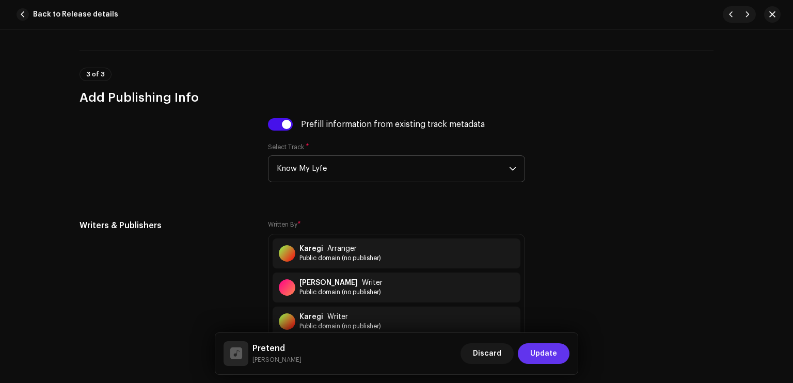
click at [543, 350] on span "Update" at bounding box center [543, 353] width 27 height 21
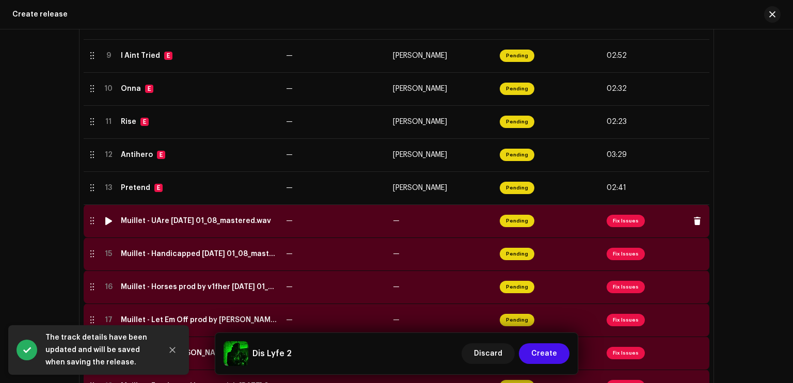
click at [508, 224] on span "Pending" at bounding box center [517, 221] width 35 height 12
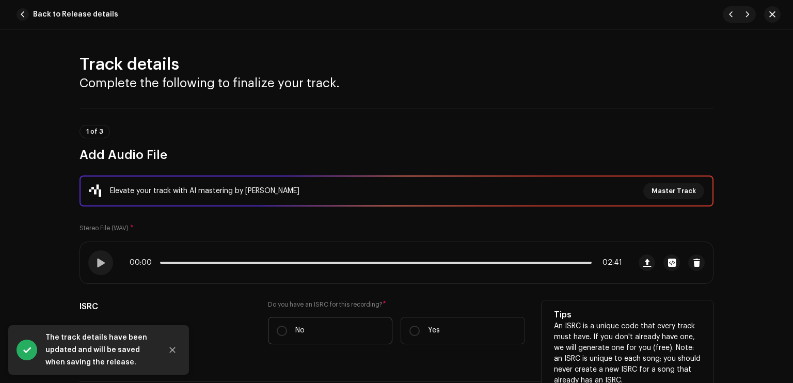
click at [349, 329] on label "No" at bounding box center [330, 330] width 124 height 27
click at [287, 329] on input "No" at bounding box center [282, 331] width 10 height 10
radio input "true"
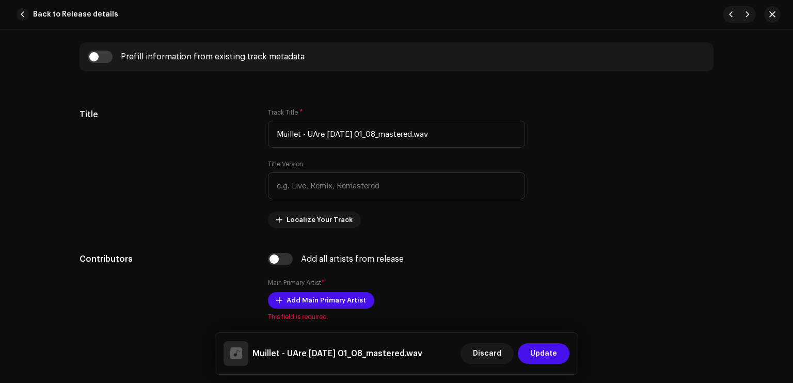
scroll to position [439, 0]
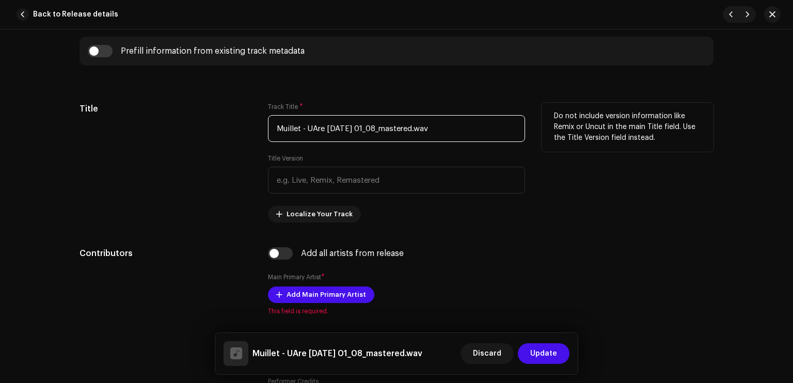
click at [485, 137] on input "Muillet - UAre [DATE] 01_08_mastered.wav" at bounding box center [396, 128] width 257 height 27
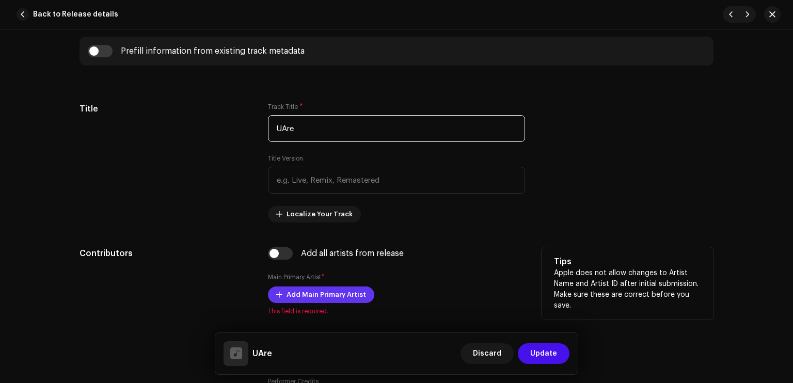
type input "UAre"
click at [349, 291] on span "Add Main Primary Artist" at bounding box center [327, 295] width 80 height 21
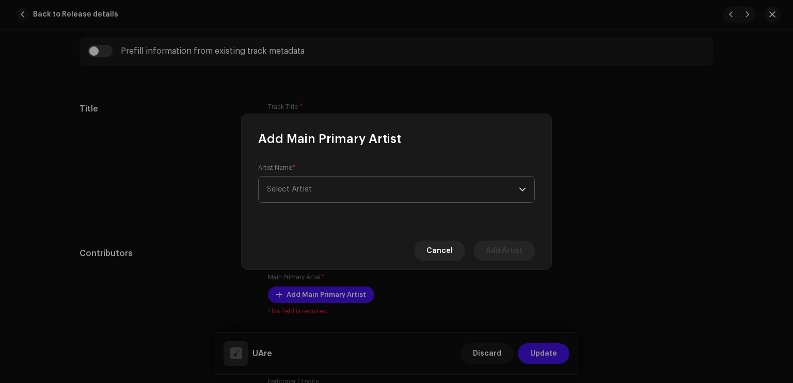
click at [349, 195] on span "Select Artist" at bounding box center [393, 190] width 252 height 26
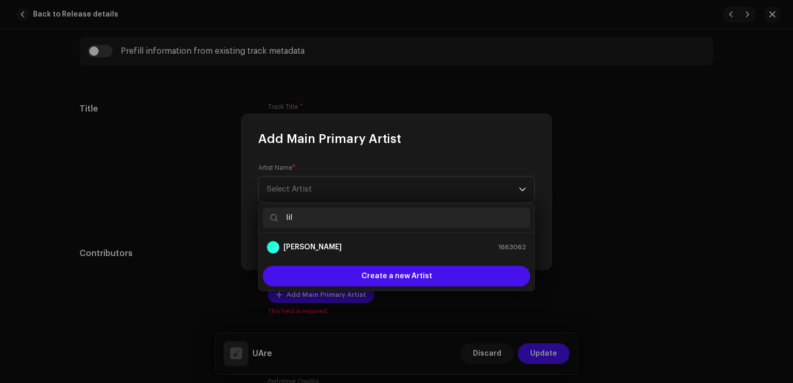
type input "lil"
click at [342, 245] on div "[PERSON_NAME] 1663062" at bounding box center [396, 247] width 259 height 12
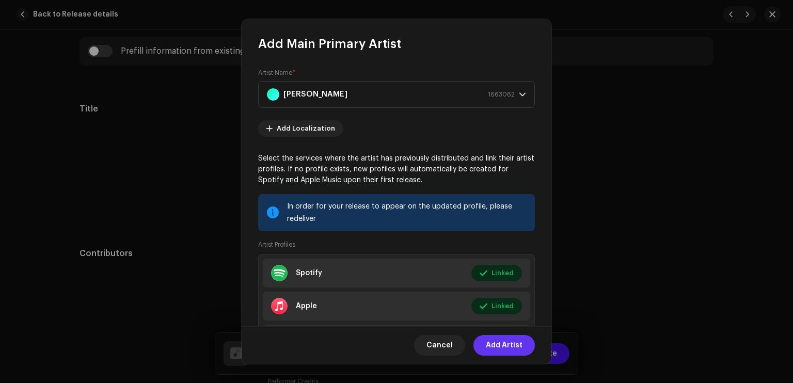
click at [491, 343] on span "Add Artist" at bounding box center [504, 345] width 37 height 21
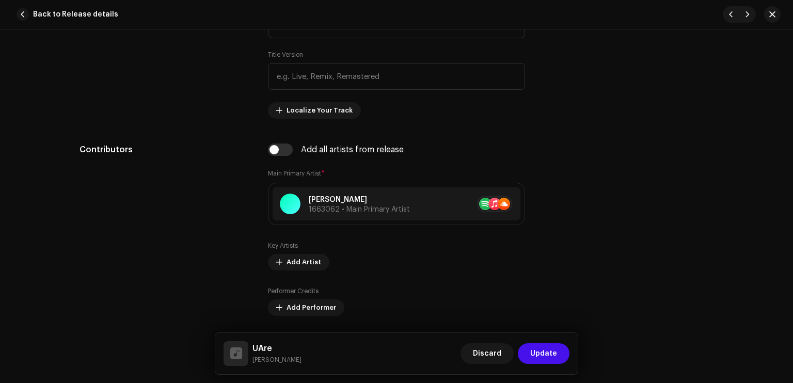
scroll to position [592, 0]
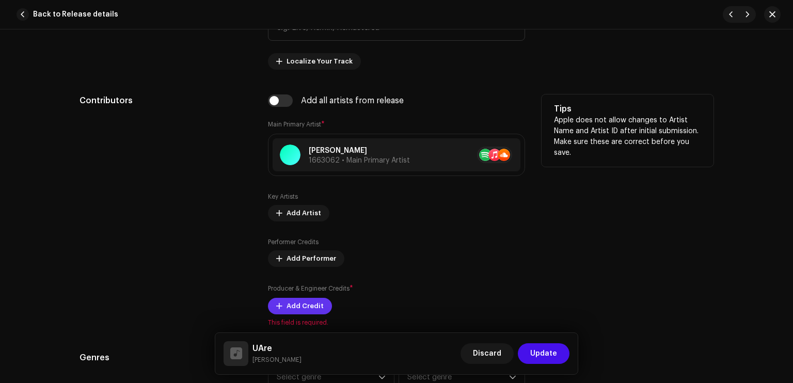
click at [314, 304] on span "Add Credit" at bounding box center [305, 306] width 37 height 21
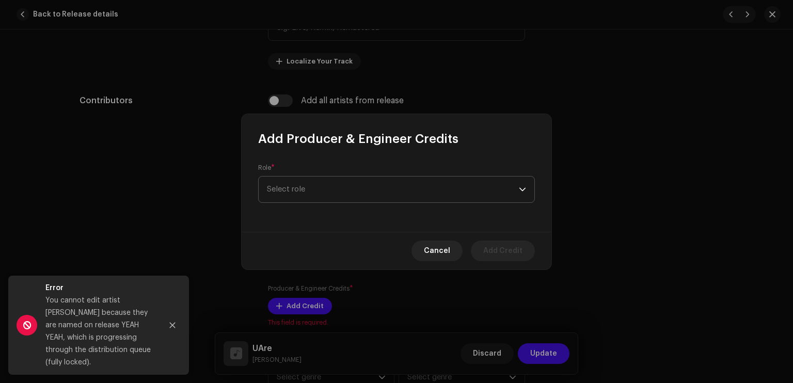
click at [325, 195] on span "Select role" at bounding box center [393, 190] width 252 height 26
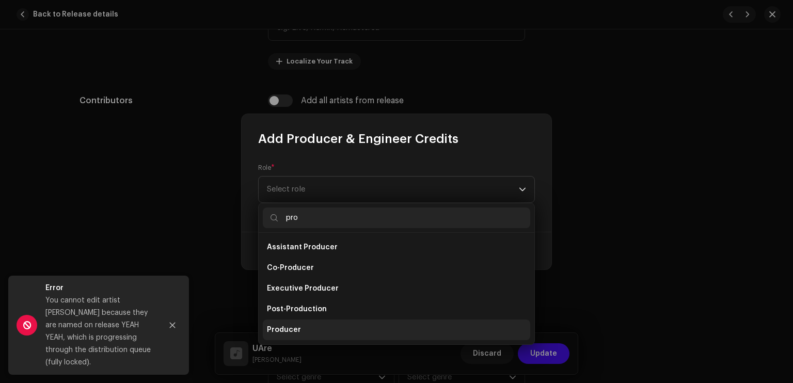
type input "pro"
click at [302, 327] on li "Producer" at bounding box center [396, 330] width 267 height 21
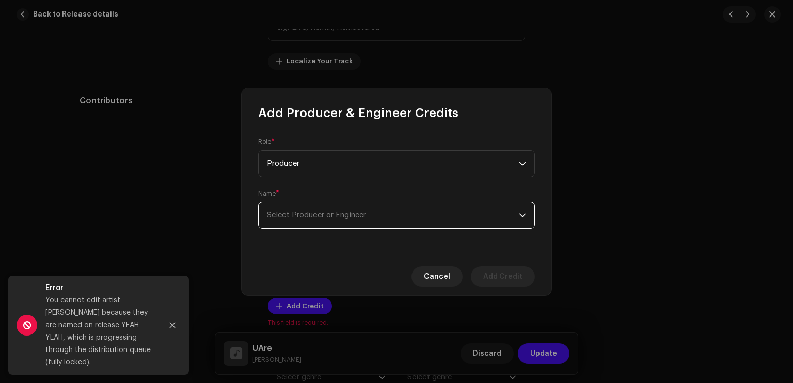
click at [326, 213] on span "Select Producer or Engineer" at bounding box center [316, 215] width 99 height 8
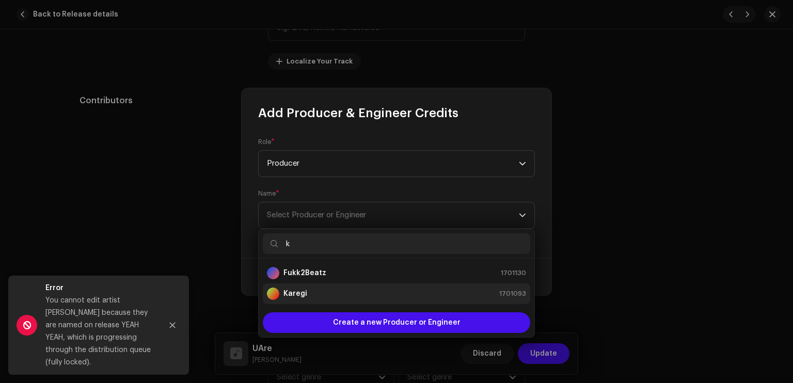
type input "k"
click at [382, 301] on li "Karegi 1701093" at bounding box center [396, 293] width 267 height 21
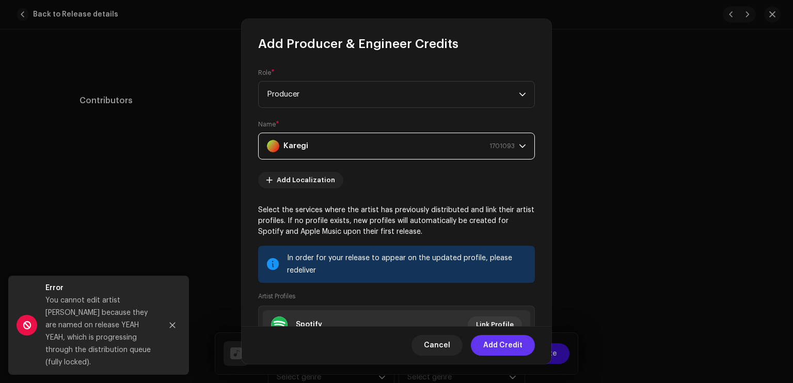
click at [498, 345] on span "Add Credit" at bounding box center [502, 345] width 39 height 21
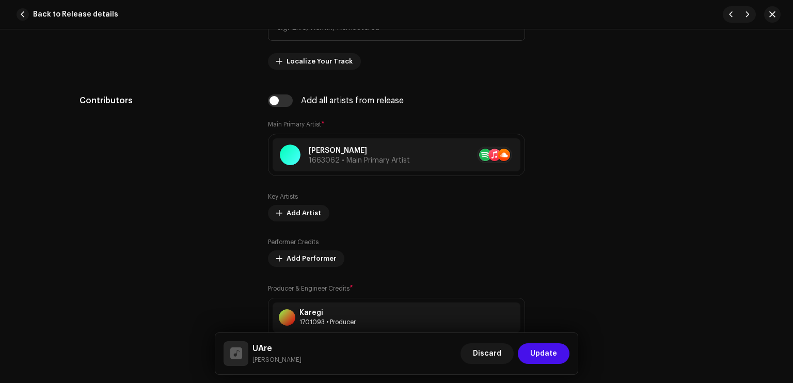
click at [782, 170] on div "Track details Complete the following to finalize your track. 1 of 3 Add Audio F…" at bounding box center [396, 206] width 793 height 354
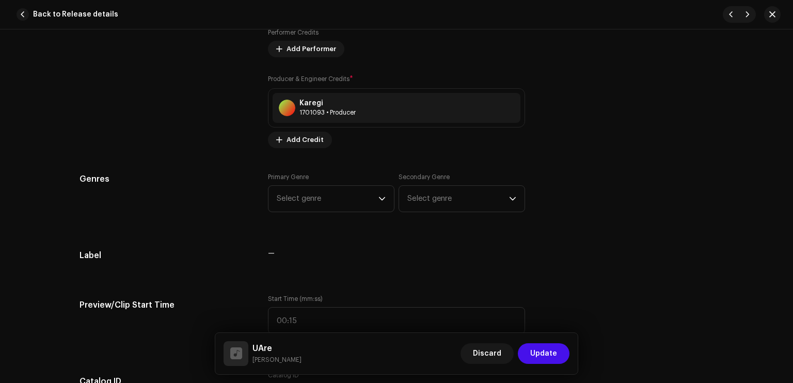
scroll to position [865, 0]
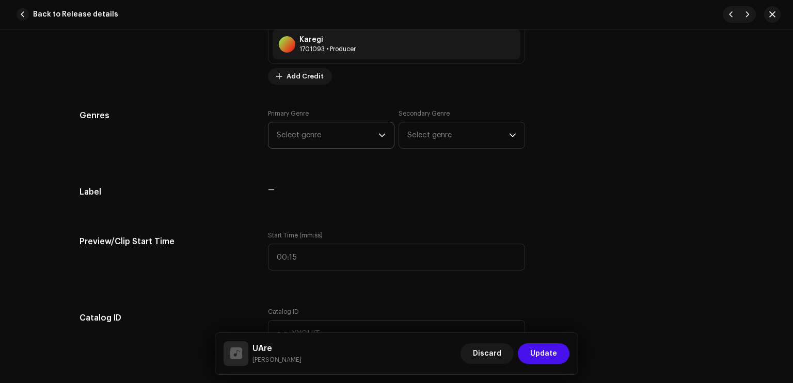
click at [315, 135] on span "Select genre" at bounding box center [328, 135] width 102 height 26
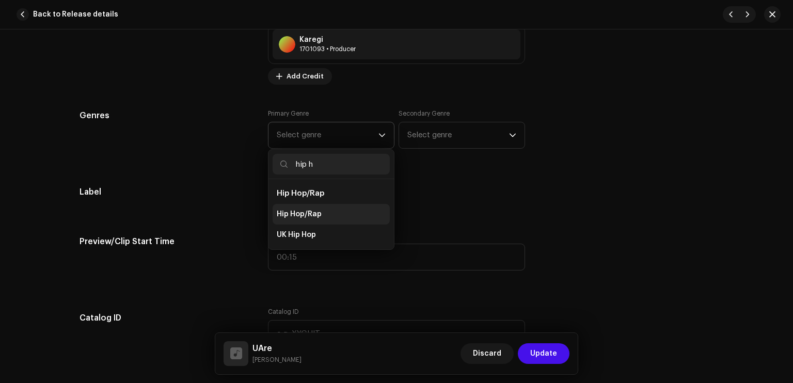
type input "hip h"
click at [305, 217] on span "Hip Hop/Rap" at bounding box center [299, 214] width 45 height 10
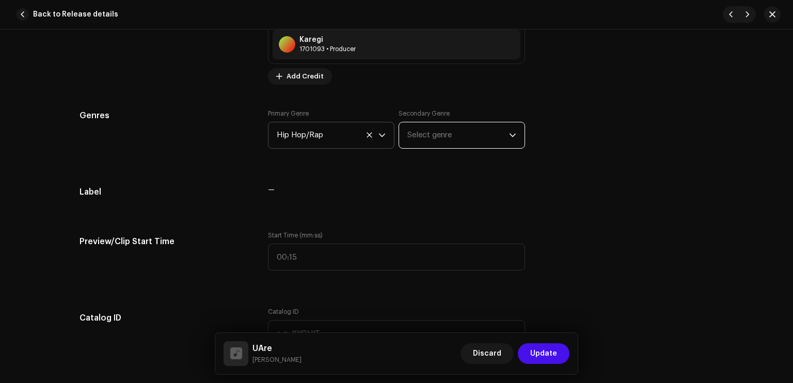
click at [431, 145] on span "Select genre" at bounding box center [458, 135] width 102 height 26
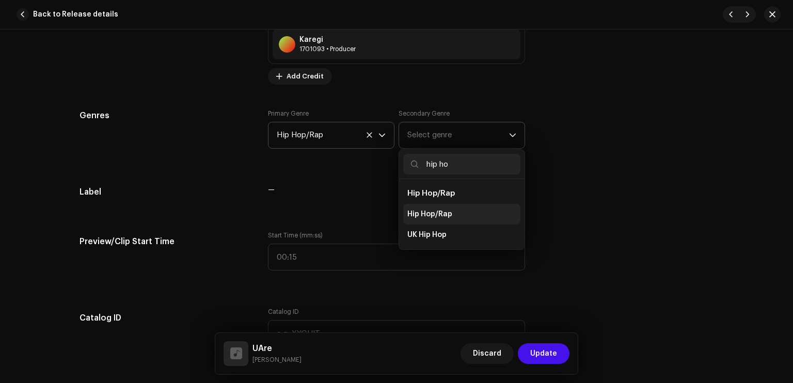
type input "hip ho"
click at [441, 223] on li "Hip Hop/Rap" at bounding box center [461, 214] width 117 height 21
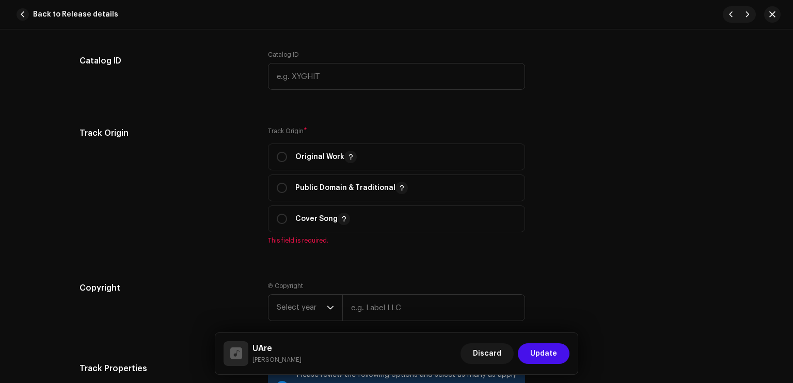
scroll to position [1126, 0]
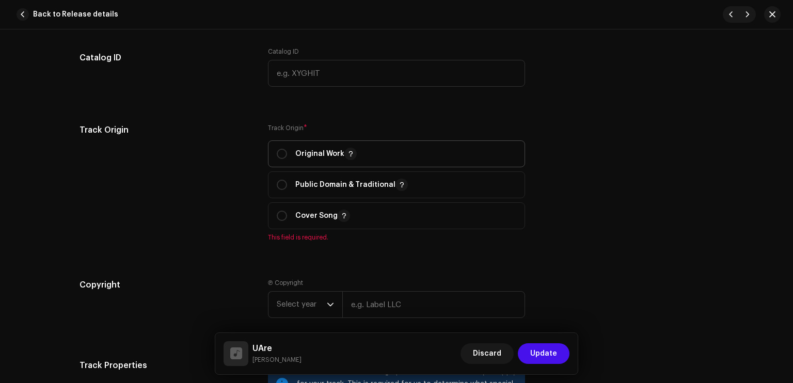
click at [330, 151] on p "Original Work" at bounding box center [325, 154] width 61 height 12
radio input "true"
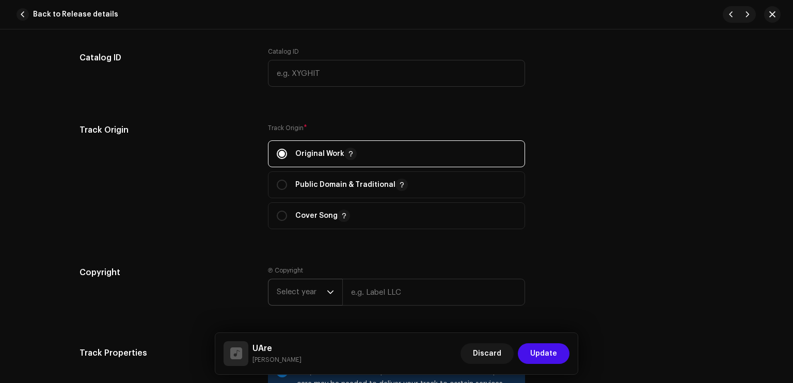
click at [308, 293] on span "Select year" at bounding box center [302, 292] width 50 height 26
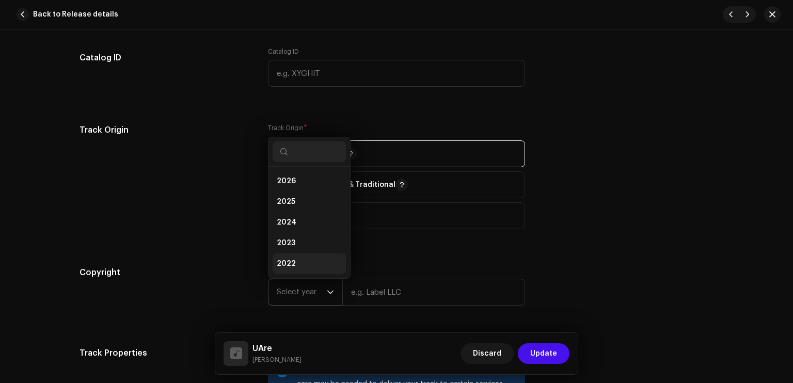
scroll to position [17, 0]
drag, startPoint x: 301, startPoint y: 184, endPoint x: 339, endPoint y: 224, distance: 55.2
click at [301, 183] on li "2025" at bounding box center [309, 185] width 73 height 21
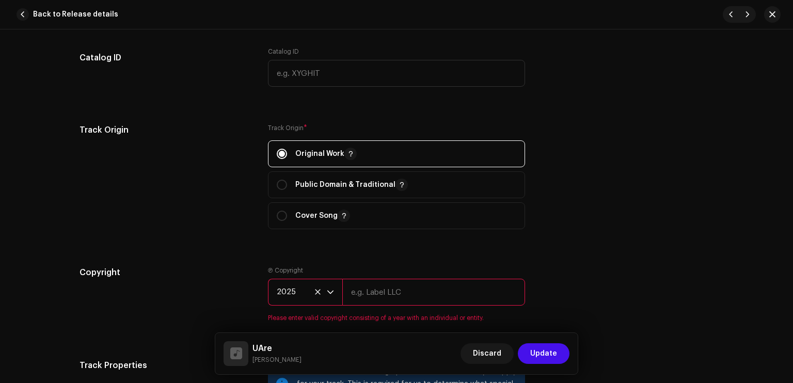
click at [381, 291] on input "text" at bounding box center [433, 292] width 183 height 27
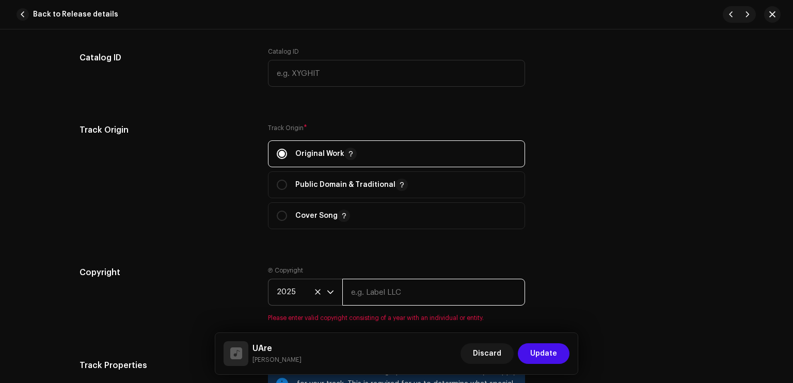
type input "Sleezy Entertainment & High School Kids Field Records"
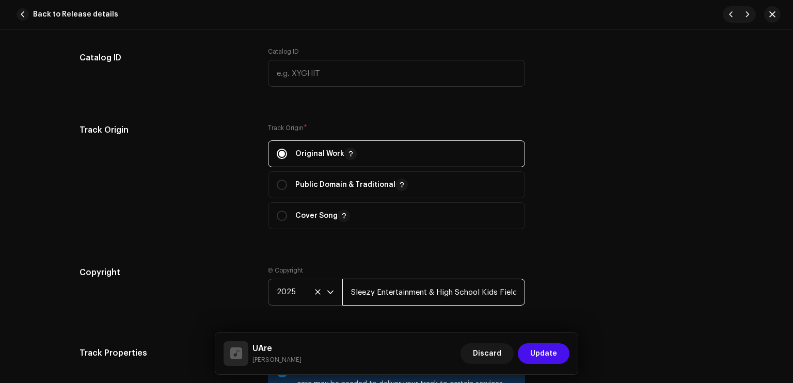
scroll to position [1324, 0]
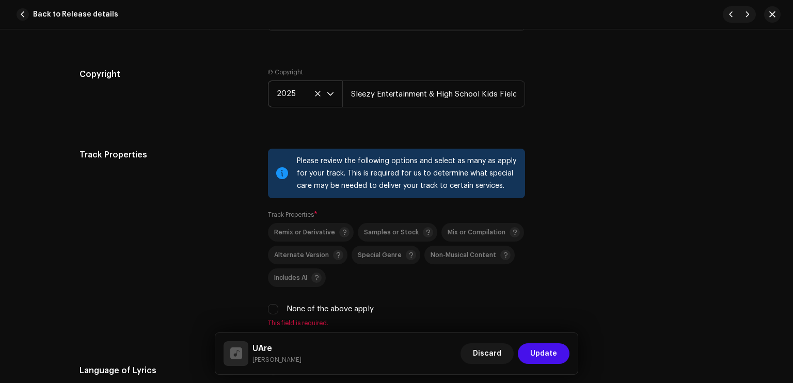
click at [297, 310] on label "None of the above apply" at bounding box center [330, 309] width 87 height 11
click at [278, 310] on input "None of the above apply" at bounding box center [273, 309] width 10 height 10
checkbox input "true"
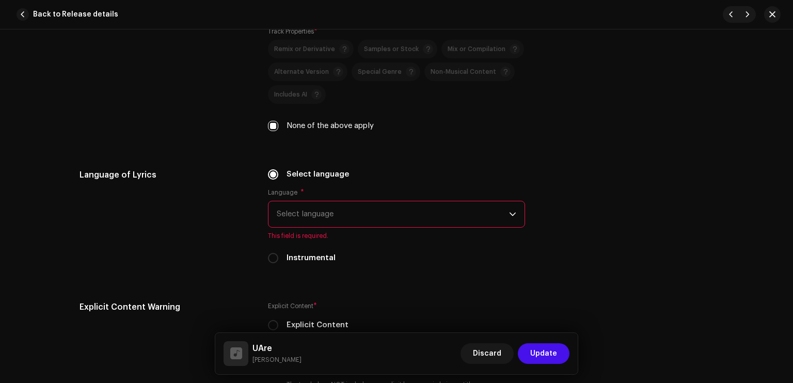
scroll to position [1551, 0]
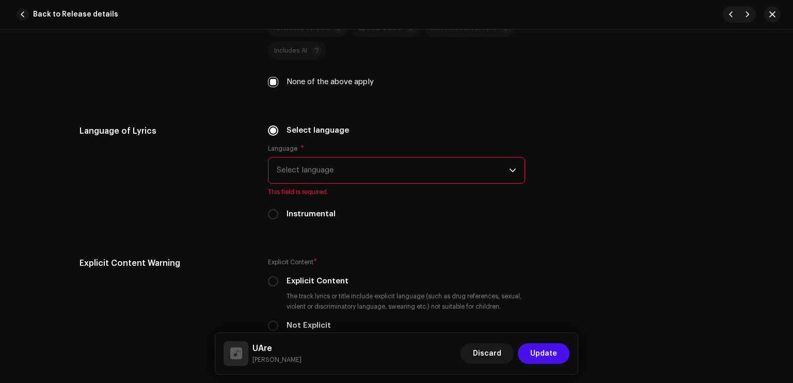
click at [405, 173] on span "Select language" at bounding box center [393, 170] width 232 height 26
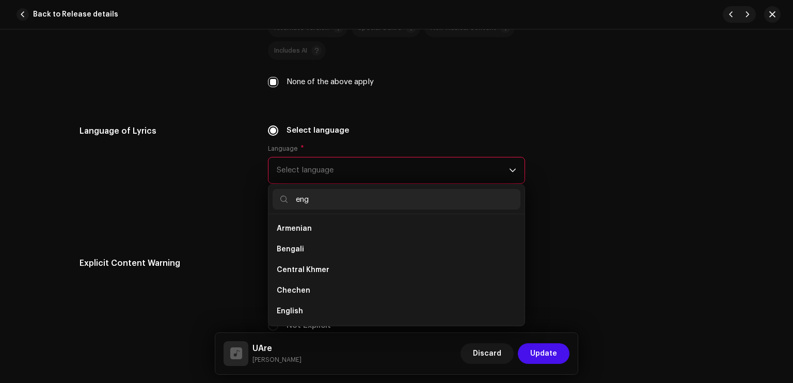
scroll to position [0, 0]
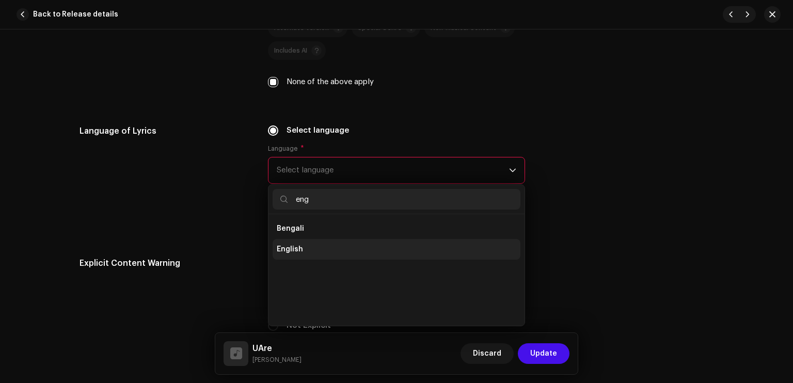
type input "eng"
click at [322, 243] on li "English" at bounding box center [397, 249] width 248 height 21
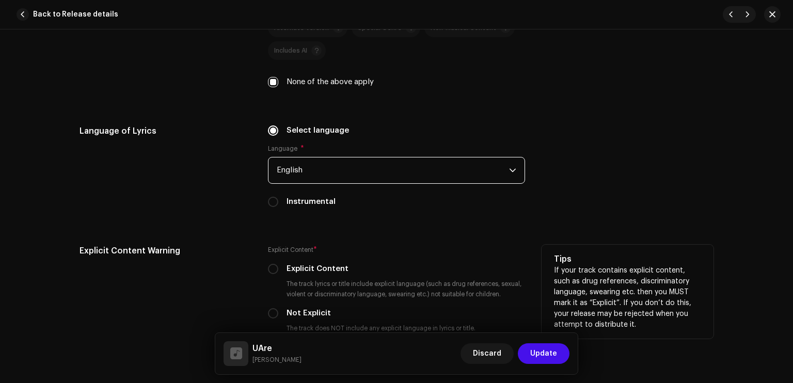
click at [334, 275] on label "Explicit Content" at bounding box center [318, 268] width 62 height 11
click at [278, 274] on input "Explicit Content" at bounding box center [273, 269] width 10 height 10
radio input "true"
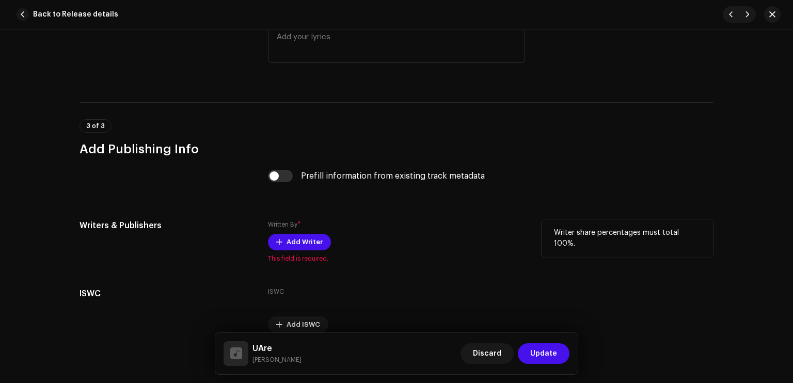
scroll to position [1915, 0]
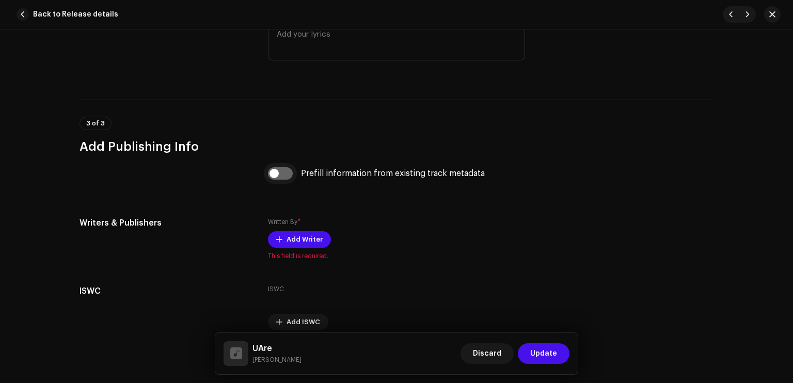
click at [287, 174] on input "checkbox" at bounding box center [280, 173] width 25 height 12
checkbox input "true"
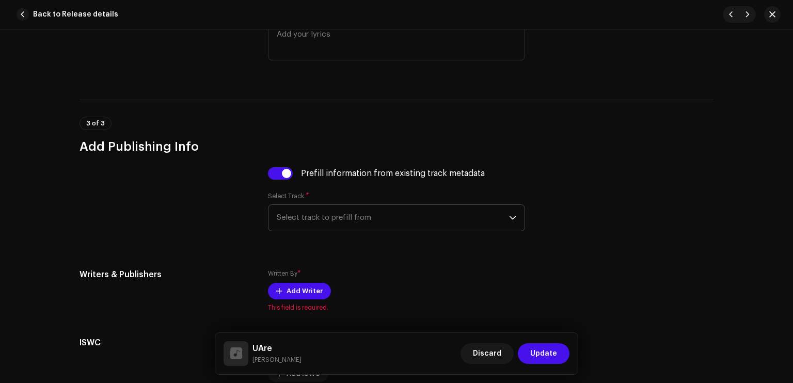
click at [315, 215] on span "Select track to prefill from" at bounding box center [393, 218] width 232 height 26
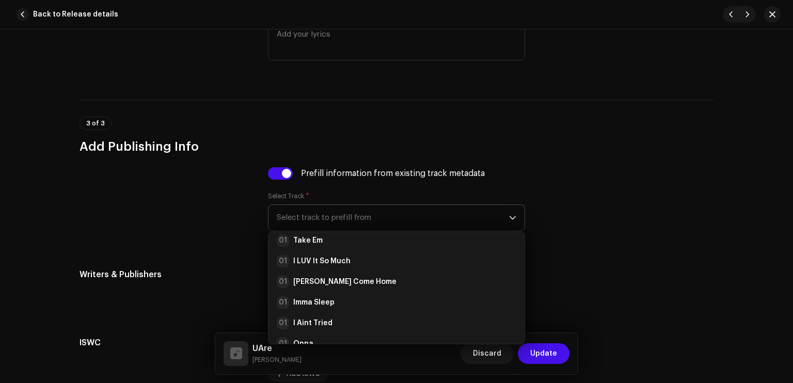
scroll to position [112, 0]
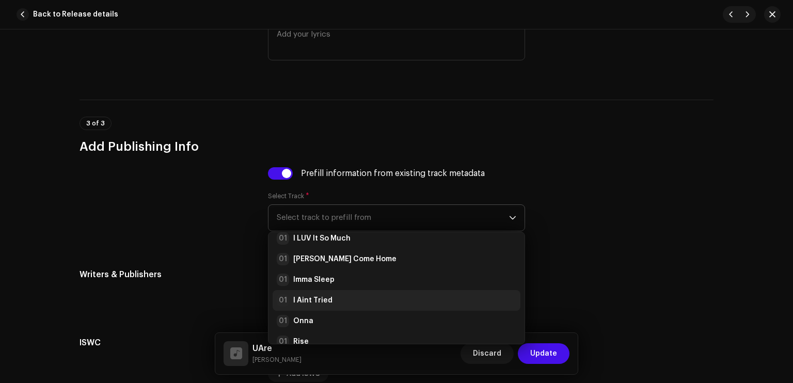
click at [315, 302] on strong "I Aint Tried" at bounding box center [312, 300] width 39 height 10
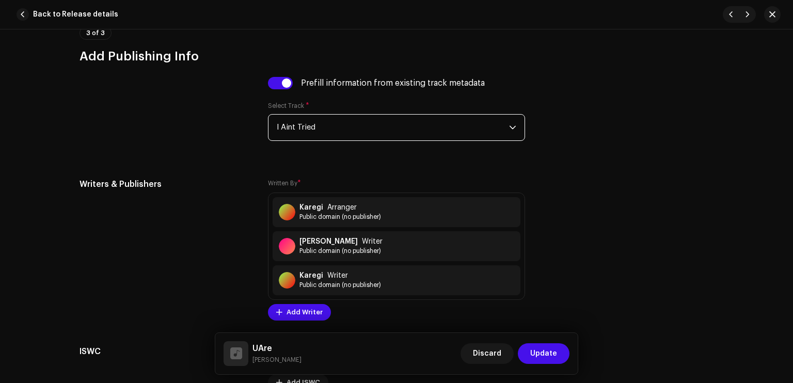
scroll to position [2115, 0]
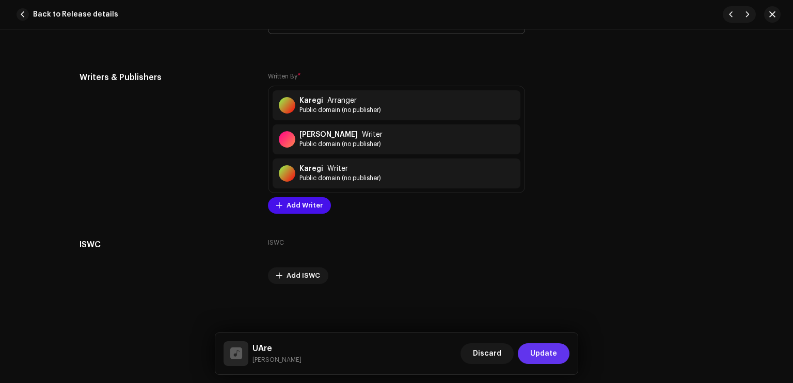
click at [554, 358] on span "Update" at bounding box center [543, 353] width 27 height 21
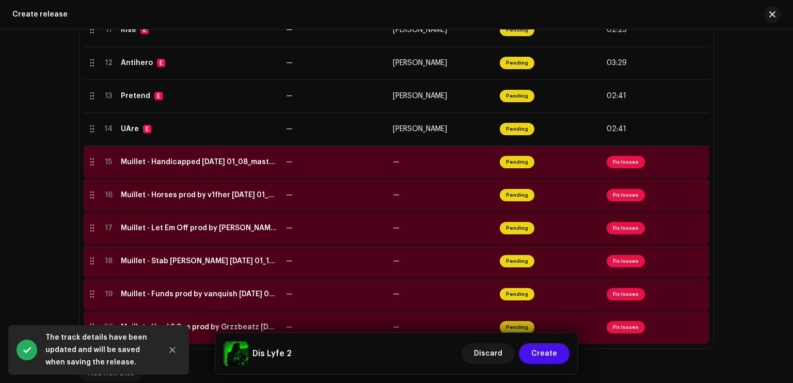
scroll to position [593, 0]
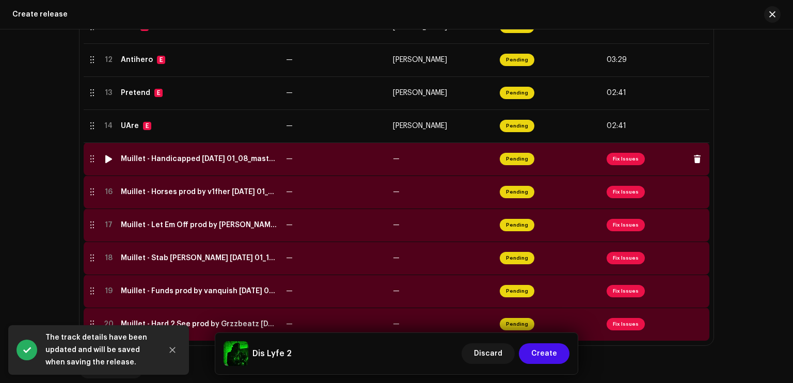
click at [529, 154] on re-a-status-badge "Pending" at bounding box center [517, 159] width 35 height 12
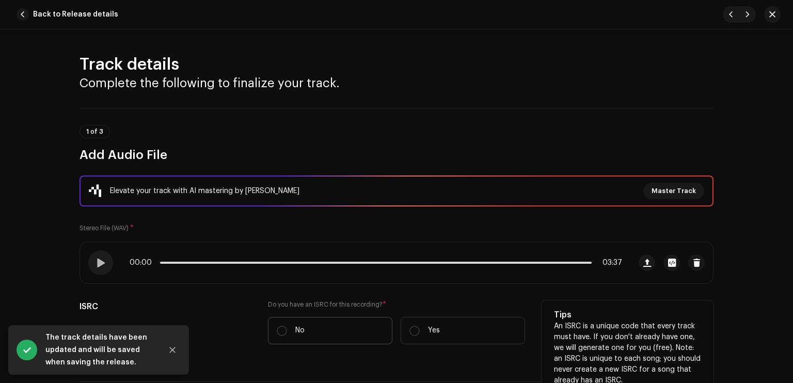
click at [375, 320] on label "No" at bounding box center [330, 330] width 124 height 27
click at [287, 326] on input "No" at bounding box center [282, 331] width 10 height 10
radio input "true"
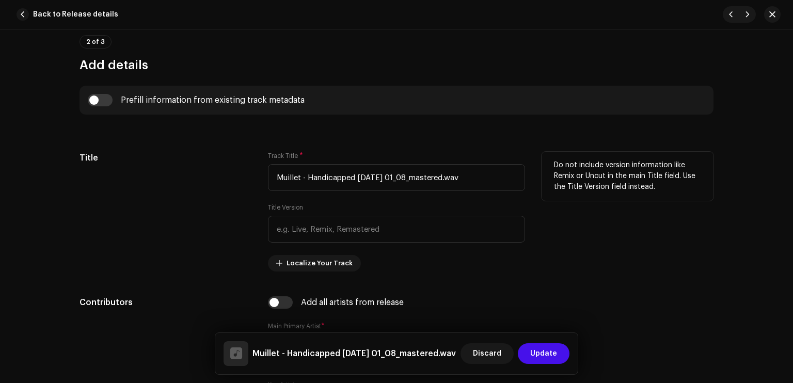
scroll to position [401, 0]
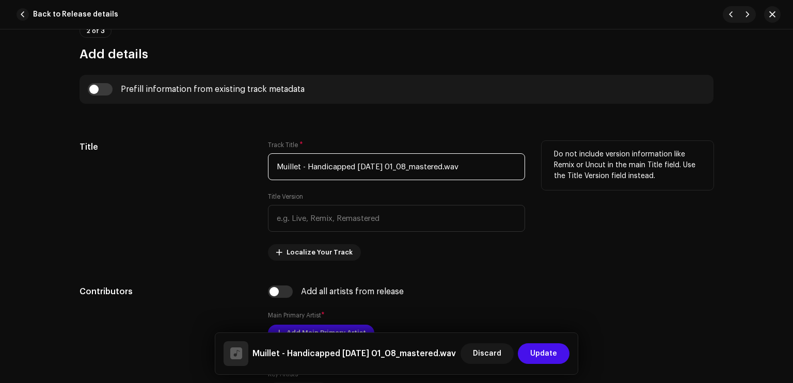
click at [418, 166] on input "Muillet - Handicapped [DATE] 01_08_mastered.wav" at bounding box center [396, 166] width 257 height 27
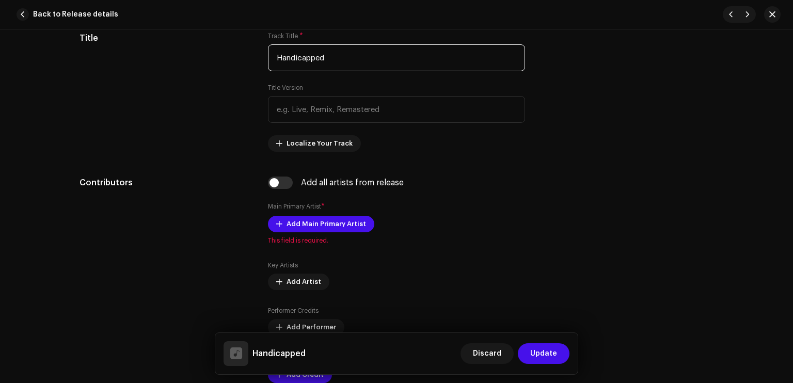
scroll to position [537, 0]
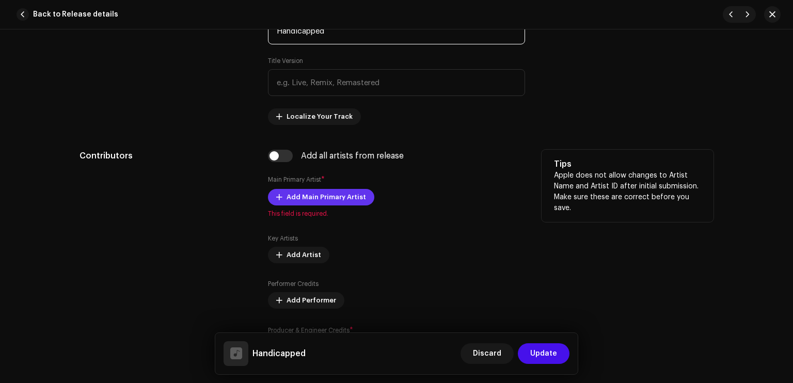
type input "Handicapped"
click at [337, 198] on span "Add Main Primary Artist" at bounding box center [327, 197] width 80 height 21
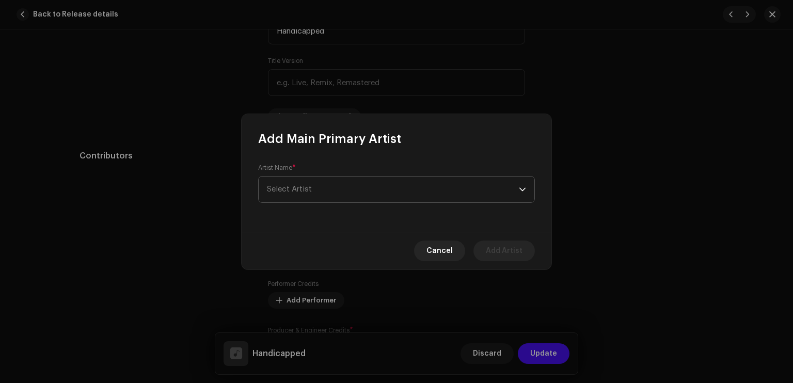
click at [366, 184] on span "Select Artist" at bounding box center [393, 190] width 252 height 26
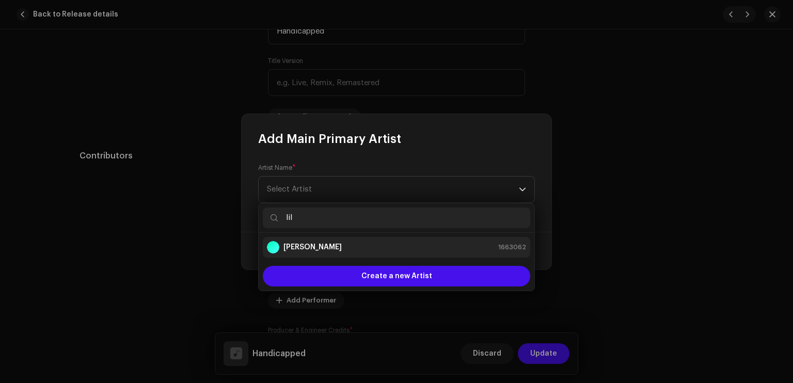
type input "lil"
click at [335, 239] on li "[PERSON_NAME] 1663062" at bounding box center [396, 247] width 267 height 21
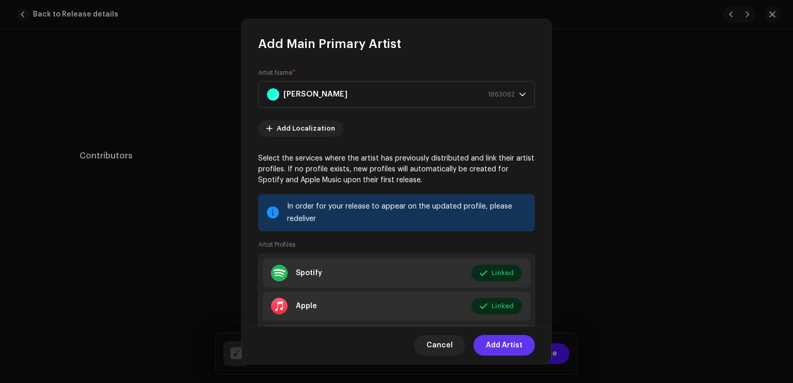
click at [496, 351] on span "Add Artist" at bounding box center [504, 345] width 37 height 21
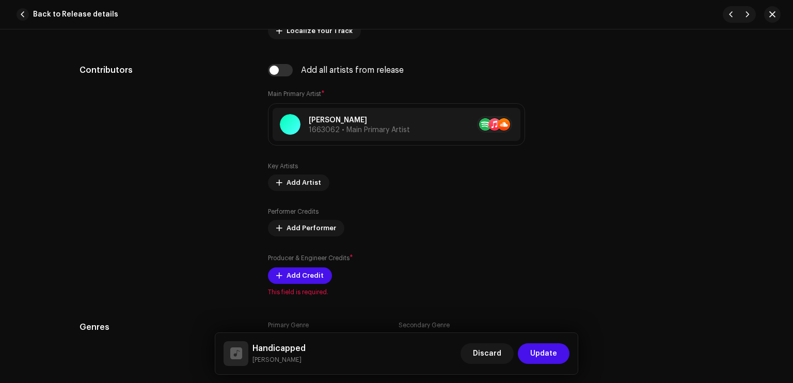
scroll to position [644, 0]
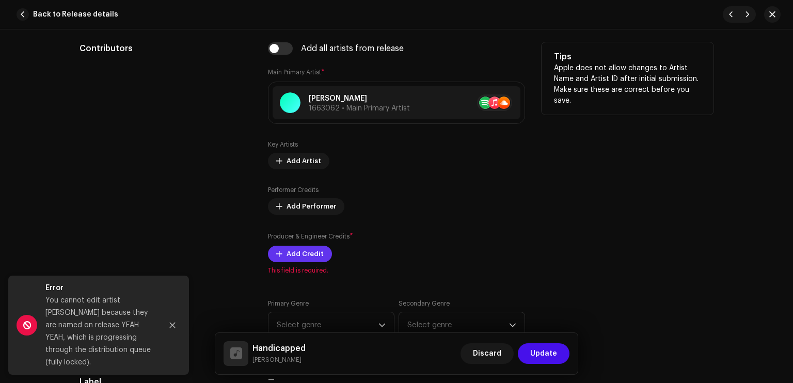
click at [282, 249] on button "Add Credit" at bounding box center [300, 254] width 64 height 17
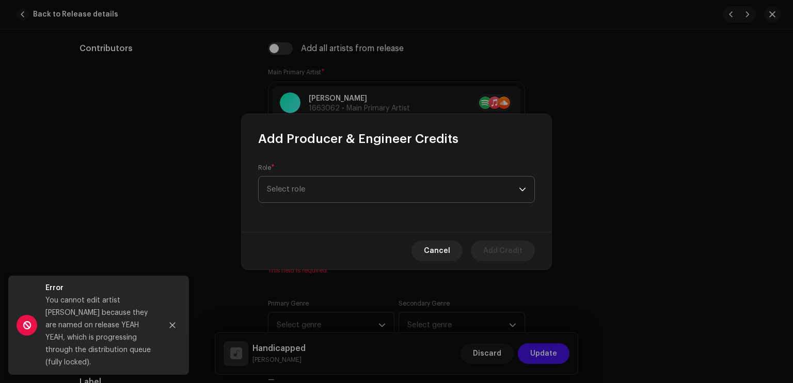
click at [298, 189] on span "Select role" at bounding box center [393, 190] width 252 height 26
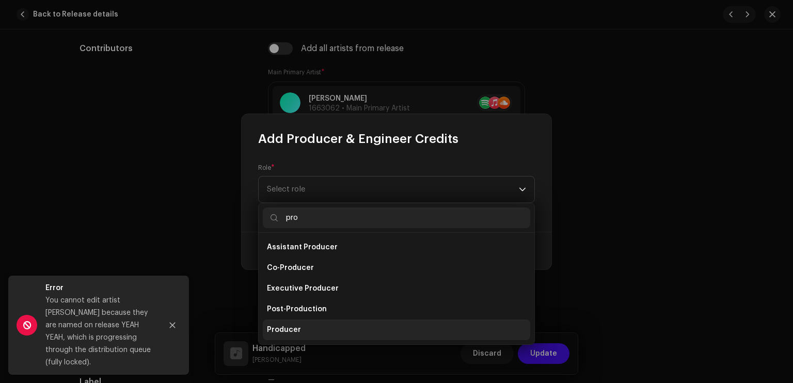
type input "pro"
click at [295, 331] on span "Producer" at bounding box center [284, 330] width 34 height 10
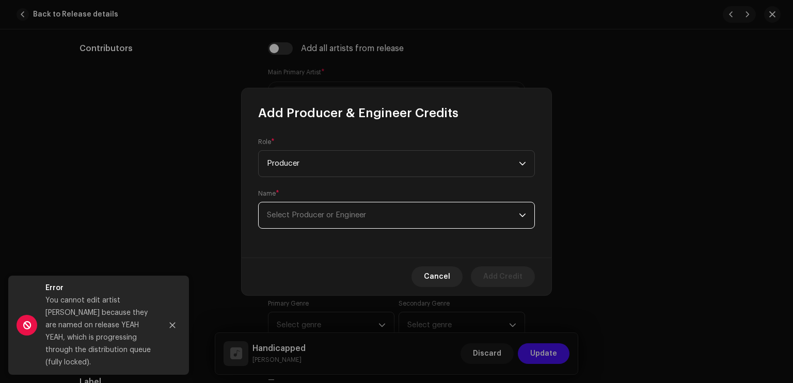
click at [323, 217] on span "Select Producer or Engineer" at bounding box center [316, 215] width 99 height 8
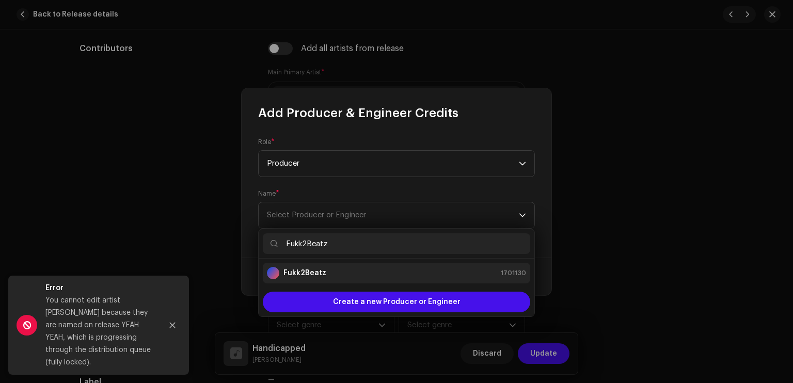
type input "Fukk2Beatz"
click at [382, 274] on div "Fukk2Beatz 1701130" at bounding box center [396, 273] width 259 height 12
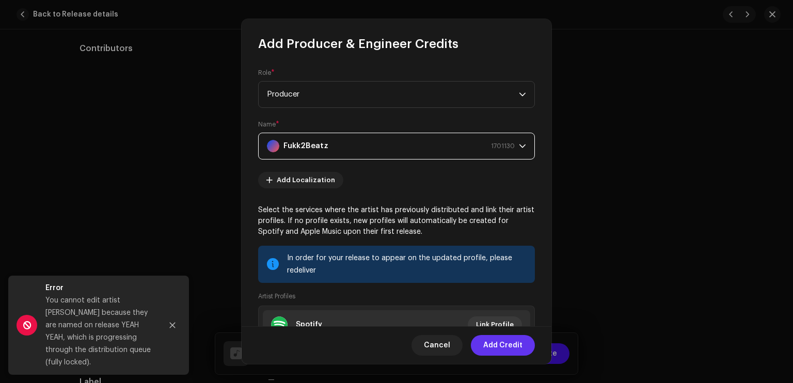
click at [509, 343] on span "Add Credit" at bounding box center [502, 345] width 39 height 21
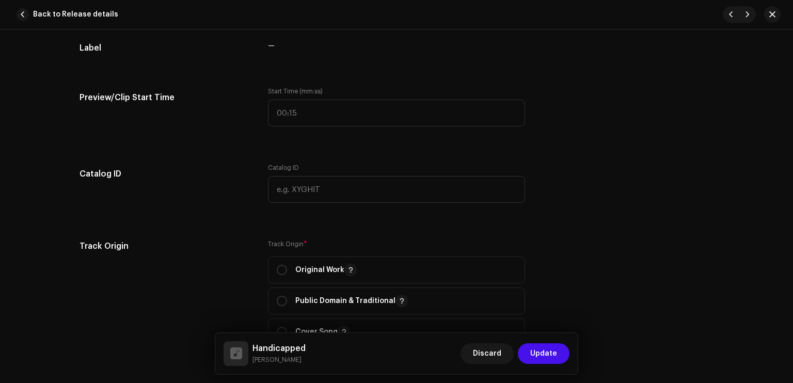
scroll to position [783, 0]
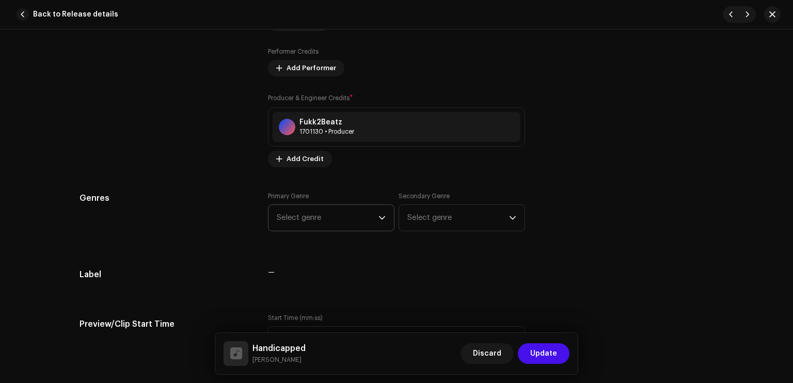
click at [304, 212] on span "Select genre" at bounding box center [328, 218] width 102 height 26
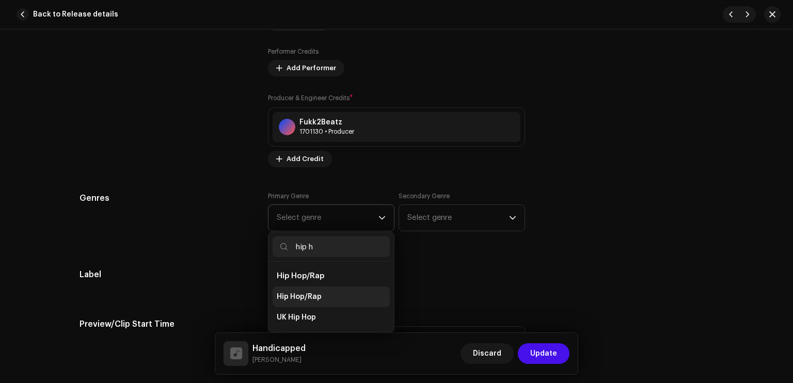
type input "hip h"
click at [299, 300] on span "Hip Hop/Rap" at bounding box center [299, 297] width 45 height 10
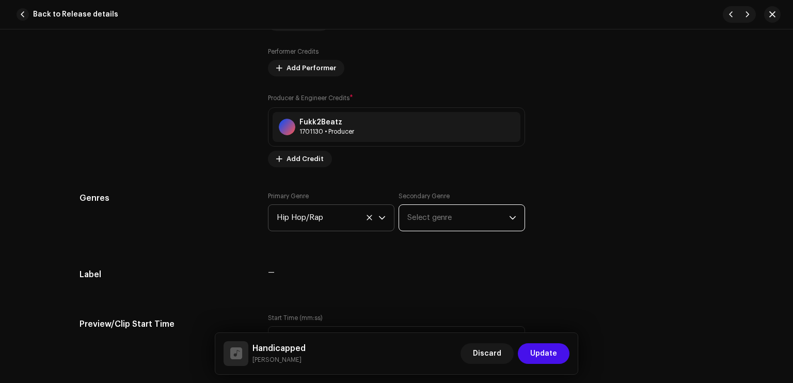
drag, startPoint x: 429, startPoint y: 229, endPoint x: 423, endPoint y: 224, distance: 7.7
click at [423, 224] on span "Select genre" at bounding box center [458, 218] width 102 height 26
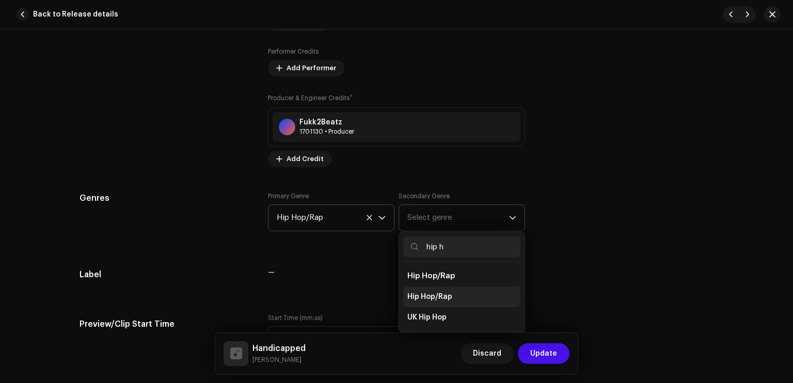
type input "hip h"
click at [448, 294] on span "Hip Hop/Rap" at bounding box center [429, 297] width 45 height 10
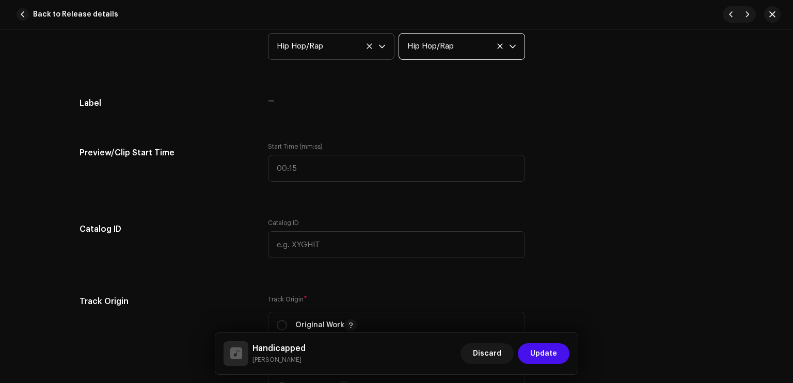
scroll to position [1040, 0]
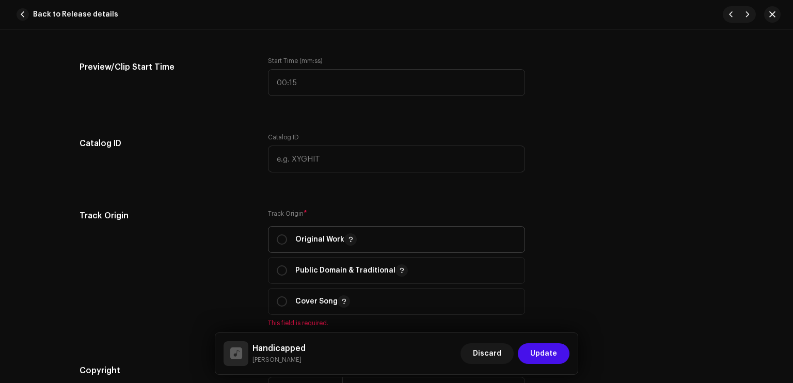
click at [311, 248] on span "Original Work" at bounding box center [397, 240] width 240 height 26
radio input "true"
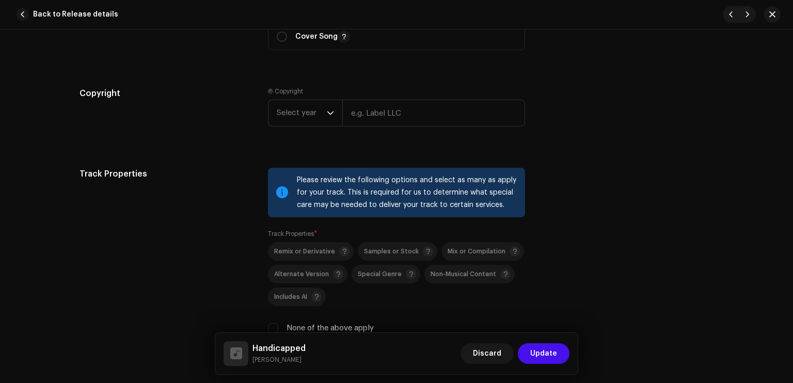
scroll to position [1307, 0]
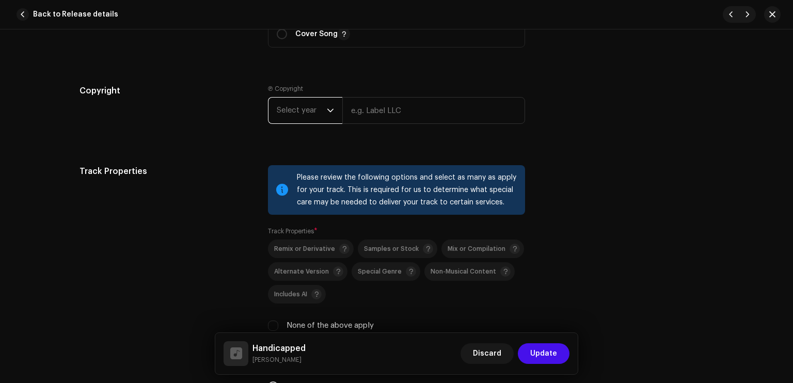
click at [313, 118] on span "Select year" at bounding box center [302, 111] width 50 height 26
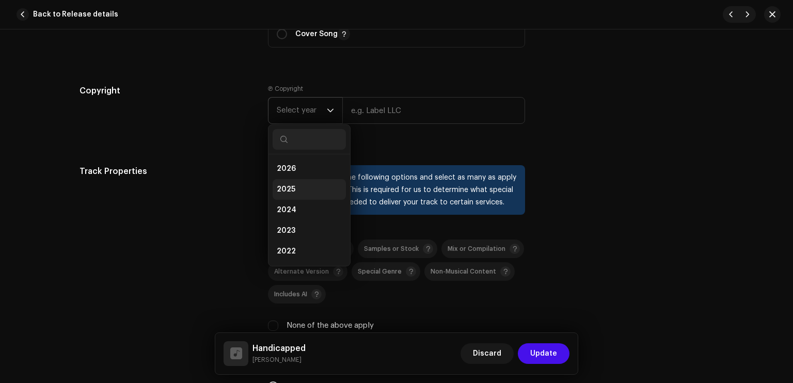
click at [293, 187] on li "2025" at bounding box center [309, 189] width 73 height 21
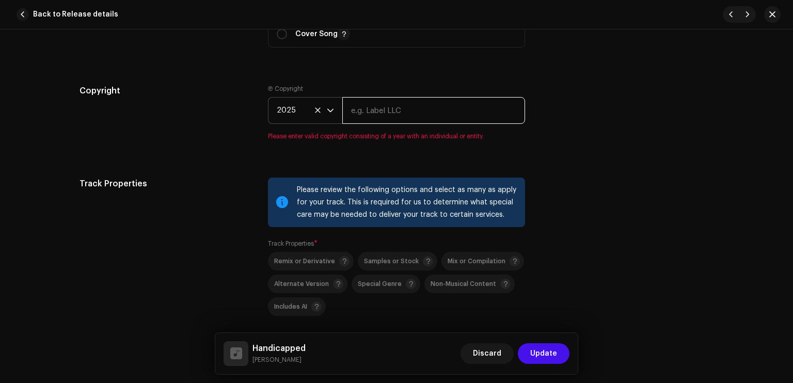
click at [371, 117] on input "text" at bounding box center [433, 110] width 183 height 27
type input "Sleezy Entertainment & High School Kids Field Records"
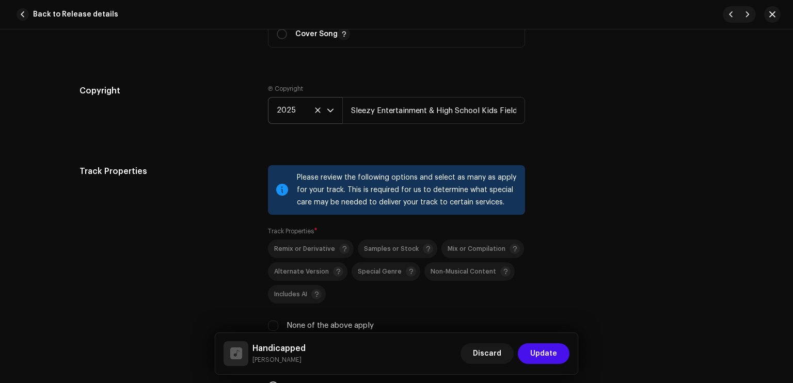
click at [324, 326] on label "None of the above apply" at bounding box center [330, 325] width 87 height 11
click at [278, 326] on input "None of the above apply" at bounding box center [273, 326] width 10 height 10
checkbox input "true"
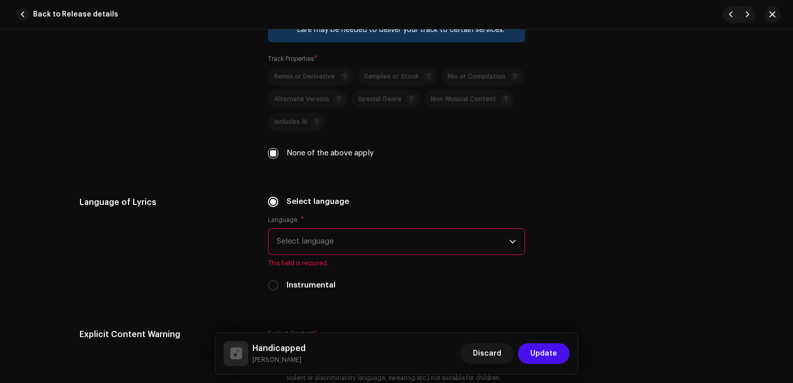
scroll to position [1488, 0]
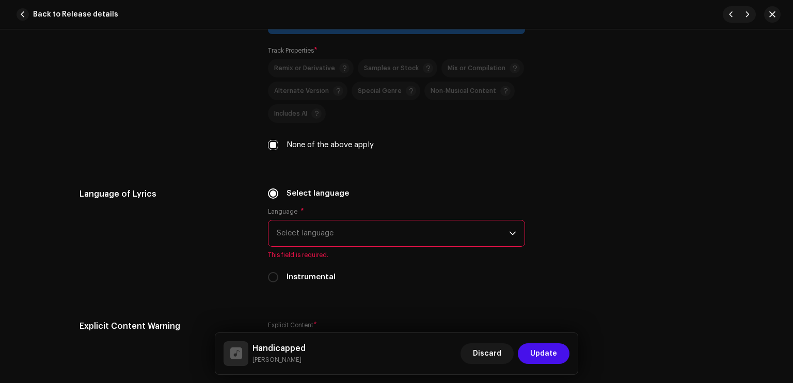
click at [344, 231] on span "Select language" at bounding box center [393, 233] width 232 height 26
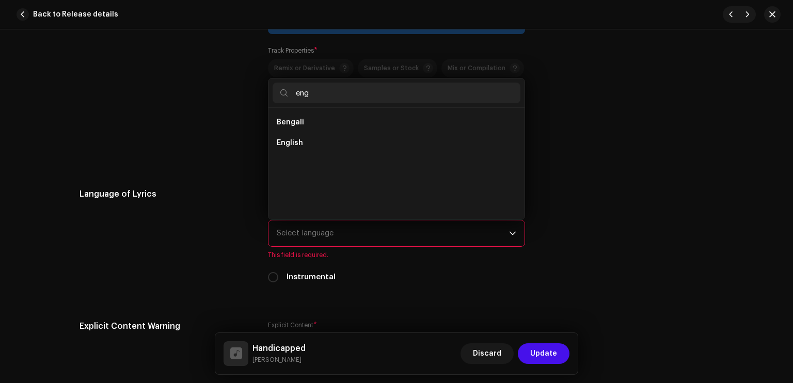
scroll to position [0, 0]
type input "eng"
click at [306, 147] on li "English" at bounding box center [397, 143] width 248 height 21
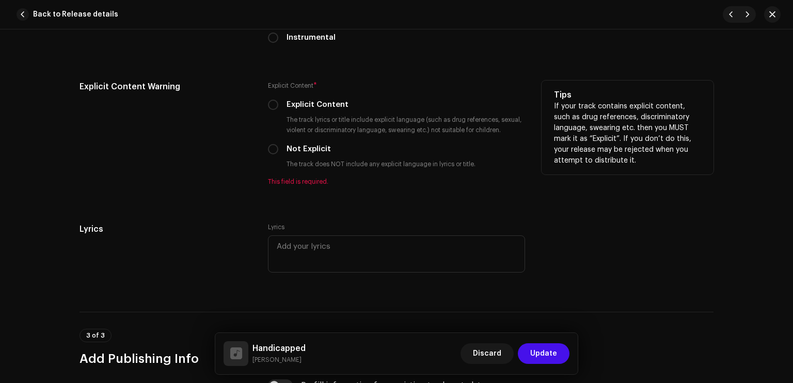
scroll to position [1690, 0]
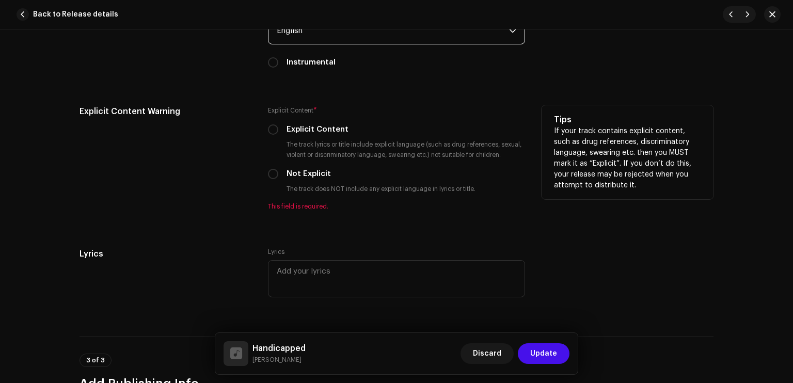
click at [295, 123] on div "Explicit Content * Explicit Content The track lyrics or title include explicit …" at bounding box center [396, 157] width 257 height 105
click at [302, 128] on label "Explicit Content" at bounding box center [318, 129] width 62 height 11
click at [278, 128] on input "Explicit Content" at bounding box center [273, 129] width 10 height 10
radio input "true"
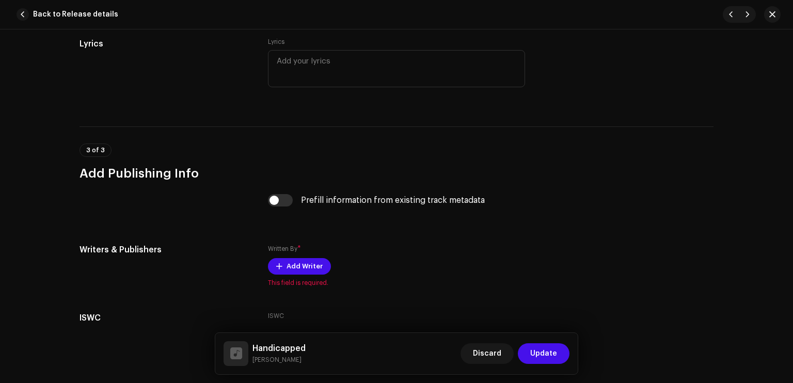
scroll to position [1964, 0]
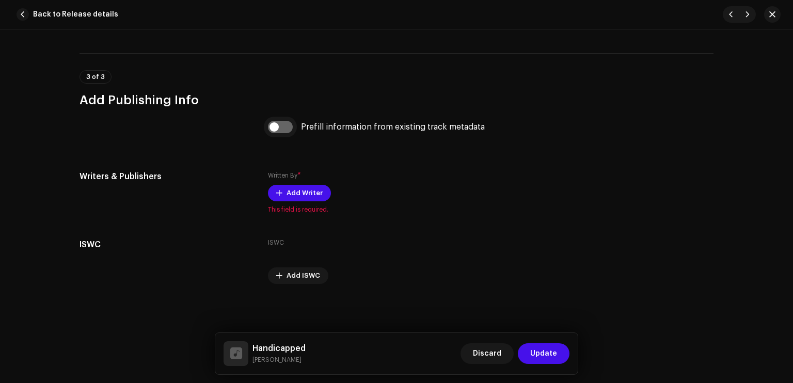
click at [285, 127] on input "checkbox" at bounding box center [280, 127] width 25 height 12
checkbox input "true"
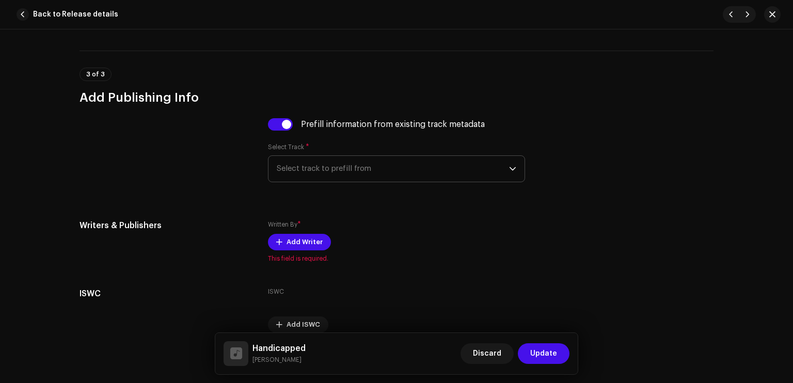
click at [311, 171] on span "Select track to prefill from" at bounding box center [393, 169] width 232 height 26
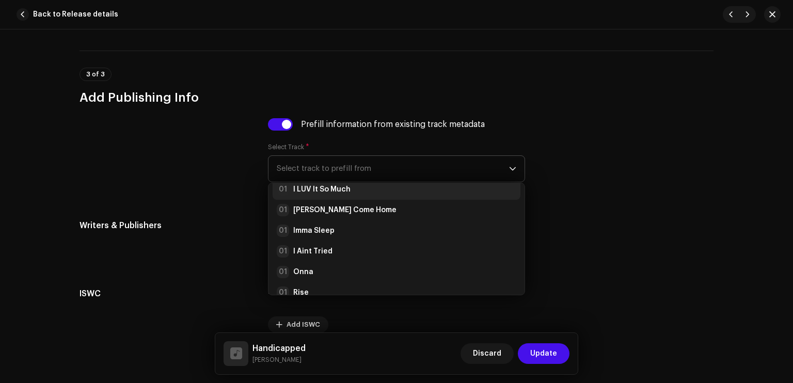
scroll to position [107, 0]
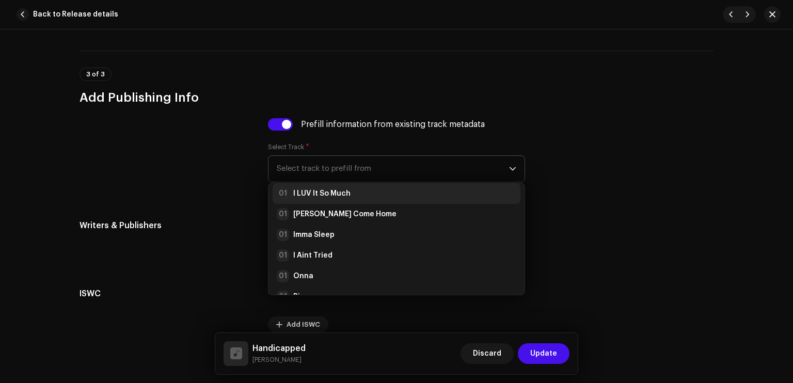
click at [322, 188] on li "01 I LUV It So Much" at bounding box center [397, 193] width 248 height 21
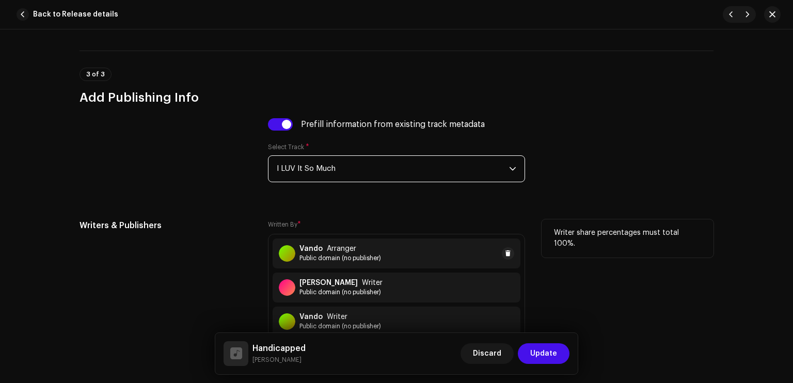
click at [340, 248] on span "Arranger" at bounding box center [341, 249] width 29 height 8
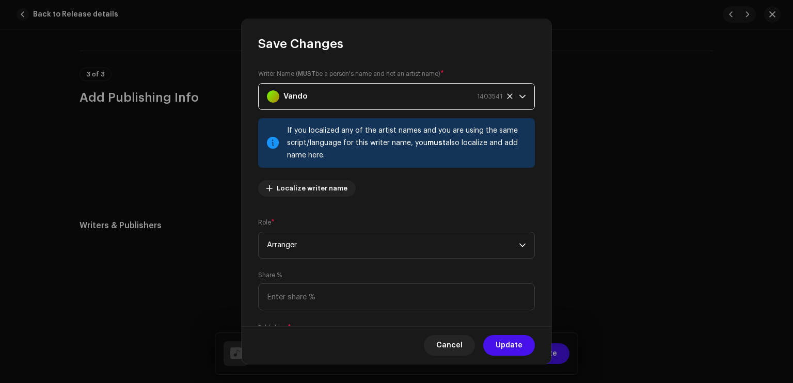
click at [347, 92] on div "Vando 1403541" at bounding box center [384, 97] width 235 height 26
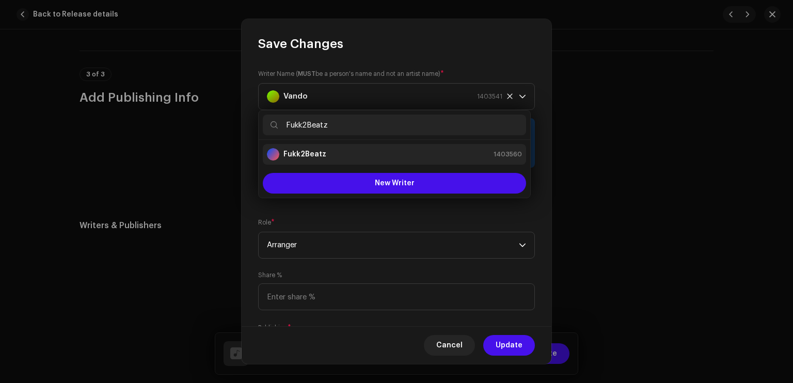
type input "Fukk2Beatz"
click at [341, 159] on div "Fukk2Beatz 1403560" at bounding box center [394, 154] width 255 height 12
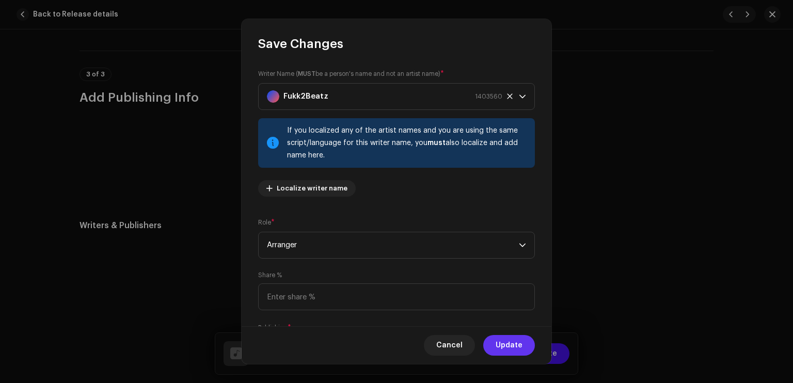
click at [509, 350] on span "Update" at bounding box center [509, 345] width 27 height 21
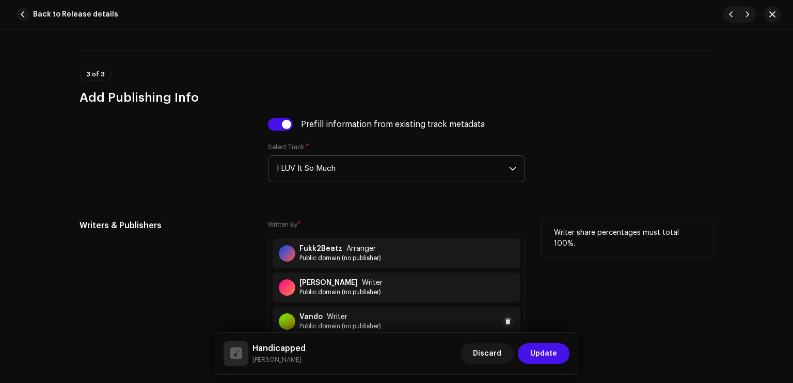
click at [330, 315] on span "Writer" at bounding box center [337, 317] width 21 height 8
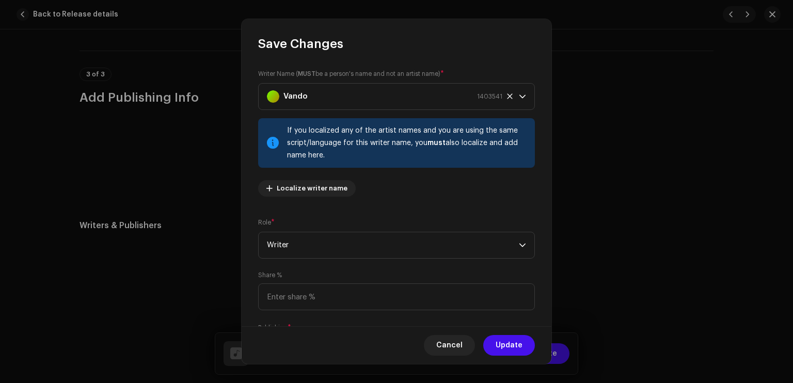
click at [333, 81] on div "Writer Name ( MUST be a person's name and not an artist name) * Vando 1403541 I…" at bounding box center [396, 137] width 277 height 136
click at [335, 84] on div "Vando 1403541" at bounding box center [384, 97] width 235 height 26
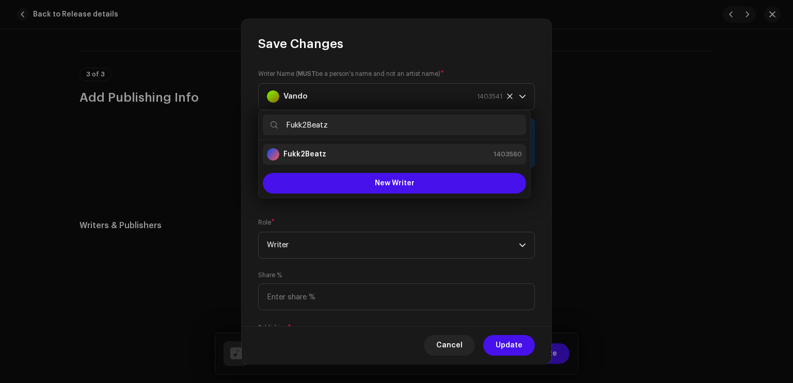
type input "Fukk2Beatz"
click at [369, 156] on div "Fukk2Beatz 1403560" at bounding box center [394, 154] width 255 height 12
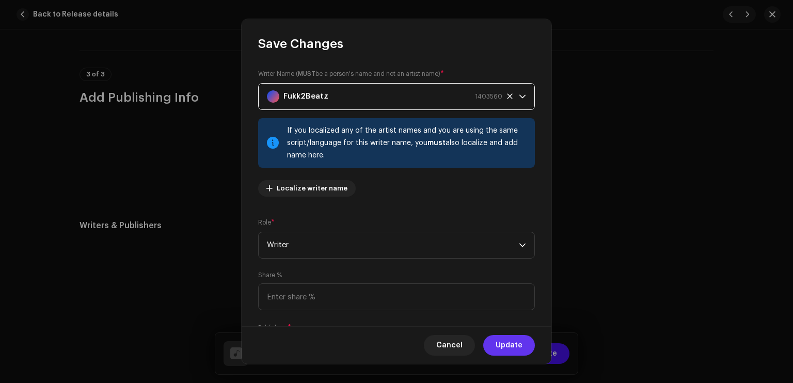
click at [505, 342] on span "Update" at bounding box center [509, 345] width 27 height 21
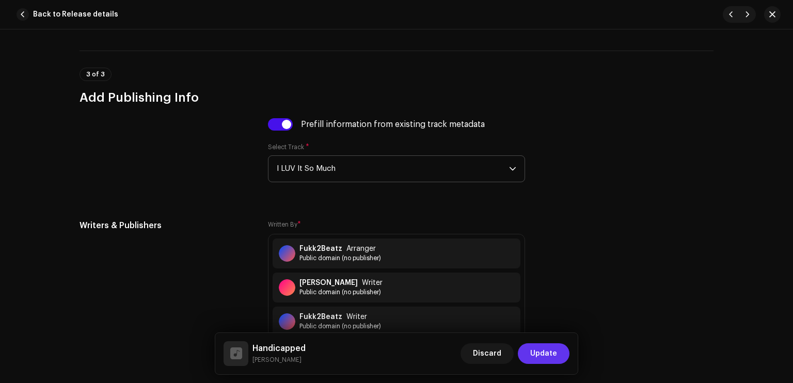
click at [544, 358] on span "Update" at bounding box center [543, 353] width 27 height 21
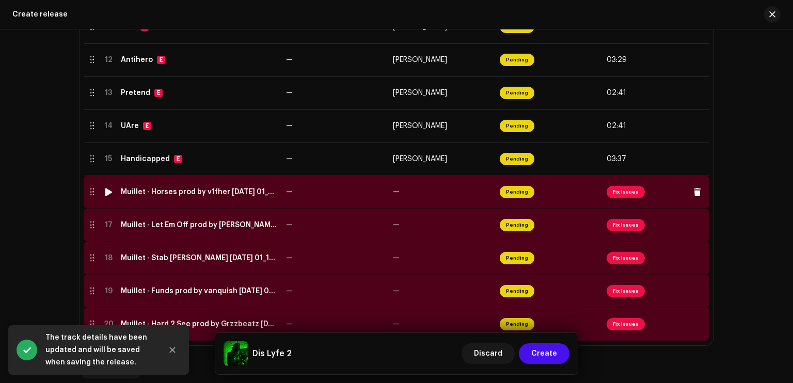
click at [517, 195] on span "Pending" at bounding box center [517, 192] width 35 height 12
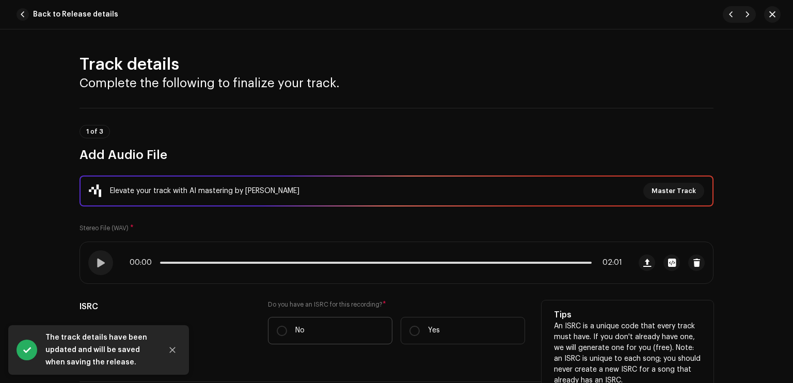
click at [344, 337] on label "No" at bounding box center [330, 330] width 124 height 27
click at [287, 336] on input "No" at bounding box center [282, 331] width 10 height 10
radio input "true"
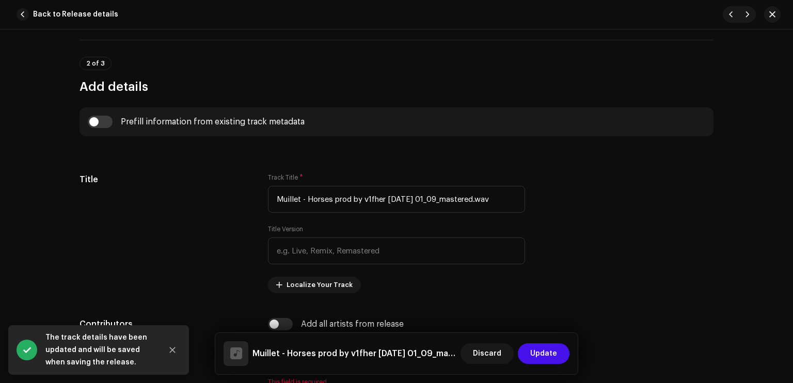
scroll to position [382, 0]
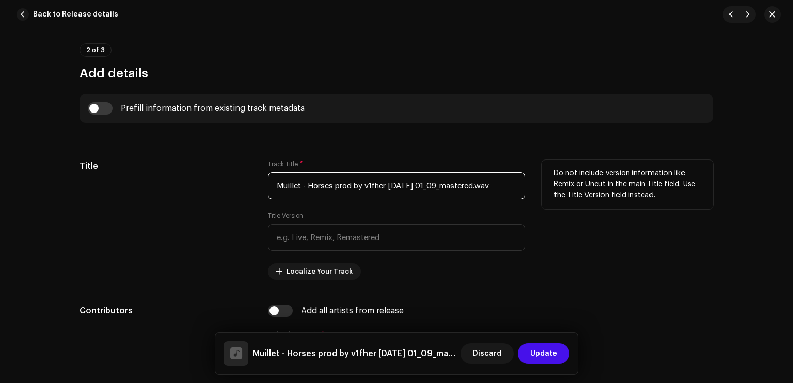
click at [378, 188] on input "Muillet - Horses prod by v1fher [DATE] 01_09_mastered.wav" at bounding box center [396, 185] width 257 height 27
drag, startPoint x: 363, startPoint y: 184, endPoint x: 384, endPoint y: 186, distance: 20.2
click at [384, 186] on input "Muillet - Horses prod by v1fher [DATE] 01_09_mastered.wav" at bounding box center [396, 185] width 257 height 27
click at [328, 192] on input "Muillet - Horses prod by v1fher [DATE] 01_09_mastered.wav" at bounding box center [396, 185] width 257 height 27
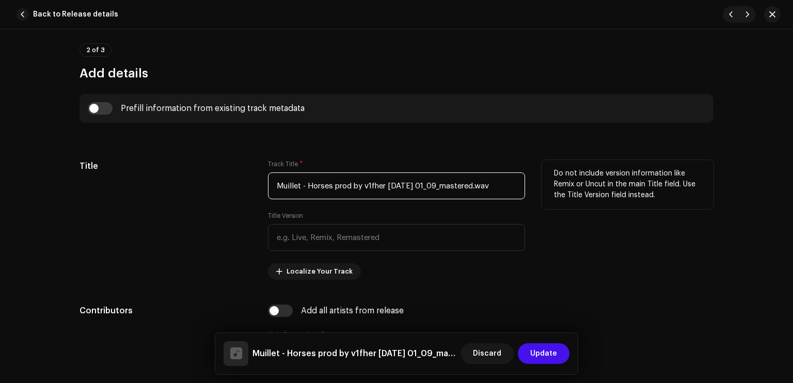
click at [328, 192] on input "Muillet - Horses prod by v1fher [DATE] 01_09_mastered.wav" at bounding box center [396, 185] width 257 height 27
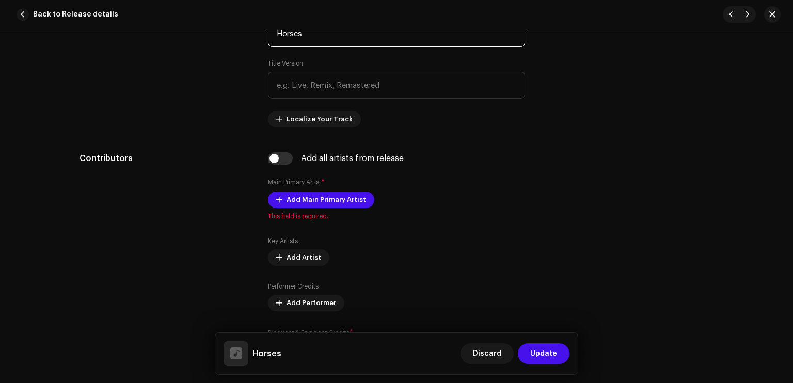
scroll to position [589, 0]
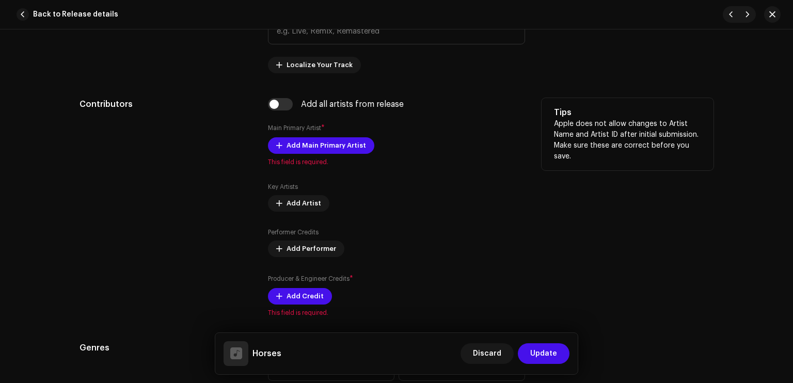
type input "Horses"
click at [328, 135] on div "Add all artists from release Main Primary Artist * Add Main Primary Artist This…" at bounding box center [396, 207] width 257 height 219
click at [336, 140] on span "Add Main Primary Artist" at bounding box center [327, 145] width 80 height 21
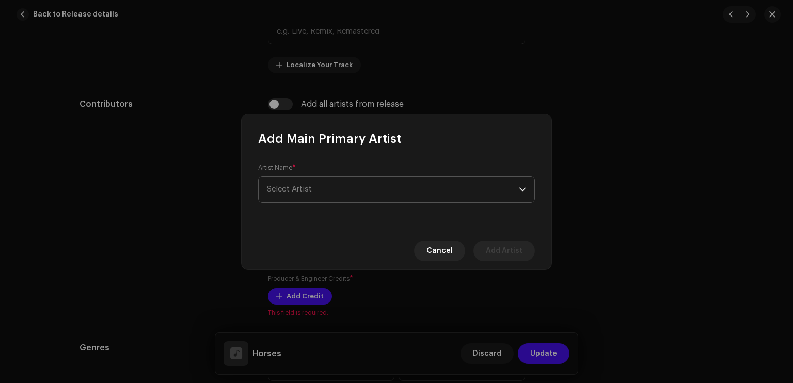
click at [349, 191] on span "Select Artist" at bounding box center [393, 190] width 252 height 26
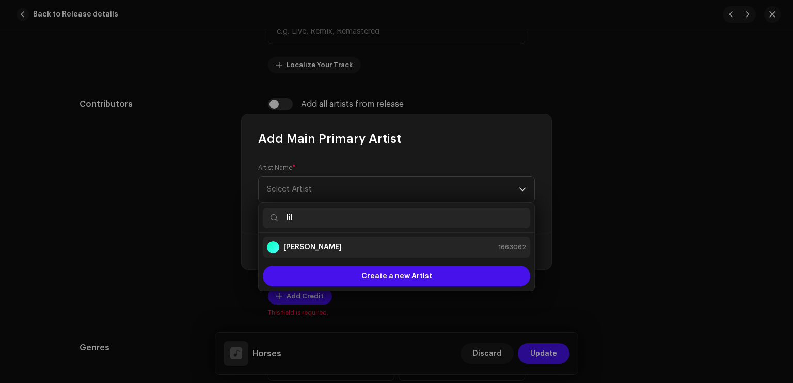
type input "lil"
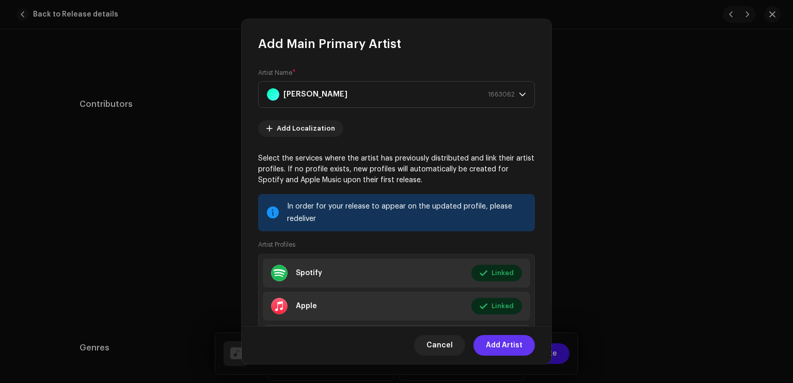
click at [523, 342] on button "Add Artist" at bounding box center [503, 345] width 61 height 21
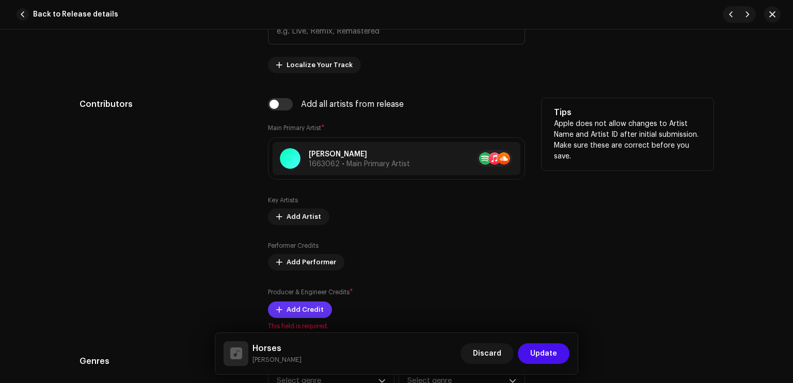
click at [304, 306] on span "Add Credit" at bounding box center [305, 309] width 37 height 21
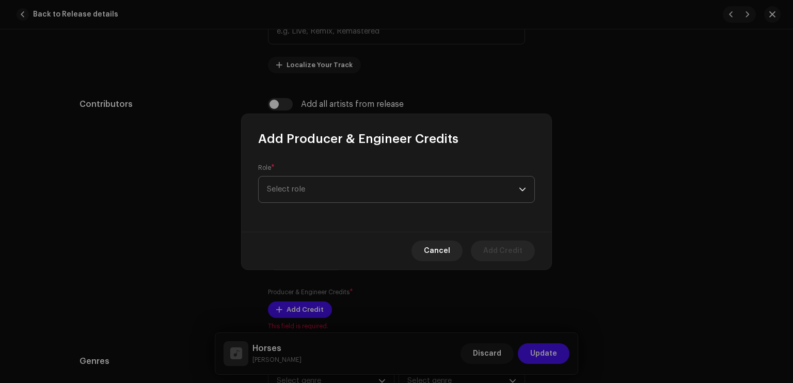
click at [324, 184] on span "Select role" at bounding box center [393, 190] width 252 height 26
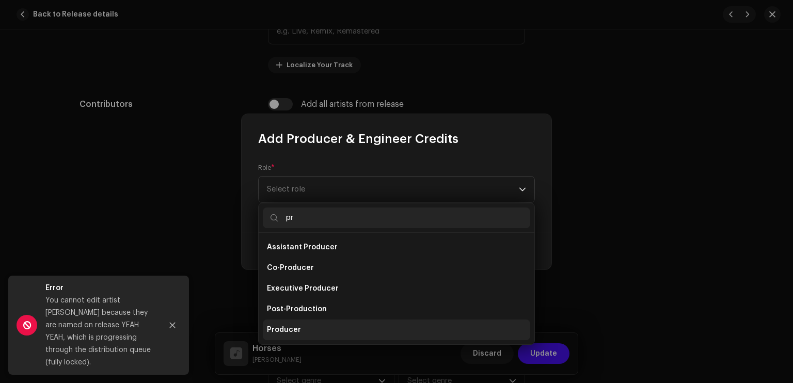
type input "pr"
click at [318, 321] on li "Producer" at bounding box center [396, 330] width 267 height 21
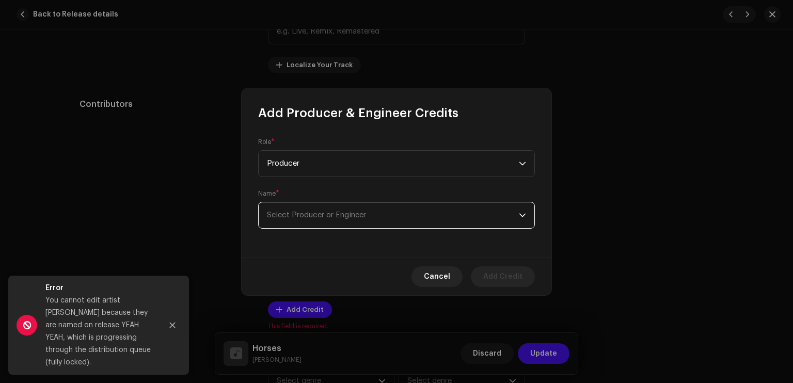
click at [454, 203] on span "Select Producer or Engineer" at bounding box center [393, 215] width 252 height 26
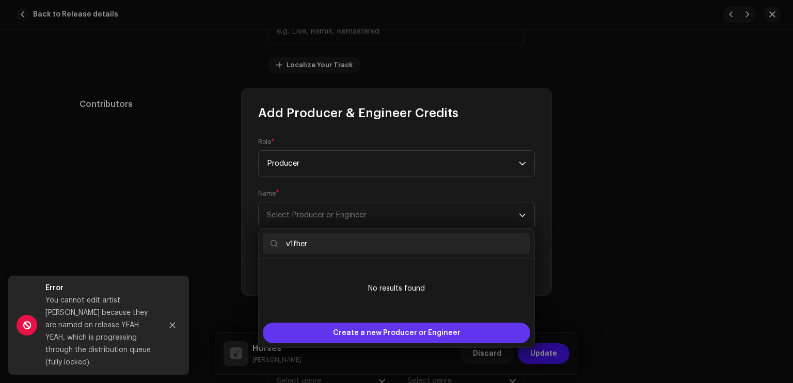
type input "v1fher"
click at [395, 328] on span "Create a new Producer or Engineer" at bounding box center [397, 333] width 128 height 21
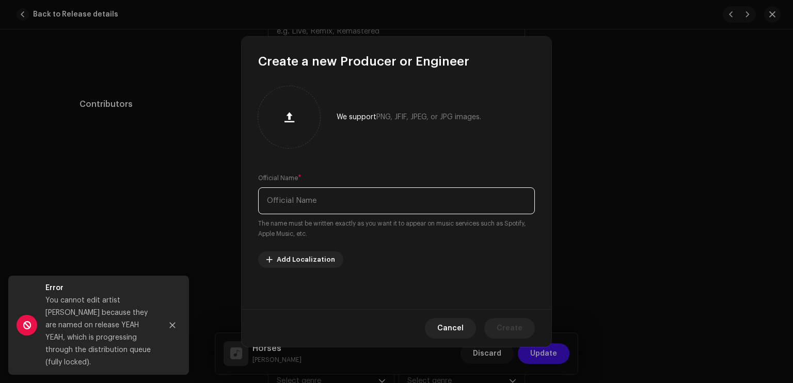
click at [373, 202] on input "text" at bounding box center [396, 200] width 277 height 27
paste input "v1fher"
type input "v1fher"
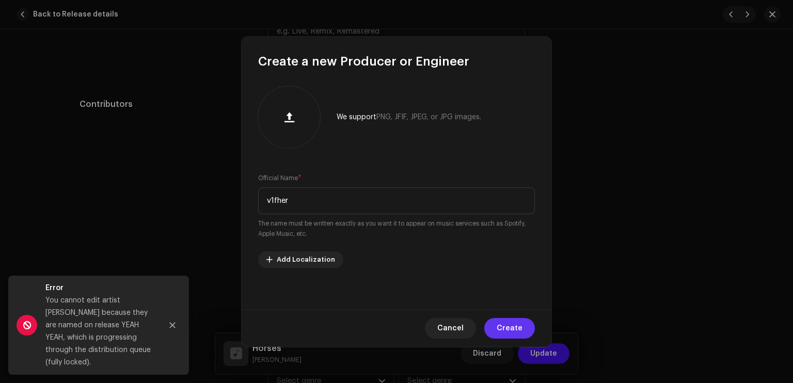
click at [495, 320] on button "Create" at bounding box center [509, 328] width 51 height 21
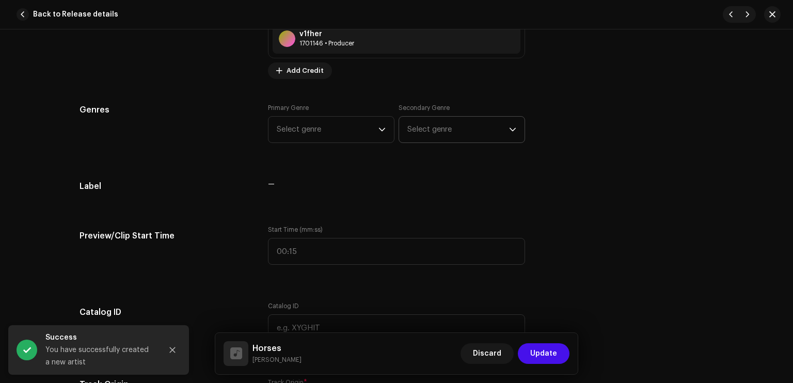
scroll to position [880, 0]
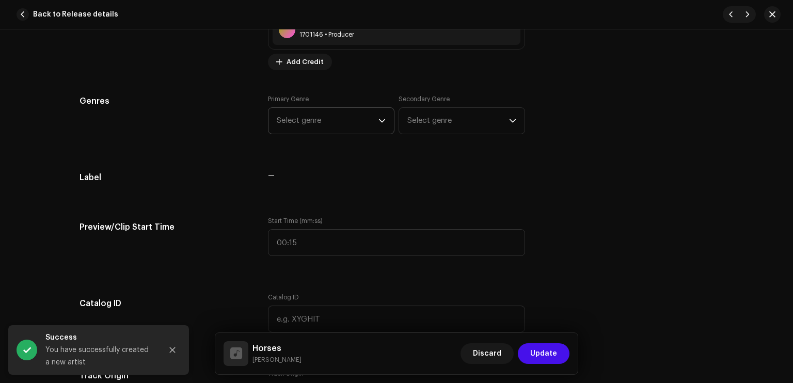
click at [367, 114] on span "Select genre" at bounding box center [328, 121] width 102 height 26
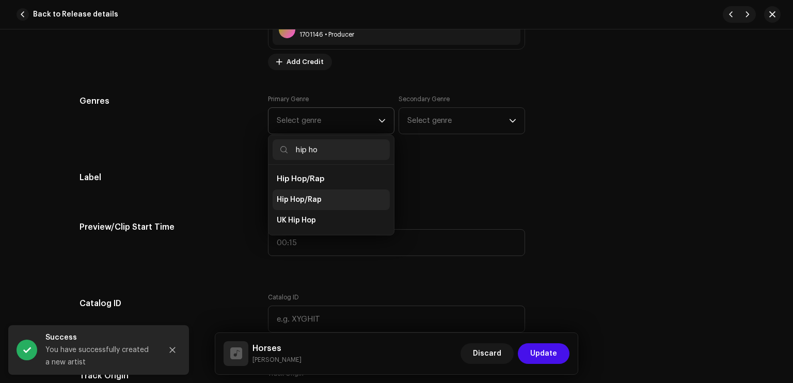
type input "hip ho"
click at [319, 200] on li "Hip Hop/Rap" at bounding box center [331, 199] width 117 height 21
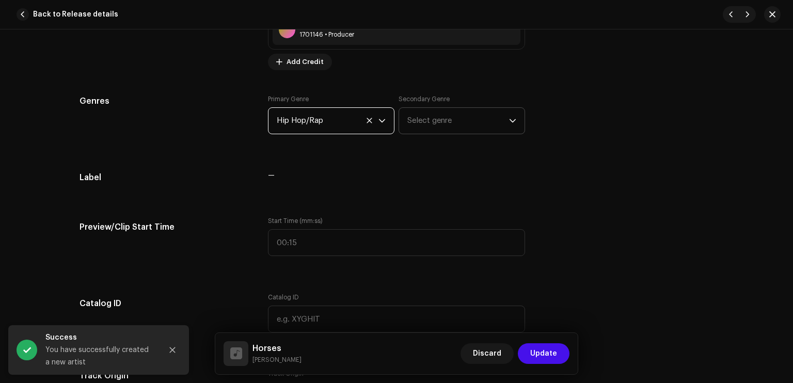
click at [428, 119] on span "Select genre" at bounding box center [458, 121] width 102 height 26
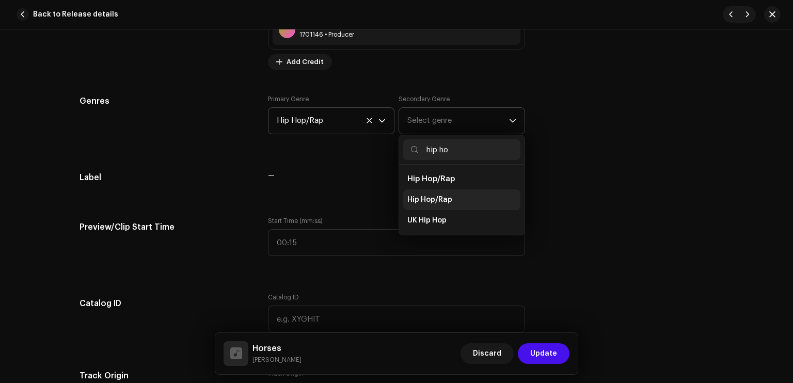
type input "hip ho"
click at [429, 198] on span "Hip Hop/Rap" at bounding box center [429, 200] width 45 height 10
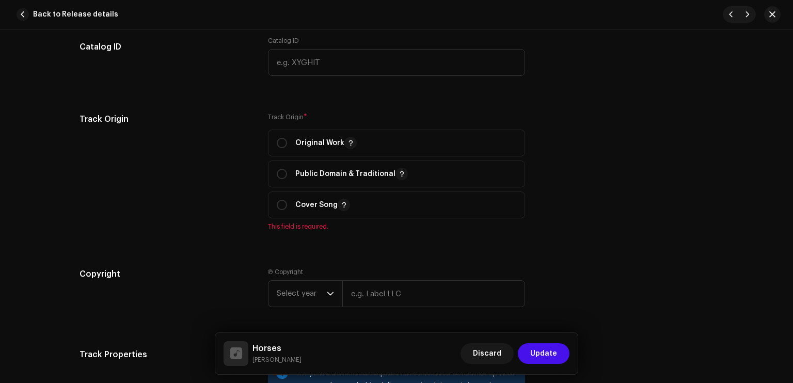
scroll to position [1169, 0]
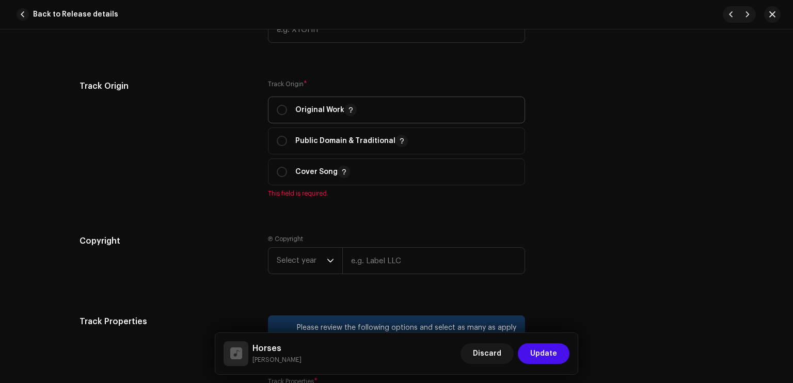
click at [324, 105] on p "Original Work" at bounding box center [325, 110] width 61 height 12
radio input "true"
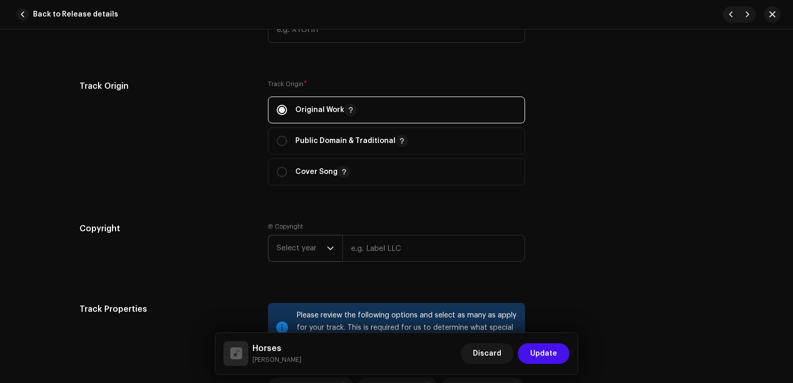
click at [304, 247] on span "Select year" at bounding box center [302, 248] width 50 height 26
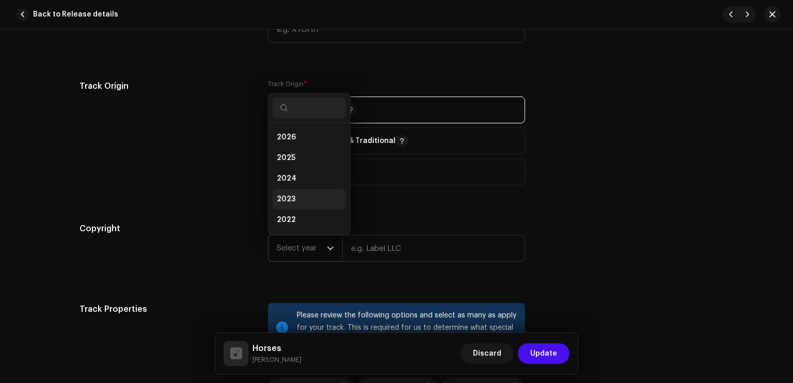
scroll to position [17, 0]
click at [305, 143] on li "2025" at bounding box center [309, 141] width 73 height 21
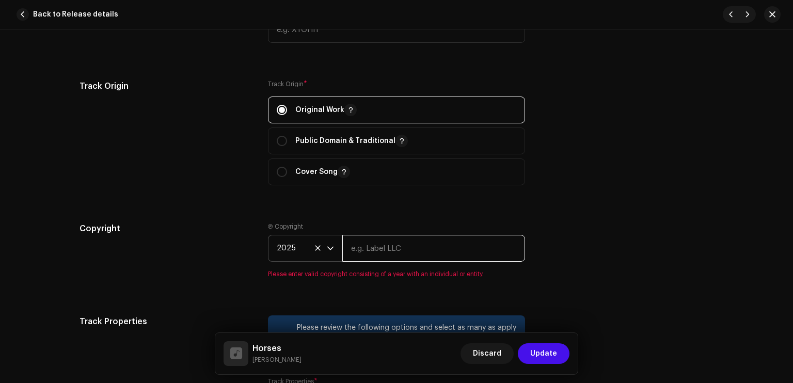
click at [361, 241] on input "text" at bounding box center [433, 248] width 183 height 27
type input "Sleezy Entertainment & High School Kids Field Records"
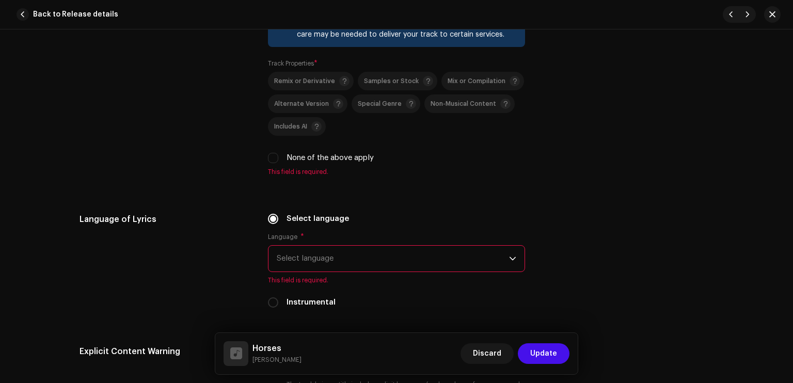
scroll to position [1484, 0]
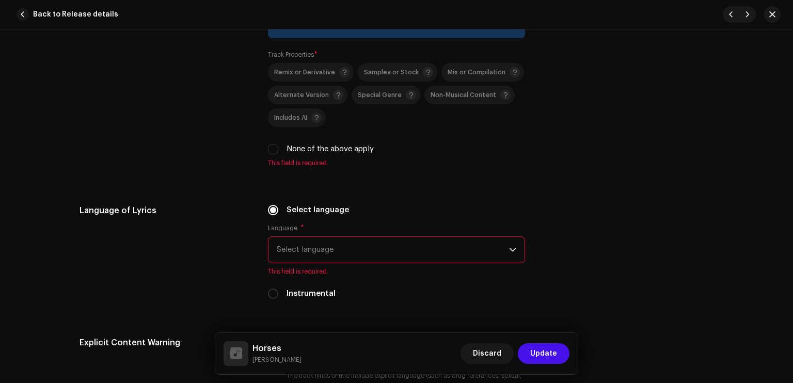
click at [320, 146] on label "None of the above apply" at bounding box center [330, 149] width 87 height 11
click at [278, 146] on input "None of the above apply" at bounding box center [273, 149] width 10 height 10
checkbox input "true"
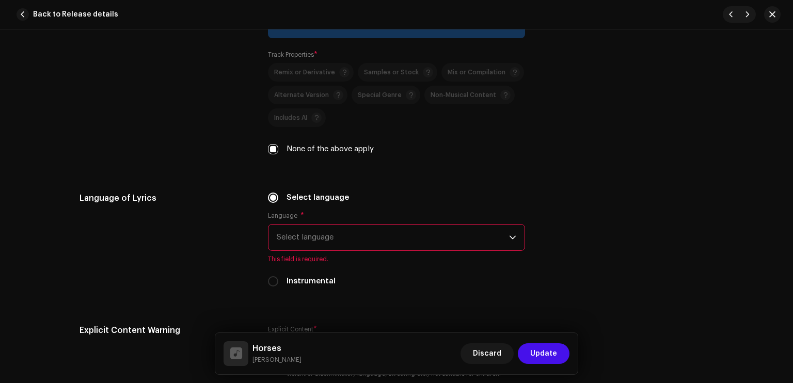
click at [333, 239] on span "Select language" at bounding box center [393, 238] width 232 height 26
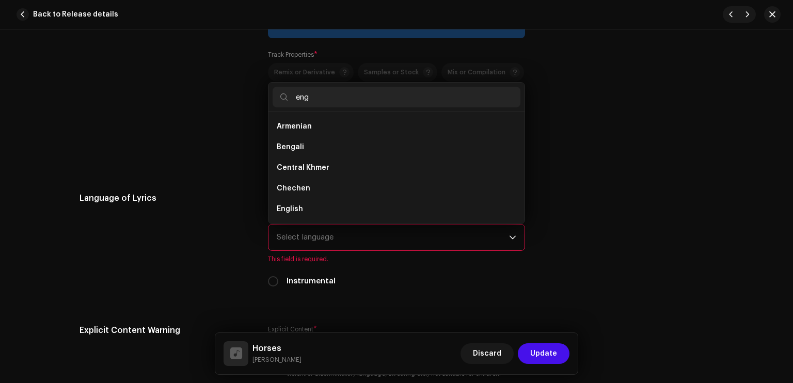
scroll to position [0, 0]
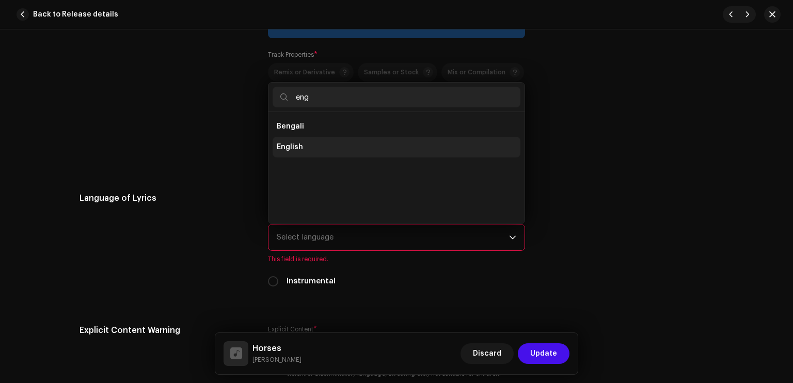
type input "eng"
click at [306, 139] on li "English" at bounding box center [397, 147] width 248 height 21
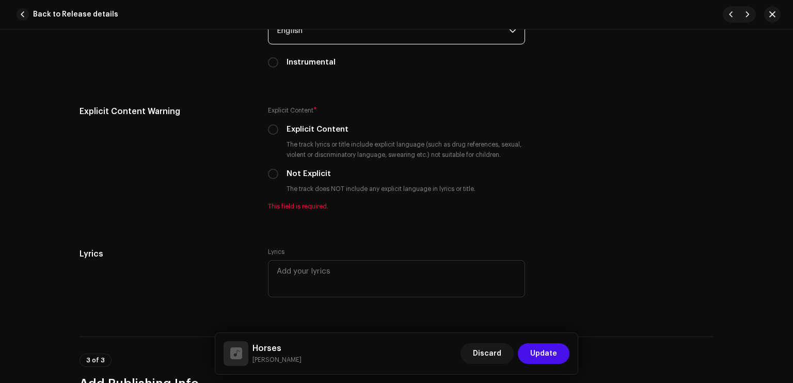
scroll to position [1720, 0]
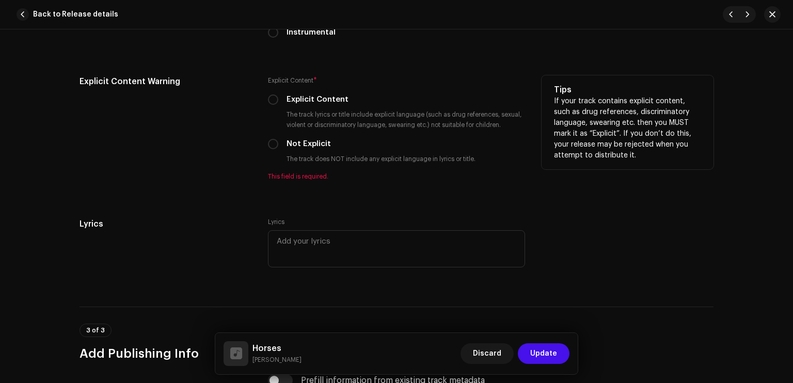
click at [315, 103] on label "Explicit Content" at bounding box center [318, 99] width 62 height 11
click at [278, 103] on input "Explicit Content" at bounding box center [273, 99] width 10 height 10
radio input "true"
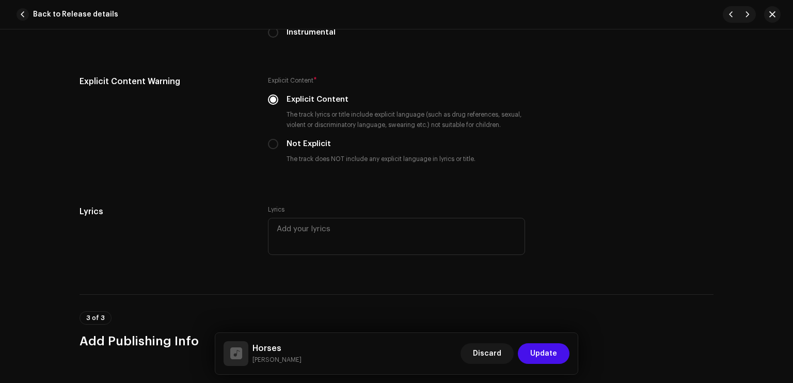
scroll to position [1899, 0]
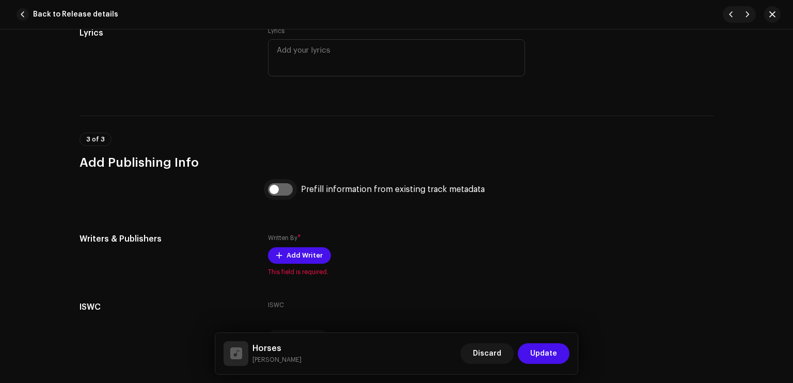
click at [281, 192] on input "checkbox" at bounding box center [280, 189] width 25 height 12
checkbox input "true"
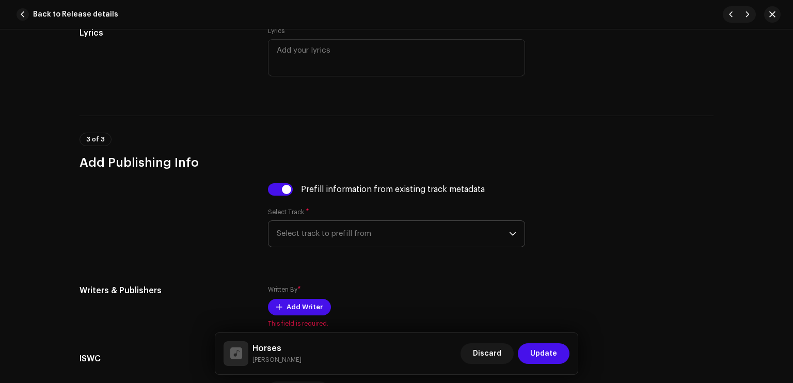
click at [302, 233] on span "Select track to prefill from" at bounding box center [393, 234] width 232 height 26
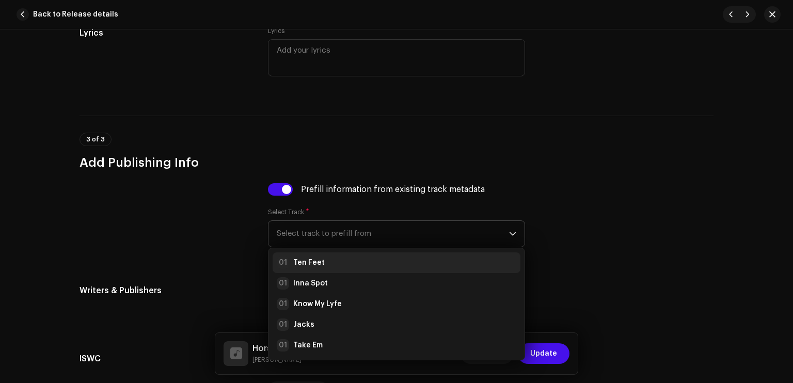
click at [304, 261] on strong "Ten Feet" at bounding box center [308, 263] width 31 height 10
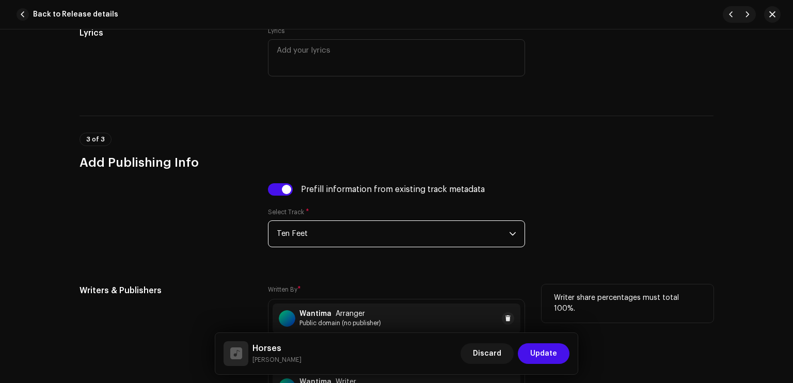
click at [326, 310] on div "Wantima Arranger Public domain (no publisher)" at bounding box center [397, 319] width 248 height 30
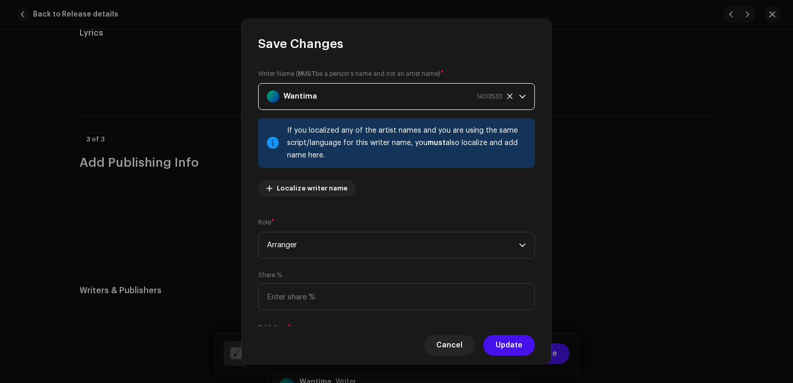
click at [327, 87] on div "Wantima 1403533" at bounding box center [384, 97] width 235 height 26
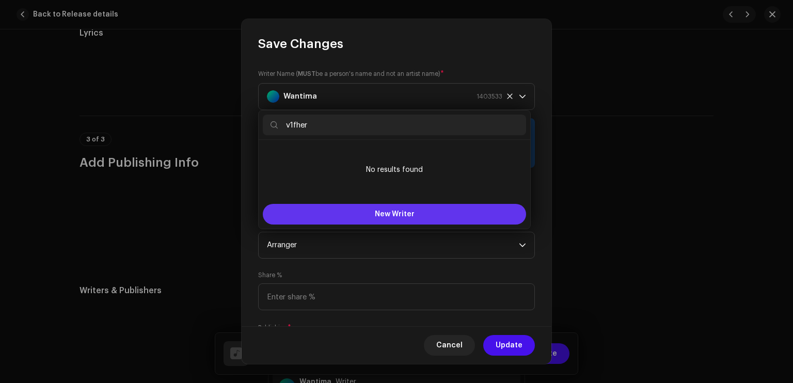
type input "v1fher"
click at [368, 211] on button "New Writer" at bounding box center [394, 214] width 263 height 21
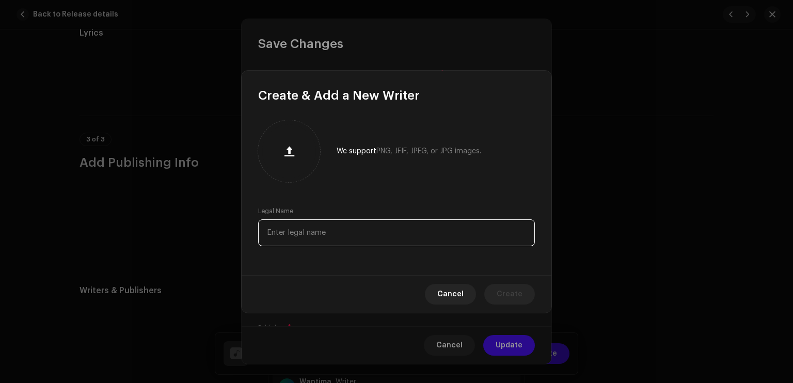
click at [330, 230] on input "text" at bounding box center [396, 232] width 277 height 27
paste input "v1fher"
type input "v1fher"
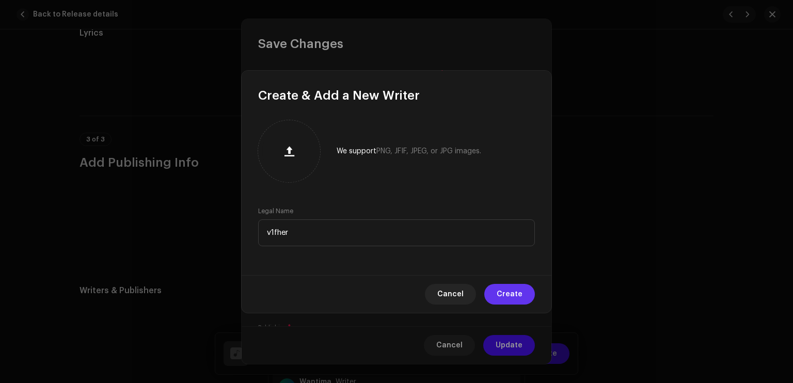
click at [499, 298] on span "Create" at bounding box center [510, 294] width 26 height 21
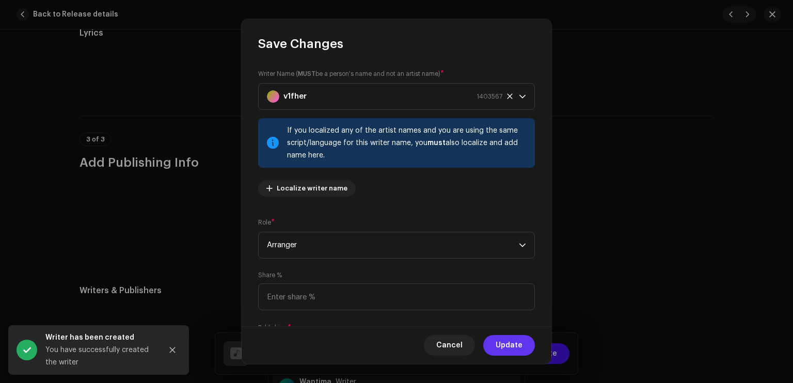
click at [518, 343] on span "Update" at bounding box center [509, 345] width 27 height 21
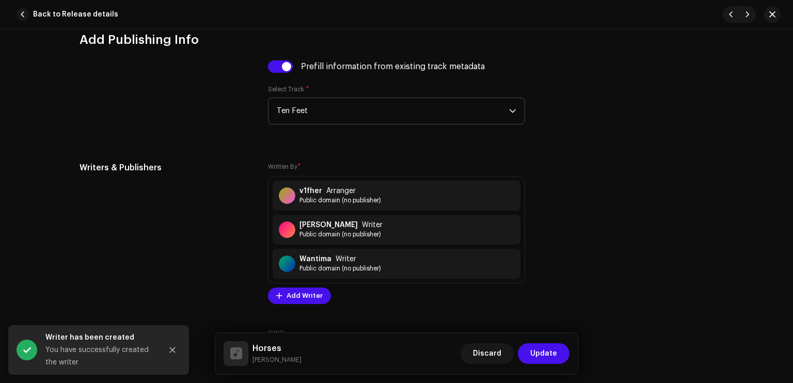
scroll to position [2026, 0]
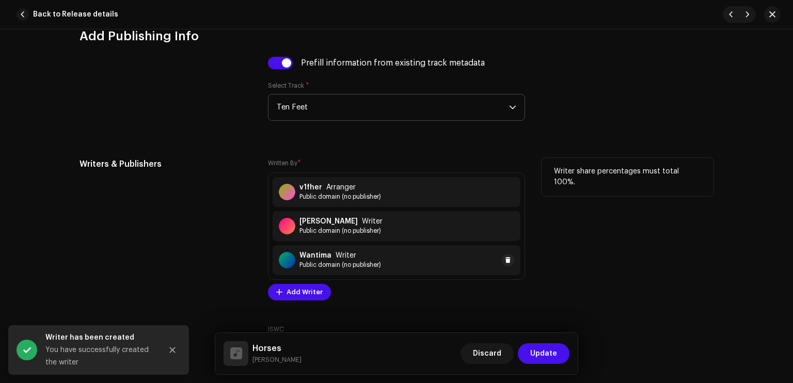
click at [368, 260] on div "Wantima Writer" at bounding box center [340, 255] width 82 height 8
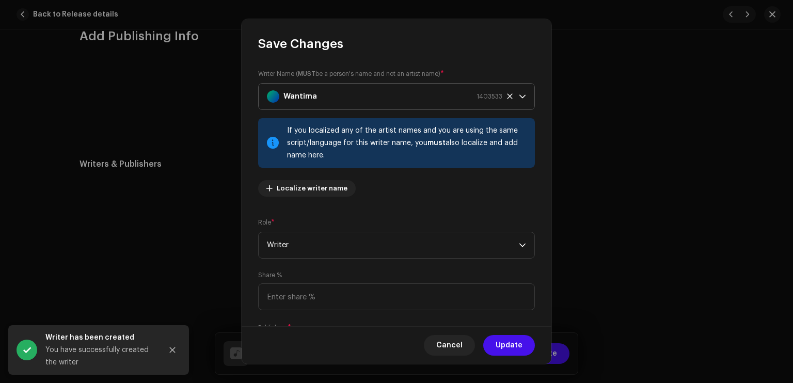
click at [331, 103] on div "Wantima 1403533" at bounding box center [384, 97] width 235 height 26
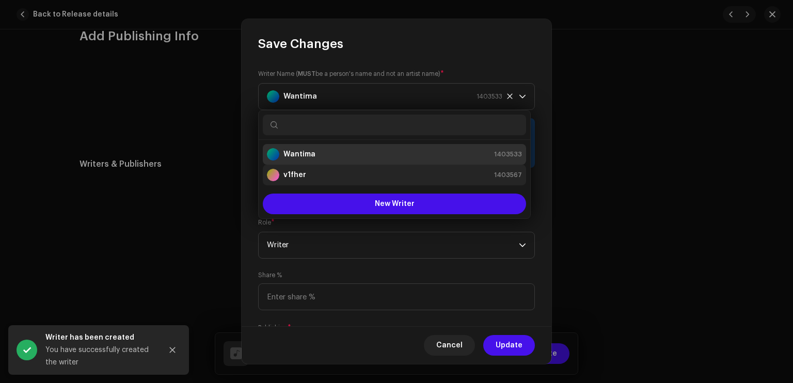
click at [308, 178] on div "v1fher 1403567" at bounding box center [394, 175] width 255 height 12
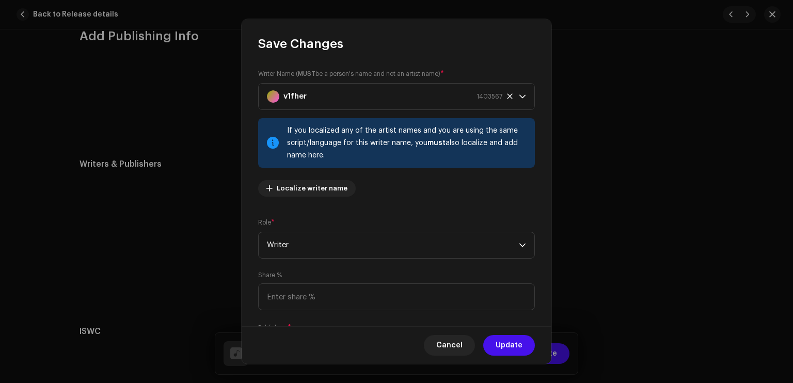
click at [530, 354] on div "Cancel Update" at bounding box center [397, 345] width 310 height 38
click at [523, 343] on button "Update" at bounding box center [509, 345] width 52 height 21
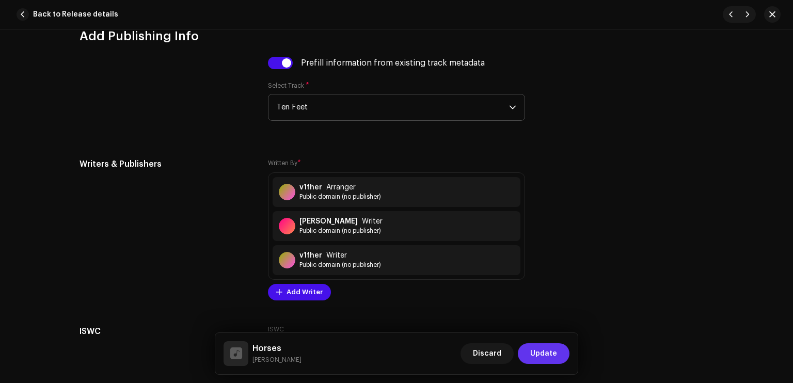
click at [536, 351] on span "Update" at bounding box center [543, 353] width 27 height 21
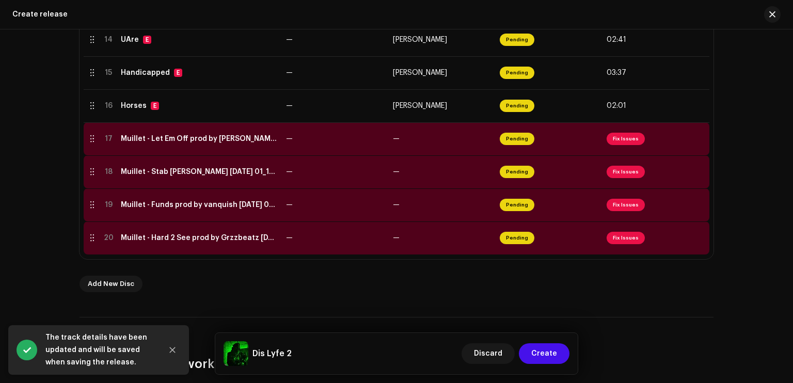
scroll to position [682, 0]
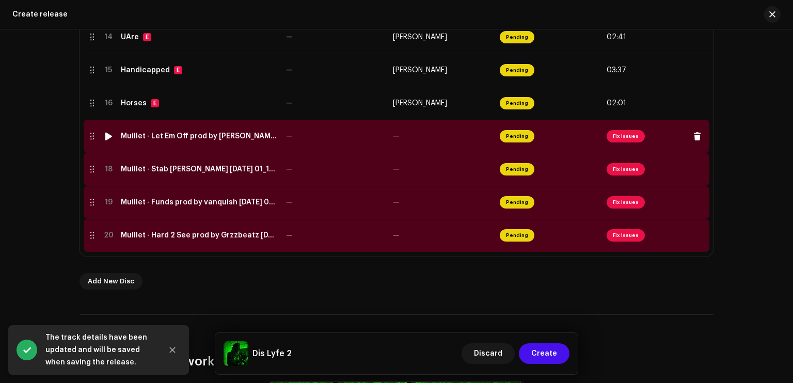
click at [503, 138] on span "Pending" at bounding box center [517, 136] width 35 height 12
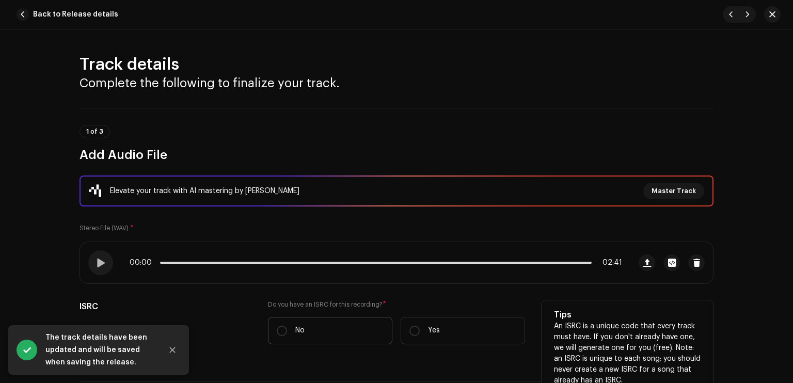
click at [306, 335] on label "No" at bounding box center [330, 330] width 124 height 27
click at [287, 335] on input "No" at bounding box center [282, 331] width 10 height 10
radio input "true"
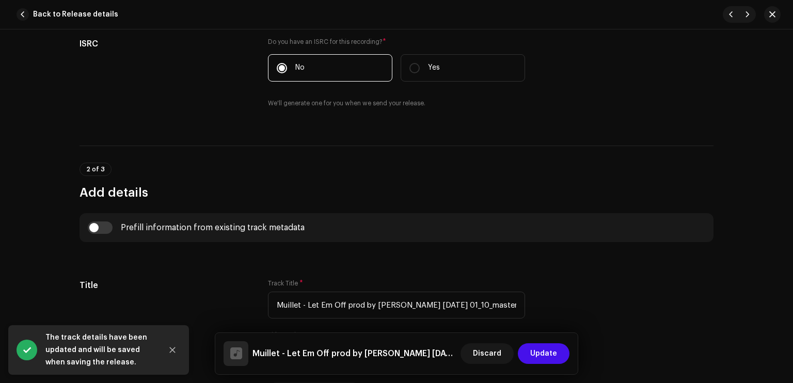
scroll to position [290, 0]
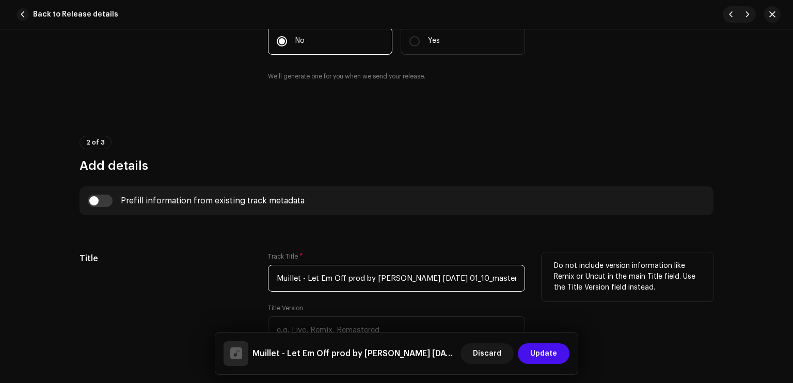
drag, startPoint x: 376, startPoint y: 276, endPoint x: 421, endPoint y: 281, distance: 44.7
click at [421, 281] on input "Muillet - Let Em Off prod by [PERSON_NAME] [DATE] 01_10_mastered.wav" at bounding box center [396, 278] width 257 height 27
click at [346, 277] on input "Muillet - Let Em Off prod by [PERSON_NAME] [DATE] 01_10_mastered.wav" at bounding box center [396, 278] width 257 height 27
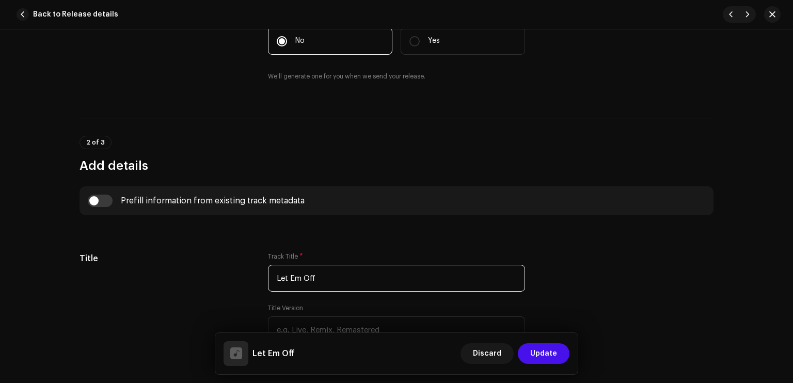
type input "Let Em Off"
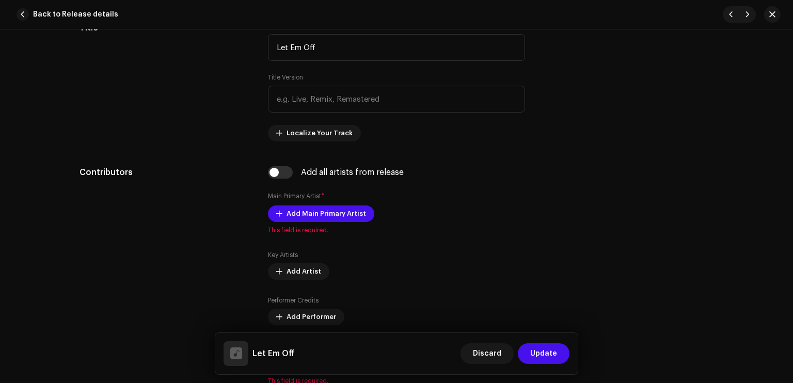
scroll to position [554, 0]
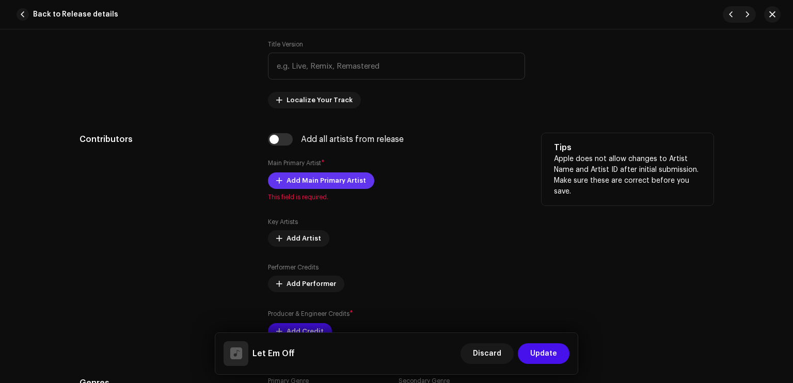
click at [292, 178] on span "Add Main Primary Artist" at bounding box center [327, 180] width 80 height 21
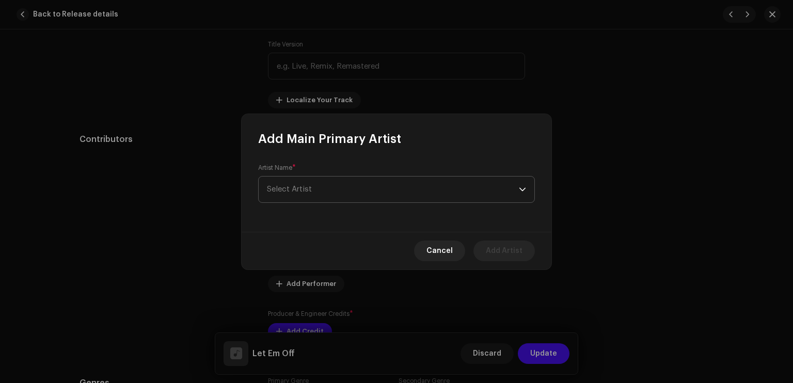
click at [306, 187] on span "Select Artist" at bounding box center [289, 189] width 45 height 8
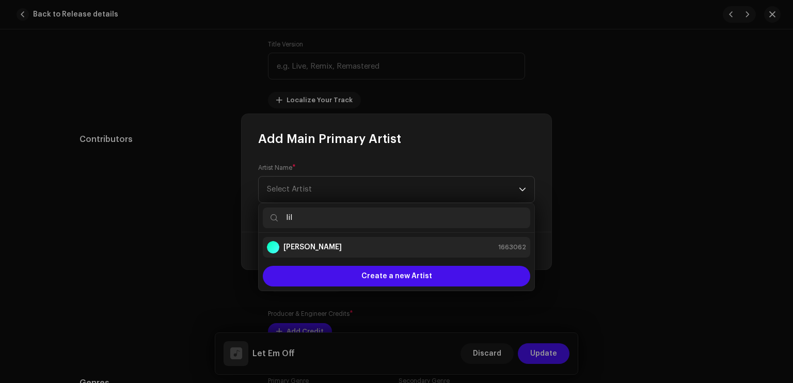
type input "lil"
click at [378, 249] on div "[PERSON_NAME] 1663062" at bounding box center [396, 247] width 259 height 12
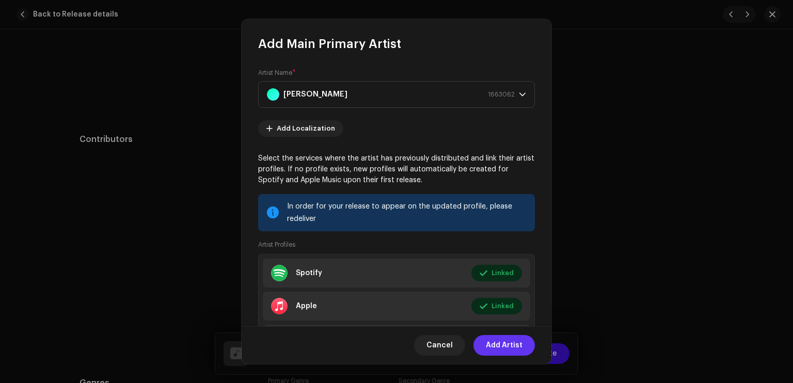
click at [502, 348] on span "Add Artist" at bounding box center [504, 345] width 37 height 21
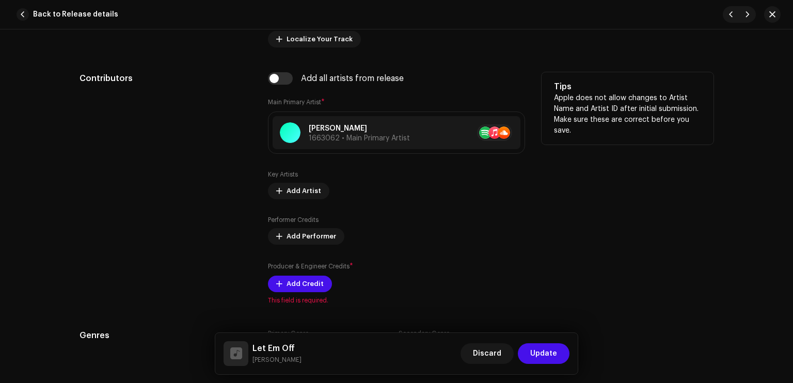
scroll to position [625, 0]
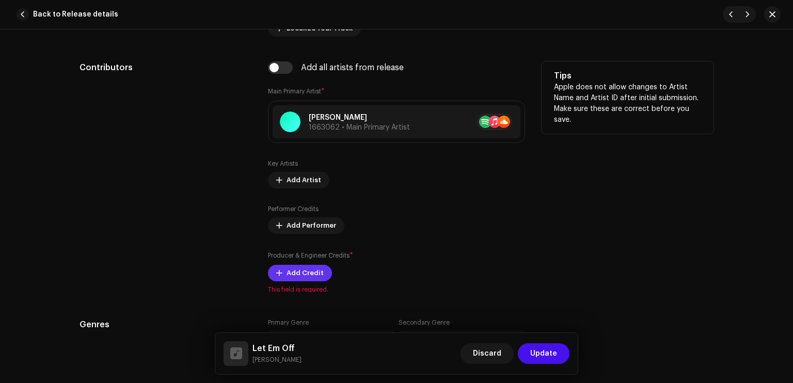
click at [318, 272] on span "Add Credit" at bounding box center [305, 273] width 37 height 21
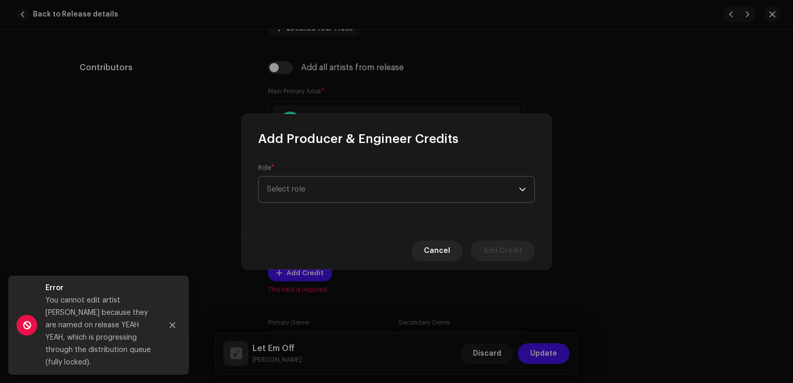
click at [331, 198] on span "Select role" at bounding box center [393, 190] width 252 height 26
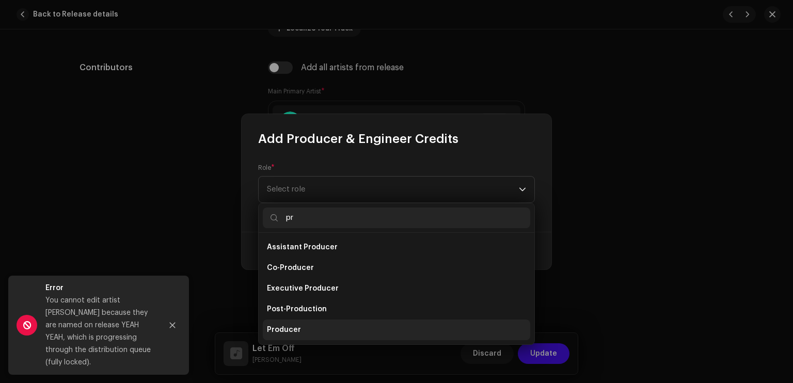
type input "pr"
click at [316, 327] on li "Producer" at bounding box center [396, 330] width 267 height 21
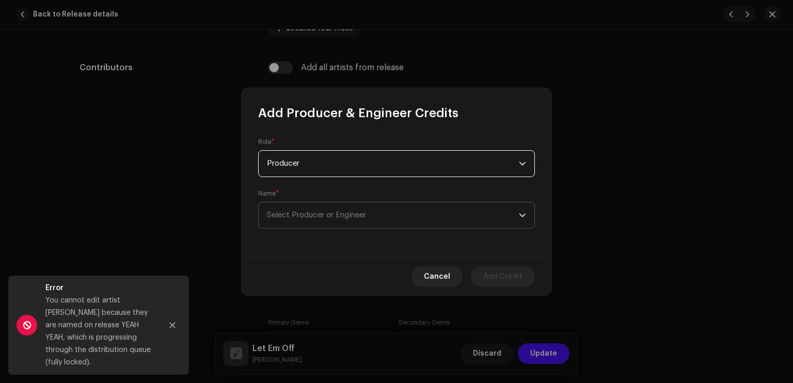
click at [325, 216] on span "Select Producer or Engineer" at bounding box center [316, 215] width 99 height 8
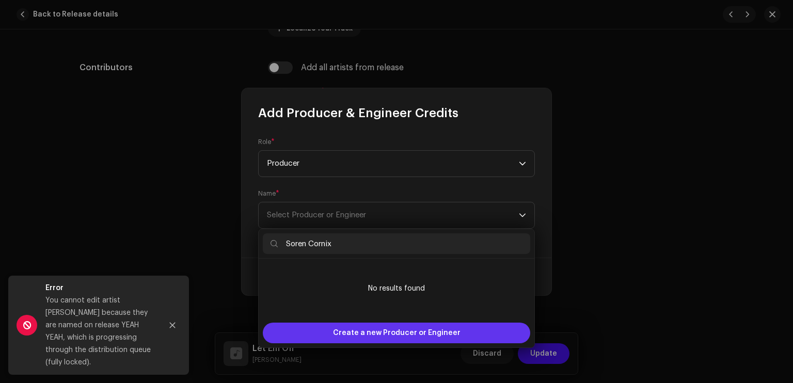
type input "Soren Cornix"
click at [399, 330] on span "Create a new Producer or Engineer" at bounding box center [397, 333] width 128 height 21
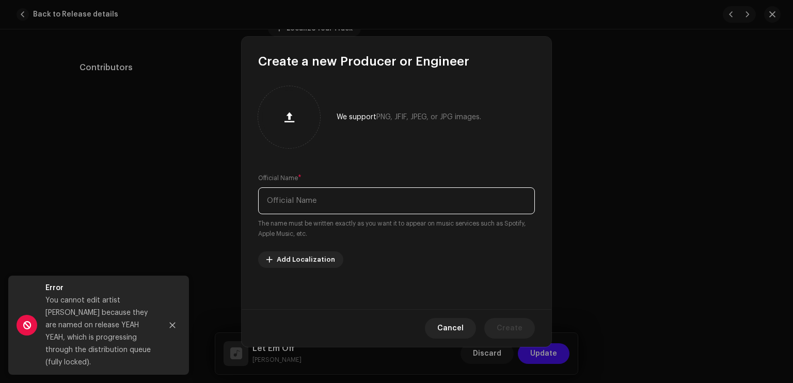
click at [337, 204] on input "text" at bounding box center [396, 200] width 277 height 27
paste input "Soren Cornix"
type input "Soren Cornix"
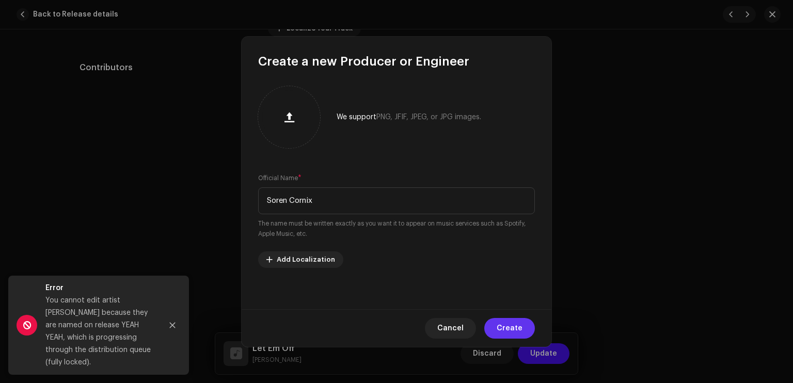
click at [500, 325] on span "Create" at bounding box center [510, 328] width 26 height 21
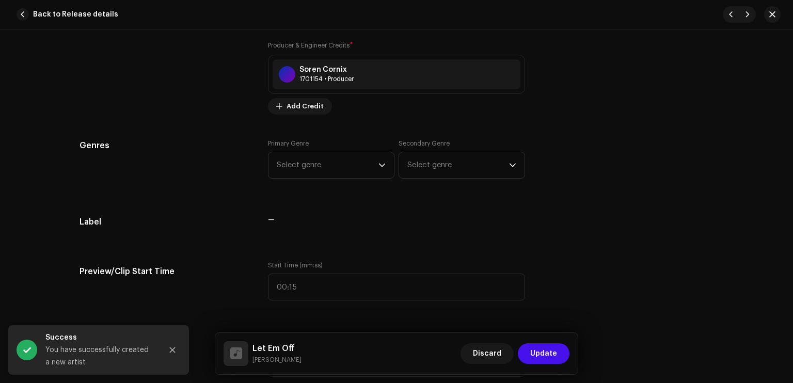
scroll to position [841, 0]
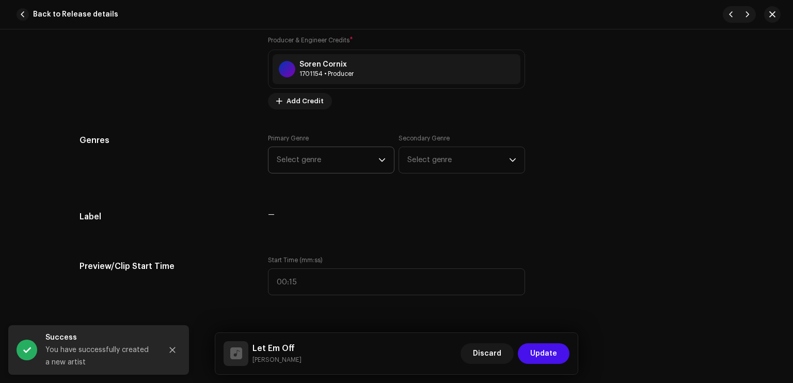
click at [306, 160] on span "Select genre" at bounding box center [328, 160] width 102 height 26
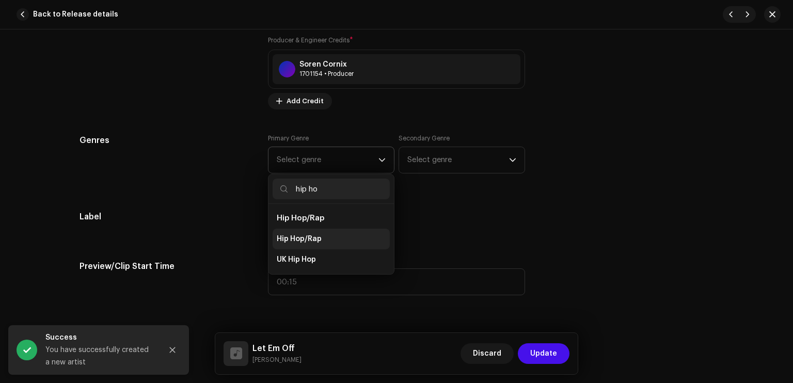
type input "hip ho"
click at [292, 242] on span "Hip Hop/Rap" at bounding box center [299, 239] width 45 height 10
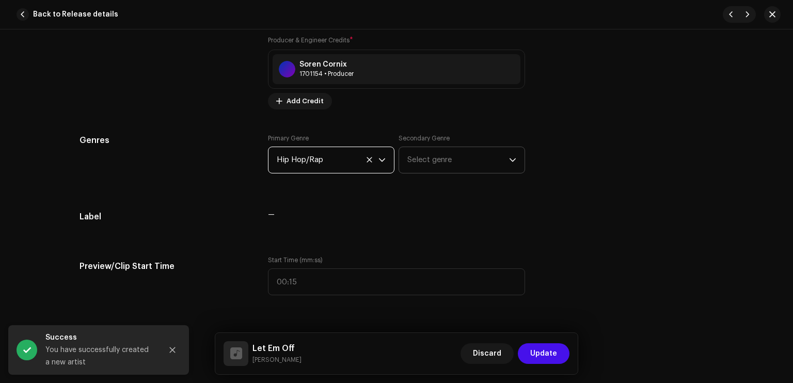
click at [424, 163] on span "Select genre" at bounding box center [458, 160] width 102 height 26
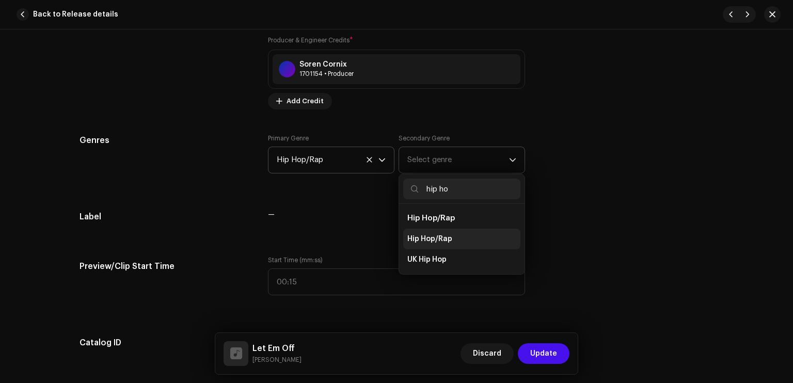
type input "hip ho"
click at [433, 238] on span "Hip Hop/Rap" at bounding box center [429, 239] width 45 height 10
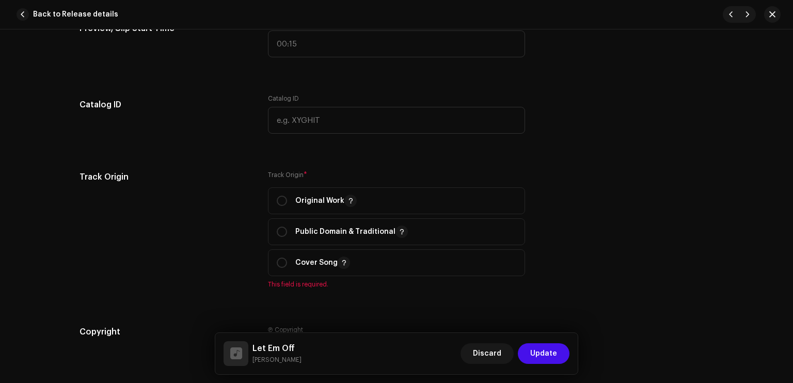
scroll to position [1134, 0]
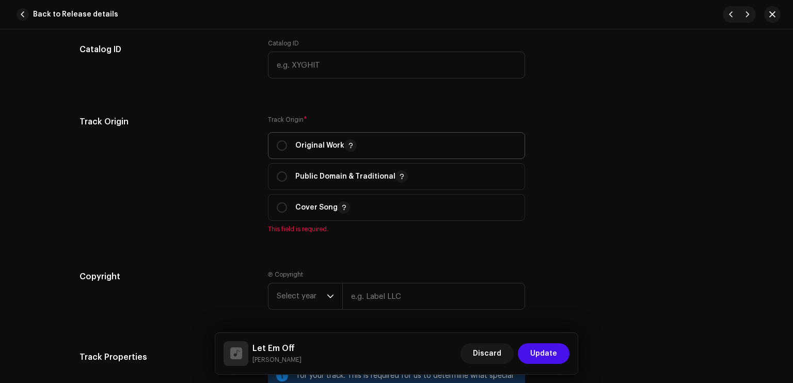
click at [327, 149] on p "Original Work" at bounding box center [325, 145] width 61 height 12
radio input "true"
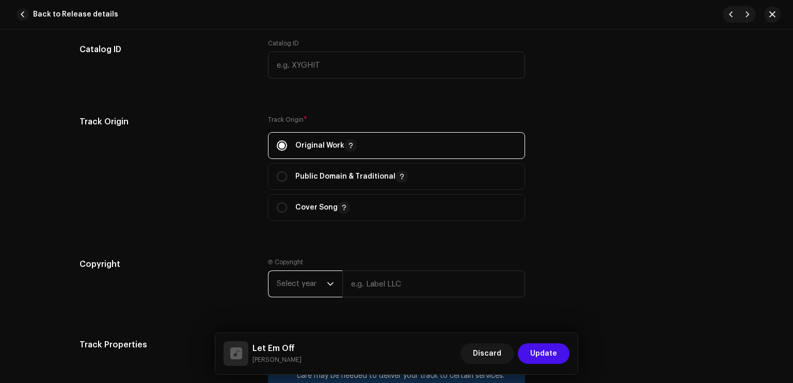
click at [312, 281] on span "Select year" at bounding box center [302, 284] width 50 height 26
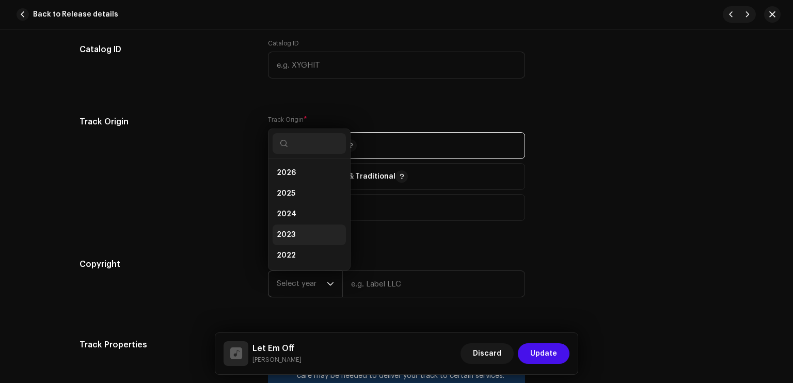
scroll to position [17, 0]
click at [296, 180] on li "2025" at bounding box center [309, 177] width 73 height 21
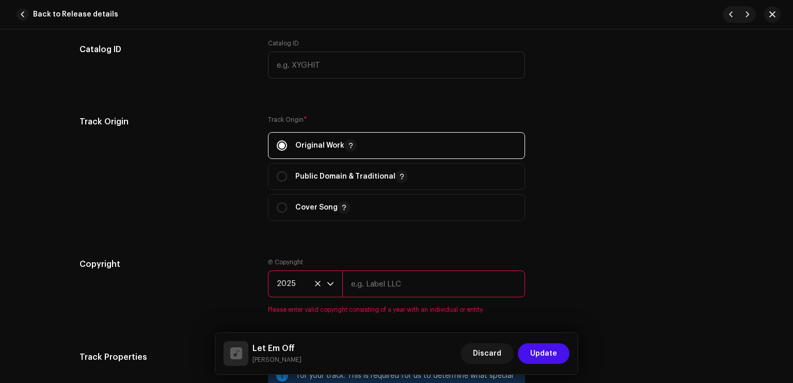
click at [373, 276] on input "text" at bounding box center [433, 284] width 183 height 27
type input "Sleezy Entertainment & High School Kids Field Records"
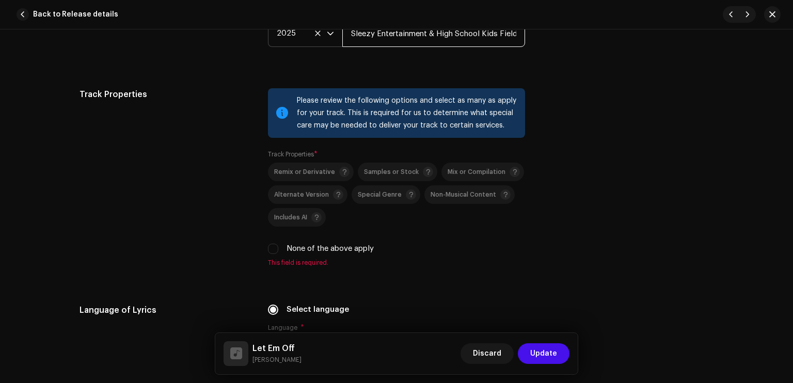
scroll to position [1393, 0]
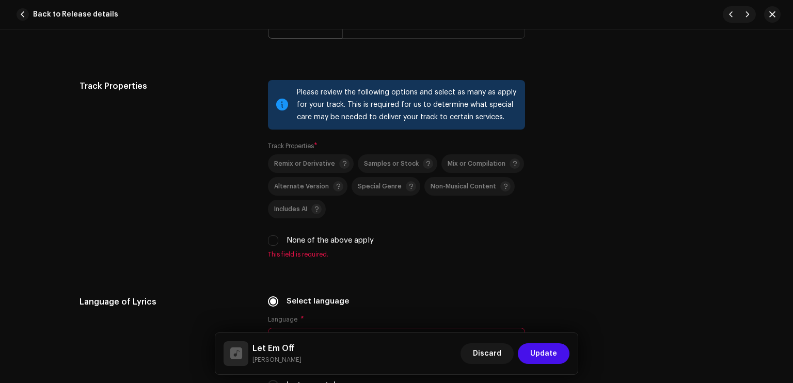
click at [324, 246] on label "None of the above apply" at bounding box center [330, 240] width 87 height 11
click at [278, 246] on input "None of the above apply" at bounding box center [273, 240] width 10 height 10
checkbox input "true"
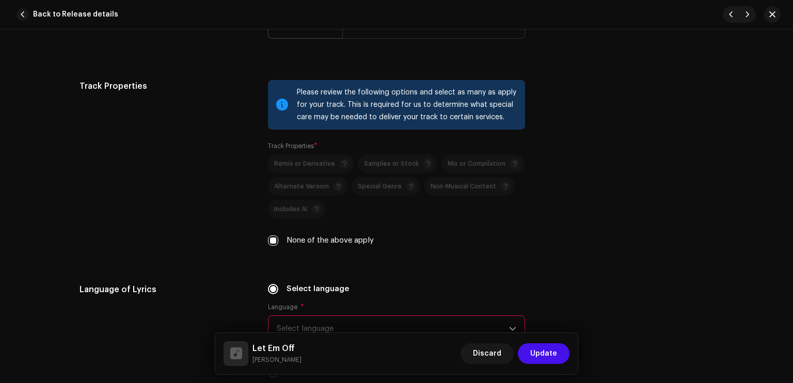
scroll to position [1518, 0]
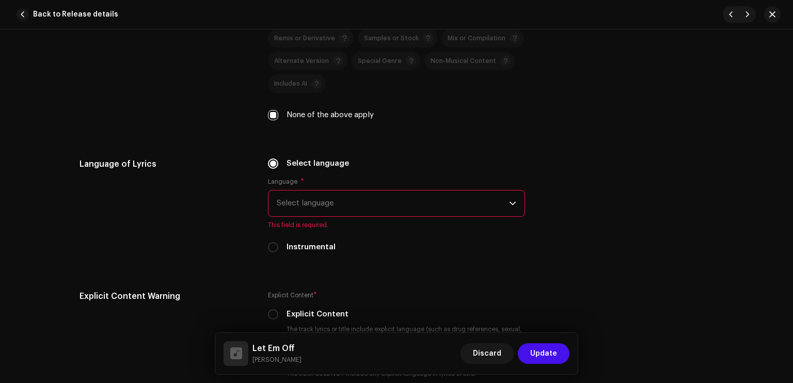
click at [403, 200] on span "Select language" at bounding box center [393, 204] width 232 height 26
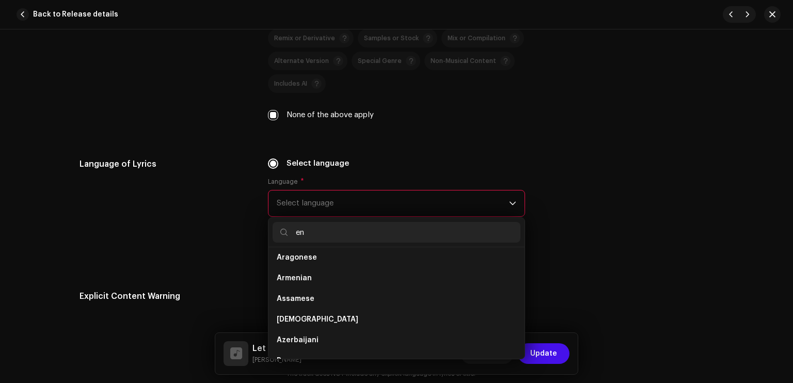
scroll to position [0, 0]
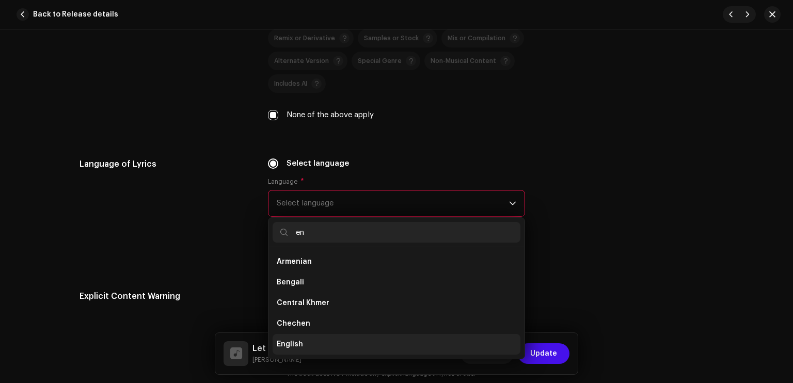
type input "en"
click at [295, 344] on span "English" at bounding box center [290, 344] width 26 height 10
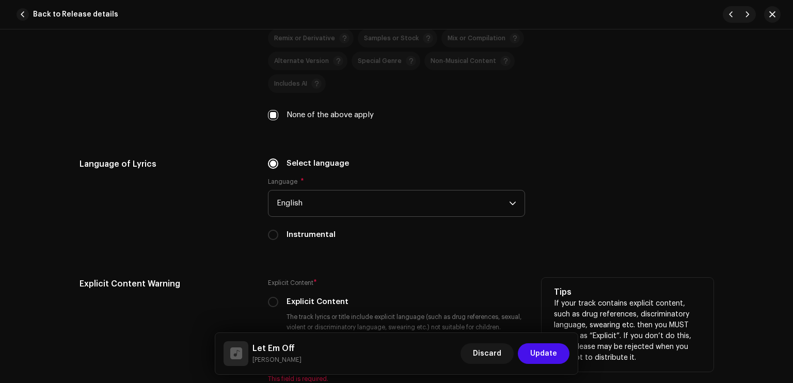
click at [326, 307] on label "Explicit Content" at bounding box center [318, 301] width 62 height 11
click at [278, 307] on input "Explicit Content" at bounding box center [273, 302] width 10 height 10
radio input "true"
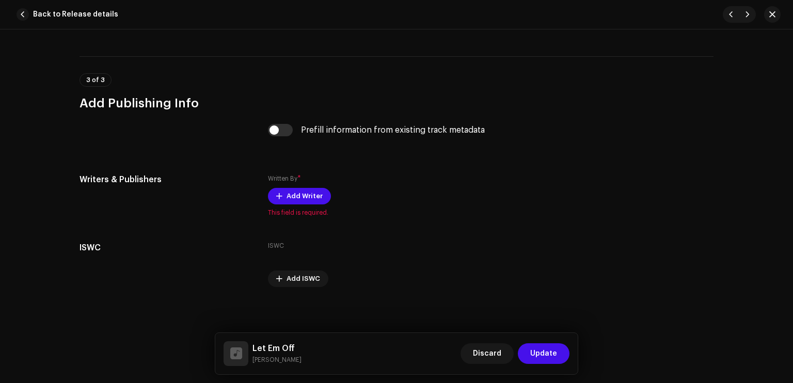
scroll to position [1964, 0]
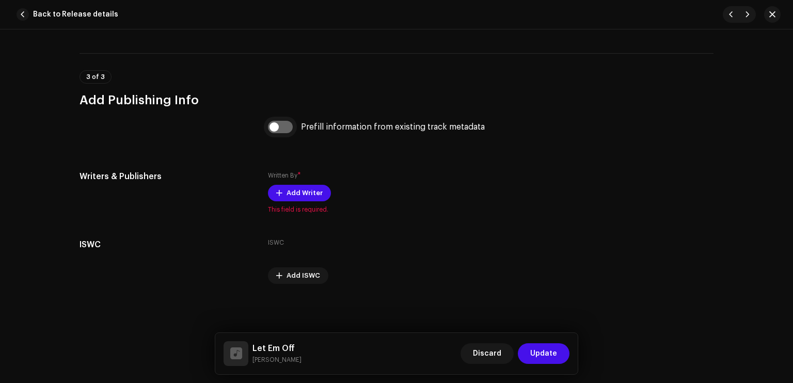
click at [278, 130] on input "checkbox" at bounding box center [280, 127] width 25 height 12
checkbox input "true"
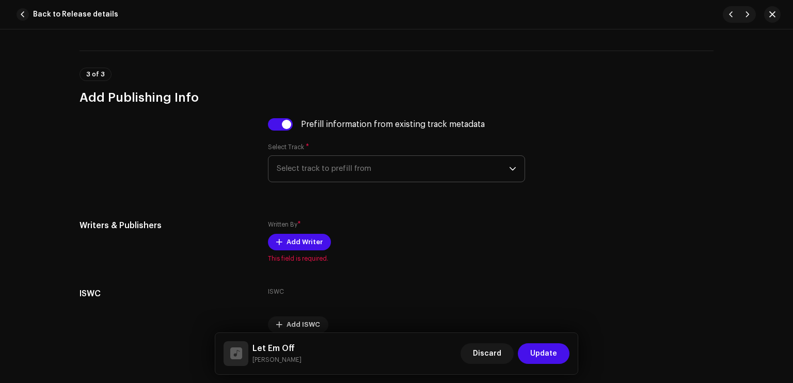
click at [325, 180] on span "Select track to prefill from" at bounding box center [393, 169] width 232 height 26
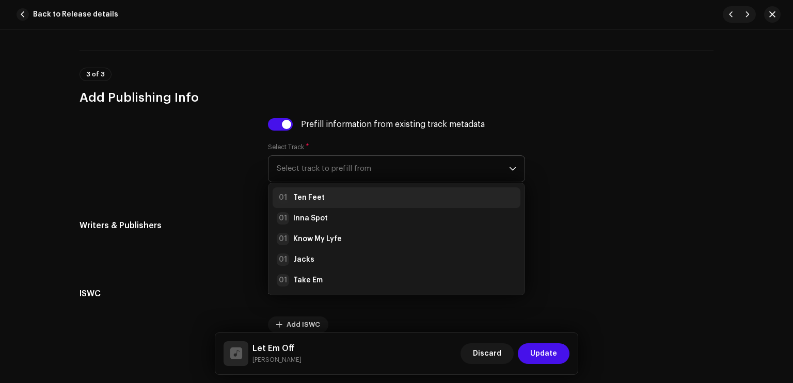
click at [324, 207] on li "01 Ten Feet" at bounding box center [397, 197] width 248 height 21
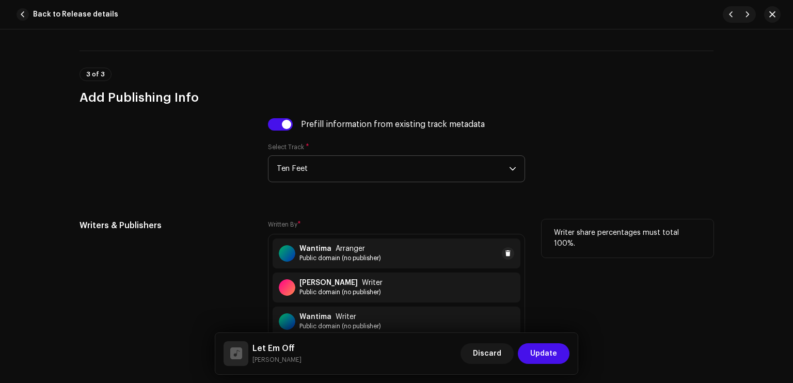
click at [338, 262] on span "Public domain (no publisher)" at bounding box center [340, 258] width 82 height 8
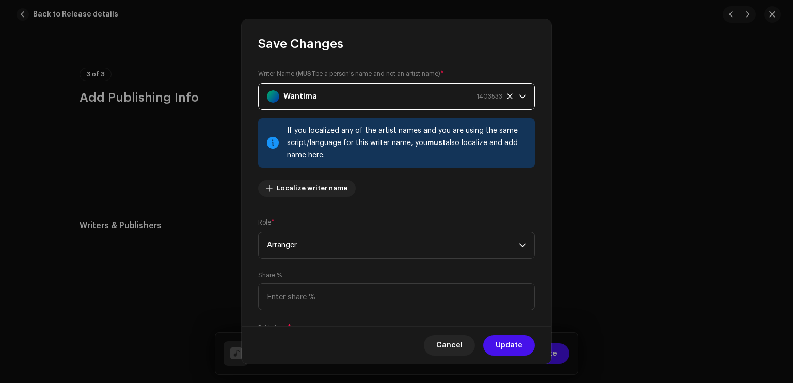
click at [346, 97] on div "Wantima 1403533" at bounding box center [384, 97] width 235 height 26
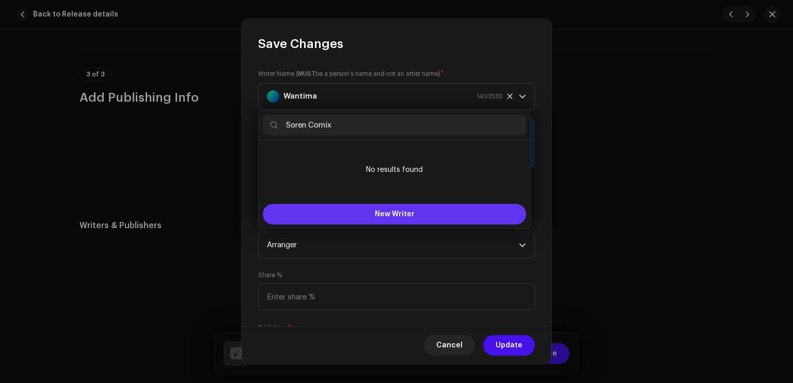
type input "Soren Cornix"
click at [359, 209] on button "New Writer" at bounding box center [394, 214] width 263 height 21
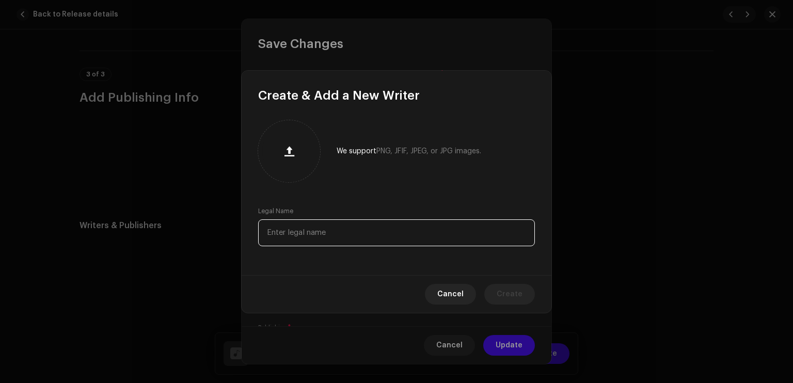
click at [344, 231] on input "text" at bounding box center [396, 232] width 277 height 27
paste input "Soren Cornix"
type input "Soren Cornix"
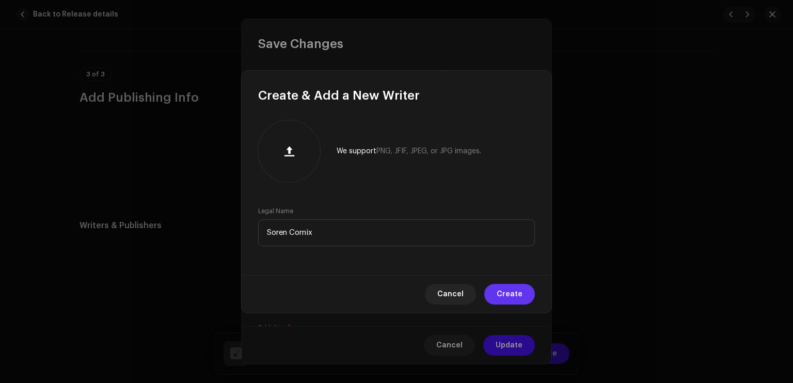
click at [506, 297] on span "Create" at bounding box center [510, 294] width 26 height 21
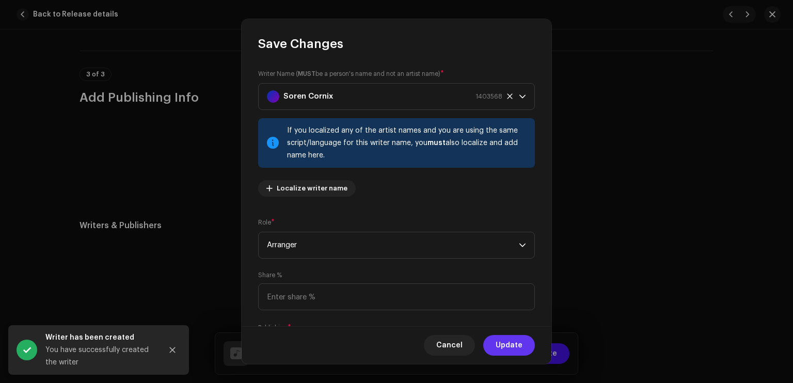
click at [519, 345] on span "Update" at bounding box center [509, 345] width 27 height 21
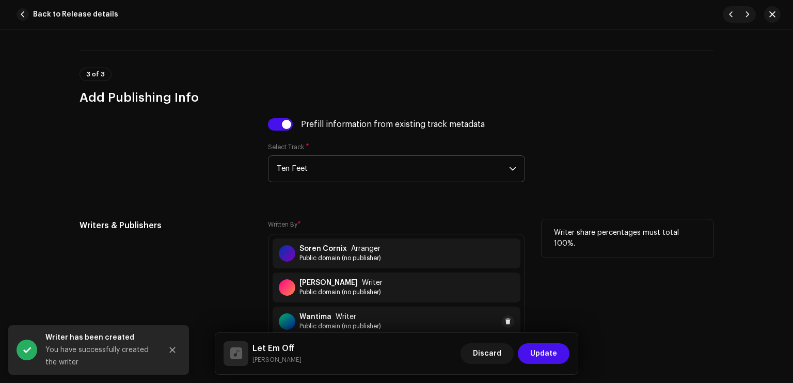
click at [378, 321] on div "Wantima Writer" at bounding box center [340, 317] width 82 height 8
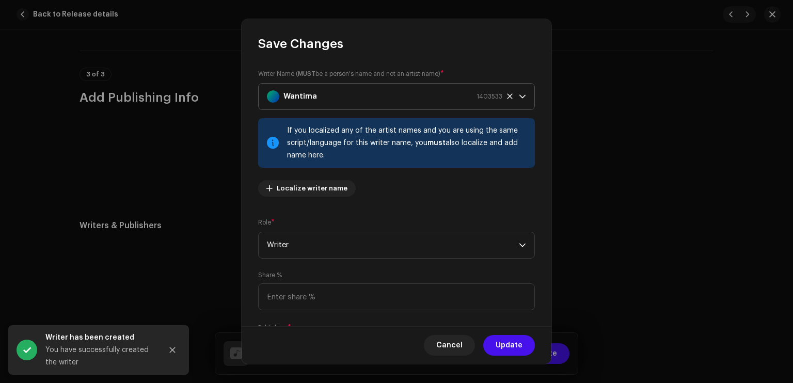
click at [362, 91] on div "Wantima 1403533" at bounding box center [384, 97] width 235 height 26
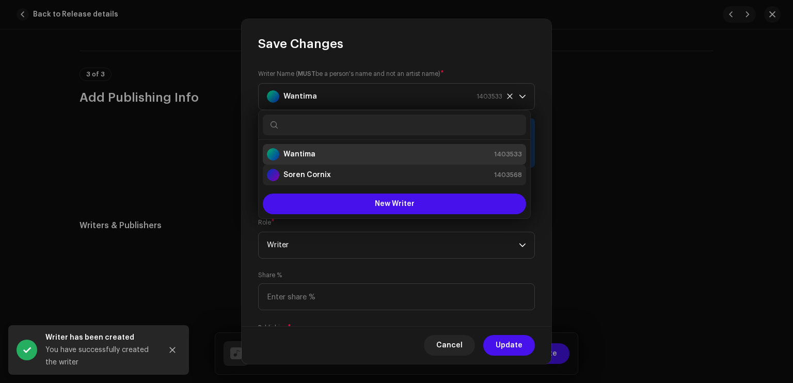
click at [329, 166] on li "Soren Cornix 1403568" at bounding box center [394, 175] width 263 height 21
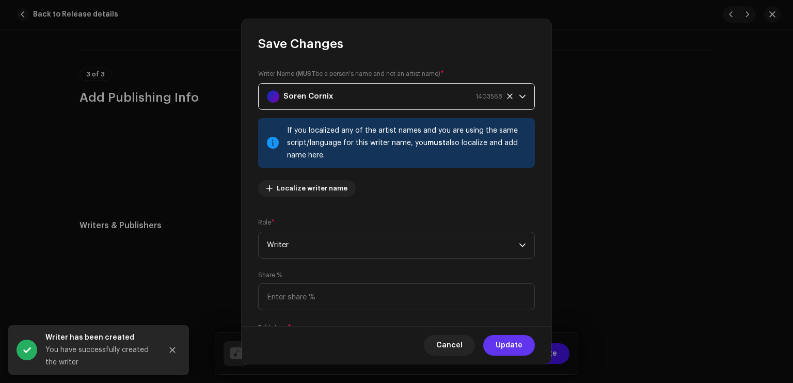
click at [512, 343] on span "Update" at bounding box center [509, 345] width 27 height 21
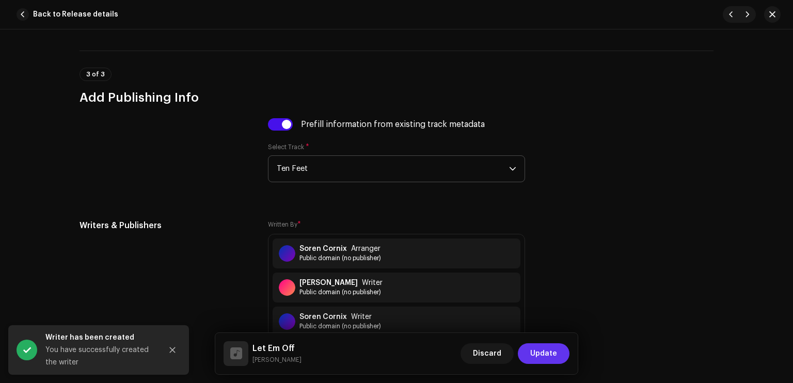
click at [539, 355] on span "Update" at bounding box center [543, 353] width 27 height 21
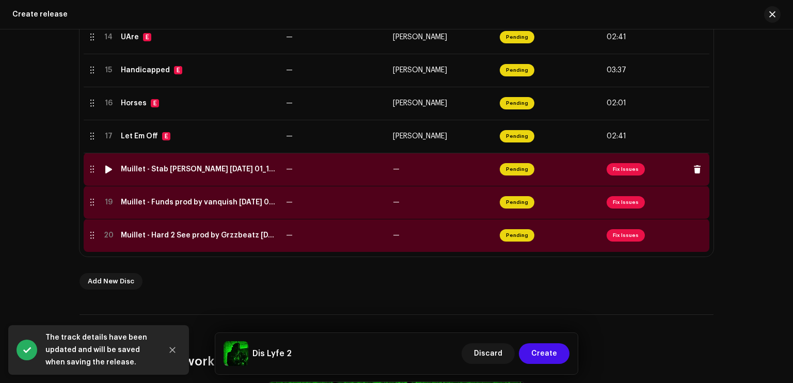
click at [514, 174] on span "Pending" at bounding box center [517, 169] width 35 height 12
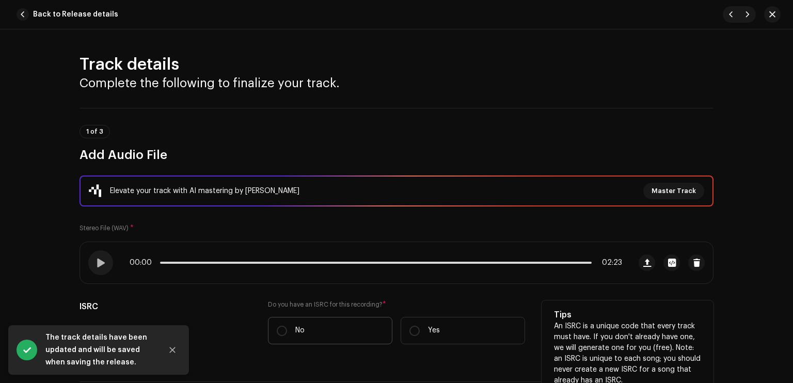
click at [339, 334] on label "No" at bounding box center [330, 330] width 124 height 27
click at [287, 334] on input "No" at bounding box center [282, 331] width 10 height 10
radio input "true"
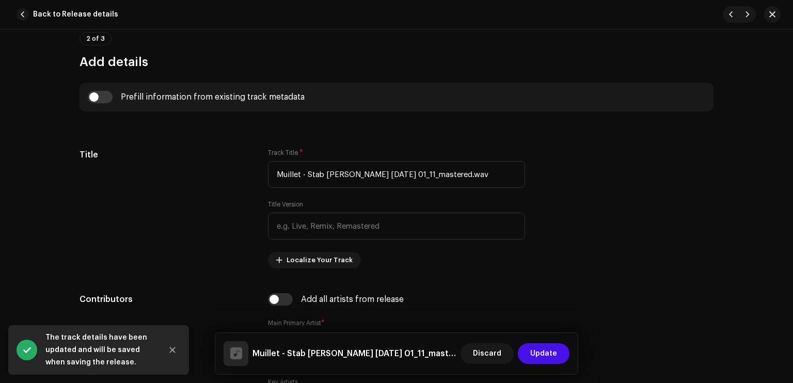
scroll to position [412, 0]
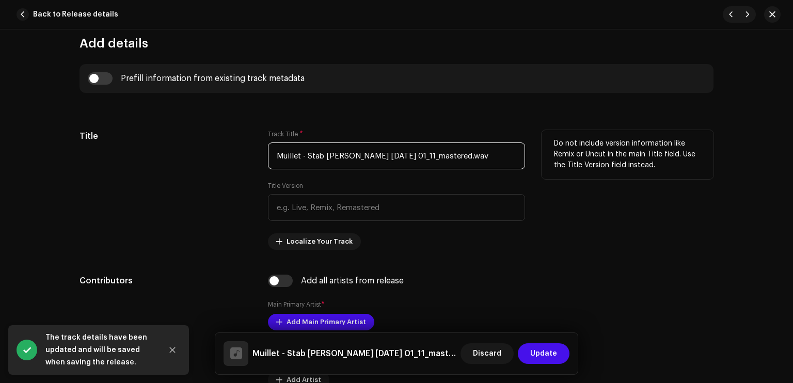
click at [449, 152] on input "Muillet - Stab [PERSON_NAME] [DATE] 01_11_mastered.wav" at bounding box center [396, 156] width 257 height 27
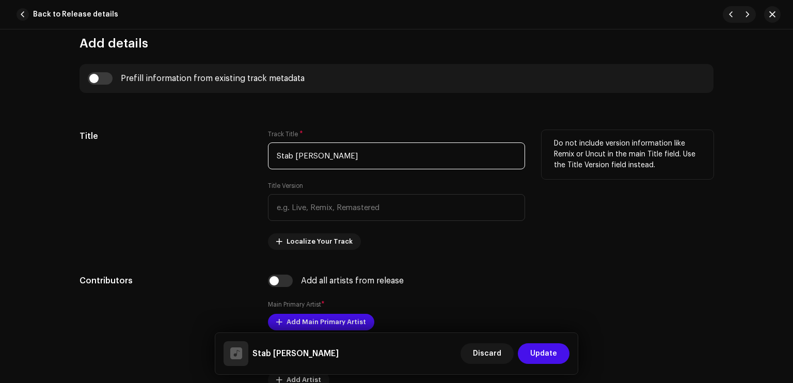
scroll to position [766, 0]
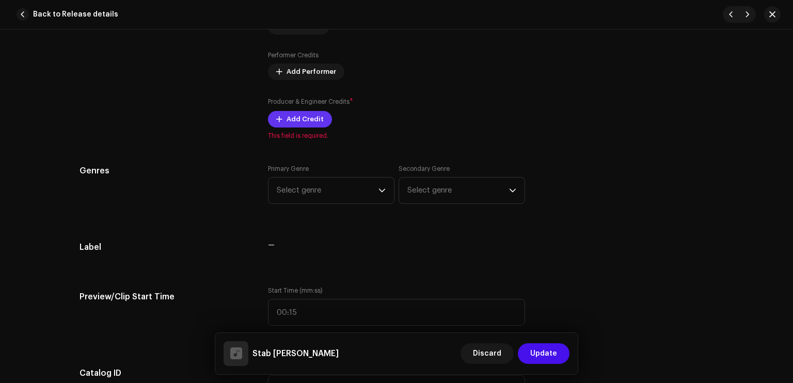
type input "Stab [PERSON_NAME]"
click at [305, 113] on span "Add Credit" at bounding box center [305, 119] width 37 height 21
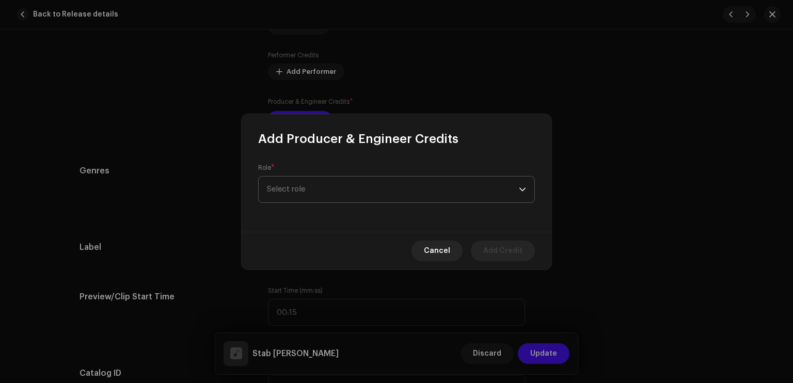
click at [334, 191] on span "Select role" at bounding box center [393, 190] width 252 height 26
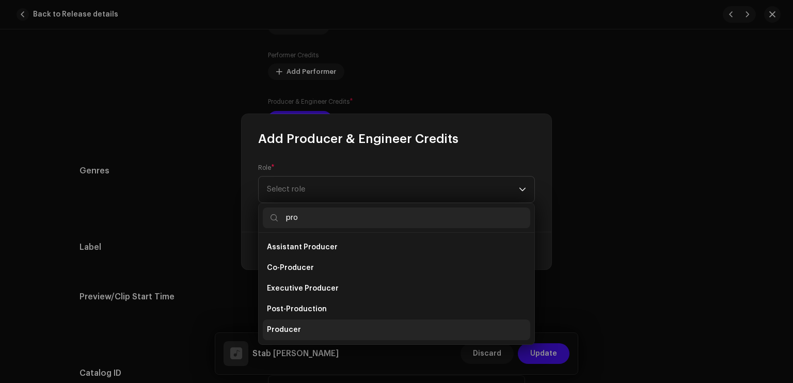
type input "pro"
click at [291, 333] on span "Producer" at bounding box center [284, 330] width 34 height 10
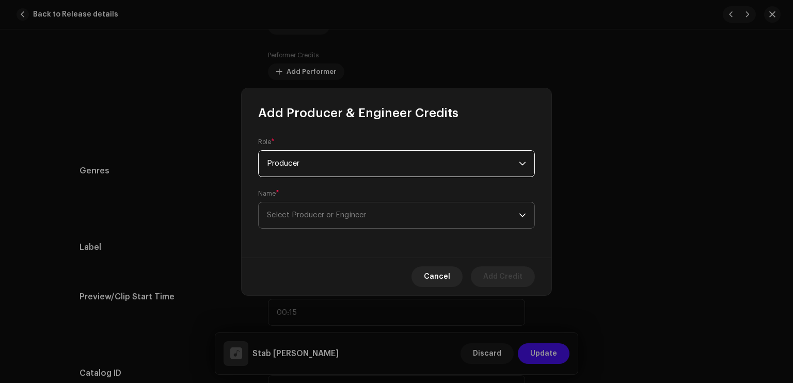
click at [318, 216] on span "Select Producer or Engineer" at bounding box center [316, 215] width 99 height 8
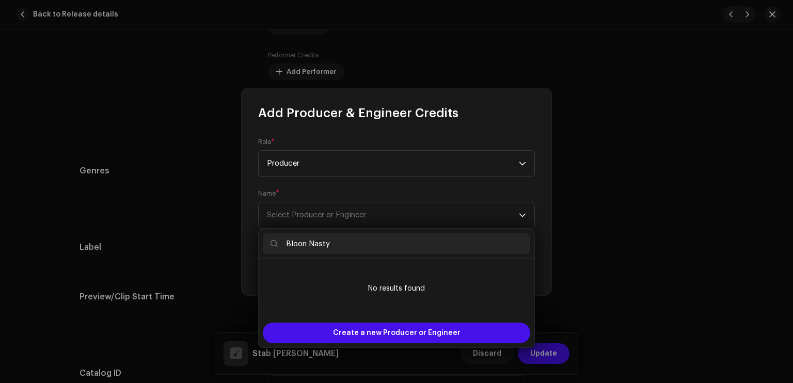
click at [304, 250] on input "Bloon Nasty" at bounding box center [396, 243] width 267 height 21
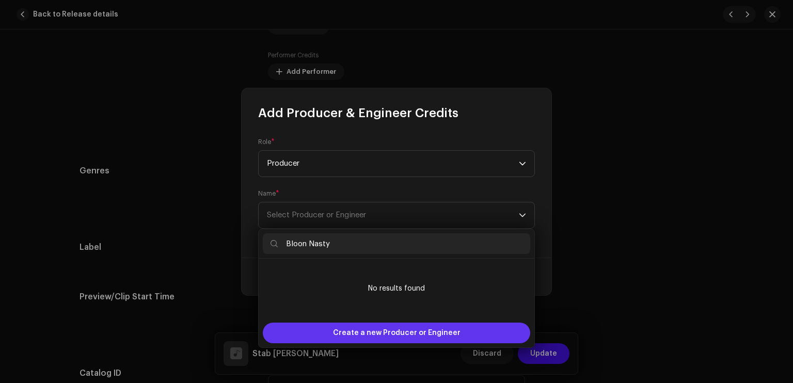
type input "Bloon Nasty"
click at [398, 328] on span "Create a new Producer or Engineer" at bounding box center [397, 333] width 128 height 21
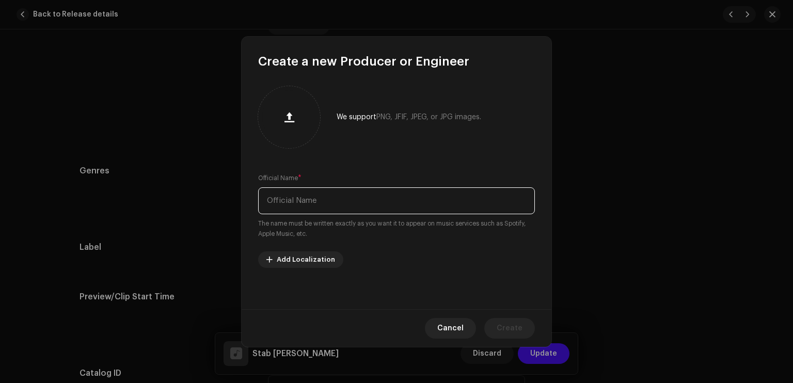
click at [350, 203] on input "text" at bounding box center [396, 200] width 277 height 27
paste input "Bloon Nasty"
type input "Bloon Nasty"
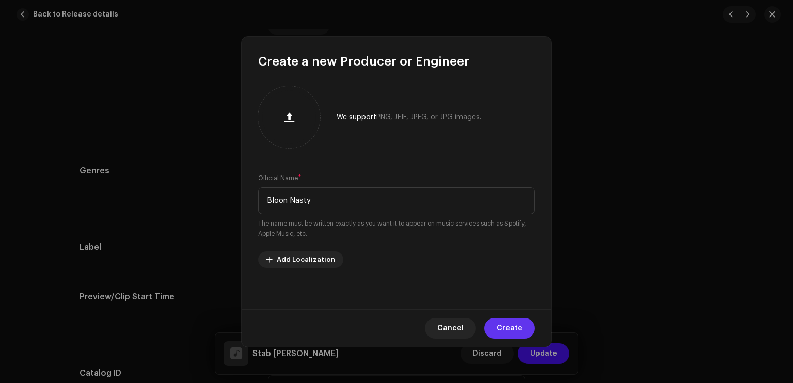
click at [512, 323] on span "Create" at bounding box center [510, 328] width 26 height 21
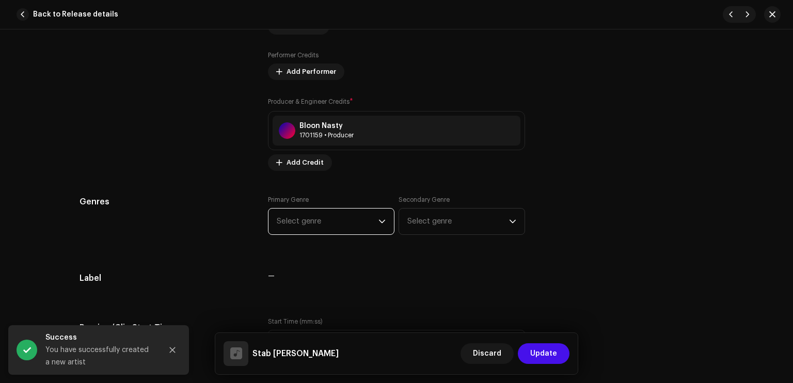
click at [337, 226] on span "Select genre" at bounding box center [328, 222] width 102 height 26
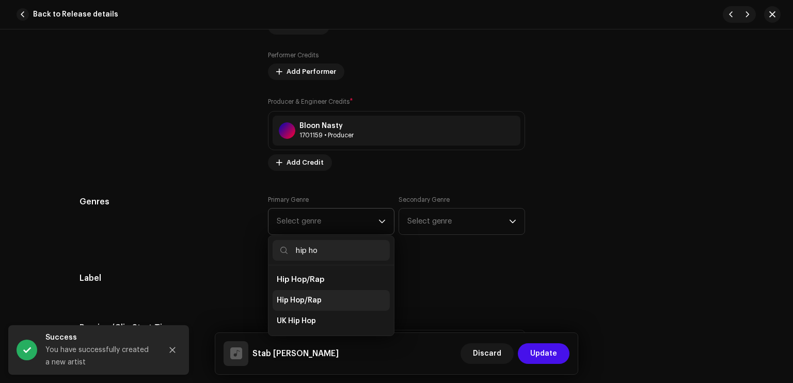
type input "hip ho"
click at [334, 303] on li "Hip Hop/Rap" at bounding box center [331, 300] width 117 height 21
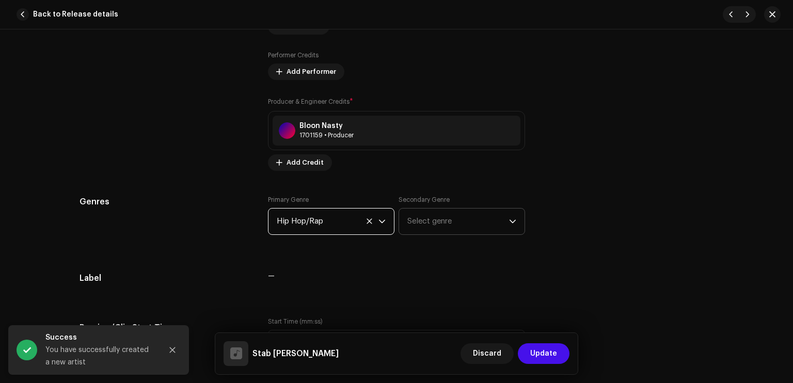
click at [422, 228] on span "Select genre" at bounding box center [458, 222] width 102 height 26
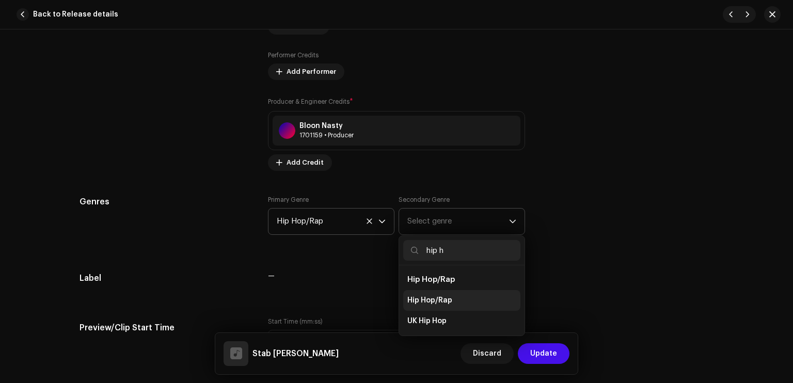
type input "hip h"
click at [441, 298] on span "Hip Hop/Rap" at bounding box center [429, 300] width 45 height 10
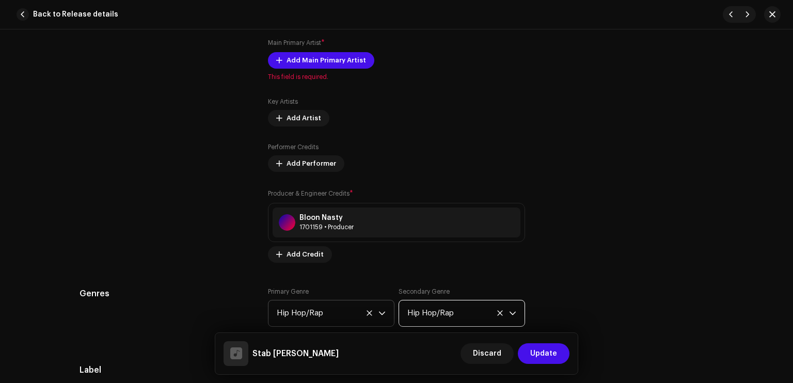
scroll to position [666, 0]
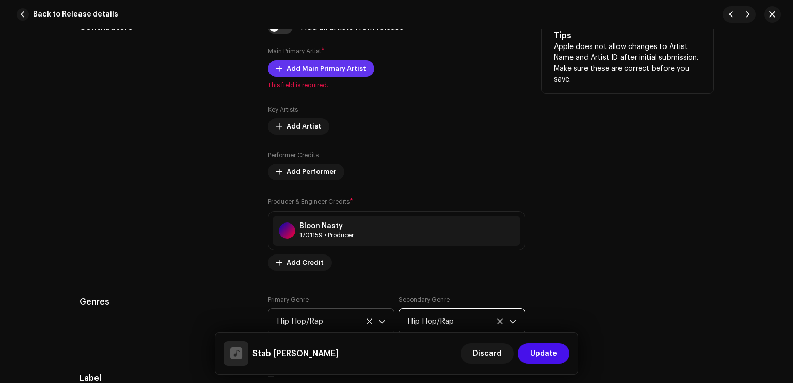
click at [330, 73] on span "Add Main Primary Artist" at bounding box center [327, 68] width 80 height 21
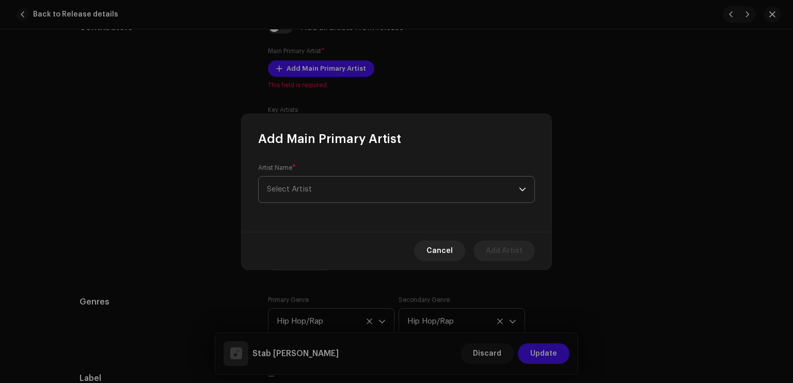
click at [333, 191] on span "Select Artist" at bounding box center [393, 190] width 252 height 26
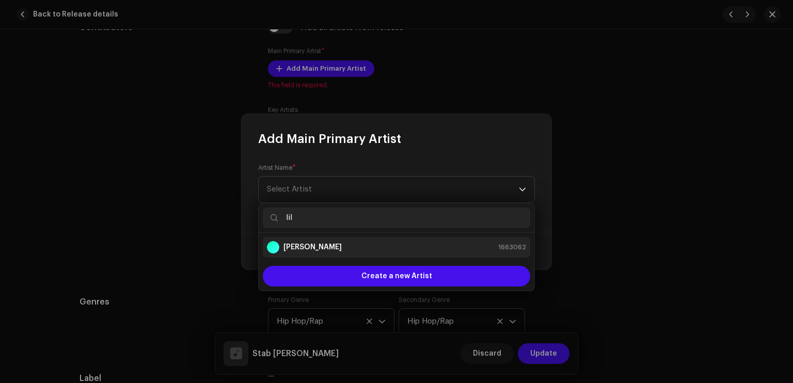
type input "lil"
click at [309, 251] on strong "[PERSON_NAME]" at bounding box center [312, 247] width 58 height 10
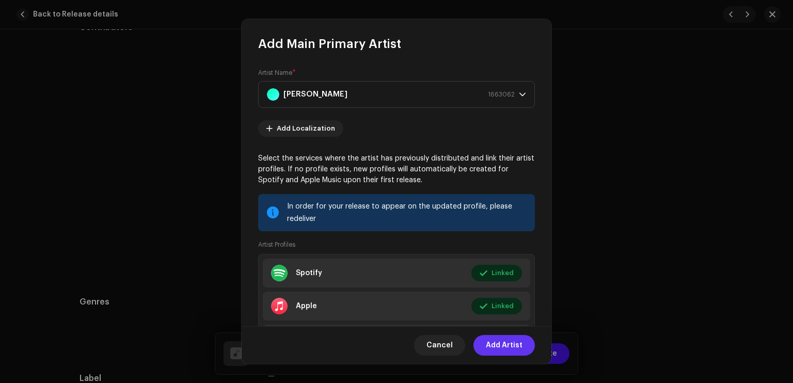
click at [520, 350] on span "Add Artist" at bounding box center [504, 345] width 37 height 21
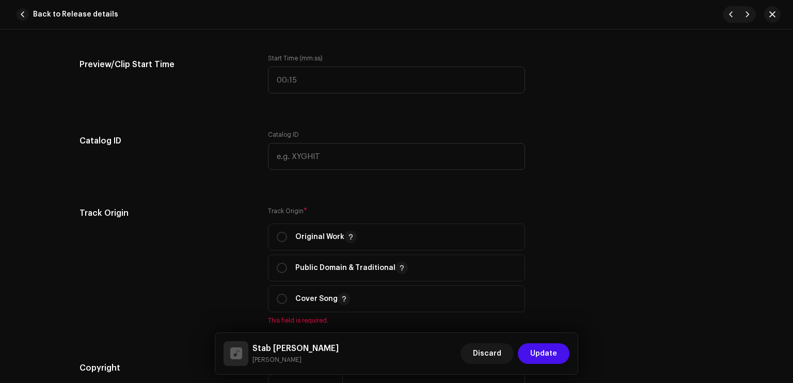
scroll to position [1065, 0]
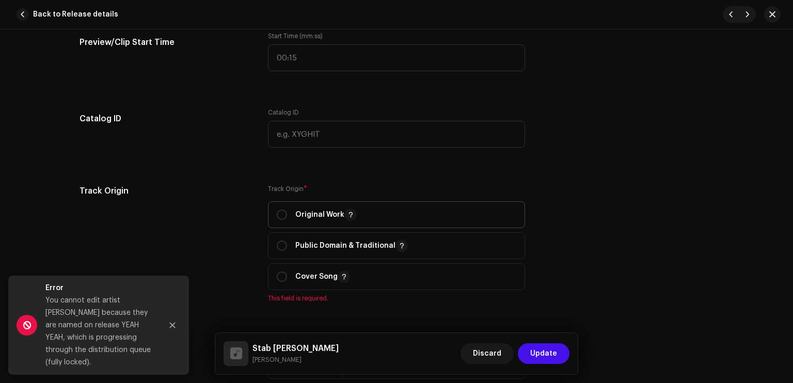
click at [310, 214] on p "Original Work" at bounding box center [325, 215] width 61 height 12
radio input "true"
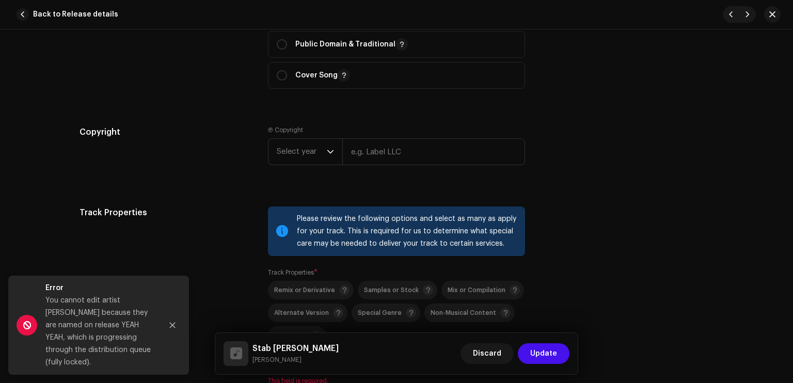
scroll to position [1324, 0]
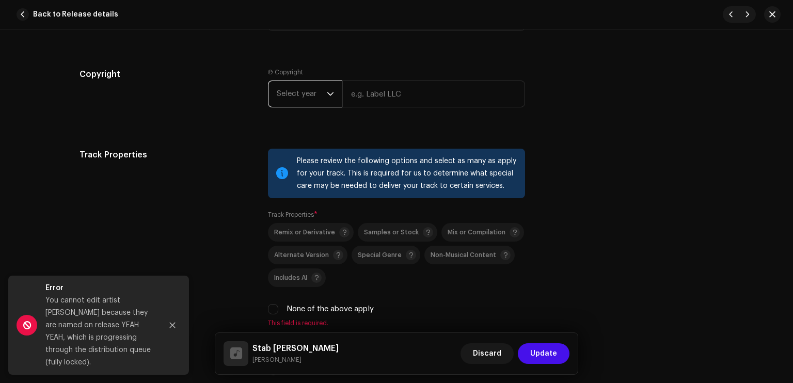
click at [292, 100] on span "Select year" at bounding box center [302, 94] width 50 height 26
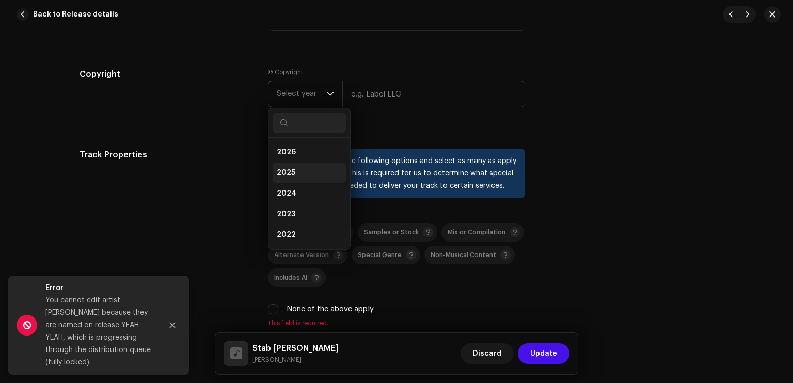
click at [286, 178] on span "2025" at bounding box center [286, 173] width 19 height 10
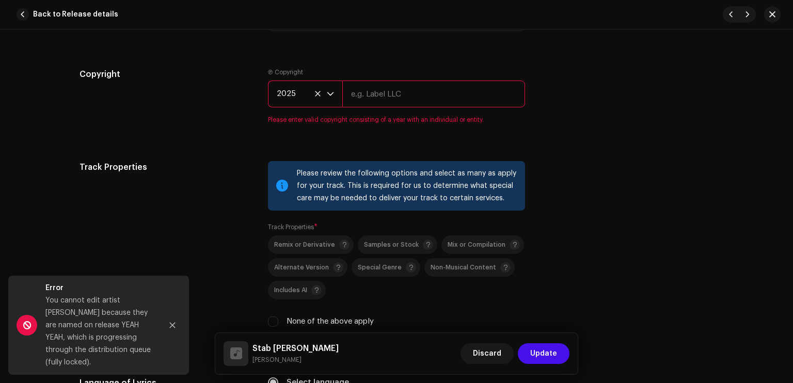
drag, startPoint x: 378, startPoint y: 93, endPoint x: 391, endPoint y: 103, distance: 15.8
click at [378, 93] on input "text" at bounding box center [433, 94] width 183 height 27
type input "Sleezy Entertainment & High School Kids Field Records"
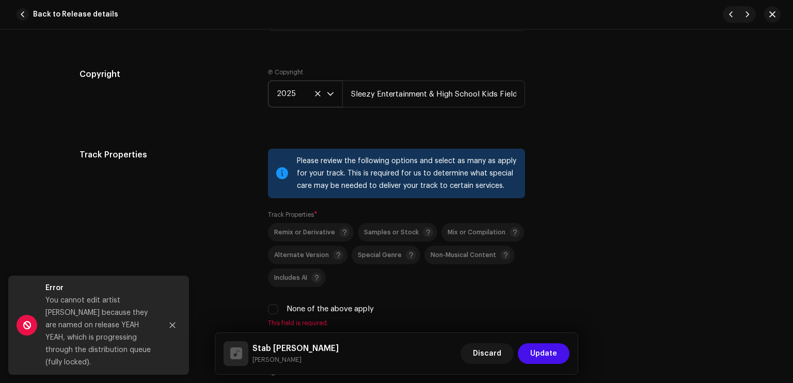
click at [341, 311] on label "None of the above apply" at bounding box center [330, 309] width 87 height 11
click at [278, 311] on input "None of the above apply" at bounding box center [273, 309] width 10 height 10
checkbox input "true"
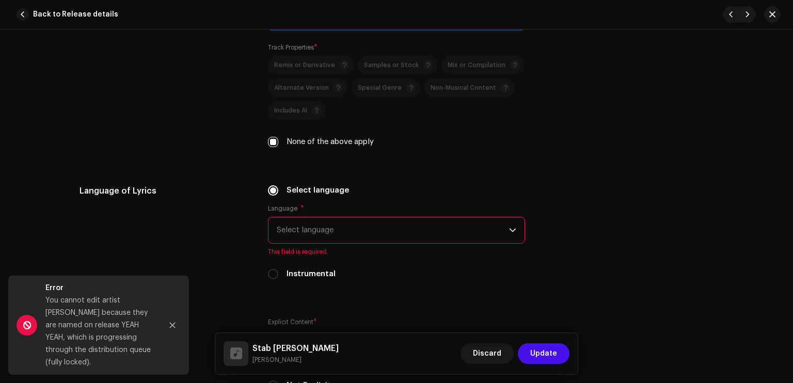
scroll to position [1505, 0]
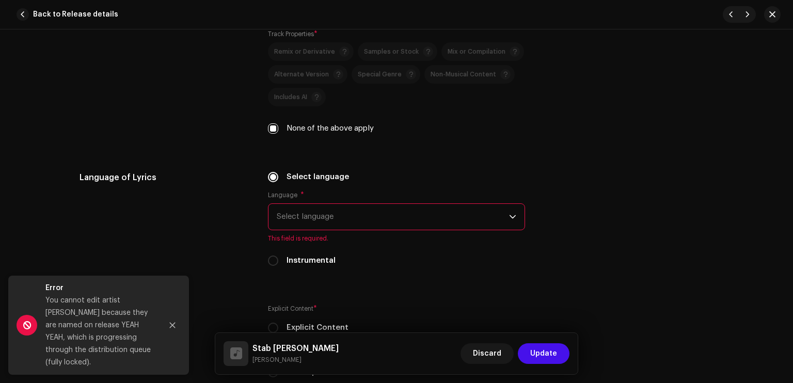
click at [400, 215] on span "Select language" at bounding box center [393, 217] width 232 height 26
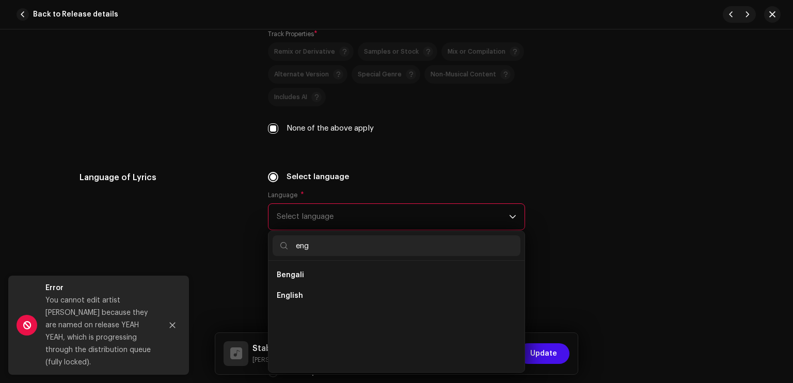
scroll to position [0, 0]
type input "eng"
click at [305, 297] on li "English" at bounding box center [397, 296] width 248 height 21
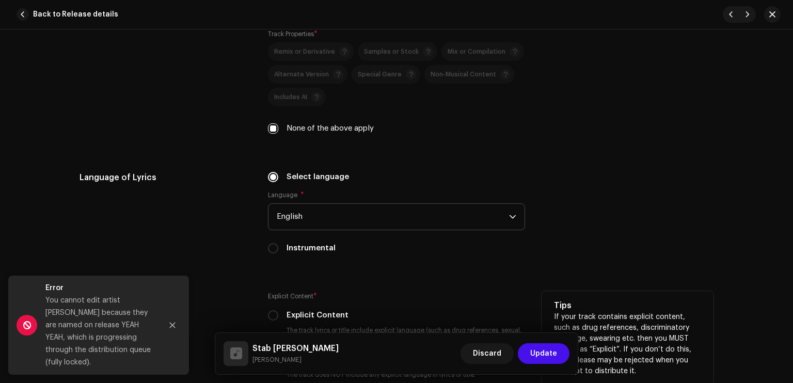
click at [390, 313] on div "Explicit Content" at bounding box center [396, 315] width 257 height 11
click at [329, 319] on label "Explicit Content" at bounding box center [318, 315] width 62 height 11
click at [278, 319] on input "Explicit Content" at bounding box center [273, 315] width 10 height 10
radio input "true"
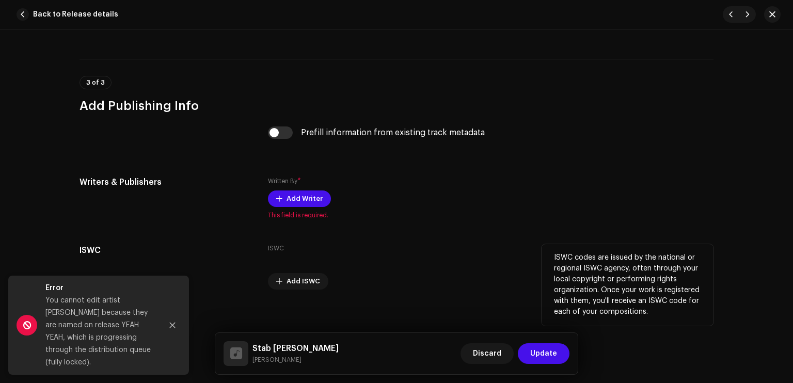
scroll to position [1961, 0]
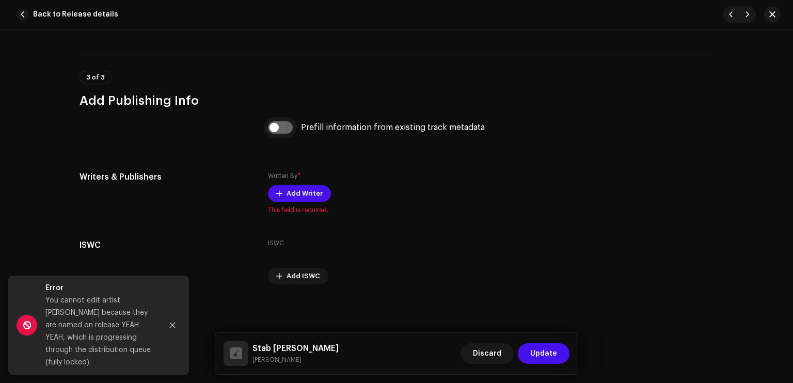
click at [279, 127] on input "checkbox" at bounding box center [280, 127] width 25 height 12
checkbox input "true"
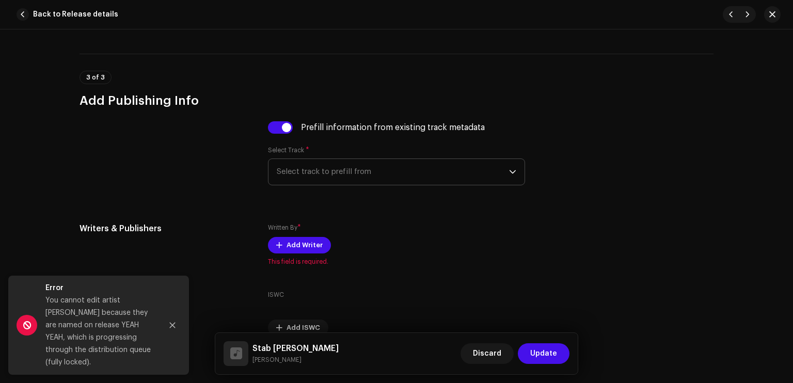
click at [318, 177] on span "Select track to prefill from" at bounding box center [393, 172] width 232 height 26
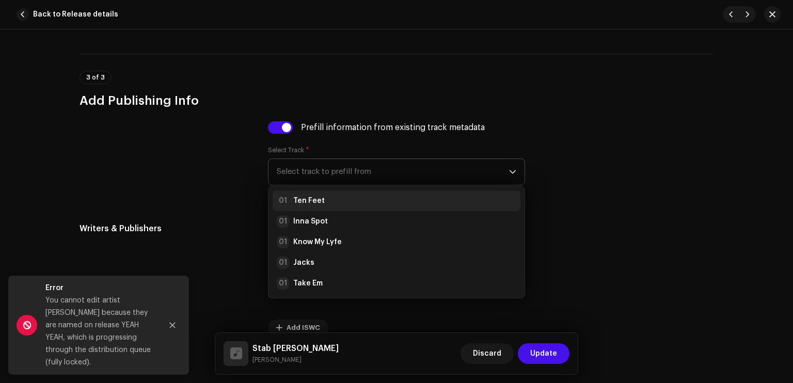
click at [321, 201] on div "01 Ten Feet" at bounding box center [397, 201] width 240 height 12
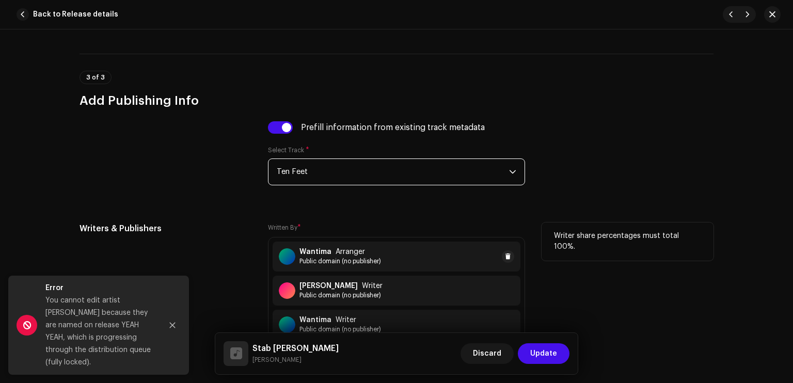
click at [356, 256] on span "Arranger" at bounding box center [350, 252] width 29 height 8
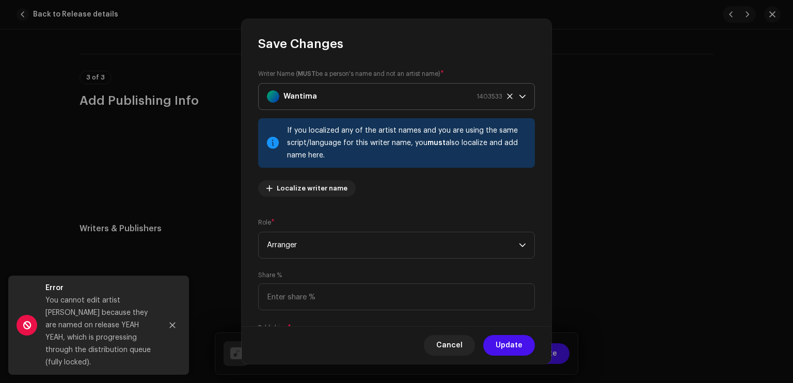
click at [308, 90] on strong "Wantima" at bounding box center [300, 97] width 34 height 26
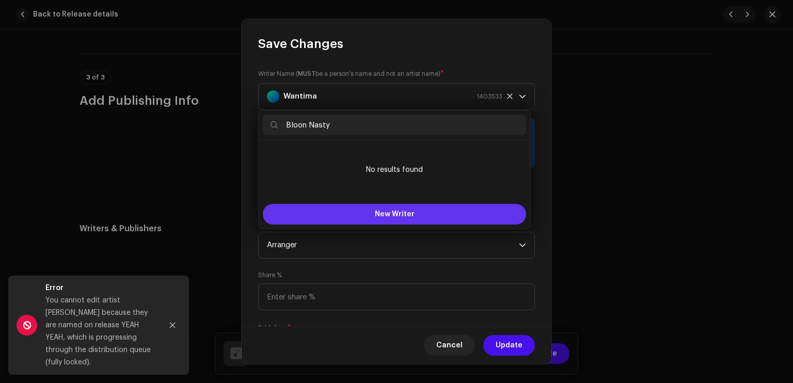
type input "Bloon Nasty"
click at [353, 214] on button "New Writer" at bounding box center [394, 214] width 263 height 21
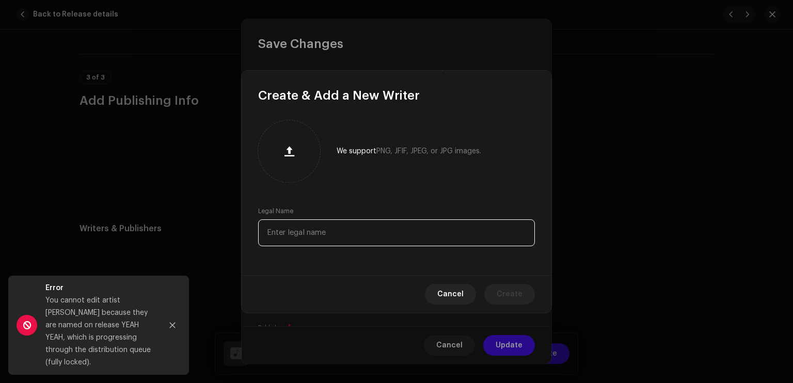
click at [330, 235] on input "text" at bounding box center [396, 232] width 277 height 27
paste input "Bloon Nasty"
type input "Bloon Nasty"
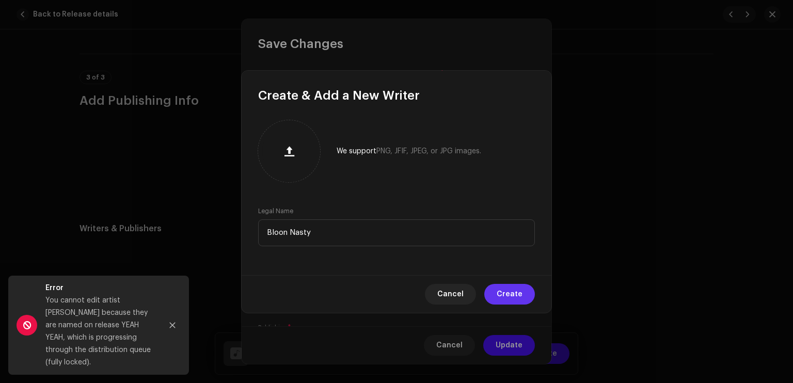
click at [509, 291] on span "Create" at bounding box center [510, 294] width 26 height 21
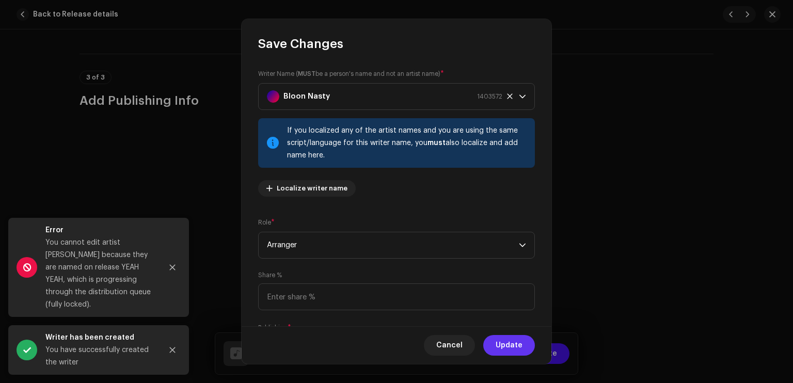
click at [502, 349] on span "Update" at bounding box center [509, 345] width 27 height 21
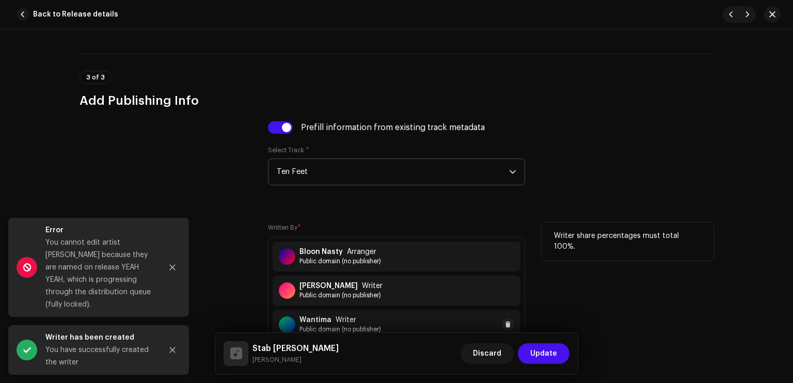
click at [366, 324] on div "Wantima Writer" at bounding box center [340, 320] width 82 height 8
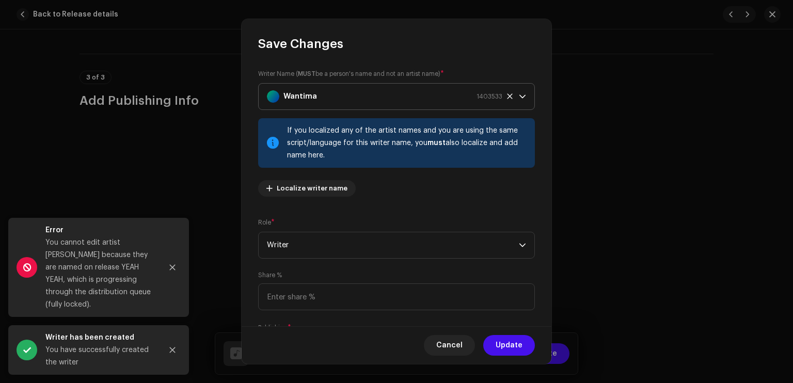
click at [347, 97] on div "Wantima 1403533" at bounding box center [384, 97] width 235 height 26
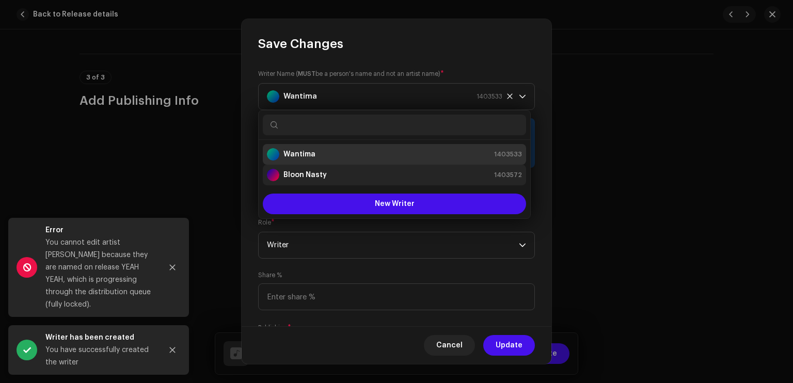
click at [329, 173] on div "Bloon Nasty 1403572" at bounding box center [394, 175] width 255 height 12
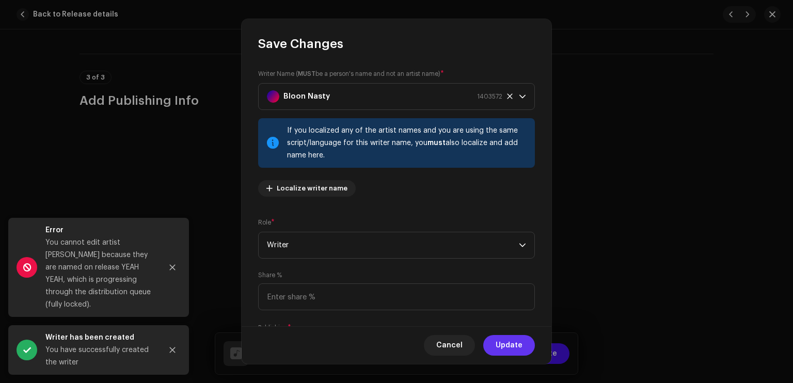
click at [514, 342] on span "Update" at bounding box center [509, 345] width 27 height 21
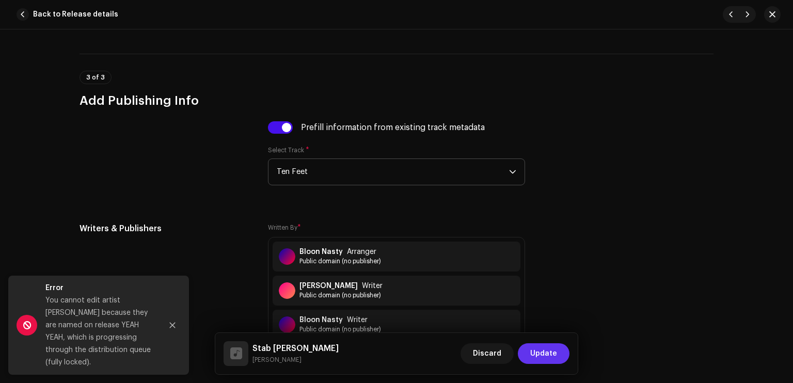
click at [544, 351] on span "Update" at bounding box center [543, 353] width 27 height 21
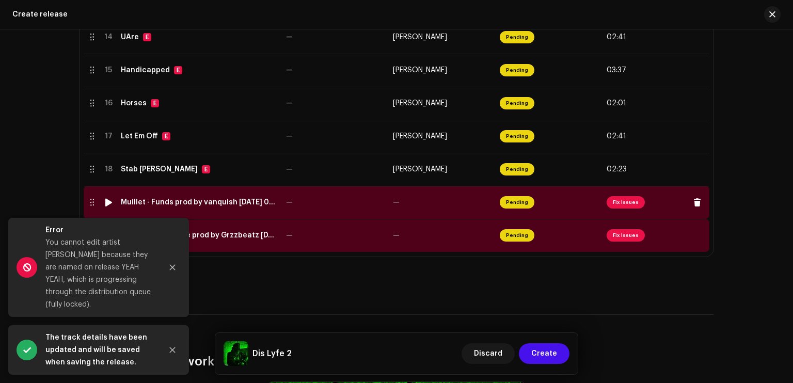
click at [519, 206] on span "Pending" at bounding box center [517, 202] width 35 height 12
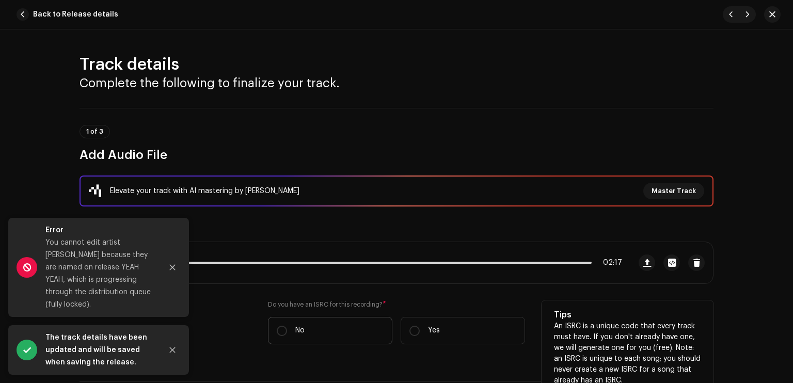
click at [349, 331] on label "No" at bounding box center [330, 330] width 124 height 27
click at [287, 331] on input "No" at bounding box center [282, 331] width 10 height 10
radio input "true"
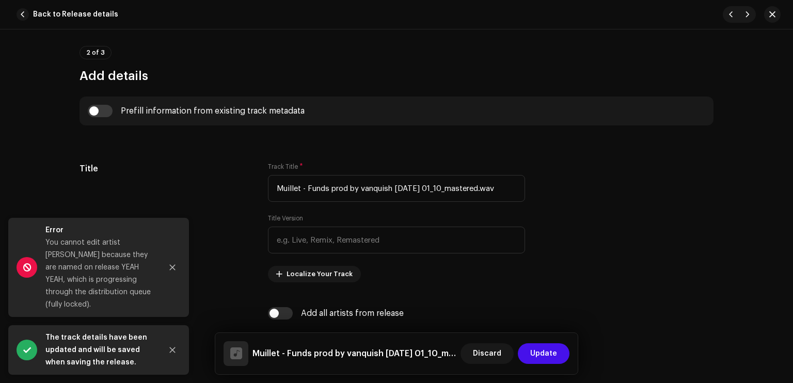
scroll to position [434, 0]
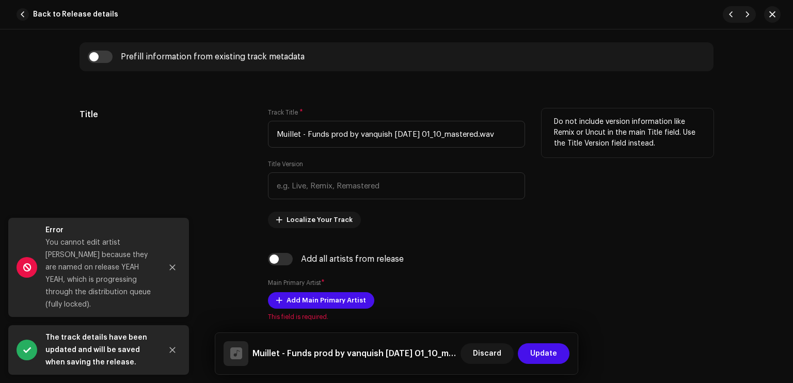
click at [386, 120] on div "Track Title * Muillet - Funds prod by vanquish [DATE] 01_10_mastered.wav" at bounding box center [396, 127] width 257 height 39
click at [380, 134] on input "Muillet - Funds prod by vanquish [DATE] 01_10_mastered.wav" at bounding box center [396, 134] width 257 height 27
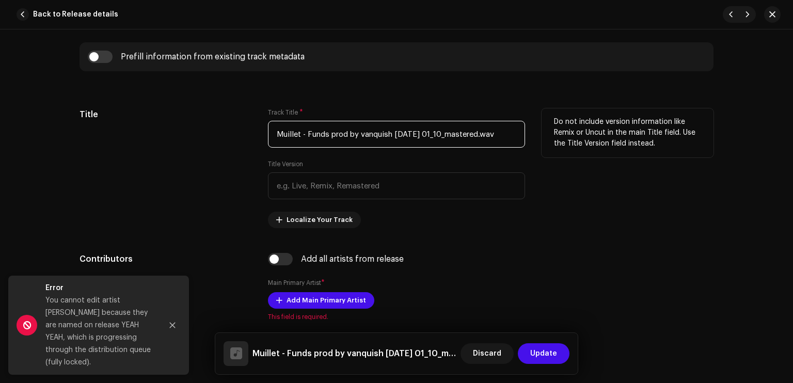
drag, startPoint x: 360, startPoint y: 135, endPoint x: 392, endPoint y: 140, distance: 32.4
click at [392, 140] on input "Muillet - Funds prod by vanquish [DATE] 01_10_mastered.wav" at bounding box center [396, 134] width 257 height 27
click at [404, 131] on input "Muillet - Funds prod by vanquish [DATE] 01_10_mastered.wav" at bounding box center [396, 134] width 257 height 27
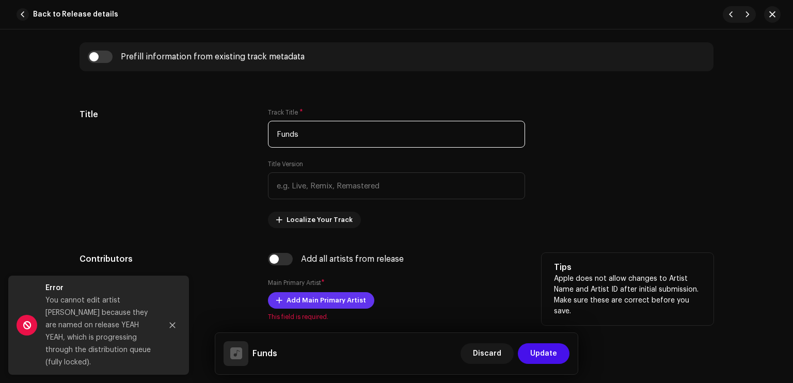
type input "Funds"
click at [333, 303] on span "Add Main Primary Artist" at bounding box center [327, 300] width 80 height 21
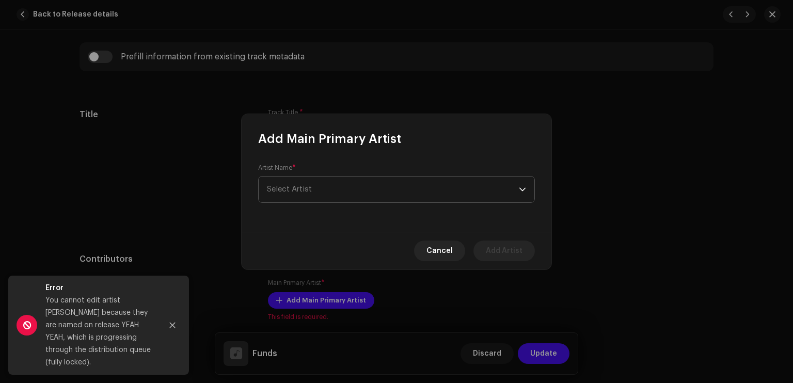
click at [364, 176] on p-select "Select Artist" at bounding box center [396, 189] width 277 height 27
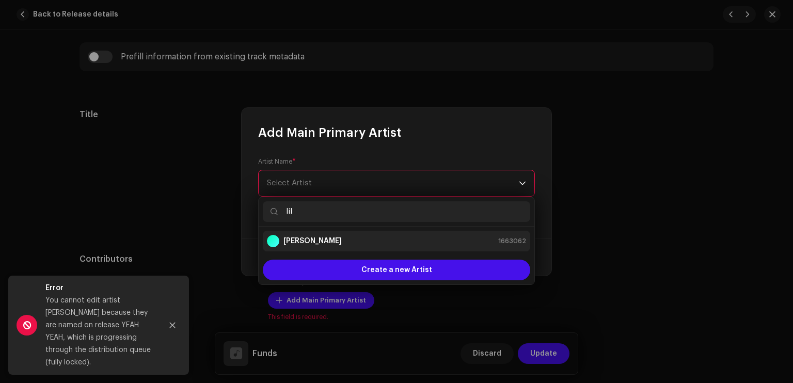
type input "lil"
click at [331, 232] on li "[PERSON_NAME] 1663062" at bounding box center [396, 241] width 267 height 21
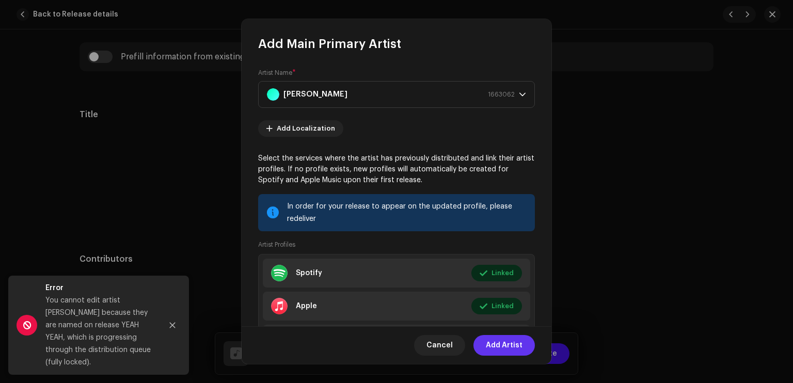
click at [512, 340] on span "Add Artist" at bounding box center [504, 345] width 37 height 21
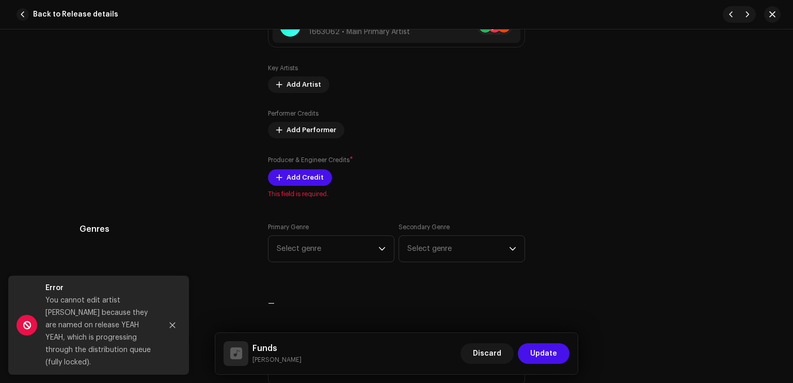
scroll to position [746, 0]
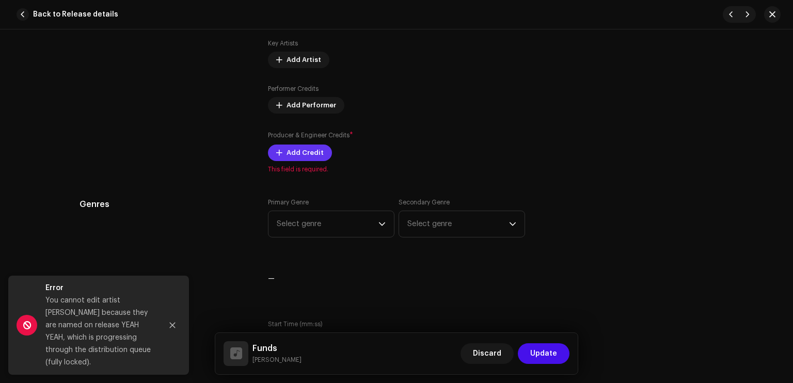
click at [277, 147] on button "Add Credit" at bounding box center [300, 153] width 64 height 17
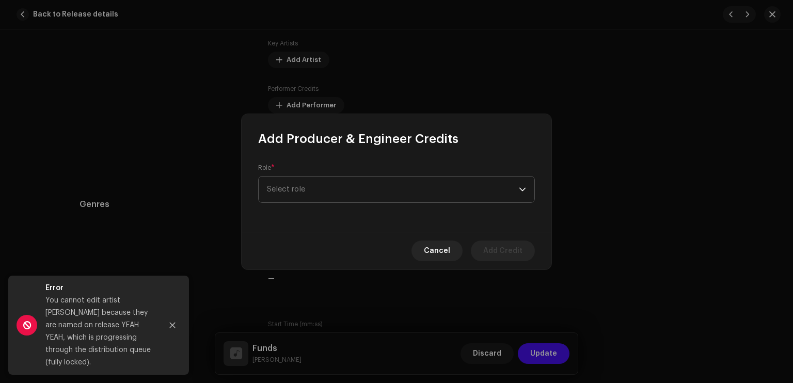
click at [295, 182] on span "Select role" at bounding box center [393, 190] width 252 height 26
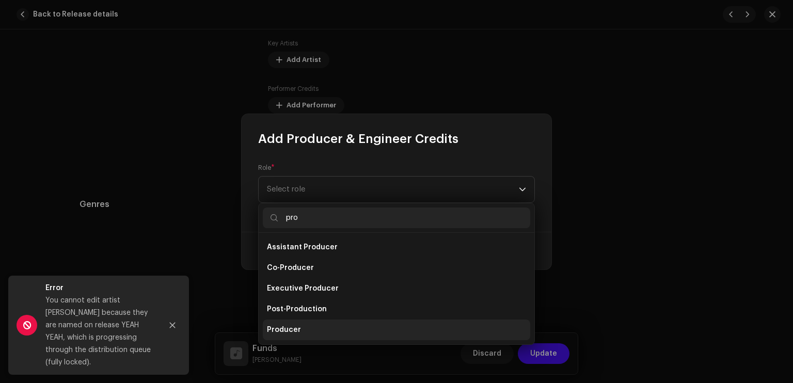
type input "pro"
click at [301, 335] on li "Producer" at bounding box center [396, 330] width 267 height 21
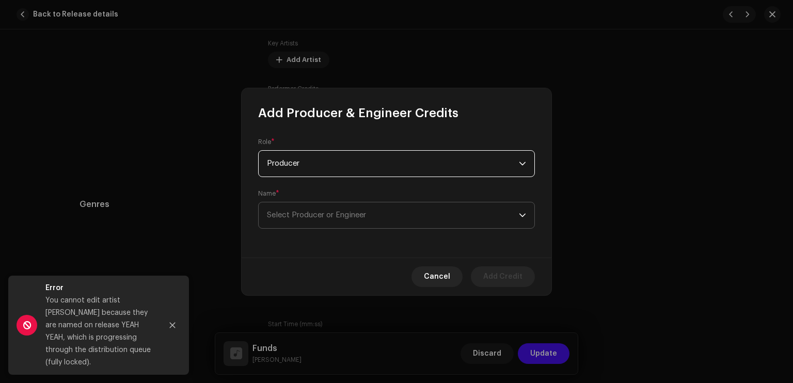
click at [342, 219] on span "Select Producer or Engineer" at bounding box center [393, 215] width 252 height 26
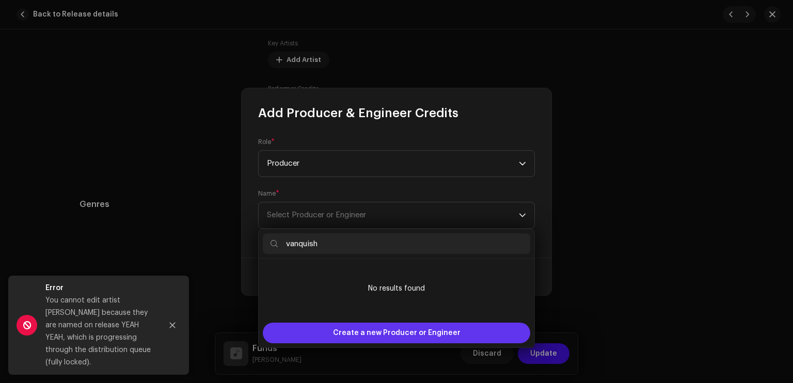
type input "vanquish"
click at [362, 331] on span "Create a new Producer or Engineer" at bounding box center [397, 333] width 128 height 21
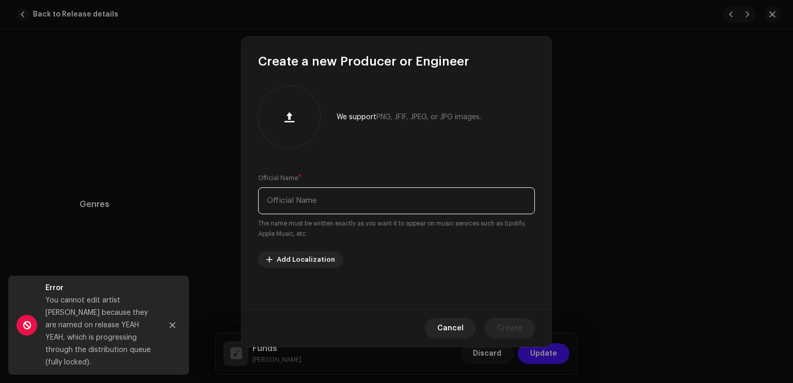
click at [337, 201] on input "text" at bounding box center [396, 200] width 277 height 27
paste input "vanquish"
type input "vanquish"
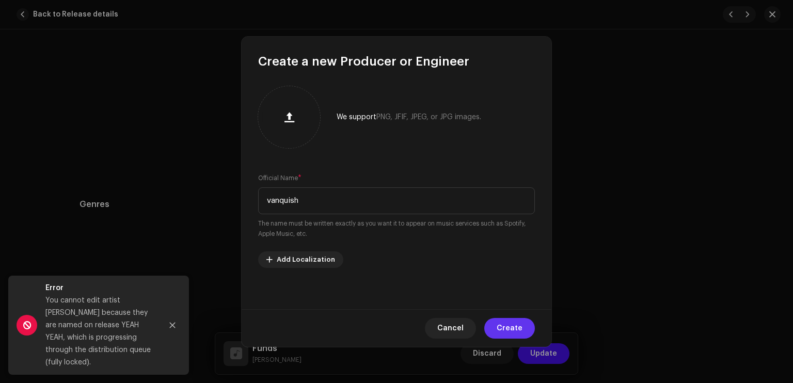
click at [510, 322] on span "Create" at bounding box center [510, 328] width 26 height 21
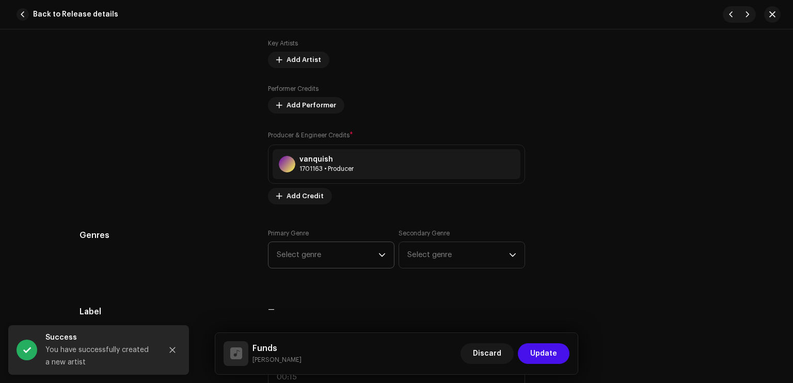
click at [347, 249] on span "Select genre" at bounding box center [328, 255] width 102 height 26
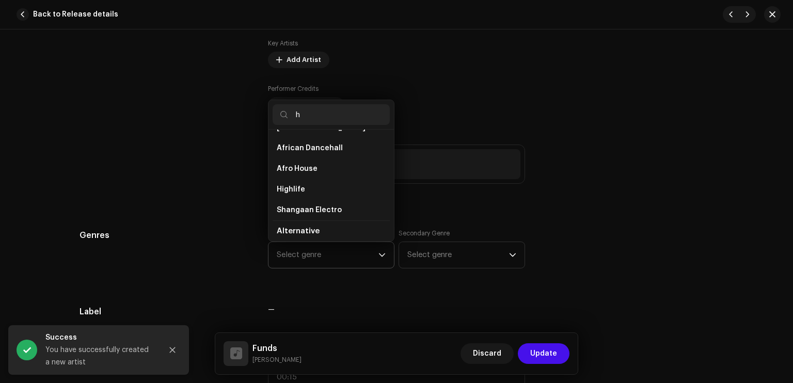
scroll to position [0, 0]
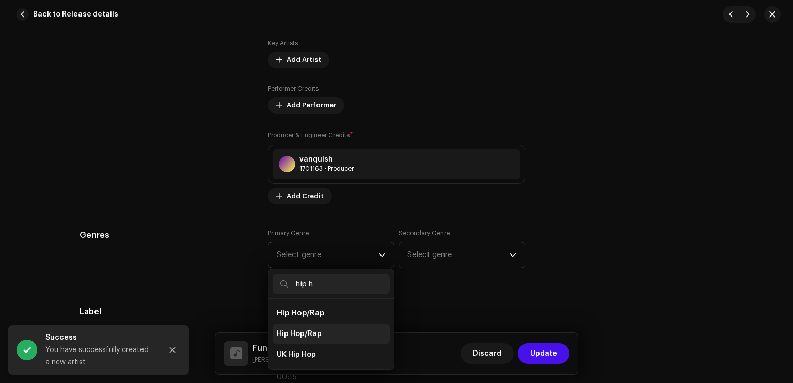
type input "hip h"
click at [326, 339] on li "Hip Hop/Rap" at bounding box center [331, 334] width 117 height 21
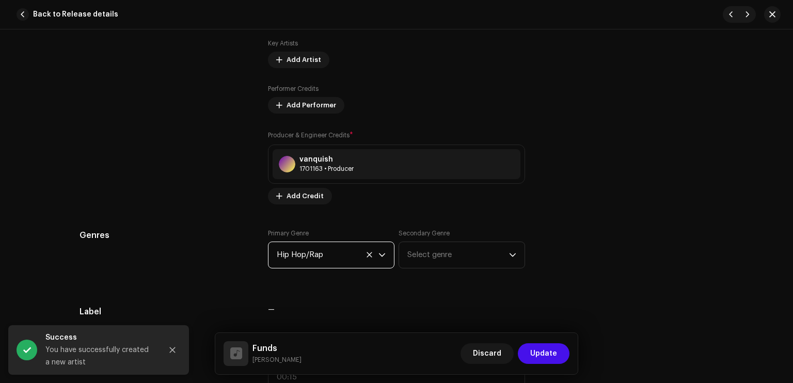
click at [432, 264] on span "Select genre" at bounding box center [458, 255] width 102 height 26
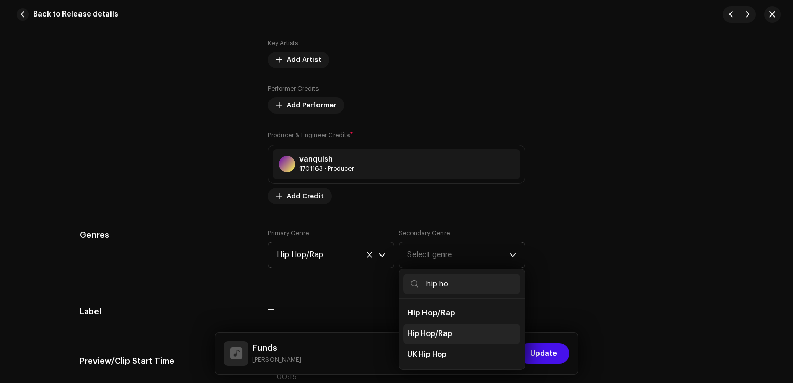
type input "hip ho"
click at [428, 329] on span "Hip Hop/Rap" at bounding box center [429, 334] width 45 height 10
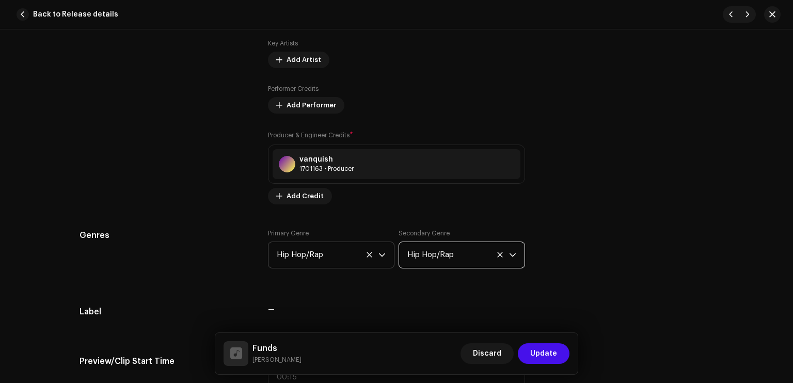
scroll to position [1001, 0]
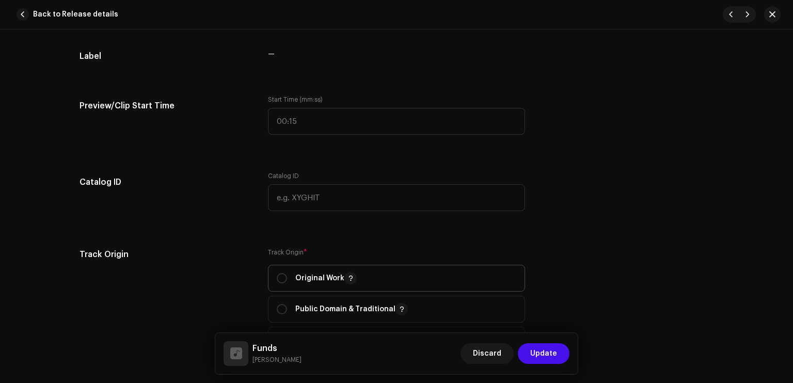
click at [318, 283] on p "Original Work" at bounding box center [325, 278] width 61 height 12
radio input "true"
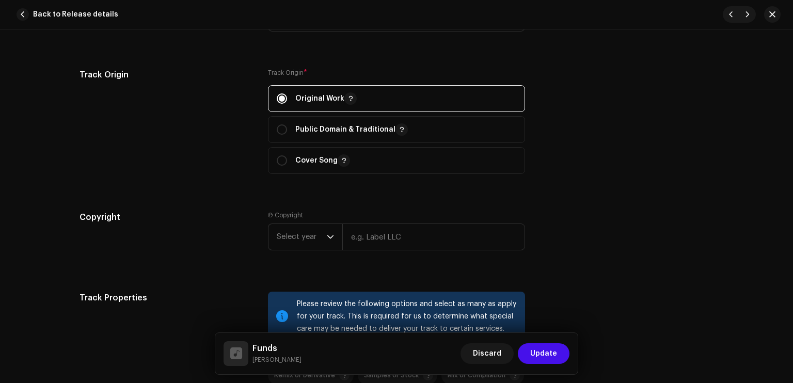
scroll to position [1194, 0]
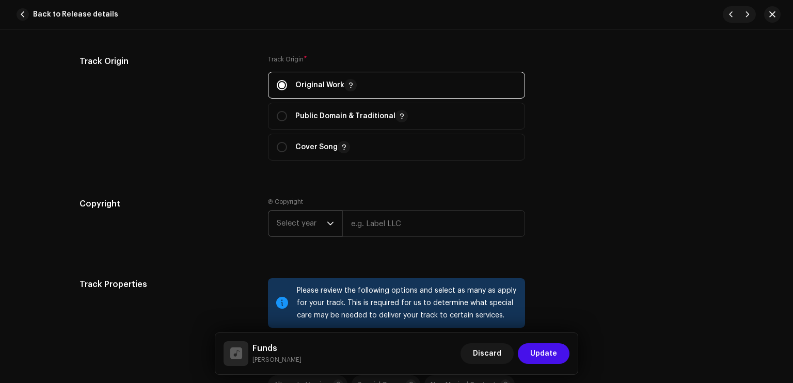
click at [314, 224] on span "Select year" at bounding box center [302, 224] width 50 height 26
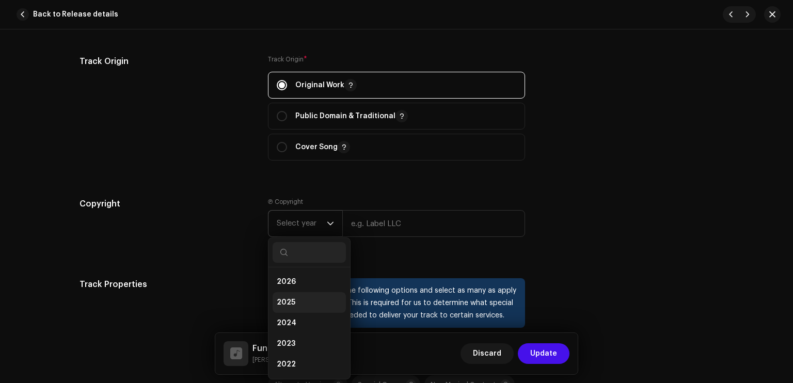
click at [297, 298] on li "2025" at bounding box center [309, 302] width 73 height 21
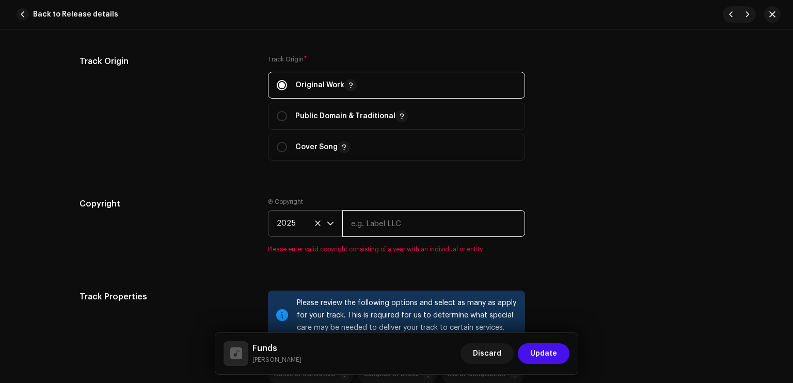
click at [360, 226] on input "text" at bounding box center [433, 223] width 183 height 27
type input "Sleezy Entertainment & High School Kids Field Records"
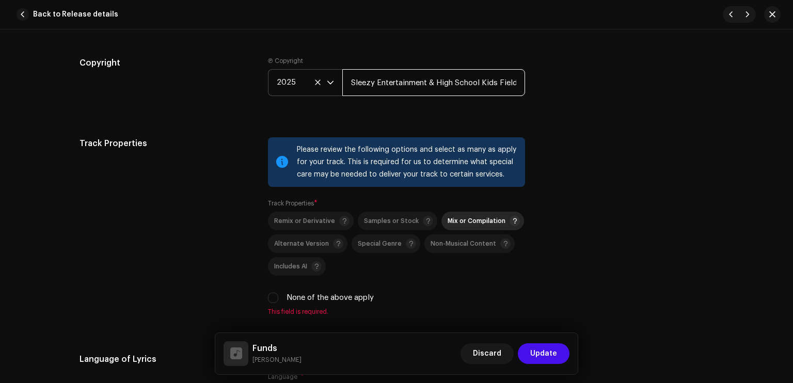
scroll to position [1344, 0]
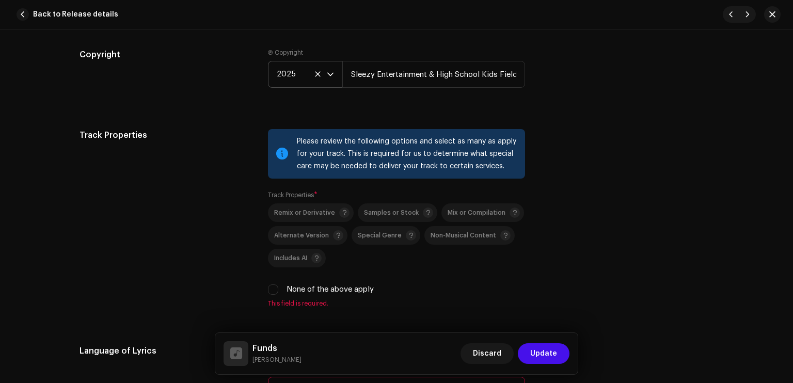
click at [313, 289] on label "None of the above apply" at bounding box center [330, 289] width 87 height 11
click at [278, 289] on input "None of the above apply" at bounding box center [273, 290] width 10 height 10
checkbox input "true"
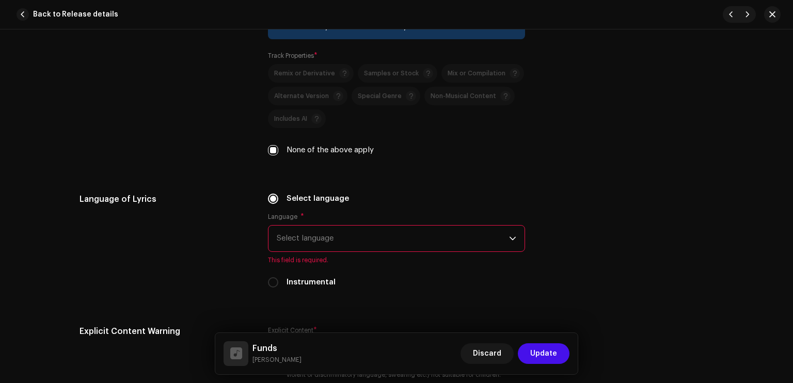
scroll to position [1494, 0]
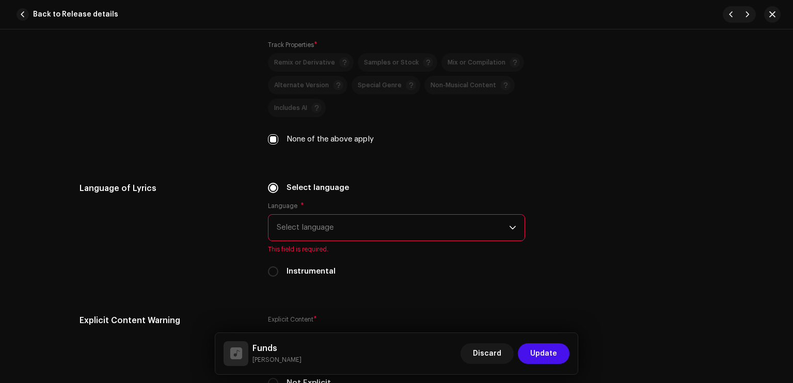
click at [329, 238] on span "Select language" at bounding box center [393, 228] width 232 height 26
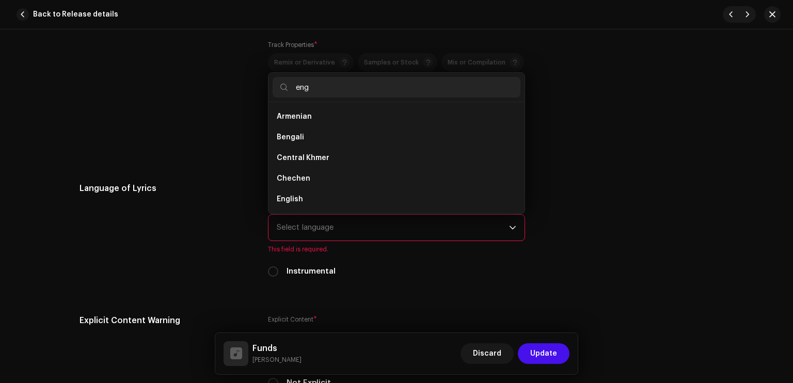
scroll to position [0, 0]
type input "eng"
click at [302, 143] on li "English" at bounding box center [397, 137] width 248 height 21
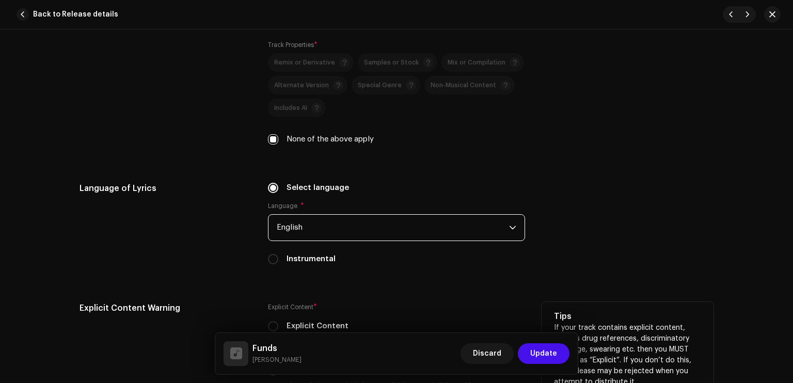
click at [323, 324] on label "Explicit Content" at bounding box center [318, 326] width 62 height 11
click at [278, 324] on input "Explicit Content" at bounding box center [273, 326] width 10 height 10
radio input "true"
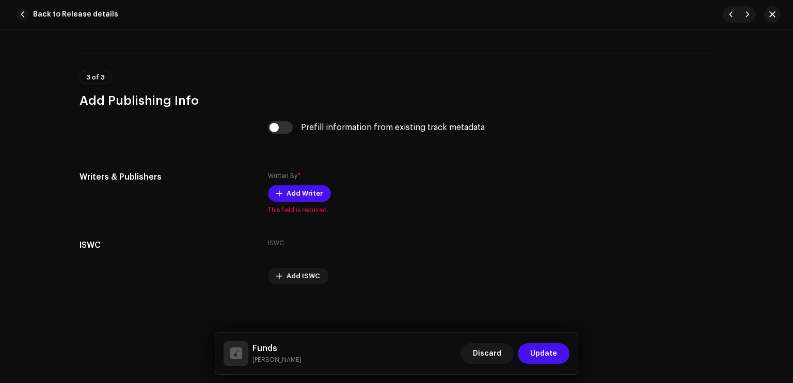
scroll to position [1964, 0]
click at [280, 122] on input "checkbox" at bounding box center [280, 127] width 25 height 12
checkbox input "true"
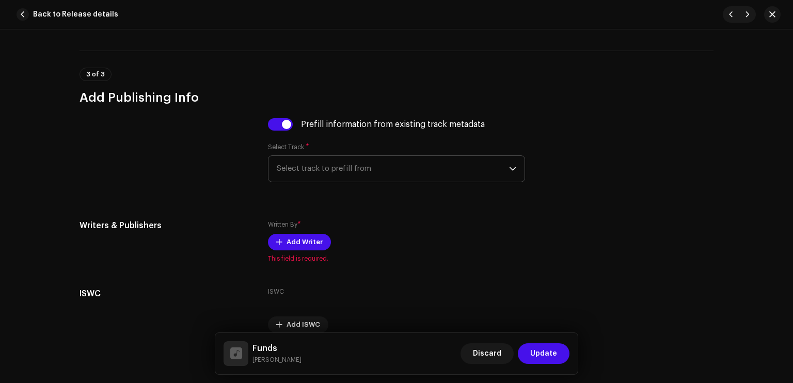
click at [288, 173] on span "Select track to prefill from" at bounding box center [393, 169] width 232 height 26
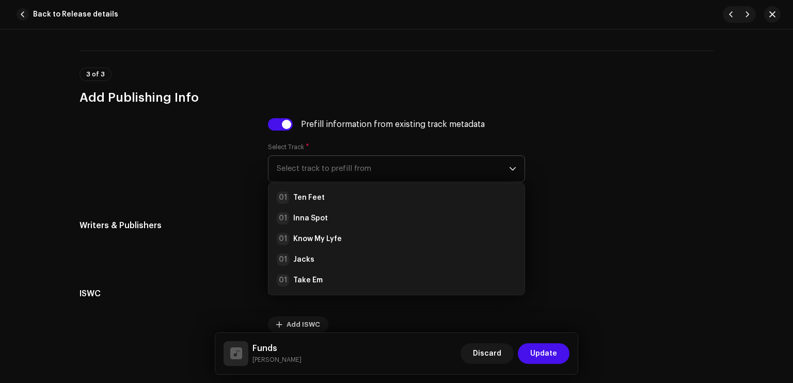
click at [297, 188] on ul "01 Ten Feet 01 Inna Spot 01 Know My Lyfe 01 Jacks 01 Take Em 01 I LUV It So Muc…" at bounding box center [396, 383] width 256 height 401
click at [302, 192] on li "01 Ten Feet" at bounding box center [397, 197] width 248 height 21
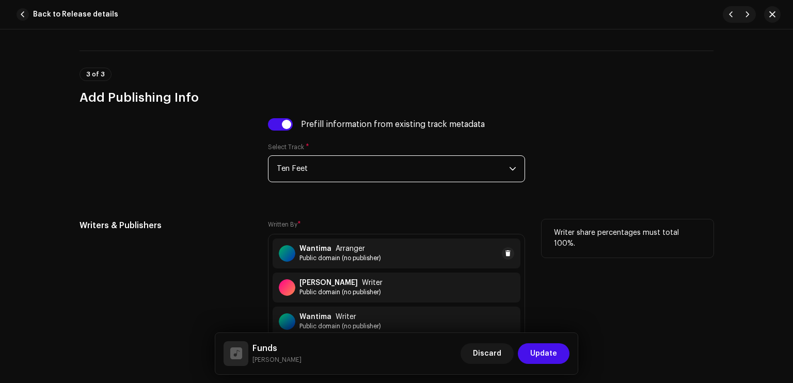
click at [312, 257] on span "Public domain (no publisher)" at bounding box center [340, 258] width 82 height 8
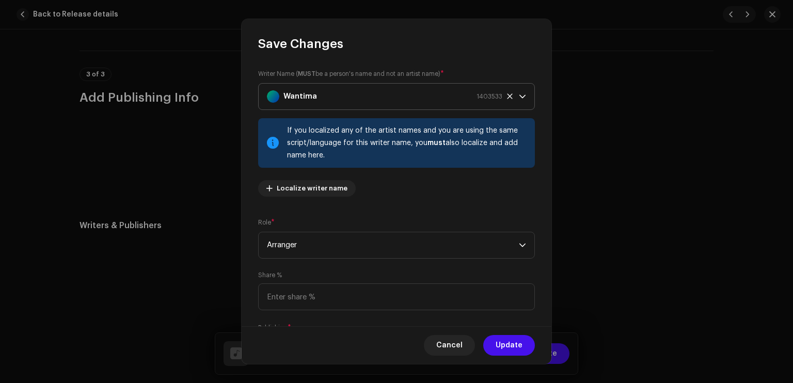
click at [304, 93] on strong "Wantima" at bounding box center [300, 97] width 34 height 26
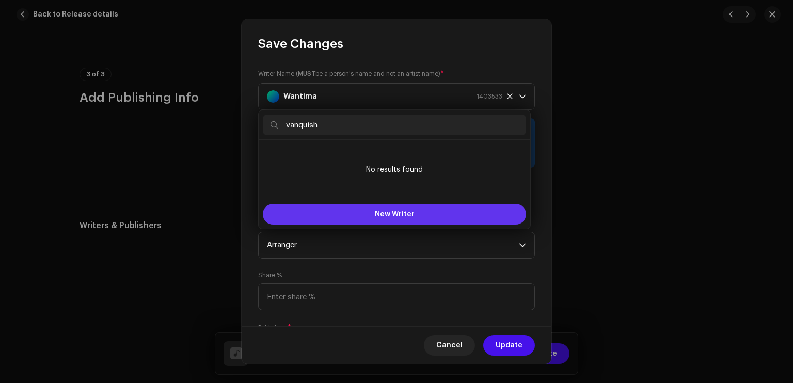
type input "vanquish"
click at [378, 212] on span "New Writer" at bounding box center [395, 214] width 40 height 7
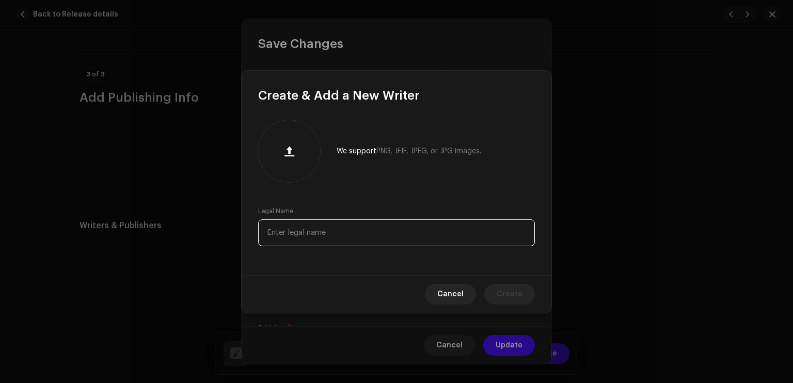
click at [354, 232] on input "text" at bounding box center [396, 232] width 277 height 27
paste input "vanquish"
type input "vanquish"
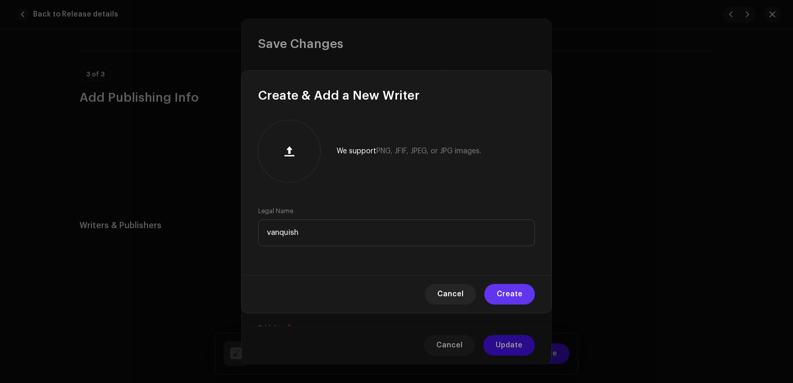
click at [499, 291] on span "Create" at bounding box center [510, 294] width 26 height 21
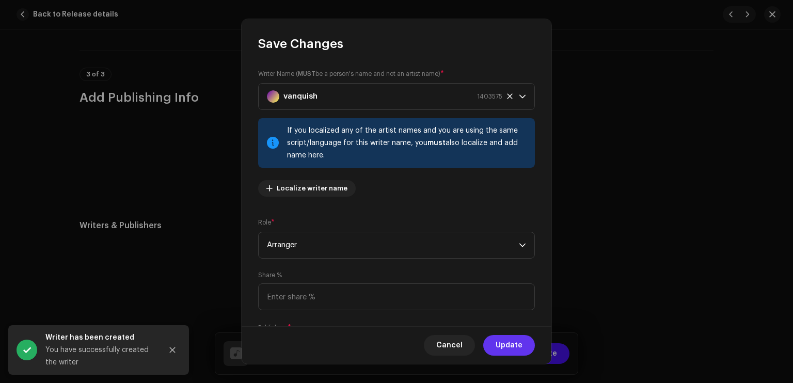
click at [510, 344] on span "Update" at bounding box center [509, 345] width 27 height 21
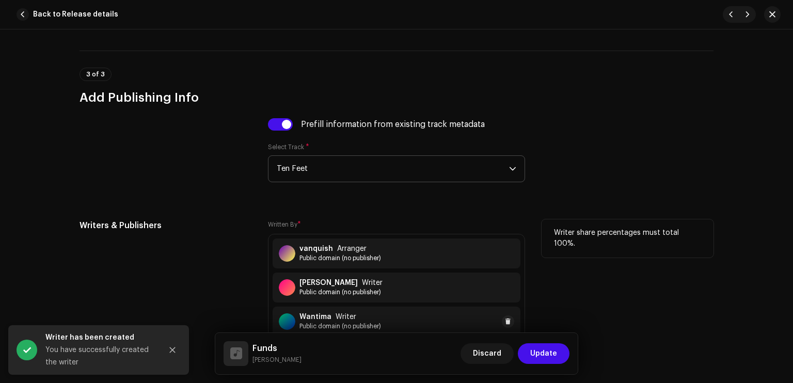
click at [319, 318] on strong "Wantima" at bounding box center [315, 317] width 32 height 8
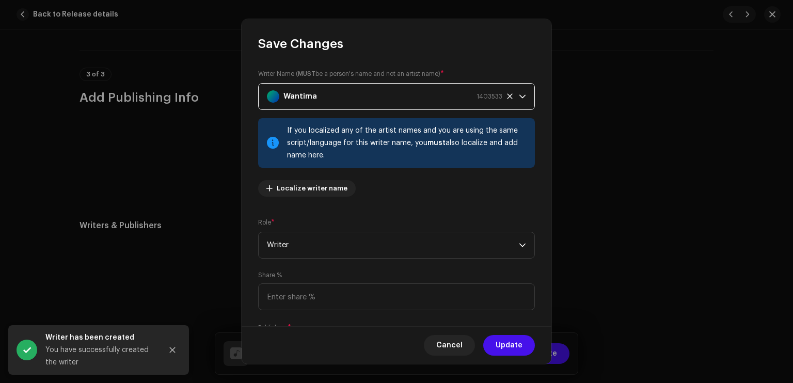
click at [342, 91] on div "Wantima 1403533" at bounding box center [384, 97] width 235 height 26
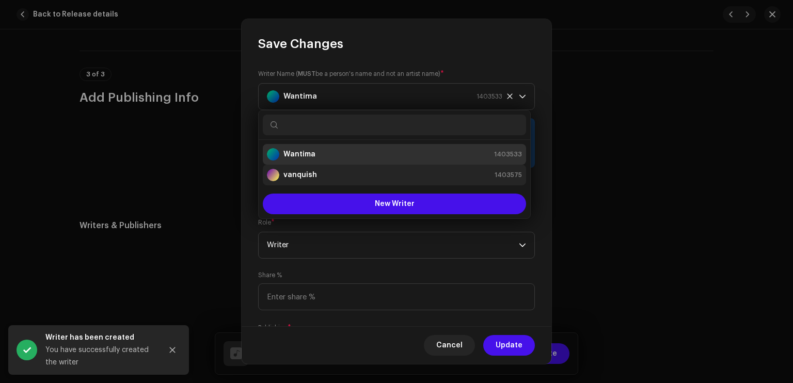
click at [318, 174] on div "vanquish 1403575" at bounding box center [394, 175] width 255 height 12
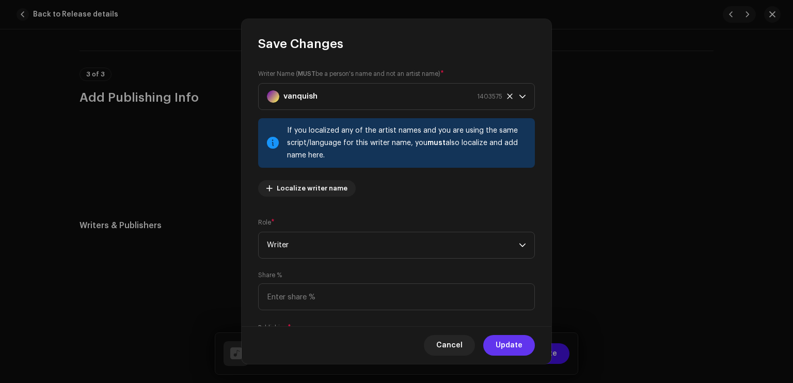
click at [504, 337] on span "Update" at bounding box center [509, 345] width 27 height 21
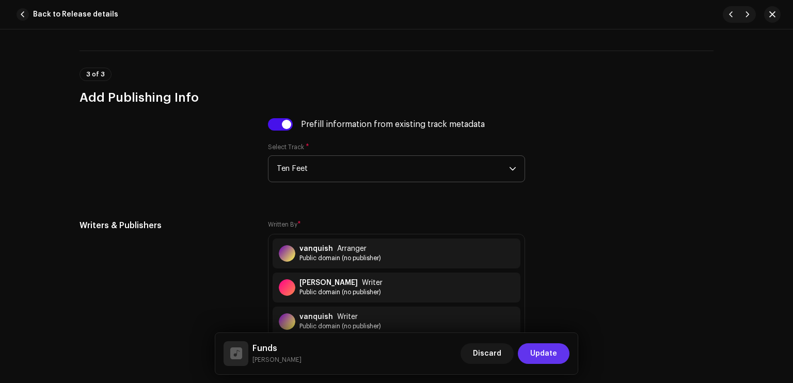
click at [550, 351] on span "Update" at bounding box center [543, 353] width 27 height 21
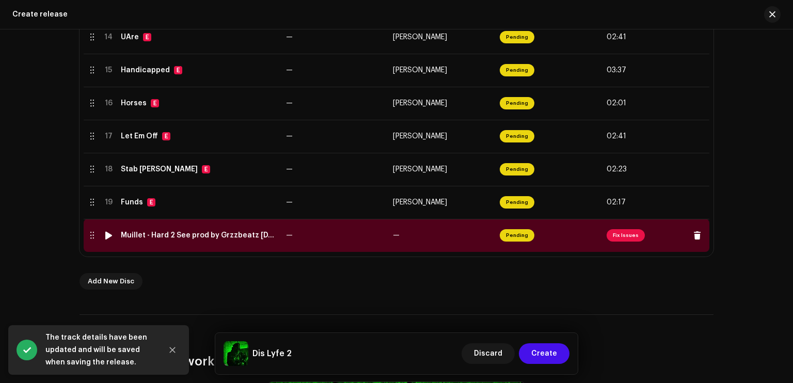
click at [523, 235] on span "Pending" at bounding box center [517, 235] width 35 height 12
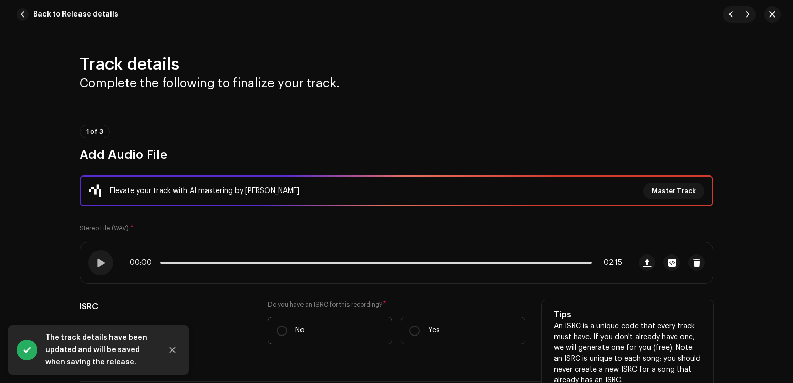
click at [310, 326] on label "No" at bounding box center [330, 330] width 124 height 27
click at [287, 326] on input "No" at bounding box center [282, 331] width 10 height 10
radio input "true"
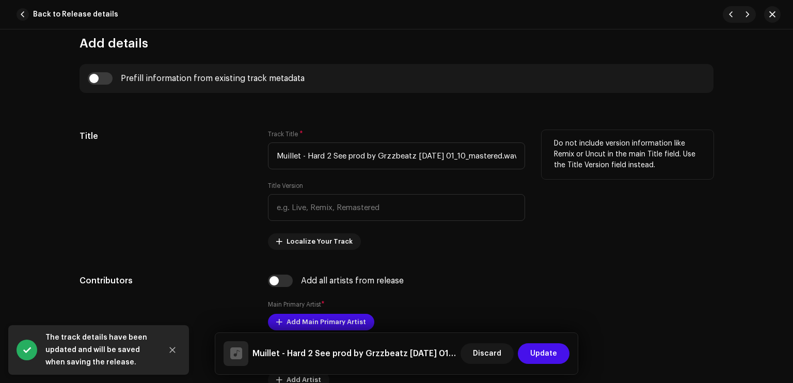
scroll to position [415, 0]
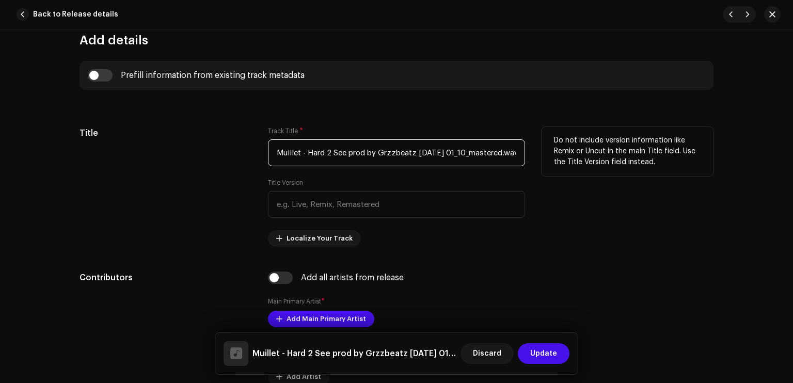
drag, startPoint x: 378, startPoint y: 152, endPoint x: 415, endPoint y: 154, distance: 37.2
click at [415, 154] on input "Muillet - Hard 2 See prod by Grzzbeatz [DATE] 01_10_mastered.wav" at bounding box center [396, 152] width 257 height 27
click at [351, 145] on input "Muillet - Hard 2 See prod by Grzzbeatz [DATE] 01_10_mastered.wav" at bounding box center [396, 152] width 257 height 27
drag, startPoint x: 351, startPoint y: 145, endPoint x: 358, endPoint y: 138, distance: 9.9
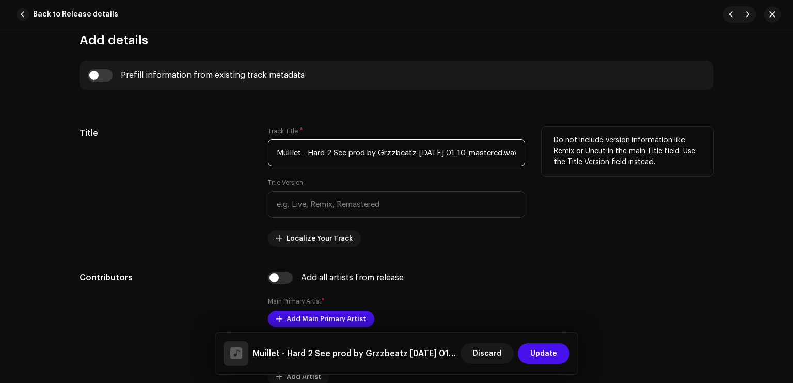
click at [352, 145] on input "Muillet - Hard 2 See prod by Grzzbeatz [DATE] 01_10_mastered.wav" at bounding box center [396, 152] width 257 height 27
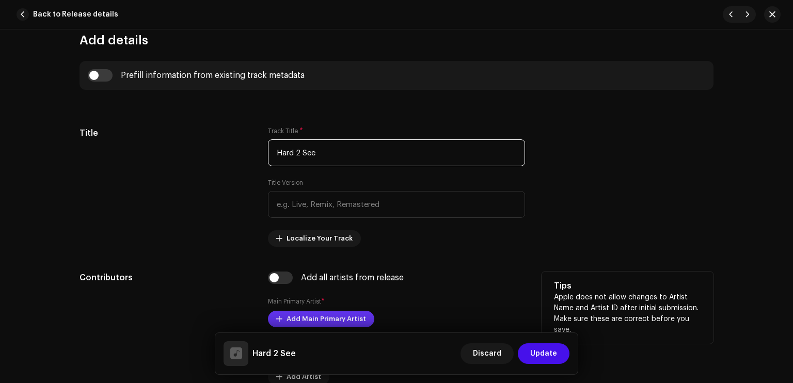
type input "Hard 2 See"
click at [326, 319] on span "Add Main Primary Artist" at bounding box center [327, 319] width 80 height 21
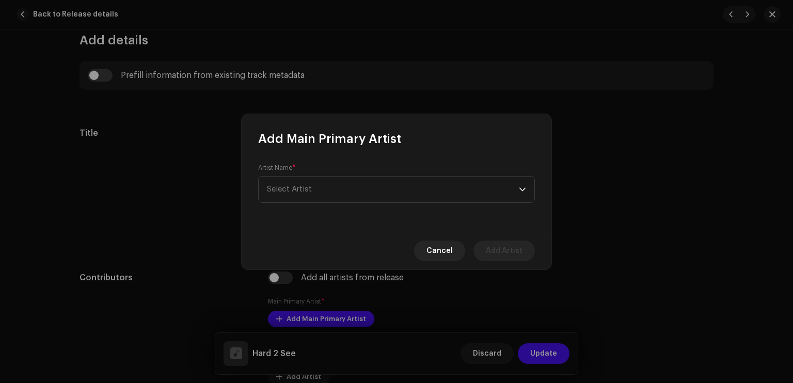
click at [397, 166] on div "Artist Name * [PERSON_NAME]" at bounding box center [396, 183] width 277 height 39
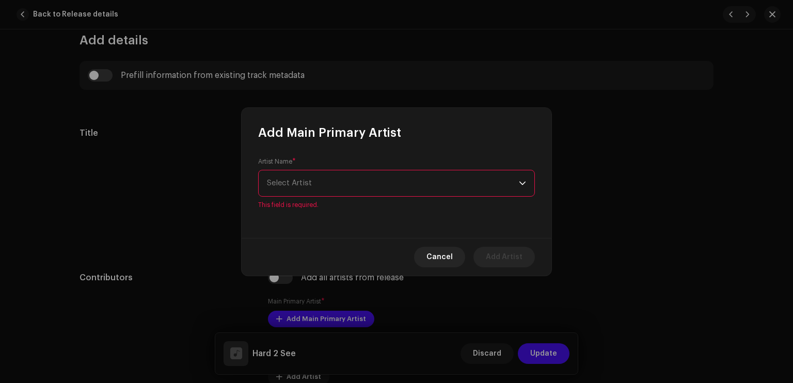
click at [407, 181] on span "Select Artist" at bounding box center [393, 183] width 252 height 26
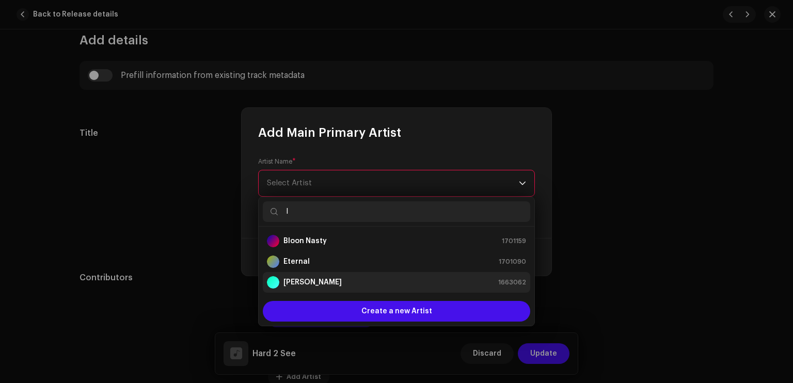
type input "l"
click at [336, 276] on div "[PERSON_NAME] 1663062" at bounding box center [396, 282] width 259 height 12
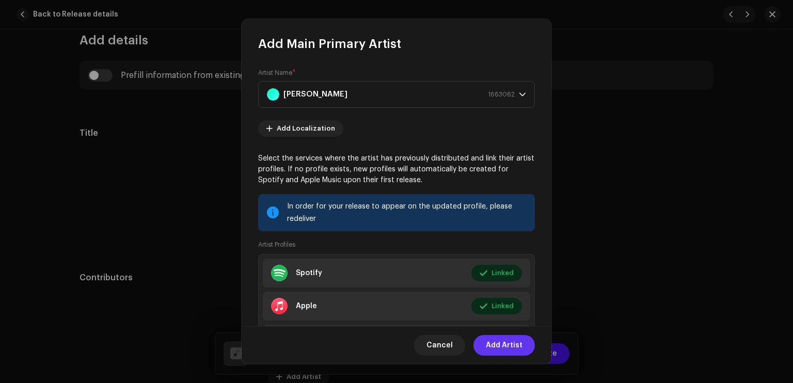
click at [512, 346] on span "Add Artist" at bounding box center [504, 345] width 37 height 21
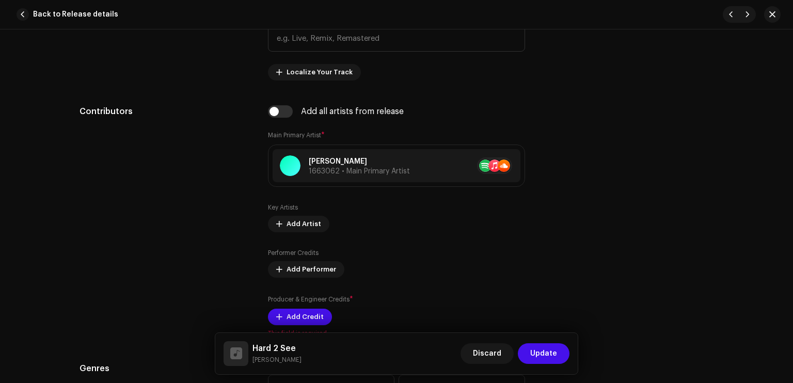
scroll to position [653, 0]
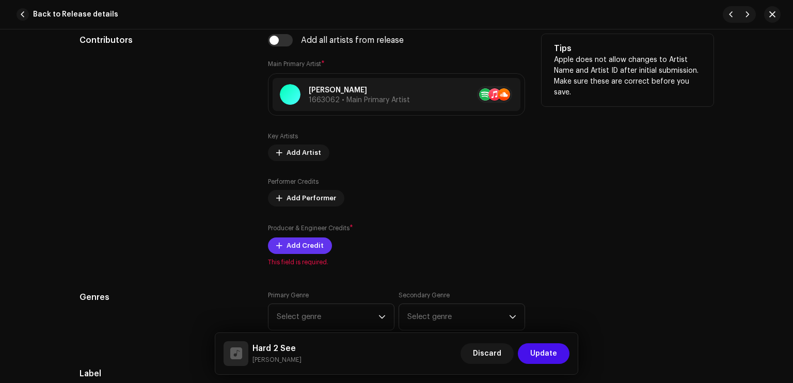
click at [294, 252] on span "Add Credit" at bounding box center [305, 245] width 37 height 21
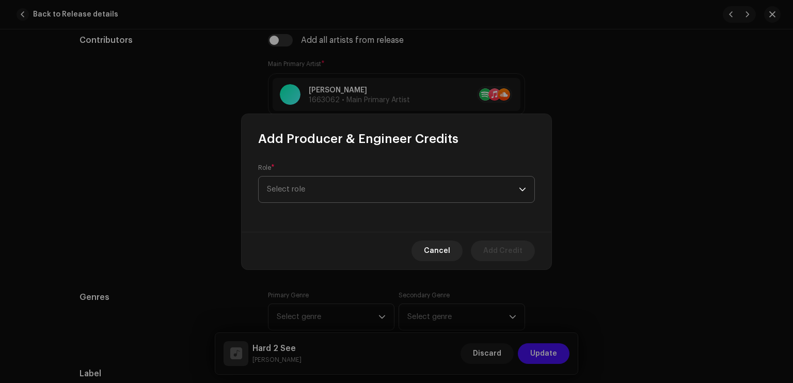
click at [294, 198] on span "Select role" at bounding box center [393, 190] width 252 height 26
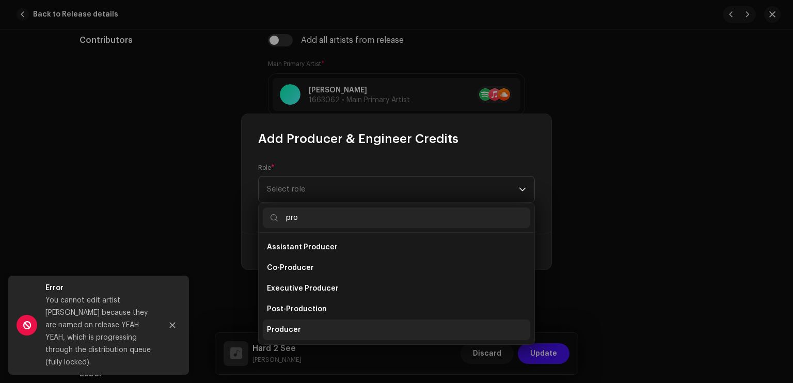
type input "pro"
click at [299, 329] on li "Producer" at bounding box center [396, 330] width 267 height 21
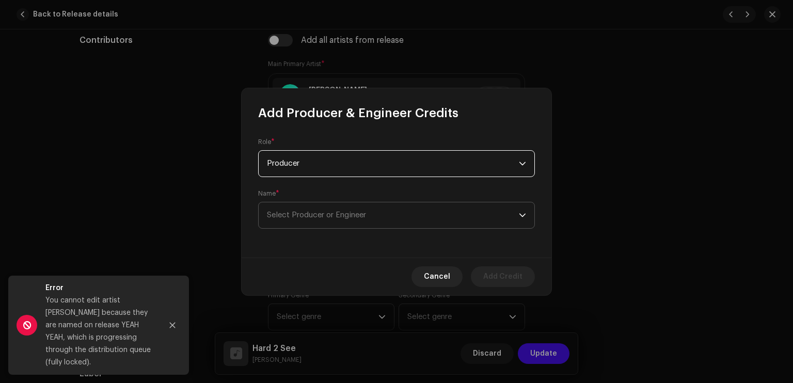
click at [342, 217] on span "Select Producer or Engineer" at bounding box center [316, 215] width 99 height 8
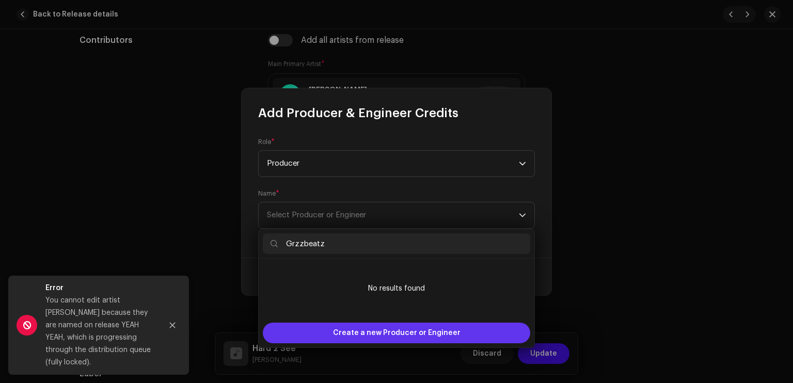
type input "Grzzbeatz"
click at [378, 338] on span "Create a new Producer or Engineer" at bounding box center [397, 333] width 128 height 21
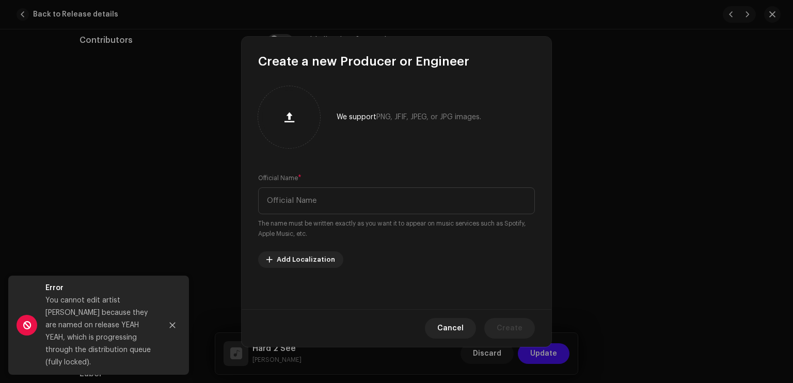
click at [342, 215] on div "Official Name * The name must be written exactly as you want it to appear on mu…" at bounding box center [396, 206] width 277 height 66
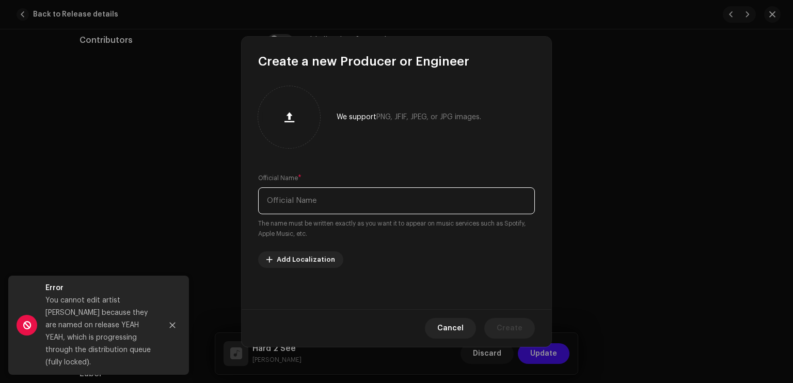
click at [343, 206] on input "text" at bounding box center [396, 200] width 277 height 27
paste input "Grzzbeatz"
type input "Grzzbeatz"
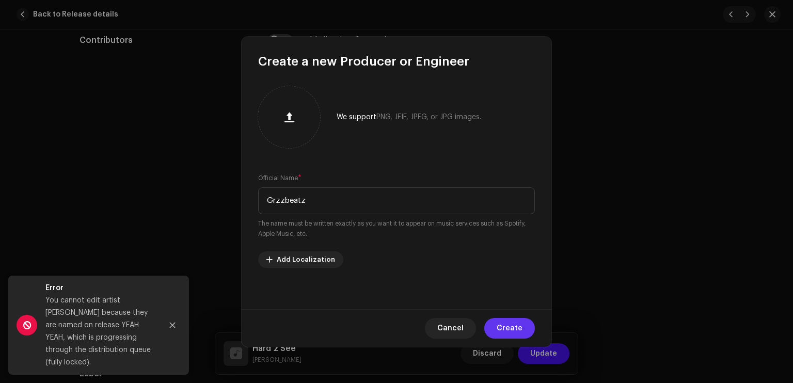
click at [512, 325] on span "Create" at bounding box center [510, 328] width 26 height 21
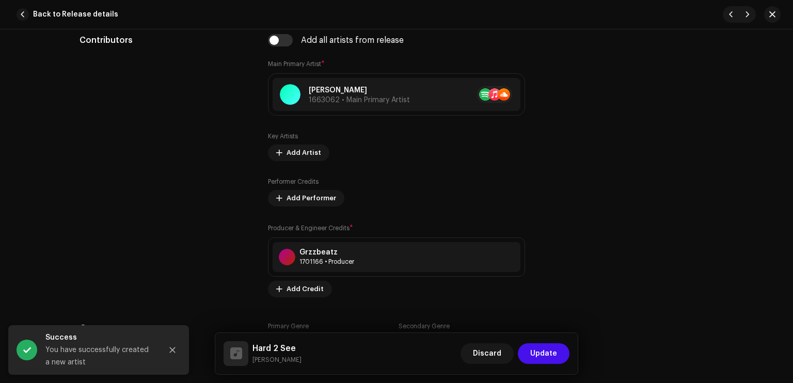
scroll to position [796, 0]
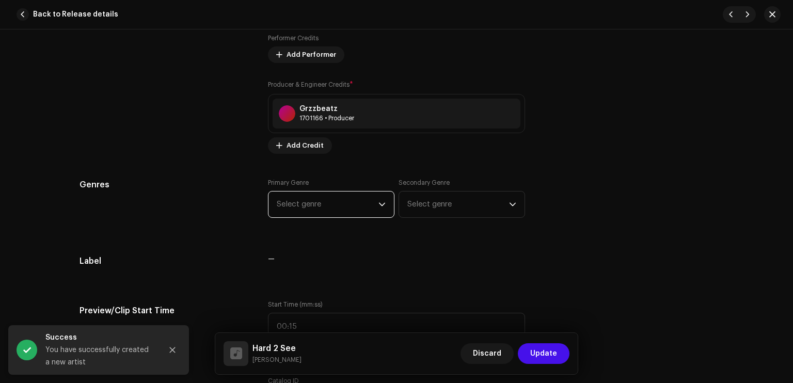
click at [355, 211] on span "Select genre" at bounding box center [328, 205] width 102 height 26
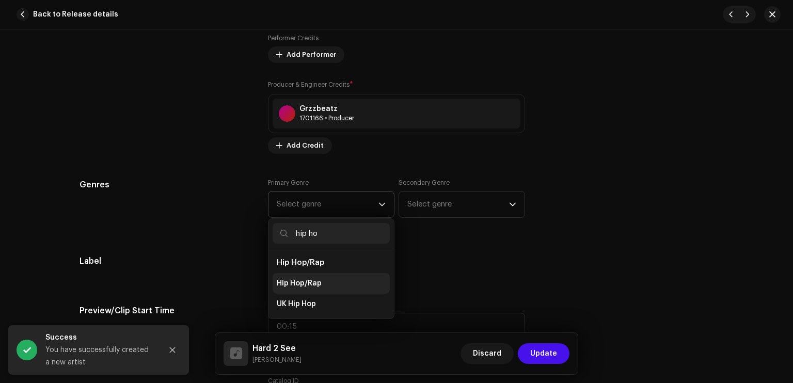
type input "hip ho"
click at [342, 277] on li "Hip Hop/Rap" at bounding box center [331, 283] width 117 height 21
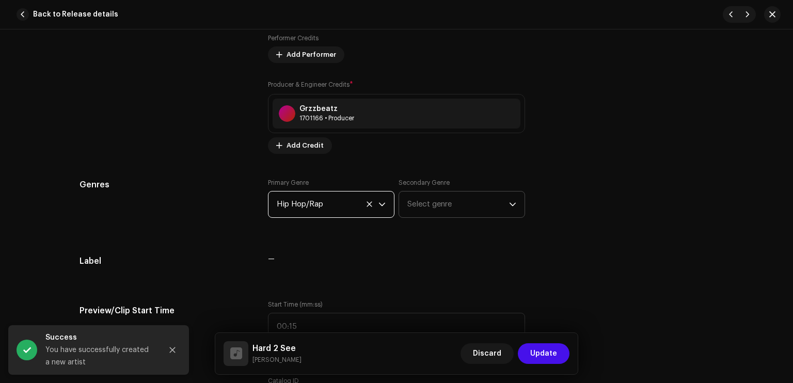
click at [414, 204] on span "Select genre" at bounding box center [458, 205] width 102 height 26
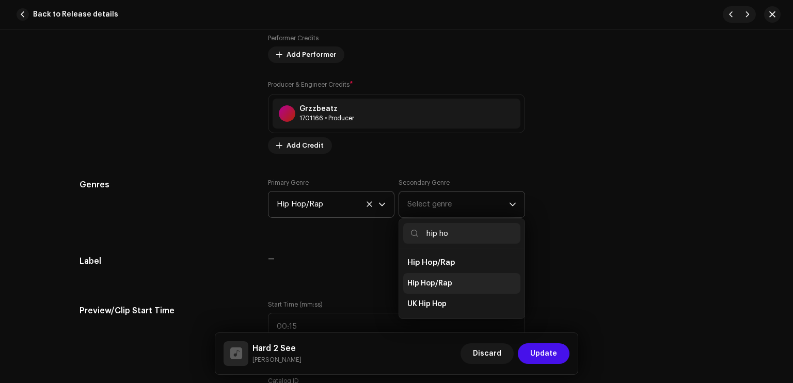
type input "hip ho"
click at [422, 284] on span "Hip Hop/Rap" at bounding box center [429, 283] width 45 height 10
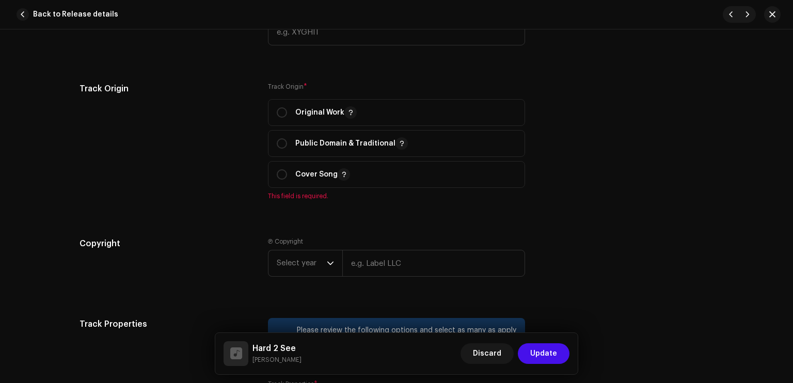
scroll to position [1169, 0]
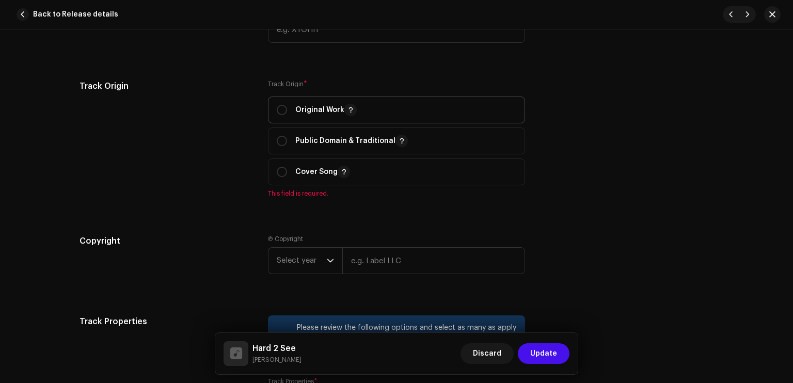
click at [308, 109] on p "Original Work" at bounding box center [325, 110] width 61 height 12
radio input "true"
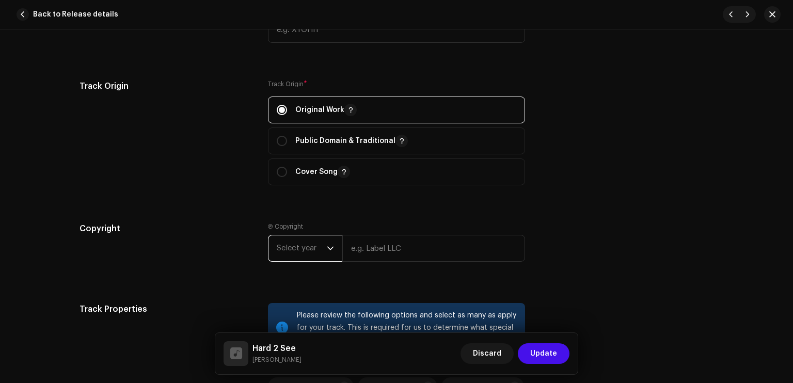
click at [308, 246] on span "Select year" at bounding box center [302, 248] width 50 height 26
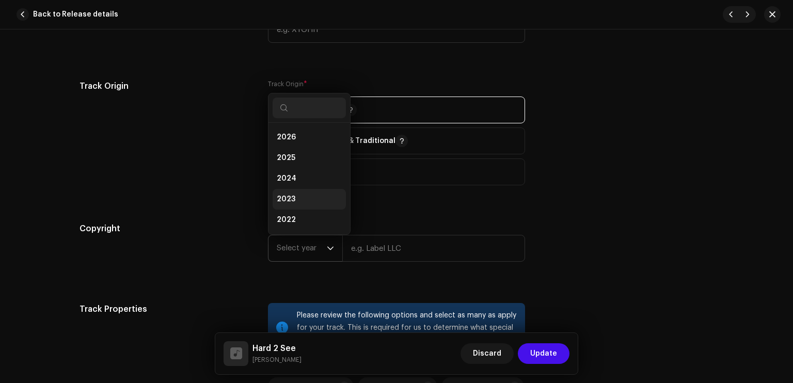
scroll to position [17, 0]
click at [302, 132] on li "2025" at bounding box center [309, 141] width 73 height 21
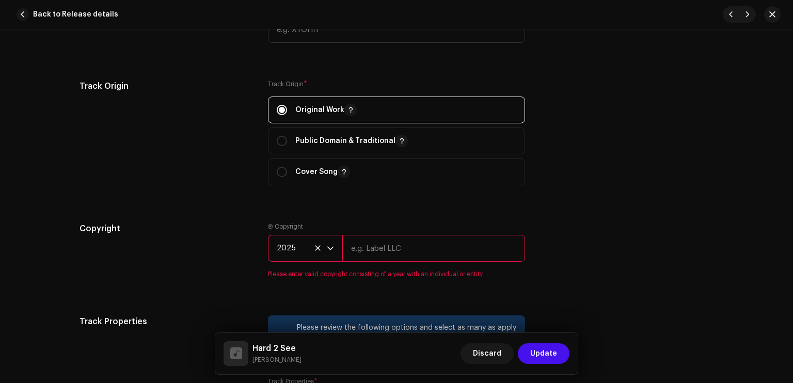
click at [380, 251] on input "text" at bounding box center [433, 248] width 183 height 27
type input "Sleezy Entertainment & High School Kids Field Records"
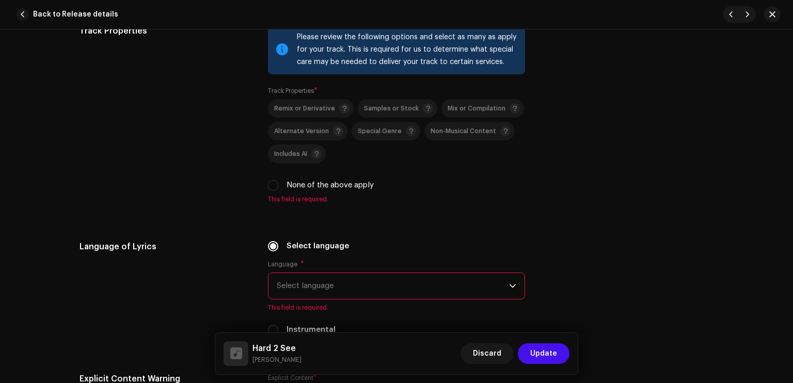
scroll to position [1464, 0]
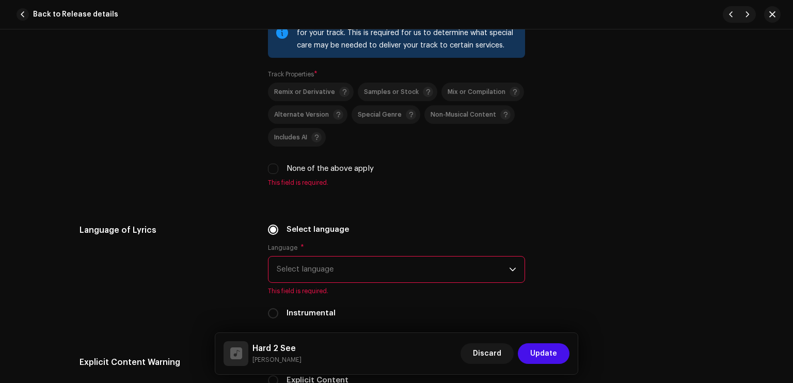
click at [339, 176] on div "Please review the following options and select as many as apply for your track.…" at bounding box center [396, 97] width 257 height 179
click at [335, 171] on label "None of the above apply" at bounding box center [330, 168] width 87 height 11
click at [278, 171] on input "None of the above apply" at bounding box center [273, 169] width 10 height 10
checkbox input "true"
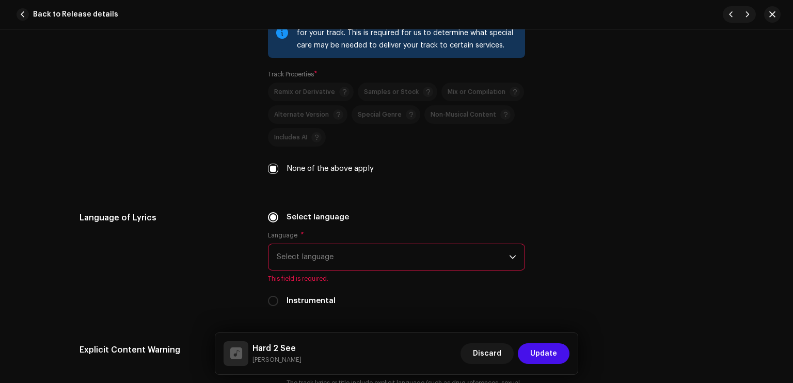
click at [349, 261] on span "Select language" at bounding box center [393, 257] width 232 height 26
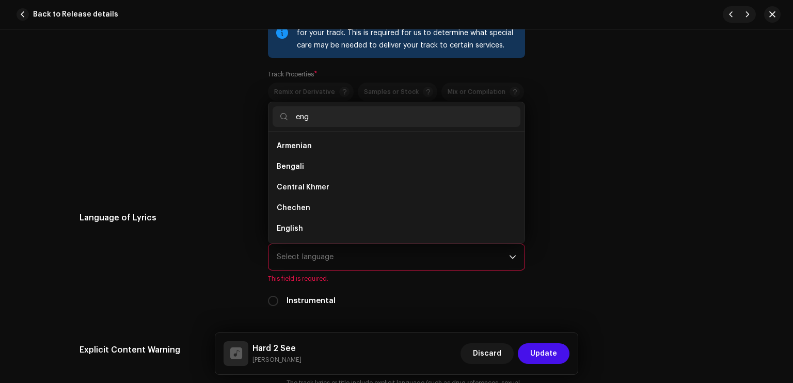
scroll to position [0, 0]
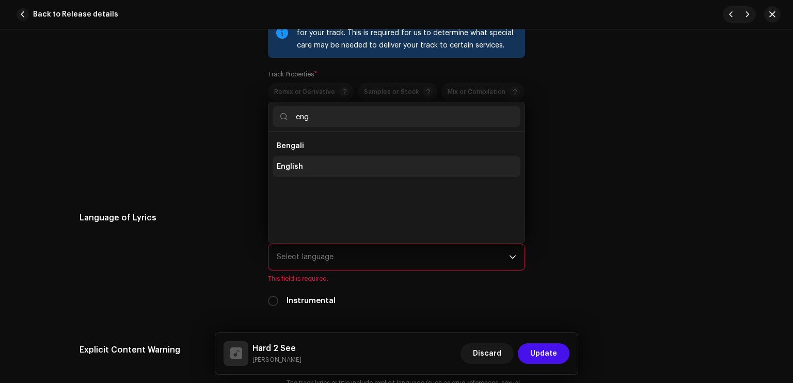
type input "eng"
click at [295, 168] on span "English" at bounding box center [290, 167] width 26 height 10
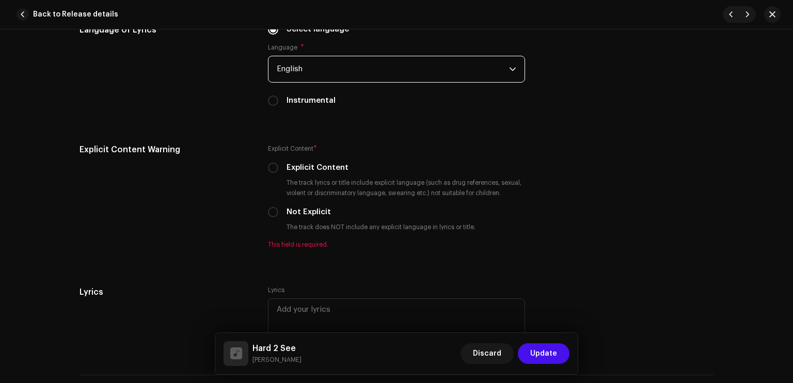
scroll to position [1712, 0]
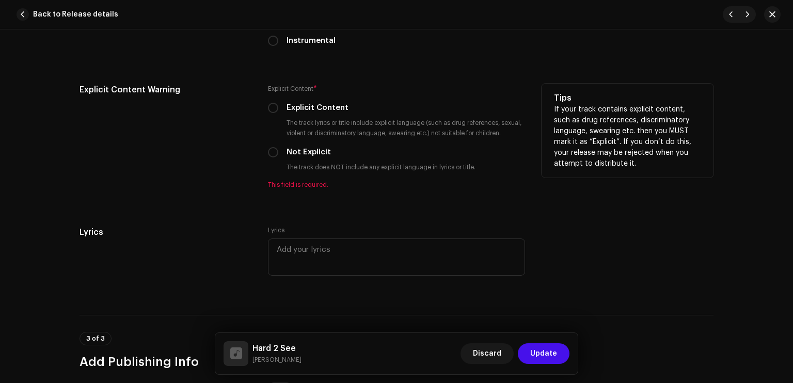
click at [304, 113] on label "Explicit Content" at bounding box center [318, 107] width 62 height 11
click at [278, 113] on input "Explicit Content" at bounding box center [273, 108] width 10 height 10
radio input "true"
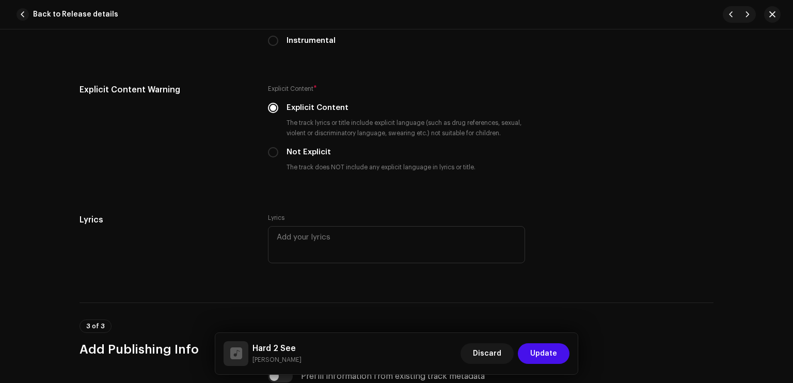
scroll to position [1964, 0]
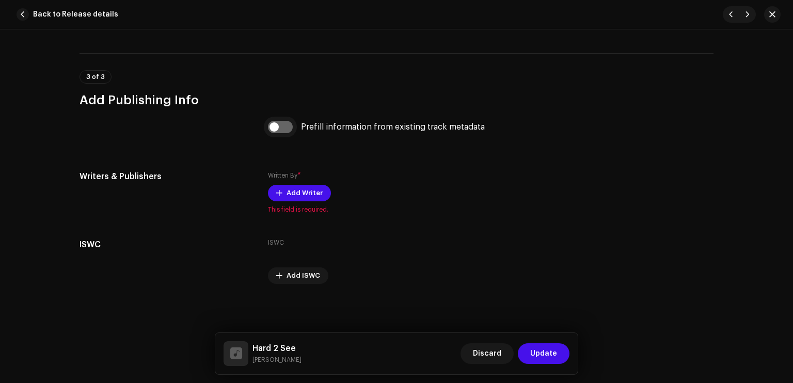
click at [285, 124] on input "checkbox" at bounding box center [280, 127] width 25 height 12
checkbox input "true"
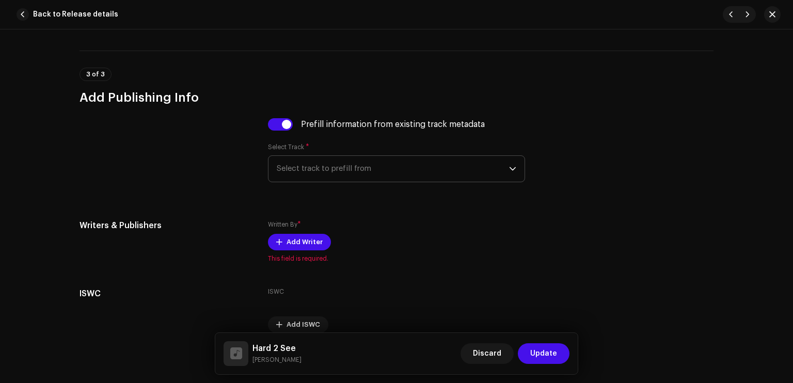
click at [305, 168] on span "Select track to prefill from" at bounding box center [393, 169] width 232 height 26
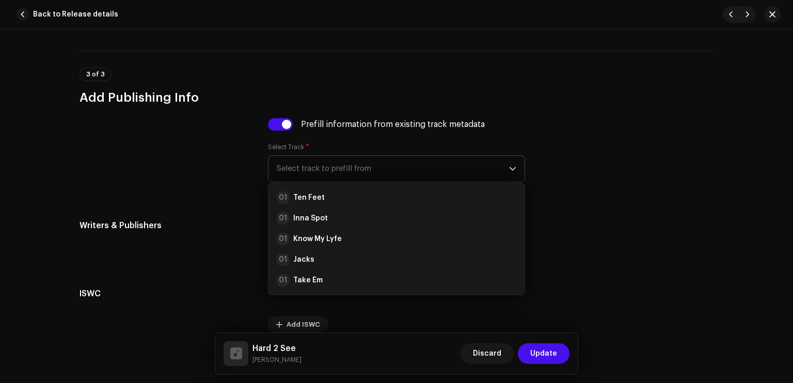
click at [306, 200] on strong "Ten Feet" at bounding box center [308, 198] width 31 height 10
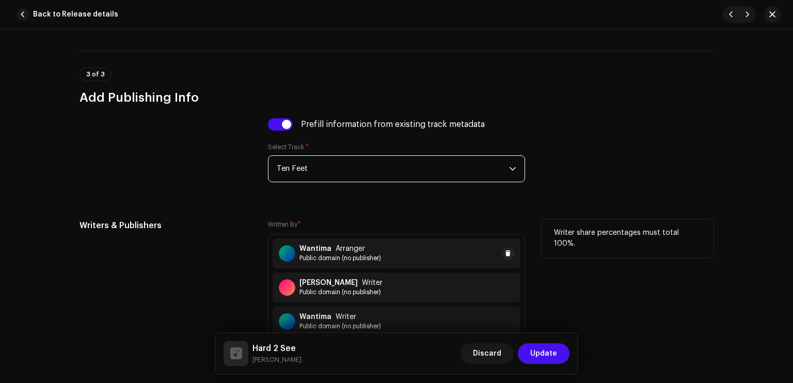
click at [316, 246] on div "Wantima Arranger Public domain (no publisher)" at bounding box center [397, 254] width 248 height 30
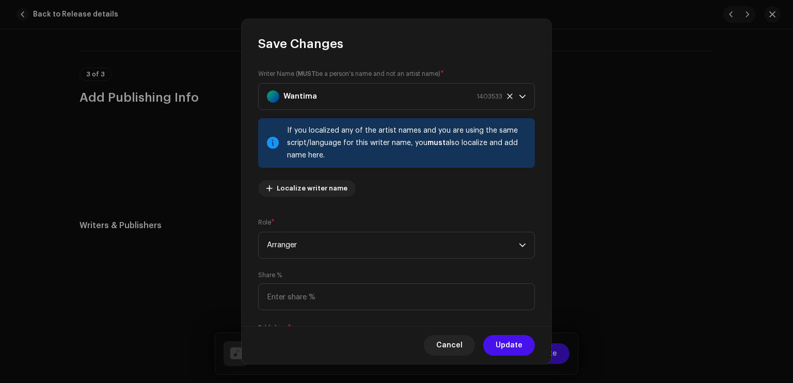
click at [295, 92] on strong "Wantima" at bounding box center [300, 97] width 34 height 26
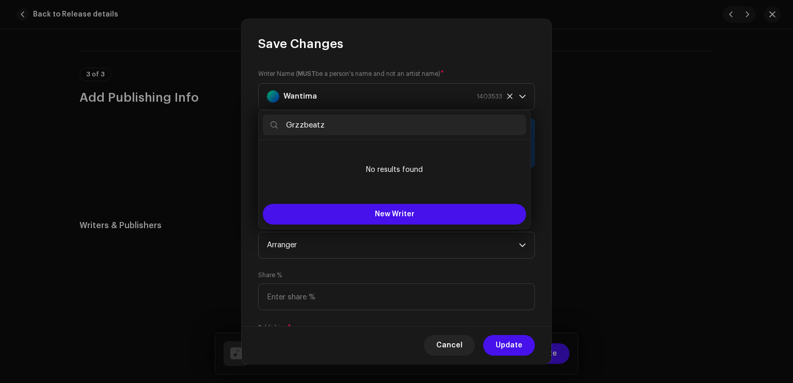
click at [288, 120] on input "Grzzbeatz" at bounding box center [394, 125] width 263 height 21
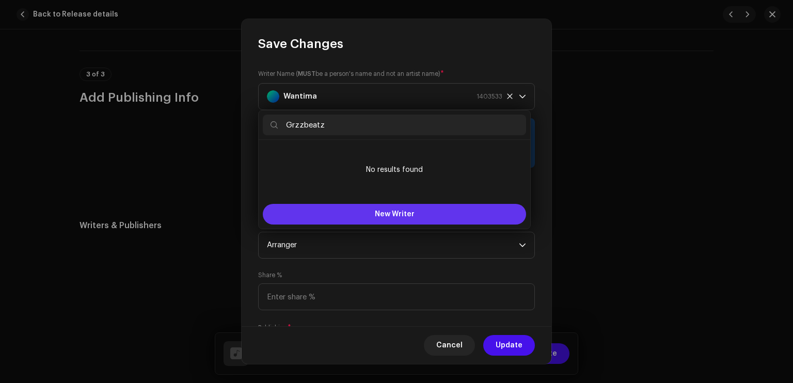
type input "Grzzbeatz"
click at [360, 213] on button "New Writer" at bounding box center [394, 214] width 263 height 21
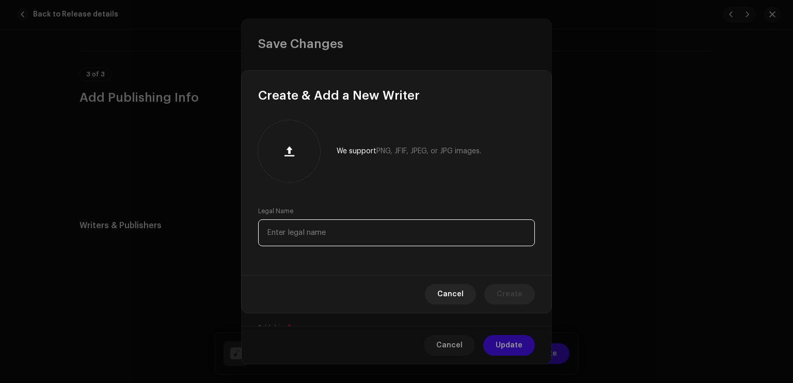
click at [332, 224] on input "text" at bounding box center [396, 232] width 277 height 27
paste input "Grzzbeatz"
type input "Grzzbeatz"
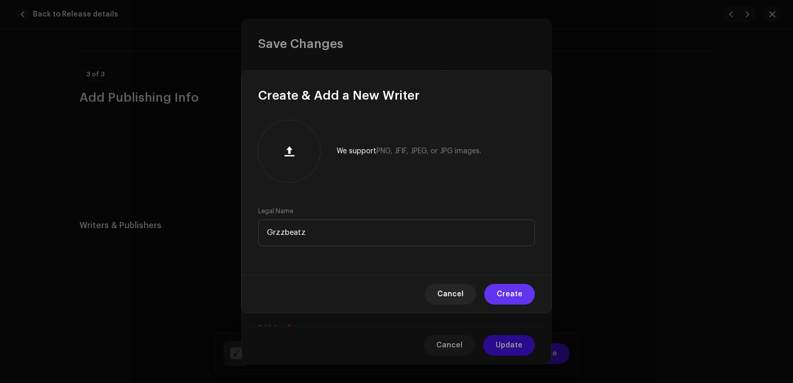
click at [502, 288] on span "Create" at bounding box center [510, 294] width 26 height 21
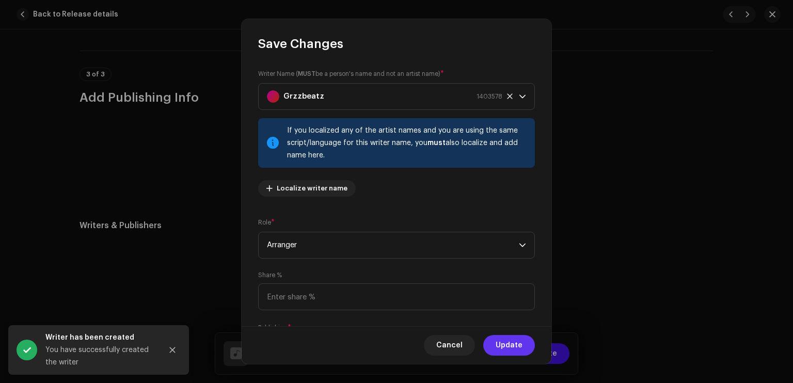
click at [514, 345] on span "Update" at bounding box center [509, 345] width 27 height 21
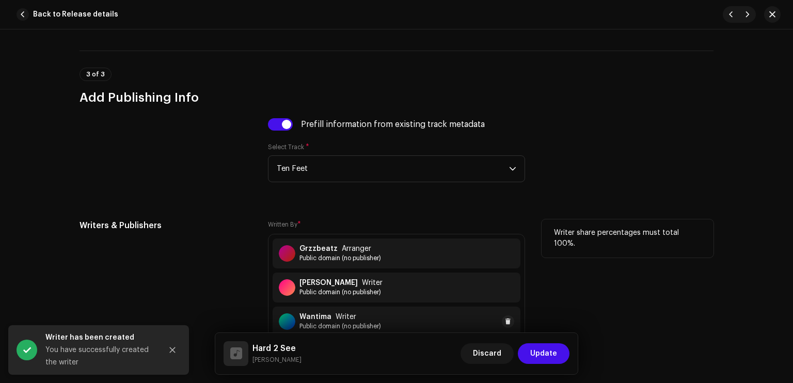
click at [372, 330] on span "Public domain (no publisher)" at bounding box center [340, 326] width 82 height 8
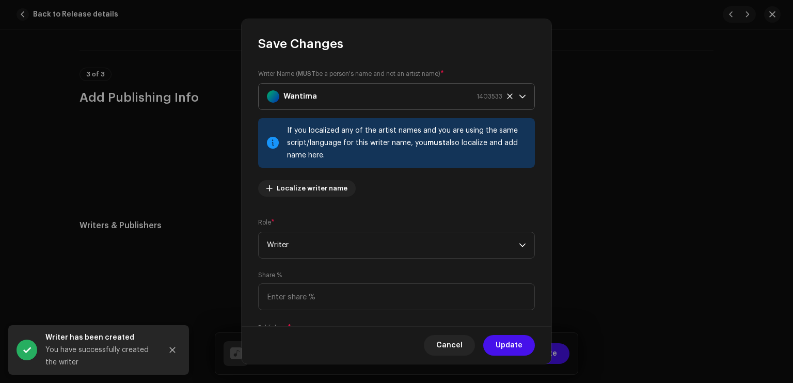
click at [331, 85] on div "Wantima 1403533" at bounding box center [384, 97] width 235 height 26
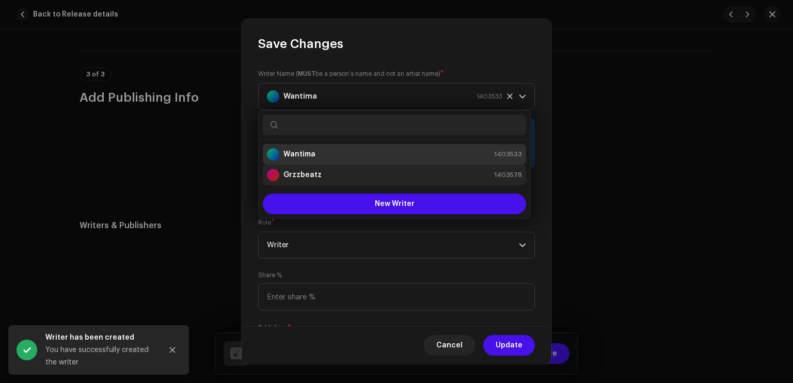
click at [327, 177] on div "Grzzbeatz 1403578" at bounding box center [394, 175] width 255 height 12
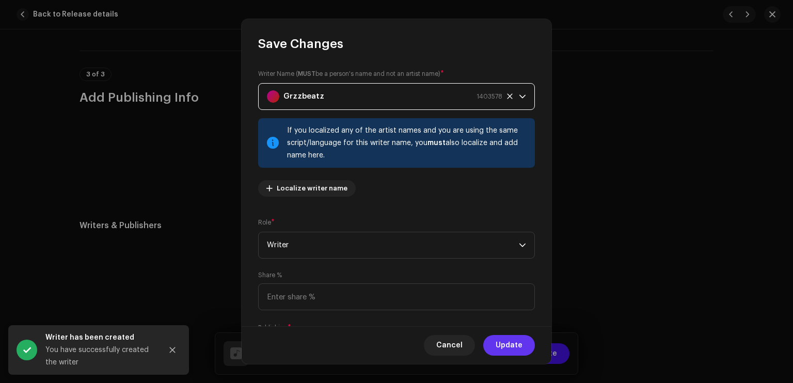
click at [494, 336] on button "Update" at bounding box center [509, 345] width 52 height 21
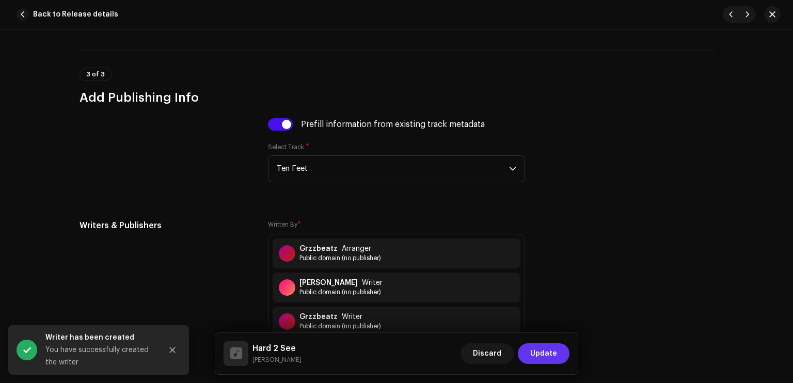
click at [539, 351] on span "Update" at bounding box center [543, 353] width 27 height 21
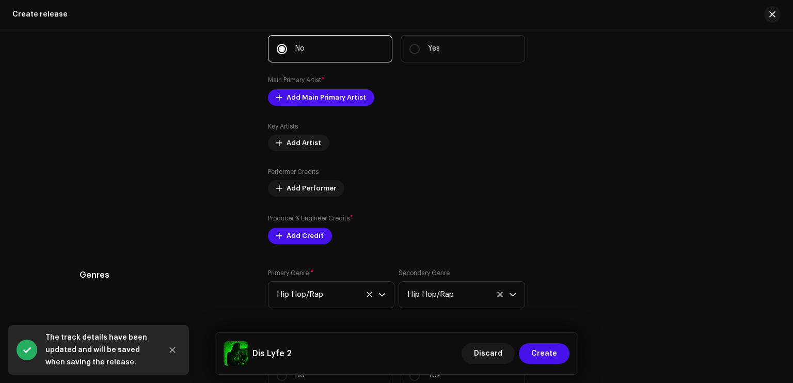
scroll to position [1890, 0]
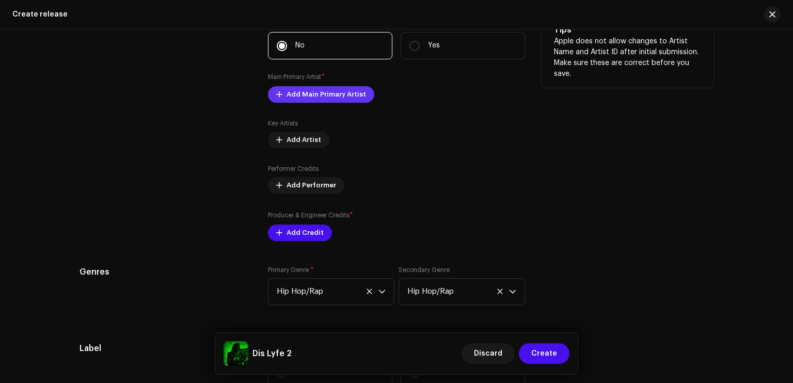
click at [325, 99] on span "Add Main Primary Artist" at bounding box center [327, 94] width 80 height 21
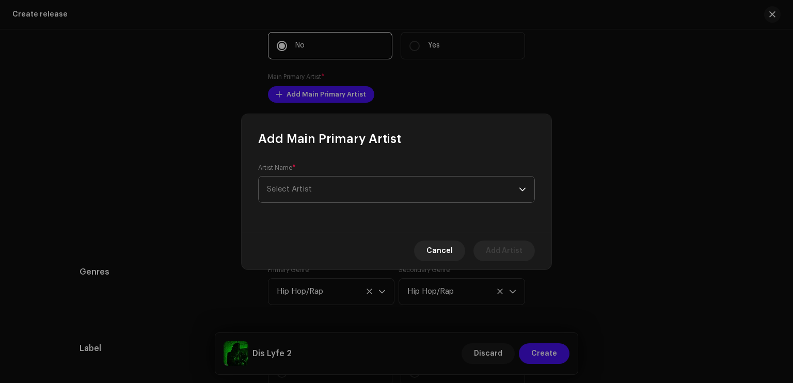
click at [319, 200] on span "Select Artist" at bounding box center [393, 190] width 252 height 26
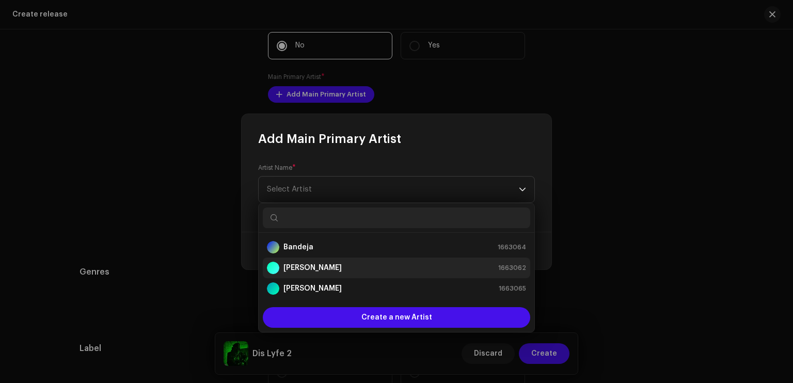
click at [306, 269] on strong "[PERSON_NAME]" at bounding box center [312, 268] width 58 height 10
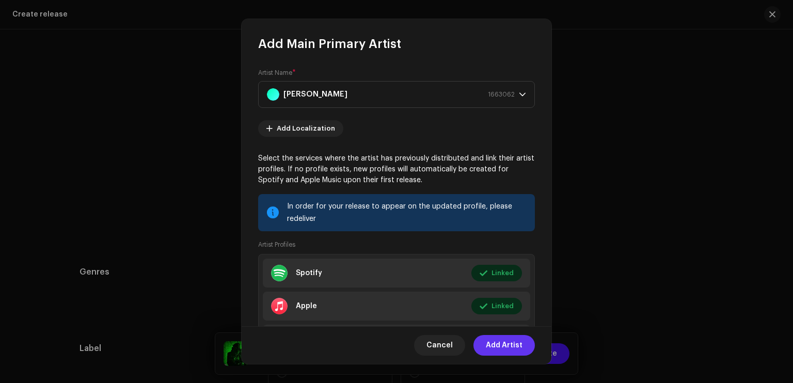
click at [504, 350] on span "Add Artist" at bounding box center [504, 345] width 37 height 21
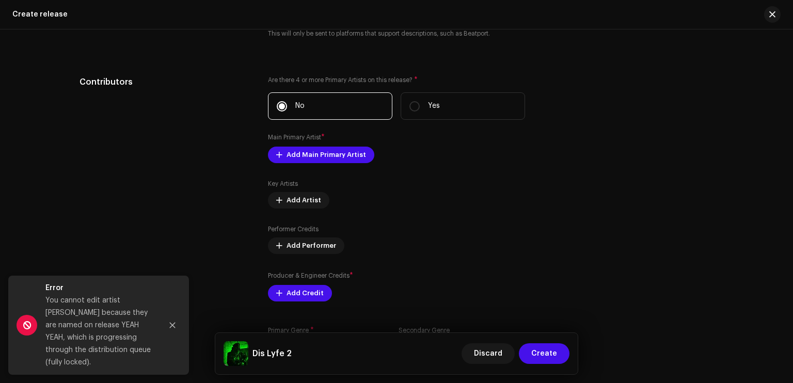
scroll to position [1821, 0]
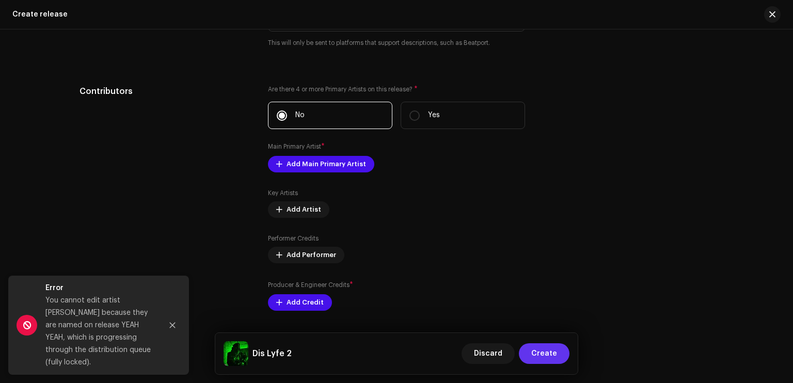
click at [566, 354] on button "Create" at bounding box center [544, 353] width 51 height 21
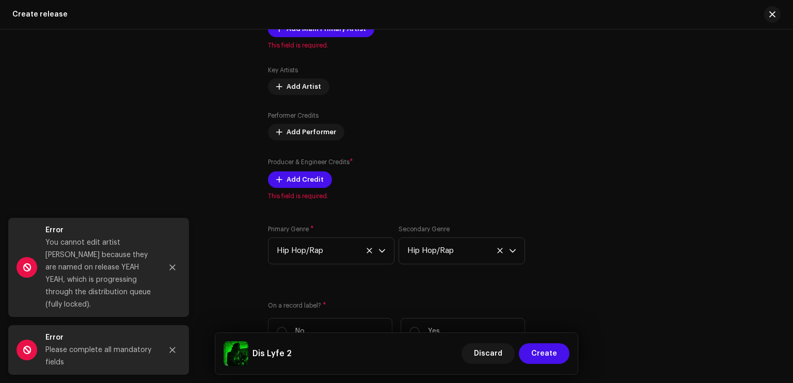
scroll to position [1953, 0]
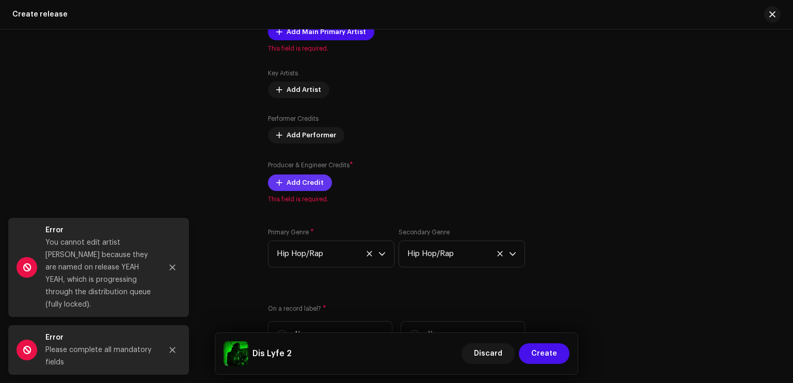
click at [303, 188] on span "Add Credit" at bounding box center [305, 182] width 37 height 21
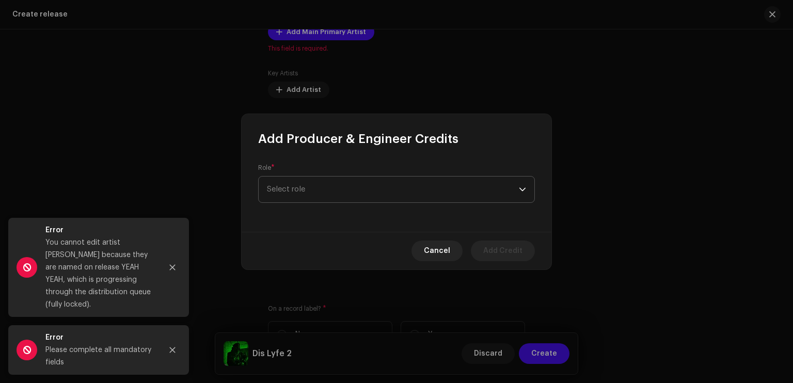
click at [330, 199] on span "Select role" at bounding box center [393, 190] width 252 height 26
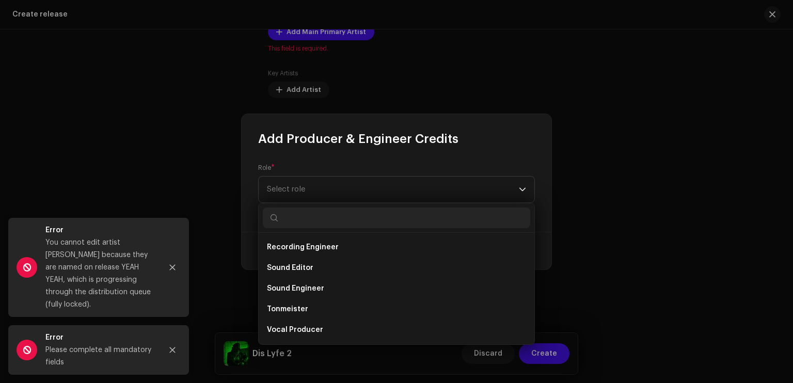
scroll to position [0, 0]
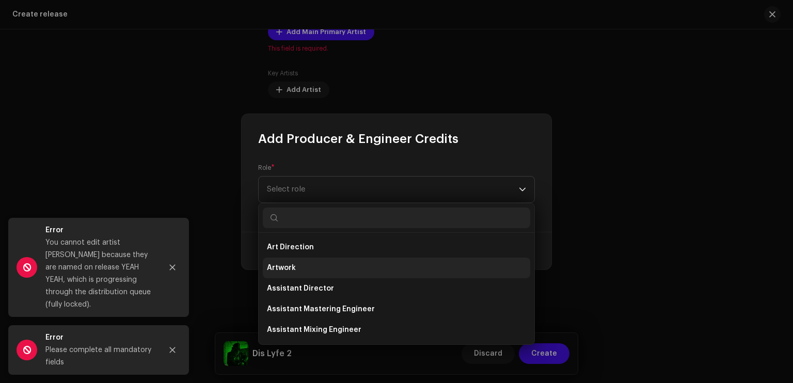
click at [323, 267] on li "Artwork" at bounding box center [396, 268] width 267 height 21
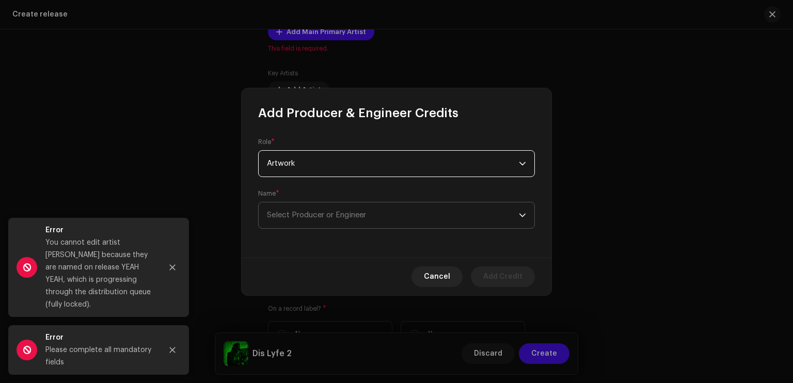
click at [321, 206] on span "Select Producer or Engineer" at bounding box center [393, 215] width 252 height 26
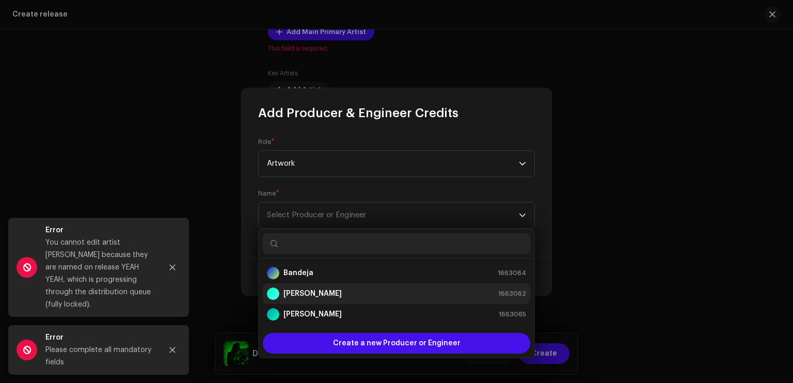
click at [306, 297] on strong "[PERSON_NAME]" at bounding box center [312, 294] width 58 height 10
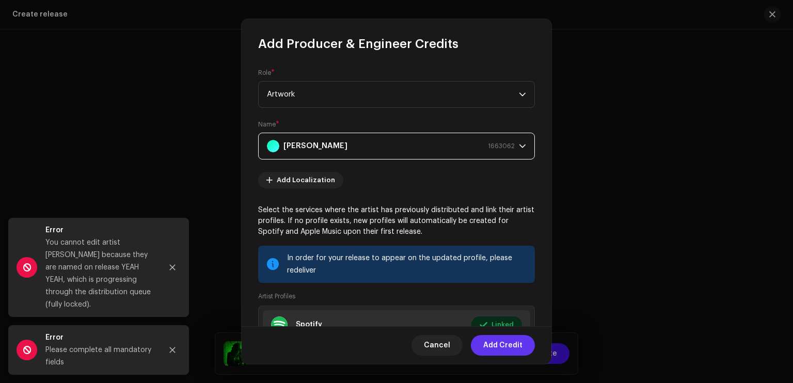
click at [506, 342] on span "Add Credit" at bounding box center [502, 345] width 39 height 21
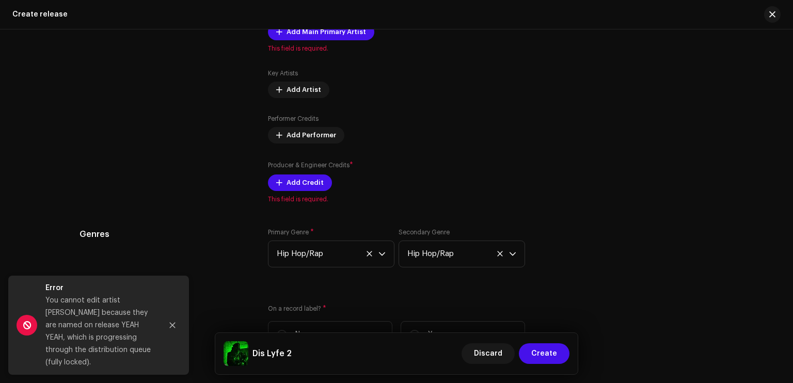
scroll to position [2091, 0]
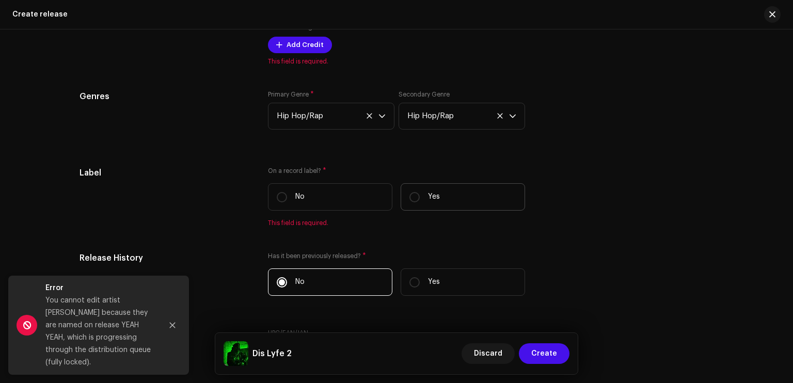
click at [422, 197] on label "Yes" at bounding box center [463, 196] width 124 height 27
click at [420, 197] on input "Yes" at bounding box center [414, 197] width 10 height 10
radio input "true"
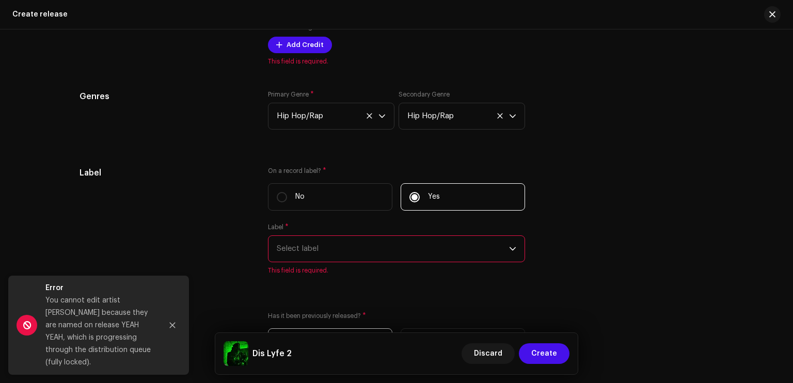
click at [340, 254] on span "Select label" at bounding box center [393, 249] width 232 height 26
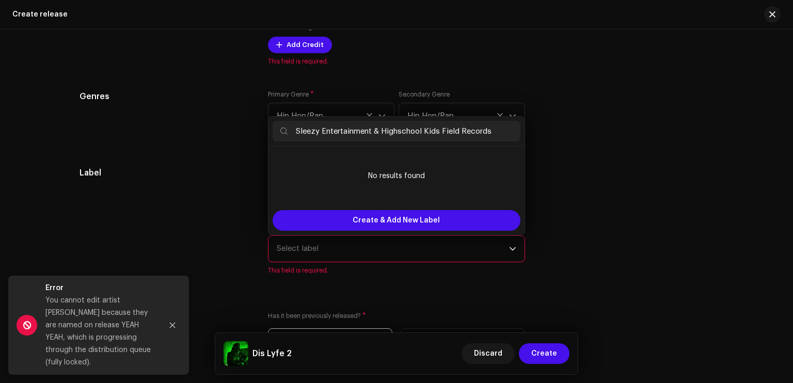
click at [407, 135] on input "Sleezy Entertainment & Highschool Kids Field Records" at bounding box center [397, 131] width 248 height 21
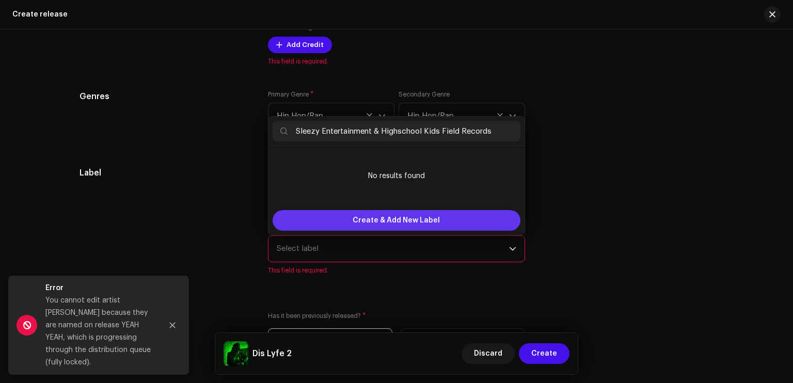
type input "Sleezy Entertainment & Highschool Kids Field Records"
click at [422, 218] on span "Create & Add New Label" at bounding box center [396, 220] width 87 height 21
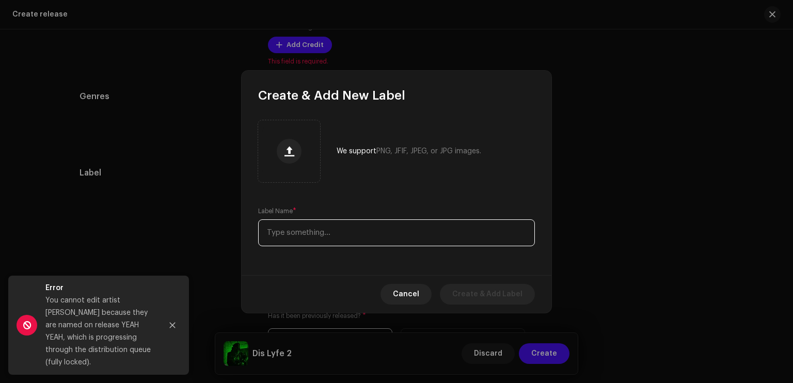
click at [359, 224] on input "text" at bounding box center [396, 232] width 277 height 27
paste input "Sleezy Entertainment & Highschool Kids Field Records"
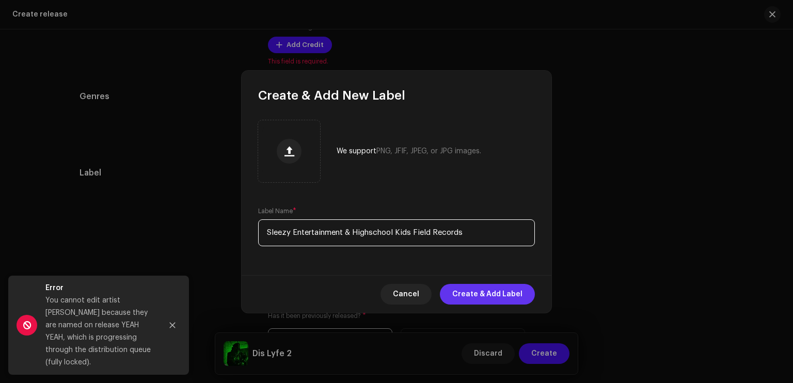
type input "Sleezy Entertainment & Highschool Kids Field Records"
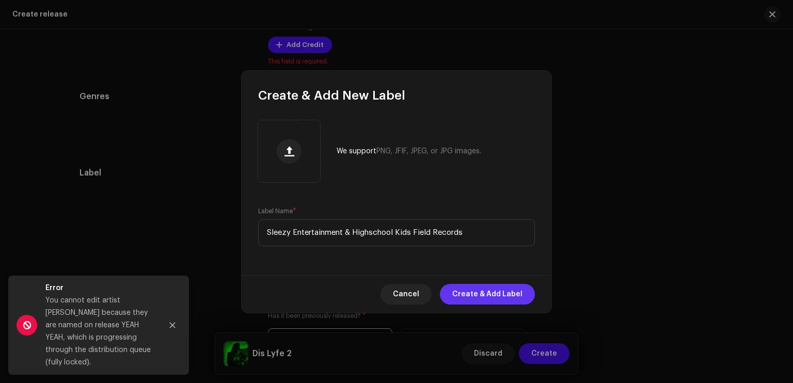
click at [461, 290] on span "Create & Add Label" at bounding box center [487, 294] width 70 height 21
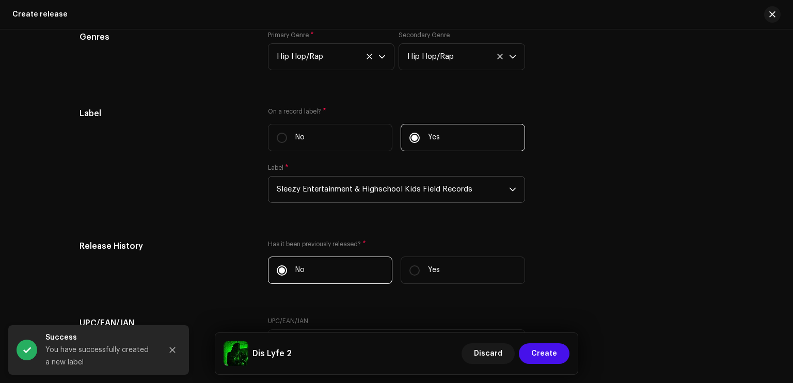
scroll to position [2189, 0]
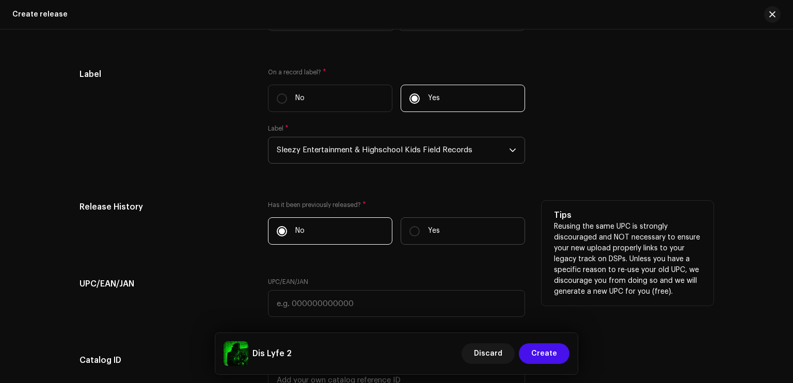
click at [461, 243] on label "Yes" at bounding box center [463, 230] width 124 height 27
click at [420, 236] on input "Yes" at bounding box center [414, 231] width 10 height 10
radio input "true"
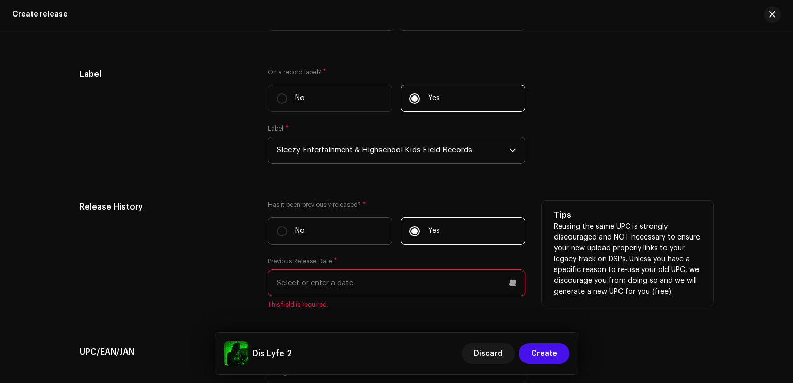
click at [353, 229] on label "No" at bounding box center [330, 230] width 124 height 27
click at [287, 229] on input "No" at bounding box center [282, 231] width 10 height 10
radio input "true"
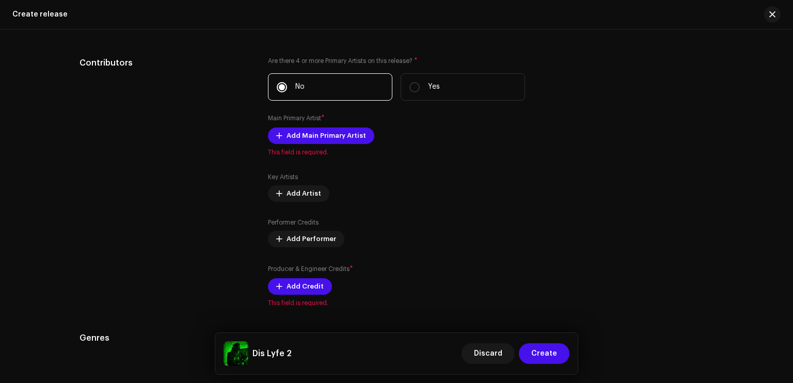
scroll to position [1842, 0]
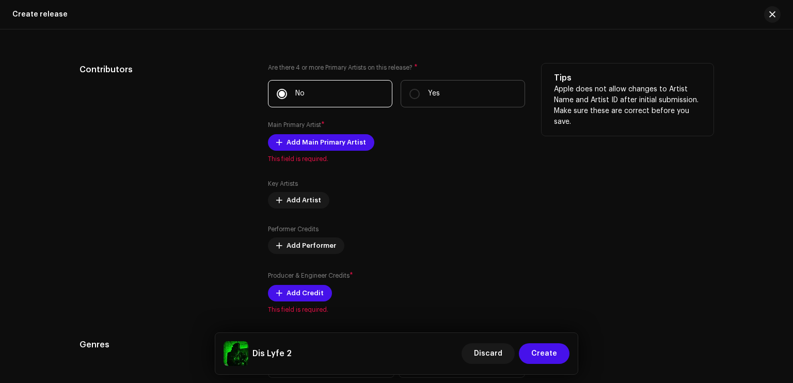
click at [435, 90] on p "Yes" at bounding box center [434, 93] width 12 height 11
click at [420, 90] on input "Yes" at bounding box center [414, 94] width 10 height 10
radio input "true"
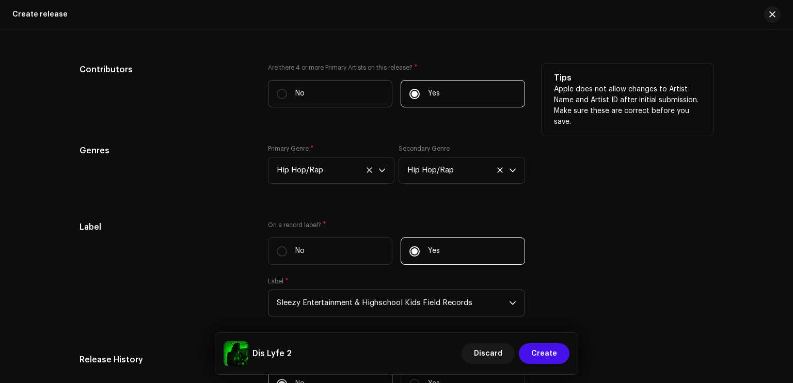
click at [366, 88] on label "No" at bounding box center [330, 93] width 124 height 27
click at [287, 89] on input "No" at bounding box center [282, 94] width 10 height 10
radio input "true"
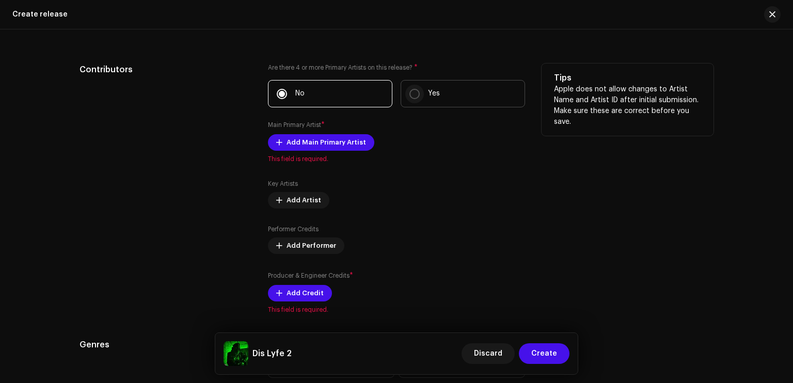
click at [409, 99] on p-radiobutton at bounding box center [414, 94] width 10 height 10
click at [409, 99] on input "Yes" at bounding box center [414, 94] width 10 height 10
radio input "true"
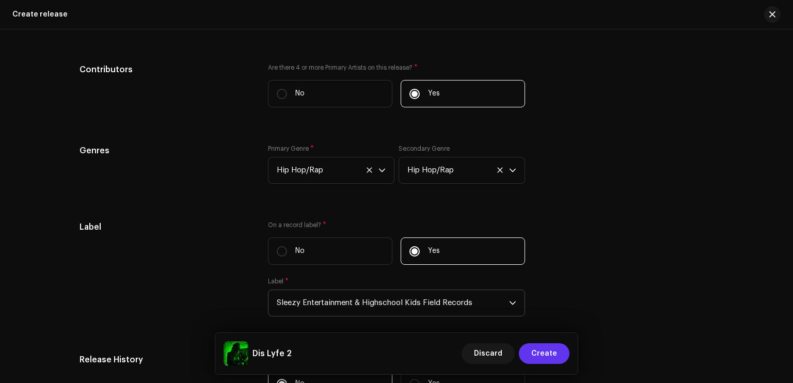
click at [535, 352] on span "Create" at bounding box center [544, 353] width 26 height 21
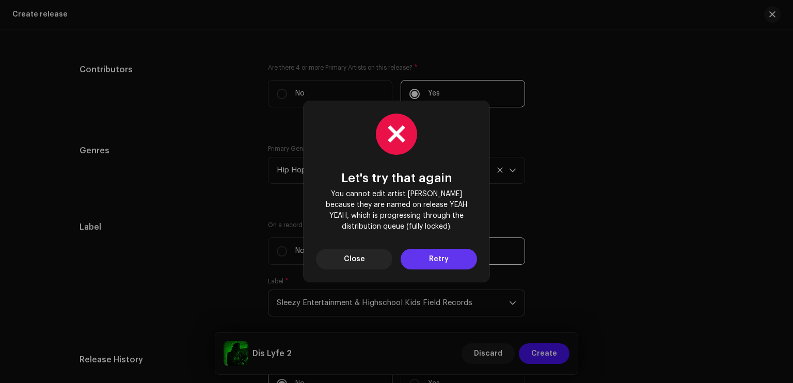
click at [430, 250] on span "Retry" at bounding box center [439, 259] width 20 height 21
click at [372, 259] on button "Close" at bounding box center [354, 259] width 76 height 21
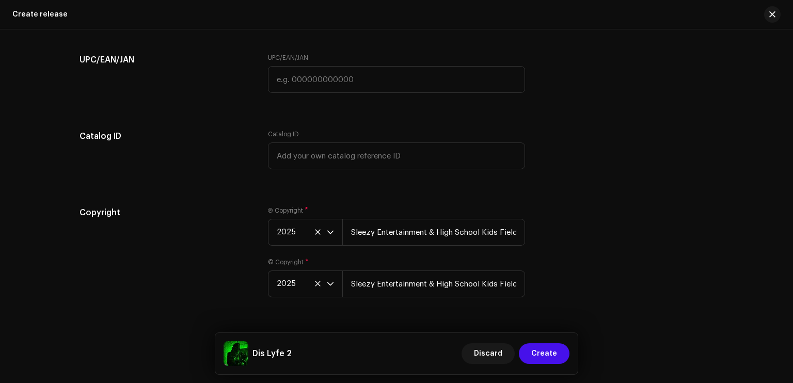
scroll to position [2214, 0]
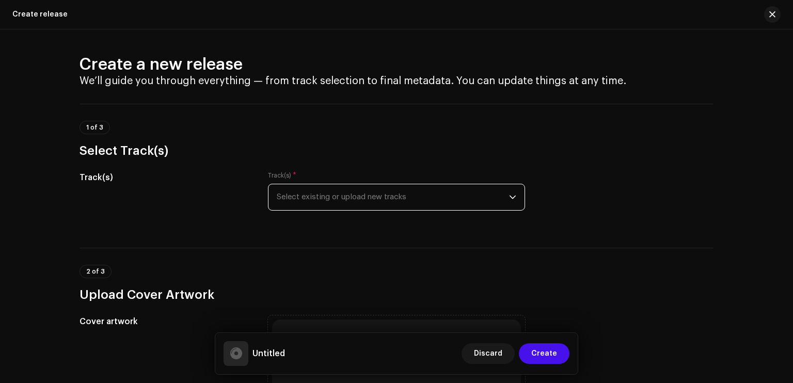
click at [435, 187] on span "Select existing or upload new tracks" at bounding box center [393, 197] width 232 height 26
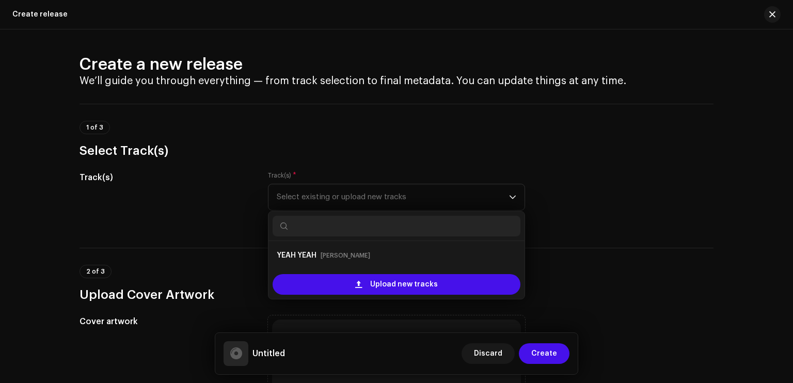
click at [632, 156] on h3 "Select Track(s)" at bounding box center [397, 151] width 634 height 17
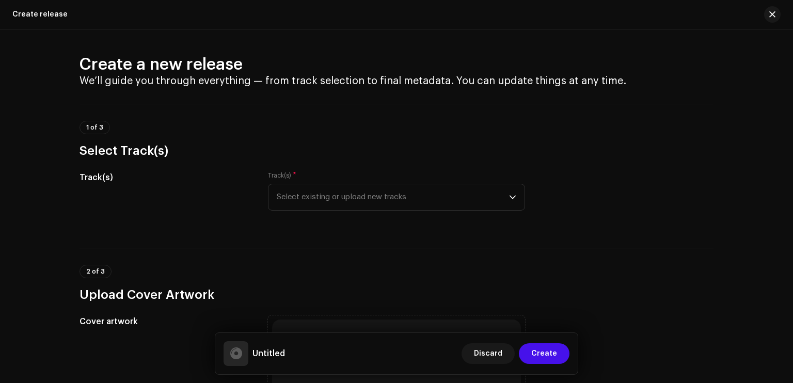
click at [764, 13] on div at bounding box center [768, 14] width 25 height 17
click at [782, 13] on div "Create release" at bounding box center [396, 14] width 793 height 29
click at [758, 11] on div at bounding box center [768, 14] width 25 height 17
click at [772, 11] on span "button" at bounding box center [772, 14] width 6 height 8
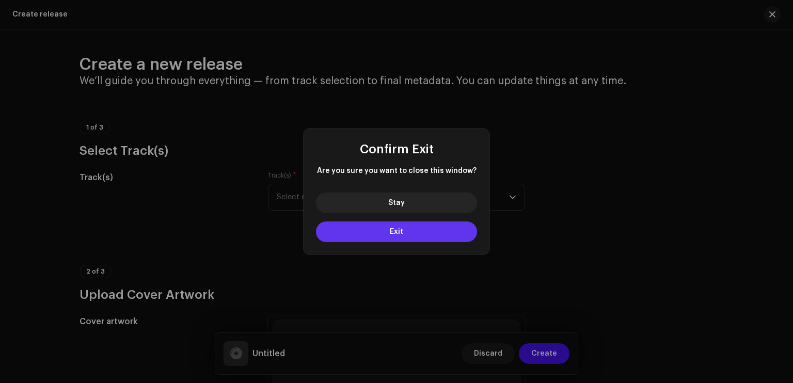
click at [389, 235] on button "Exit" at bounding box center [396, 232] width 161 height 21
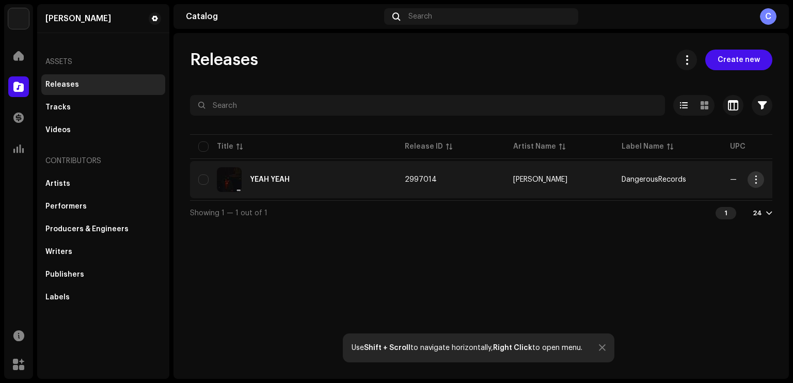
click at [754, 174] on button "button" at bounding box center [756, 179] width 17 height 17
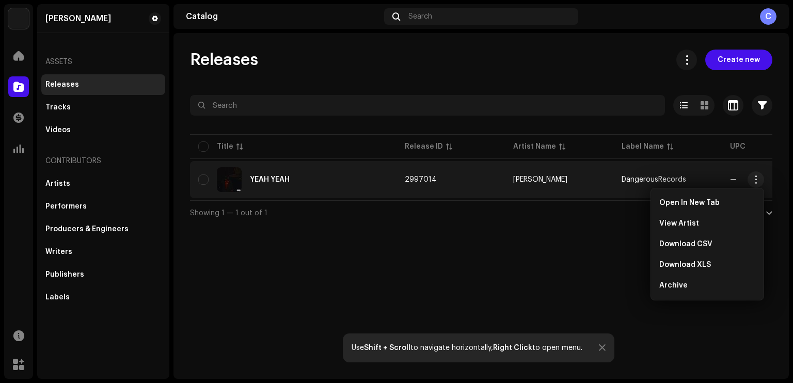
click at [259, 182] on div "YEAH YEAH" at bounding box center [270, 179] width 40 height 7
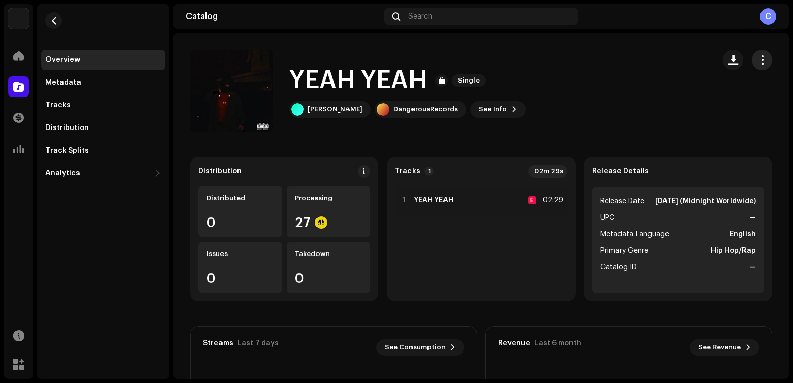
click at [757, 56] on span "button" at bounding box center [762, 60] width 10 height 8
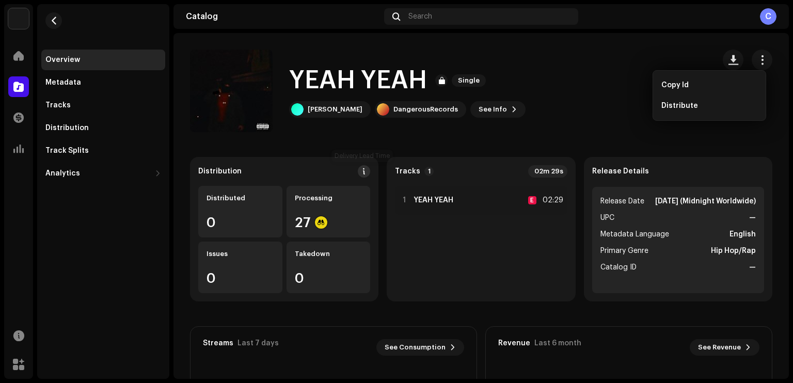
click at [358, 170] on button at bounding box center [364, 171] width 12 height 12
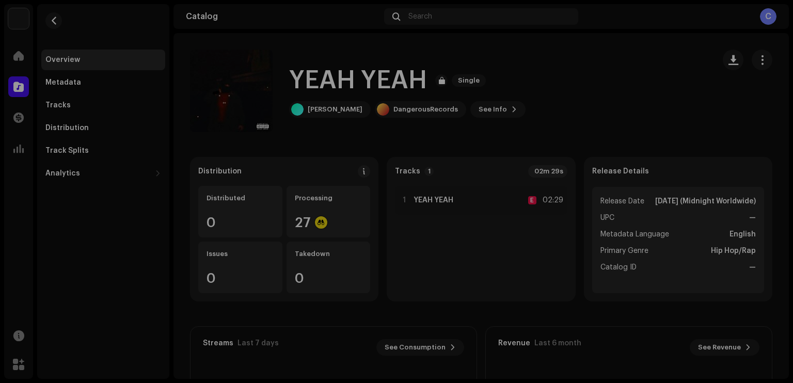
click at [620, 135] on div "DSP Guidelines for Delivery Lead Time We usually deliver your releases within h…" at bounding box center [396, 191] width 793 height 383
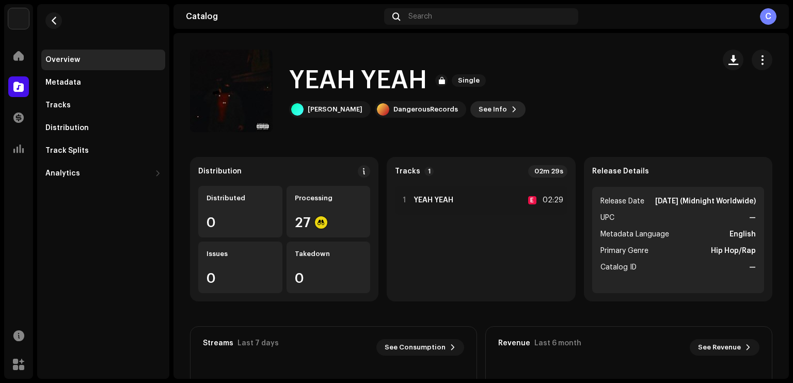
click at [480, 105] on button "See Info" at bounding box center [497, 109] width 55 height 17
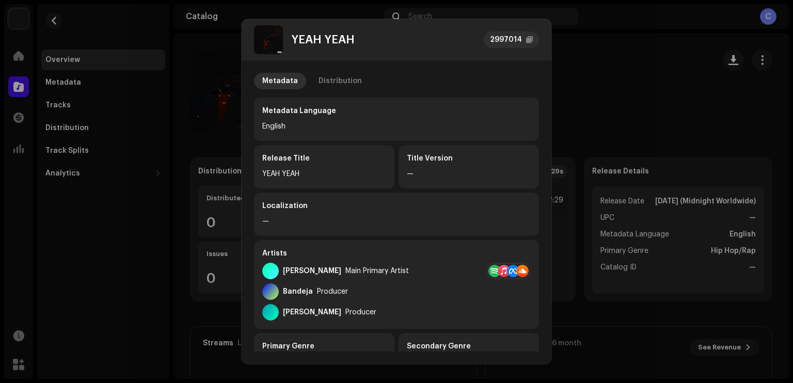
scroll to position [231, 0]
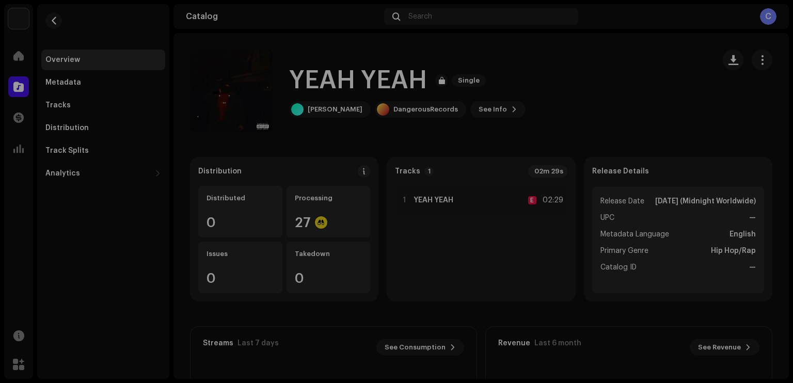
click at [636, 110] on div "YEAH YEAH 2997014 Metadata Distribution Metadata Language English Release Title…" at bounding box center [396, 191] width 793 height 383
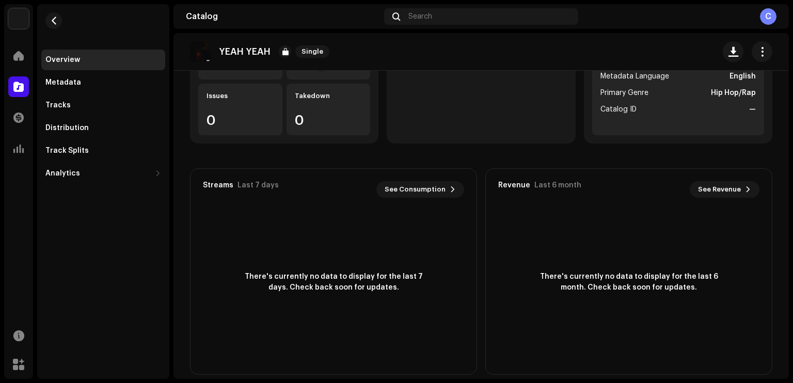
scroll to position [0, 0]
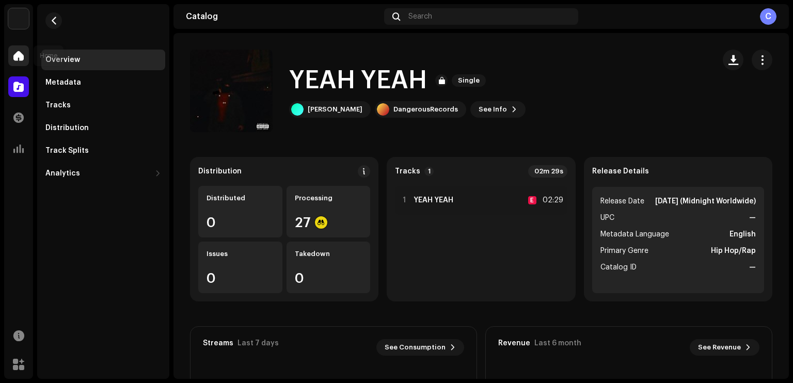
click at [24, 58] on div at bounding box center [18, 55] width 21 height 21
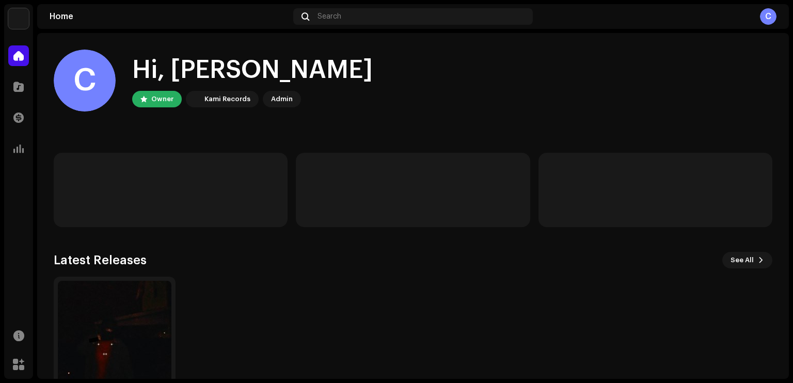
scroll to position [63, 0]
